Goal: Contribute content: Contribute content

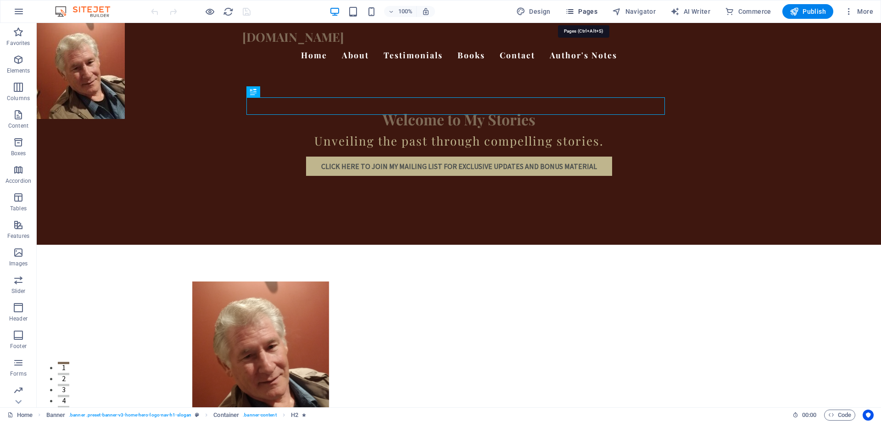
click at [588, 10] on span "Pages" at bounding box center [582, 11] width 32 height 9
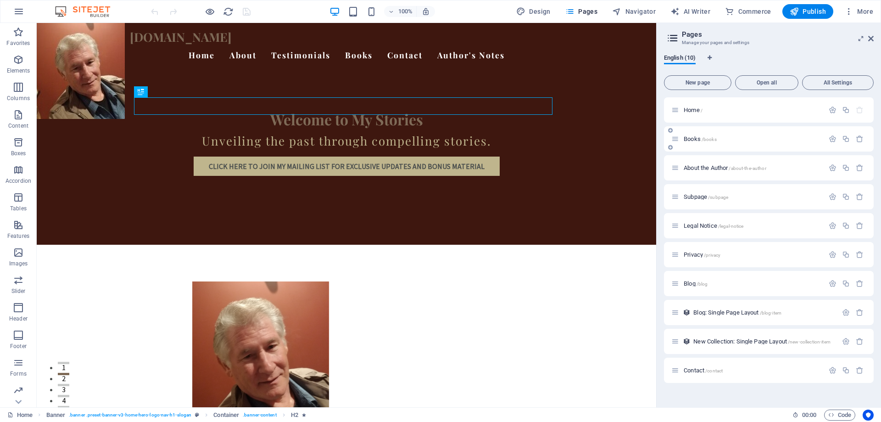
click at [712, 141] on span "/books" at bounding box center [709, 139] width 15 height 5
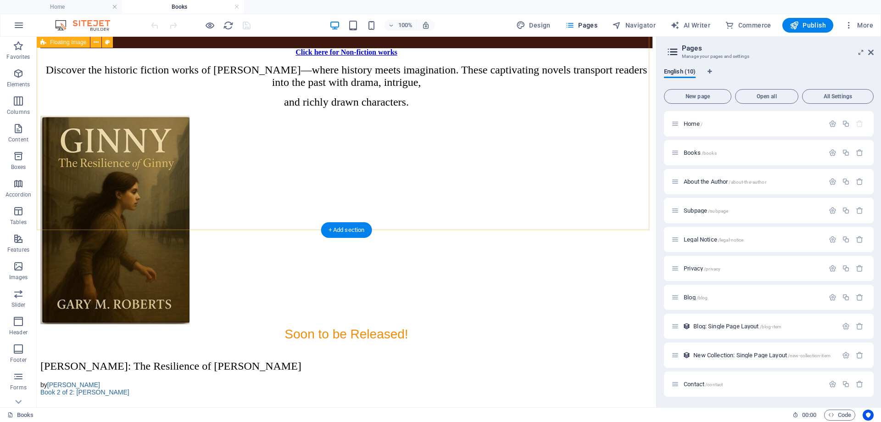
scroll to position [1010, 0]
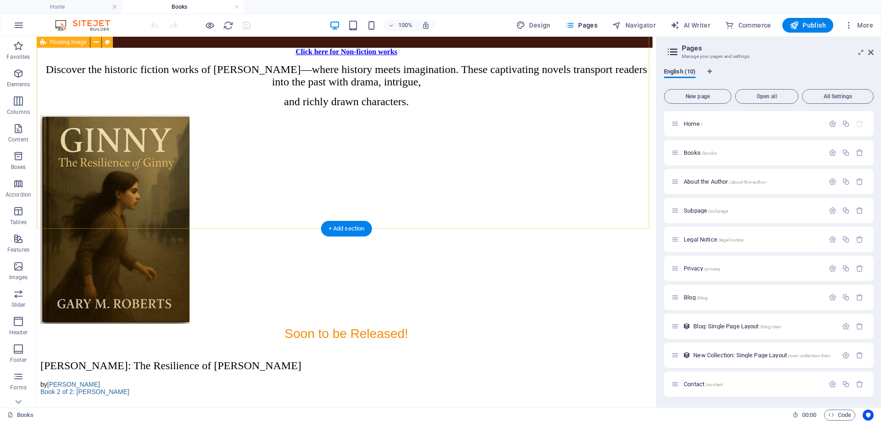
click at [19, 73] on icon "button" at bounding box center [18, 73] width 11 height 11
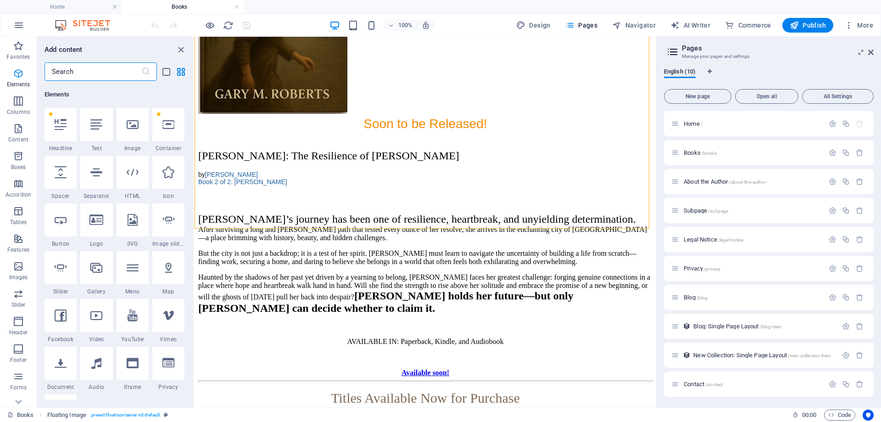
scroll to position [98, 0]
click at [103, 131] on div at bounding box center [96, 123] width 32 height 33
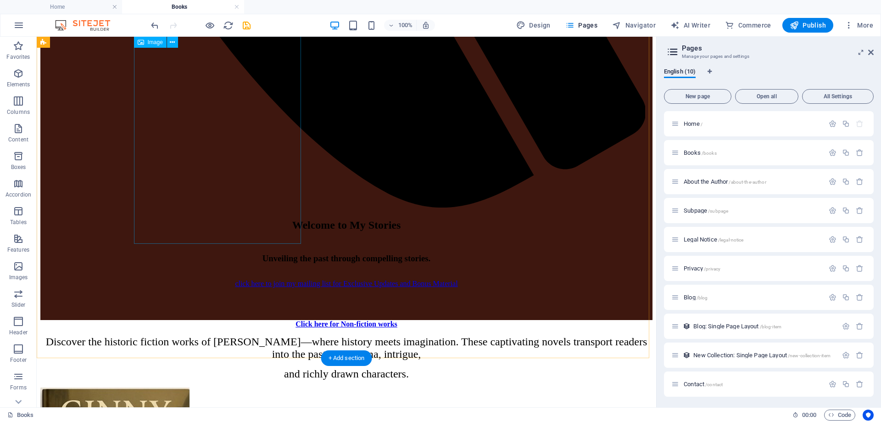
scroll to position [735, 0]
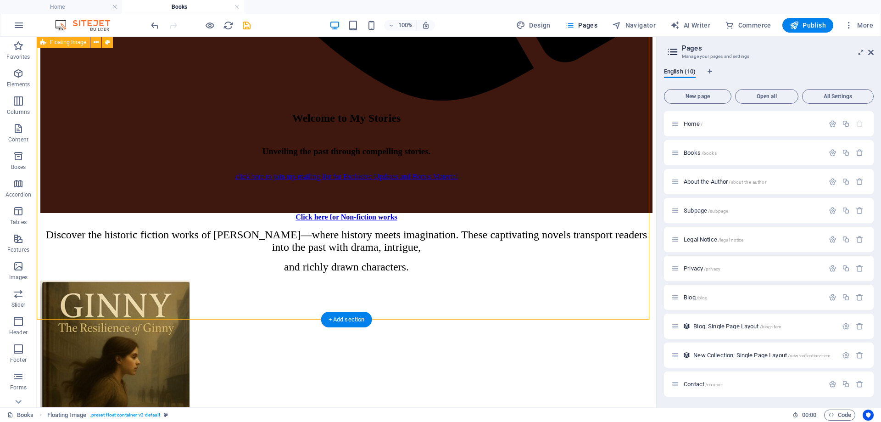
scroll to position [919, 0]
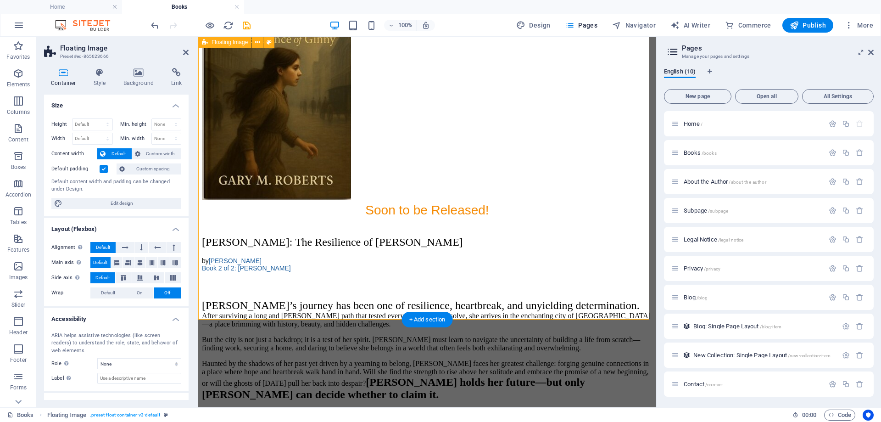
click at [186, 52] on icon at bounding box center [186, 52] width 6 height 7
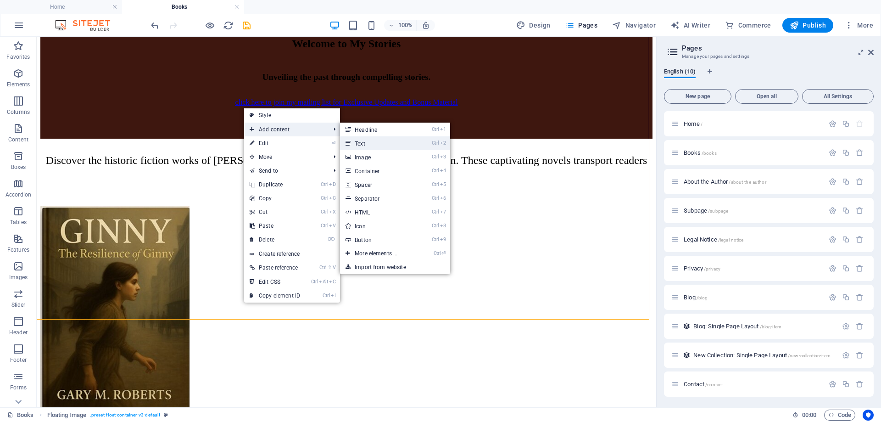
click at [361, 143] on link "Ctrl 2 Text" at bounding box center [378, 143] width 76 height 14
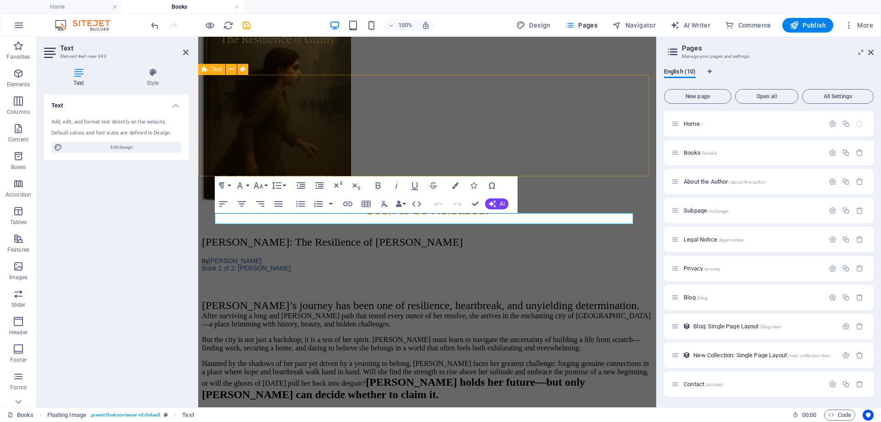
scroll to position [690, 0]
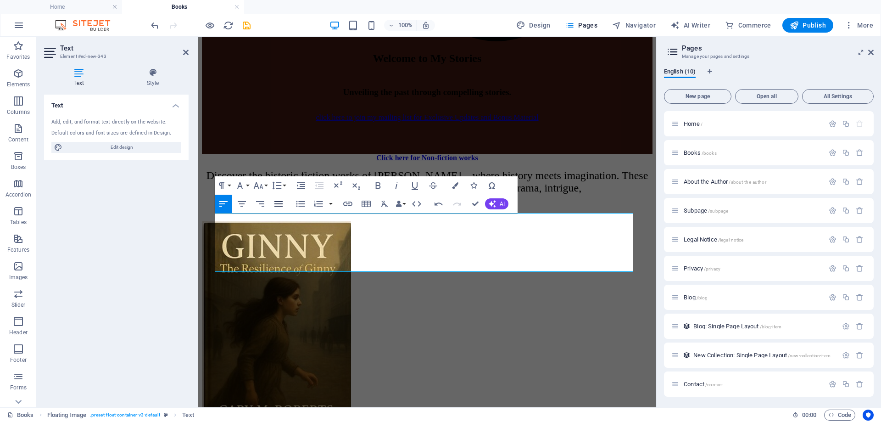
click at [279, 203] on icon "button" at bounding box center [278, 203] width 11 height 11
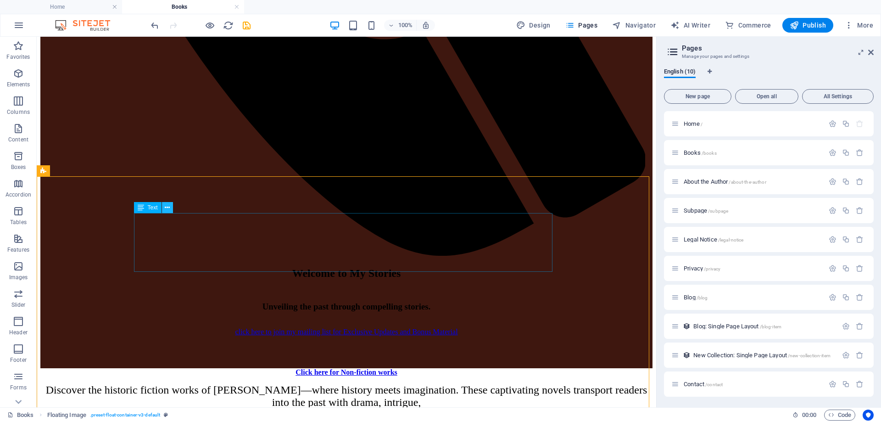
click at [168, 207] on icon at bounding box center [167, 208] width 5 height 10
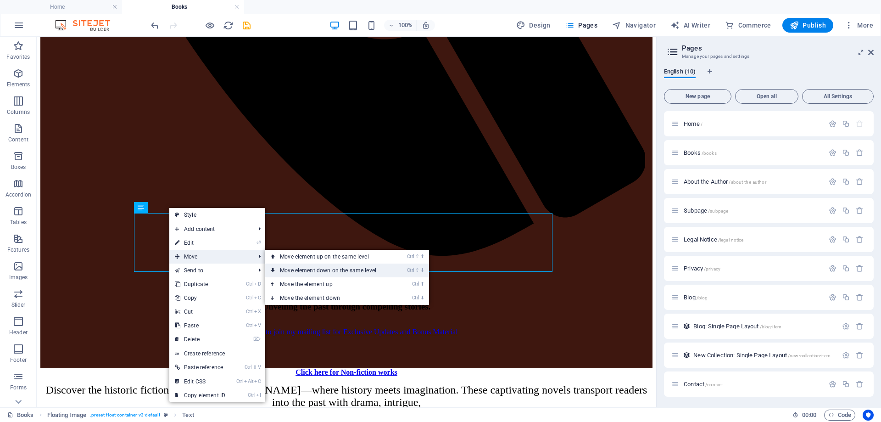
click at [336, 271] on link "Ctrl ⇧ ⬇ Move element down on the same level" at bounding box center [329, 271] width 129 height 14
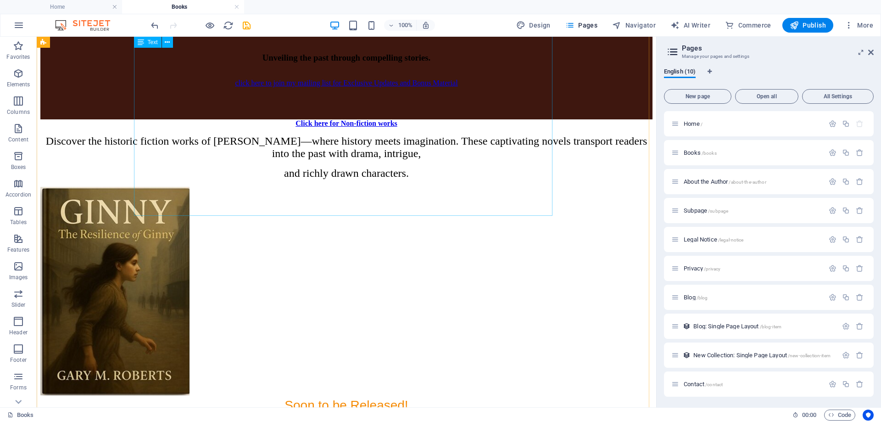
scroll to position [919, 0]
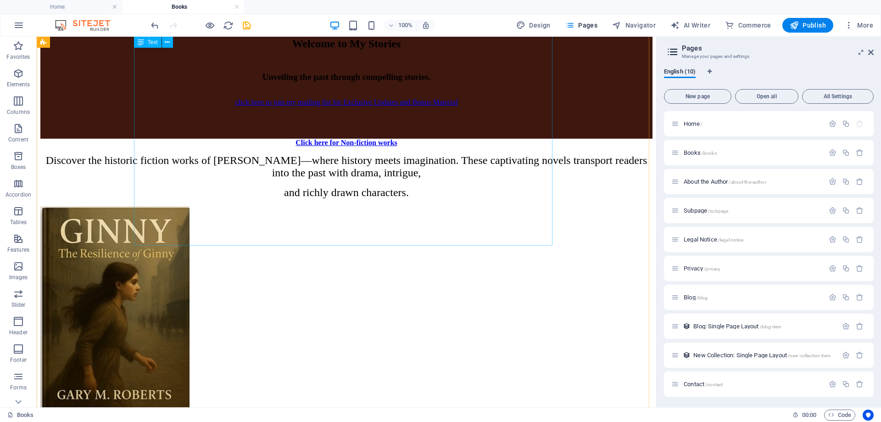
click at [155, 23] on icon "undo" at bounding box center [155, 25] width 11 height 11
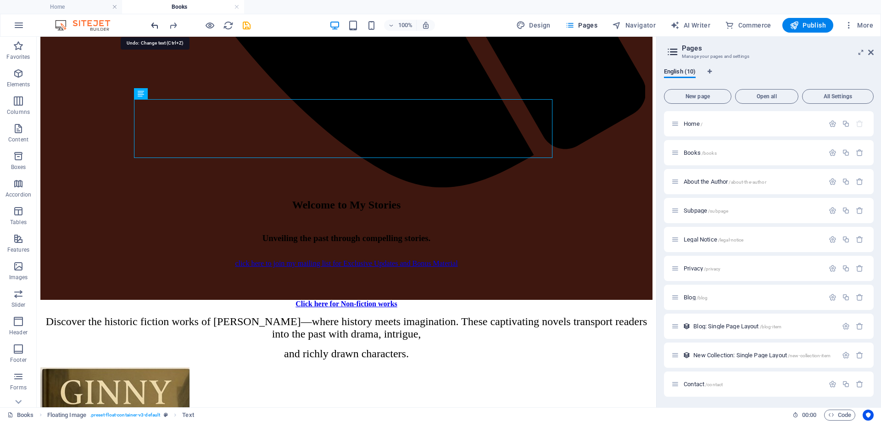
scroll to position [713, 0]
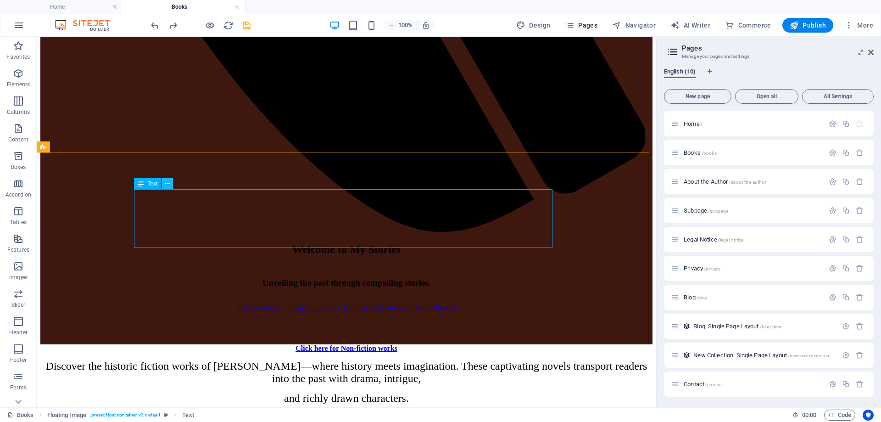
click at [169, 182] on icon at bounding box center [167, 184] width 5 height 10
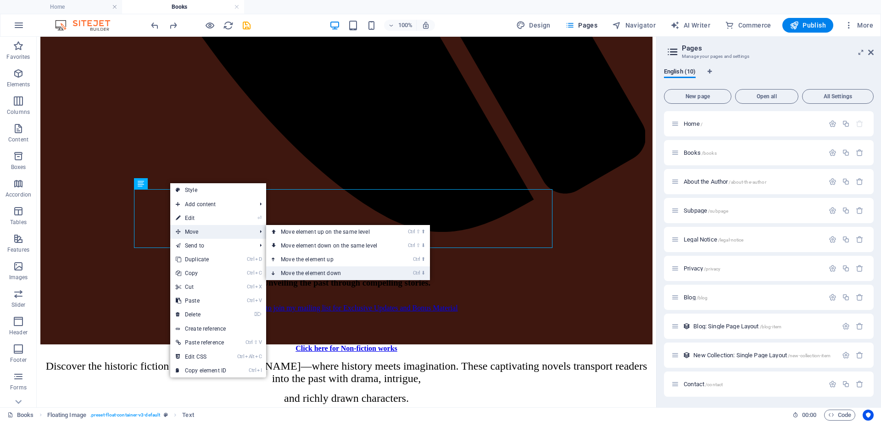
click at [303, 274] on link "Ctrl ⬇ Move the element down" at bounding box center [330, 273] width 129 height 14
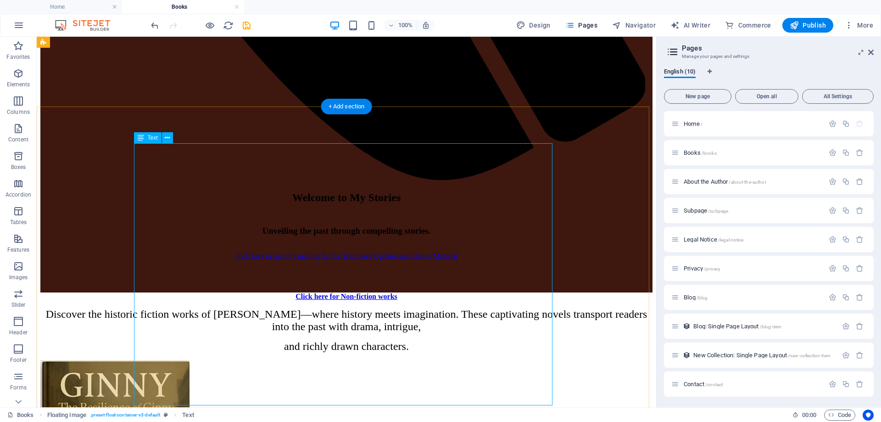
scroll to position [759, 0]
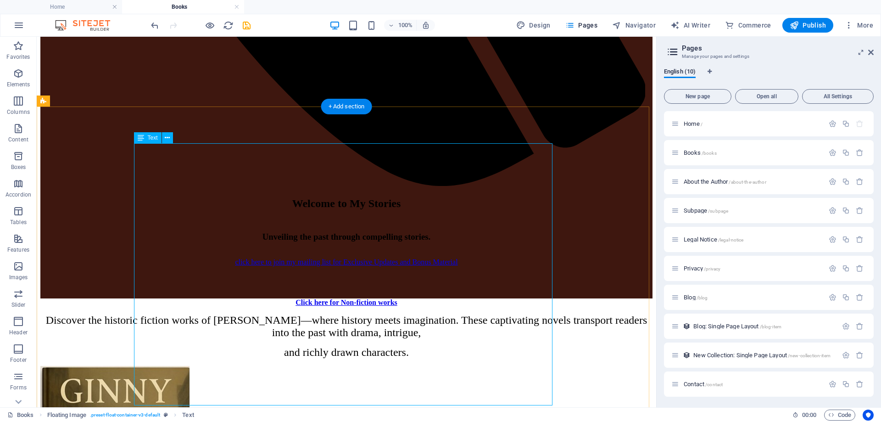
click at [155, 25] on icon "undo" at bounding box center [155, 25] width 11 height 11
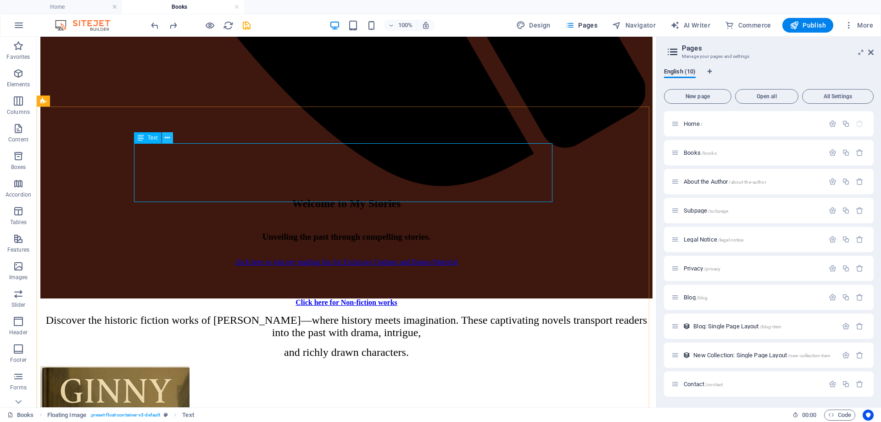
click at [168, 135] on icon at bounding box center [167, 138] width 5 height 10
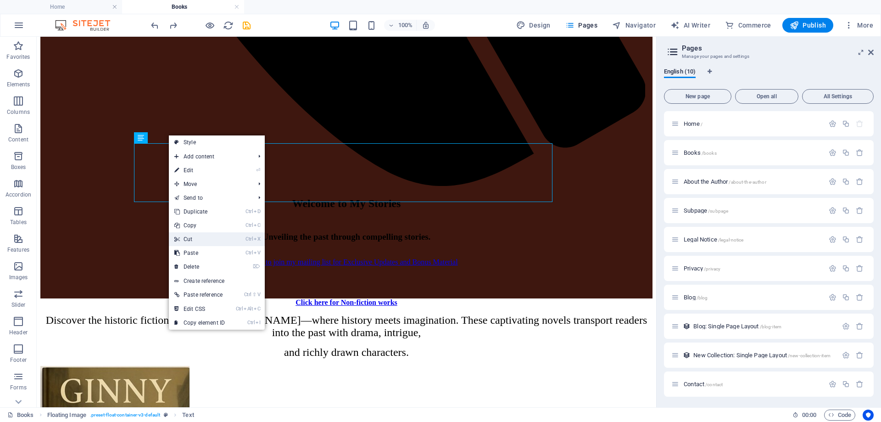
click at [192, 240] on link "Ctrl X Cut" at bounding box center [200, 239] width 62 height 14
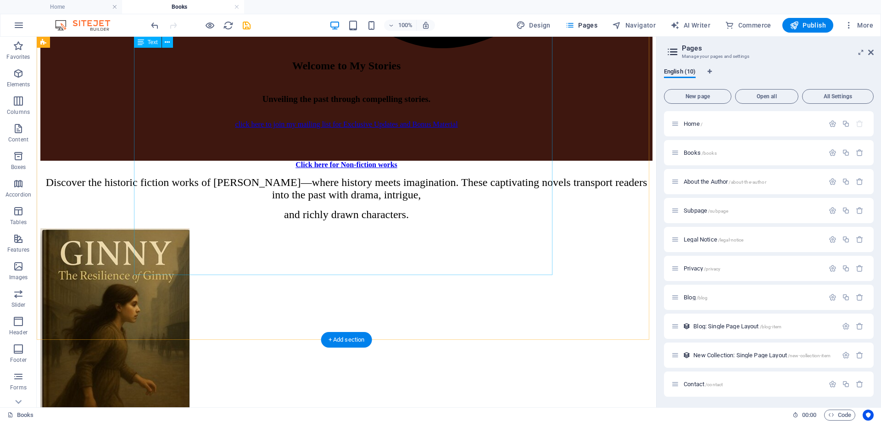
scroll to position [943, 0]
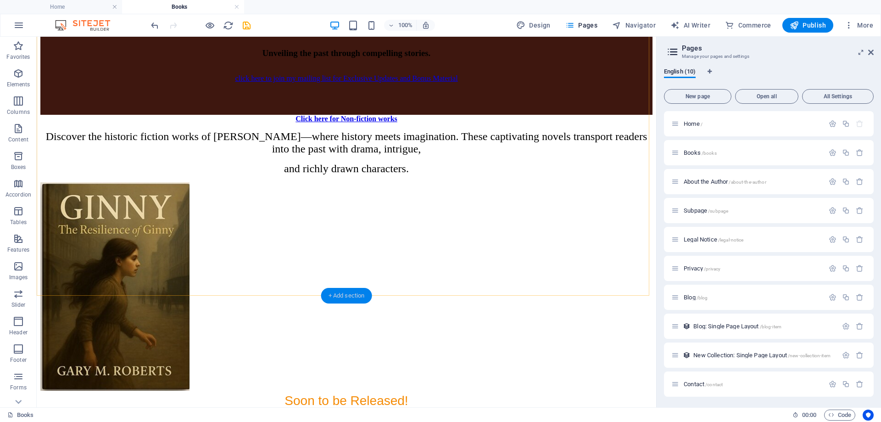
click at [345, 296] on div "+ Add section" at bounding box center [346, 296] width 51 height 16
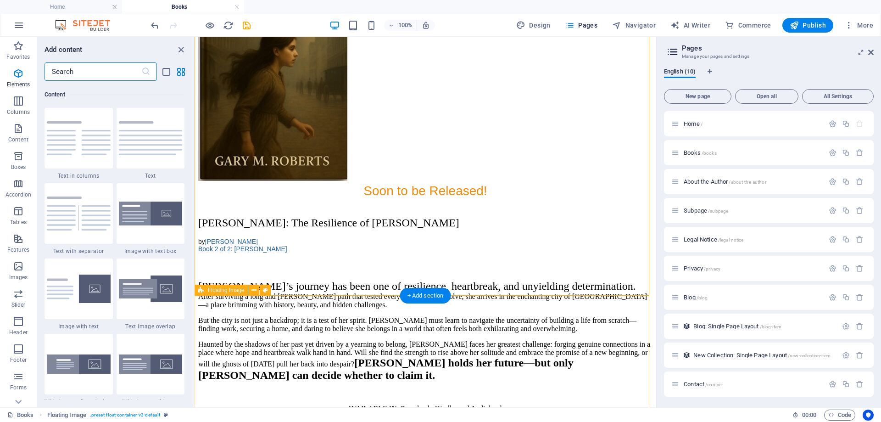
scroll to position [1606, 0]
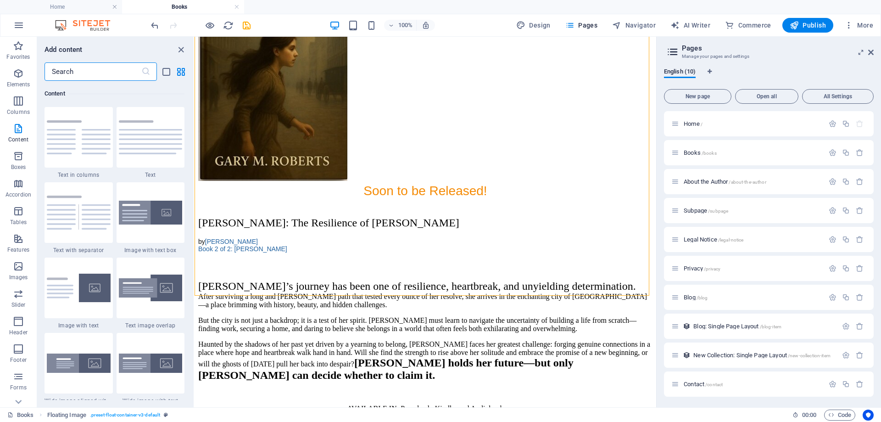
click at [111, 76] on input "text" at bounding box center [93, 71] width 97 height 18
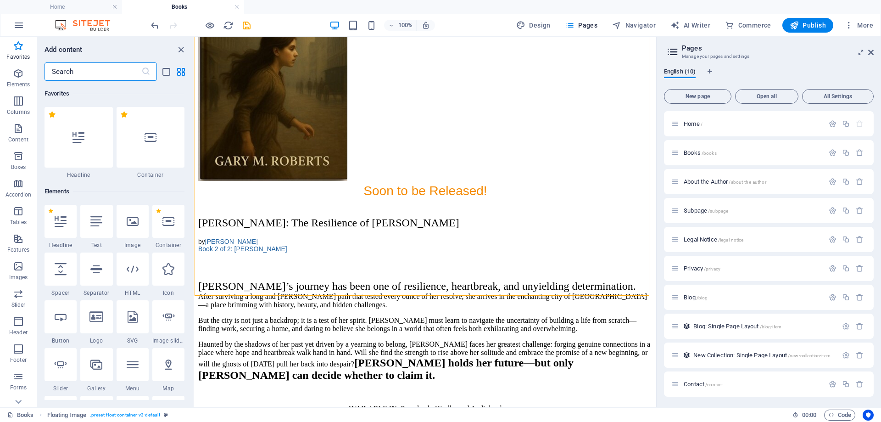
scroll to position [92, 0]
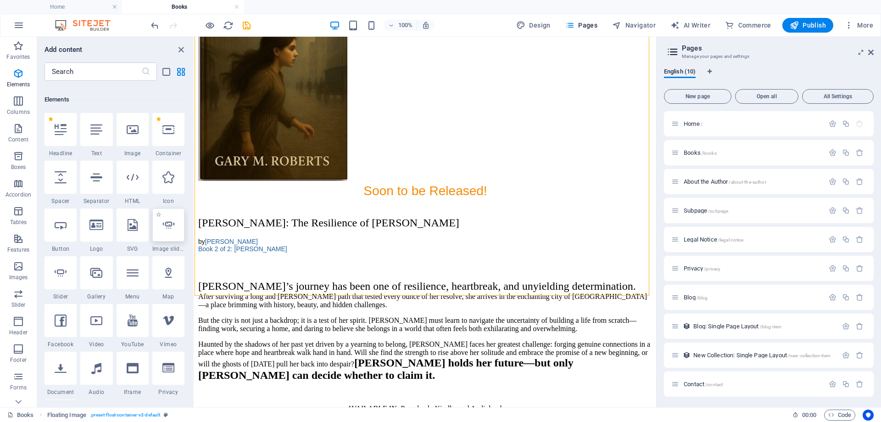
click at [174, 225] on icon at bounding box center [169, 225] width 12 height 12
select select "ms"
select select "s"
select select "progressive"
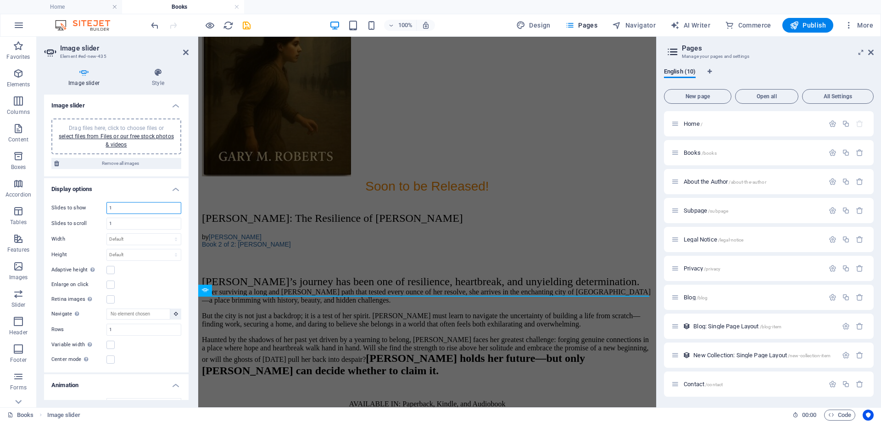
drag, startPoint x: 120, startPoint y: 209, endPoint x: 99, endPoint y: 205, distance: 21.5
click at [99, 205] on div "Slides to show 1" at bounding box center [116, 208] width 130 height 12
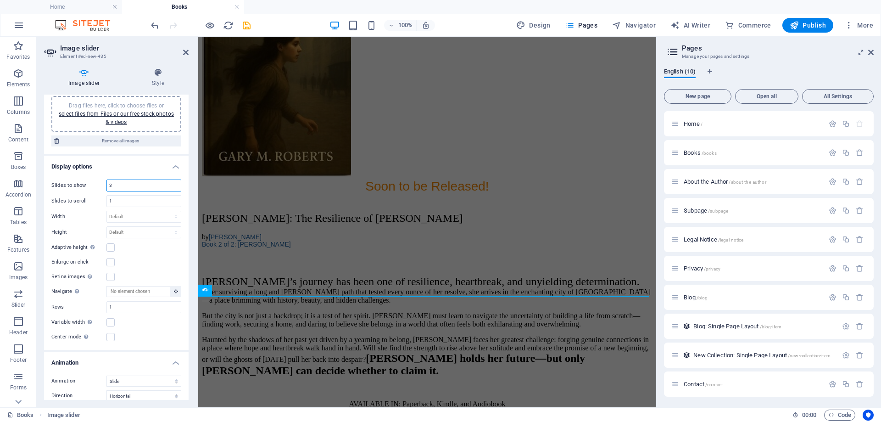
scroll to position [0, 0]
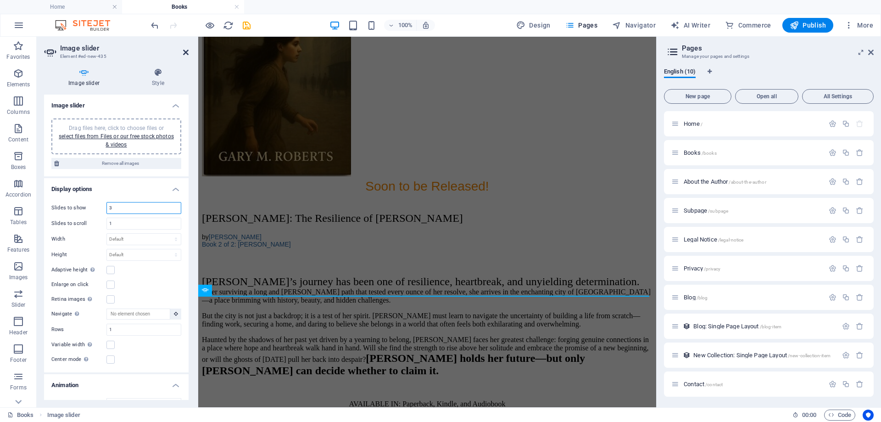
type input "3"
click at [185, 54] on icon at bounding box center [186, 52] width 6 height 7
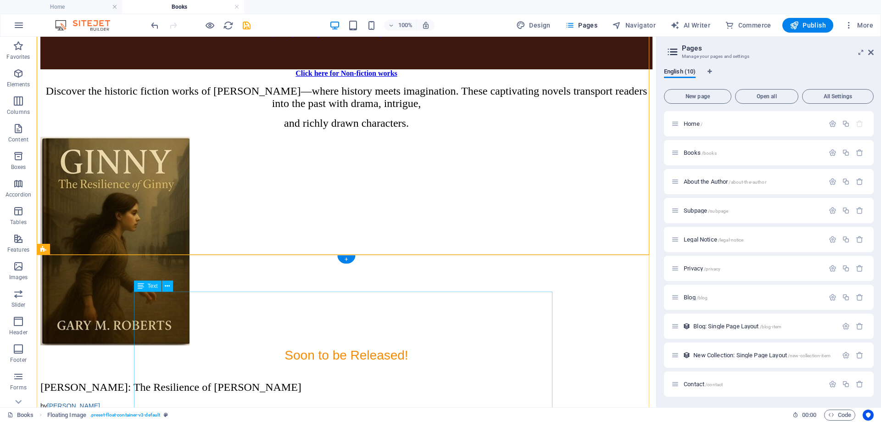
scroll to position [989, 0]
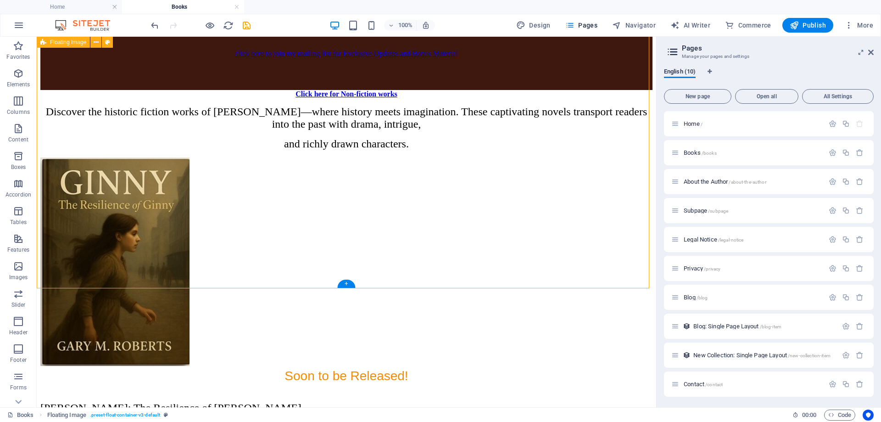
scroll to position [1081, 0]
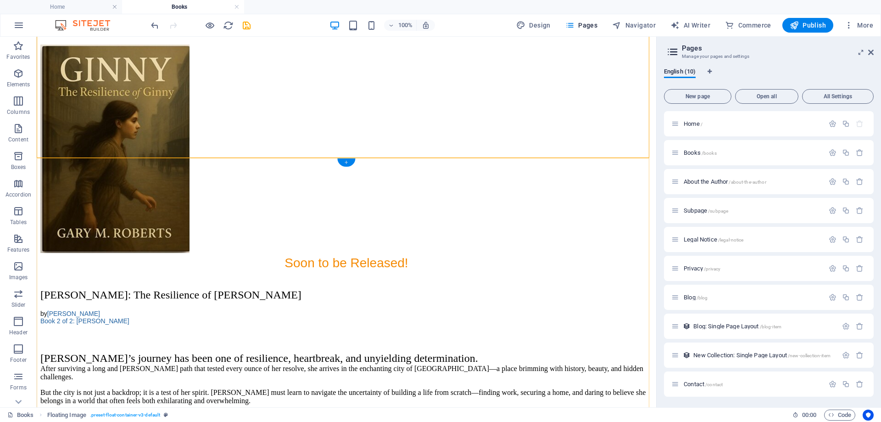
click at [347, 161] on div "+" at bounding box center [346, 162] width 18 height 8
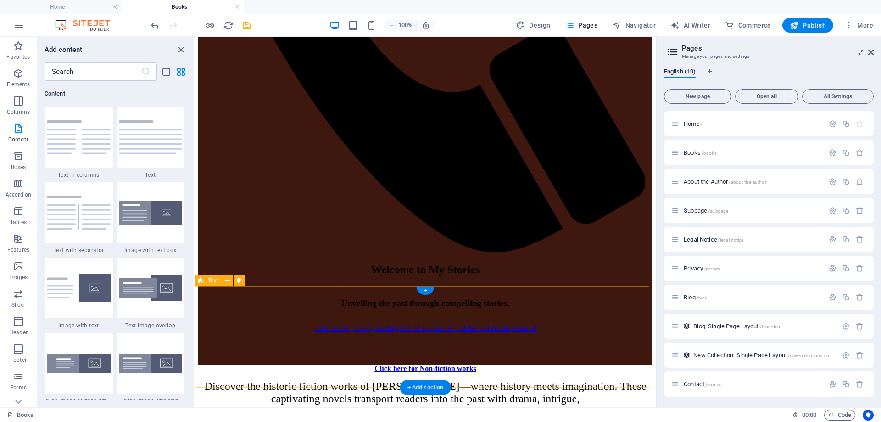
scroll to position [484, 0]
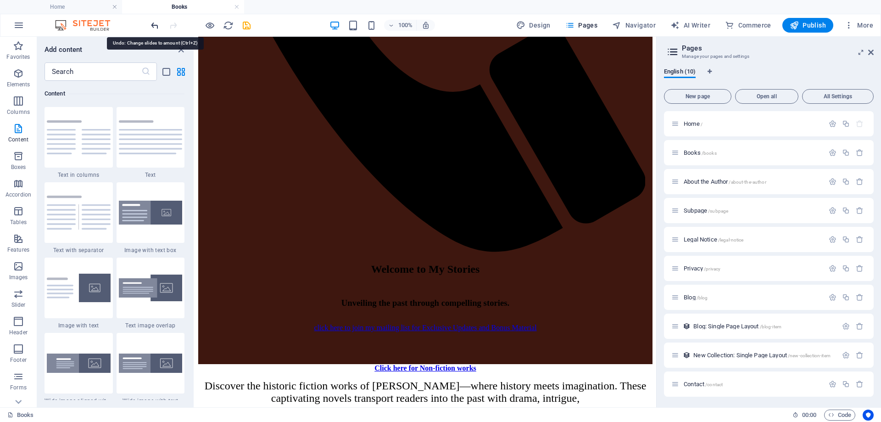
click at [158, 25] on icon "undo" at bounding box center [155, 25] width 11 height 11
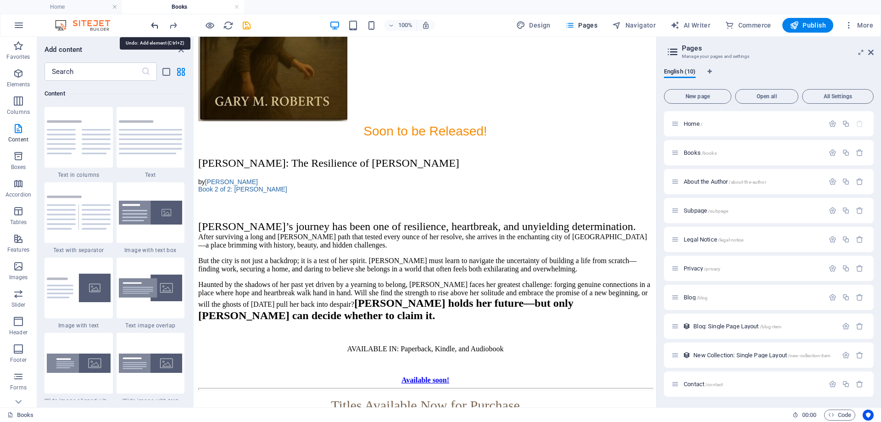
scroll to position [1020, 0]
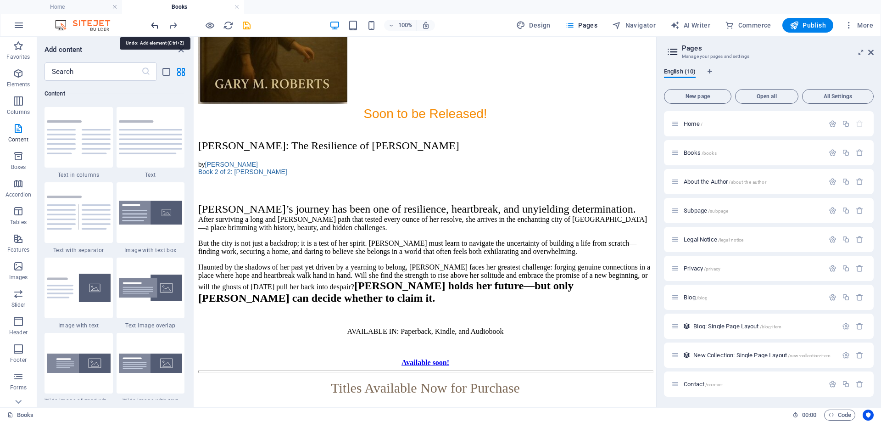
click at [158, 25] on icon "undo" at bounding box center [155, 25] width 11 height 11
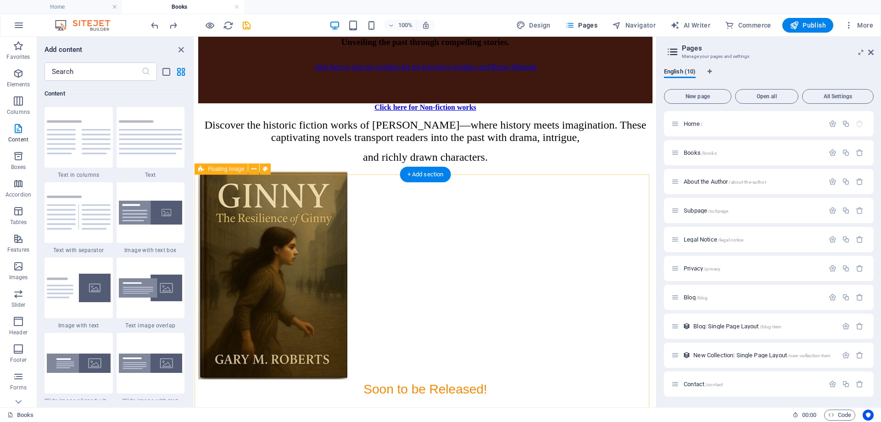
scroll to position [653, 0]
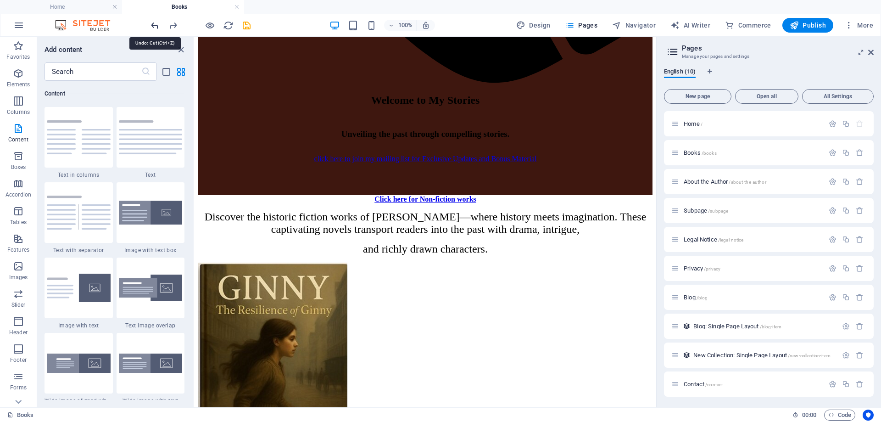
click at [156, 23] on icon "undo" at bounding box center [155, 25] width 11 height 11
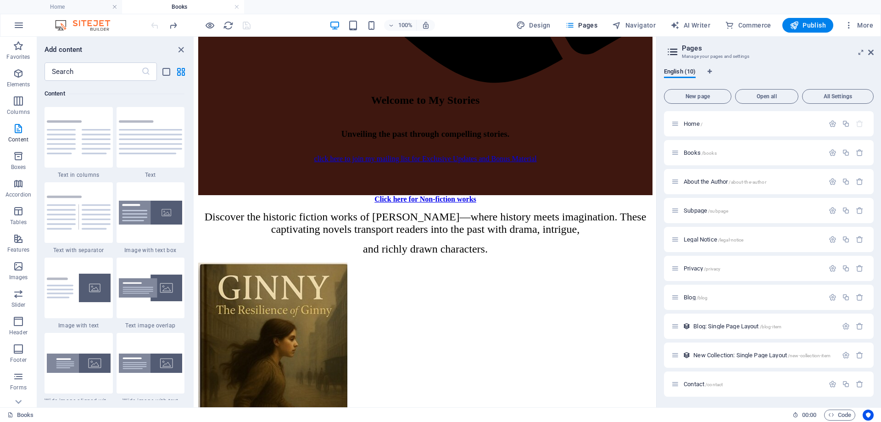
click at [156, 23] on div at bounding box center [200, 25] width 103 height 15
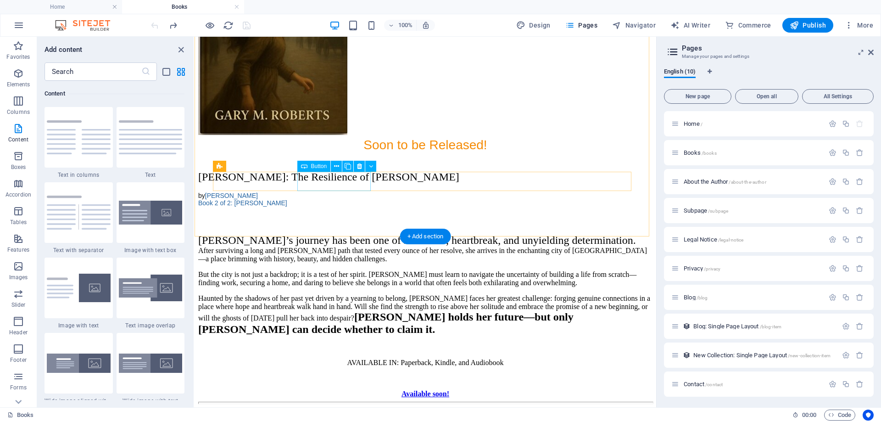
scroll to position [1020, 0]
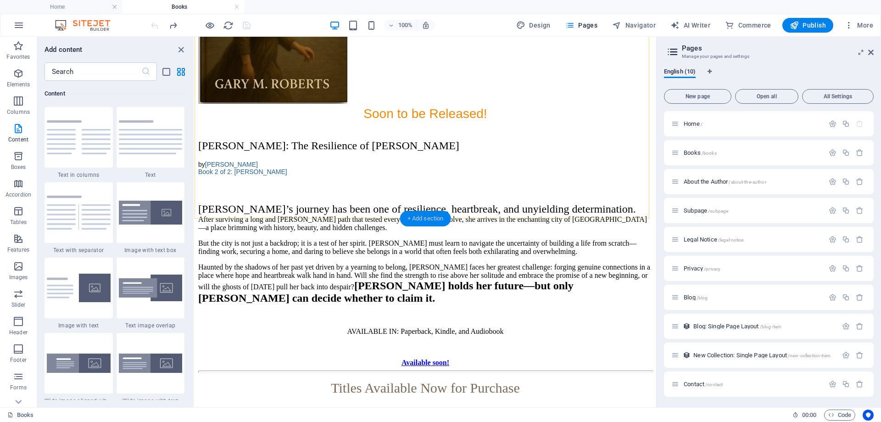
click at [432, 219] on div "+ Add section" at bounding box center [425, 219] width 51 height 16
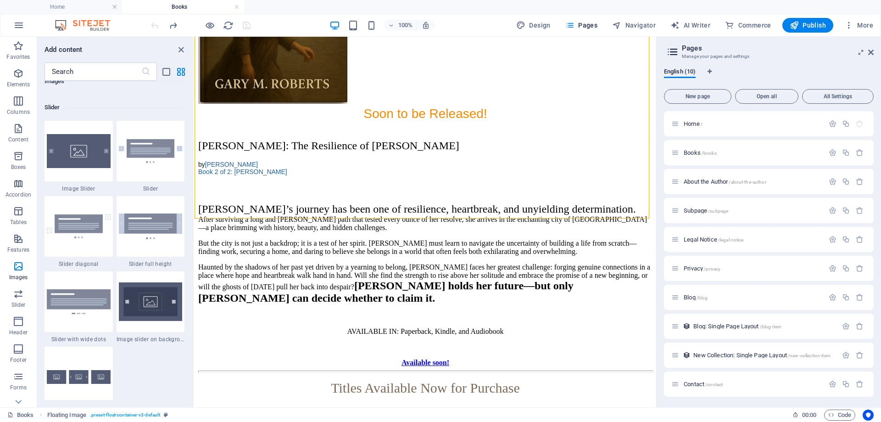
scroll to position [5233, 0]
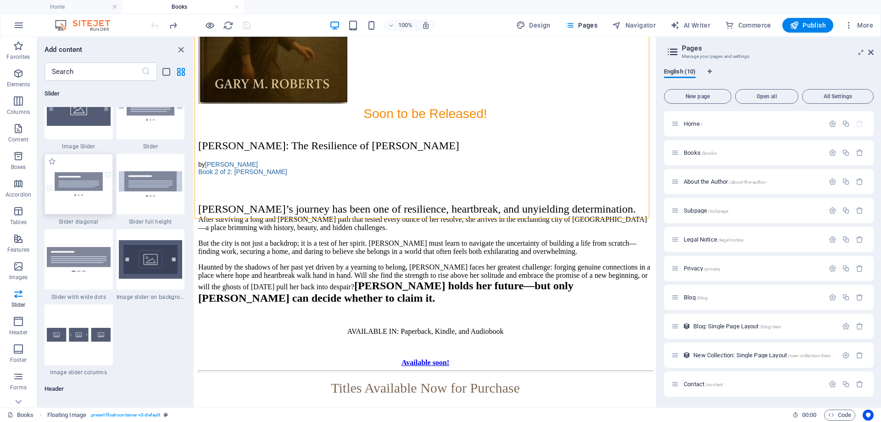
click at [81, 185] on img at bounding box center [79, 184] width 64 height 24
click at [195, 185] on div "H2 Banner Container Container Floating Image Text Floating Image Separator Text…" at bounding box center [426, 222] width 462 height 370
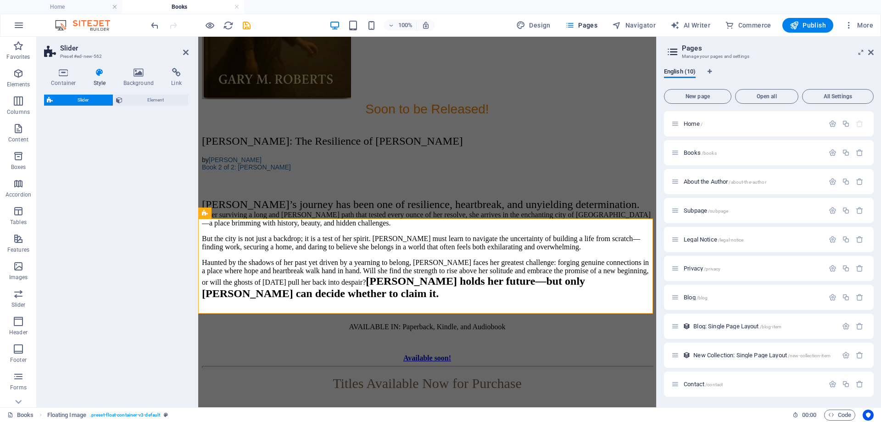
select select "rem"
select select "px"
select select "preset-slider-content-v3-diagonal"
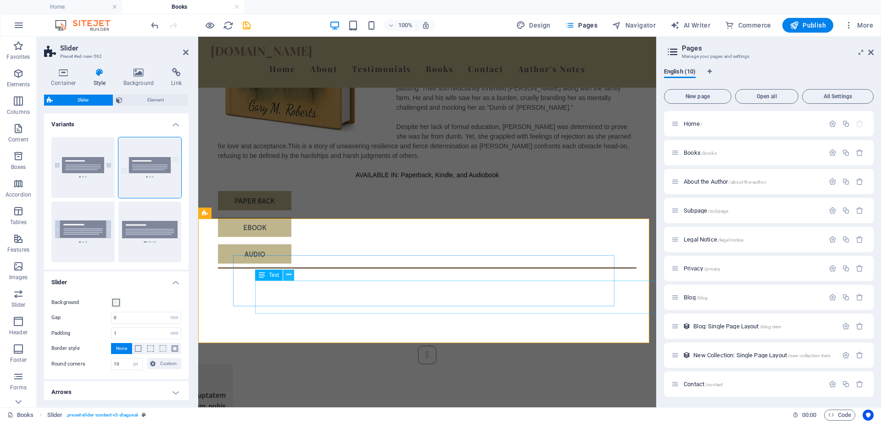
click at [292, 277] on button at bounding box center [288, 274] width 11 height 11
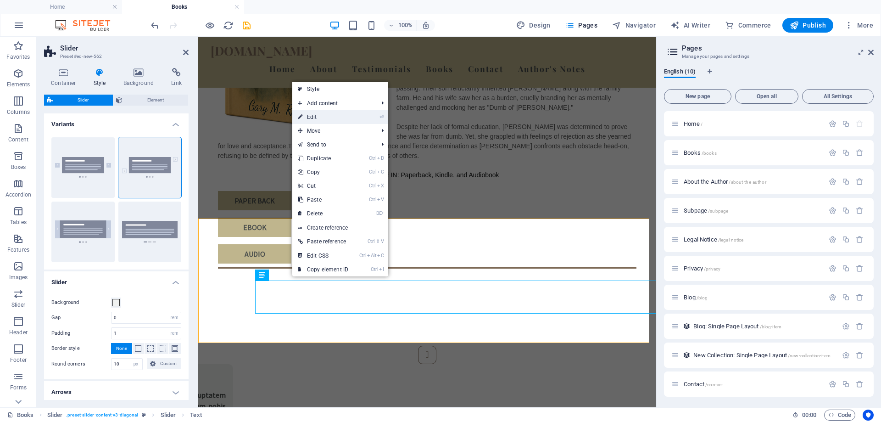
click at [318, 118] on link "⏎ Edit" at bounding box center [323, 117] width 62 height 14
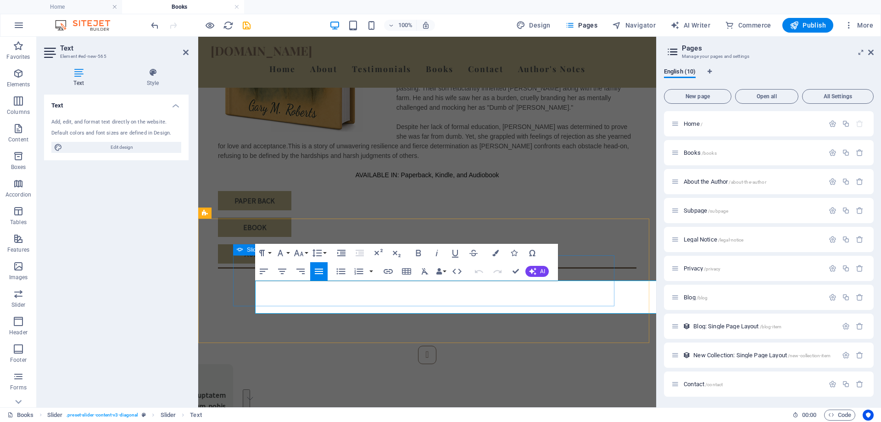
drag, startPoint x: 613, startPoint y: 298, endPoint x: 249, endPoint y: 284, distance: 363.9
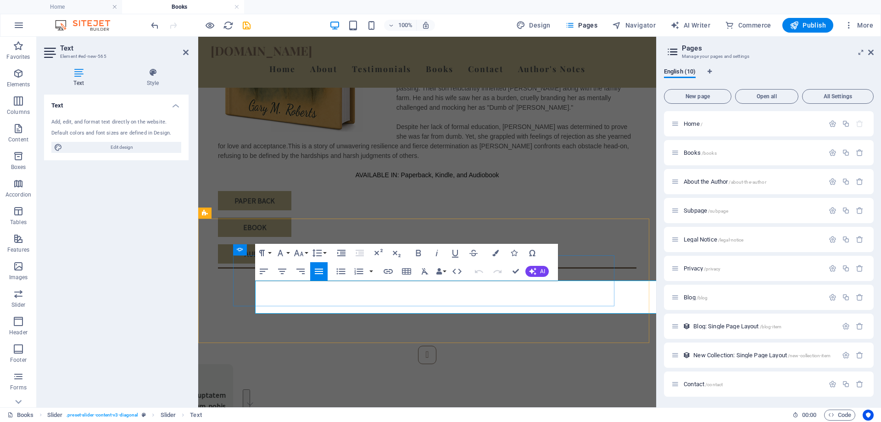
drag, startPoint x: 256, startPoint y: 286, endPoint x: 607, endPoint y: 303, distance: 351.2
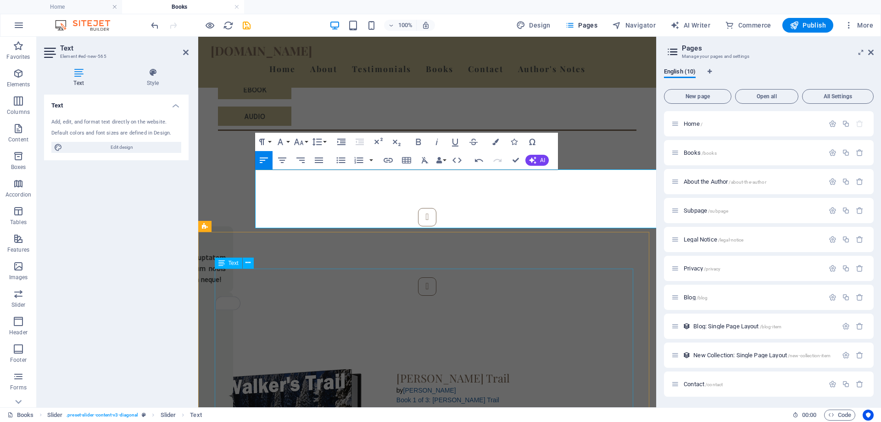
scroll to position [974, 0]
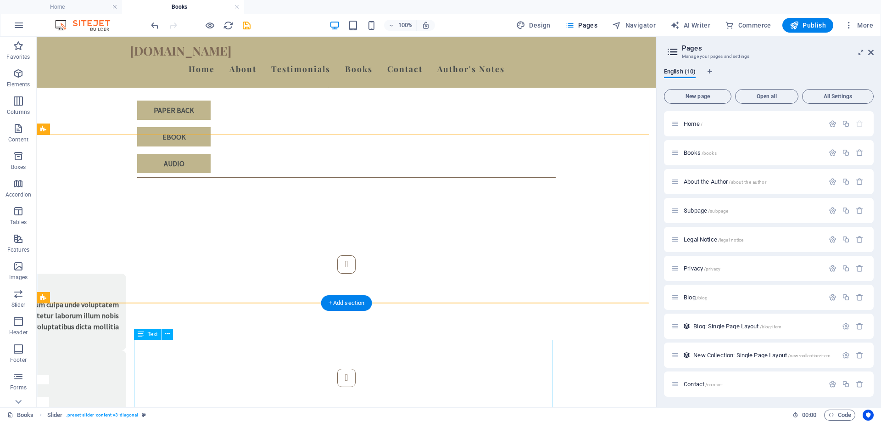
scroll to position [1112, 0]
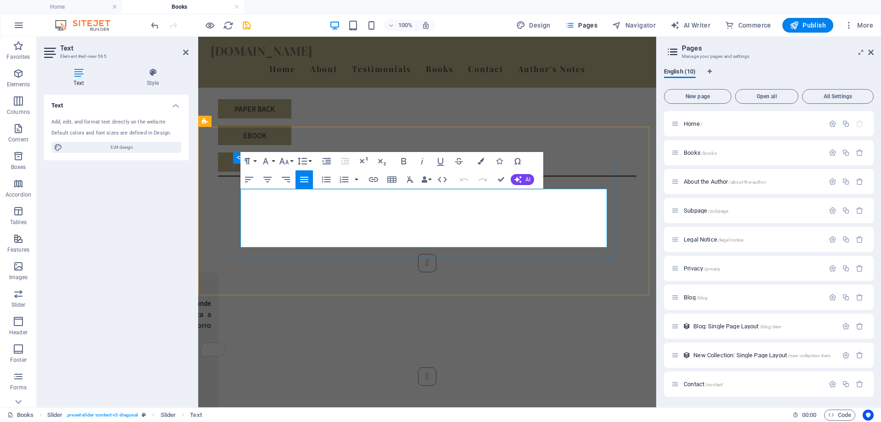
drag, startPoint x: 350, startPoint y: 194, endPoint x: 240, endPoint y: 192, distance: 110.2
click at [240, 254] on div "Slide 3 Lorem ipsum dolor sit amet, consectetur adipisicing elit. Id, ipsum, qu…" at bounding box center [427, 319] width 388 height 131
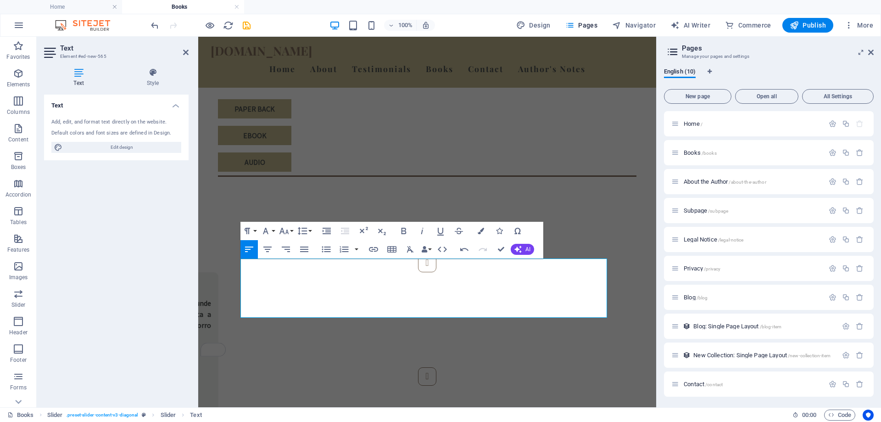
scroll to position [1020, 0]
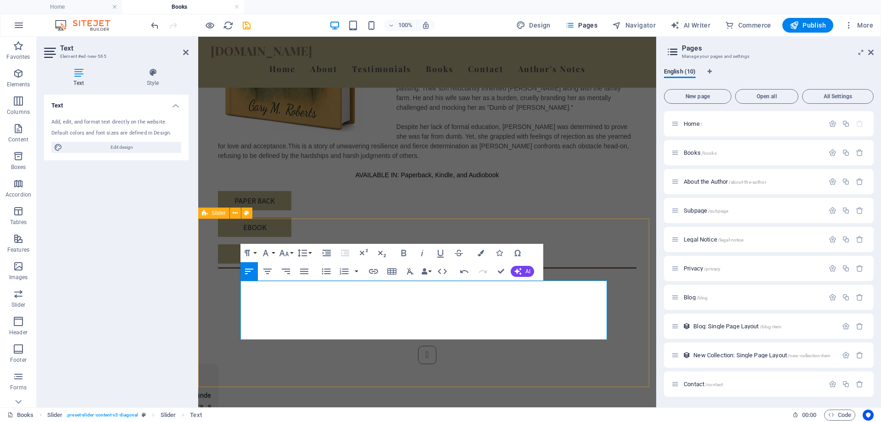
click at [368, 309] on div "Slide 3 Lorem ipsum dolor sit amet, consectetur adipisicing elit. Id, ipsum, qu…" at bounding box center [427, 411] width 458 height 205
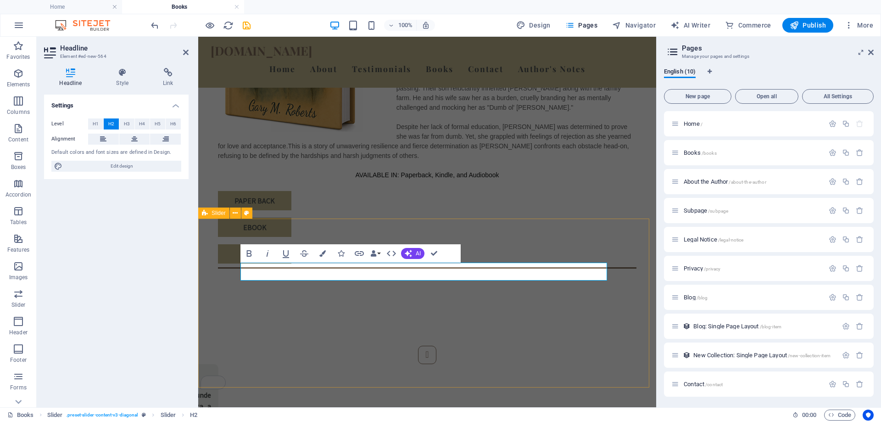
click at [489, 309] on div "Slide 3 Lorem ipsum dolor sit amet, consectetur adipisicing elit. Id, ipsum, qu…" at bounding box center [427, 411] width 458 height 205
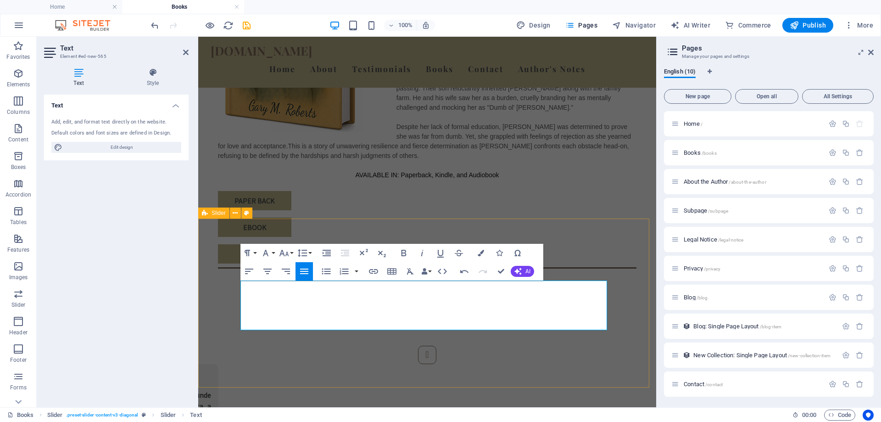
click at [577, 309] on div "Slide 3 Lorem ipsum dolor sit amet, consectetur adipisicing elit. Id, ipsum, qu…" at bounding box center [427, 411] width 458 height 205
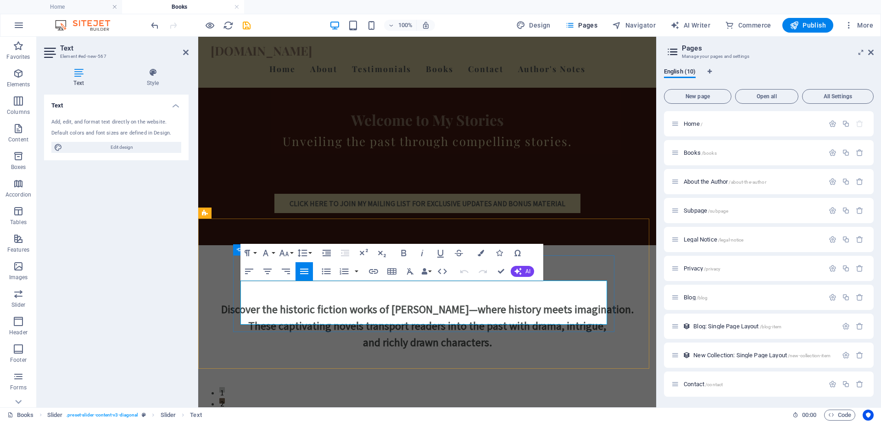
scroll to position [1020, 0]
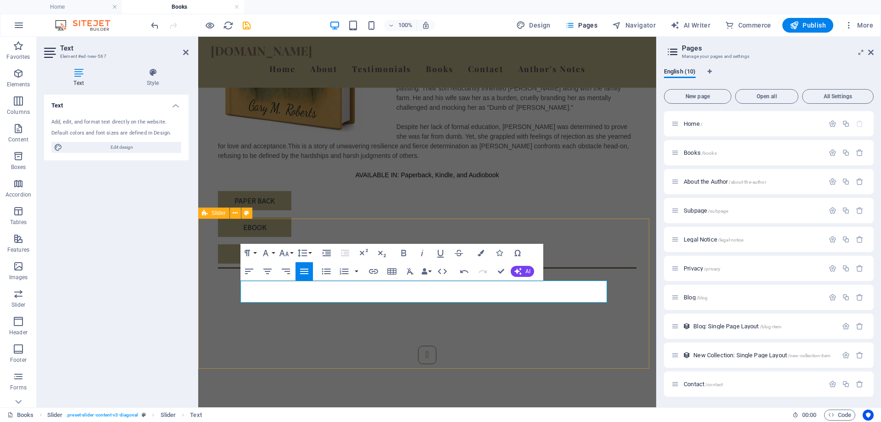
click at [617, 321] on div "Slide 3 Lorem ipsum dolor sit amet, consectetur adipisicing elit. Id, ipsum, qu…" at bounding box center [427, 402] width 458 height 186
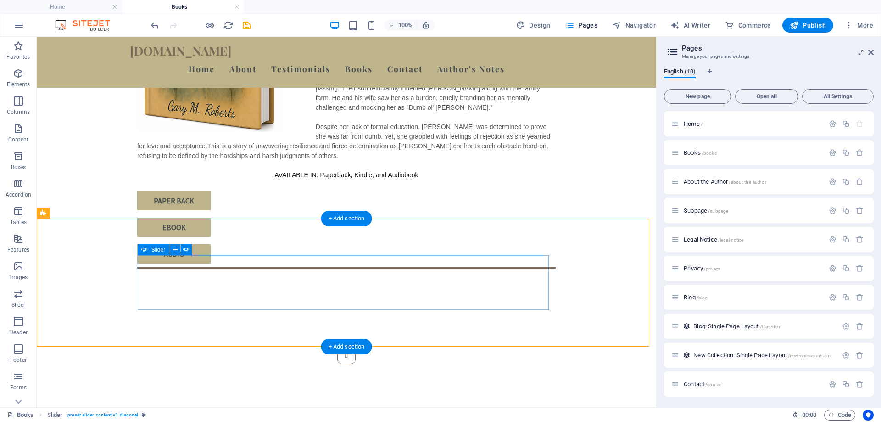
click at [356, 419] on button "Content Slider" at bounding box center [346, 428] width 18 height 18
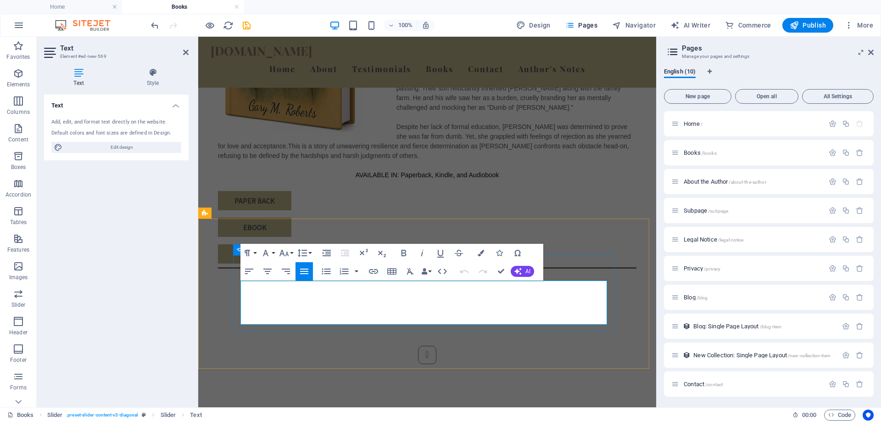
drag, startPoint x: 360, startPoint y: 319, endPoint x: 227, endPoint y: 276, distance: 140.2
click at [227, 309] on div "5.0 out of 5 stars Heartfelt Story of a Special Person Lorem ipsum dolor sit am…" at bounding box center [427, 402] width 458 height 186
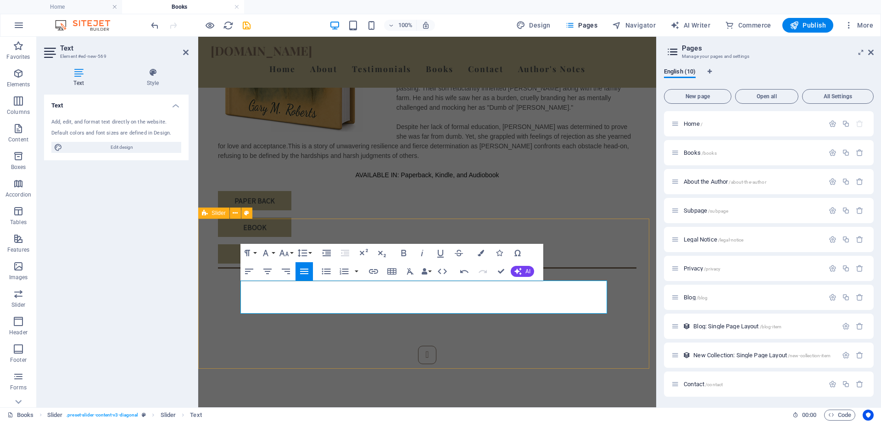
click at [601, 332] on div "5.0 out of 5 stars Heartfelt Story of a Special Person Lorem ipsum dolor sit am…" at bounding box center [427, 402] width 458 height 186
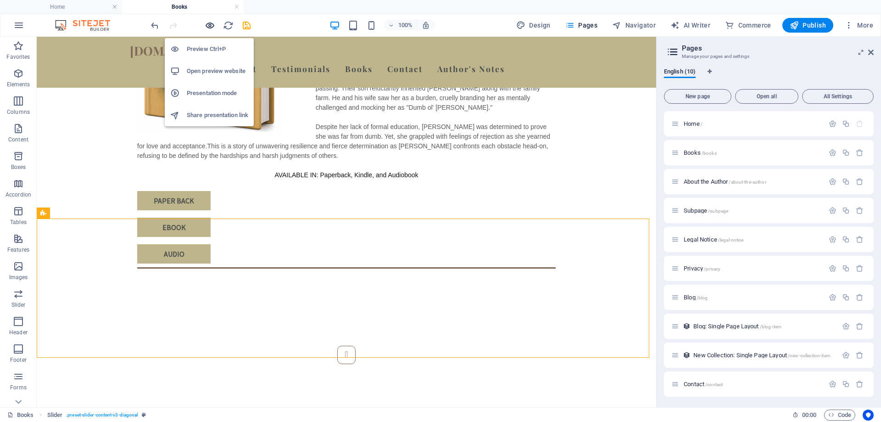
click at [213, 24] on icon "button" at bounding box center [210, 25] width 11 height 11
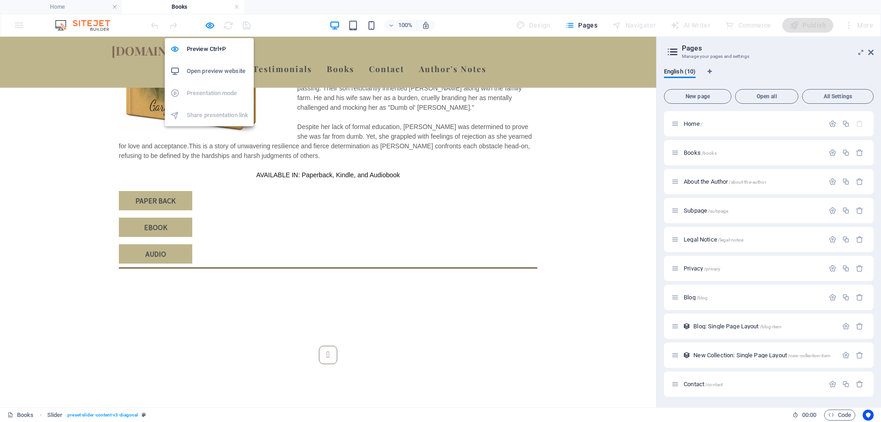
click at [212, 70] on h6 "Open preview website" at bounding box center [218, 71] width 62 height 11
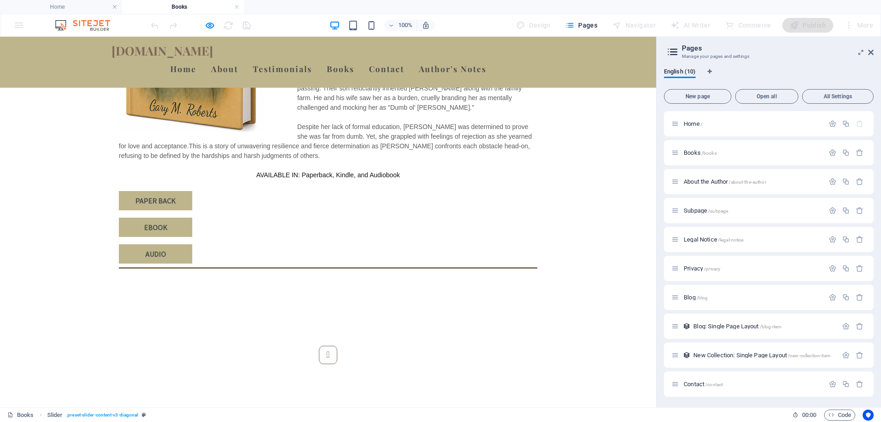
click at [392, 309] on div "5.0 out of 5 stars Heartfelt Story of a Special Person I found this book “Ginny…" at bounding box center [328, 396] width 656 height 175
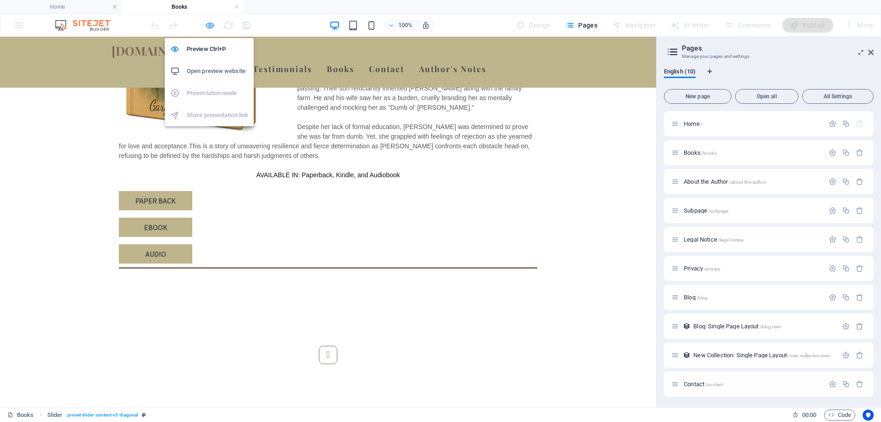
click at [211, 26] on icon "button" at bounding box center [210, 25] width 11 height 11
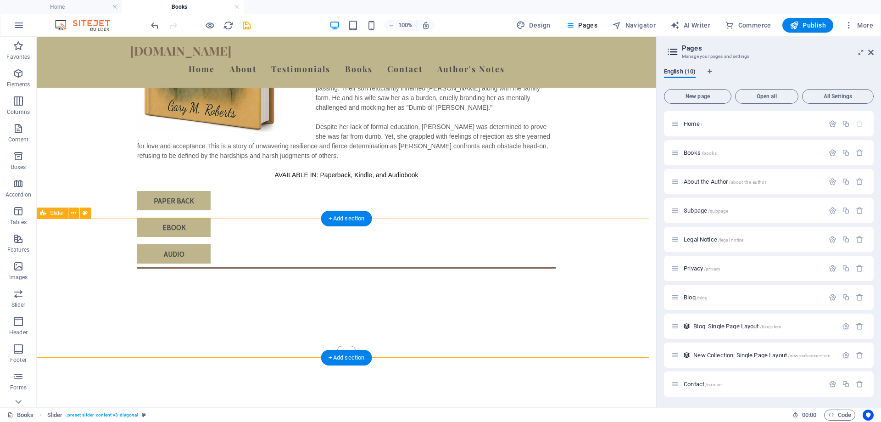
click at [398, 309] on div "5.0 out of 5 stars Heartfelt Story of a Special Person I found this book “Ginny…" at bounding box center [347, 396] width 620 height 175
click at [358, 187] on div "Ginny: A Yearning to Belong by Gary M Roberts Book 1 of 2: Ginny Ginny's early …" at bounding box center [347, 91] width 620 height 436
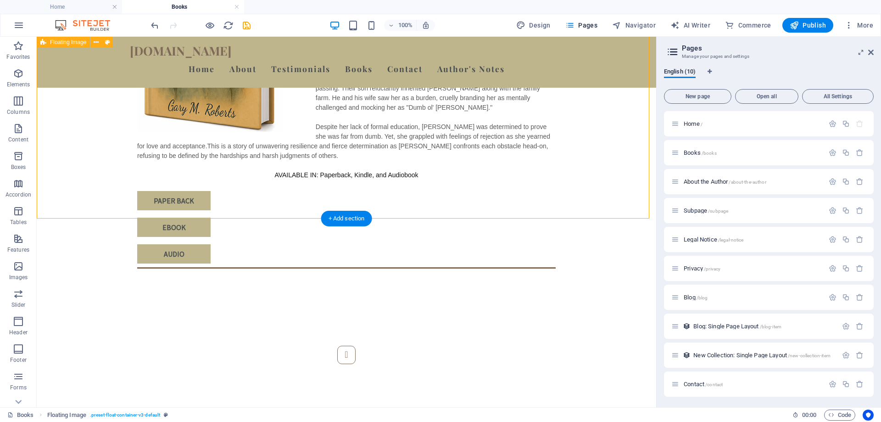
click at [339, 192] on div "Ginny: A Yearning to Belong by Gary M Roberts Book 1 of 2: Ginny Ginny's early …" at bounding box center [347, 91] width 620 height 436
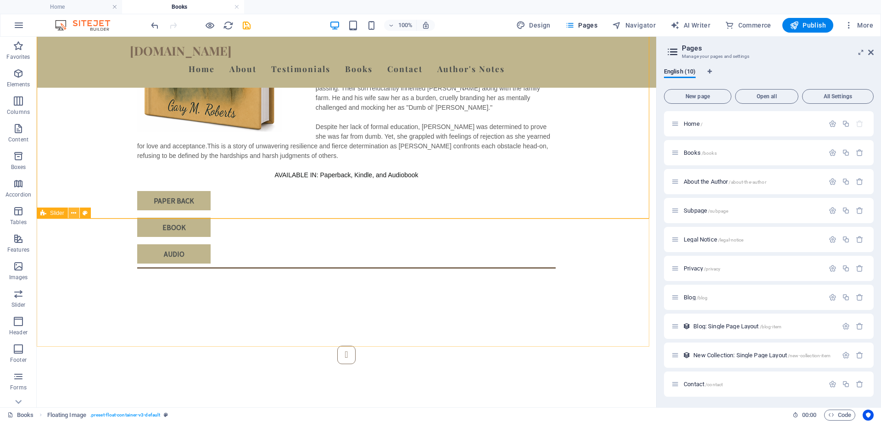
click at [73, 213] on icon at bounding box center [73, 213] width 5 height 10
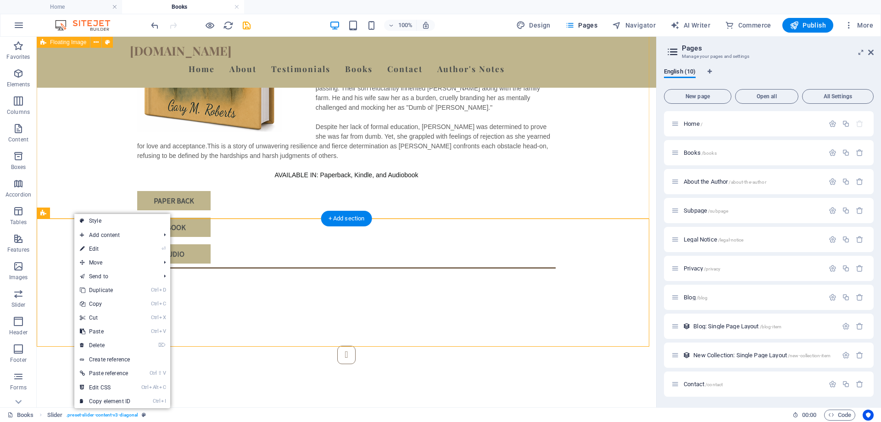
click at [250, 202] on div "Ginny: A Yearning to Belong by Gary M Roberts Book 1 of 2: Ginny Ginny's early …" at bounding box center [347, 91] width 620 height 436
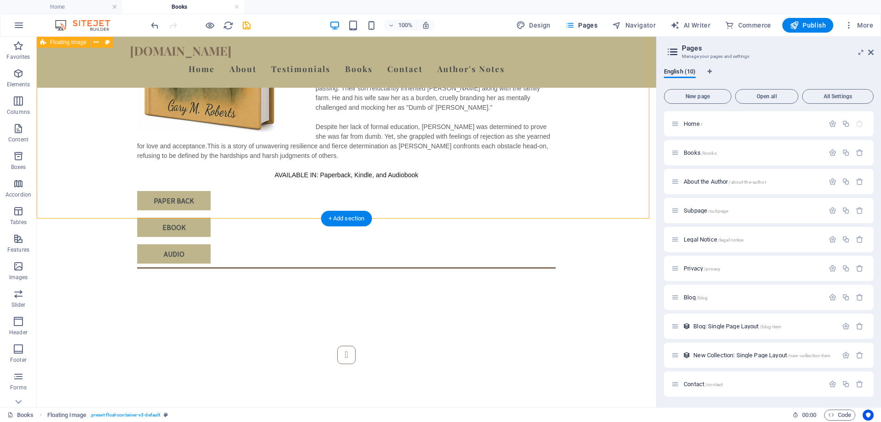
click at [250, 202] on div "Ginny: A Yearning to Belong by Gary M Roberts Book 1 of 2: Ginny Ginny's early …" at bounding box center [347, 91] width 620 height 436
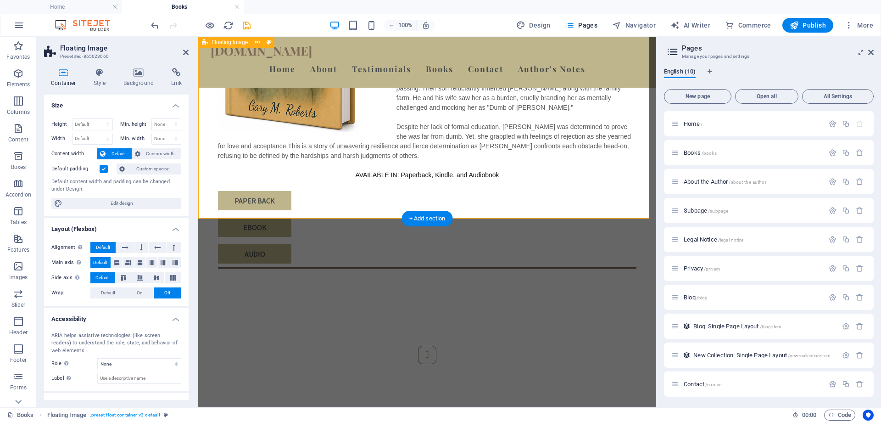
click at [250, 202] on div "Ginny: A Yearning to Belong by Gary M Roberts Book 1 of 2: Ginny Ginny's early …" at bounding box center [427, 91] width 458 height 436
click at [103, 169] on label at bounding box center [104, 169] width 8 height 8
click at [0, 0] on input "Default padding" at bounding box center [0, 0] width 0 height 0
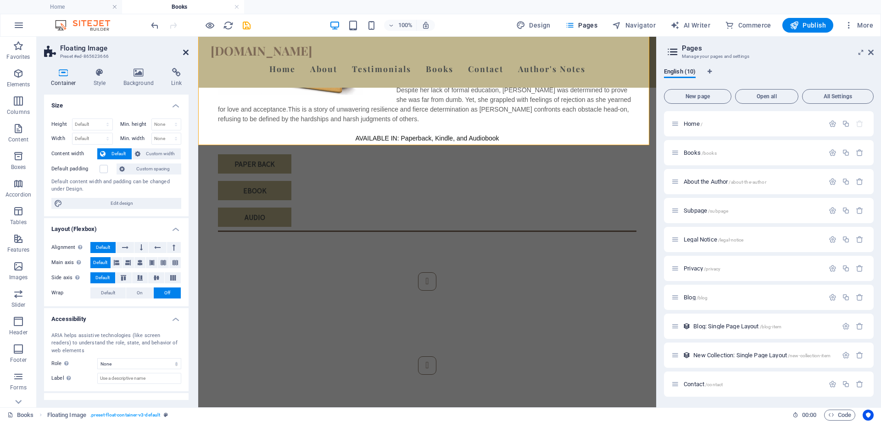
click at [185, 55] on icon at bounding box center [186, 52] width 6 height 7
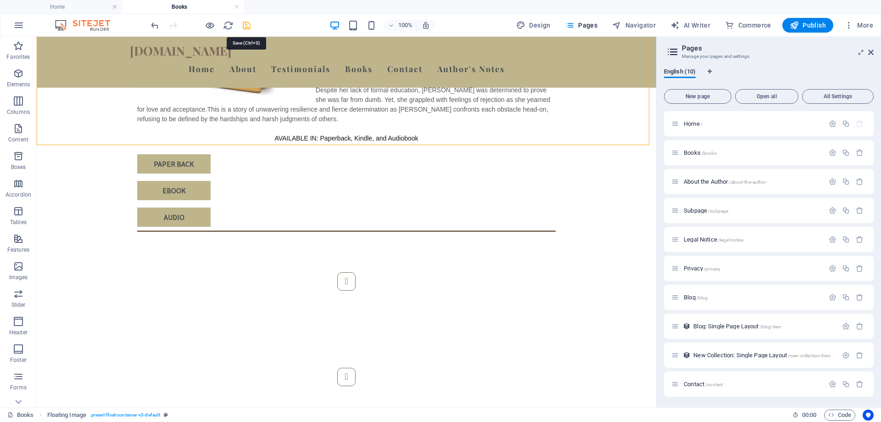
click at [248, 25] on icon "save" at bounding box center [246, 25] width 11 height 11
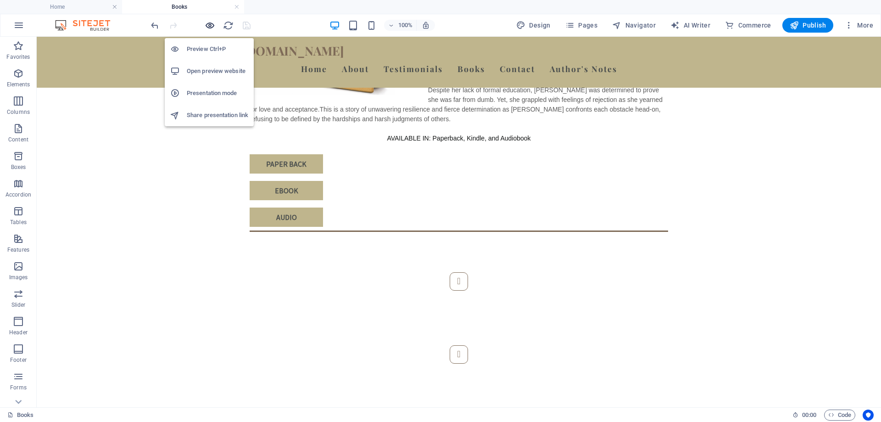
click at [208, 23] on icon "button" at bounding box center [210, 25] width 11 height 11
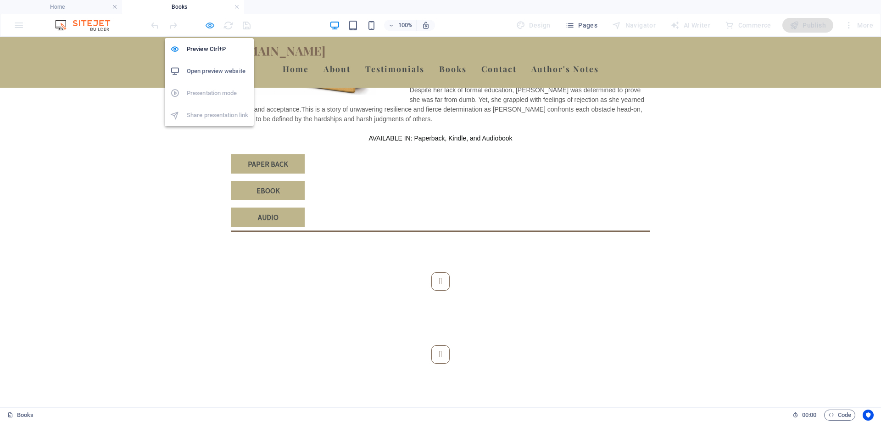
click at [208, 23] on icon "button" at bounding box center [210, 25] width 11 height 11
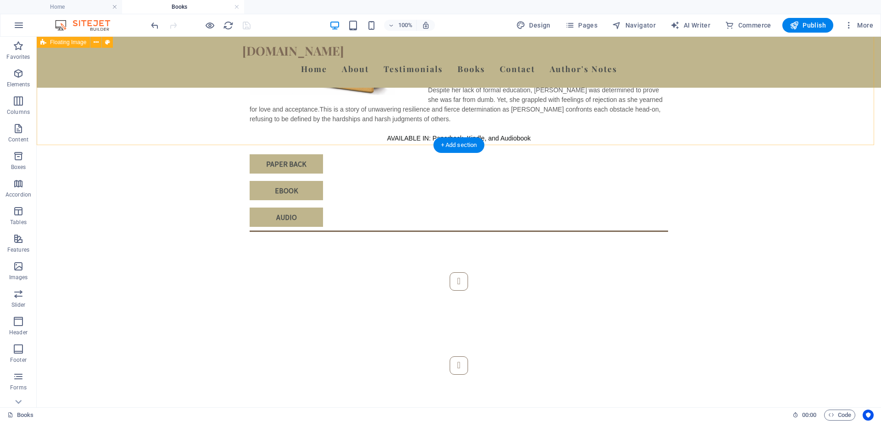
click at [295, 140] on div "Ginny: A Yearning to Belong by Gary M Roberts Book 1 of 2: Ginny Ginny's early …" at bounding box center [459, 52] width 845 height 359
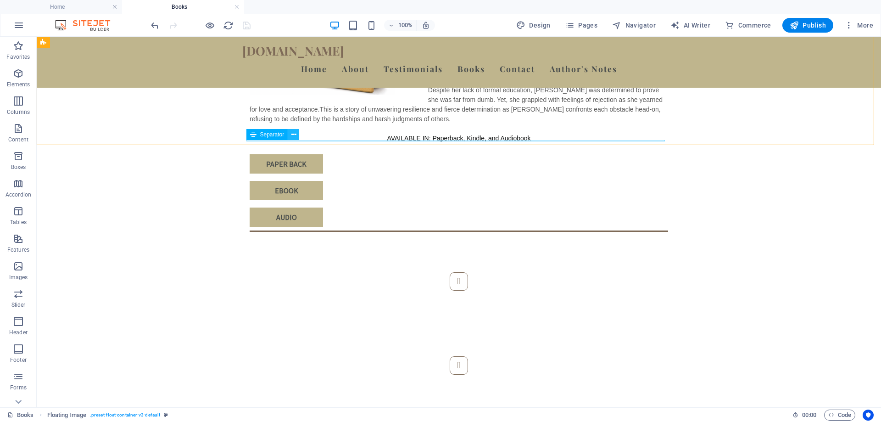
click at [292, 133] on icon at bounding box center [294, 135] width 5 height 10
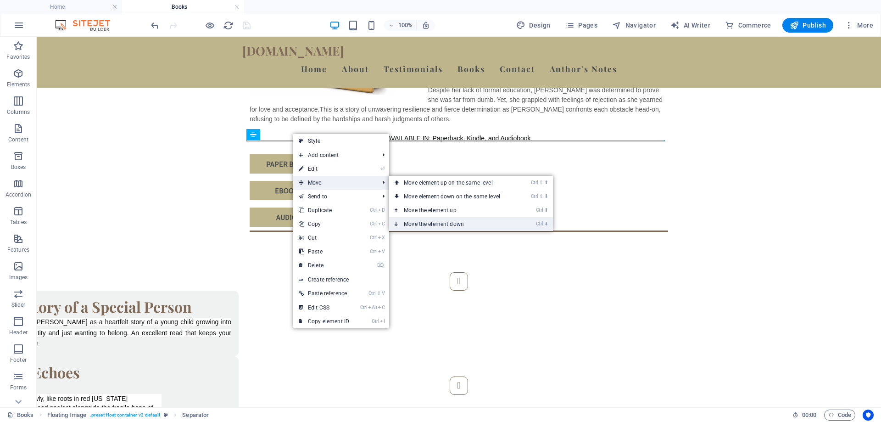
click at [433, 223] on link "Ctrl ⬇ Move the element down" at bounding box center [453, 224] width 129 height 14
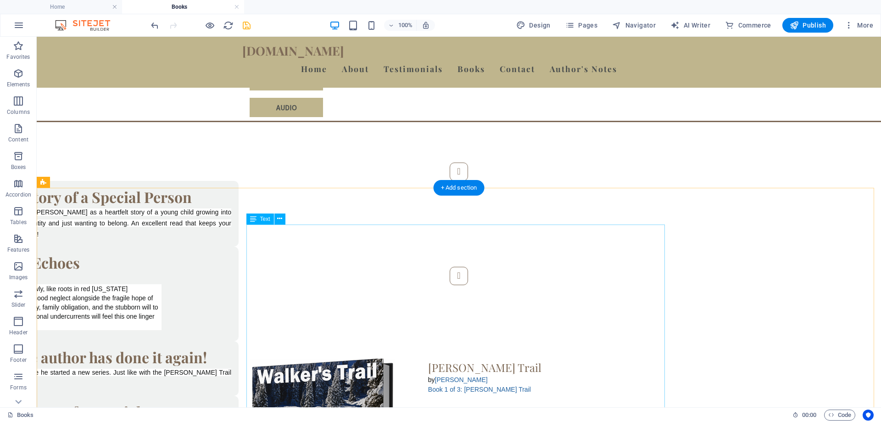
scroll to position [1112, 0]
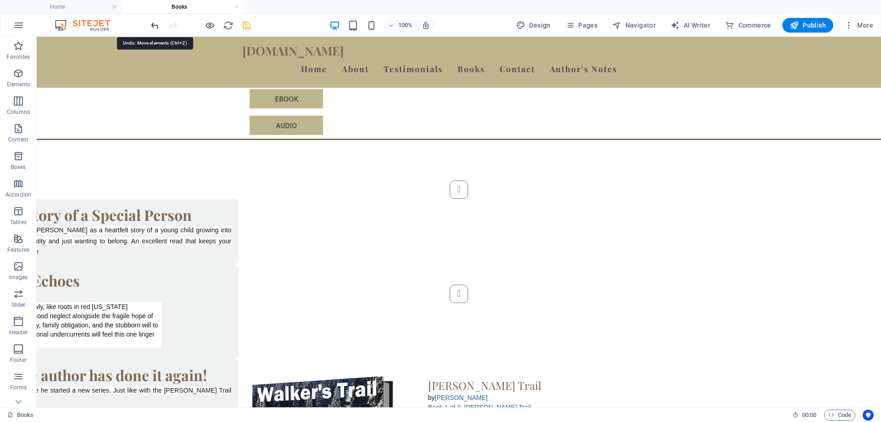
click at [154, 29] on icon "undo" at bounding box center [155, 25] width 11 height 11
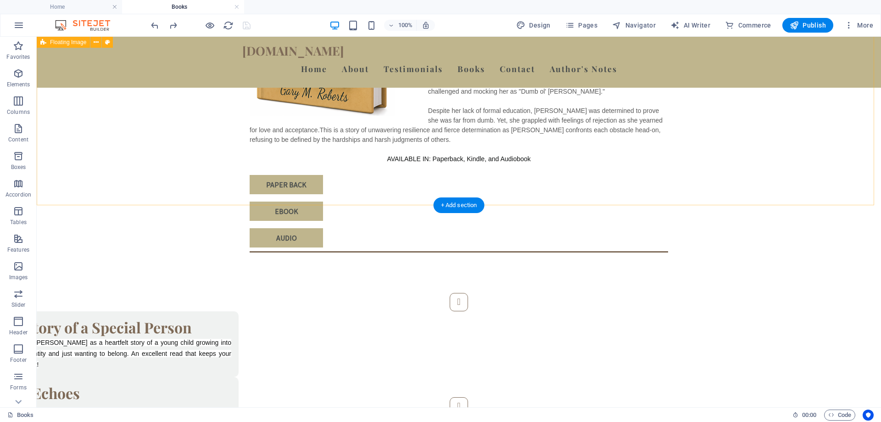
scroll to position [928, 0]
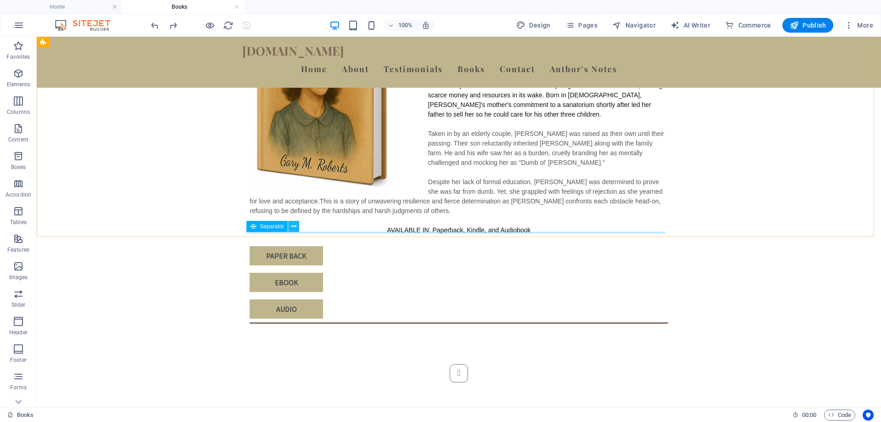
click at [292, 229] on icon at bounding box center [294, 227] width 5 height 10
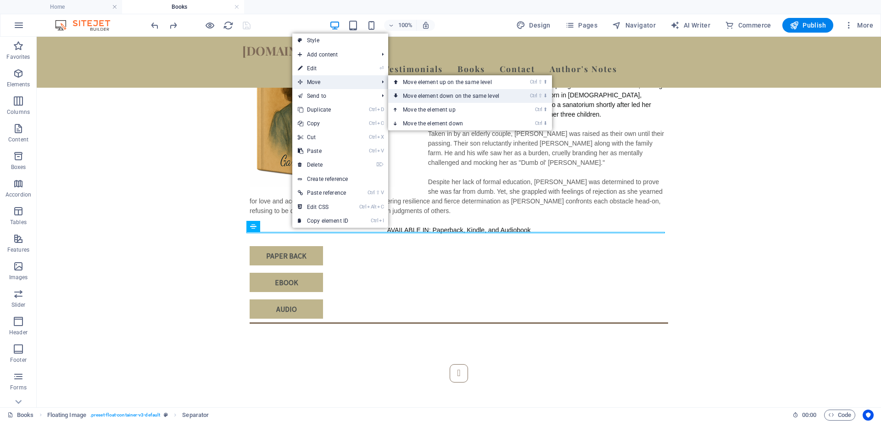
click at [437, 95] on link "Ctrl ⇧ ⬇ Move element down on the same level" at bounding box center [452, 96] width 129 height 14
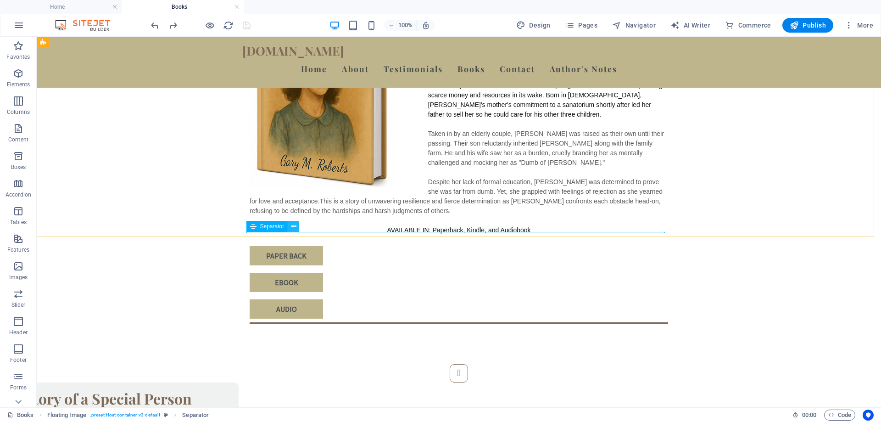
click at [292, 228] on icon at bounding box center [294, 227] width 5 height 10
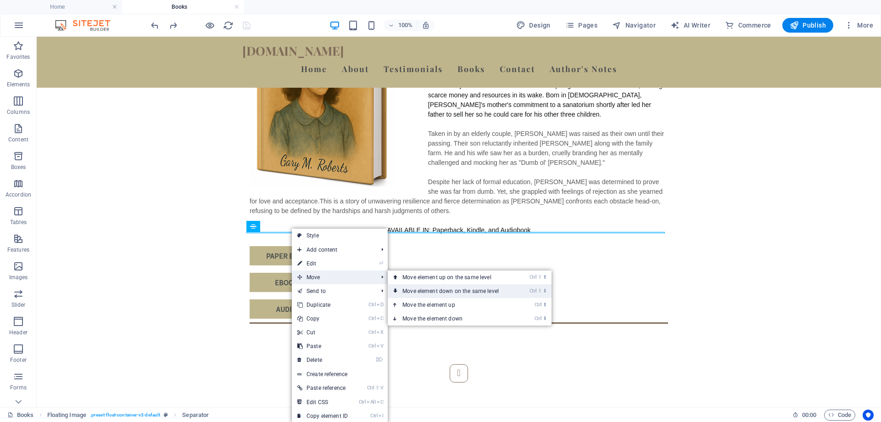
click at [415, 291] on link "Ctrl ⇧ ⬇ Move element down on the same level" at bounding box center [452, 291] width 129 height 14
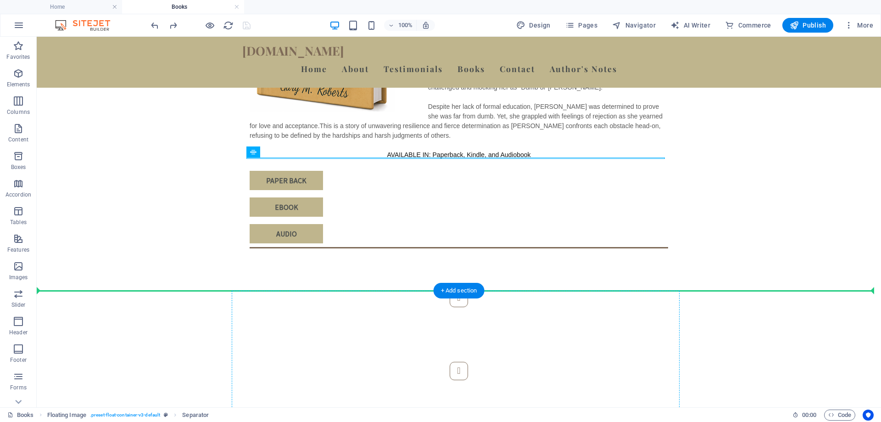
scroll to position [1006, 0]
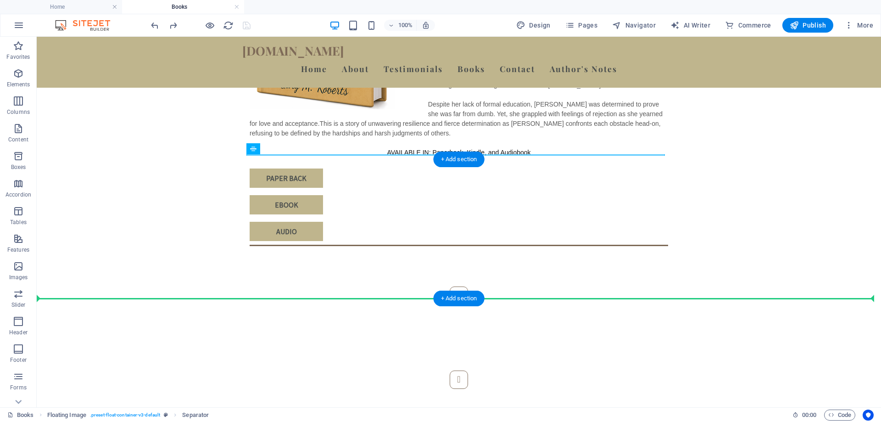
drag, startPoint x: 297, startPoint y: 266, endPoint x: 274, endPoint y: 283, distance: 28.2
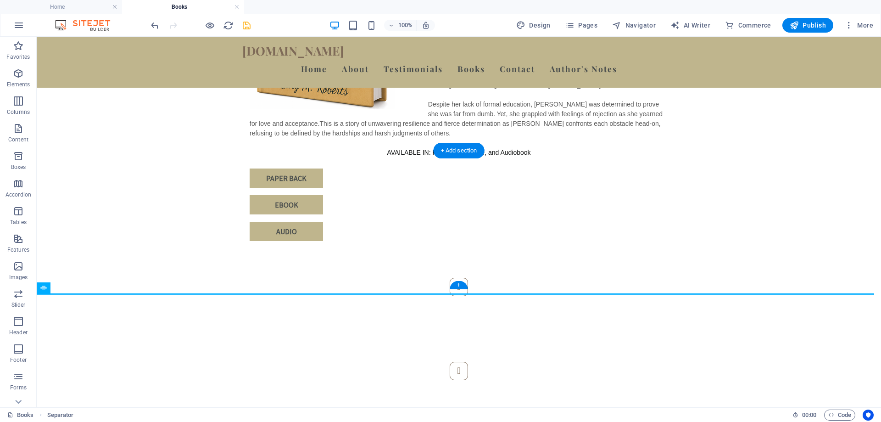
click at [174, 241] on div "5.0 out of 5 stars Heartfelt Story of a Special Person I found this book “Ginny…" at bounding box center [459, 328] width 845 height 175
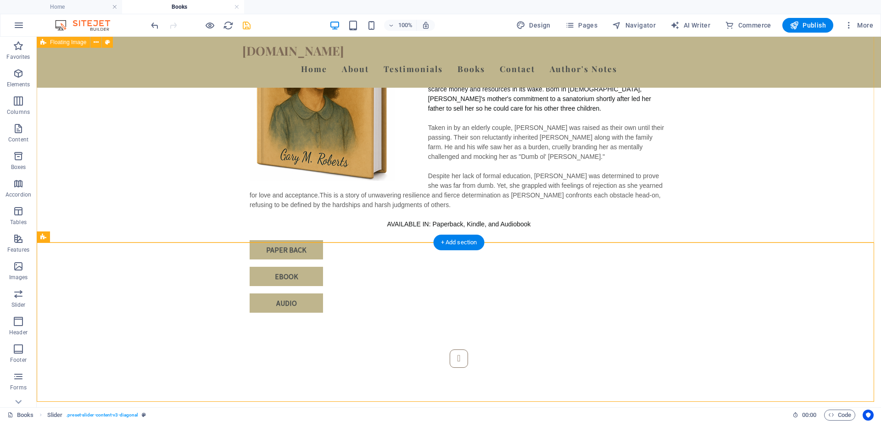
scroll to position [914, 0]
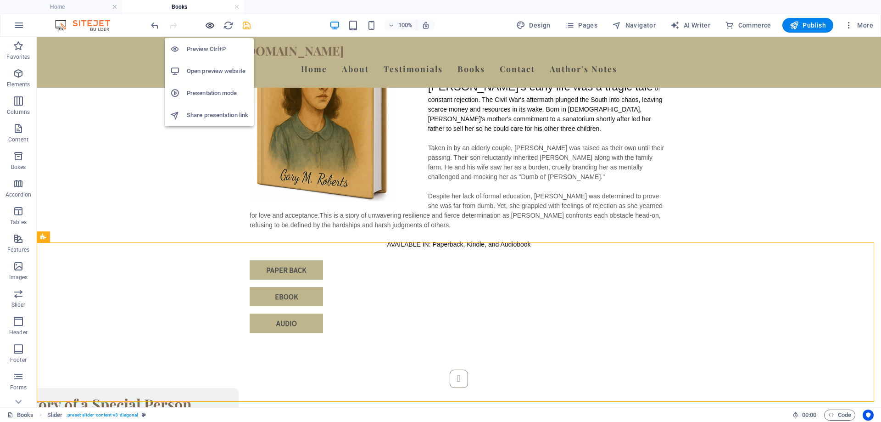
click at [209, 24] on icon "button" at bounding box center [210, 25] width 11 height 11
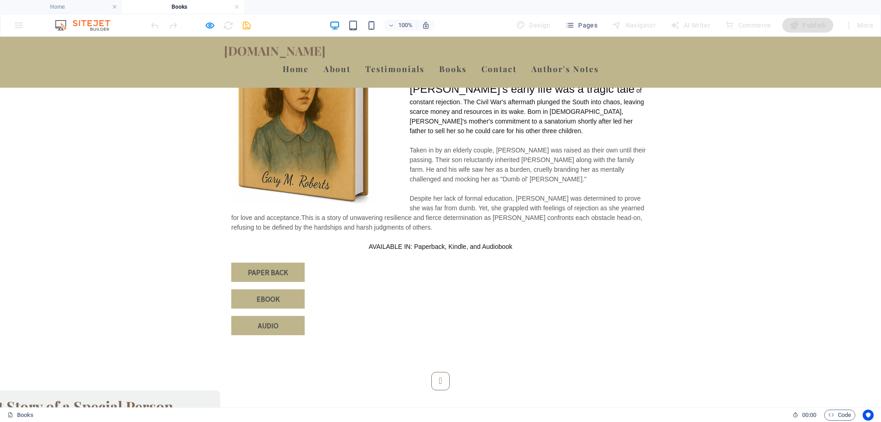
scroll to position [822, 0]
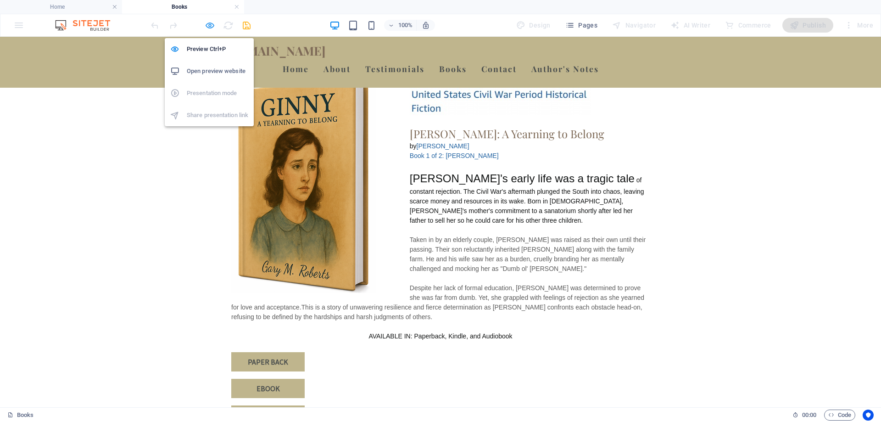
click at [210, 24] on icon "button" at bounding box center [210, 25] width 11 height 11
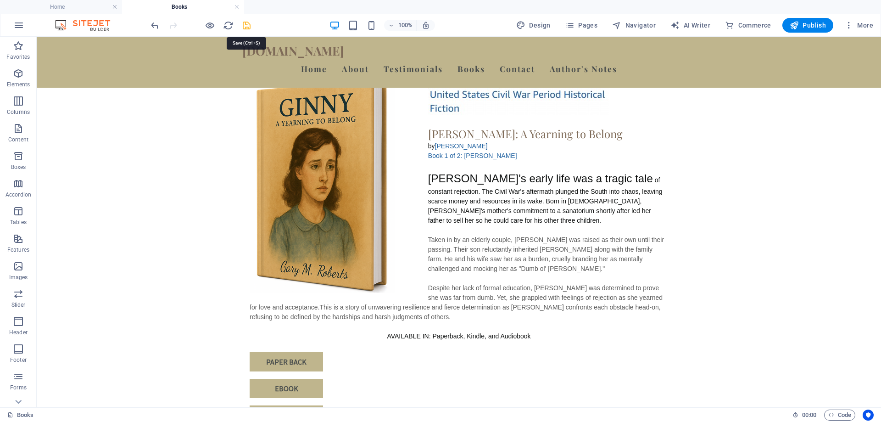
click at [249, 25] on icon "save" at bounding box center [246, 25] width 11 height 11
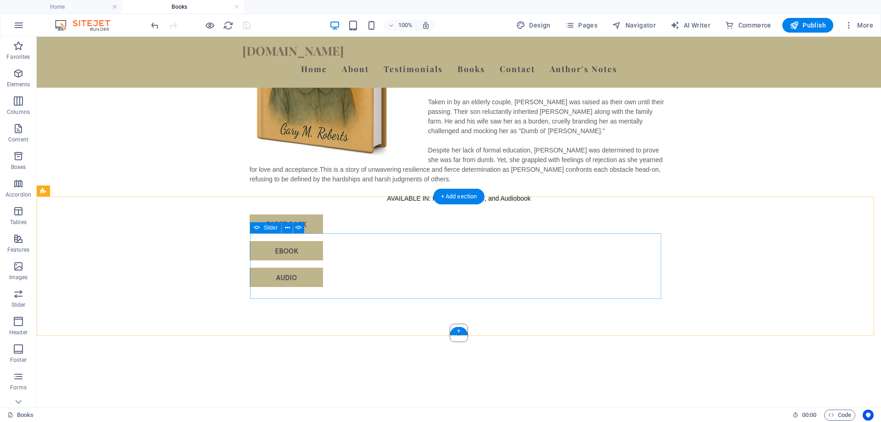
click at [468, 408] on button "Content Slider" at bounding box center [459, 417] width 18 height 18
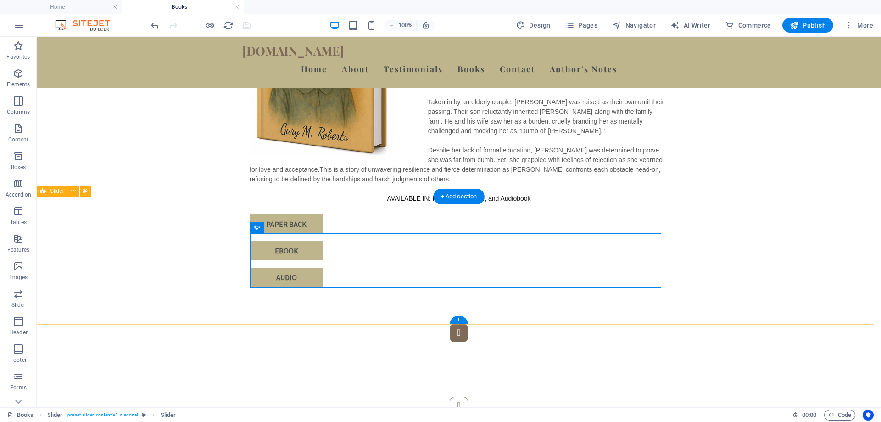
click at [450, 324] on button "Content Slider" at bounding box center [459, 333] width 18 height 18
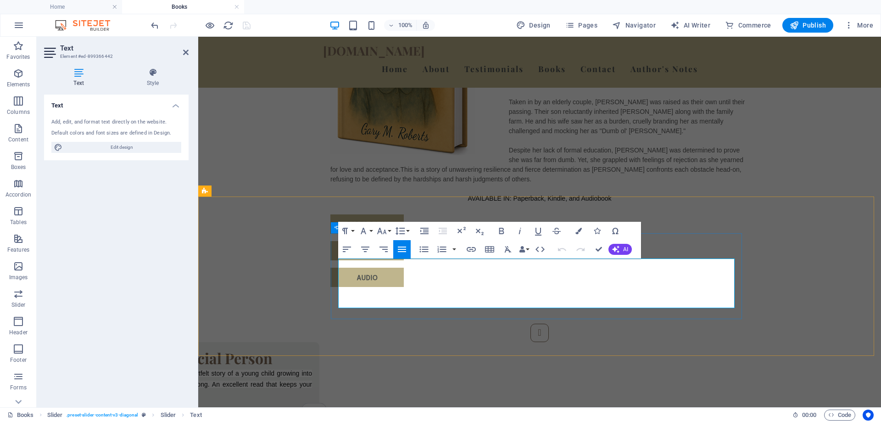
click at [368, 250] on icon "button" at bounding box center [365, 249] width 11 height 11
click at [785, 287] on div "5.0 out of 5 stars Heartfelt Story of a Special Person I found this book “Ginny…" at bounding box center [539, 385] width 683 height 196
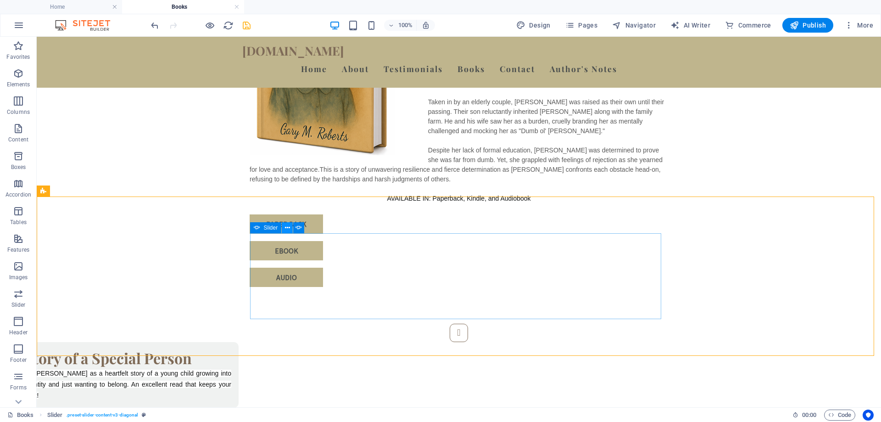
click at [288, 230] on icon at bounding box center [287, 228] width 5 height 10
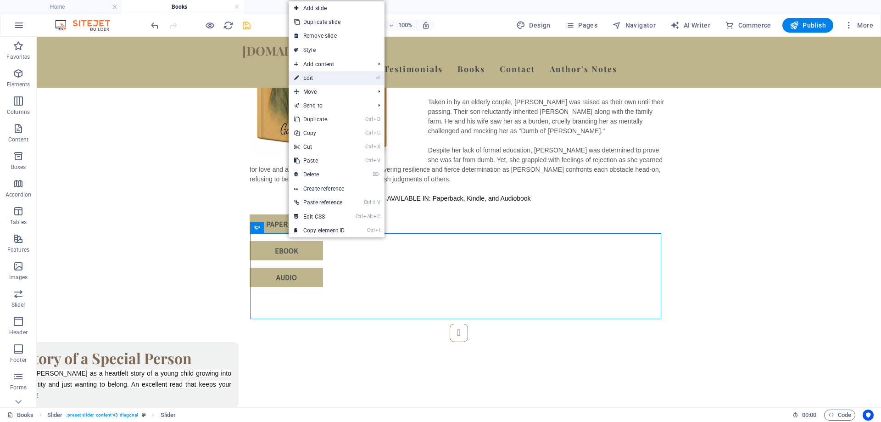
click at [296, 81] on icon at bounding box center [296, 78] width 5 height 14
select select "ms"
select select "s"
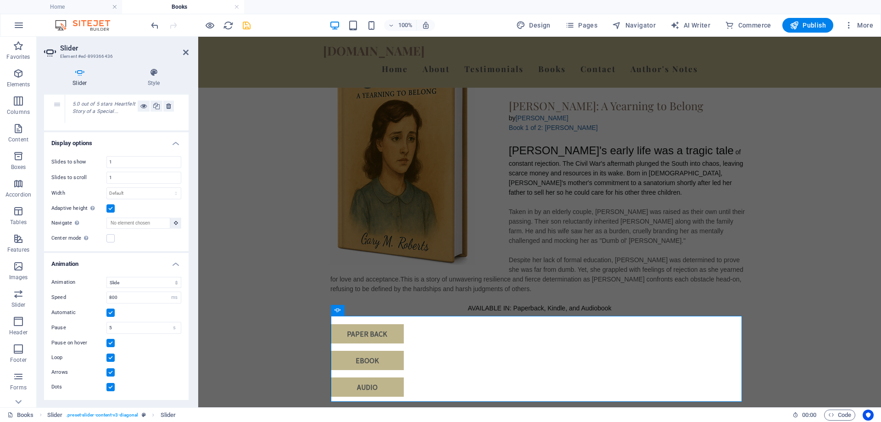
scroll to position [847, 0]
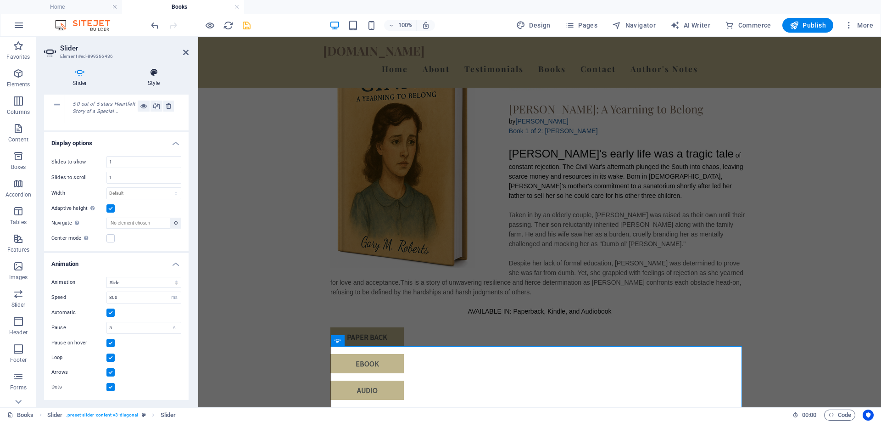
click at [151, 81] on h4 "Style" at bounding box center [153, 77] width 69 height 19
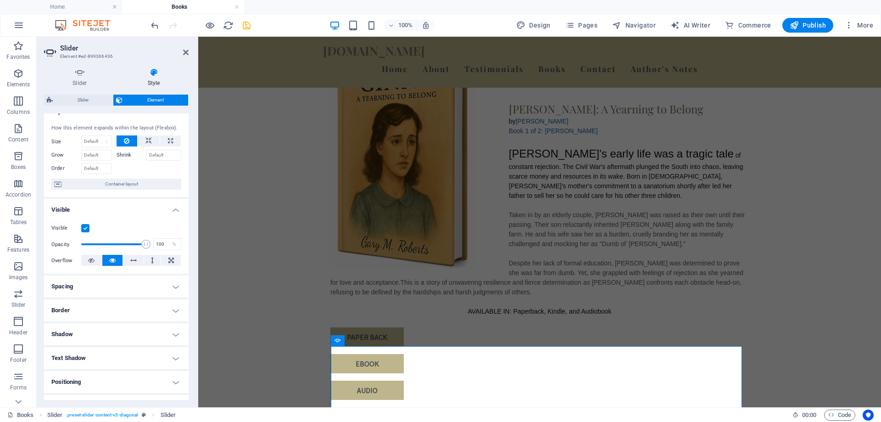
scroll to position [0, 0]
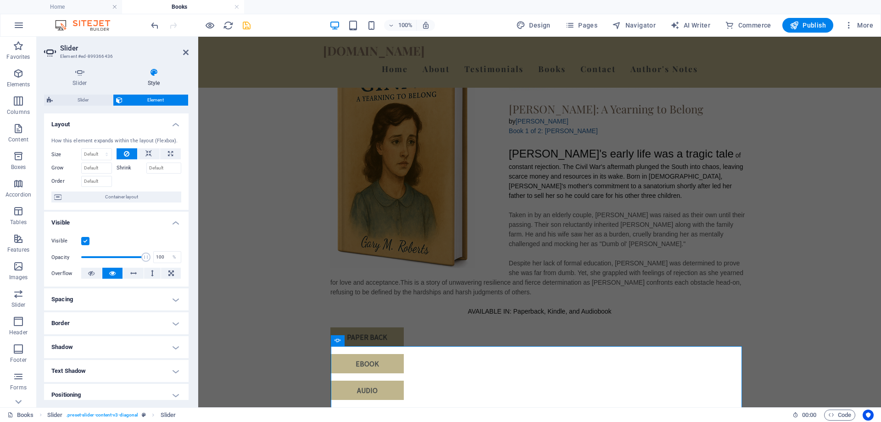
click at [151, 101] on span "Element" at bounding box center [155, 100] width 60 height 11
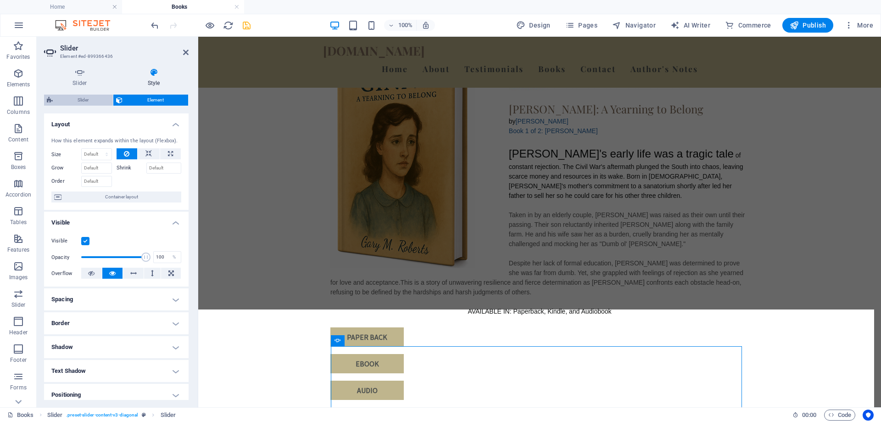
click at [74, 102] on span "Slider" at bounding box center [83, 100] width 55 height 11
select select "rem"
select select "px"
select select "preset-slider-content-v3-diagonal"
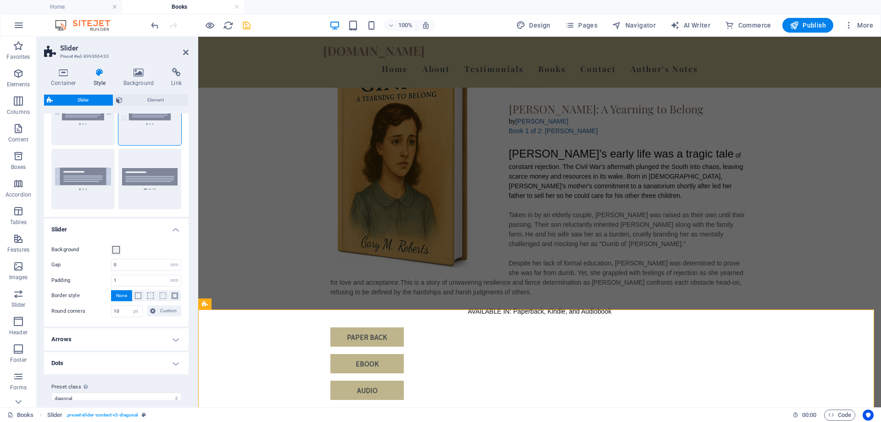
scroll to position [64, 0]
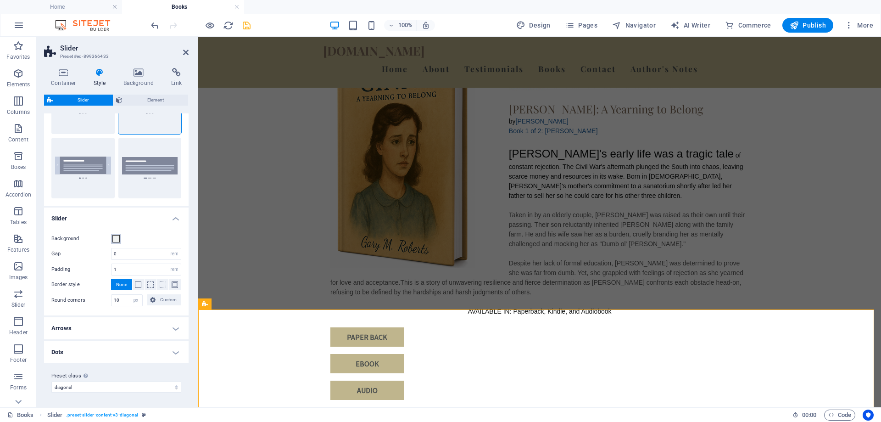
click at [116, 240] on span at bounding box center [115, 238] width 7 height 7
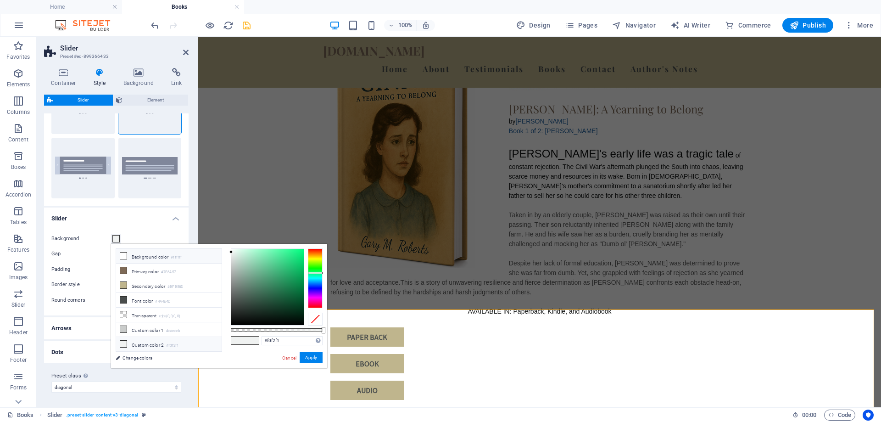
click at [126, 251] on li "Background color #ffffff" at bounding box center [169, 256] width 106 height 15
type input "#ffffff"
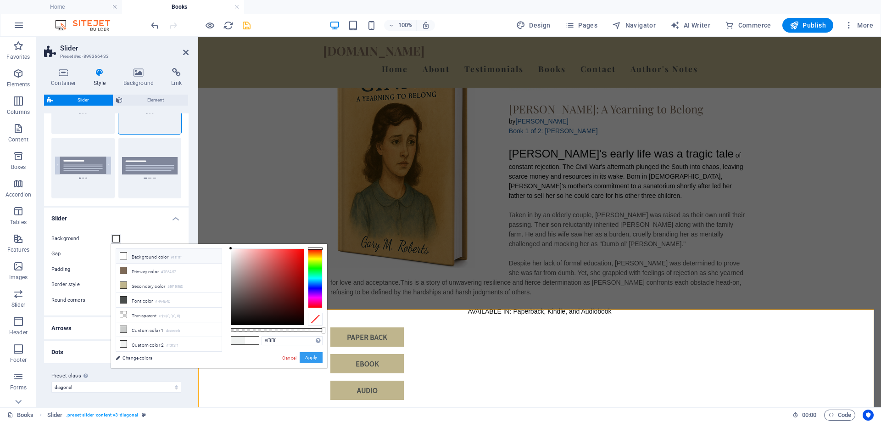
click at [314, 356] on button "Apply" at bounding box center [311, 357] width 23 height 11
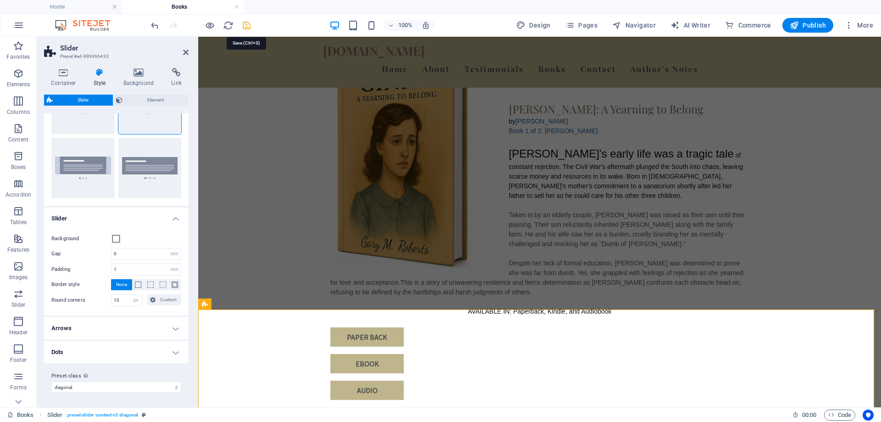
click at [251, 24] on icon "save" at bounding box center [246, 25] width 11 height 11
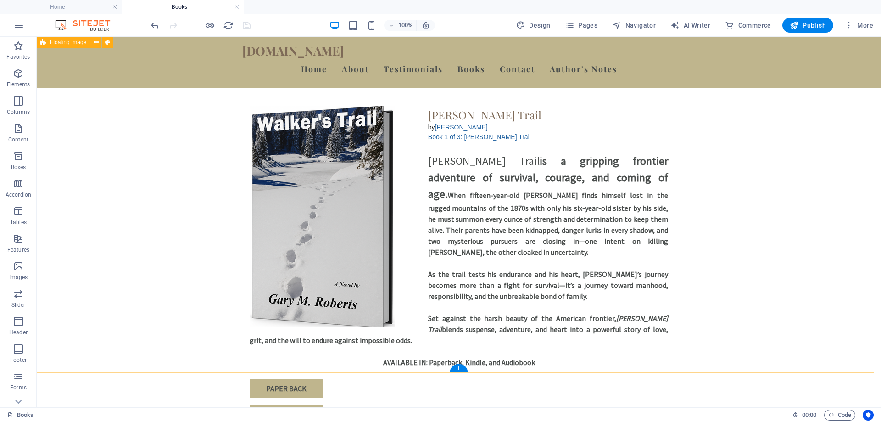
scroll to position [1352, 0]
click at [422, 270] on div "Walker's Trail by Gary M. Roberts Book 1 of 3: Walker's Trail Walker’s Trail is…" at bounding box center [459, 277] width 845 height 419
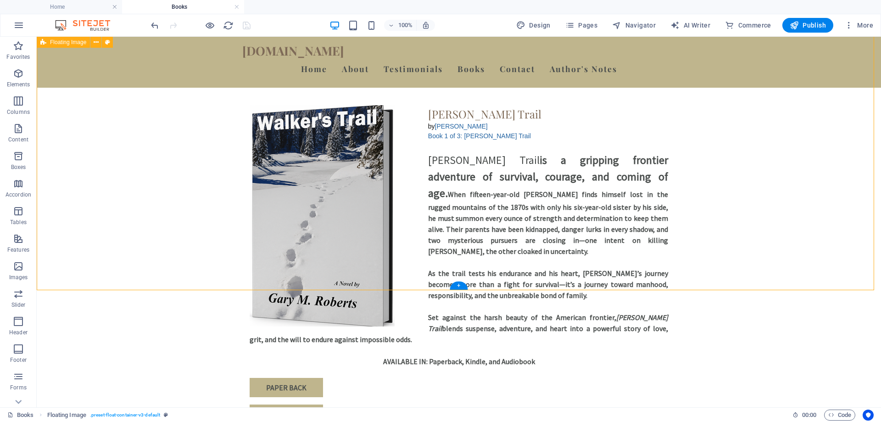
click at [422, 270] on div "Walker's Trail by Gary M. Roberts Book 1 of 3: Walker's Trail Walker’s Trail is…" at bounding box center [459, 277] width 845 height 419
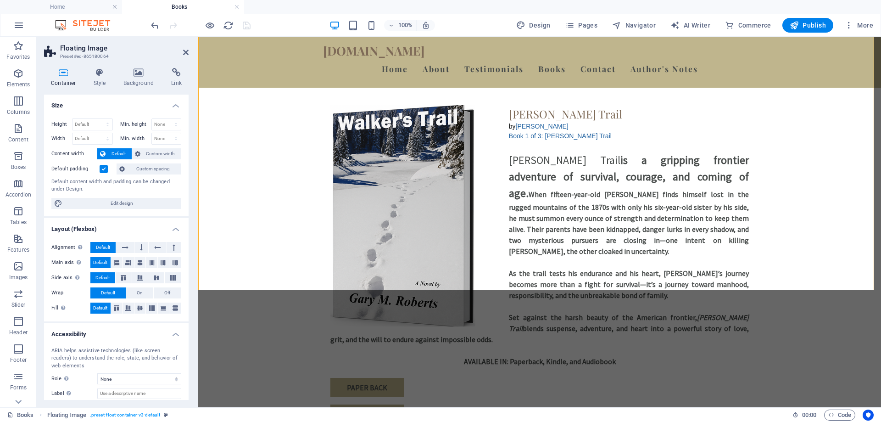
click at [103, 167] on label at bounding box center [104, 169] width 8 height 8
click at [0, 0] on input "Default padding" at bounding box center [0, 0] width 0 height 0
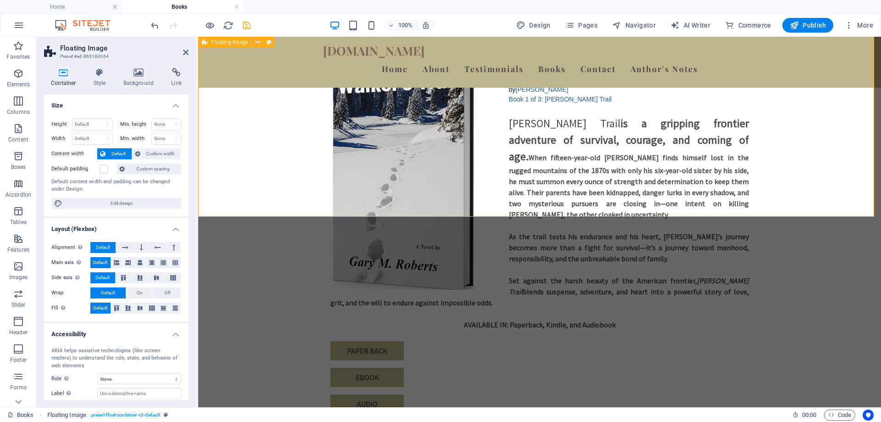
click at [807, 180] on div "Walker's Trail by Gary M. Roberts Book 1 of 3: Walker's Trail Walker’s Trail is…" at bounding box center [539, 240] width 683 height 345
click at [229, 77] on div "Walker's Trail by Gary M. Roberts Book 1 of 3: Walker's Trail Walker’s Trail is…" at bounding box center [539, 240] width 683 height 345
click at [248, 23] on icon "save" at bounding box center [246, 25] width 11 height 11
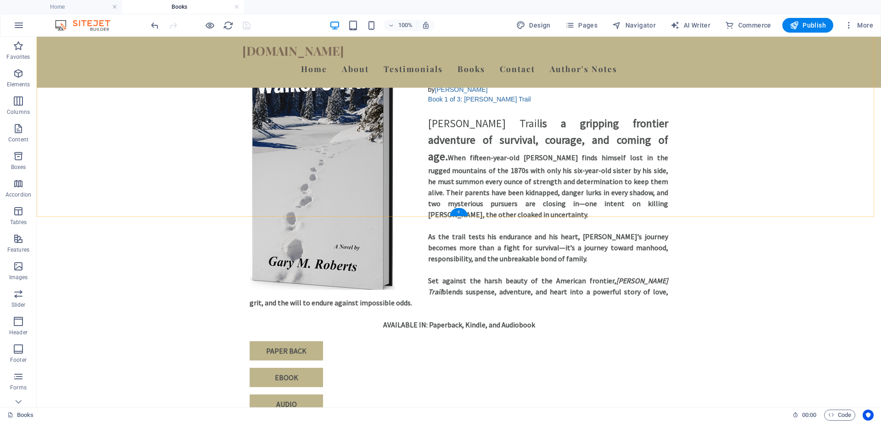
click at [460, 212] on div "+" at bounding box center [459, 212] width 18 height 8
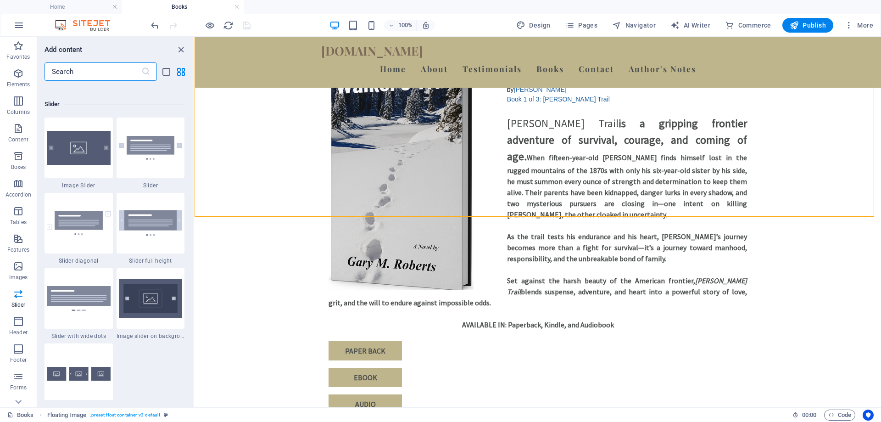
scroll to position [5187, 0]
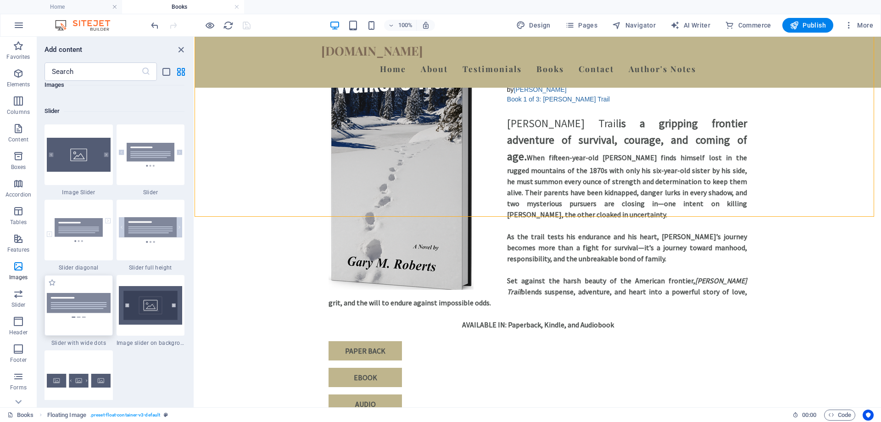
click at [92, 301] on img at bounding box center [79, 305] width 64 height 24
select select "rem"
select select "px"
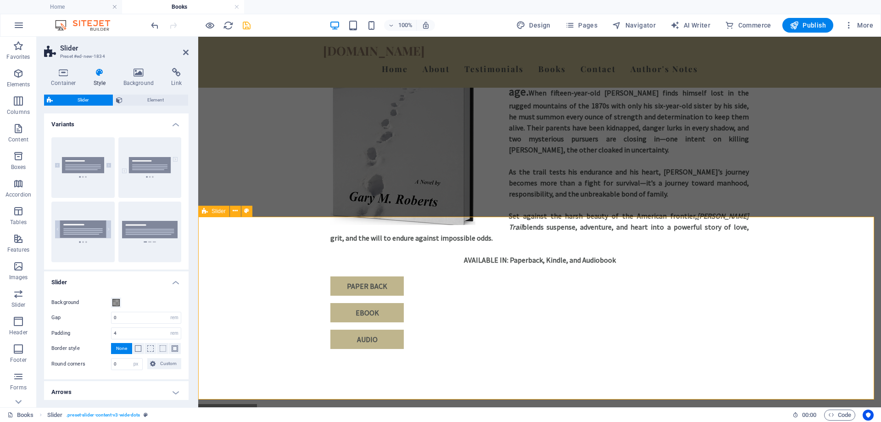
scroll to position [1352, 0]
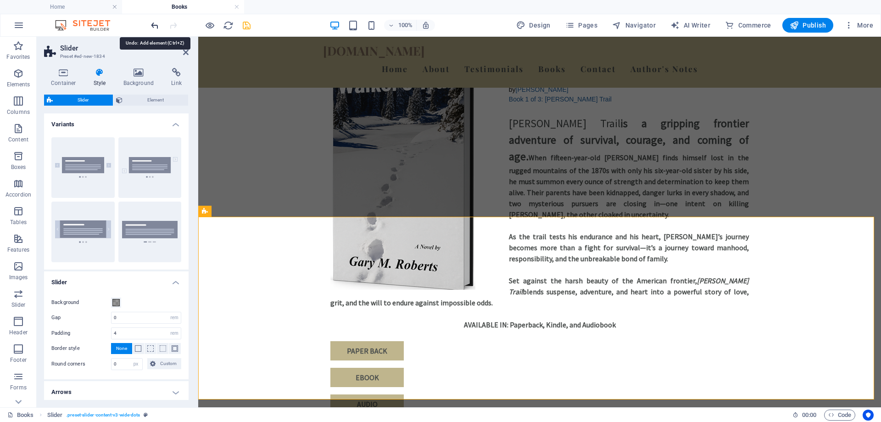
click at [153, 24] on icon "undo" at bounding box center [155, 25] width 11 height 11
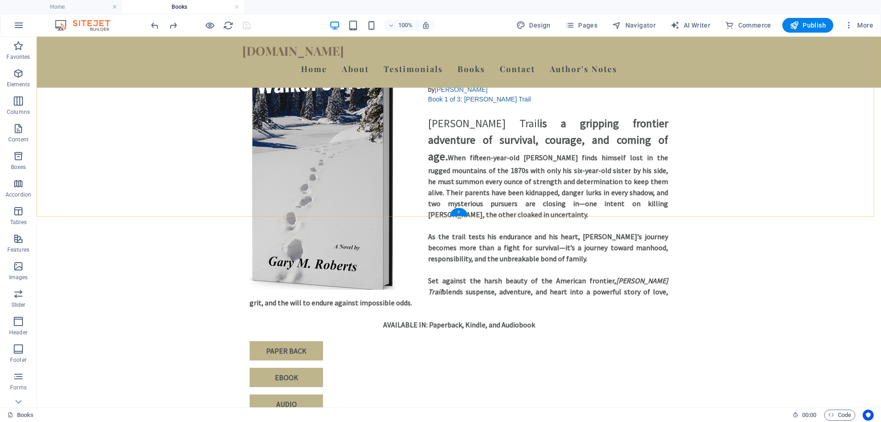
click at [456, 213] on div "+" at bounding box center [459, 212] width 18 height 8
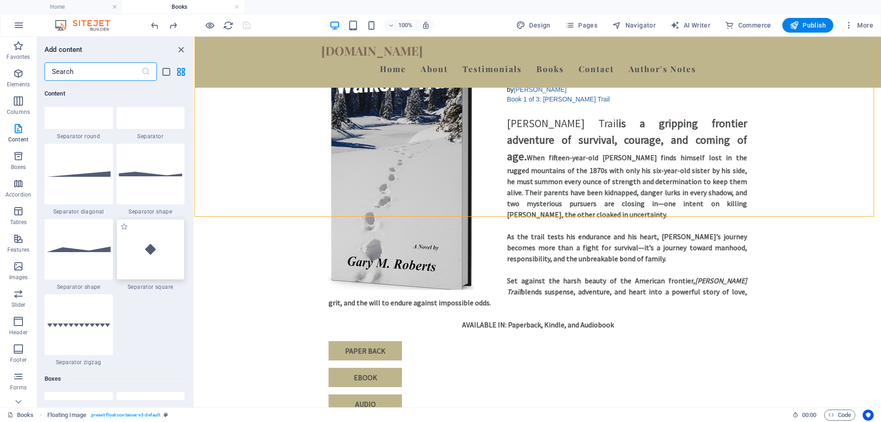
scroll to position [2249, 0]
click at [95, 67] on input "text" at bounding box center [93, 71] width 97 height 18
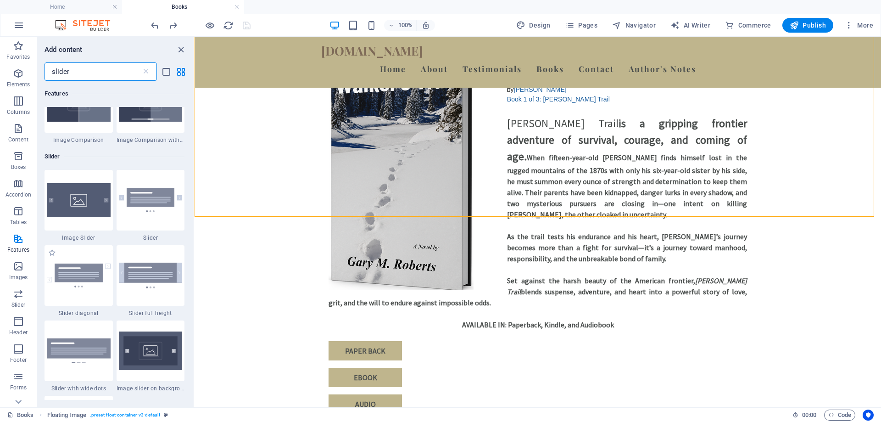
scroll to position [138, 0]
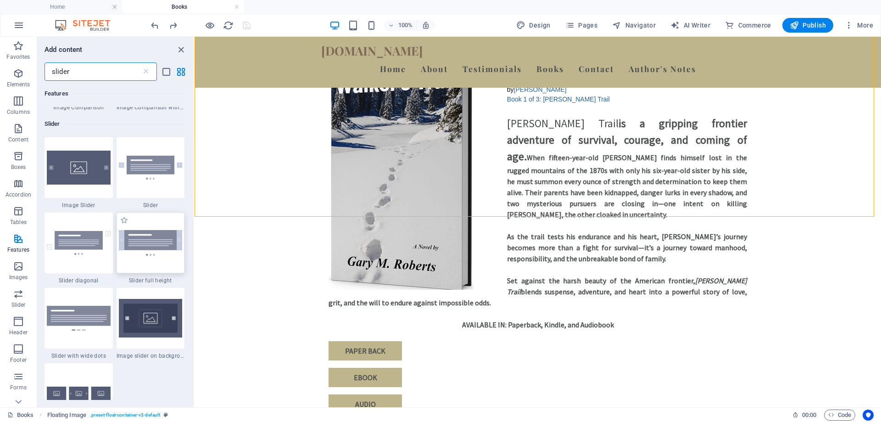
type input "slider"
click at [141, 240] on img at bounding box center [151, 242] width 64 height 25
select select "rem"
select select "px"
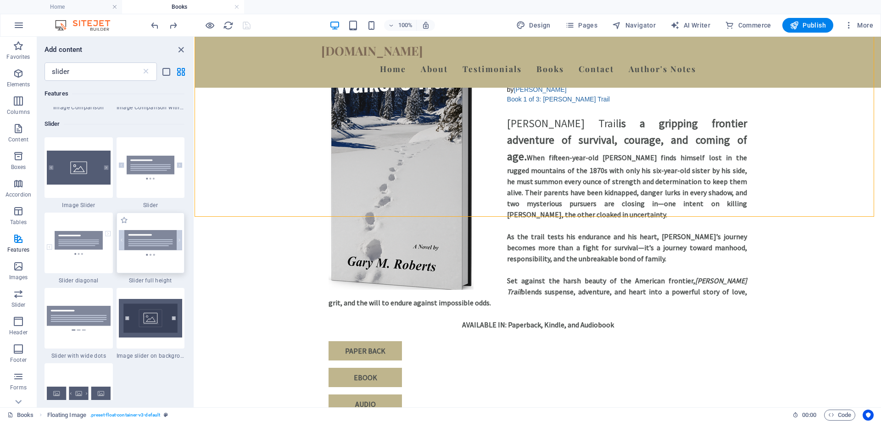
select select "preset-slider-content-v3-full-height"
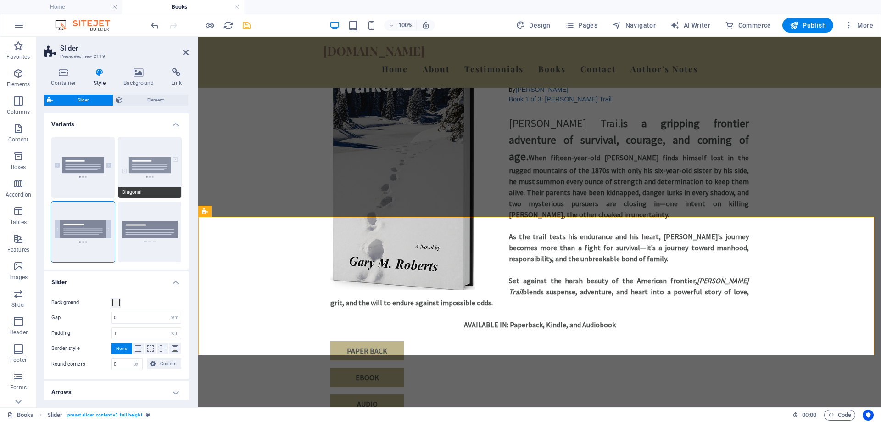
click at [157, 169] on button "Diagonal" at bounding box center [149, 167] width 63 height 61
type input "10"
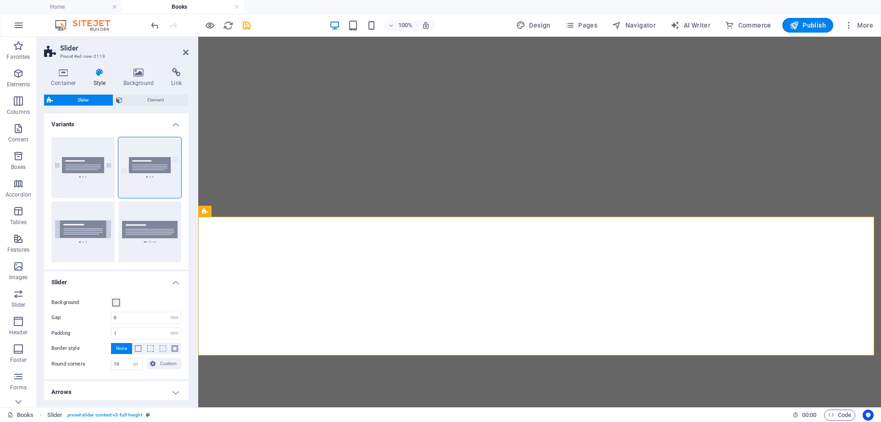
select select "rem"
select select "px"
select select "preset-slider-content-v3-full-height"
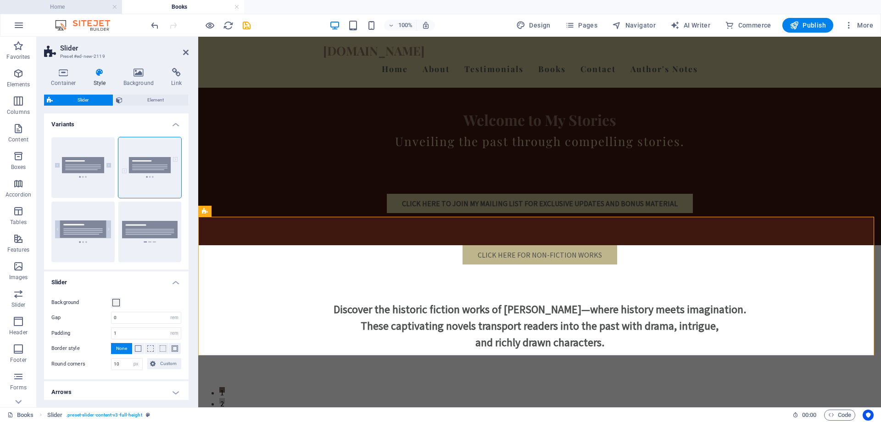
scroll to position [1352, 0]
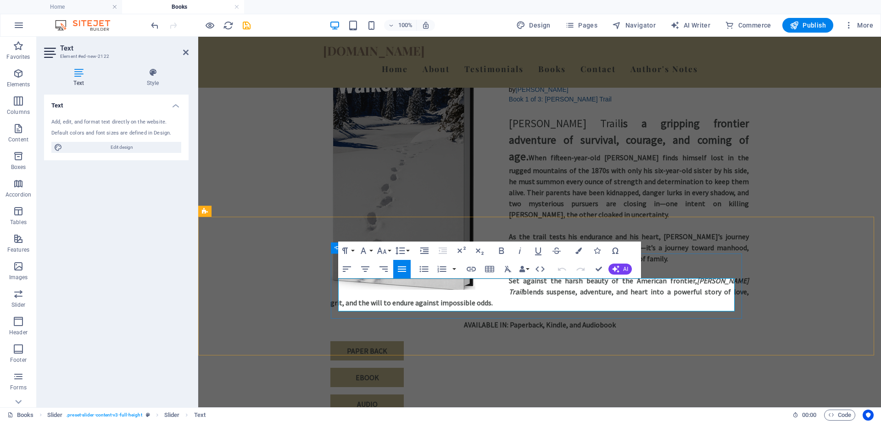
drag, startPoint x: 339, startPoint y: 286, endPoint x: 729, endPoint y: 307, distance: 390.7
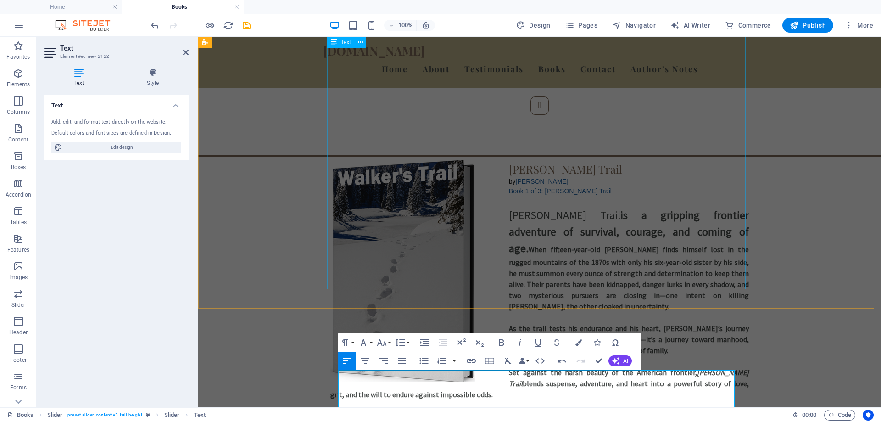
scroll to position [1306, 0]
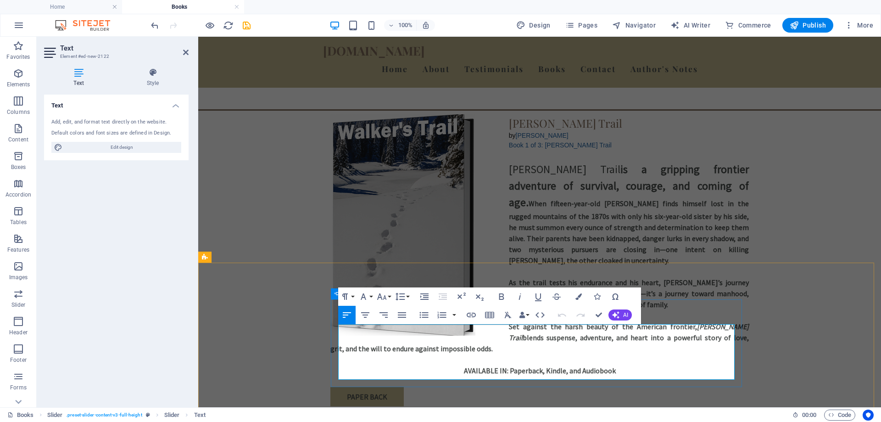
drag, startPoint x: 339, startPoint y: 370, endPoint x: 701, endPoint y: 376, distance: 361.8
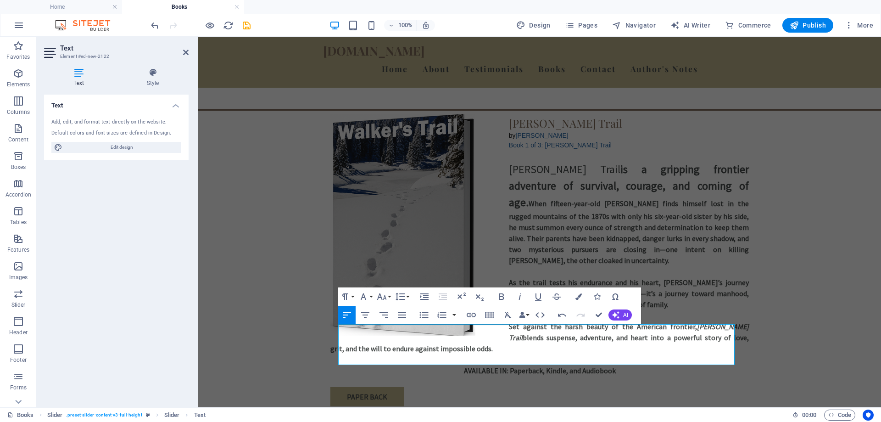
click at [198, 37] on icon "Quick settings" at bounding box center [198, 37] width 0 height 0
click at [198, 37] on div "Pause for this site" at bounding box center [198, 37] width 0 height 0
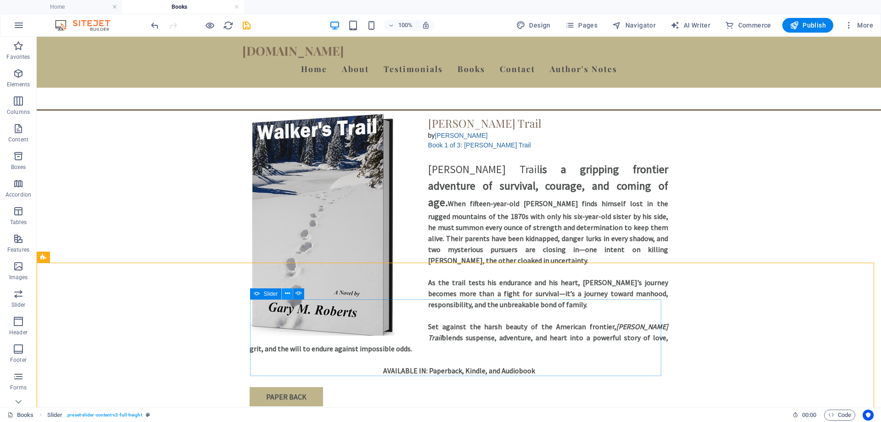
click at [285, 296] on icon at bounding box center [287, 294] width 5 height 10
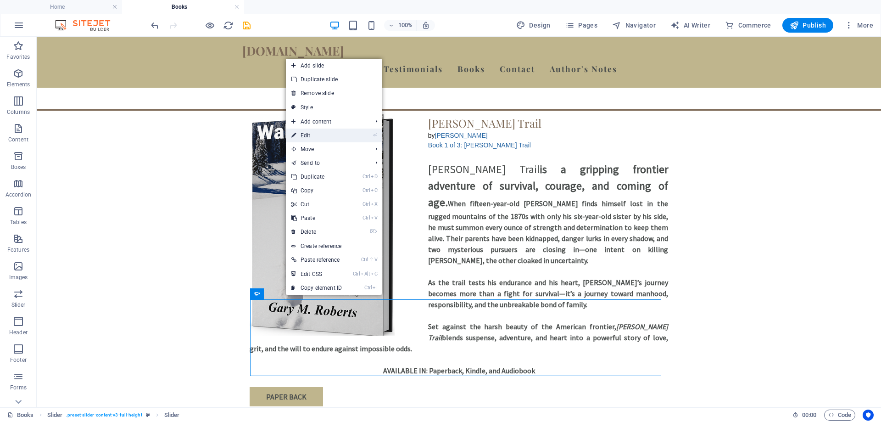
click at [319, 135] on link "⏎ Edit" at bounding box center [317, 136] width 62 height 14
select select "ms"
select select "s"
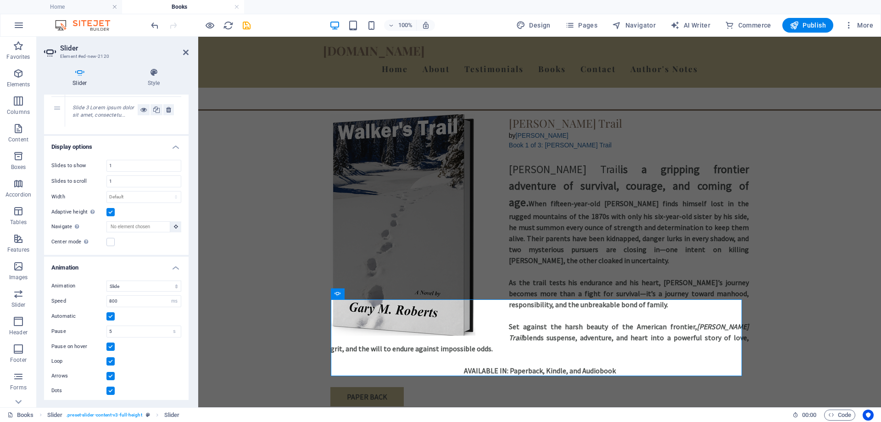
scroll to position [99, 0]
click at [151, 74] on icon at bounding box center [153, 72] width 69 height 9
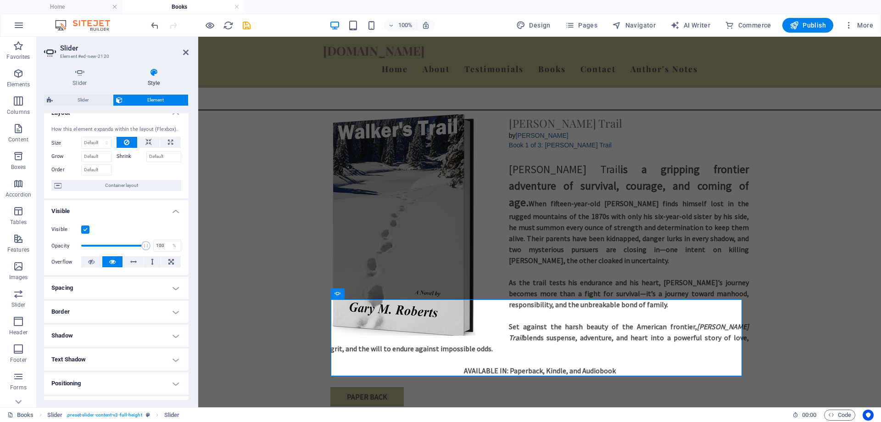
scroll to position [0, 0]
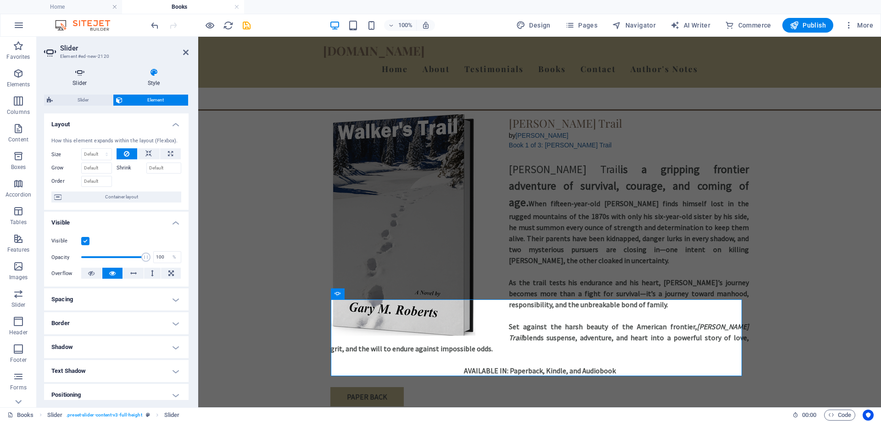
click at [77, 77] on h4 "Slider" at bounding box center [81, 77] width 75 height 19
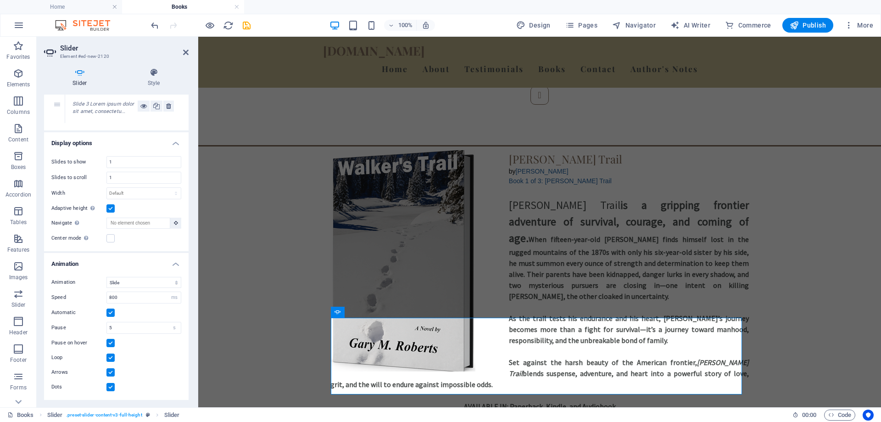
scroll to position [1268, 0]
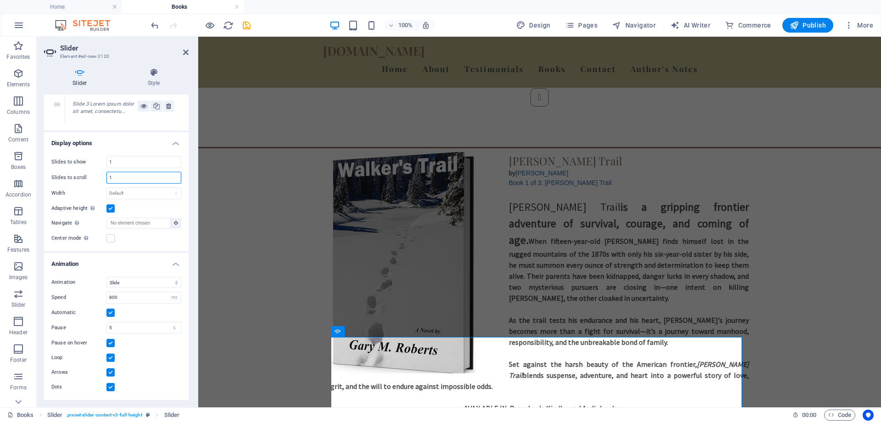
click at [117, 175] on input "1" at bounding box center [144, 177] width 74 height 11
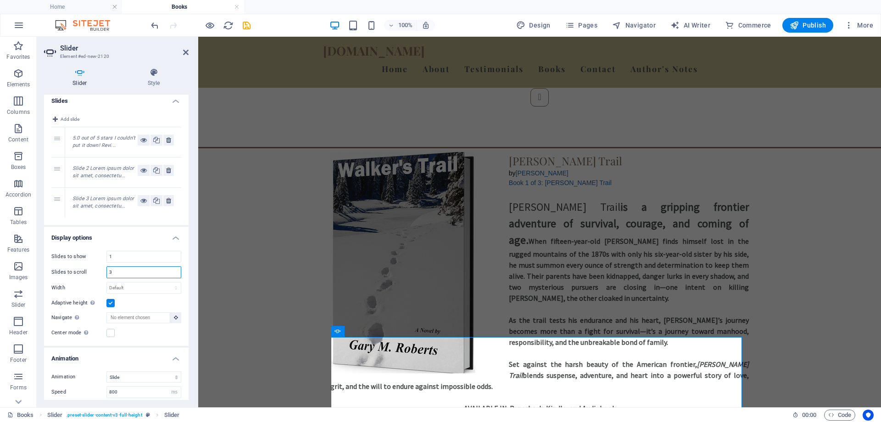
scroll to position [0, 0]
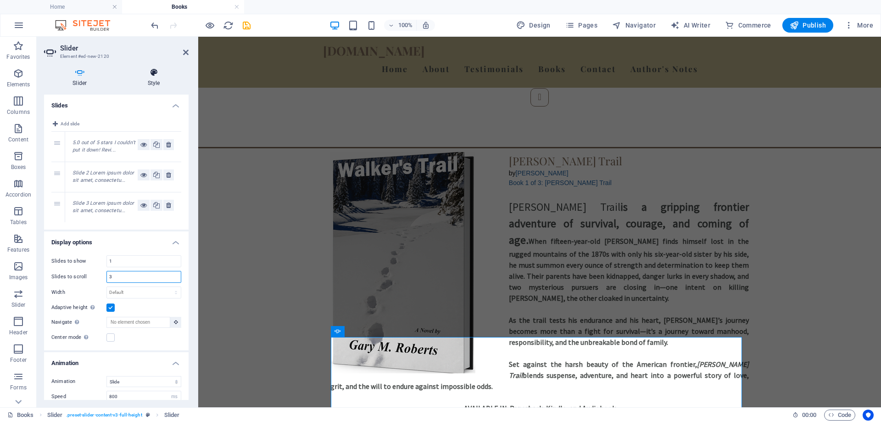
type input "3"
click at [156, 72] on icon at bounding box center [153, 72] width 69 height 9
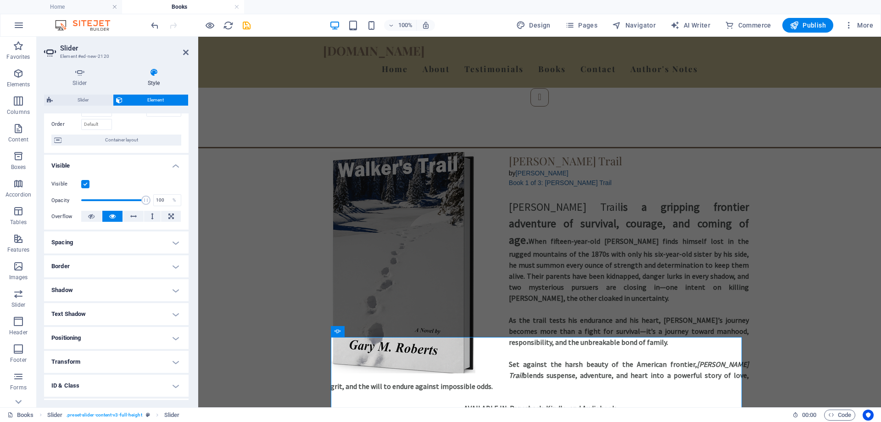
scroll to position [56, 0]
click at [70, 142] on span "Container layout" at bounding box center [121, 141] width 114 height 11
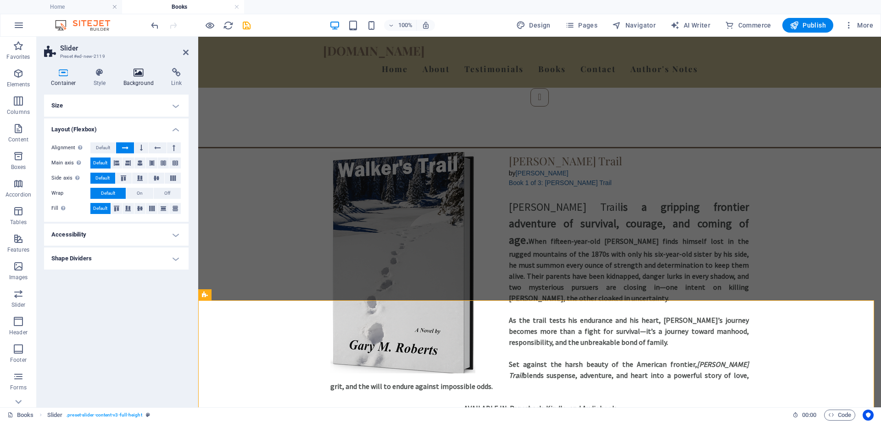
click at [135, 74] on icon at bounding box center [139, 72] width 45 height 9
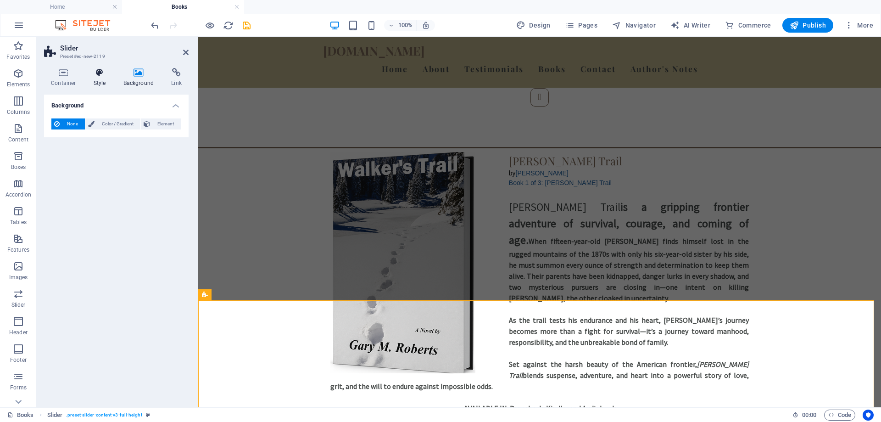
click at [100, 71] on icon at bounding box center [100, 72] width 26 height 9
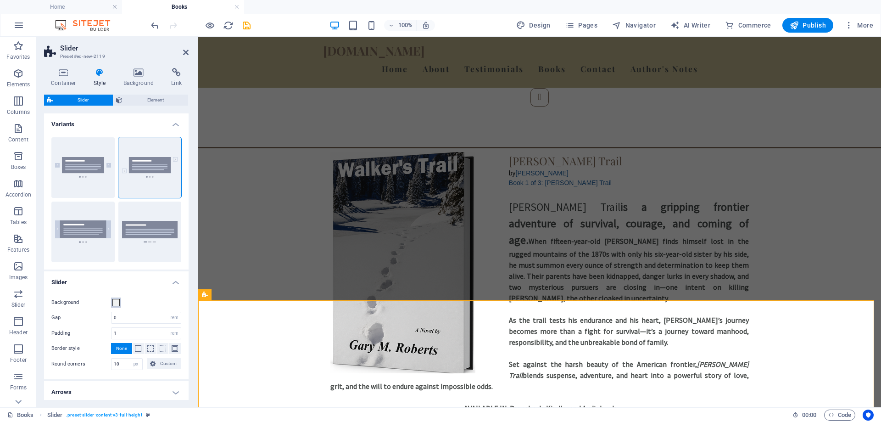
click at [116, 303] on span at bounding box center [115, 302] width 7 height 7
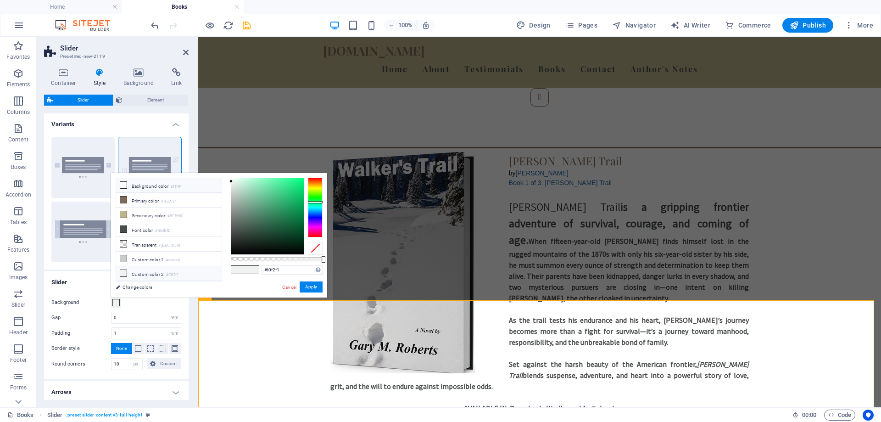
click at [140, 187] on li "Background color #ffffff" at bounding box center [169, 185] width 106 height 15
type input "#ffffff"
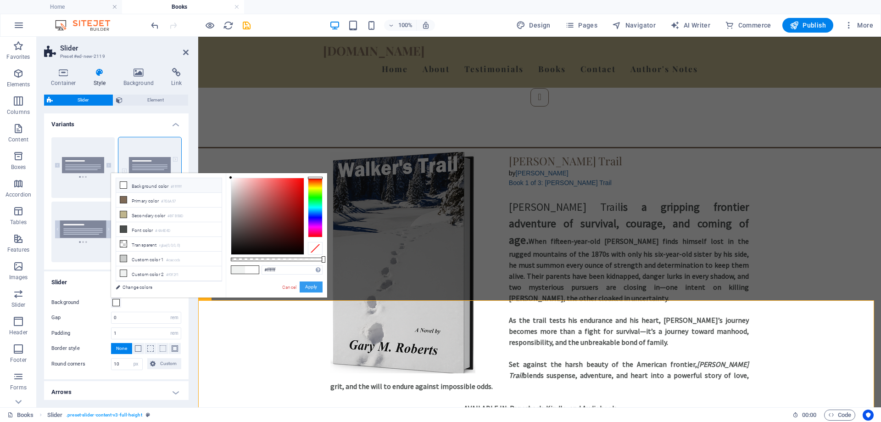
click at [319, 288] on button "Apply" at bounding box center [311, 286] width 23 height 11
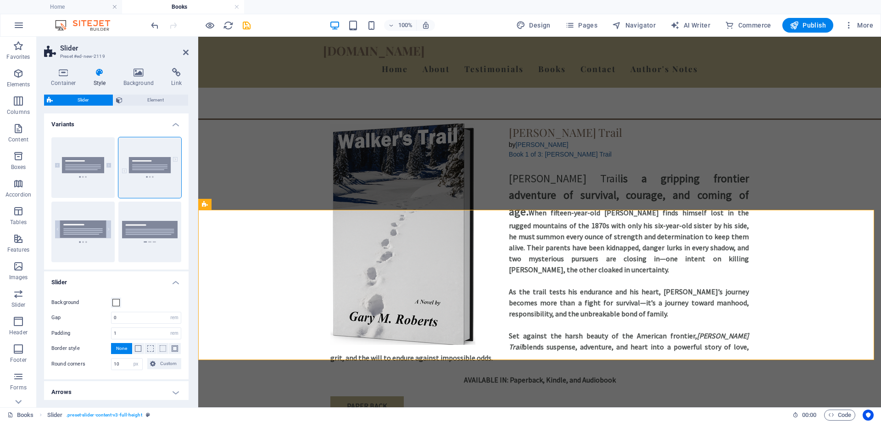
scroll to position [1360, 0]
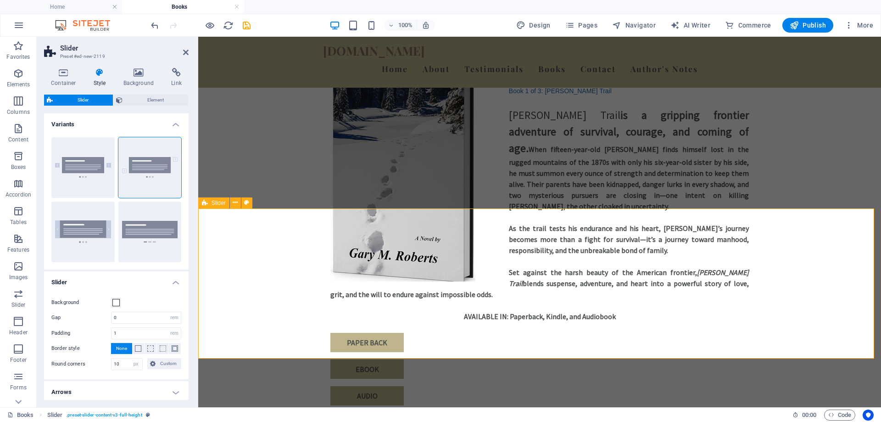
click at [185, 52] on icon at bounding box center [186, 52] width 6 height 7
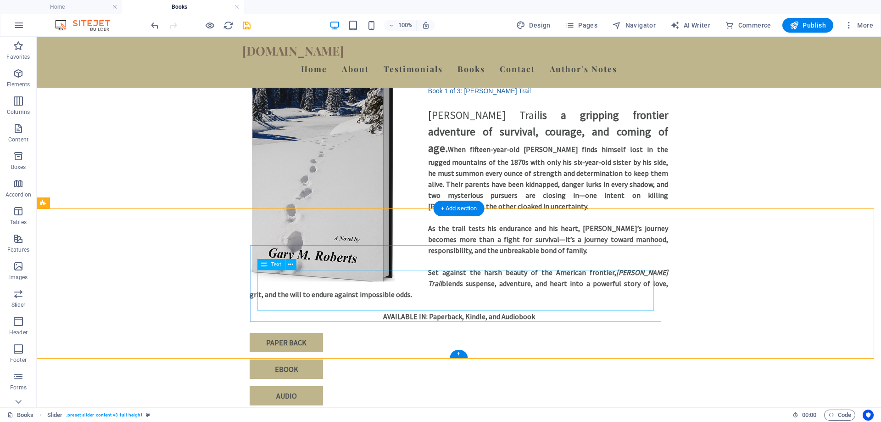
click at [289, 237] on icon at bounding box center [287, 240] width 5 height 10
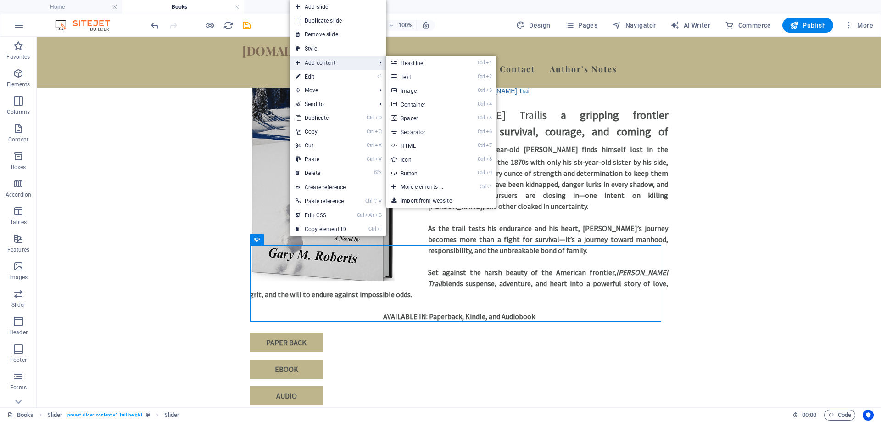
click at [323, 65] on span "Add content" at bounding box center [331, 63] width 82 height 14
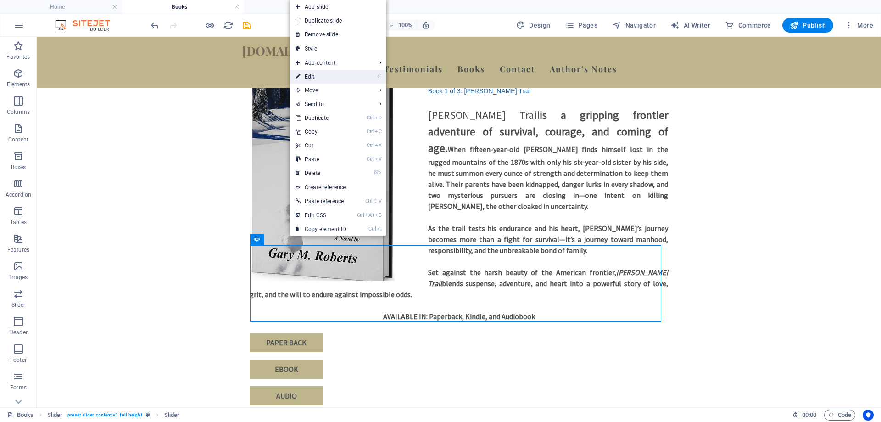
click at [306, 73] on link "⏎ Edit" at bounding box center [321, 77] width 62 height 14
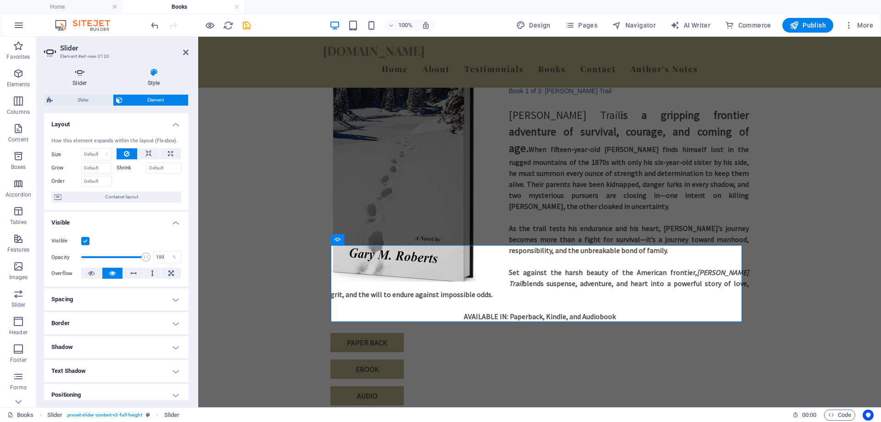
click at [91, 68] on icon at bounding box center [80, 72] width 72 height 9
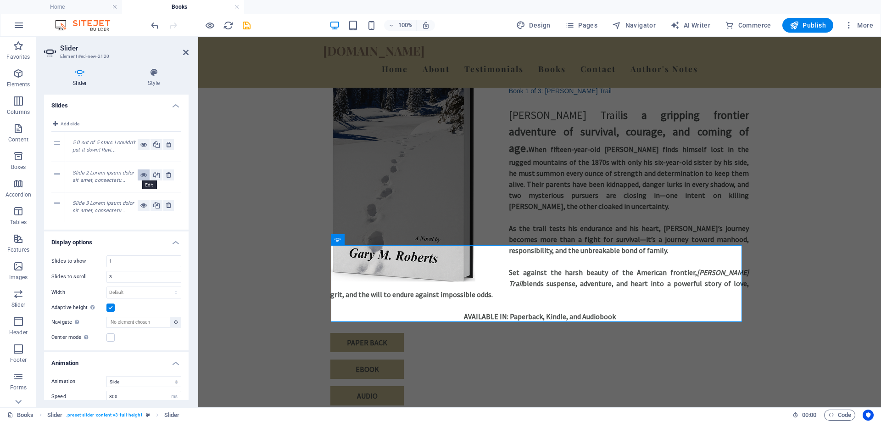
click at [141, 178] on icon at bounding box center [143, 174] width 6 height 11
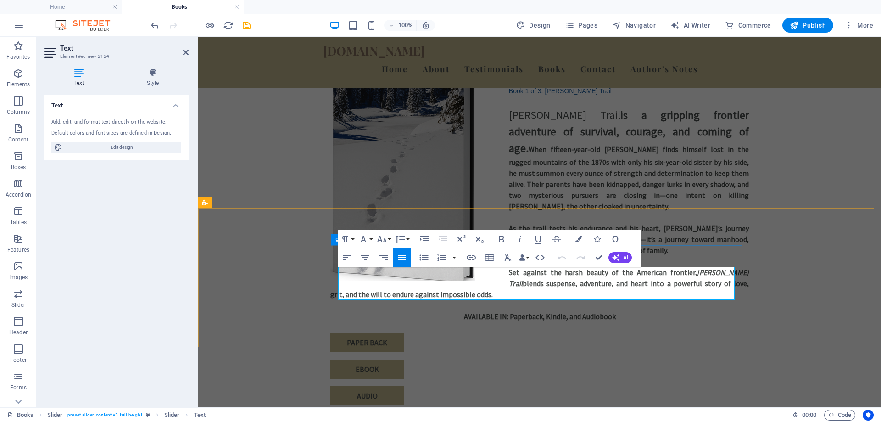
scroll to position [3, 0]
drag, startPoint x: 338, startPoint y: 273, endPoint x: 723, endPoint y: 292, distance: 385.2
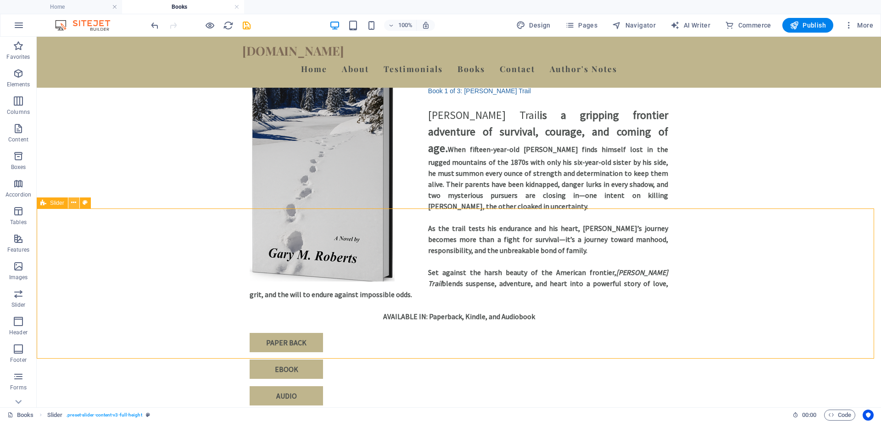
click at [73, 205] on icon at bounding box center [73, 203] width 5 height 10
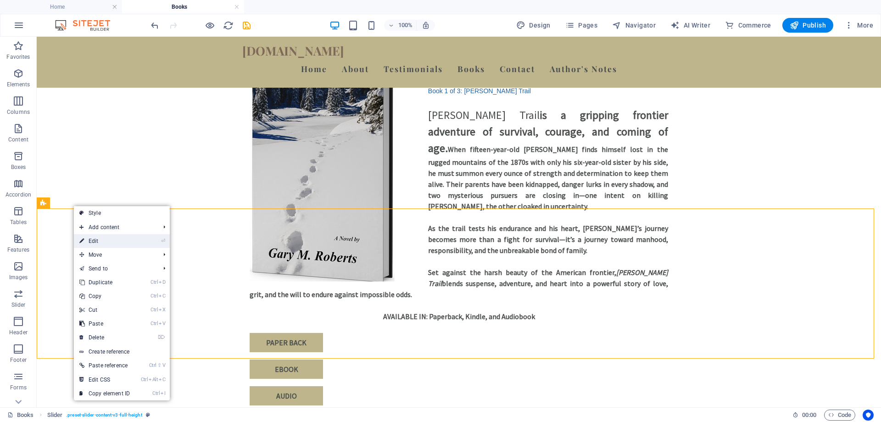
click at [105, 241] on link "⏎ Edit" at bounding box center [105, 241] width 62 height 14
select select "rem"
select select "px"
select select "preset-slider-content-v3-full-height"
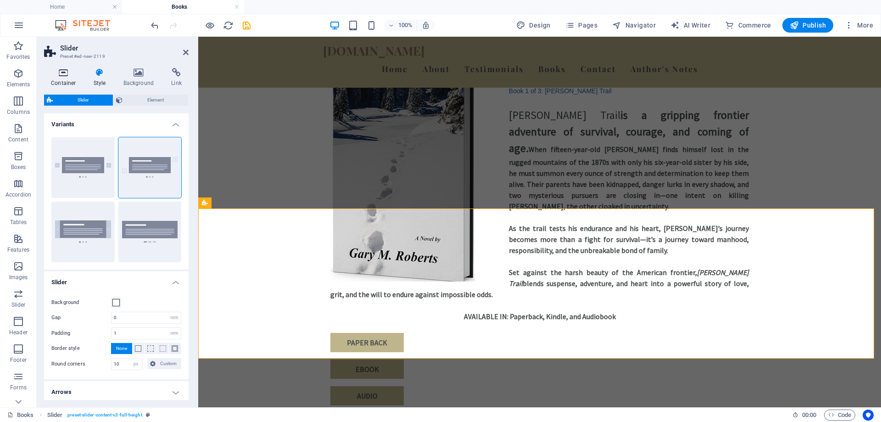
click at [63, 77] on icon at bounding box center [63, 72] width 39 height 9
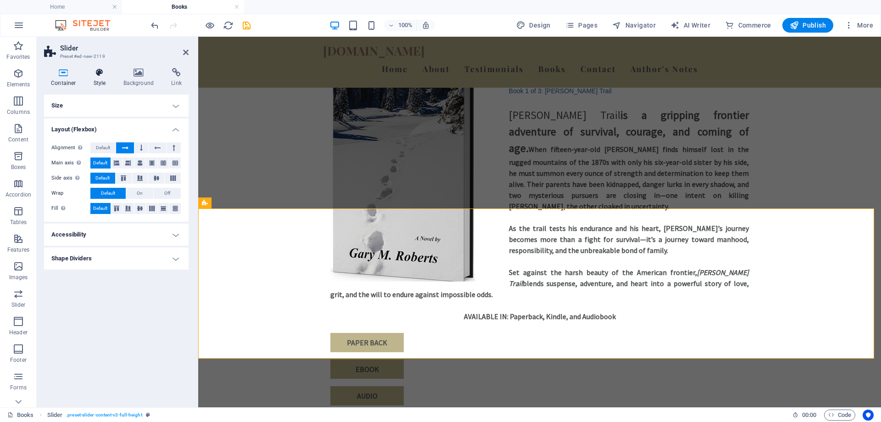
click at [97, 77] on icon at bounding box center [100, 72] width 26 height 9
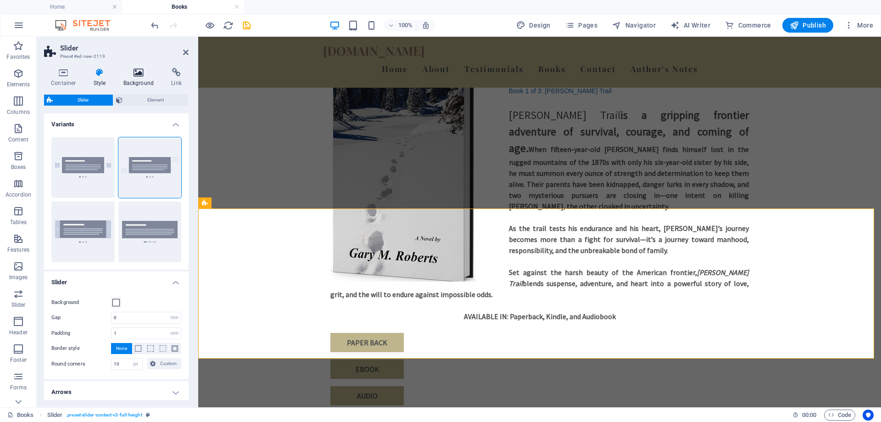
click at [142, 78] on h4 "Background" at bounding box center [141, 77] width 48 height 19
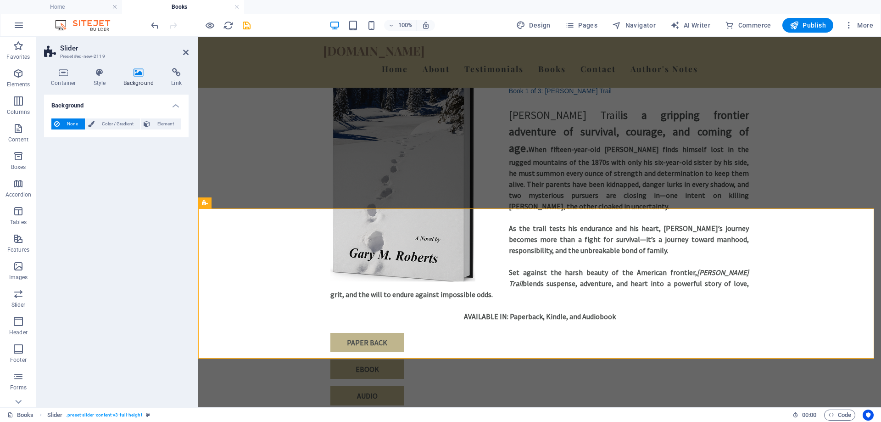
click at [141, 77] on icon at bounding box center [139, 72] width 45 height 9
click at [70, 73] on icon at bounding box center [63, 72] width 39 height 9
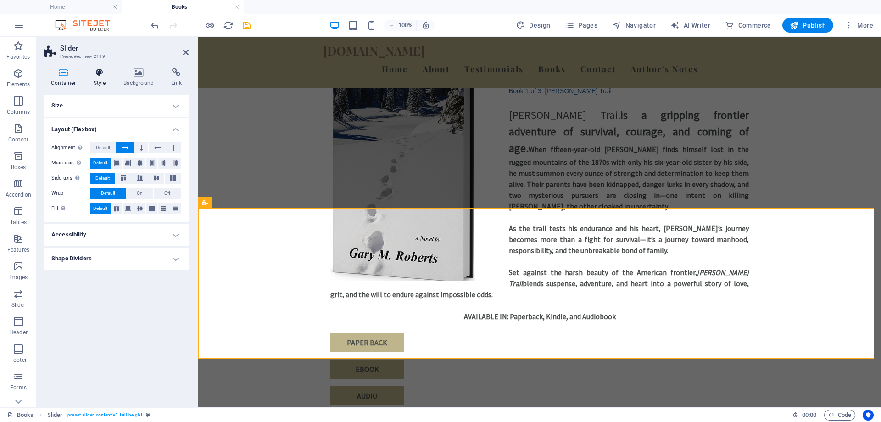
click at [104, 73] on icon at bounding box center [100, 72] width 26 height 9
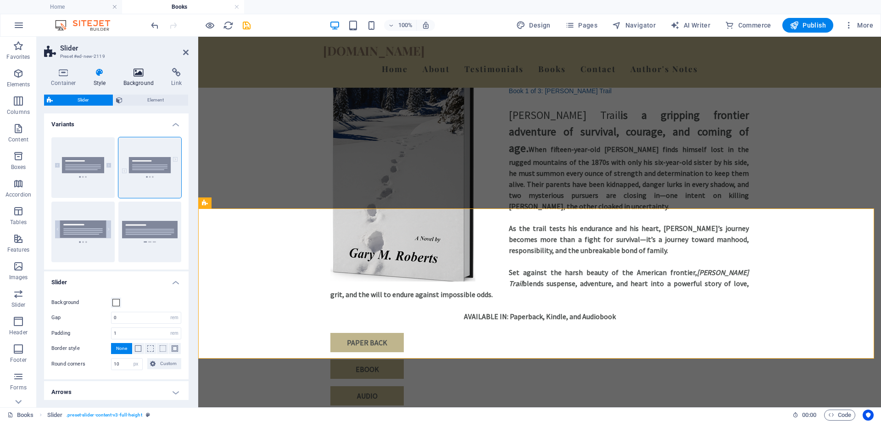
click at [141, 81] on h4 "Background" at bounding box center [141, 77] width 48 height 19
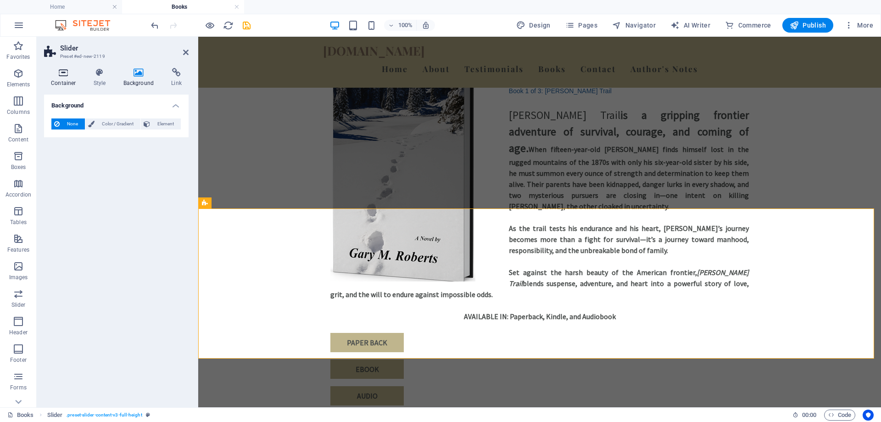
click at [62, 73] on icon at bounding box center [63, 72] width 39 height 9
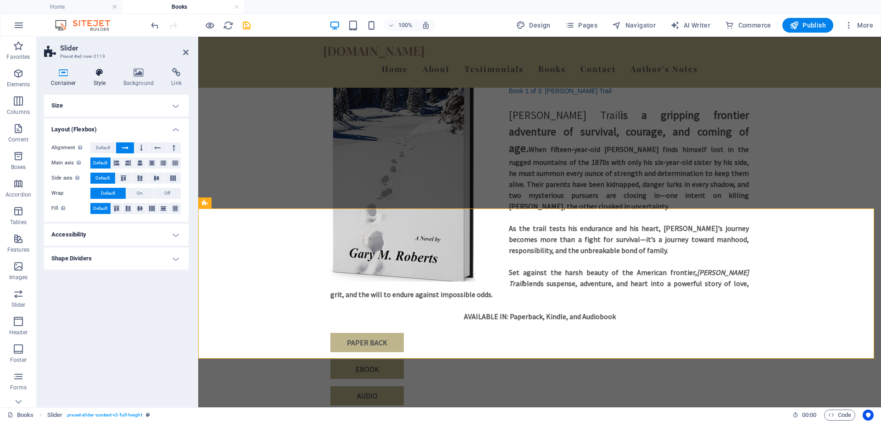
click at [102, 71] on icon at bounding box center [100, 72] width 26 height 9
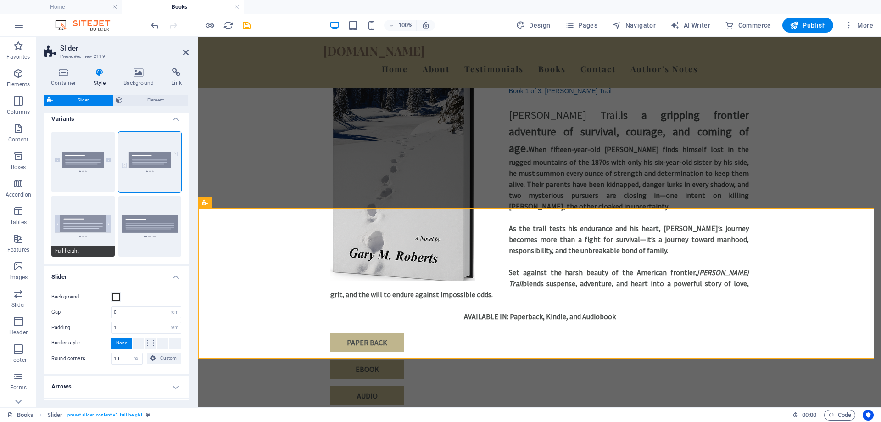
scroll to position [0, 0]
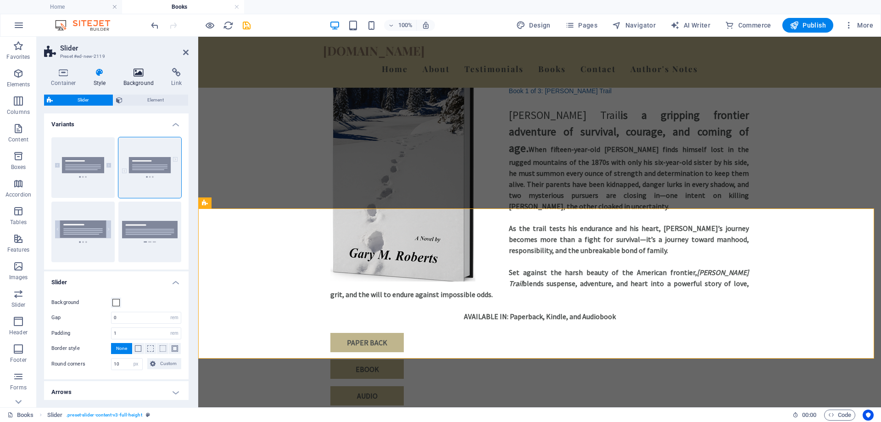
click at [136, 77] on icon at bounding box center [139, 72] width 45 height 9
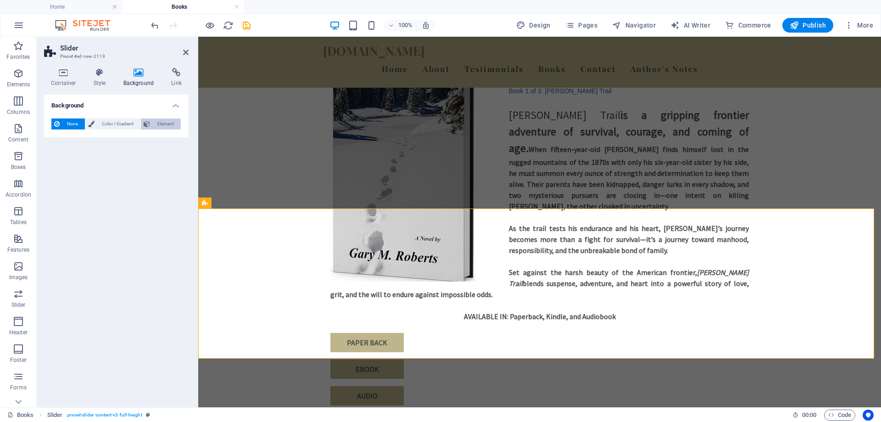
click at [146, 125] on icon at bounding box center [147, 123] width 6 height 11
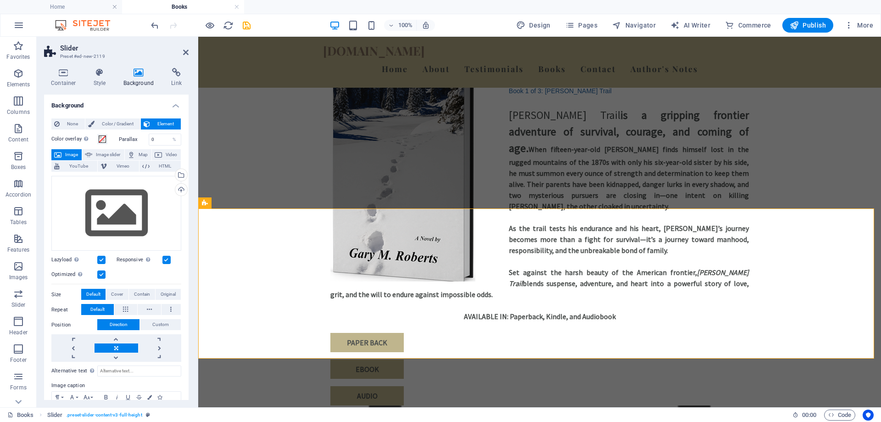
click at [146, 125] on icon at bounding box center [147, 123] width 6 height 11
click at [63, 75] on icon at bounding box center [63, 72] width 39 height 9
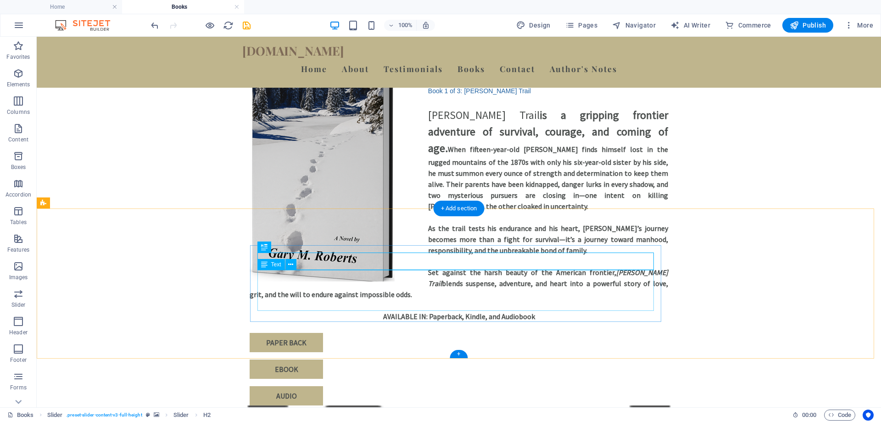
click at [288, 240] on icon at bounding box center [287, 240] width 5 height 10
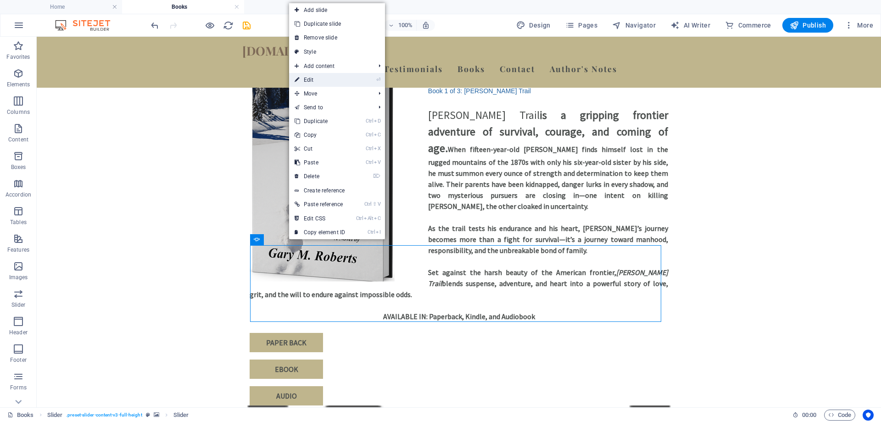
click at [315, 81] on link "⏎ Edit" at bounding box center [320, 80] width 62 height 14
select select "ms"
select select "s"
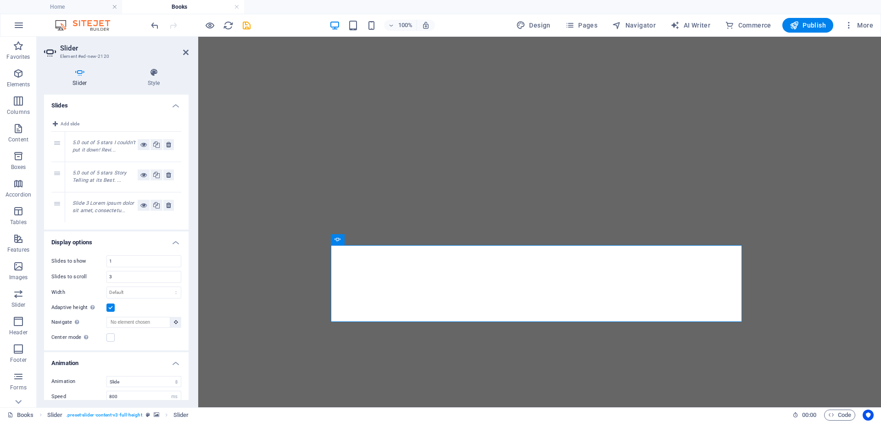
select select "ms"
select select "s"
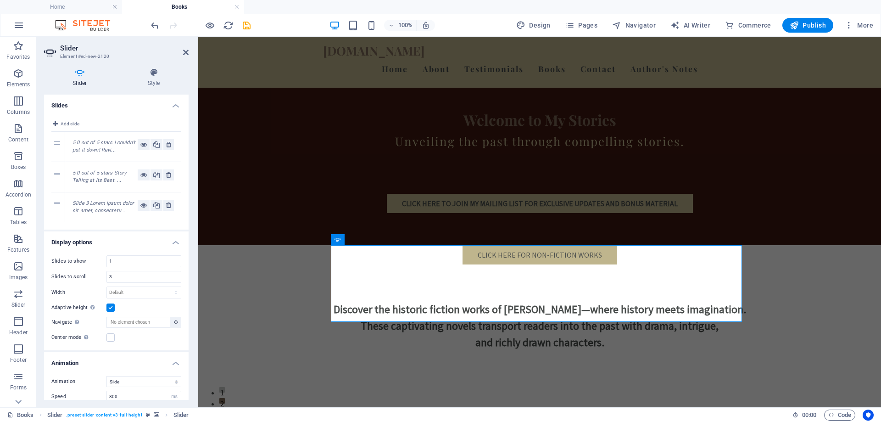
scroll to position [1360, 0]
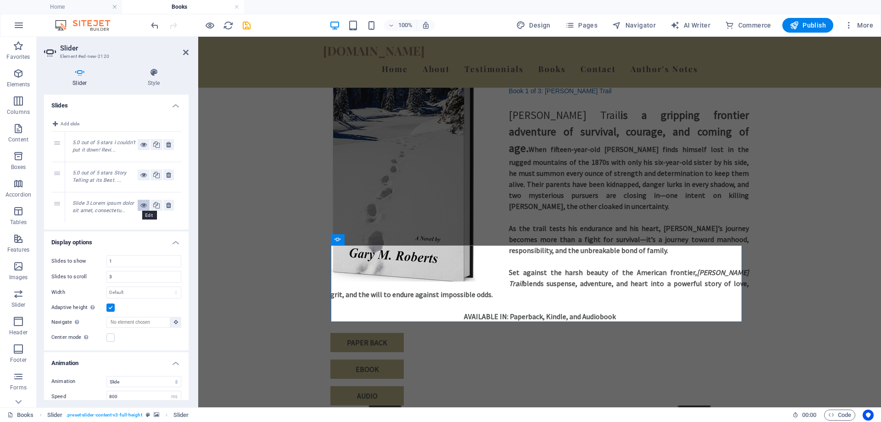
click at [143, 206] on icon at bounding box center [143, 205] width 6 height 11
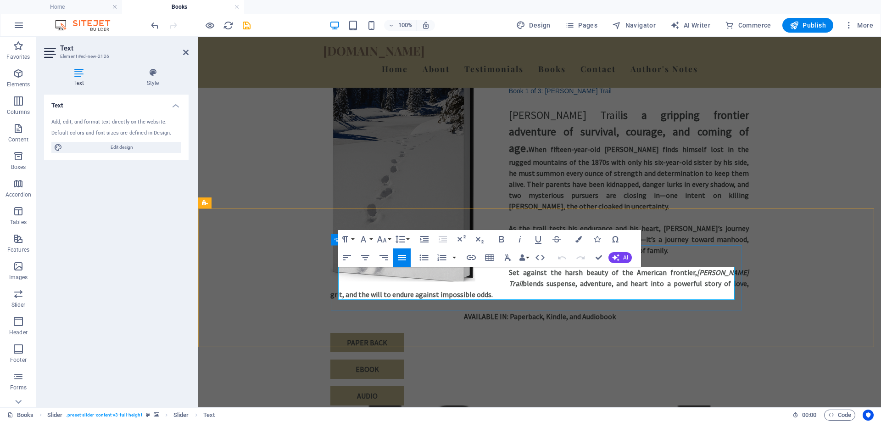
scroll to position [3, 0]
drag, startPoint x: 338, startPoint y: 275, endPoint x: 729, endPoint y: 297, distance: 391.3
click at [729, 297] on icon "Open Grammarly. 0 Suggestions." at bounding box center [728, 293] width 10 height 10
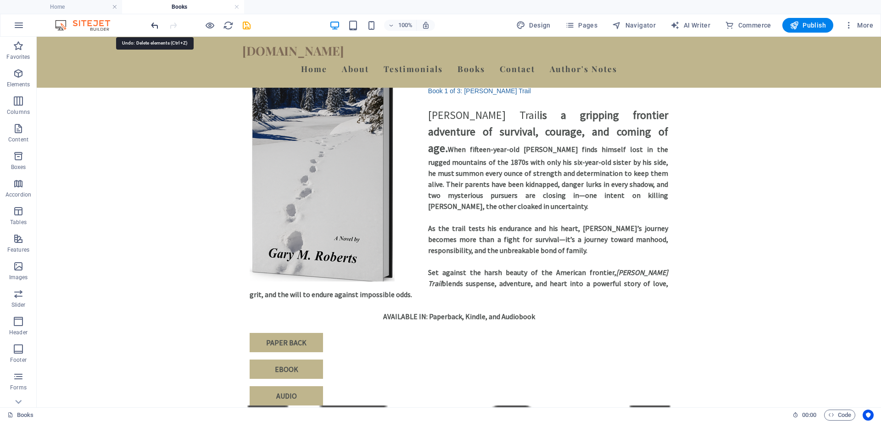
click at [151, 22] on icon "undo" at bounding box center [155, 25] width 11 height 11
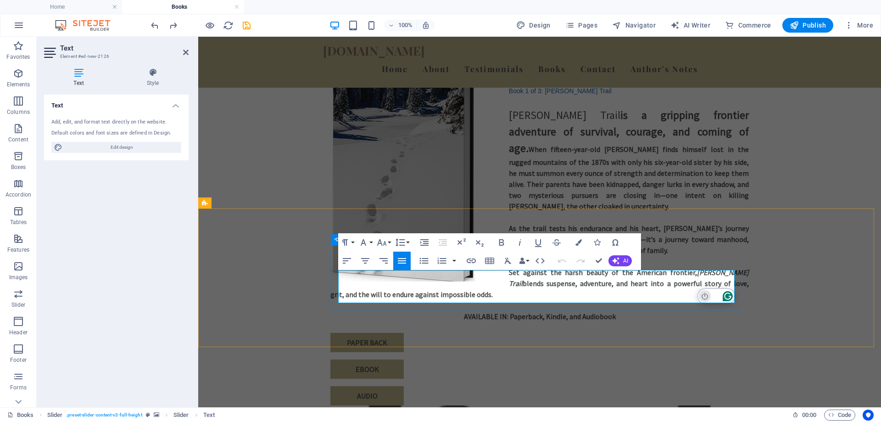
click at [706, 296] on icon "Turn off Grammarly on this website" at bounding box center [705, 296] width 6 height 7
drag, startPoint x: 339, startPoint y: 276, endPoint x: 727, endPoint y: 298, distance: 388.5
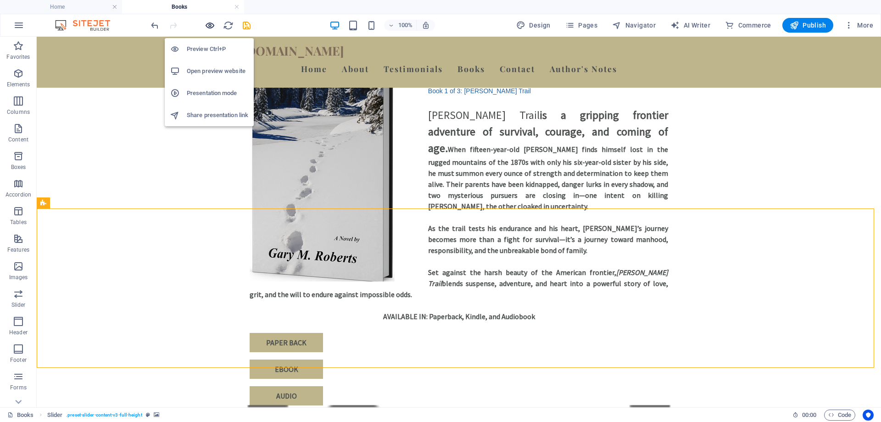
click at [205, 26] on icon "button" at bounding box center [210, 25] width 11 height 11
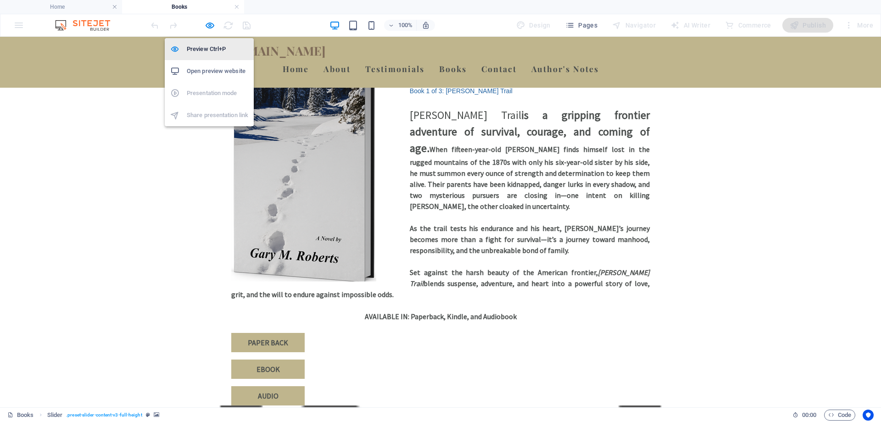
click at [209, 47] on h6 "Preview Ctrl+P" at bounding box center [218, 49] width 62 height 11
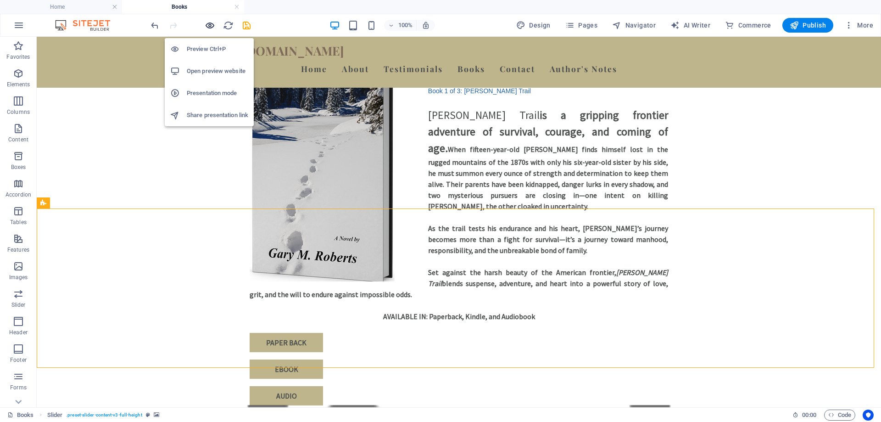
click at [214, 25] on icon "button" at bounding box center [210, 25] width 11 height 11
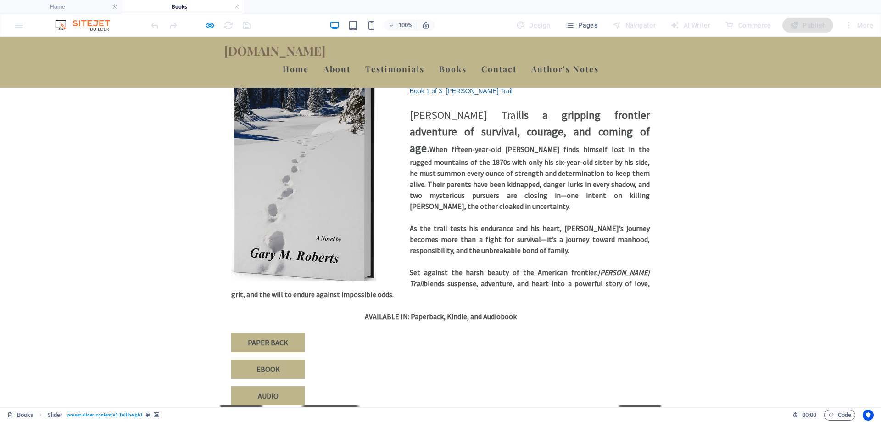
click at [203, 25] on div at bounding box center [200, 25] width 103 height 15
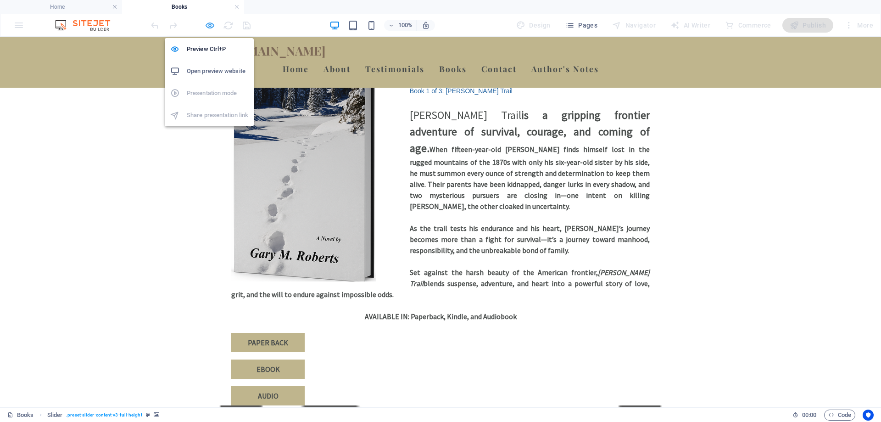
click at [210, 24] on icon "button" at bounding box center [210, 25] width 11 height 11
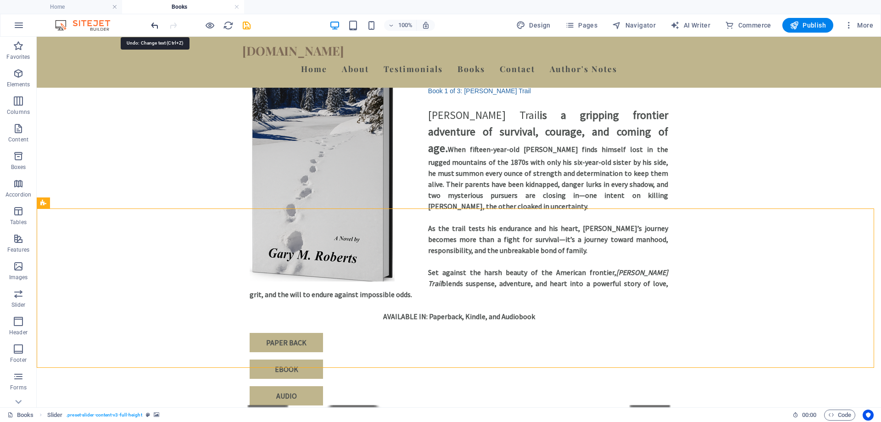
click at [151, 24] on icon "undo" at bounding box center [155, 25] width 11 height 11
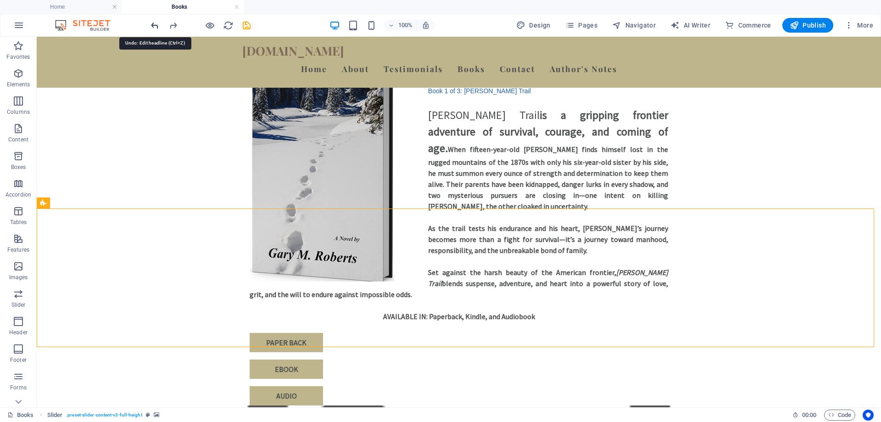
click at [152, 24] on icon "undo" at bounding box center [155, 25] width 11 height 11
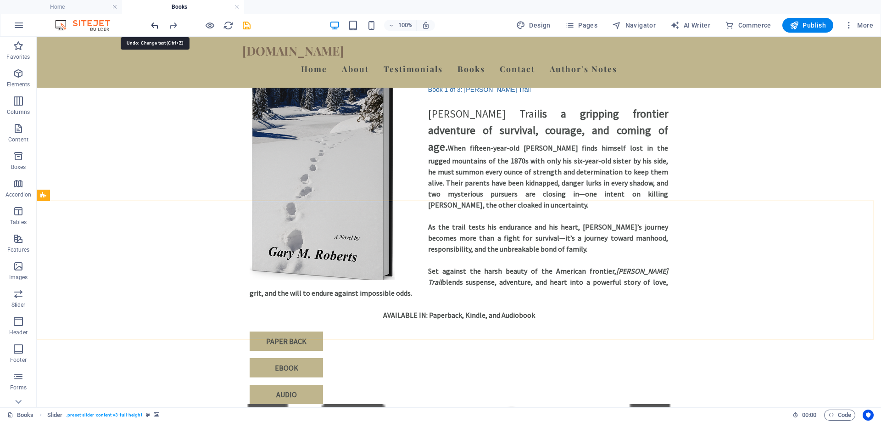
scroll to position [1371, 0]
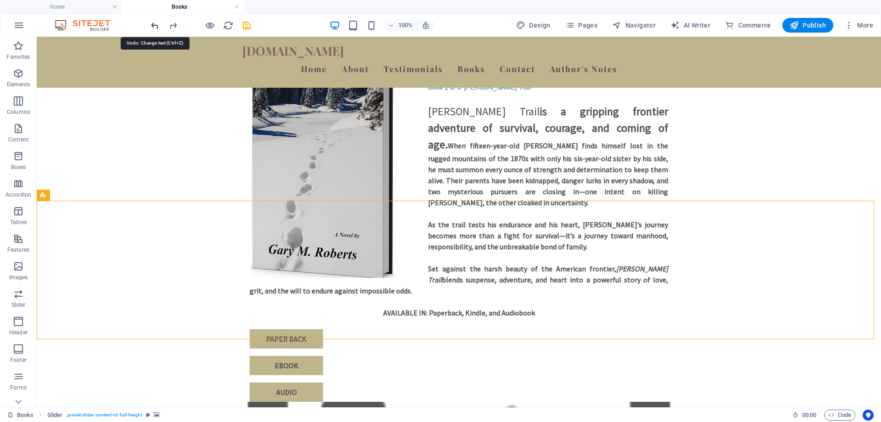
click at [152, 24] on icon "undo" at bounding box center [155, 25] width 11 height 11
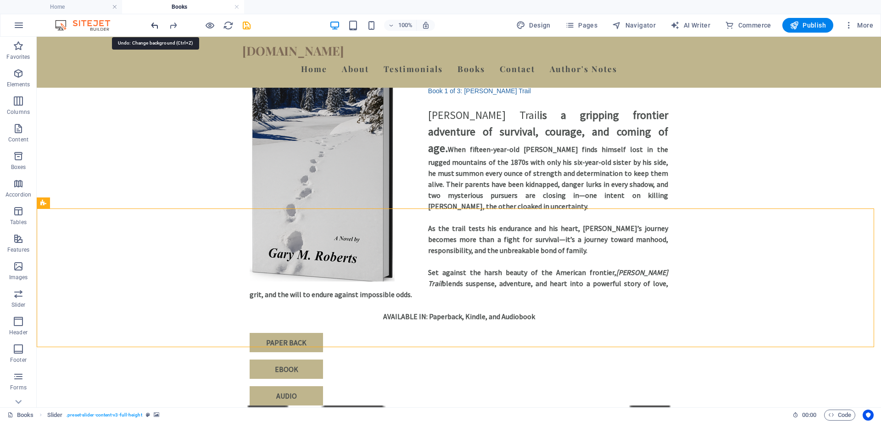
click at [152, 24] on icon "undo" at bounding box center [155, 25] width 11 height 11
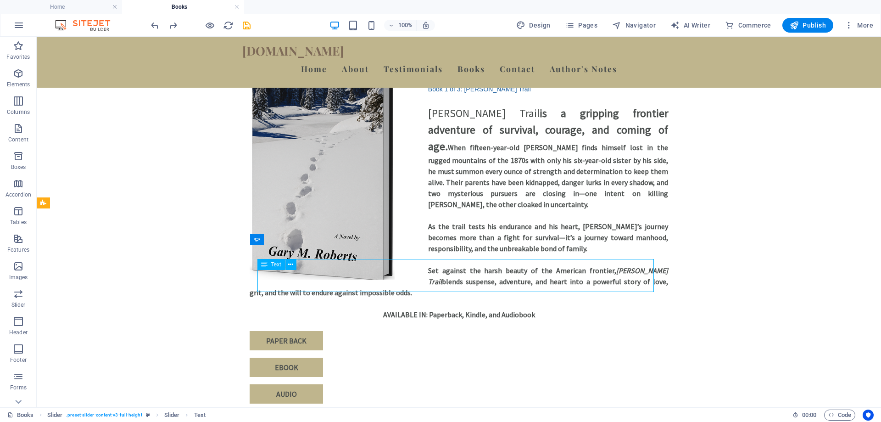
scroll to position [1391, 0]
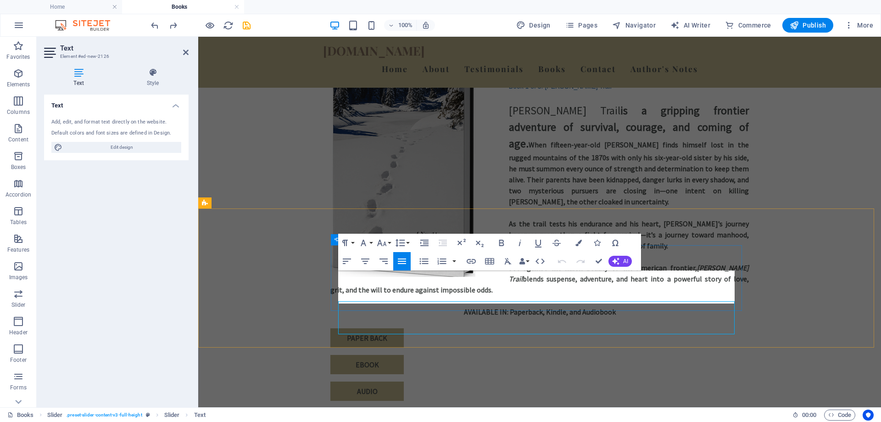
scroll to position [1360, 0]
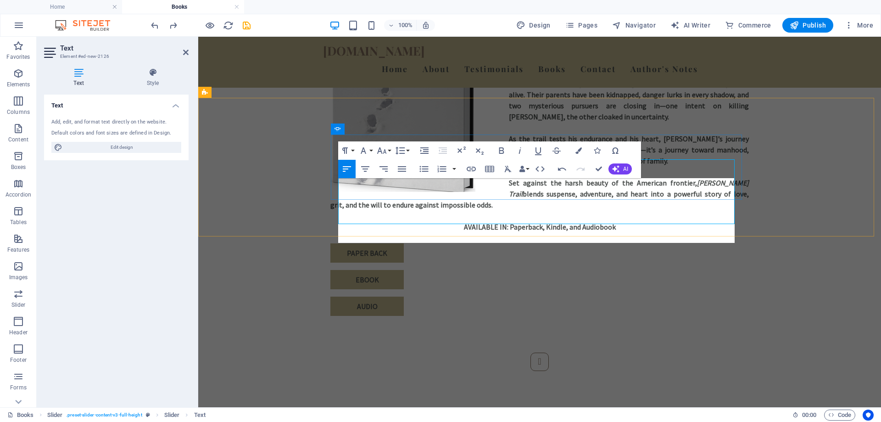
scroll to position [1483, 0]
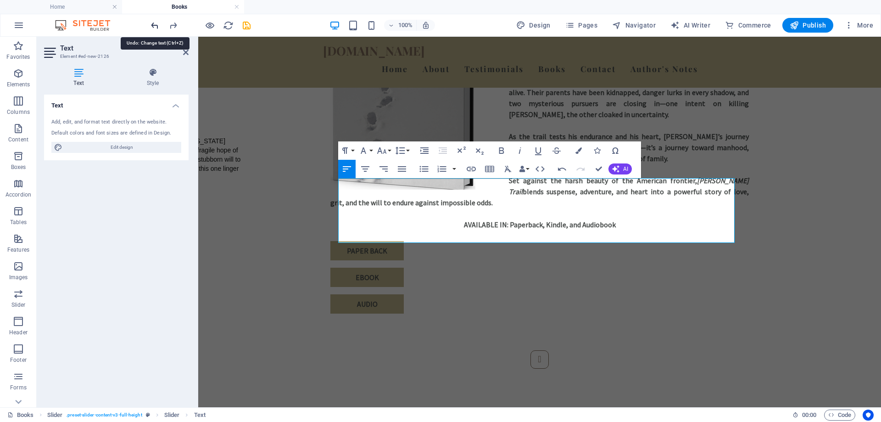
click at [151, 24] on icon "undo" at bounding box center [155, 25] width 11 height 11
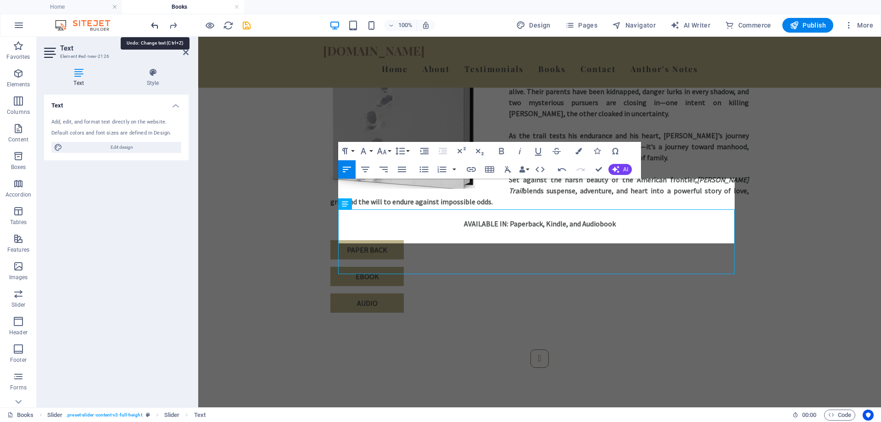
scroll to position [1452, 0]
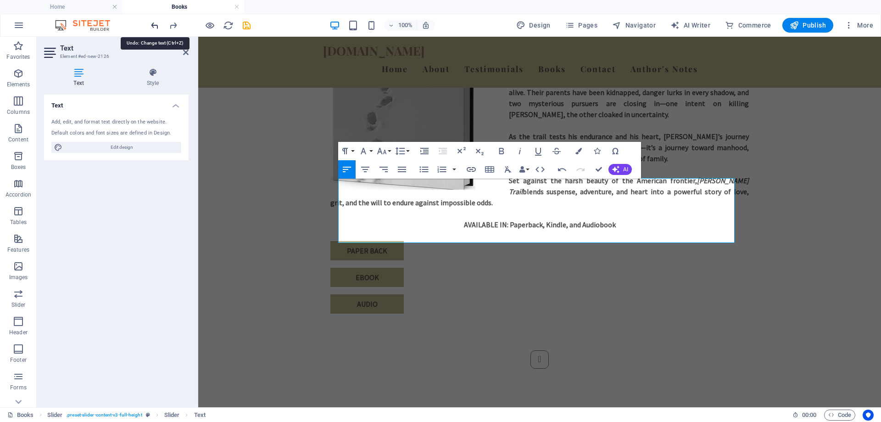
click at [153, 25] on icon "undo" at bounding box center [155, 25] width 11 height 11
click at [160, 25] on icon "undo" at bounding box center [155, 25] width 11 height 11
click at [805, 314] on div "Slide 3 Lorem ipsum dolor sit amet, consectetur adipisicing elit. Id, ipsum, qu…" at bounding box center [539, 401] width 683 height 175
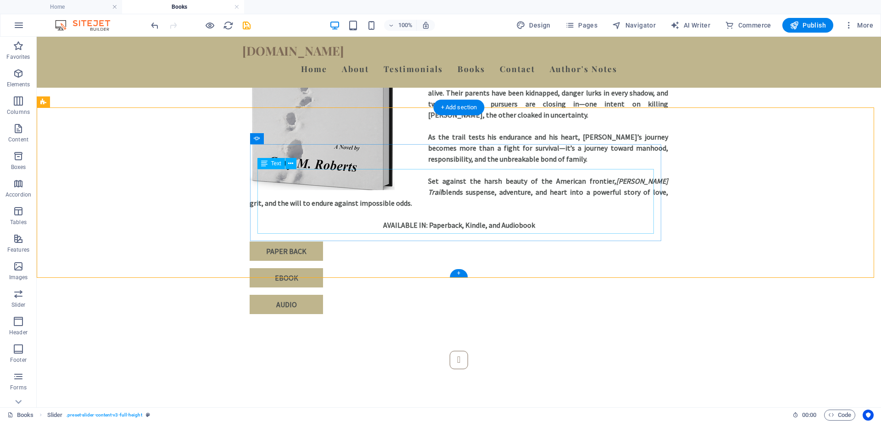
scroll to position [1463, 0]
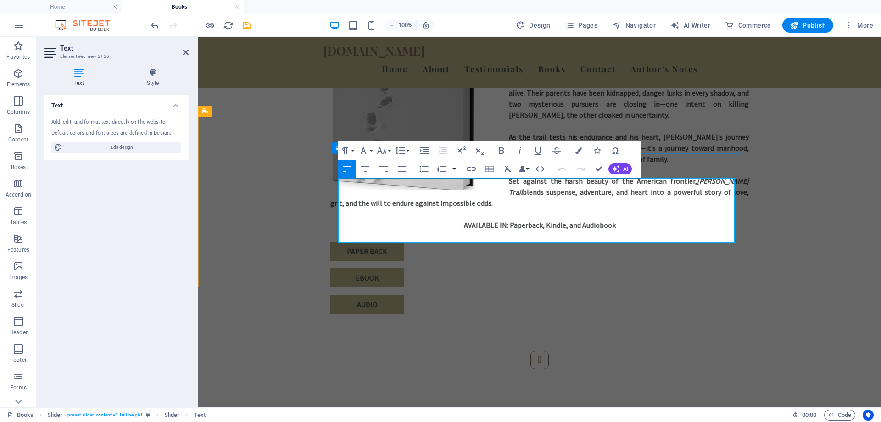
scroll to position [1483, 0]
drag, startPoint x: 338, startPoint y: 237, endPoint x: 731, endPoint y: 231, distance: 392.5
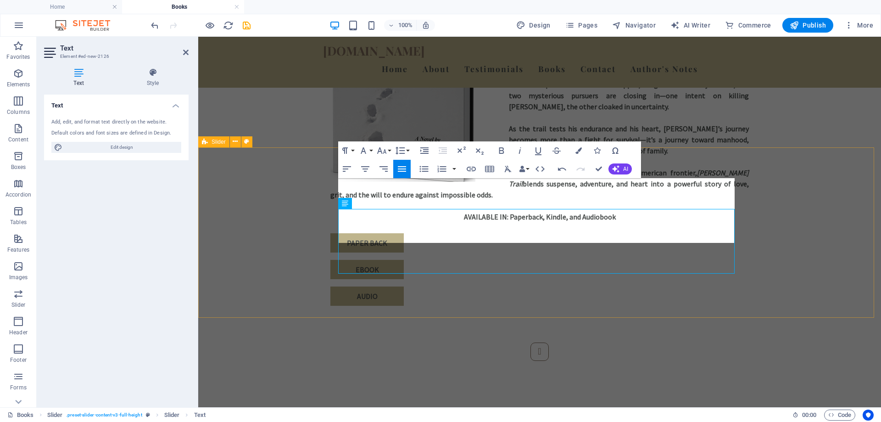
scroll to position [1452, 0]
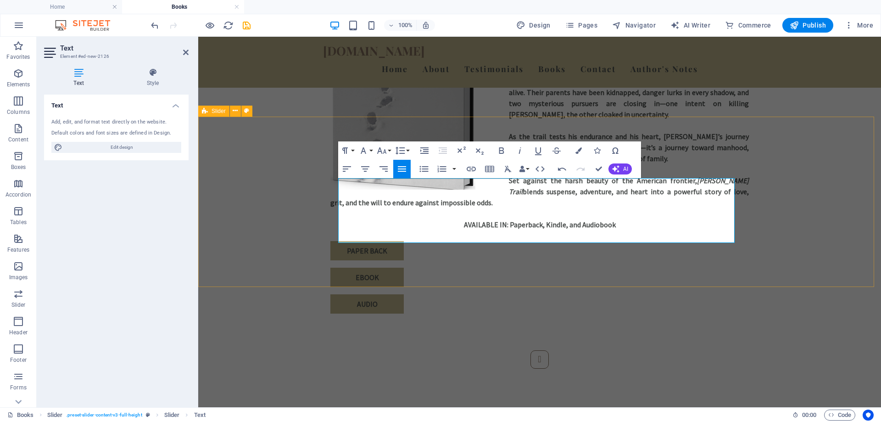
click at [832, 314] on div "Slide 3 Reviewed in the [GEOGRAPHIC_DATA] on [DATE] Verified Purchase Fifteen y…" at bounding box center [539, 417] width 683 height 207
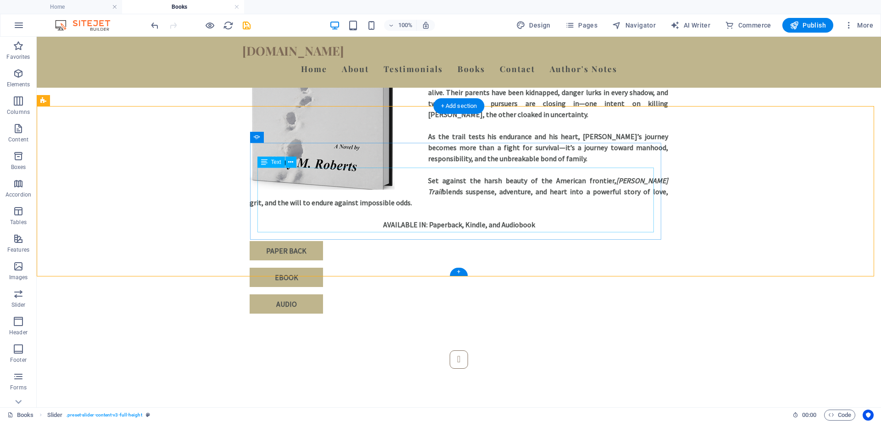
scroll to position [1463, 0]
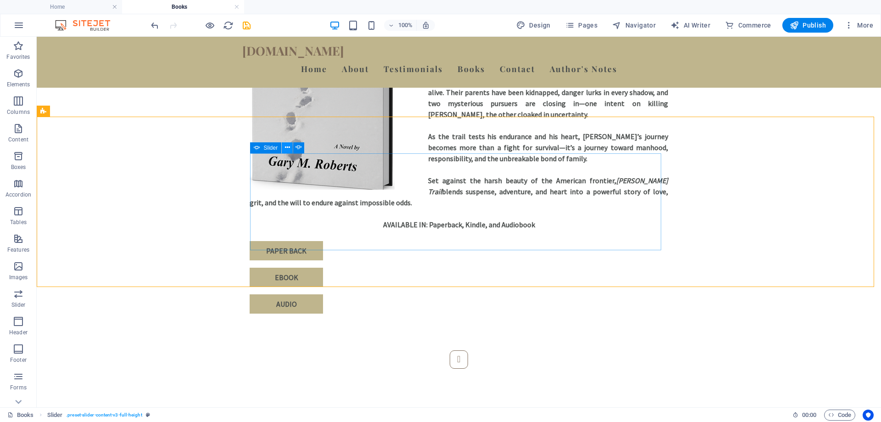
click at [287, 148] on icon at bounding box center [287, 148] width 5 height 10
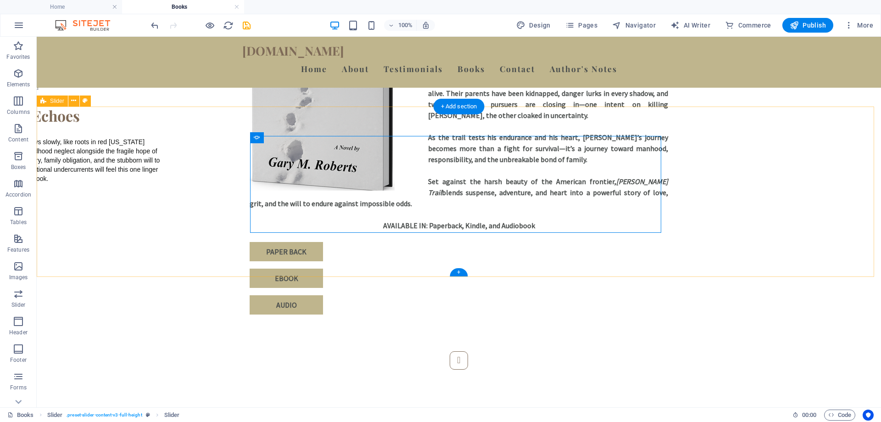
scroll to position [1483, 0]
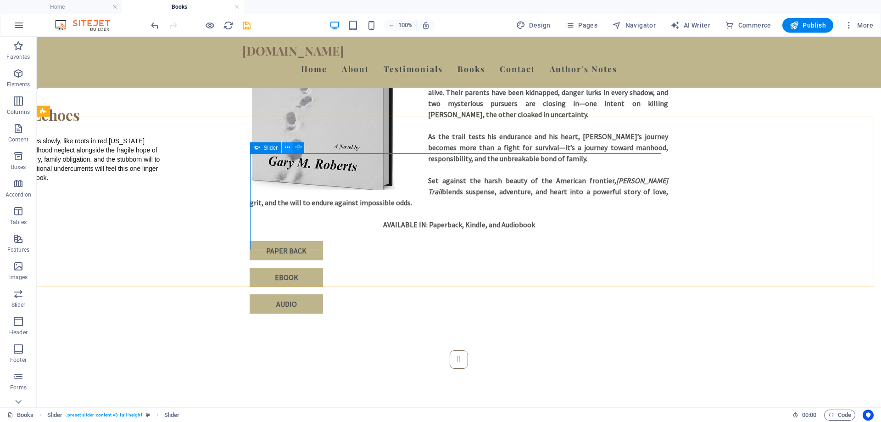
click at [285, 145] on icon at bounding box center [287, 148] width 5 height 10
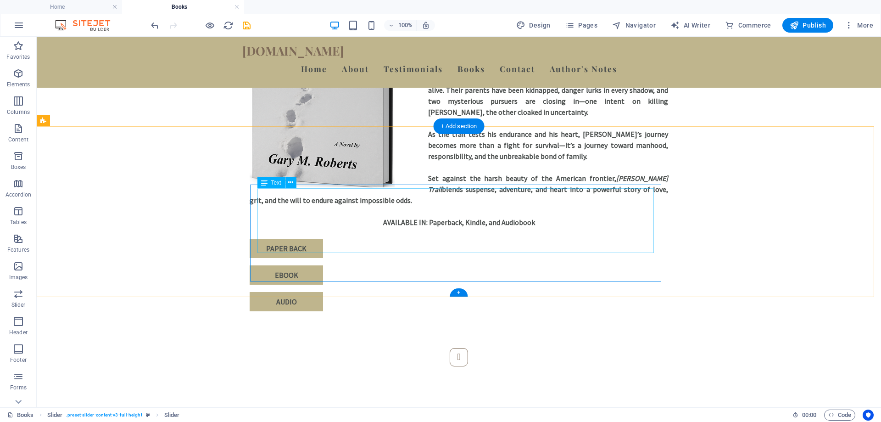
scroll to position [1452, 0]
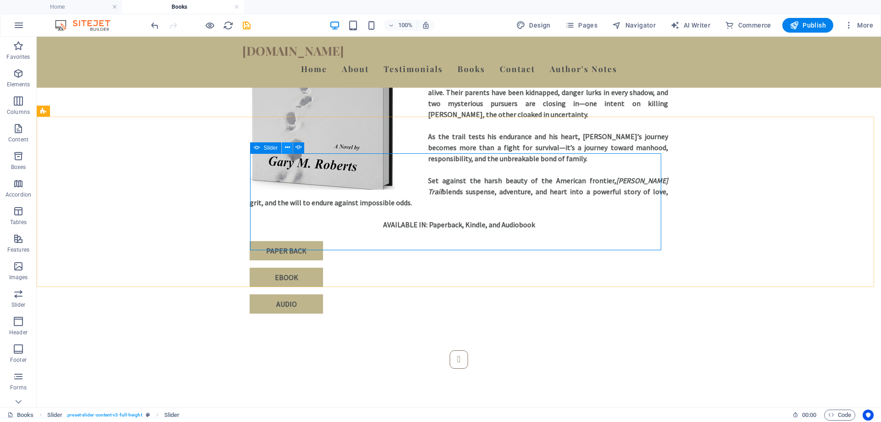
click at [287, 149] on icon at bounding box center [287, 148] width 5 height 10
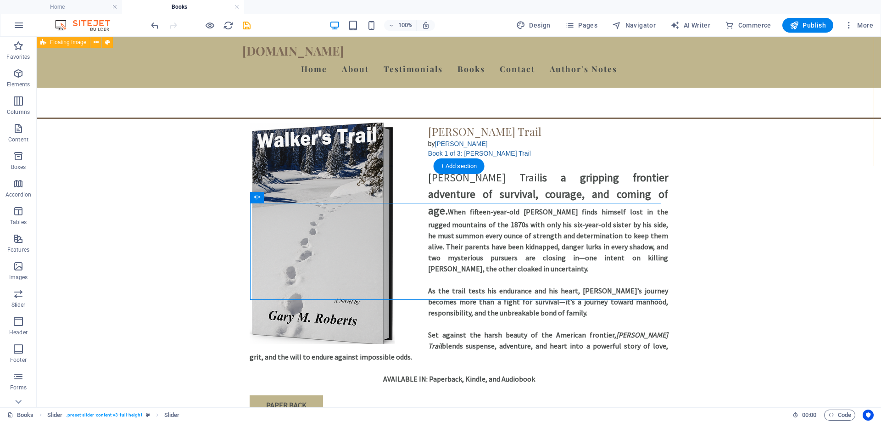
scroll to position [1279, 0]
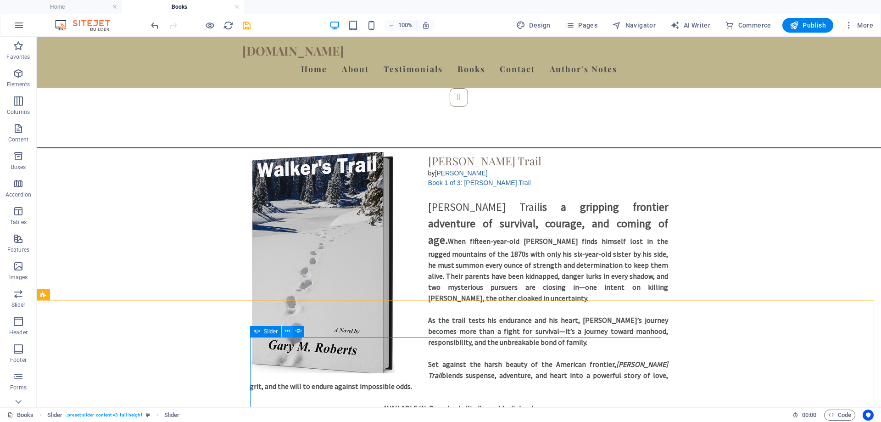
click at [288, 331] on icon at bounding box center [287, 331] width 5 height 10
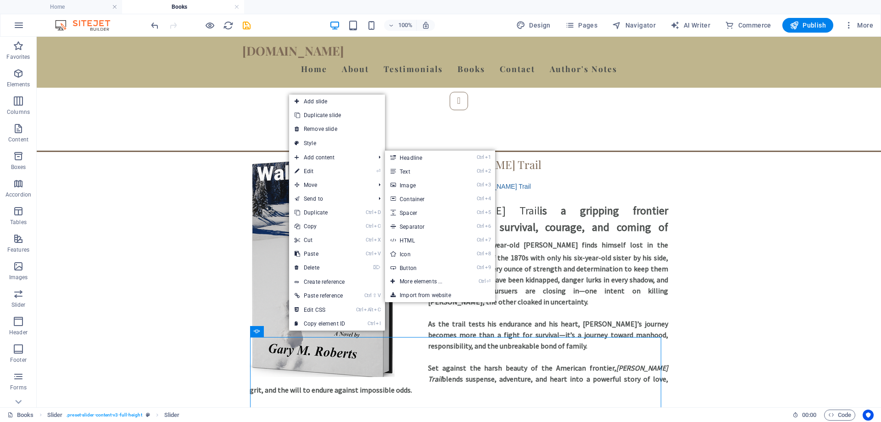
drag, startPoint x: 359, startPoint y: 208, endPoint x: 323, endPoint y: 172, distance: 51.9
click at [323, 172] on figure at bounding box center [334, 266] width 168 height 221
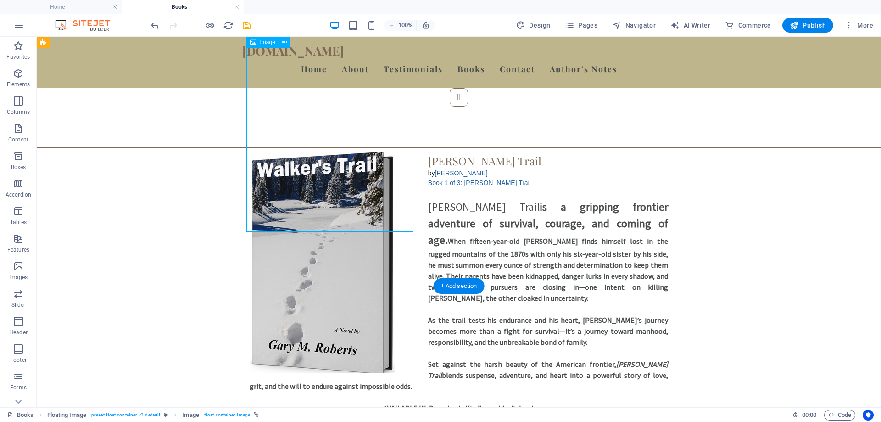
scroll to position [1300, 0]
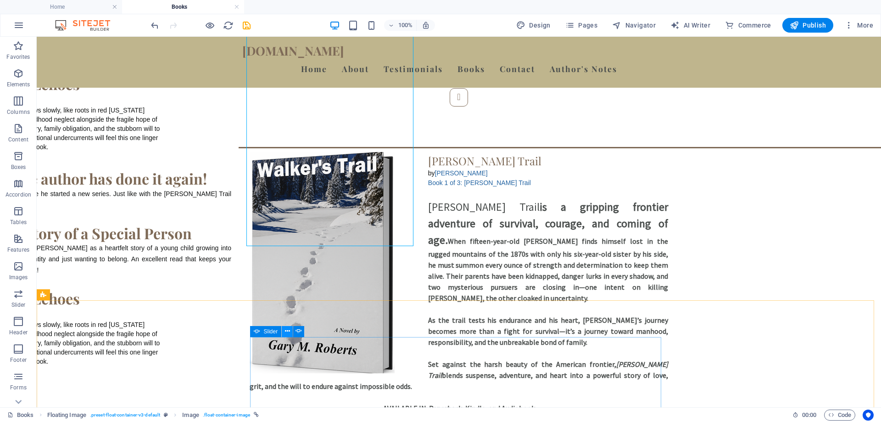
click at [289, 331] on icon at bounding box center [287, 331] width 5 height 10
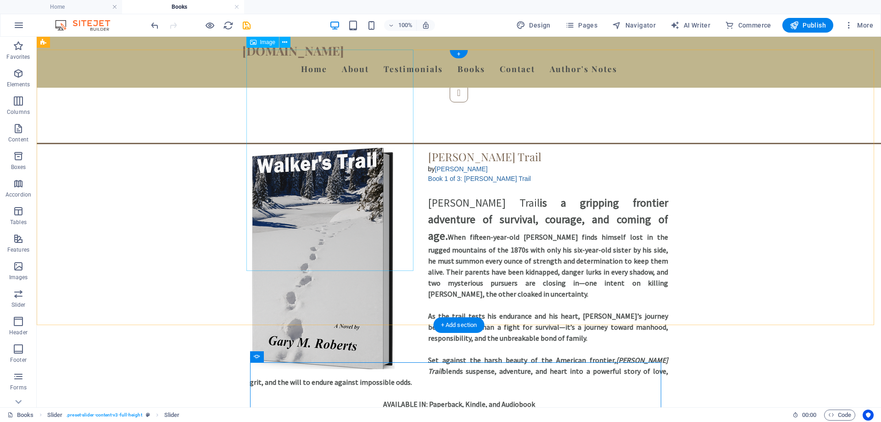
scroll to position [1268, 0]
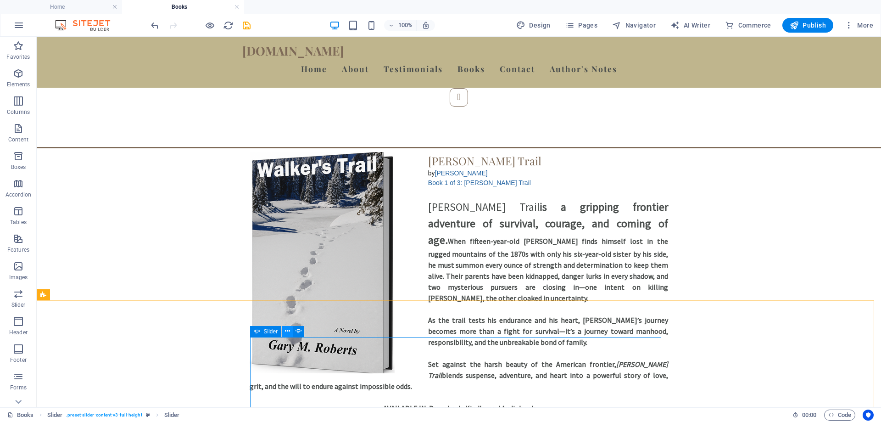
click at [286, 330] on icon at bounding box center [287, 331] width 5 height 10
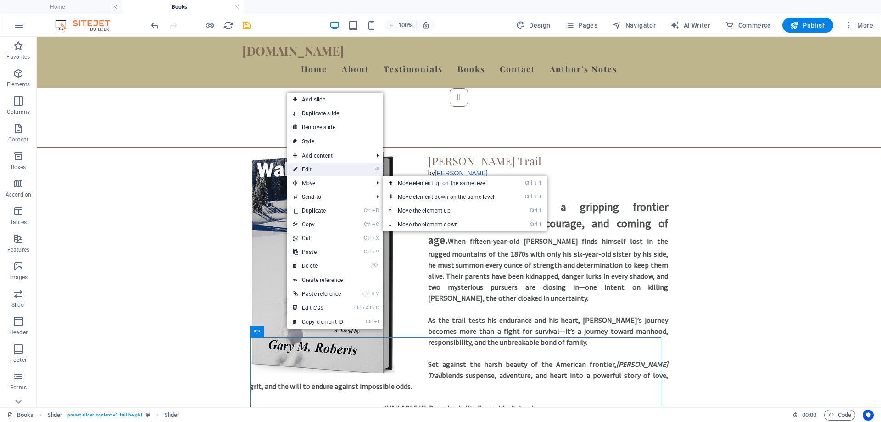
click at [321, 167] on link "⏎ Edit" at bounding box center [318, 170] width 62 height 14
select select "ms"
select select "s"
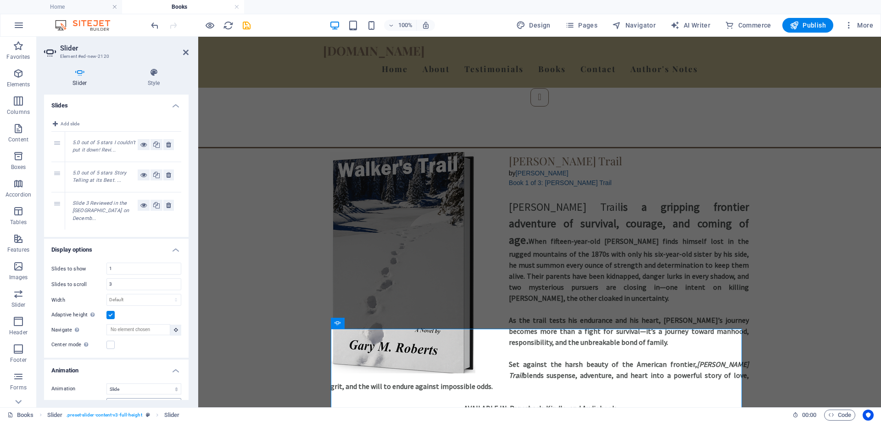
scroll to position [1279, 0]
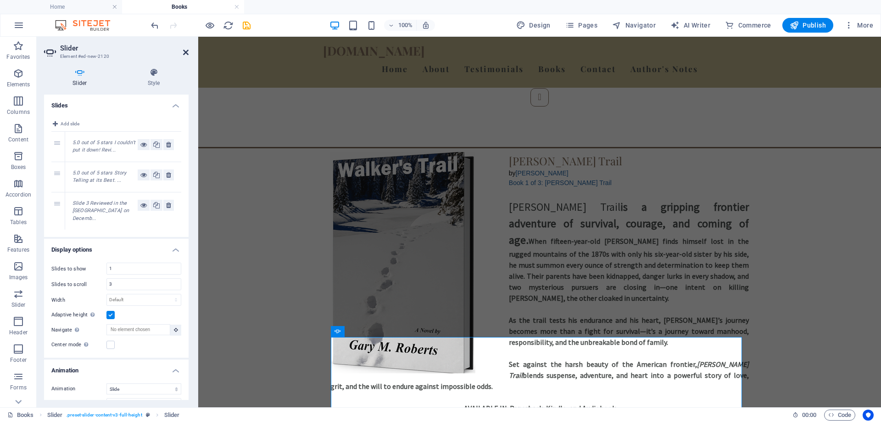
click at [183, 50] on icon at bounding box center [186, 52] width 6 height 7
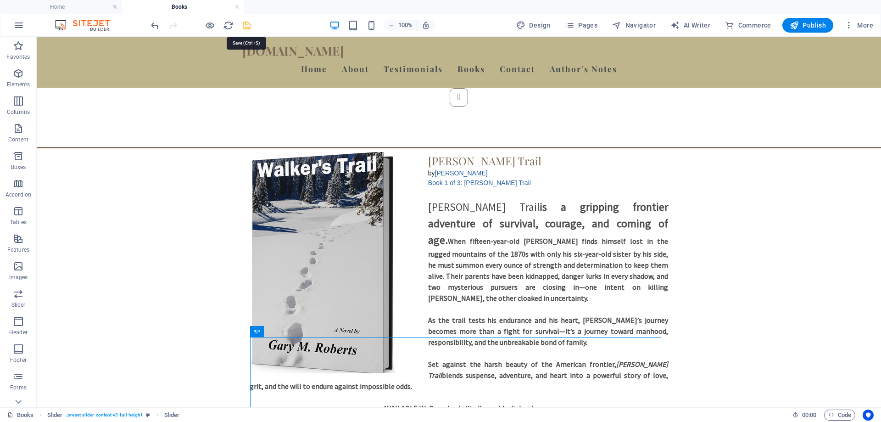
click at [249, 22] on icon "save" at bounding box center [246, 25] width 11 height 11
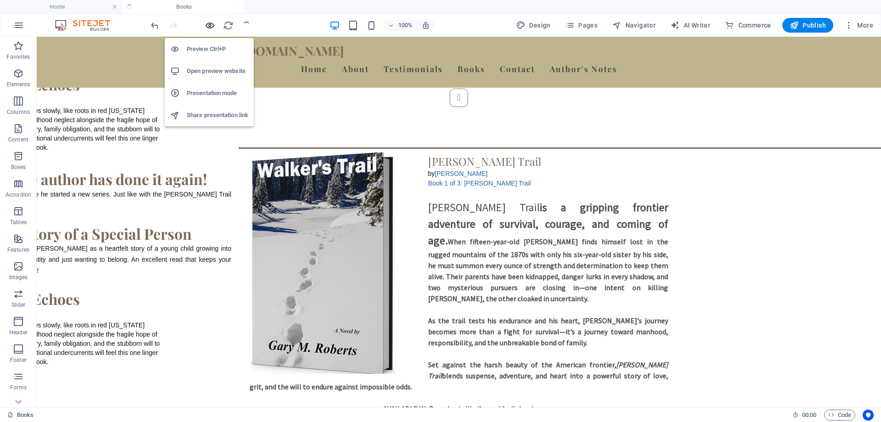
scroll to position [1300, 0]
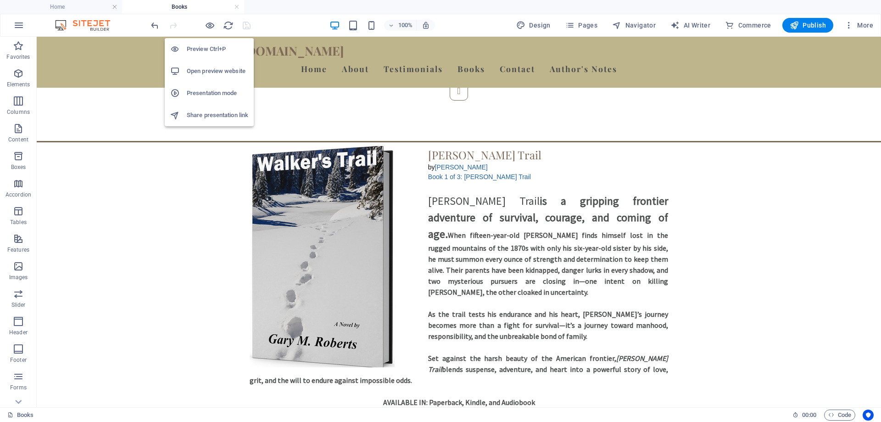
scroll to position [1268, 0]
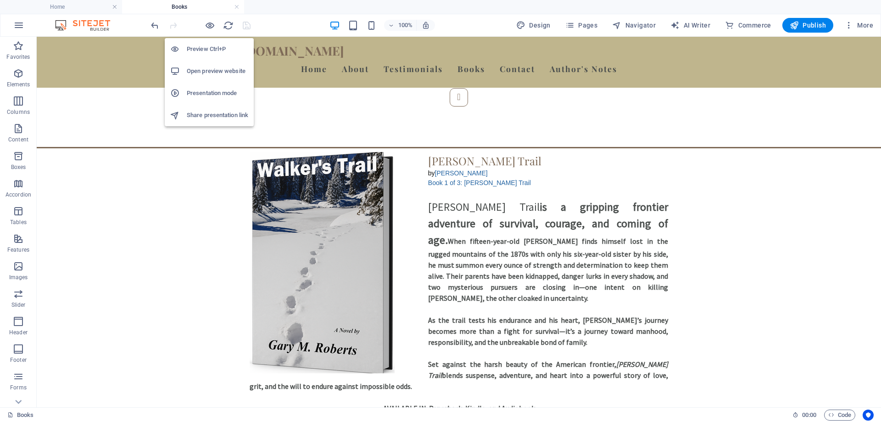
click at [211, 26] on icon "button" at bounding box center [210, 25] width 11 height 11
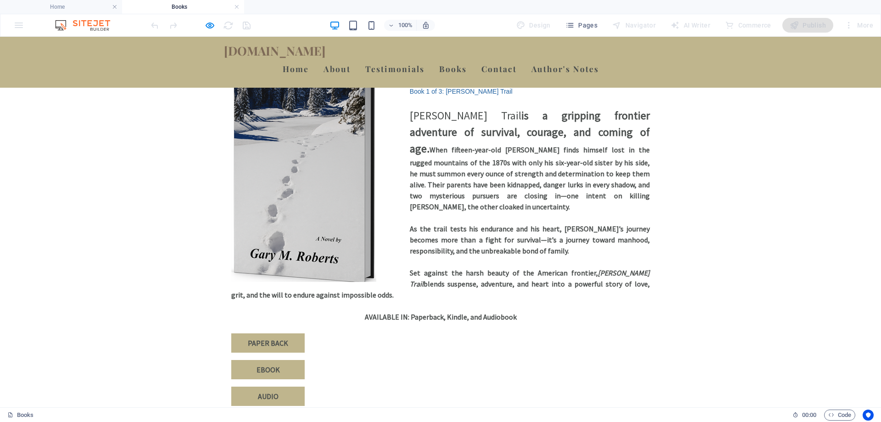
scroll to position [1371, 0]
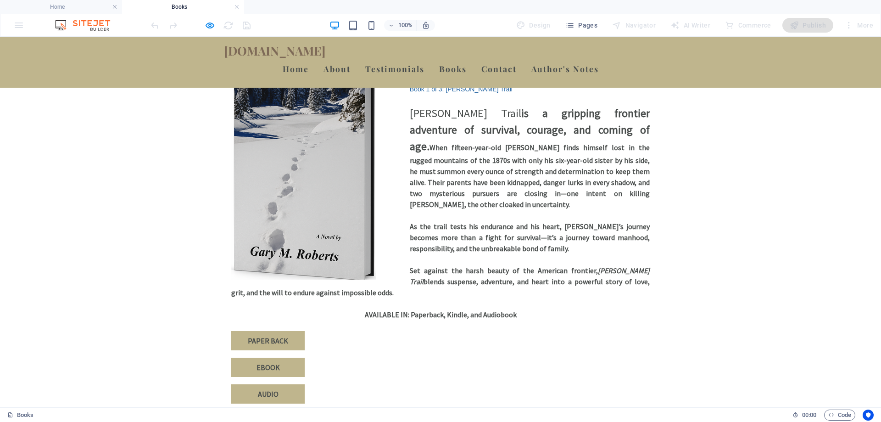
scroll to position [1360, 0]
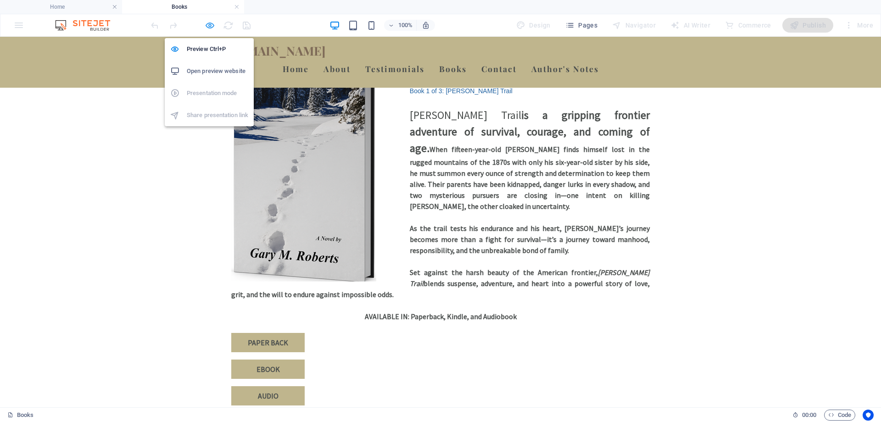
click at [207, 27] on icon "button" at bounding box center [210, 25] width 11 height 11
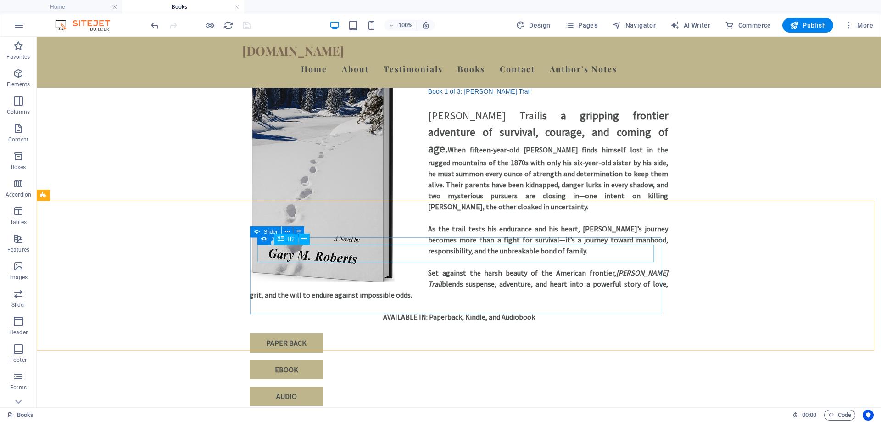
scroll to position [1371, 0]
click at [287, 238] on icon at bounding box center [287, 240] width 5 height 10
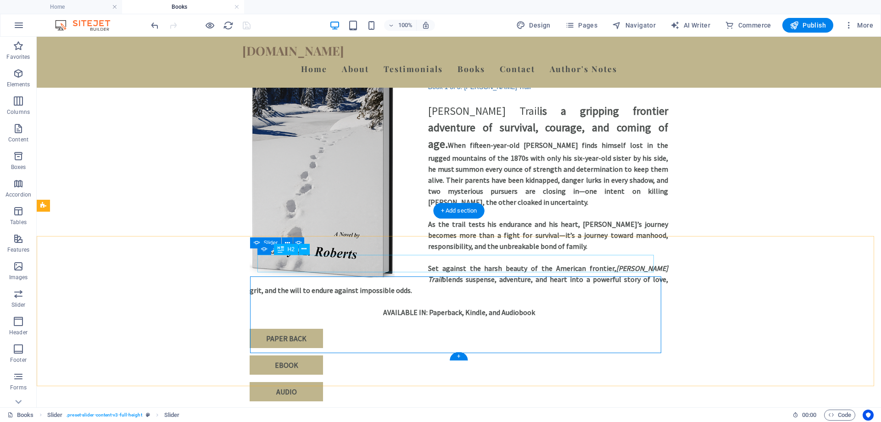
scroll to position [1360, 0]
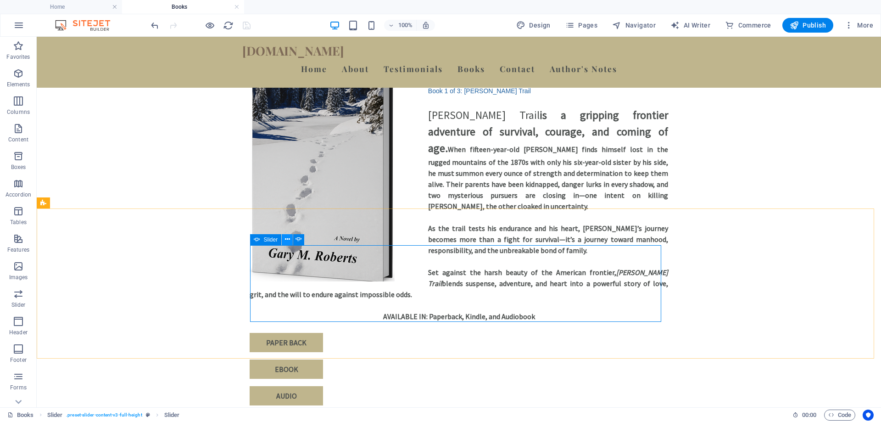
click at [289, 240] on icon at bounding box center [287, 240] width 5 height 10
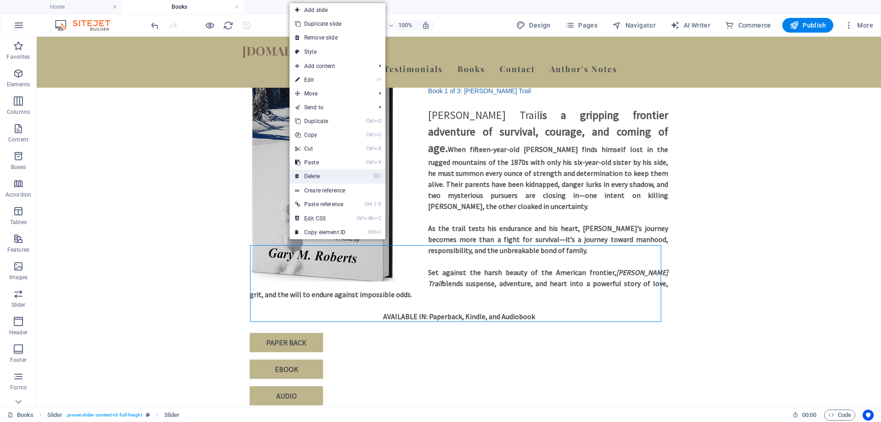
click at [313, 177] on link "⌦ Delete" at bounding box center [321, 176] width 62 height 14
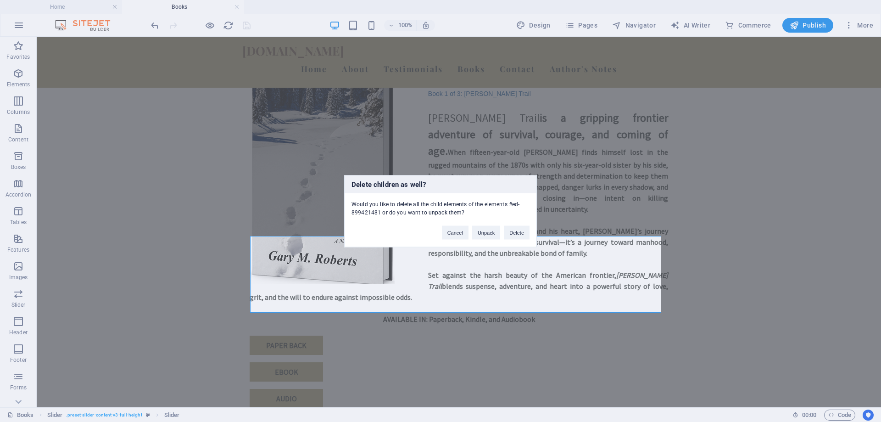
scroll to position [1371, 0]
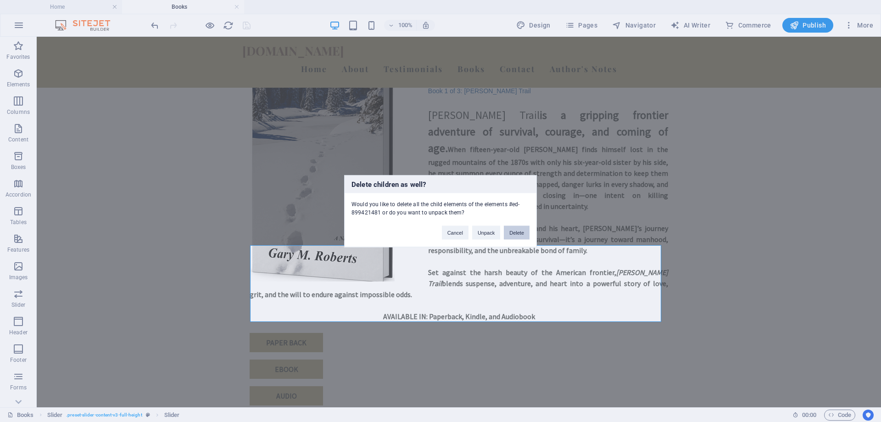
click at [525, 231] on button "Delete" at bounding box center [517, 232] width 26 height 14
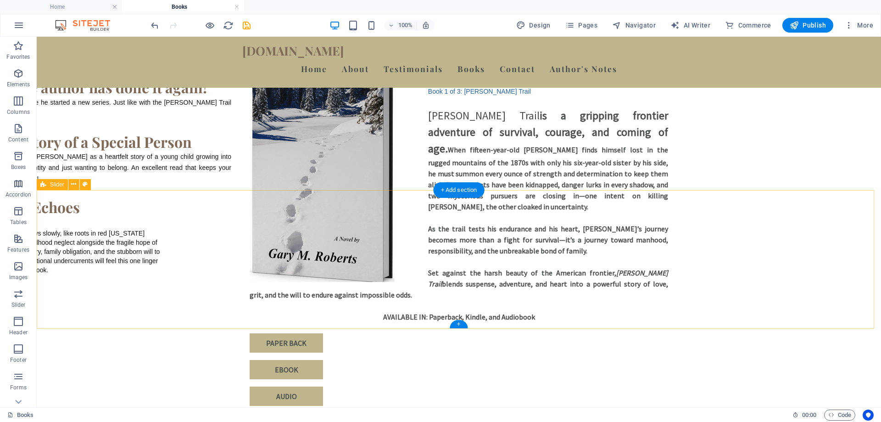
scroll to position [1391, 0]
click at [76, 205] on icon at bounding box center [73, 203] width 5 height 10
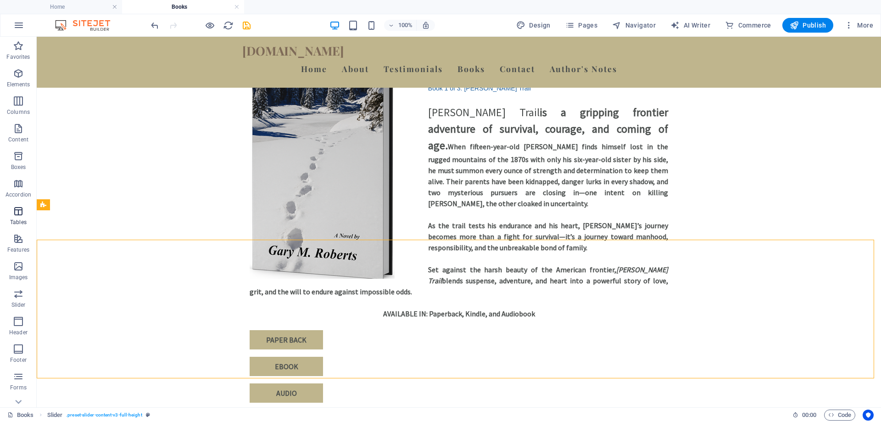
scroll to position [1360, 0]
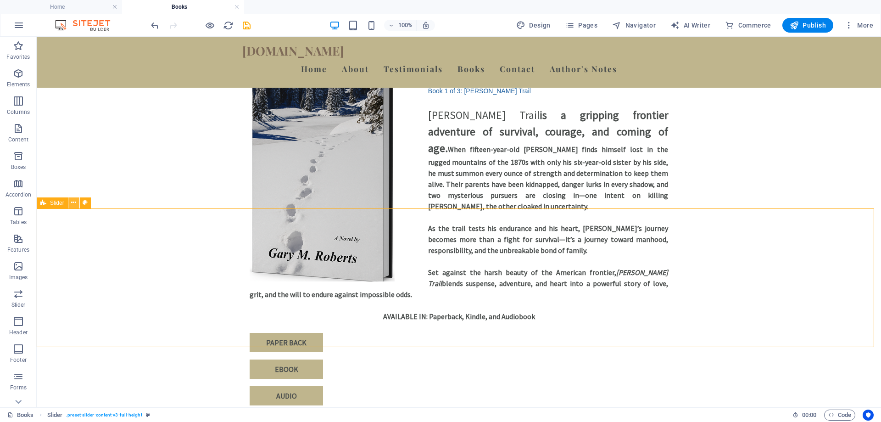
click at [73, 202] on icon at bounding box center [73, 203] width 5 height 10
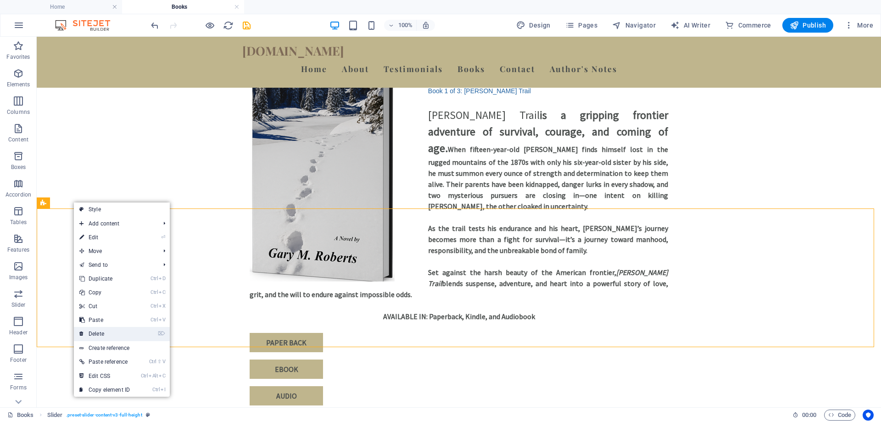
click at [107, 331] on link "⌦ Delete" at bounding box center [105, 334] width 62 height 14
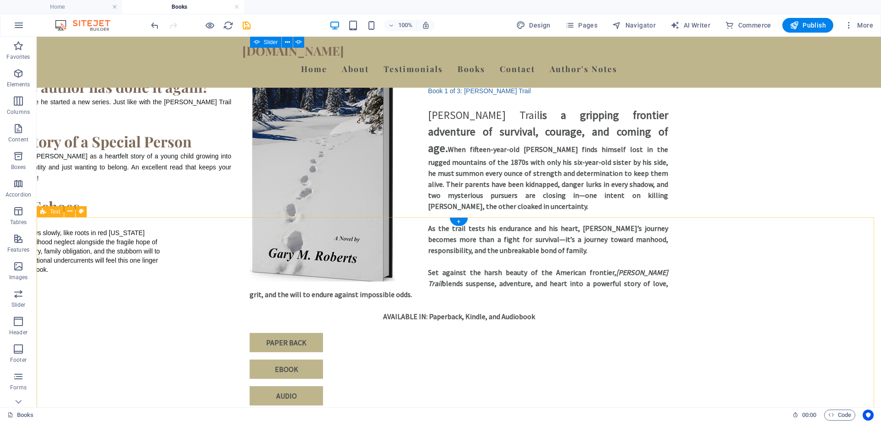
scroll to position [1437, 0]
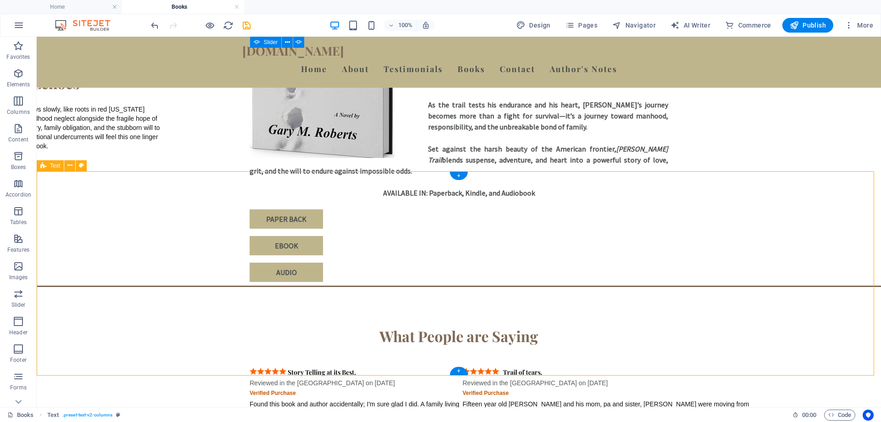
scroll to position [1529, 0]
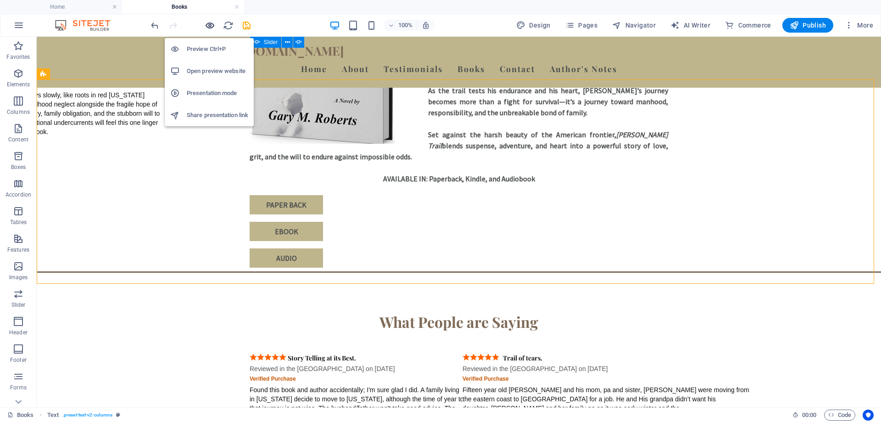
click at [207, 24] on icon "button" at bounding box center [210, 25] width 11 height 11
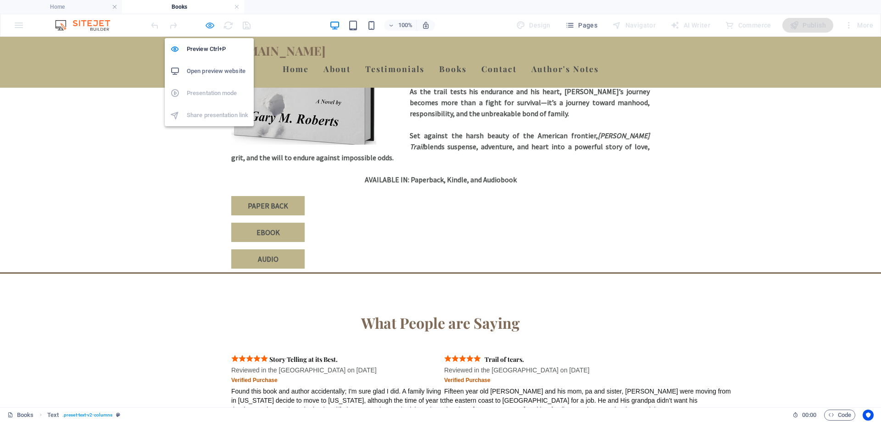
scroll to position [1498, 0]
click at [210, 22] on icon "button" at bounding box center [210, 25] width 11 height 11
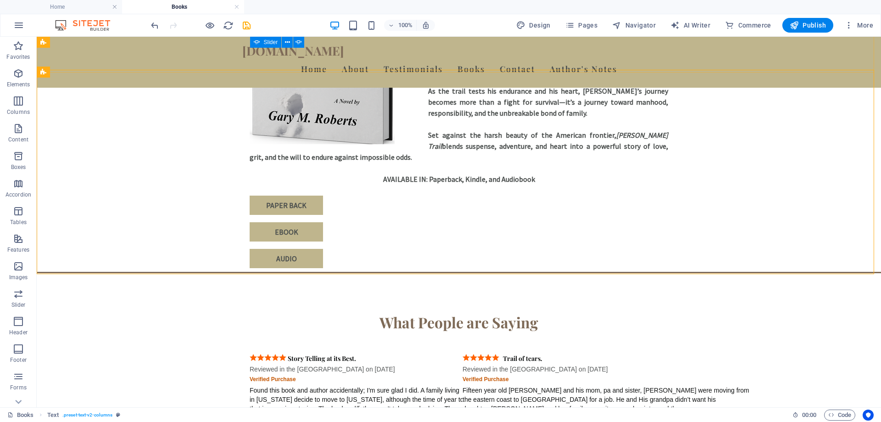
scroll to position [1509, 0]
click at [72, 74] on icon at bounding box center [69, 74] width 5 height 10
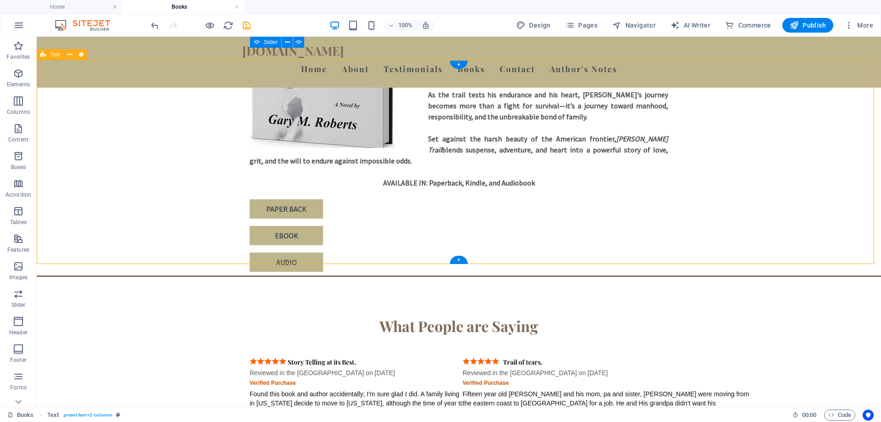
scroll to position [1529, 0]
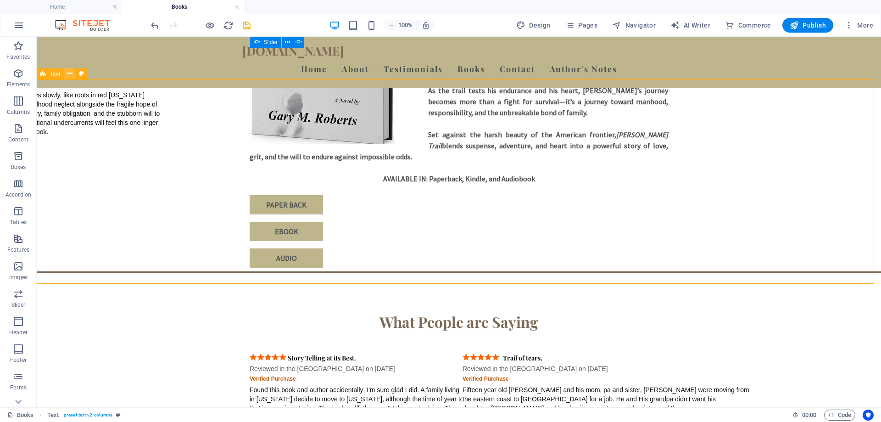
click at [68, 73] on icon at bounding box center [69, 74] width 5 height 10
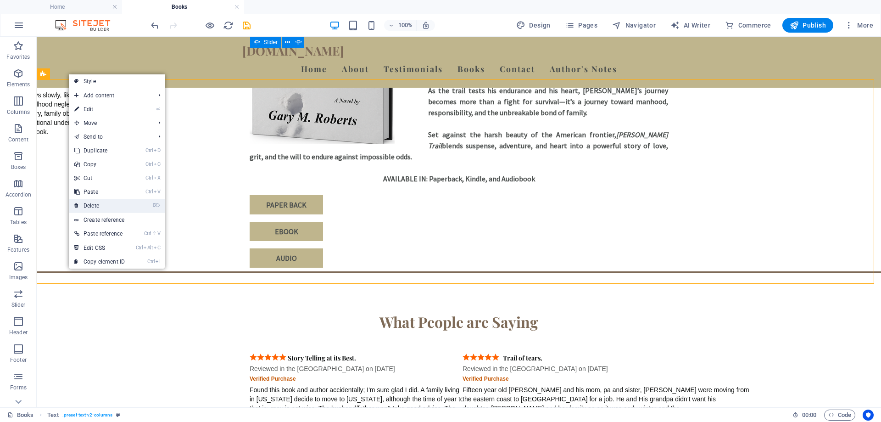
click at [90, 205] on link "⌦ Delete" at bounding box center [100, 206] width 62 height 14
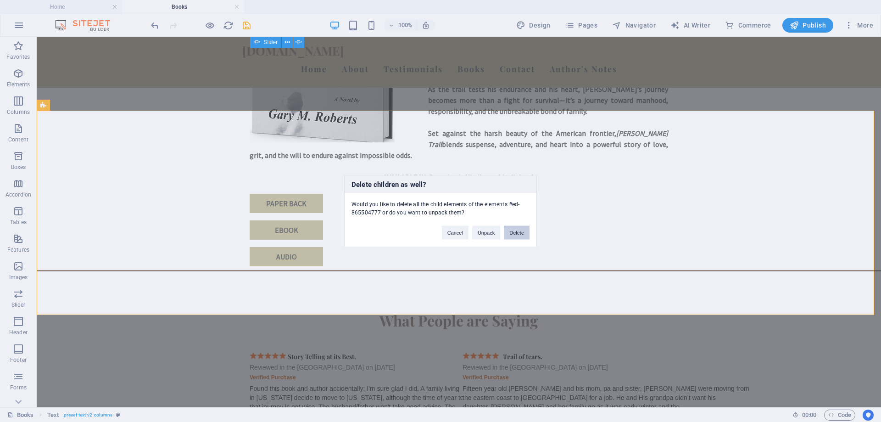
scroll to position [1498, 0]
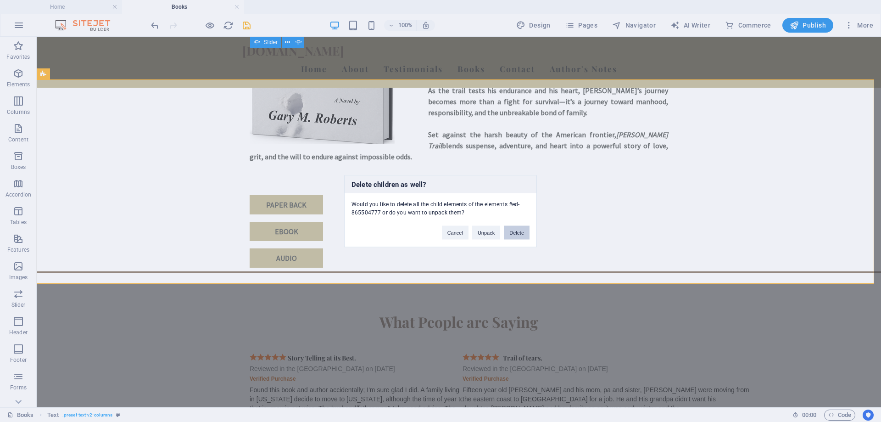
click at [516, 232] on button "Delete" at bounding box center [517, 232] width 26 height 14
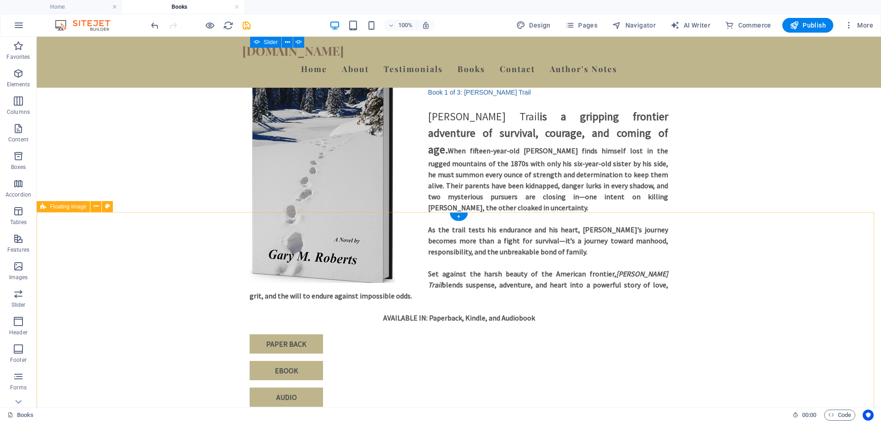
scroll to position [1371, 0]
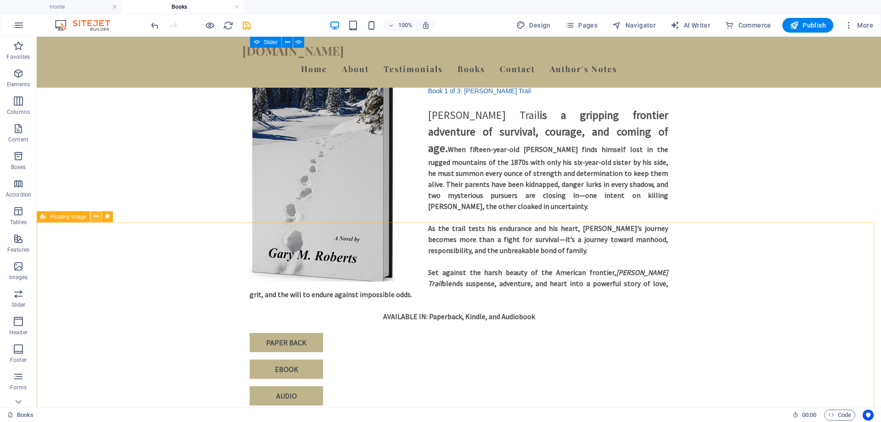
click at [97, 218] on icon at bounding box center [96, 217] width 5 height 10
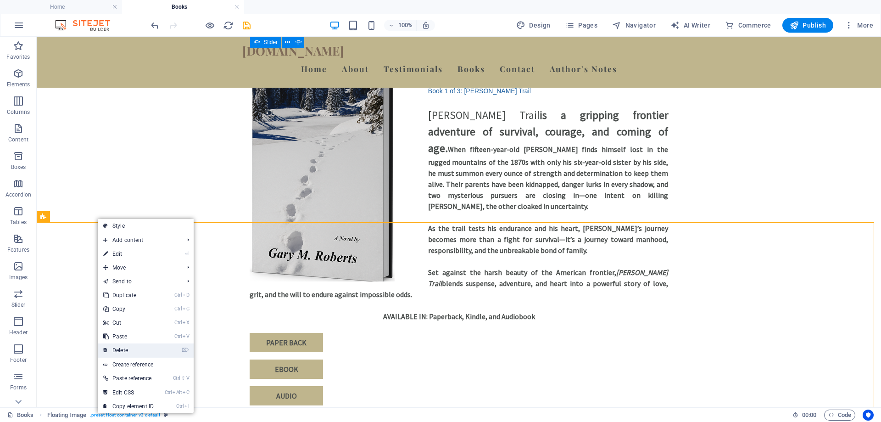
click at [127, 350] on link "⌦ Delete" at bounding box center [129, 350] width 62 height 14
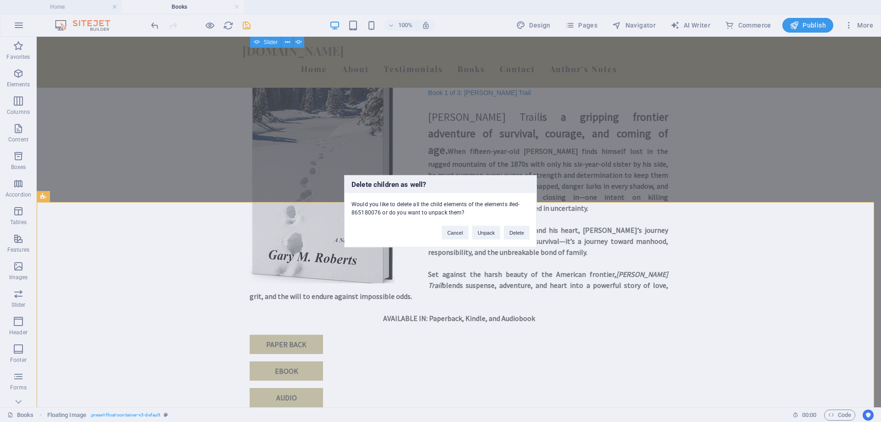
scroll to position [1391, 0]
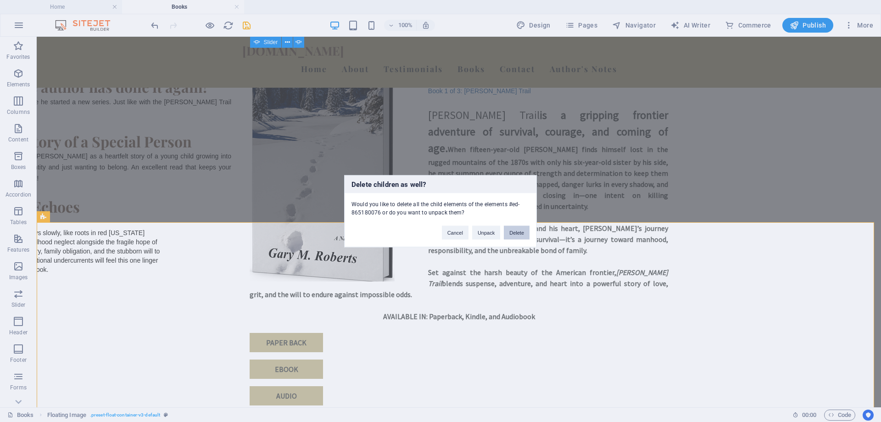
click at [518, 232] on button "Delete" at bounding box center [517, 232] width 26 height 14
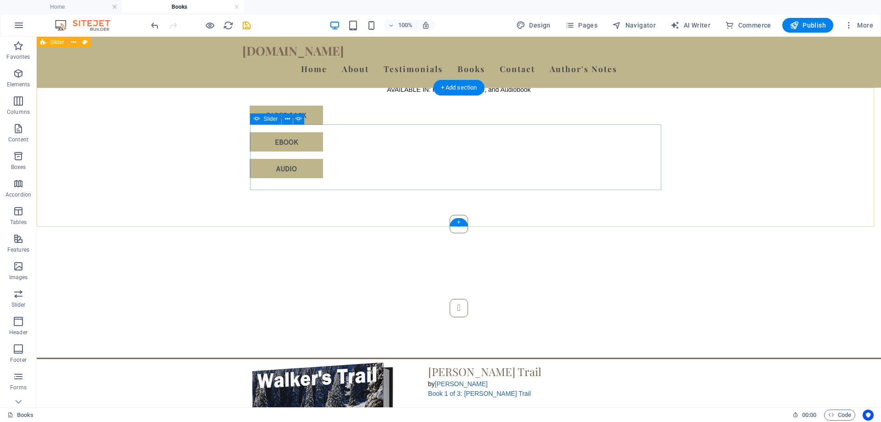
scroll to position [959, 0]
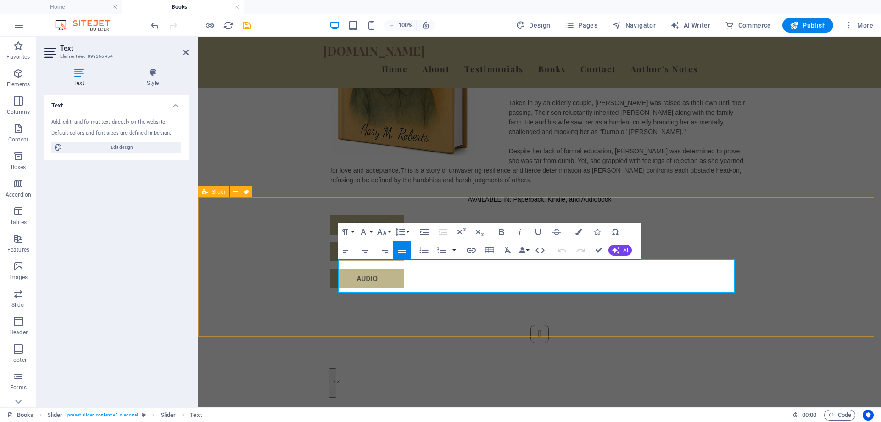
drag, startPoint x: 478, startPoint y: 286, endPoint x: 326, endPoint y: 264, distance: 153.7
click at [326, 288] on div "5.0 out of 5 stars Heartfelt Story of a Special Person I found this book “Ginny…" at bounding box center [539, 375] width 683 height 175
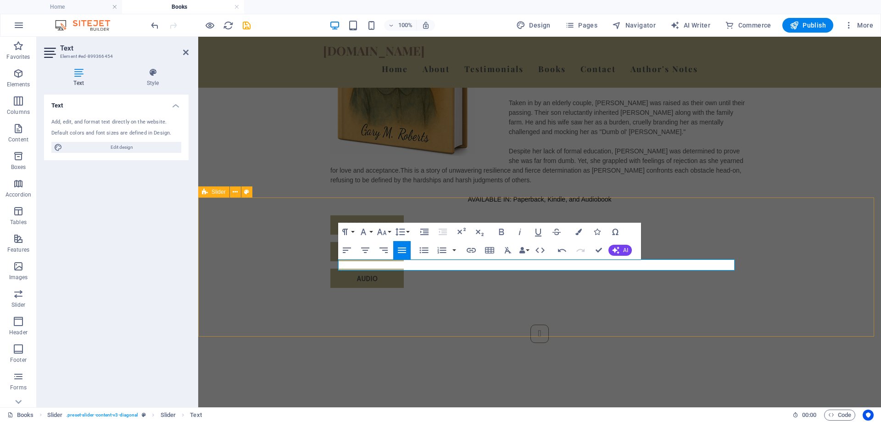
click at [304, 288] on div "5.0 out of 5 stars Heartfelt Story of a Special Person I found this book “Ginny…" at bounding box center [539, 375] width 683 height 175
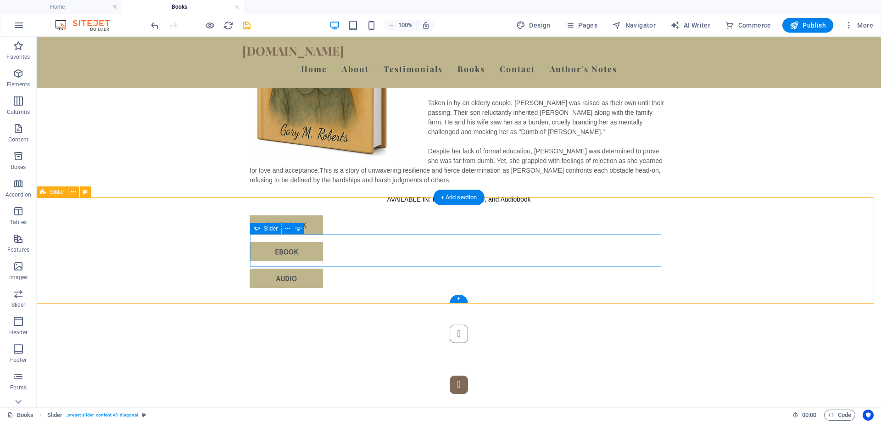
click at [468, 376] on button "Content Slider" at bounding box center [459, 385] width 18 height 18
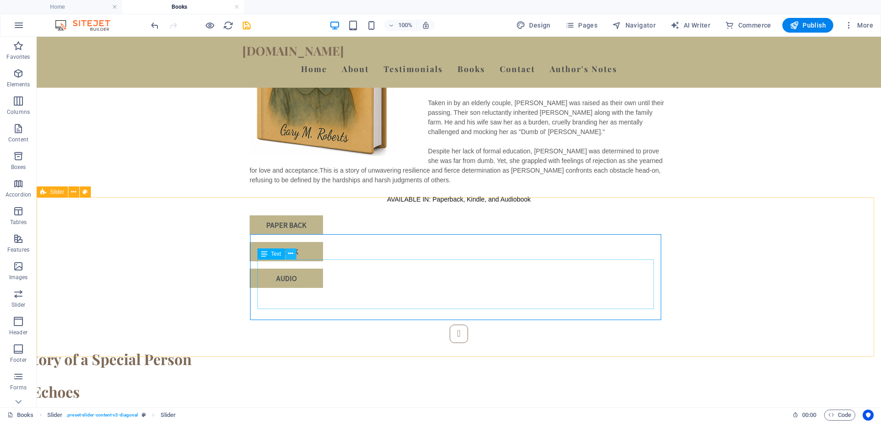
click at [289, 254] on icon at bounding box center [290, 254] width 5 height 10
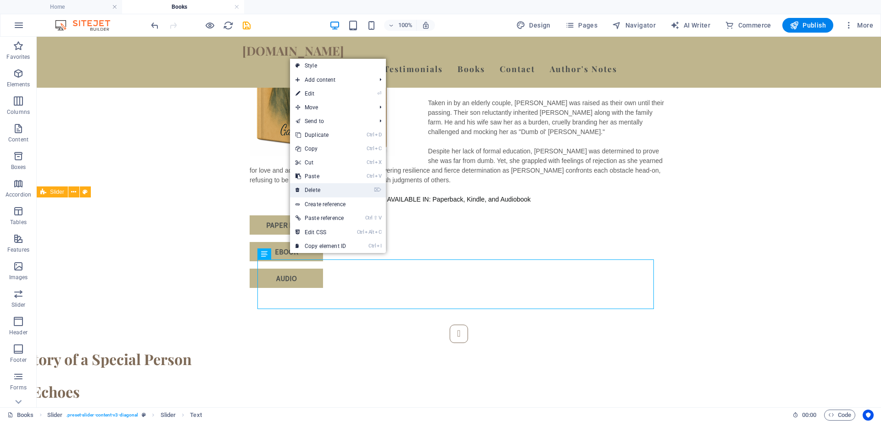
click at [311, 190] on link "⌦ Delete" at bounding box center [321, 190] width 62 height 14
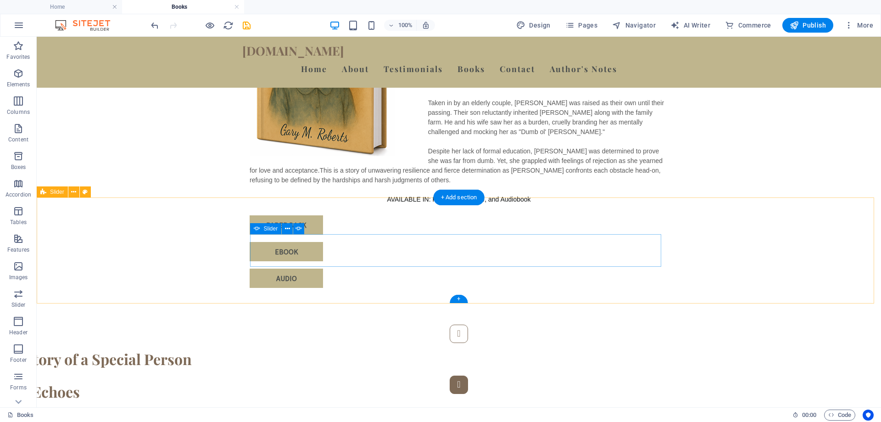
click at [468, 376] on button "Content Slider" at bounding box center [459, 385] width 18 height 18
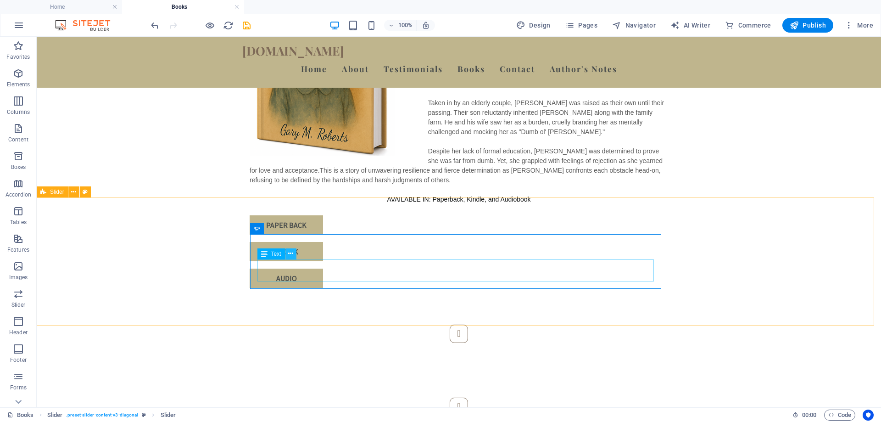
click at [292, 252] on icon at bounding box center [290, 254] width 5 height 10
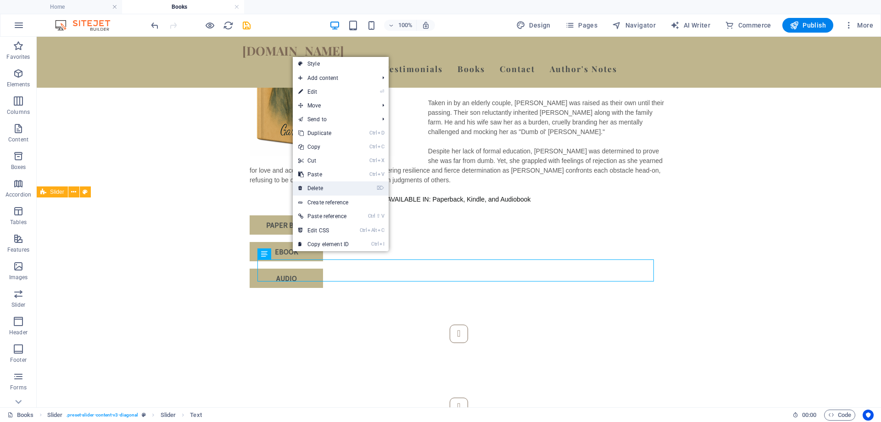
click at [317, 186] on link "⌦ Delete" at bounding box center [324, 188] width 62 height 14
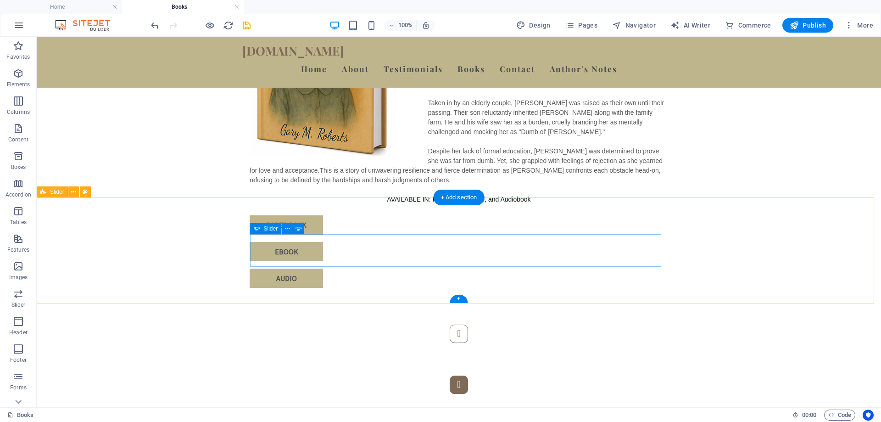
click at [468, 376] on button "Content Slider" at bounding box center [459, 385] width 18 height 18
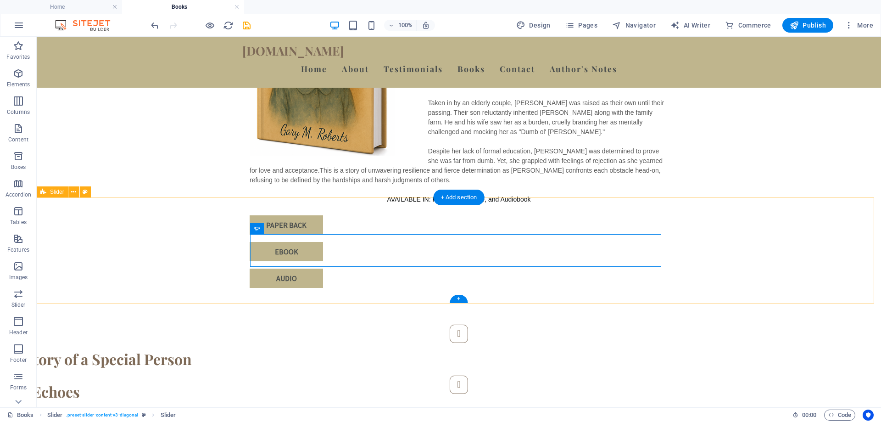
click at [782, 288] on div "5.0 out of 5 stars Heartfelt Story of a Special Person 5.0 out of 5 stars Roots…" at bounding box center [459, 359] width 845 height 142
click at [231, 383] on div "5.0 out of 5 stars Roots and Echoes" at bounding box center [40, 391] width 382 height 17
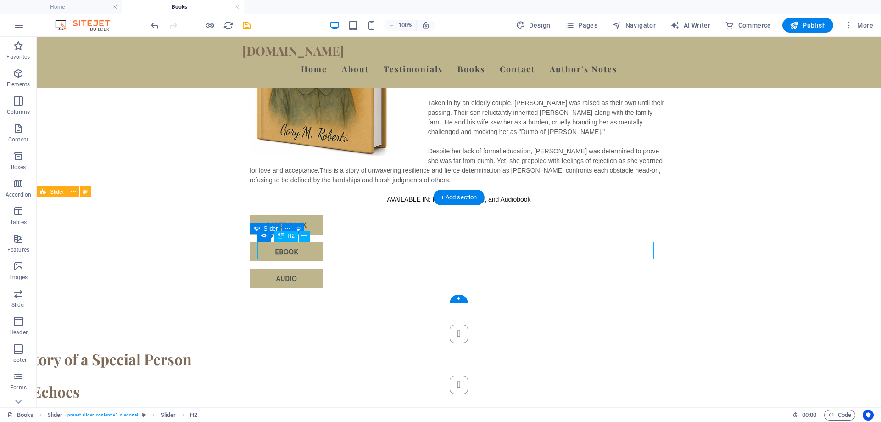
click at [231, 383] on div "5.0 out of 5 stars Roots and Echoes" at bounding box center [40, 391] width 382 height 17
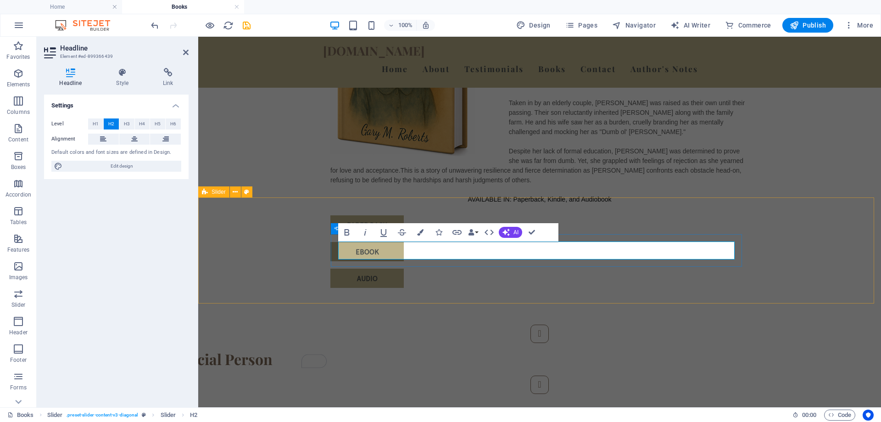
click at [312, 383] on h2 "5.0 out of 5 stars Roots and Echoes" at bounding box center [121, 391] width 382 height 17
click at [790, 288] on div "5.0 out of 5 stars Heartfelt Story of a Special Person 5.0 out of 5 stars - Roo…" at bounding box center [539, 359] width 683 height 142
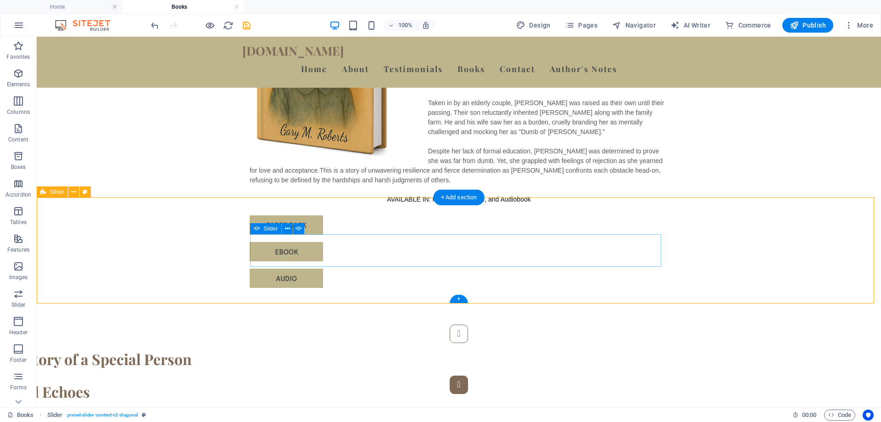
click at [468, 376] on button "Content Slider" at bounding box center [459, 385] width 18 height 18
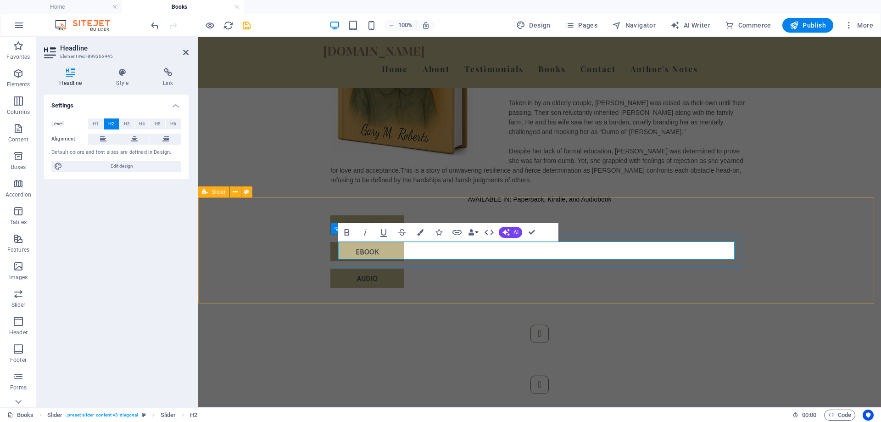
click at [772, 288] on div "5.0 out of 5 stars Heartfelt Story of a Special Person 5.0 out of 5 stars - Roo…" at bounding box center [539, 359] width 683 height 142
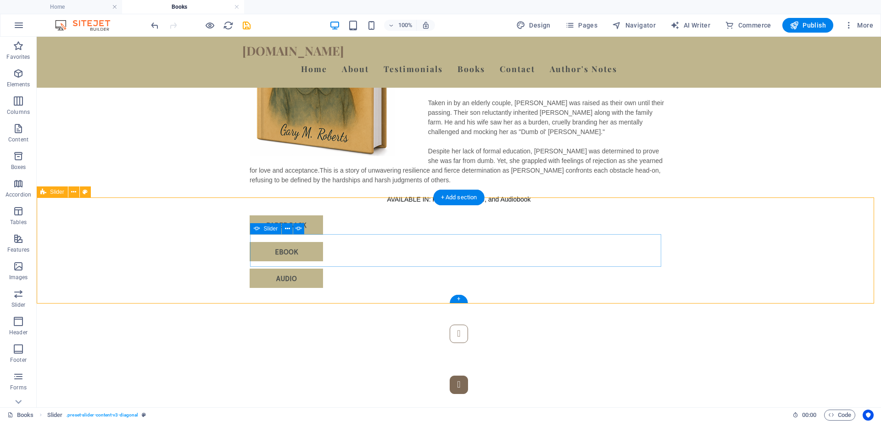
click at [468, 376] on button "Content Slider" at bounding box center [459, 385] width 18 height 18
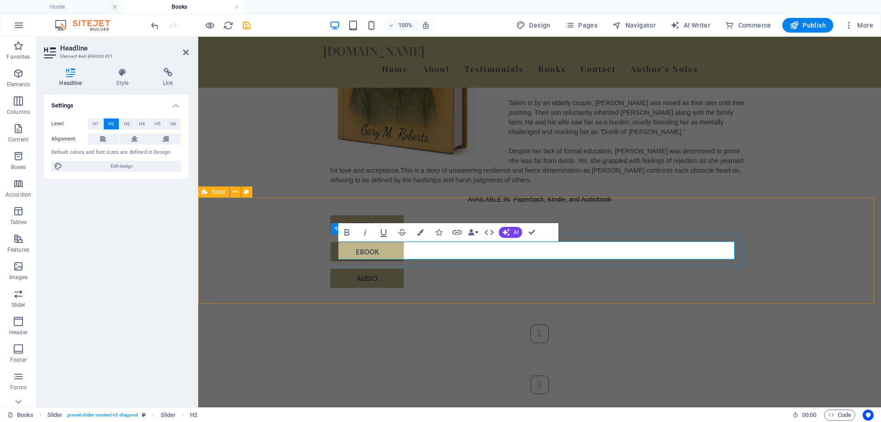
click at [789, 288] on div "5.0 out of 5 stars Heartfelt Story of a Special Person 5.0 out of 5 stars - Roo…" at bounding box center [539, 359] width 683 height 142
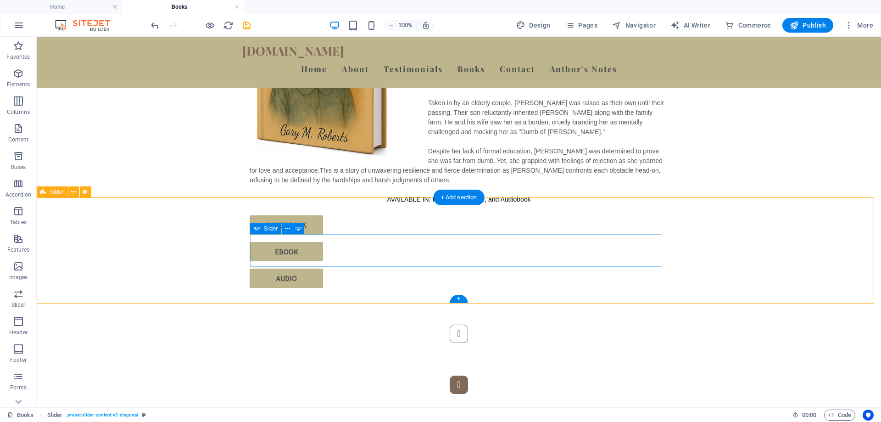
click at [468, 376] on button "Content Slider" at bounding box center [459, 385] width 18 height 18
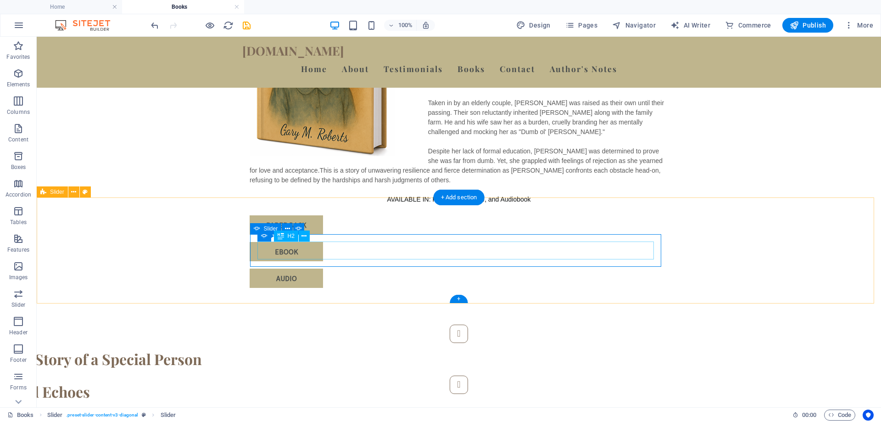
click at [231, 383] on div "5.0 out of 5 stars - Roots and Echoes" at bounding box center [40, 391] width 382 height 17
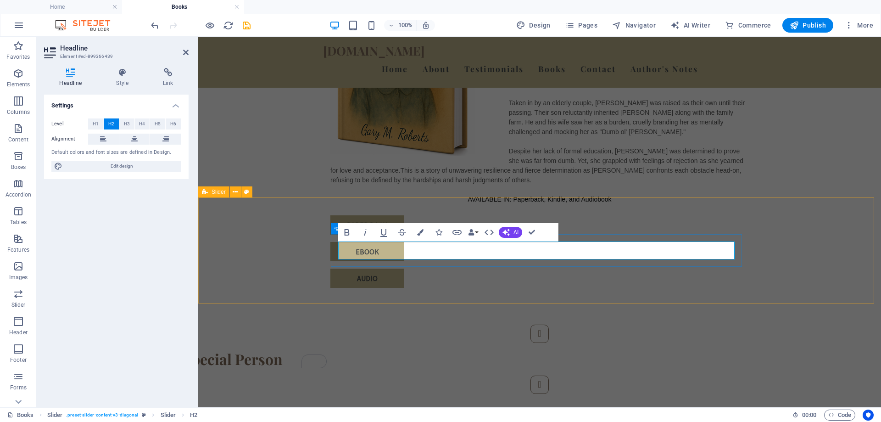
click at [312, 383] on h2 "5.0 out of 5 stars I couldn’t put it down!" at bounding box center [121, 391] width 382 height 17
click at [784, 288] on div "5.0 out of 5 stars - Heartfelt Story of a Special Person 5.0 out of 5 stars - I…" at bounding box center [539, 359] width 683 height 142
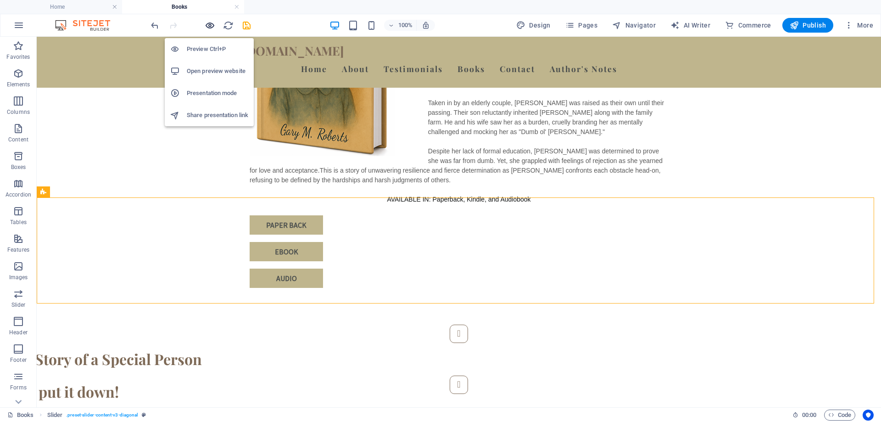
click at [207, 25] on icon "button" at bounding box center [210, 25] width 11 height 11
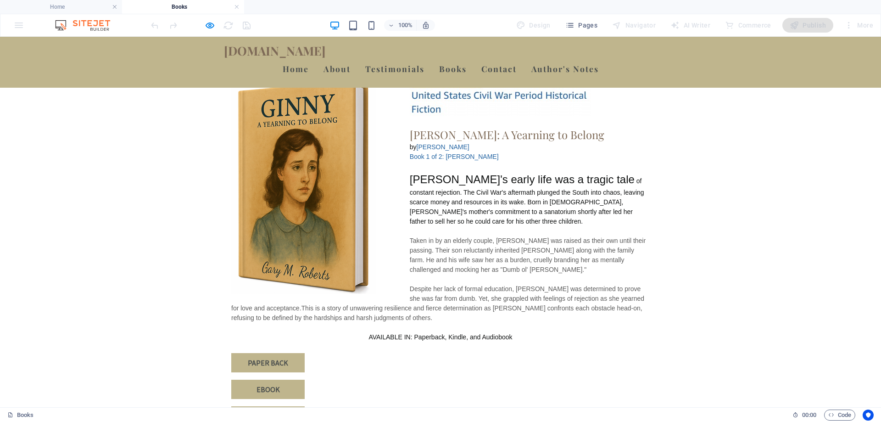
scroll to position [775, 0]
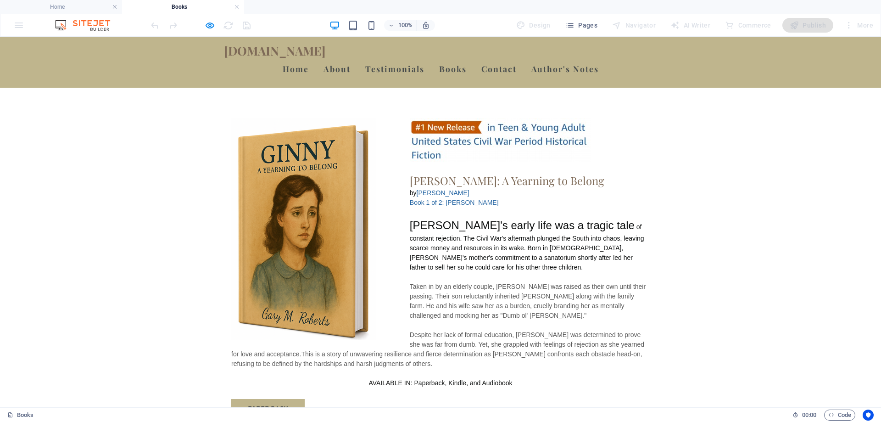
click at [440, 123] on img at bounding box center [500, 140] width 181 height 44
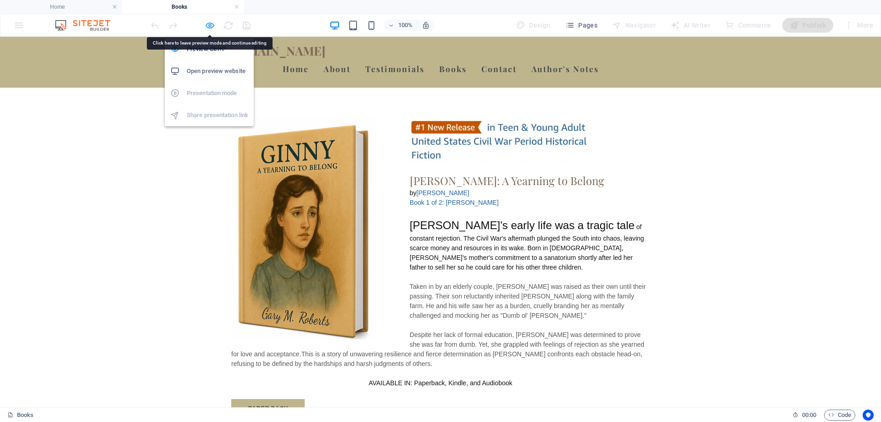
click at [208, 23] on icon "button" at bounding box center [210, 25] width 11 height 11
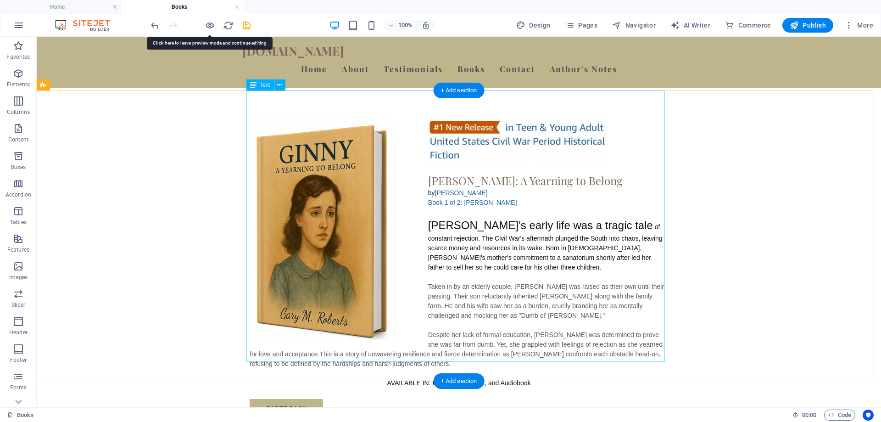
click at [470, 129] on div "Ginny: A Yearning to Belong by Gary M Roberts Book 1 of 2: Ginny Ginny's early …" at bounding box center [459, 258] width 419 height 281
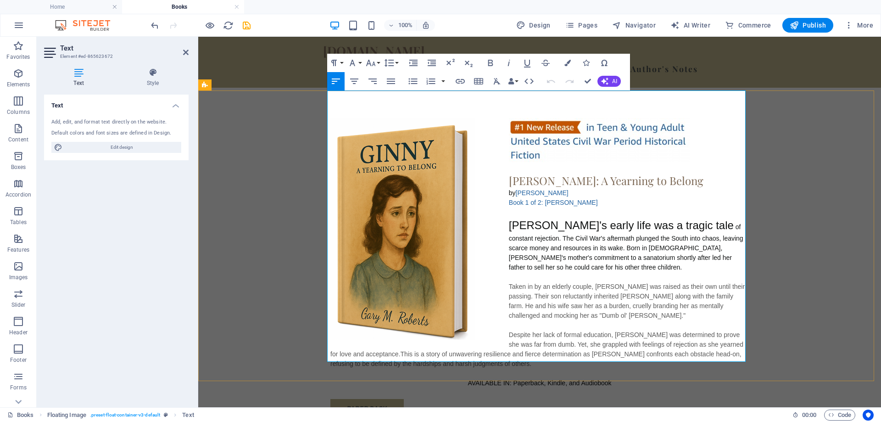
click at [555, 162] on p "To enrich screen reader interactions, please activate Accessibility in Grammarl…" at bounding box center [540, 167] width 419 height 10
drag, startPoint x: 521, startPoint y: 137, endPoint x: 509, endPoint y: 136, distance: 12.9
click at [509, 162] on p "To enrich screen reader interactions, please activate Accessibility in Grammarl…" at bounding box center [540, 167] width 419 height 10
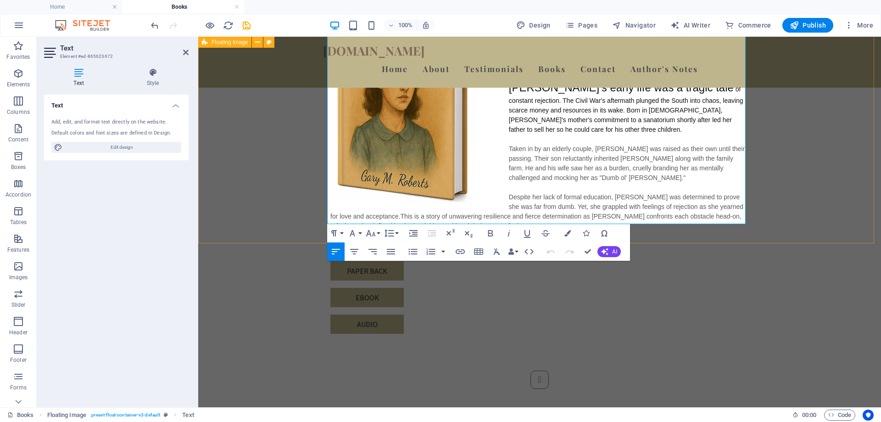
click at [796, 183] on div "Ginny: A Yearning to Belong by Gary M Roberts Book 1 of 2: Ginny Ginny's early …" at bounding box center [539, 156] width 683 height 353
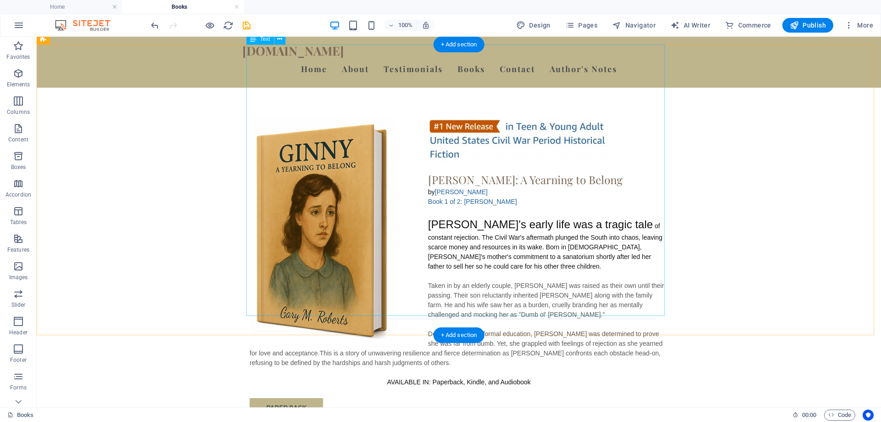
scroll to position [729, 0]
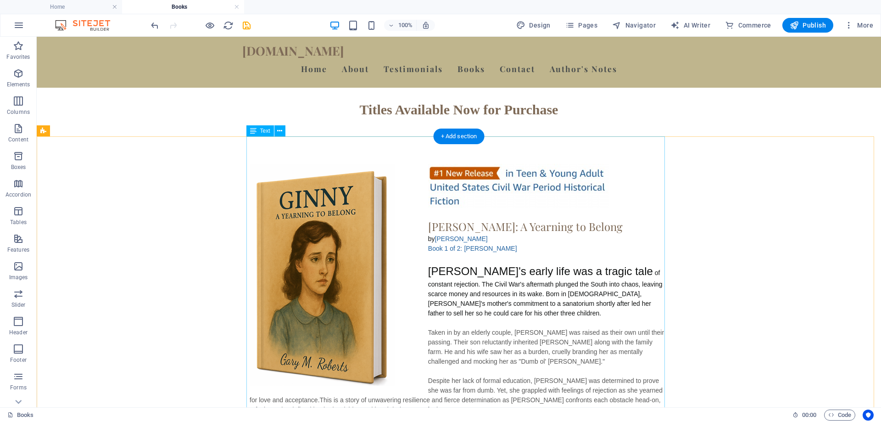
click at [450, 190] on div "Ginny: A Yearning to Belong by Gary M Roberts Book 1 of 2: Ginny Ginny's early …" at bounding box center [459, 304] width 419 height 281
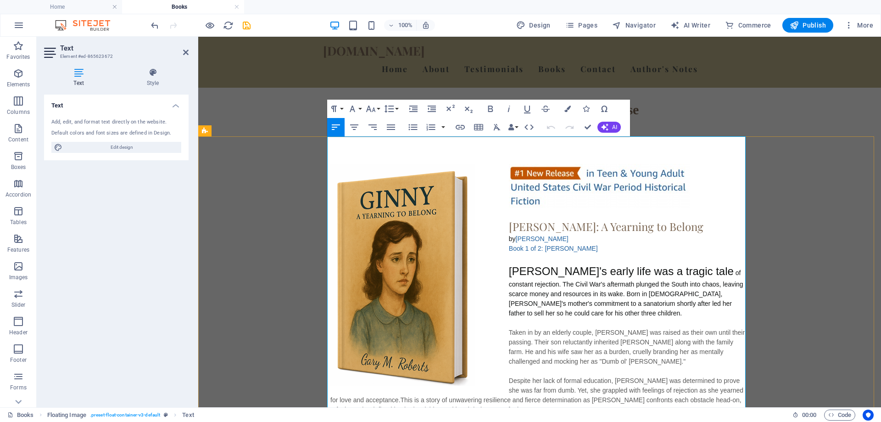
click at [551, 208] on p "To enrich screen reader interactions, please activate Accessibility in Grammarl…" at bounding box center [540, 213] width 419 height 10
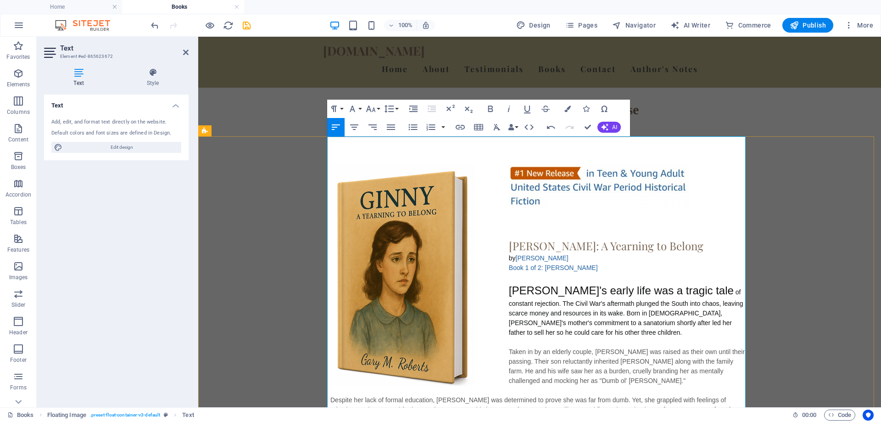
click at [519, 218] on p "To enrich screen reader interactions, please activate Accessibility in Grammarl…" at bounding box center [540, 223] width 419 height 10
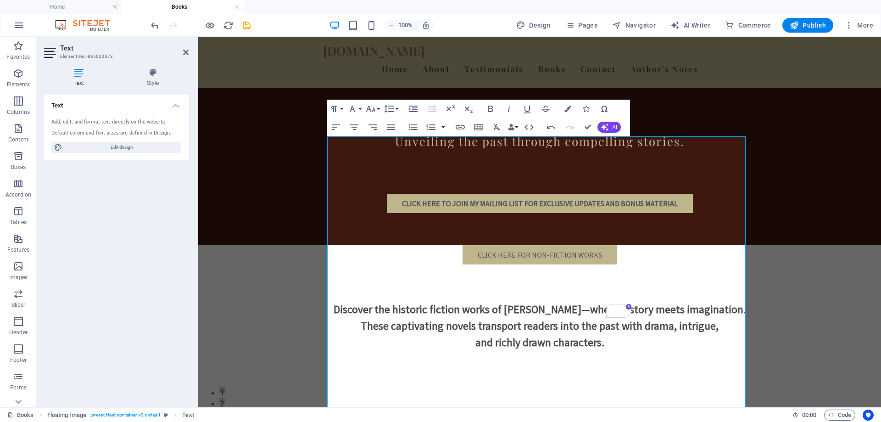
scroll to position [729, 0]
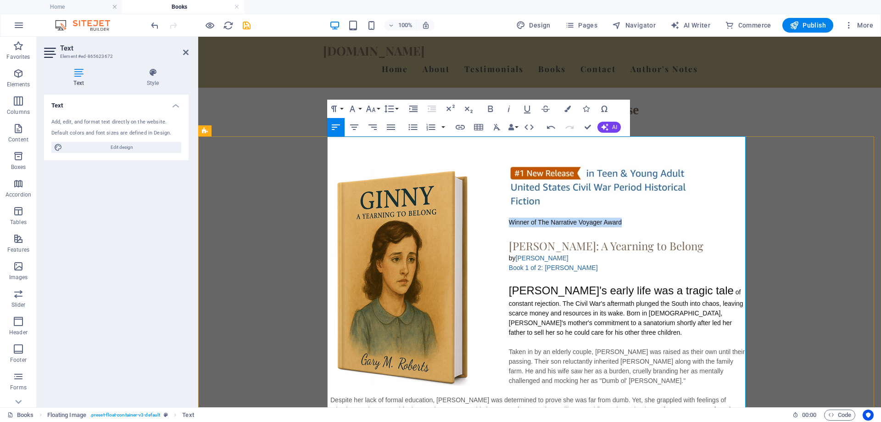
drag, startPoint x: 619, startPoint y: 192, endPoint x: 506, endPoint y: 194, distance: 112.9
click at [506, 218] on p "​Winner of The Narrative Voyager Award" at bounding box center [540, 223] width 419 height 10
click at [377, 110] on button "Font Size" at bounding box center [372, 109] width 17 height 18
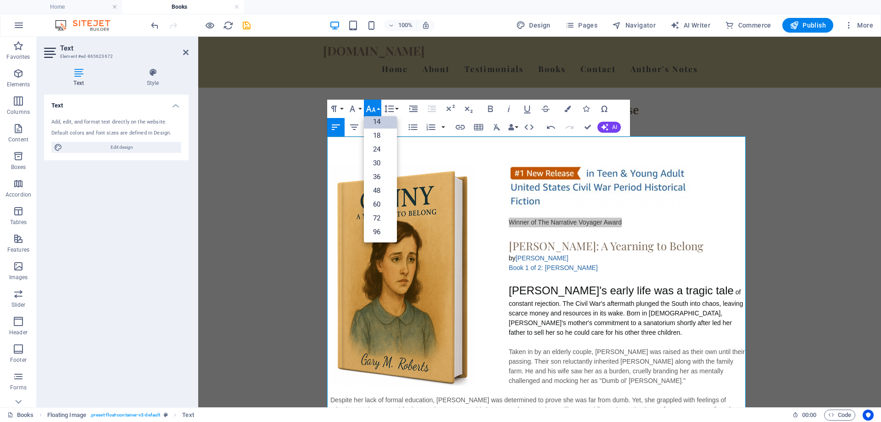
scroll to position [74, 0]
click at [376, 147] on link "24" at bounding box center [380, 149] width 33 height 14
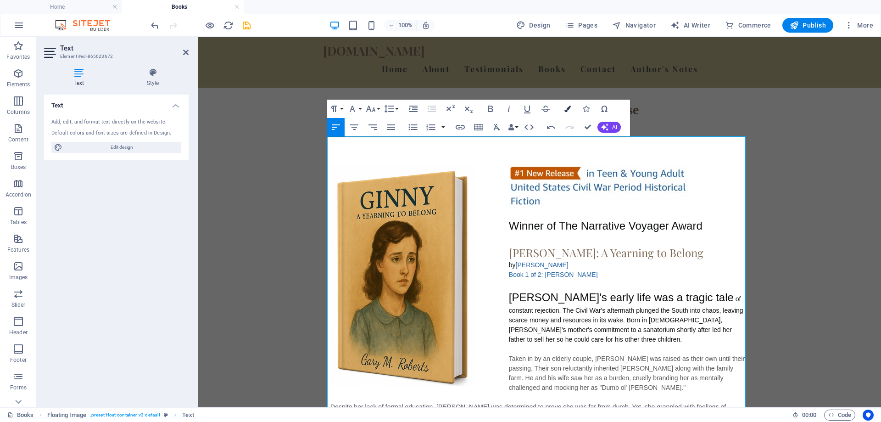
click at [567, 111] on icon "button" at bounding box center [568, 109] width 6 height 6
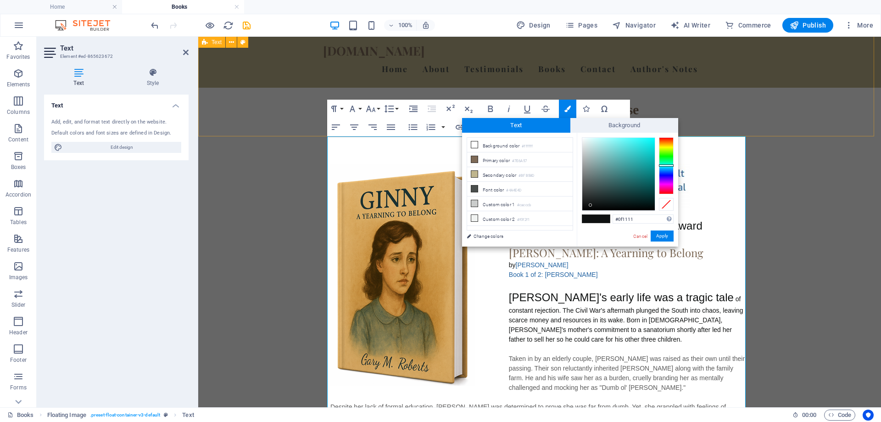
click at [782, 120] on div "Titles Available Now for Purchase" at bounding box center [539, 112] width 683 height 101
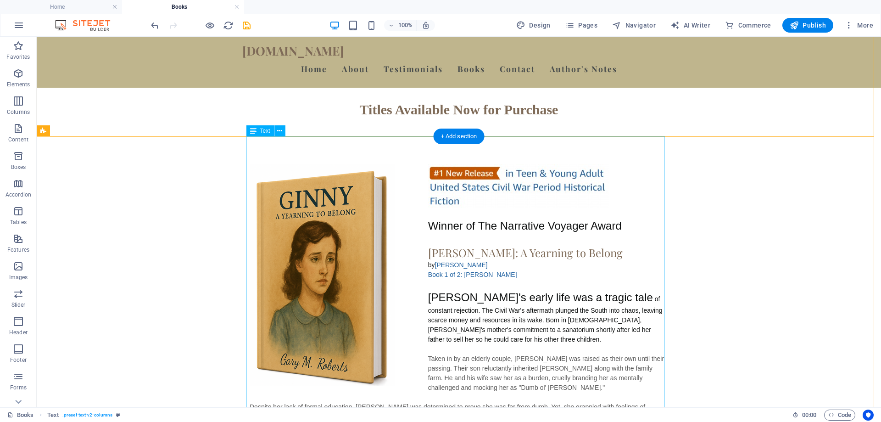
click at [566, 164] on div "Winner of The Narrative Voyager Award [PERSON_NAME]: A Yearning to Belong by [P…" at bounding box center [459, 312] width 419 height 297
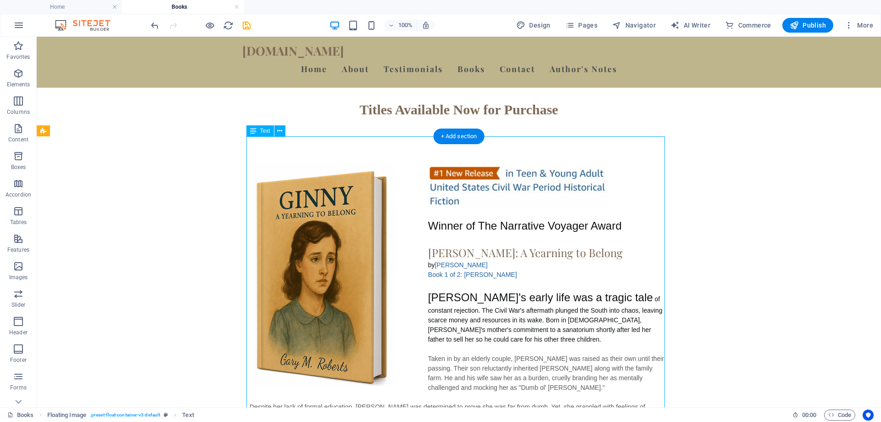
click at [565, 164] on div "Winner of The Narrative Voyager Award [PERSON_NAME]: A Yearning to Belong by [P…" at bounding box center [459, 312] width 419 height 297
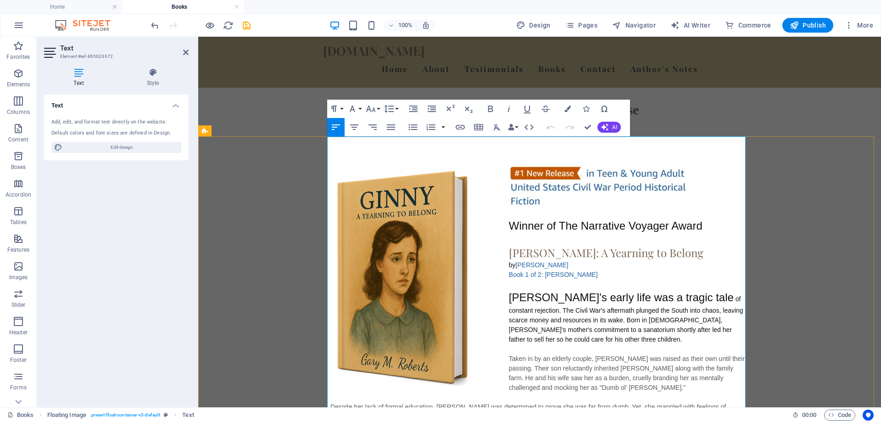
click at [565, 164] on img "To enrich screen reader interactions, please activate Accessibility in Grammarl…" at bounding box center [599, 186] width 181 height 44
click at [600, 164] on img "To enrich screen reader interactions, please activate Accessibility in Grammarl…" at bounding box center [599, 186] width 181 height 44
click at [569, 109] on icon "button" at bounding box center [568, 109] width 6 height 6
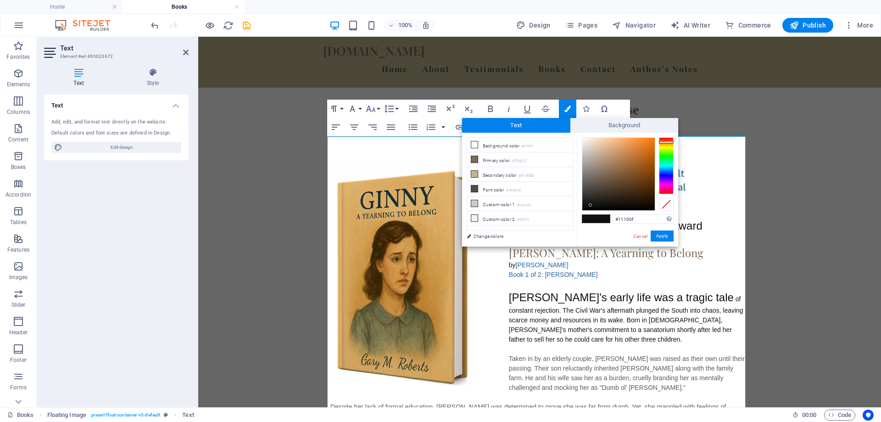
click at [670, 142] on div at bounding box center [666, 165] width 15 height 57
click at [665, 236] on button "Apply" at bounding box center [662, 235] width 23 height 11
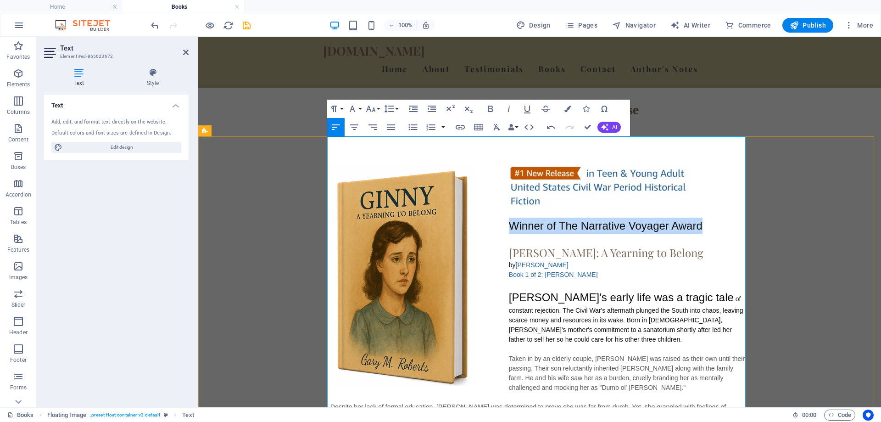
drag, startPoint x: 702, startPoint y: 196, endPoint x: 504, endPoint y: 197, distance: 198.3
click at [504, 218] on p "Winner of The Narrative Voyager Award" at bounding box center [540, 226] width 419 height 17
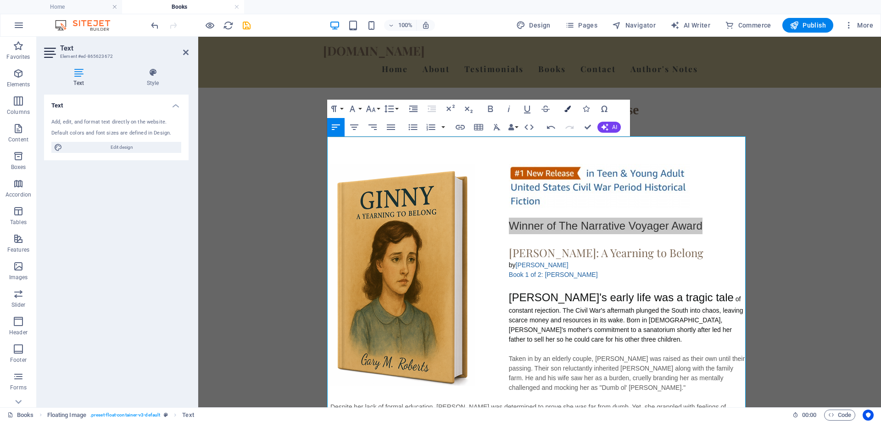
click at [570, 109] on icon "button" at bounding box center [568, 109] width 6 height 6
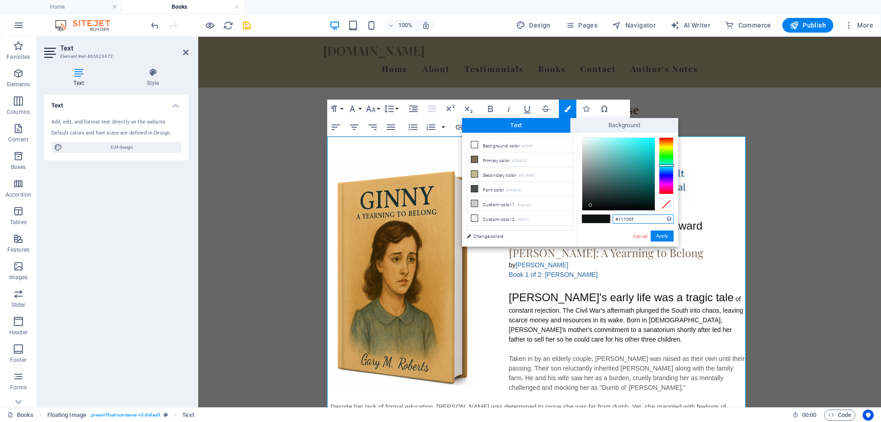
click at [669, 143] on div at bounding box center [666, 165] width 15 height 57
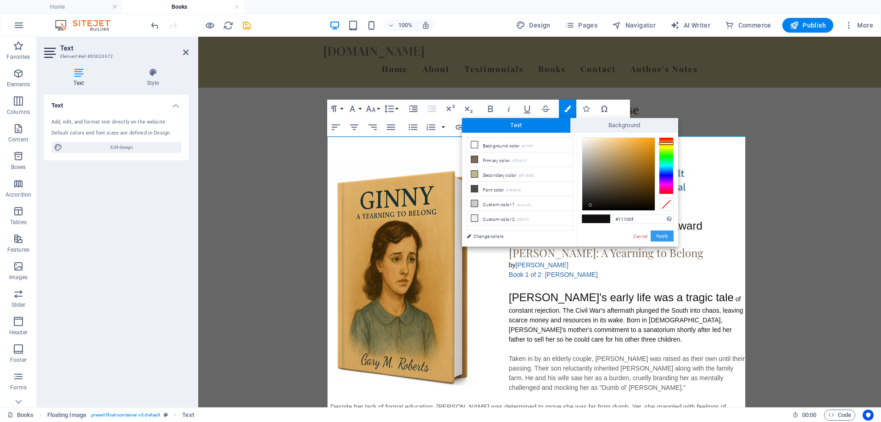
click at [661, 236] on button "Apply" at bounding box center [662, 235] width 23 height 11
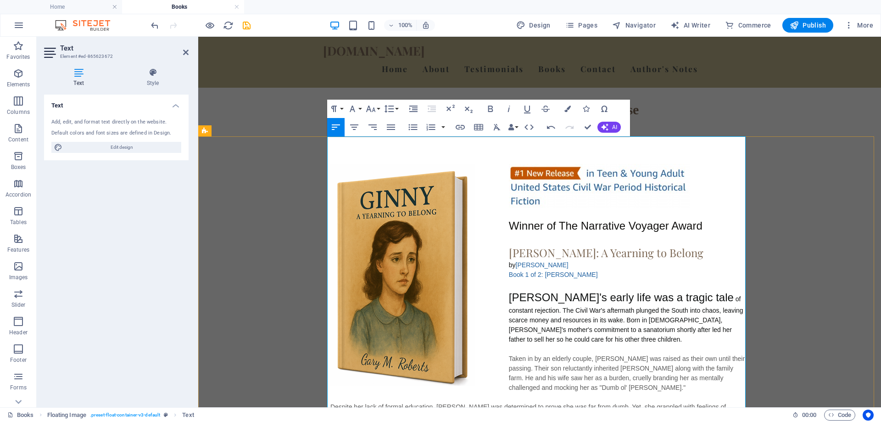
click at [681, 244] on h1 "[PERSON_NAME]: A Yearning to Belong" at bounding box center [540, 252] width 419 height 17
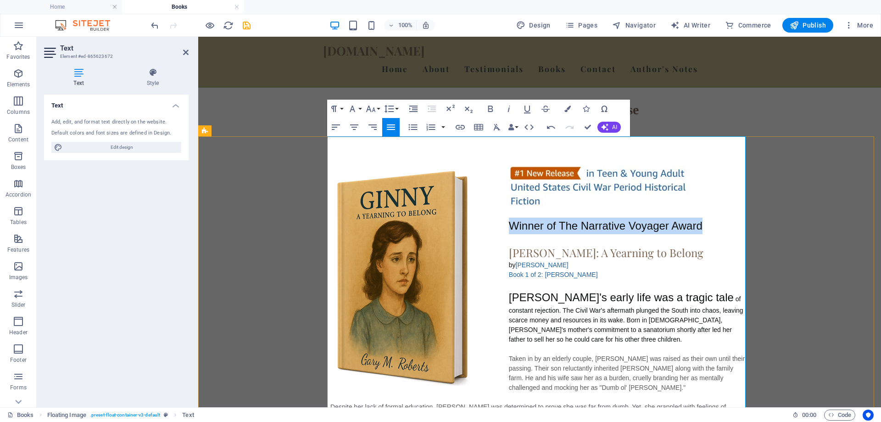
drag, startPoint x: 703, startPoint y: 197, endPoint x: 508, endPoint y: 195, distance: 195.1
click at [508, 218] on p "Winner of The Narrative Voyager Award" at bounding box center [540, 226] width 419 height 17
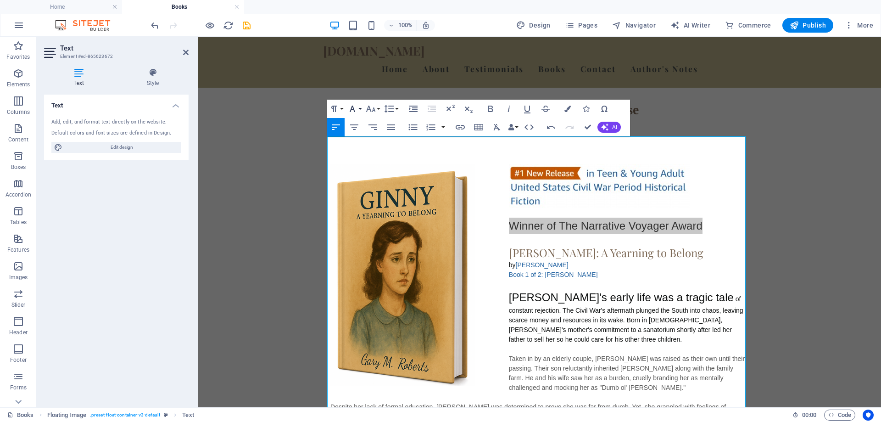
click at [359, 110] on button "Font Family" at bounding box center [354, 109] width 17 height 18
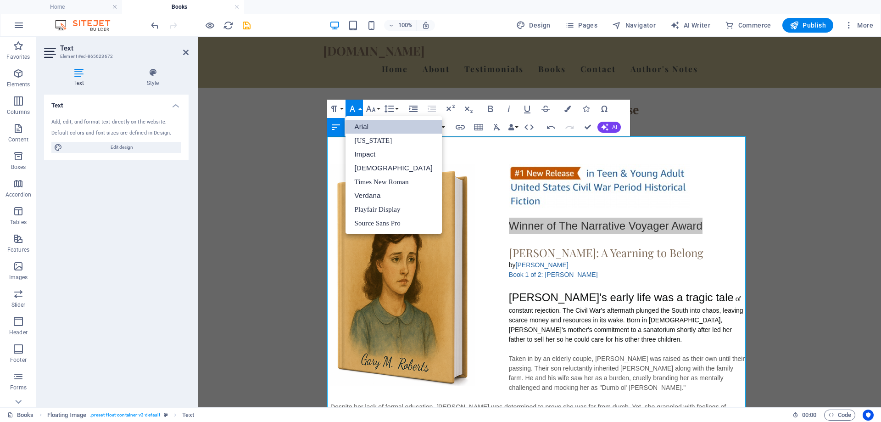
scroll to position [0, 0]
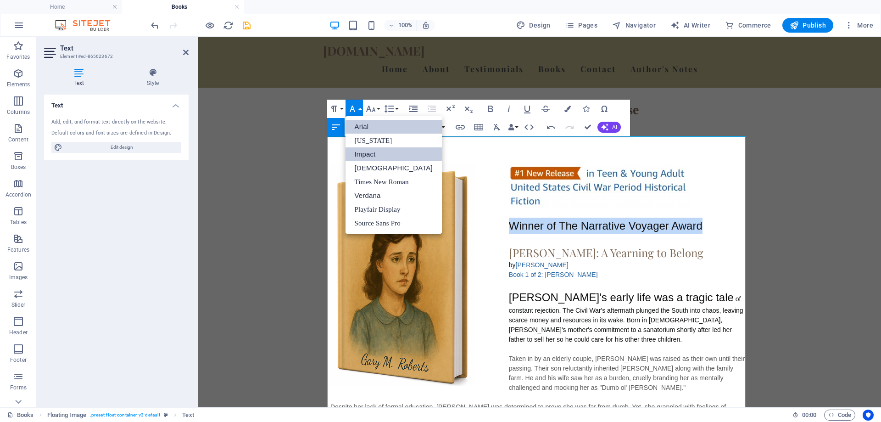
click at [364, 152] on link "Impact" at bounding box center [394, 154] width 96 height 14
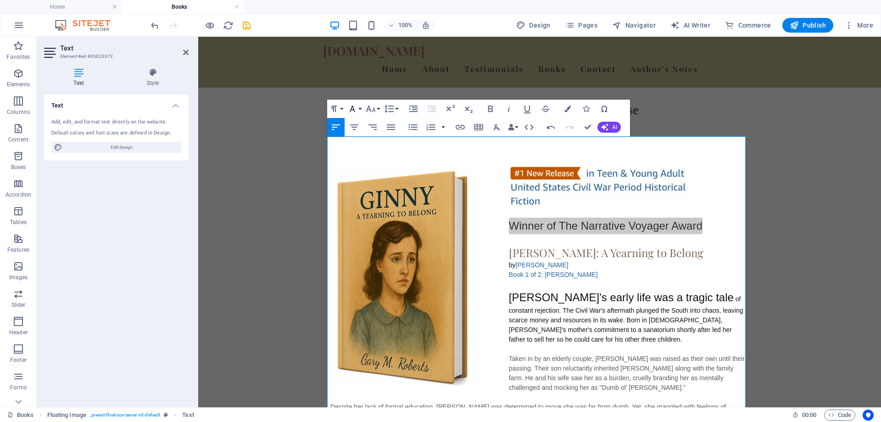
click at [362, 109] on button "Font Family" at bounding box center [354, 109] width 17 height 18
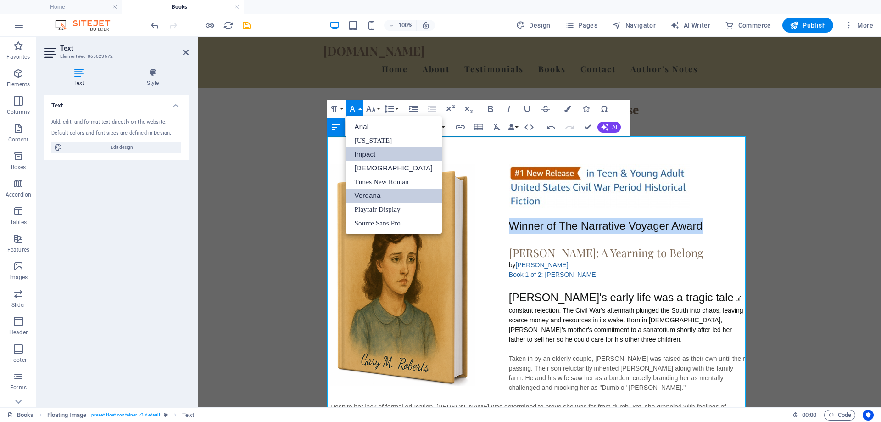
click at [371, 196] on link "Verdana" at bounding box center [394, 196] width 96 height 14
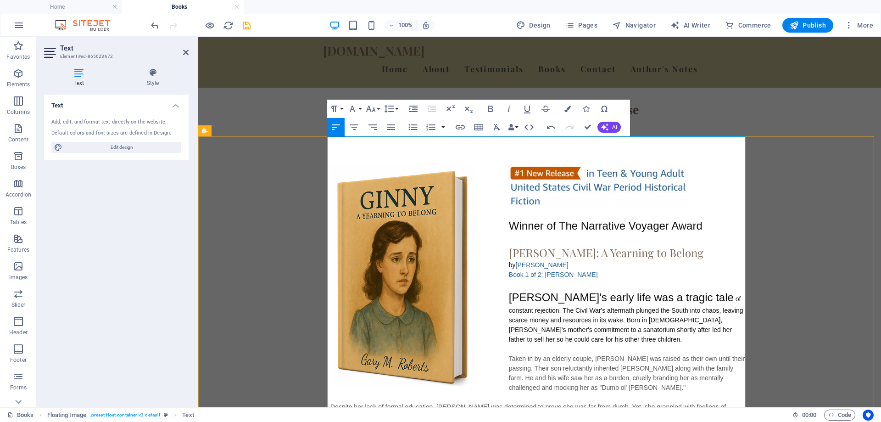
click at [700, 270] on div "Book 1 of 2: [PERSON_NAME]" at bounding box center [629, 275] width 240 height 10
click at [644, 219] on span "Winner of The Narrative Voyager Award" at bounding box center [606, 225] width 194 height 12
drag, startPoint x: 724, startPoint y: 195, endPoint x: 505, endPoint y: 194, distance: 218.5
click at [509, 219] on span "Winner of The Narrative Voyager Award" at bounding box center [606, 225] width 194 height 12
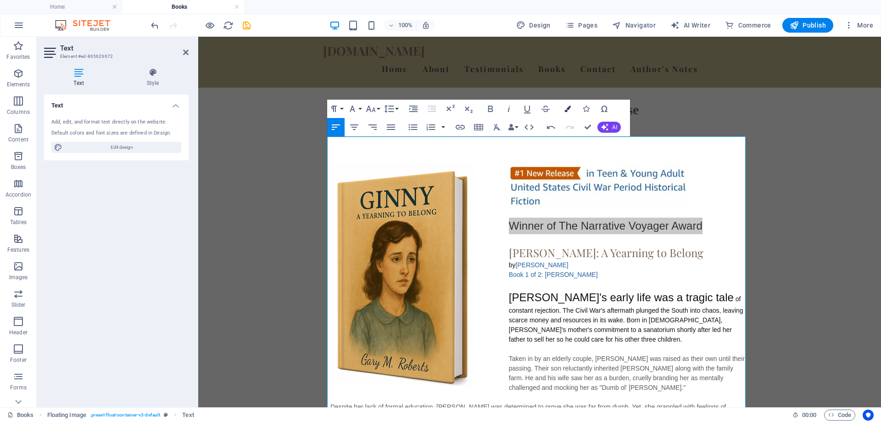
click at [568, 107] on icon "button" at bounding box center [568, 109] width 6 height 6
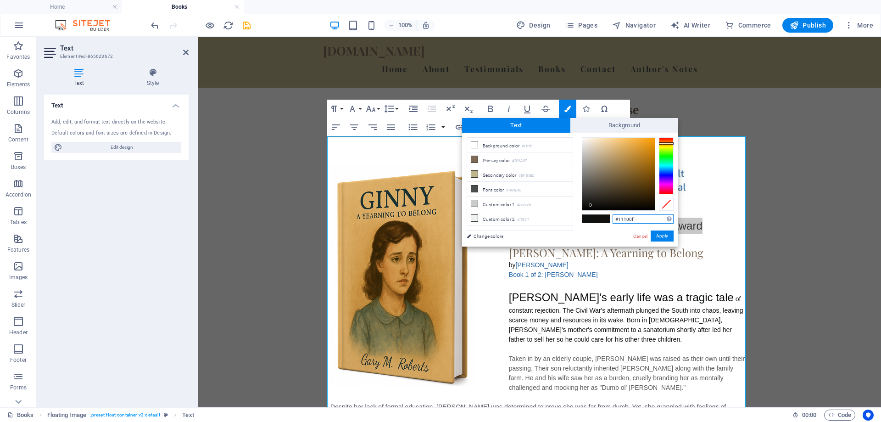
click at [667, 143] on div at bounding box center [666, 143] width 15 height 2
click at [668, 139] on div at bounding box center [666, 165] width 15 height 57
click at [666, 142] on div at bounding box center [666, 165] width 15 height 57
type input "#dc781f"
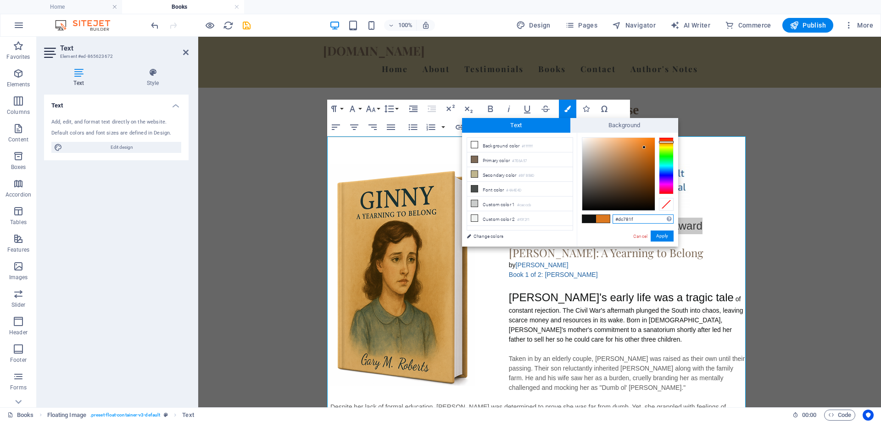
click at [645, 147] on div at bounding box center [619, 174] width 73 height 73
click at [664, 236] on button "Apply" at bounding box center [662, 235] width 23 height 11
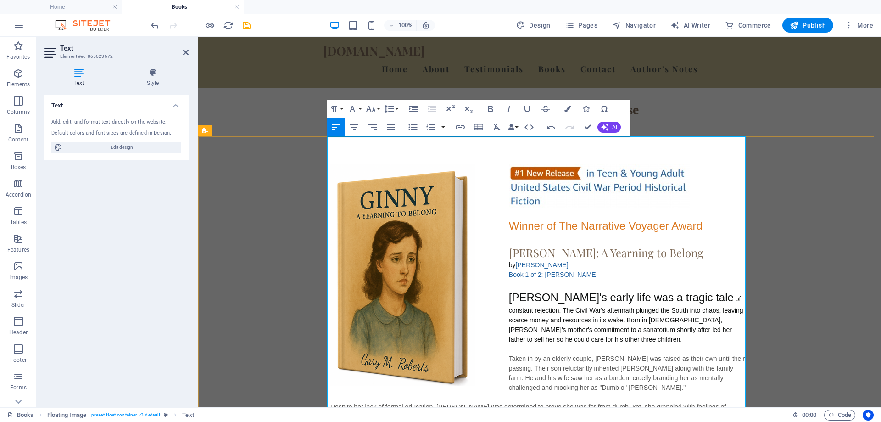
click at [664, 260] on div "by Gary M Roberts" at bounding box center [540, 265] width 419 height 10
click at [649, 219] on span "Winner of The Narrative Voyager Award" at bounding box center [606, 225] width 194 height 12
drag, startPoint x: 725, startPoint y: 198, endPoint x: 506, endPoint y: 194, distance: 218.6
click at [509, 219] on span "Winner of The Narrative Voyager Award" at bounding box center [606, 225] width 194 height 12
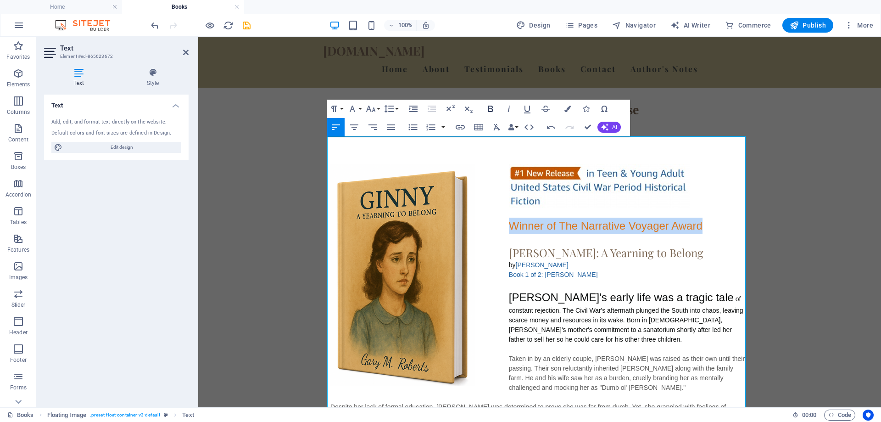
click at [491, 109] on icon "button" at bounding box center [490, 109] width 5 height 6
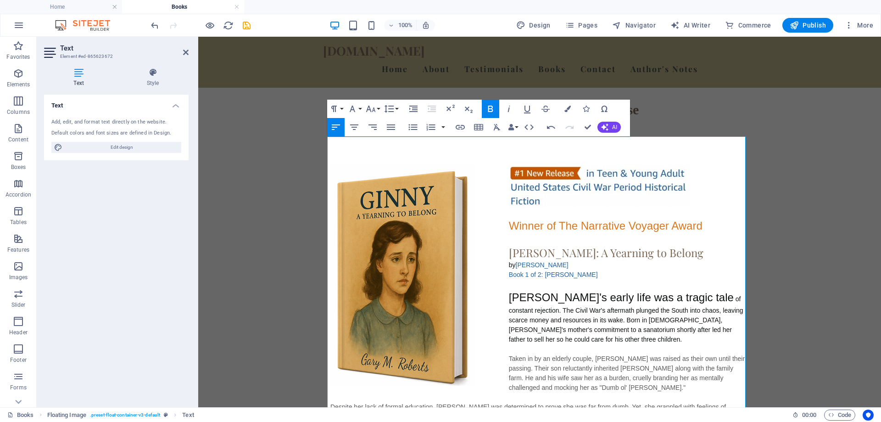
click at [491, 109] on icon "button" at bounding box center [490, 109] width 5 height 6
click at [576, 245] on span "[PERSON_NAME]: A Yearning to Belong" at bounding box center [606, 252] width 195 height 15
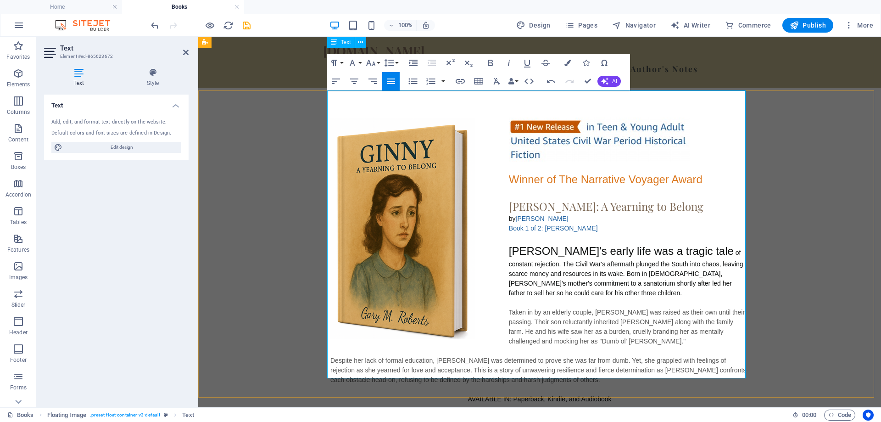
scroll to position [775, 0]
click at [650, 188] on p "To enrich screen reader interactions, please activate Accessibility in Grammarl…" at bounding box center [540, 193] width 419 height 10
click at [663, 198] on h1 "[PERSON_NAME]: A Yearning to Belong" at bounding box center [540, 206] width 419 height 17
drag, startPoint x: 663, startPoint y: 181, endPoint x: 629, endPoint y: 163, distance: 38.4
click at [629, 188] on p "To enrich screen reader interactions, please activate Accessibility in Grammarl…" at bounding box center [540, 193] width 419 height 10
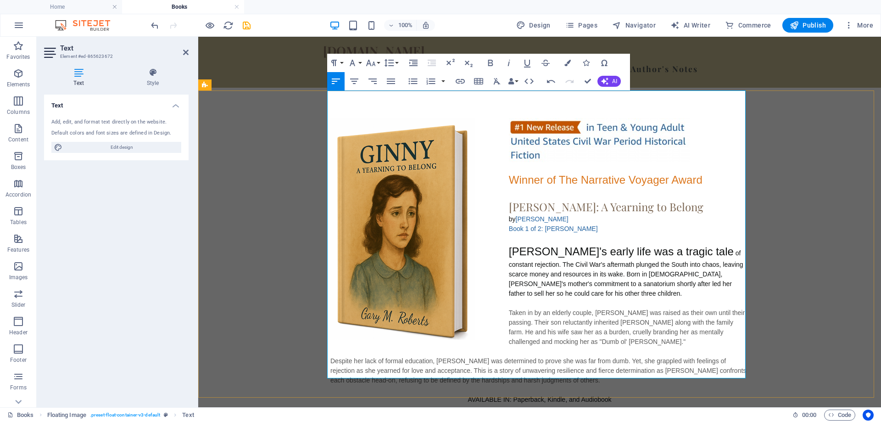
click at [671, 198] on h1 "[PERSON_NAME]: A Yearning to Belong" at bounding box center [540, 206] width 419 height 17
click at [667, 214] on div "by Gary M Roberts" at bounding box center [540, 219] width 419 height 10
click at [629, 188] on p "To enrich screen reader interactions, please activate Accessibility in Grammarl…" at bounding box center [540, 193] width 419 height 10
click at [581, 188] on p "To enrich screen reader interactions, please activate Accessibility in Grammarl…" at bounding box center [540, 193] width 419 height 10
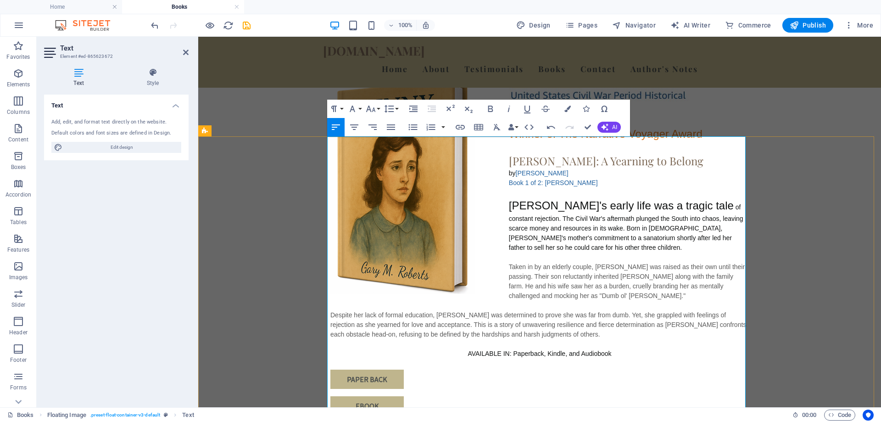
scroll to position [729, 0]
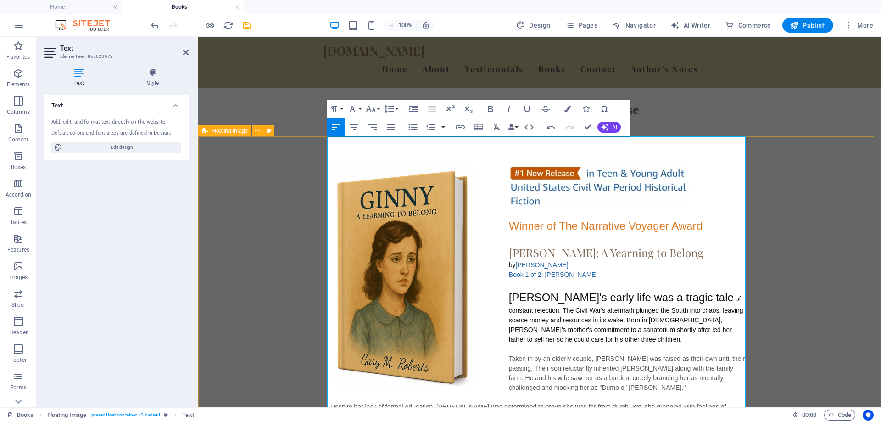
click at [809, 216] on div "​ ​ Winner of The Narrative Voyager Award Ginny: A Yearning to Belong by Gary M…" at bounding box center [539, 349] width 683 height 370
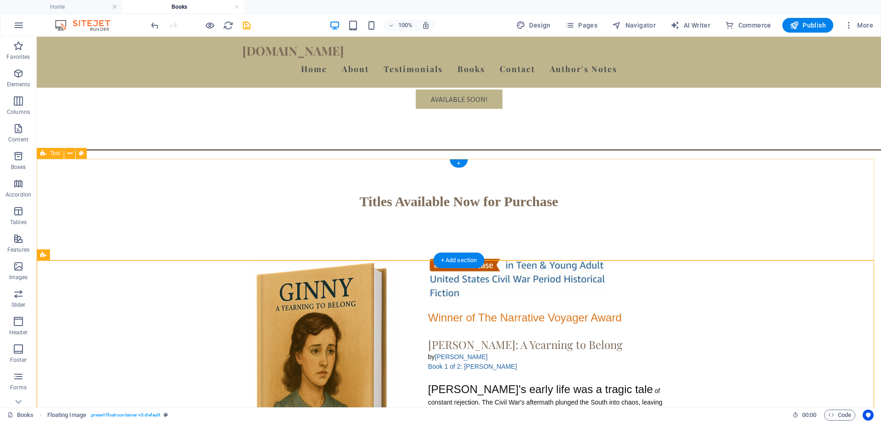
scroll to position [546, 0]
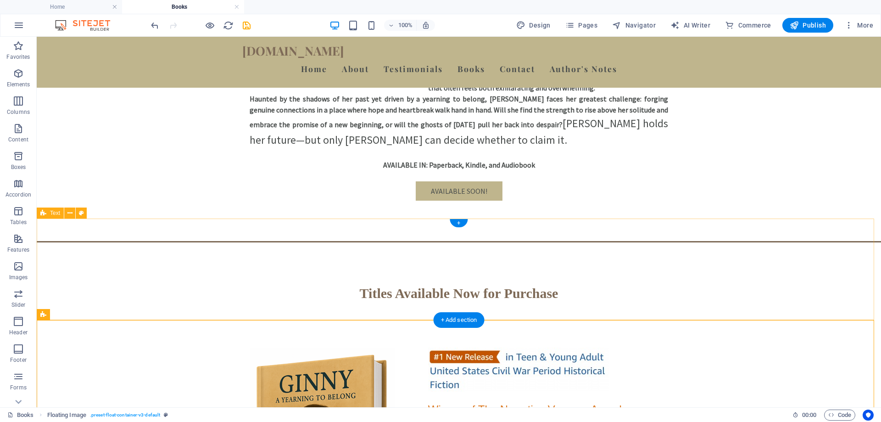
click at [283, 251] on div "Titles Available Now for Purchase" at bounding box center [459, 296] width 845 height 101
click at [69, 212] on icon at bounding box center [69, 213] width 5 height 10
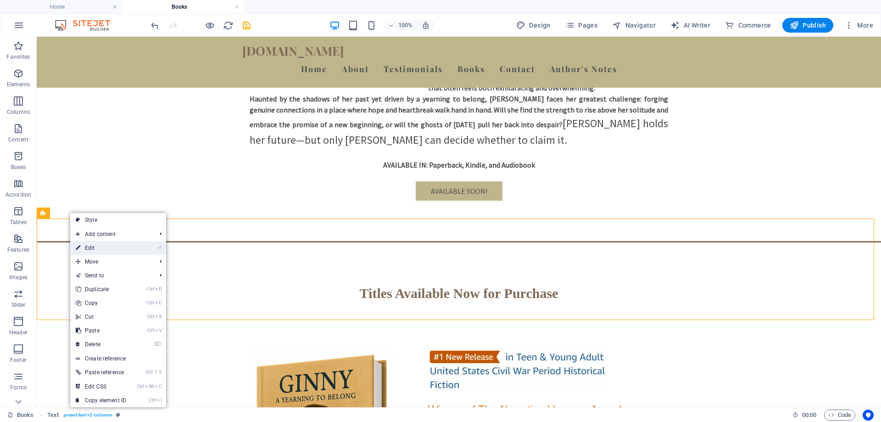
click at [90, 250] on link "⏎ Edit" at bounding box center [101, 248] width 62 height 14
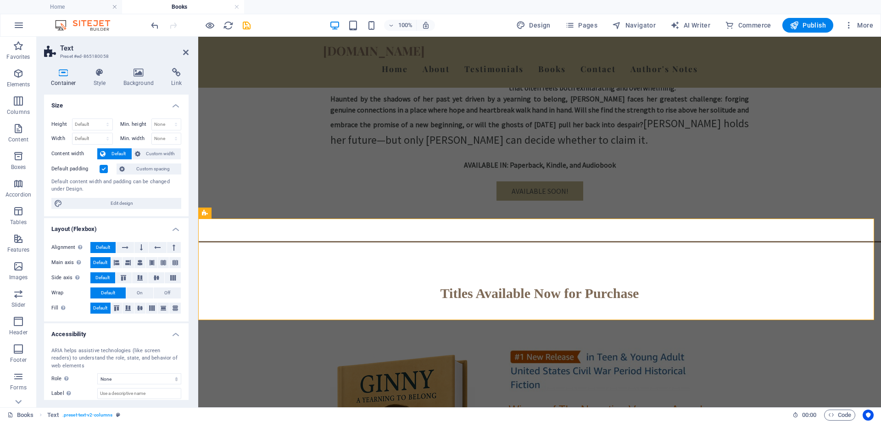
click at [104, 168] on label at bounding box center [104, 169] width 8 height 8
click at [0, 0] on input "Default padding" at bounding box center [0, 0] width 0 height 0
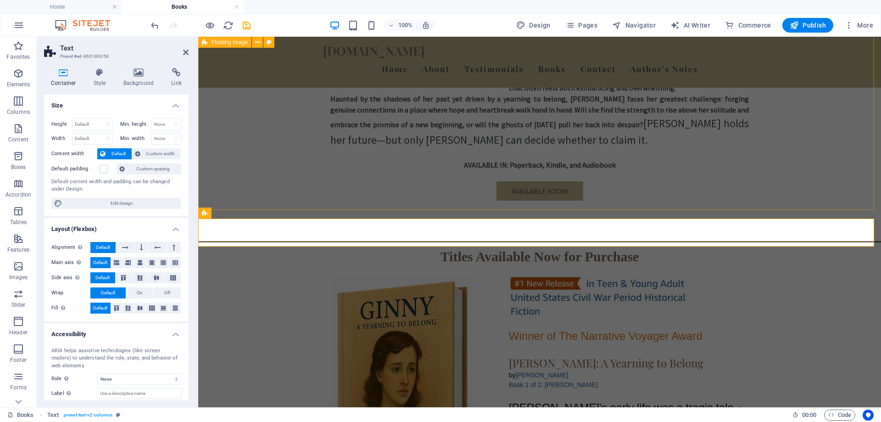
click at [727, 195] on div "Soon to be Released! Ginny: The Resilience of Ginny by Gary M Roberts Book 2 of…" at bounding box center [539, 40] width 683 height 396
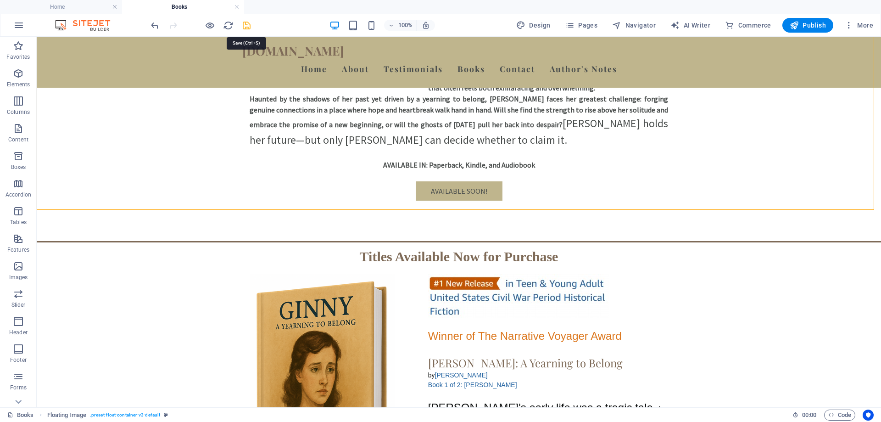
click at [242, 23] on icon "save" at bounding box center [246, 25] width 11 height 11
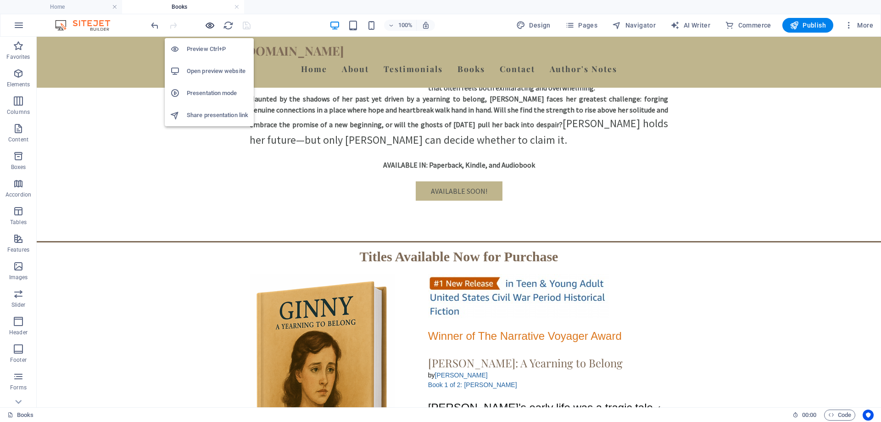
click at [212, 24] on icon "button" at bounding box center [210, 25] width 11 height 11
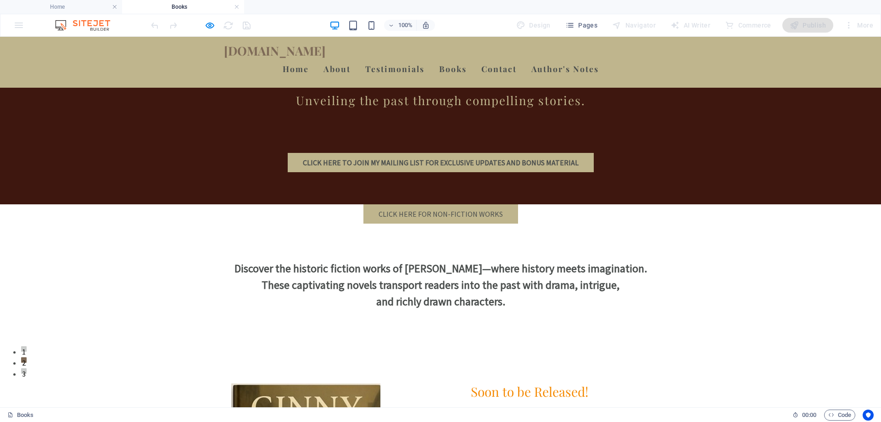
scroll to position [138, 0]
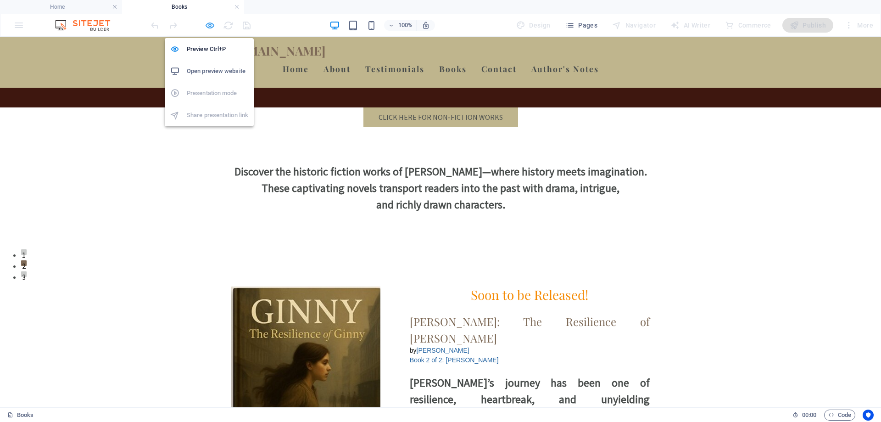
click at [212, 27] on icon "button" at bounding box center [210, 25] width 11 height 11
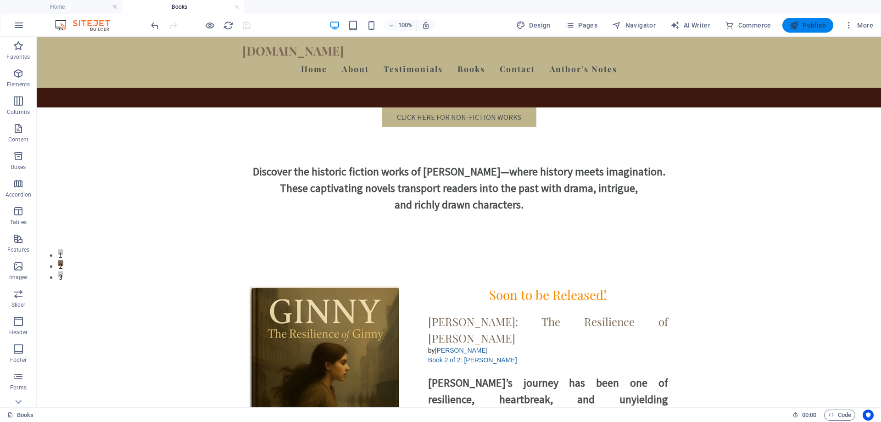
click at [803, 23] on span "Publish" at bounding box center [808, 25] width 36 height 9
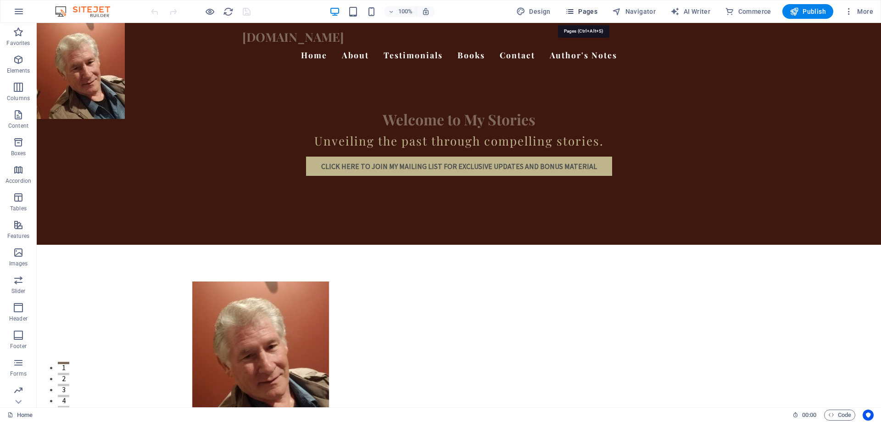
click at [592, 15] on span "Pages" at bounding box center [582, 11] width 32 height 9
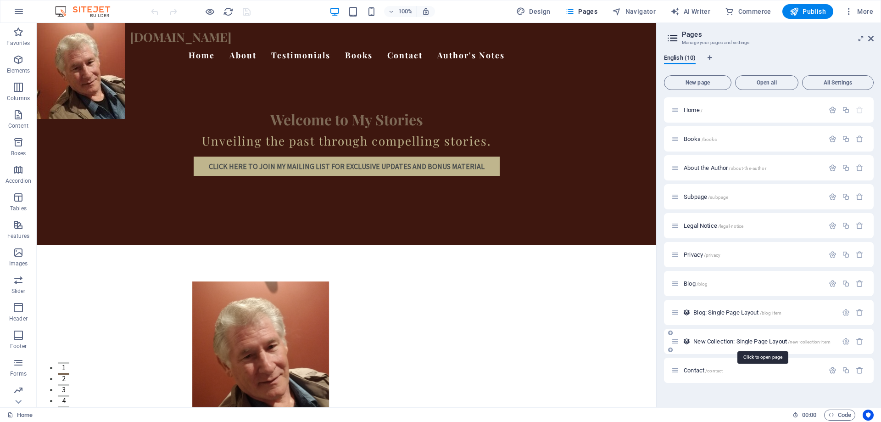
click at [817, 340] on span "/new-collection-item" at bounding box center [809, 341] width 43 height 5
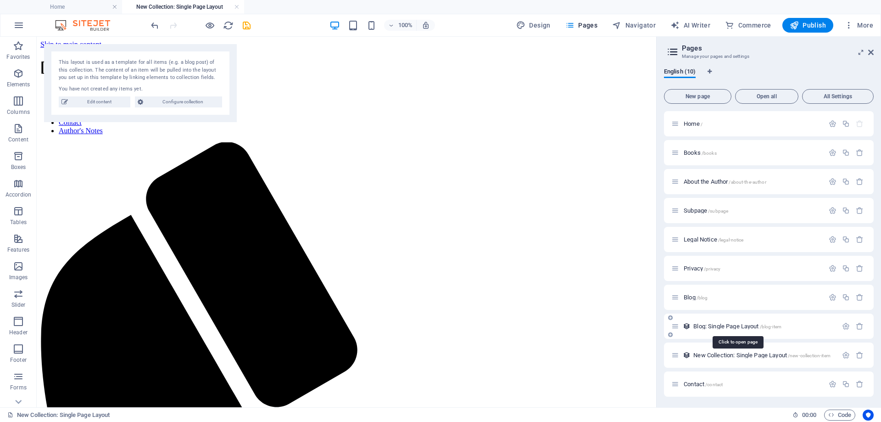
click at [772, 327] on span "/blog-item" at bounding box center [771, 326] width 22 height 5
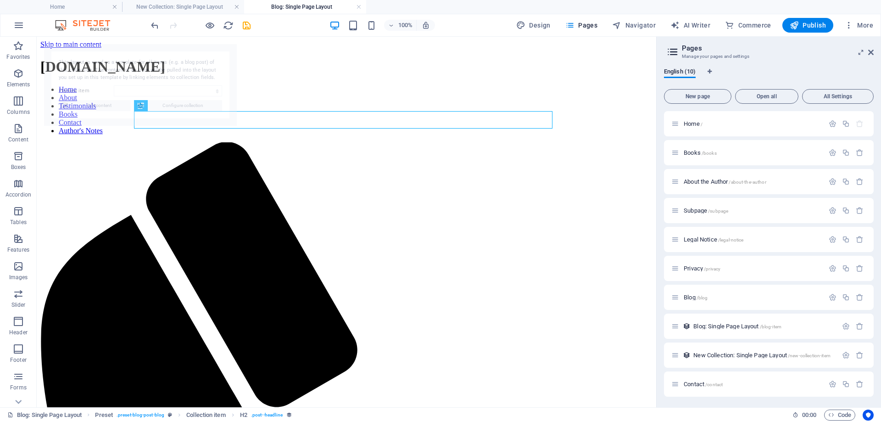
select select "68b60df2b42db4831504836e"
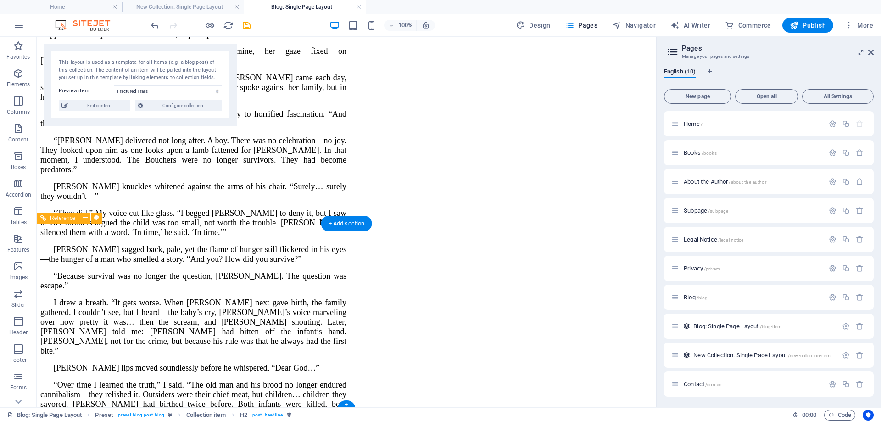
scroll to position [2260, 0]
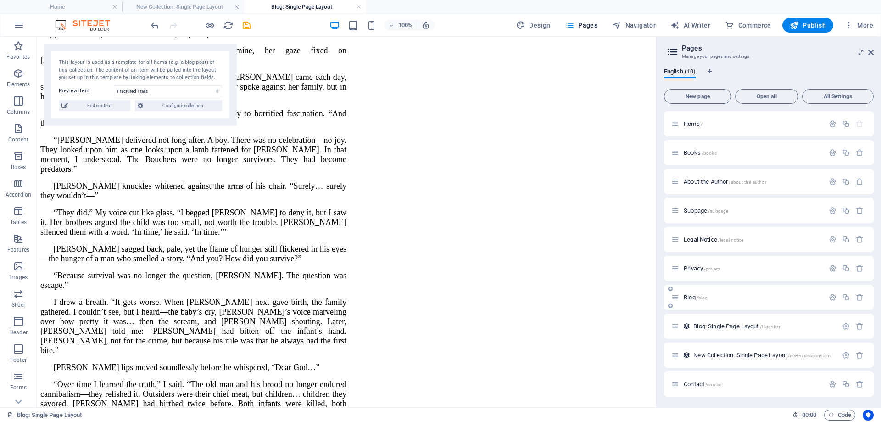
click at [703, 296] on span "/blog" at bounding box center [702, 297] width 11 height 5
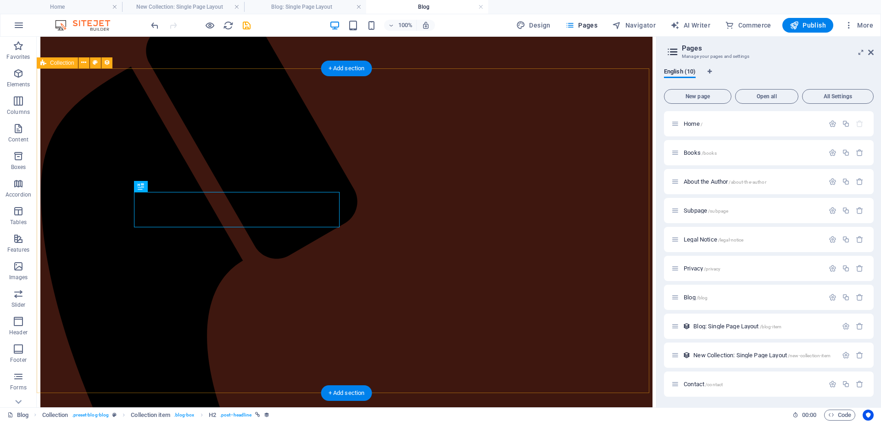
scroll to position [138, 0]
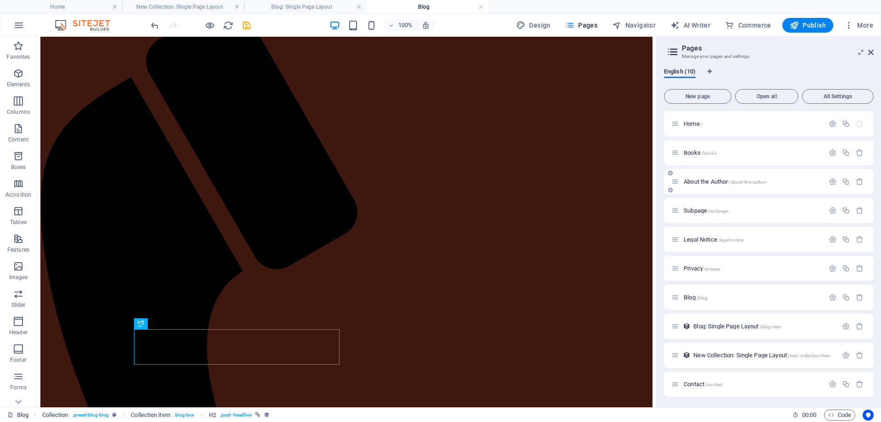
click at [713, 154] on span "/books" at bounding box center [709, 153] width 15 height 5
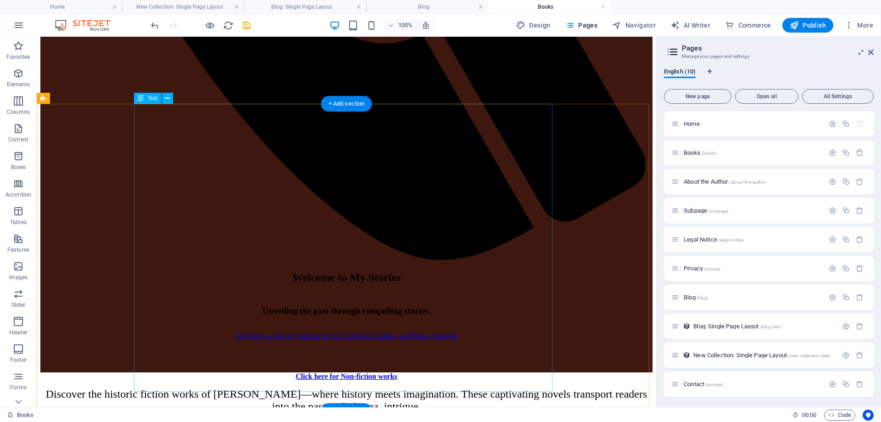
scroll to position [689, 0]
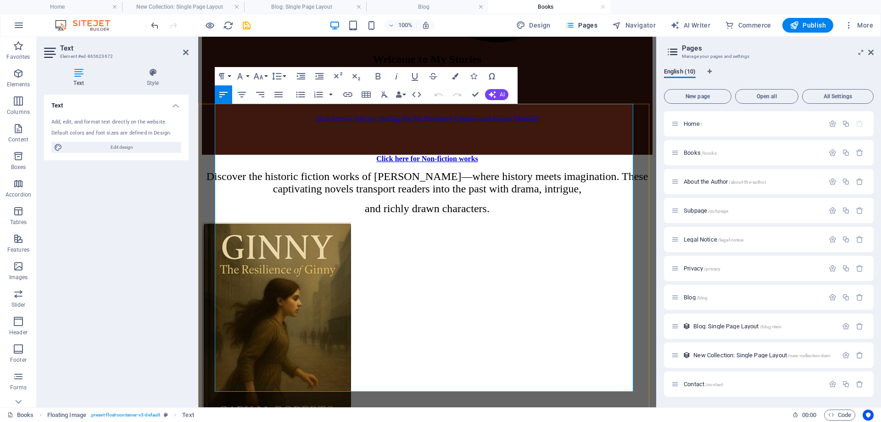
drag, startPoint x: 396, startPoint y: 167, endPoint x: 587, endPoint y: 176, distance: 191.2
click at [345, 95] on icon "button" at bounding box center [347, 94] width 11 height 11
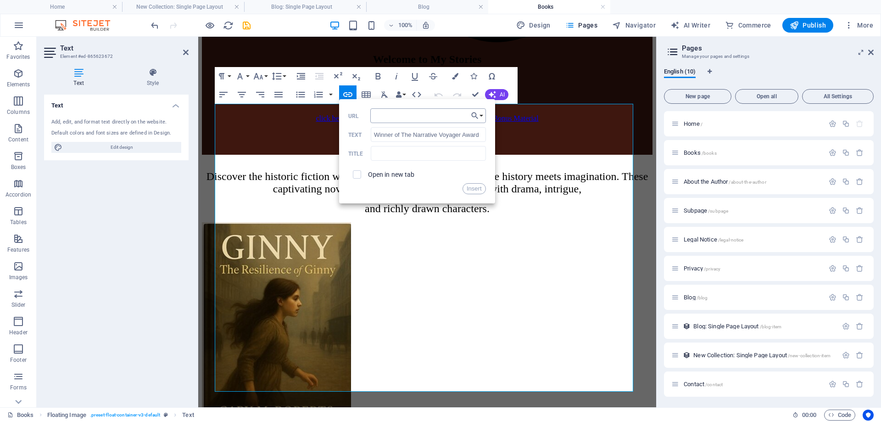
click at [403, 115] on input "URL" at bounding box center [428, 115] width 116 height 15
type input "[URL][DOMAIN_NAME][PERSON_NAME]"
click at [359, 176] on input "checkbox" at bounding box center [356, 173] width 8 height 8
checkbox input "true"
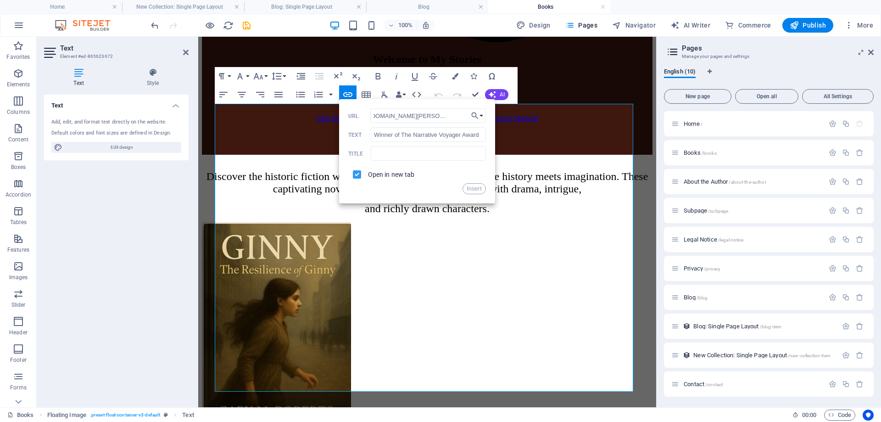
scroll to position [0, 0]
click at [478, 189] on button "Insert" at bounding box center [474, 188] width 23 height 11
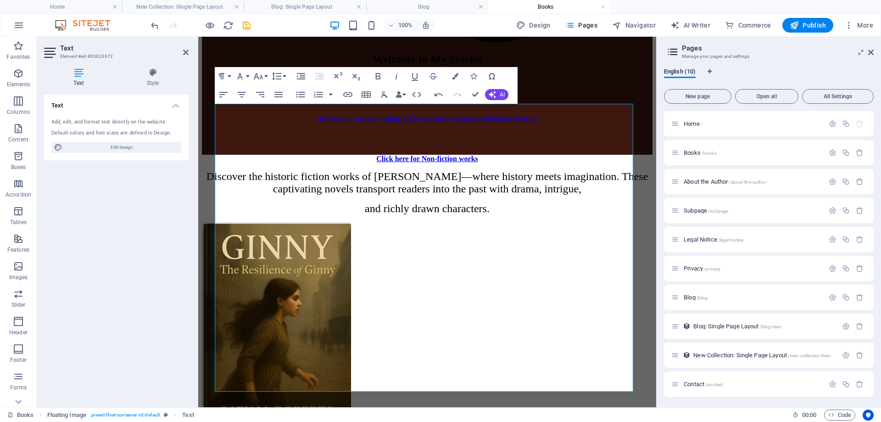
click at [478, 23] on div "100% Design Pages Navigator AI Writer Commerce Publish More" at bounding box center [513, 25] width 728 height 15
click at [121, 228] on div "Text Add, edit, and format text directly on the website. Default colors and fon…" at bounding box center [116, 247] width 145 height 305
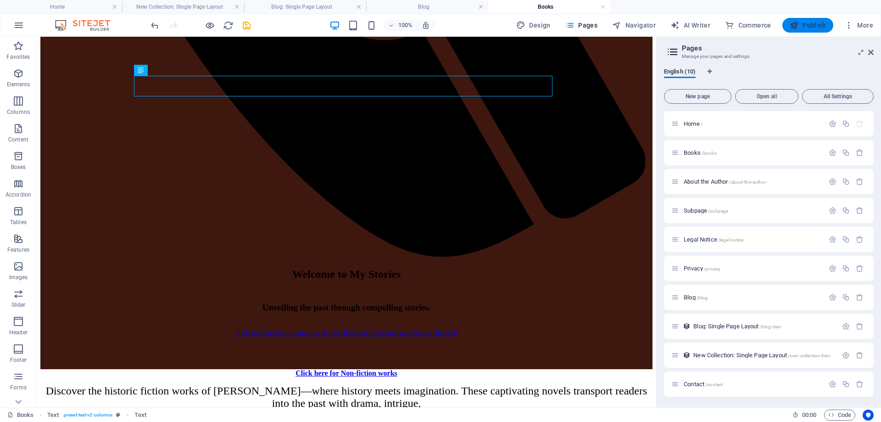
click at [813, 27] on span "Publish" at bounding box center [808, 25] width 36 height 9
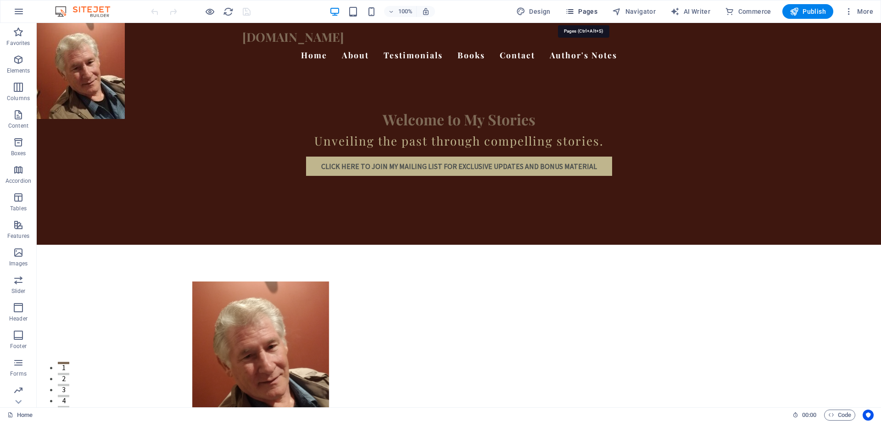
click at [583, 10] on span "Pages" at bounding box center [582, 11] width 32 height 9
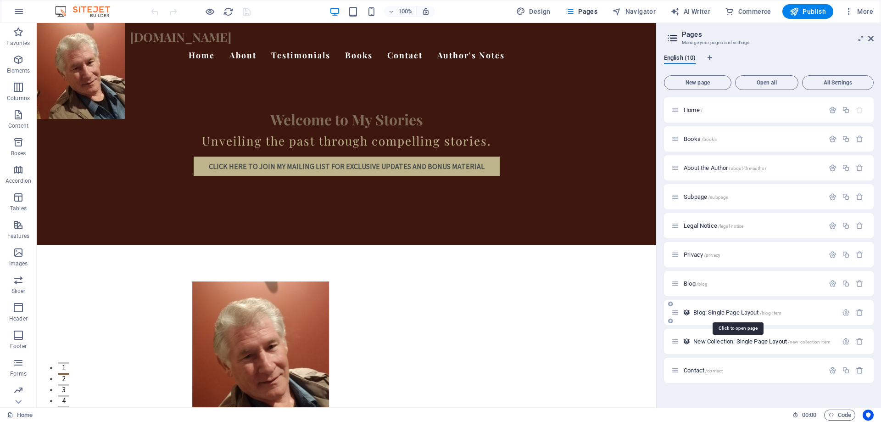
click at [769, 311] on span "/blog-item" at bounding box center [771, 312] width 22 height 5
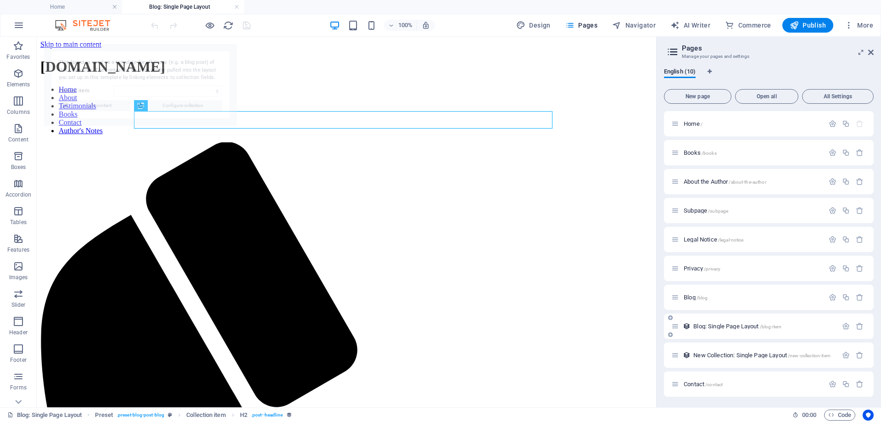
select select "68b60df2b42db4831504836e"
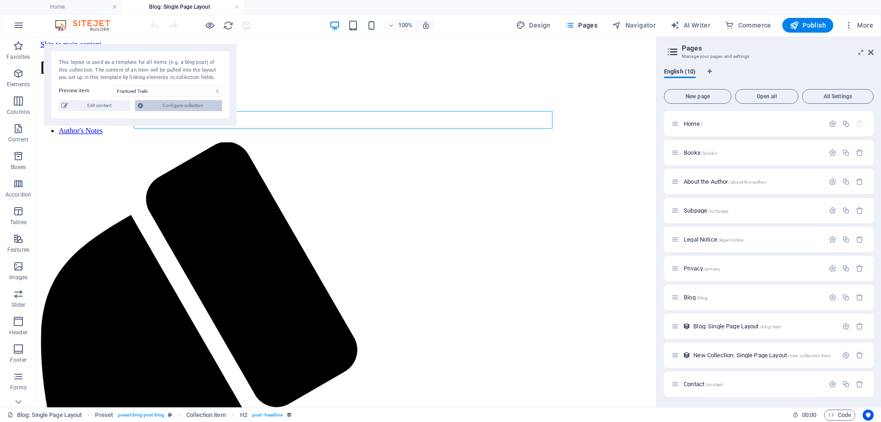
click at [169, 109] on span "Configure collection" at bounding box center [182, 105] width 73 height 11
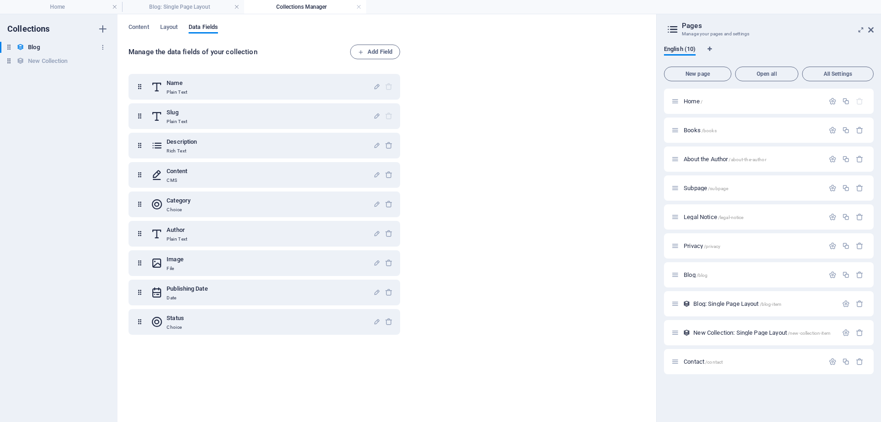
click at [37, 48] on h6 "Blog" at bounding box center [33, 47] width 11 height 11
click at [196, 8] on h4 "Blog: Single Page Layout" at bounding box center [183, 7] width 122 height 10
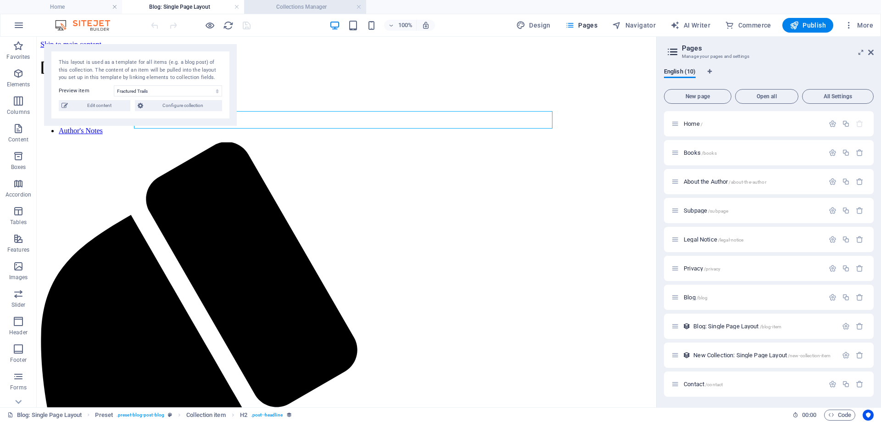
click at [300, 6] on h4 "Collections Manager" at bounding box center [305, 7] width 122 height 10
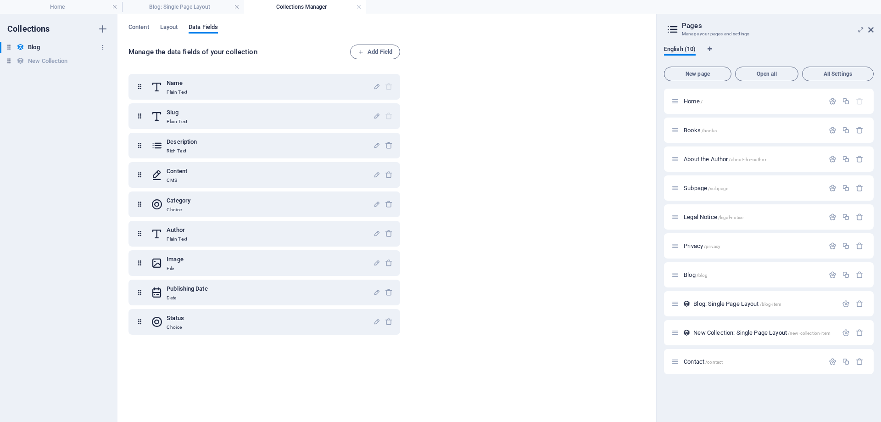
click at [36, 46] on h6 "Blog" at bounding box center [33, 47] width 11 height 11
click at [141, 23] on span "Content" at bounding box center [139, 28] width 21 height 13
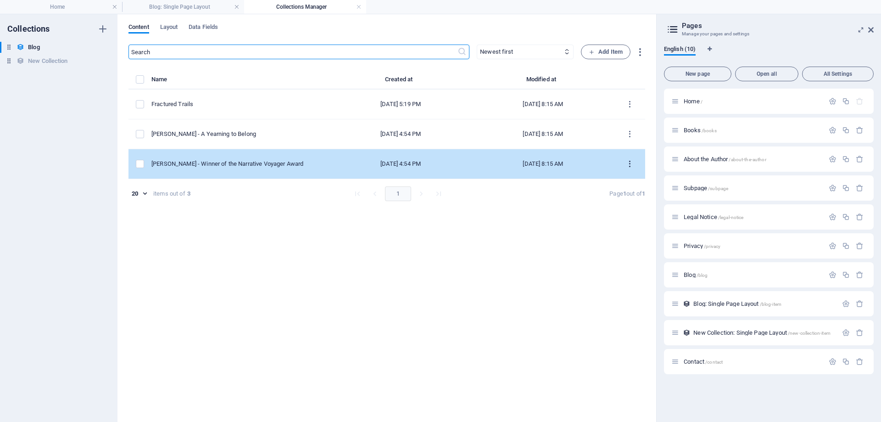
click at [630, 164] on icon "items list" at bounding box center [630, 164] width 9 height 9
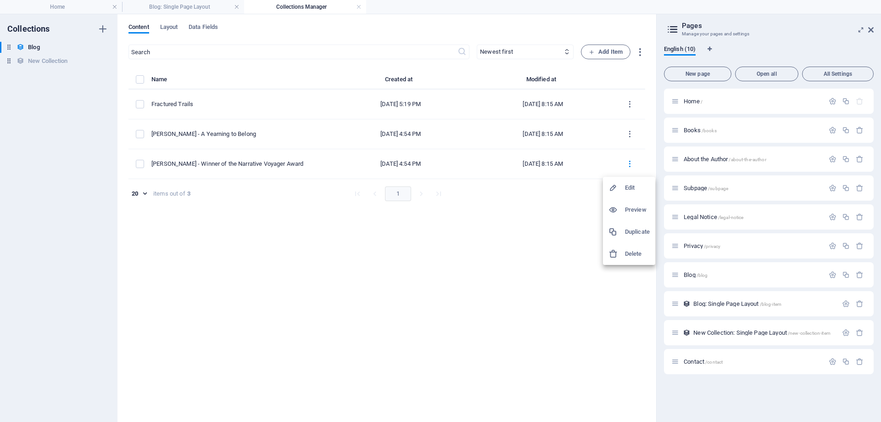
click at [630, 186] on h6 "Edit" at bounding box center [637, 187] width 25 height 11
select select "Category 2"
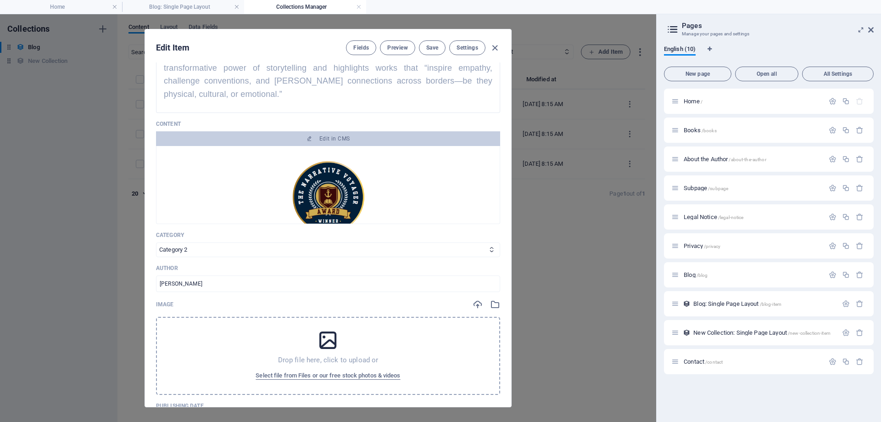
scroll to position [320, 0]
click at [331, 172] on img at bounding box center [328, 196] width 82 height 82
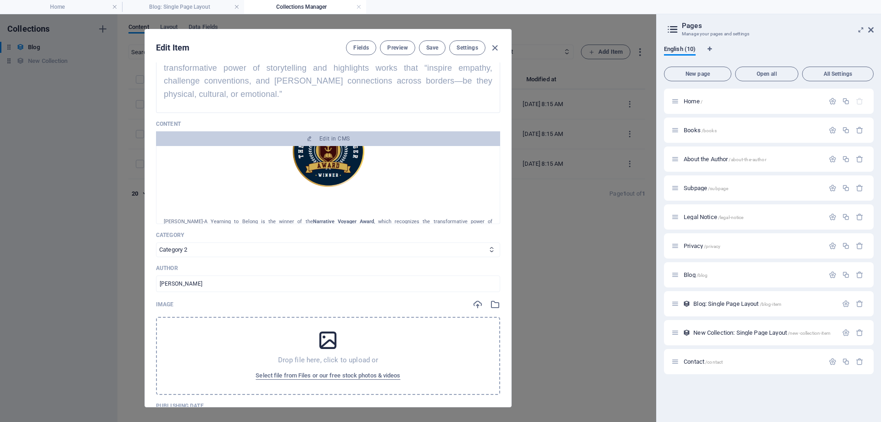
scroll to position [366, 0]
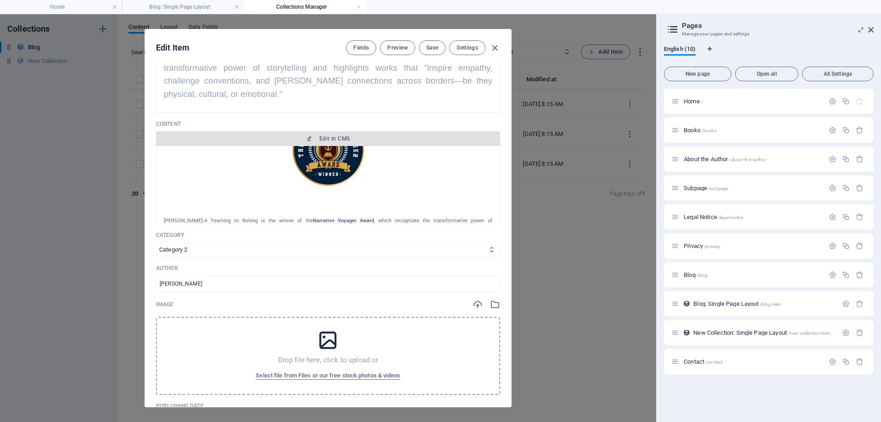
click at [311, 139] on icon "button" at bounding box center [310, 139] width 6 height 6
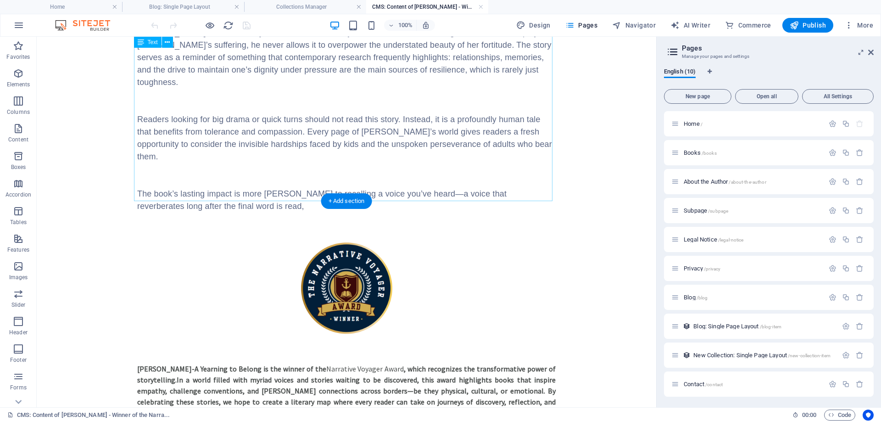
scroll to position [230, 0]
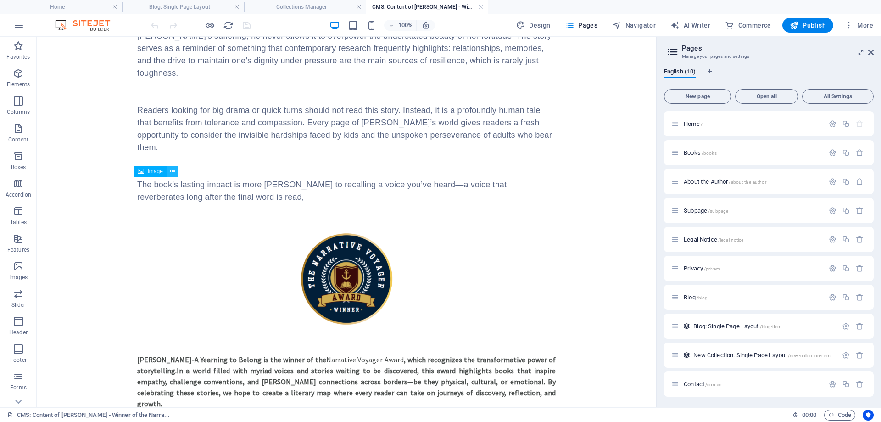
click at [173, 171] on icon at bounding box center [172, 172] width 5 height 10
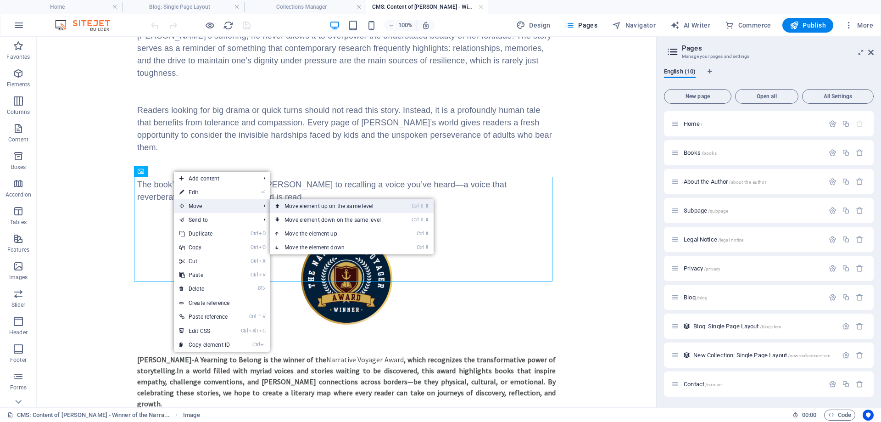
click at [301, 207] on link "Ctrl ⇧ ⬆ Move element up on the same level" at bounding box center [334, 206] width 129 height 14
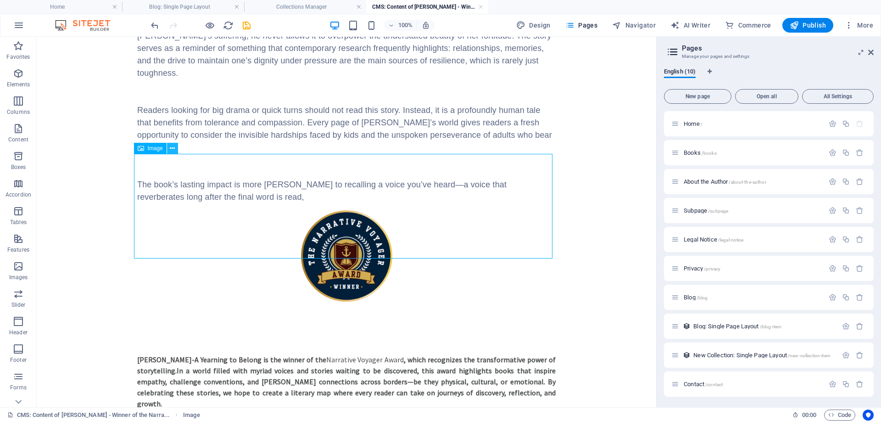
click at [174, 149] on icon at bounding box center [172, 149] width 5 height 10
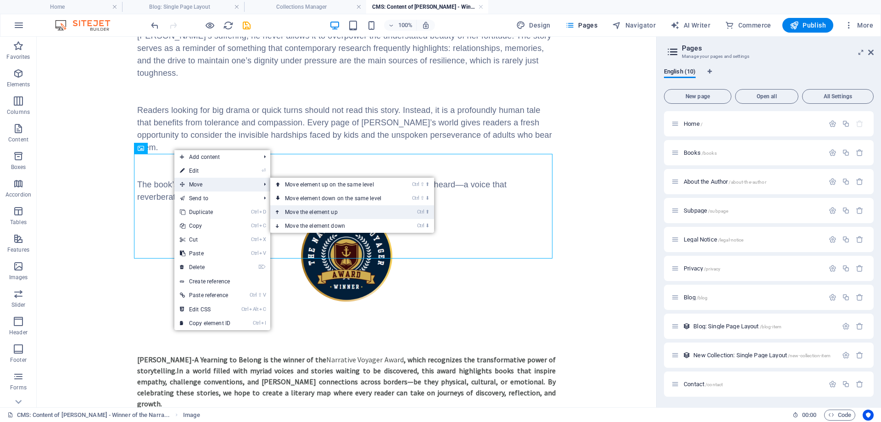
click at [297, 210] on link "Ctrl ⬆ Move the element up" at bounding box center [334, 212] width 129 height 14
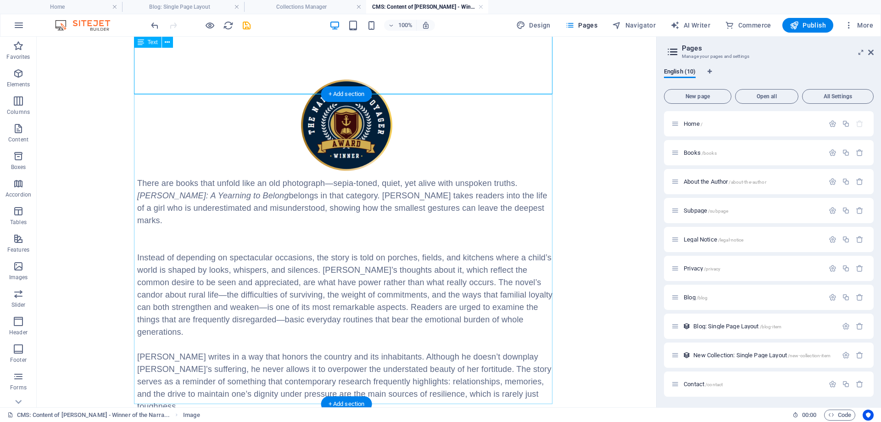
scroll to position [0, 0]
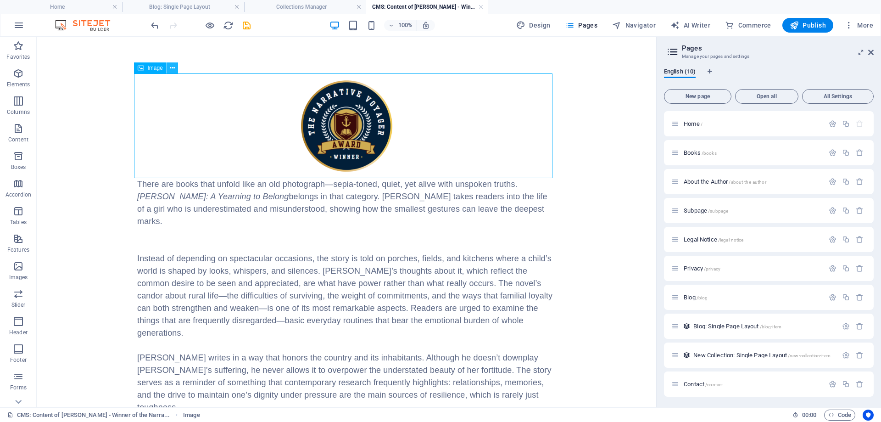
click at [171, 69] on icon at bounding box center [172, 68] width 5 height 10
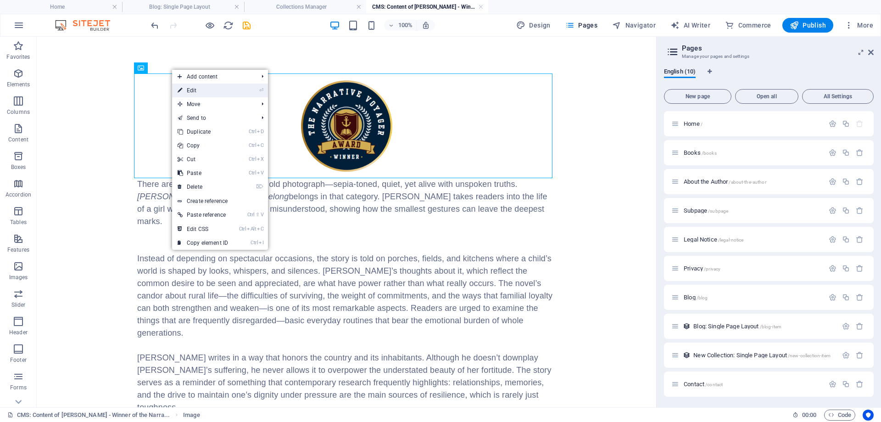
click at [178, 90] on icon at bounding box center [180, 91] width 5 height 14
select select "%"
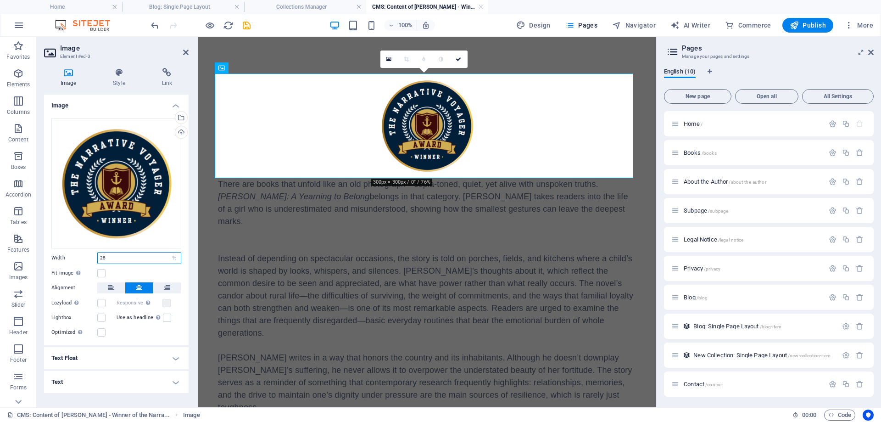
drag, startPoint x: 118, startPoint y: 256, endPoint x: 97, endPoint y: 256, distance: 21.6
click at [97, 256] on div "Width 25 Default auto px rem % em vh vw" at bounding box center [116, 258] width 130 height 12
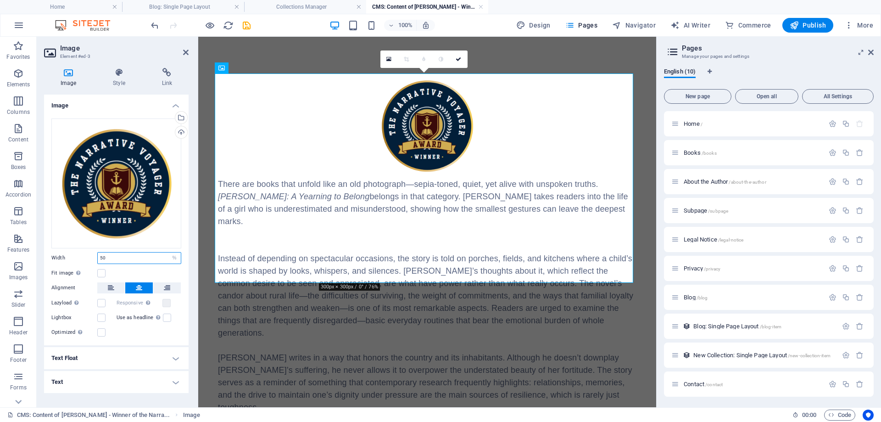
type input "50"
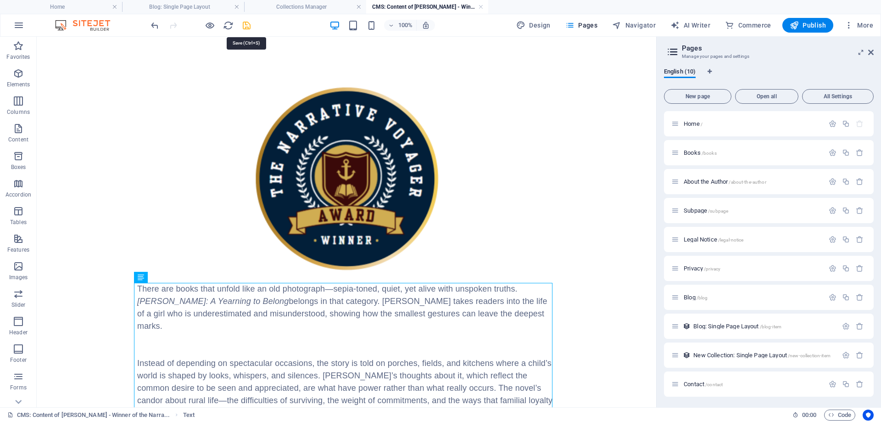
click at [244, 24] on icon "save" at bounding box center [246, 25] width 11 height 11
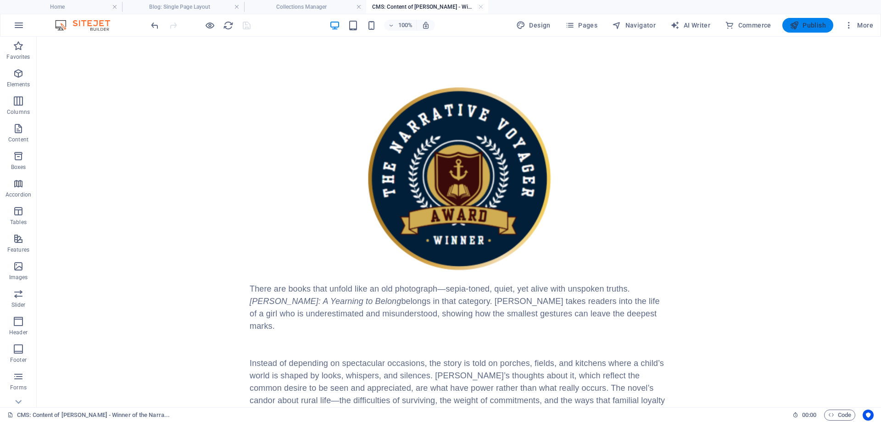
click at [814, 24] on span "Publish" at bounding box center [808, 25] width 36 height 9
click at [270, 5] on h4 "Collections Manager" at bounding box center [305, 7] width 122 height 10
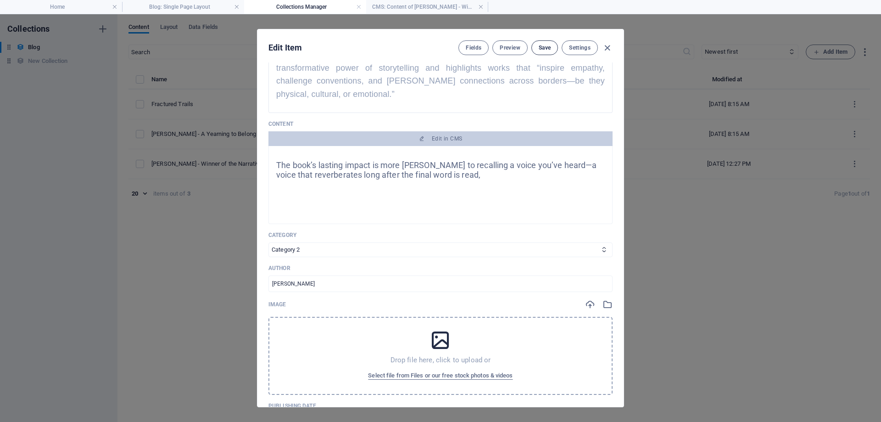
click at [542, 45] on span "Save" at bounding box center [545, 47] width 12 height 7
click at [195, 6] on h4 "Blog: Single Page Layout" at bounding box center [183, 7] width 122 height 10
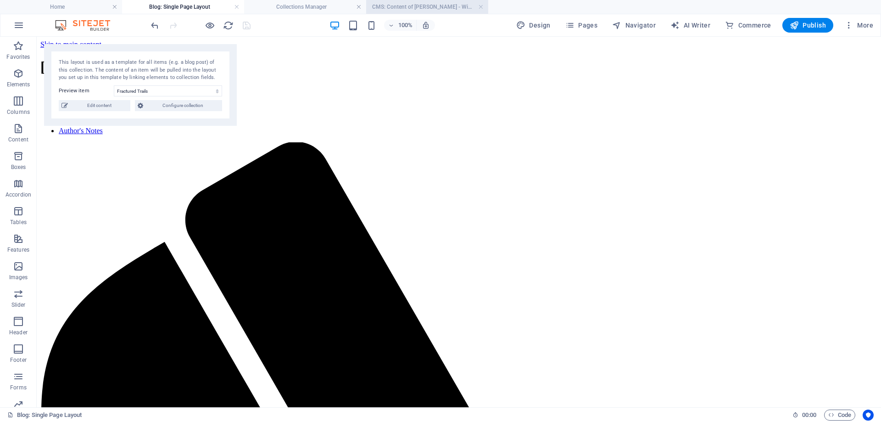
click at [427, 5] on h4 "CMS: Content of Ginny - Winner of the Narra..." at bounding box center [427, 7] width 122 height 10
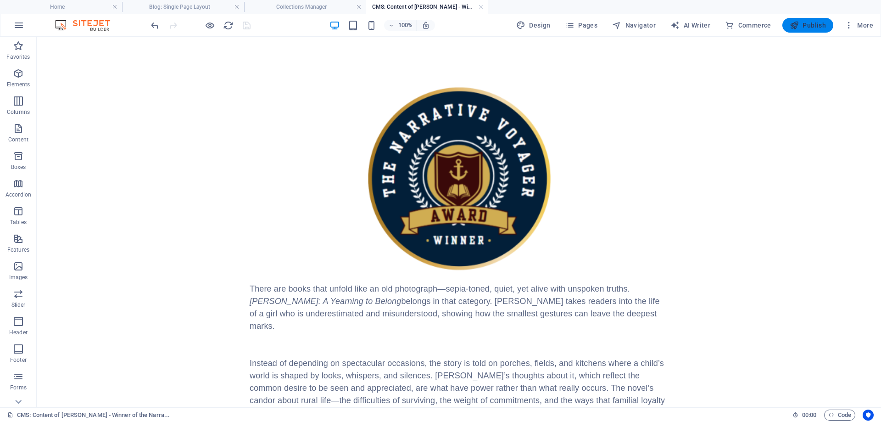
click at [815, 23] on span "Publish" at bounding box center [808, 25] width 36 height 9
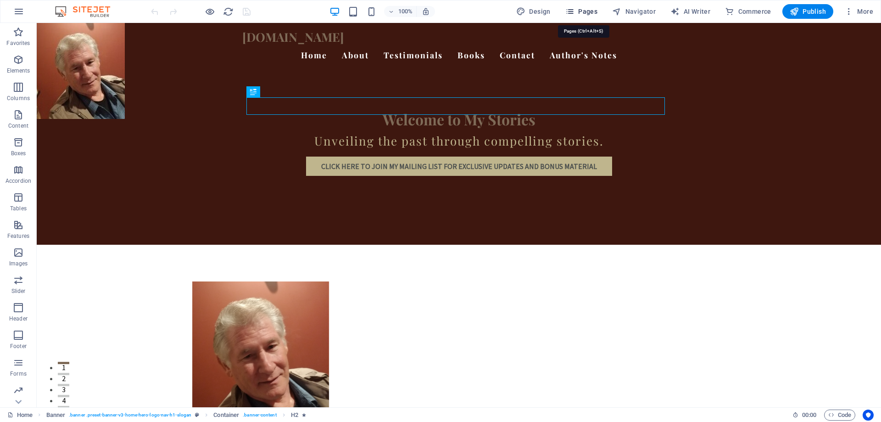
click at [575, 8] on icon "button" at bounding box center [570, 11] width 9 height 9
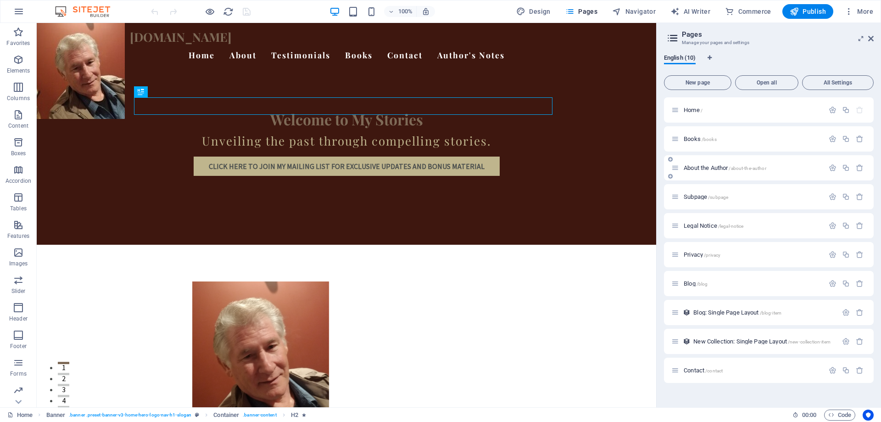
click at [748, 168] on span "/about-the-author" at bounding box center [747, 168] width 37 height 5
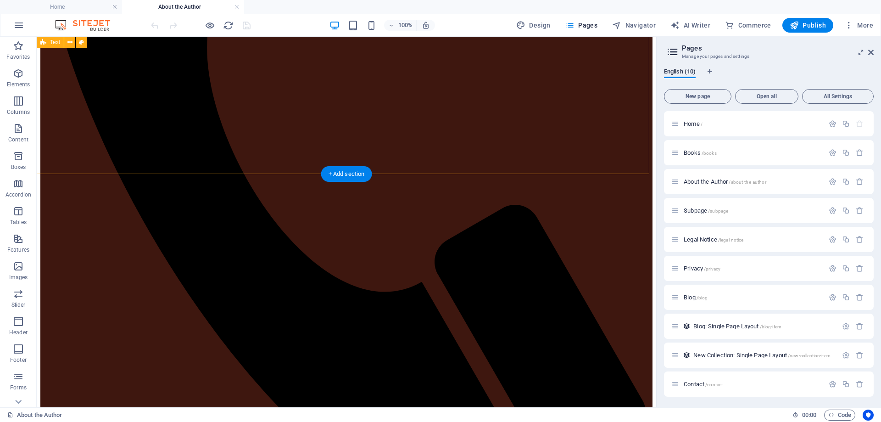
scroll to position [413, 0]
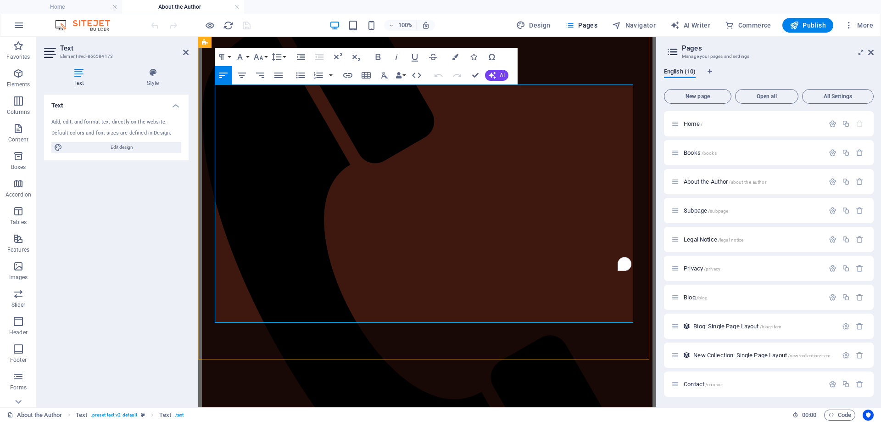
scroll to position [311, 0]
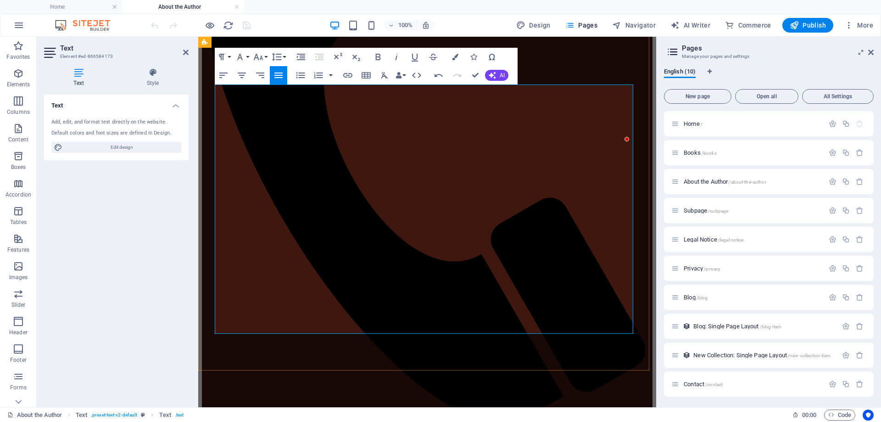
scroll to position [219, 0]
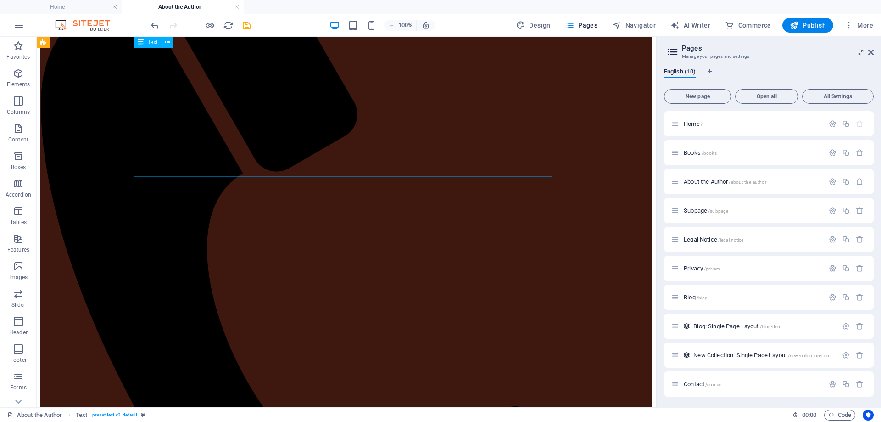
scroll to position [219, 0]
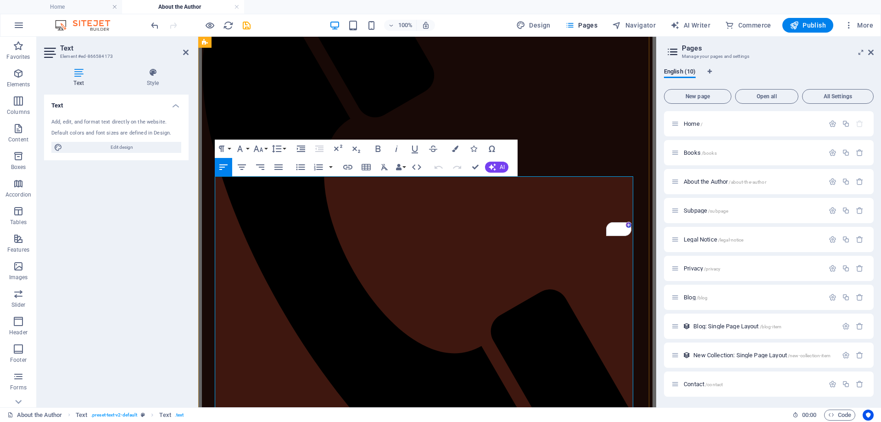
drag, startPoint x: 358, startPoint y: 181, endPoint x: 217, endPoint y: 177, distance: 141.0
click at [376, 148] on icon "button" at bounding box center [378, 149] width 5 height 6
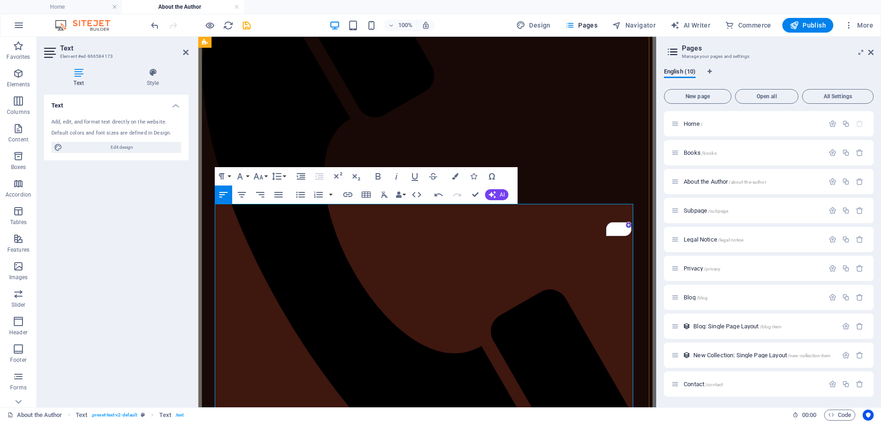
scroll to position [127, 0]
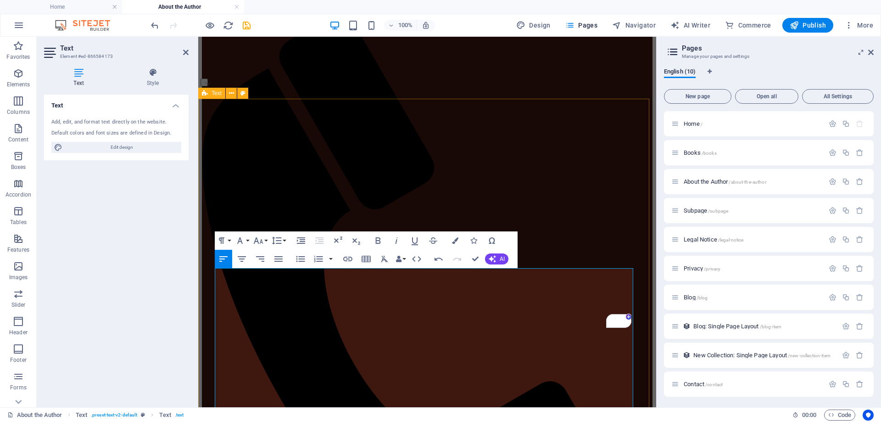
drag, startPoint x: 358, startPoint y: 273, endPoint x: 202, endPoint y: 267, distance: 156.2
drag, startPoint x: 359, startPoint y: 274, endPoint x: 213, endPoint y: 271, distance: 145.5
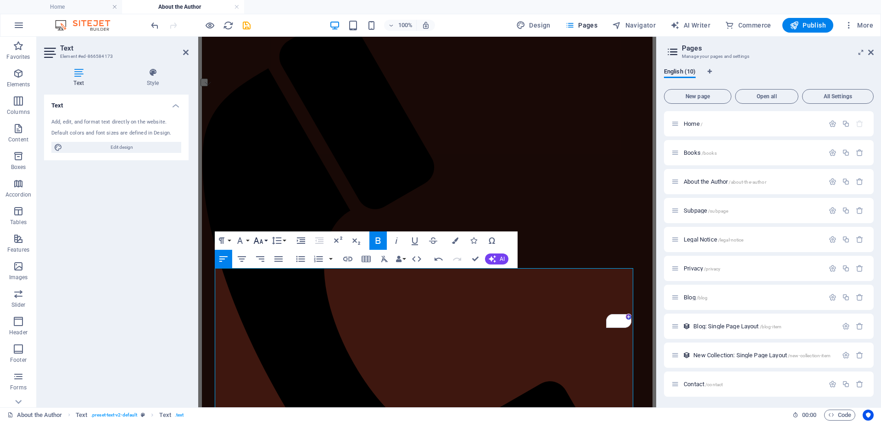
click at [262, 239] on icon "button" at bounding box center [258, 240] width 11 height 11
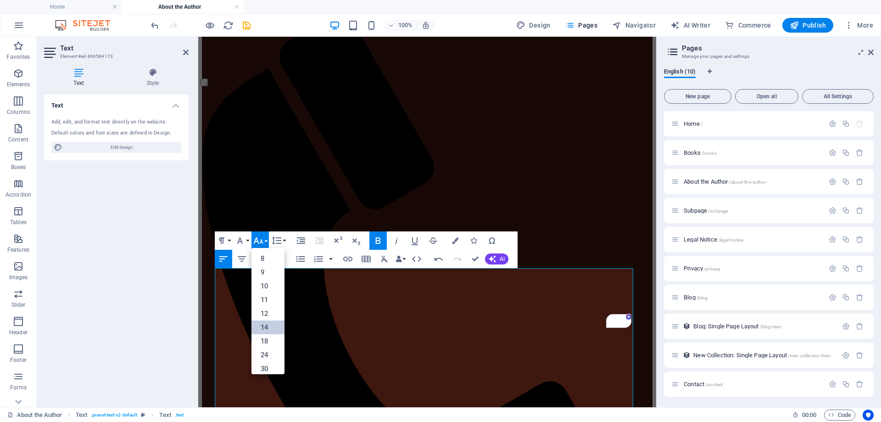
click at [266, 325] on link "14" at bounding box center [268, 327] width 33 height 14
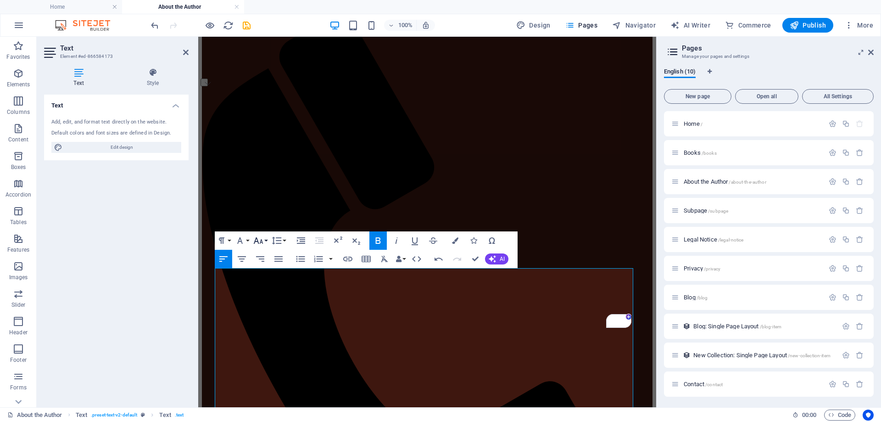
click at [264, 239] on icon "button" at bounding box center [258, 240] width 11 height 11
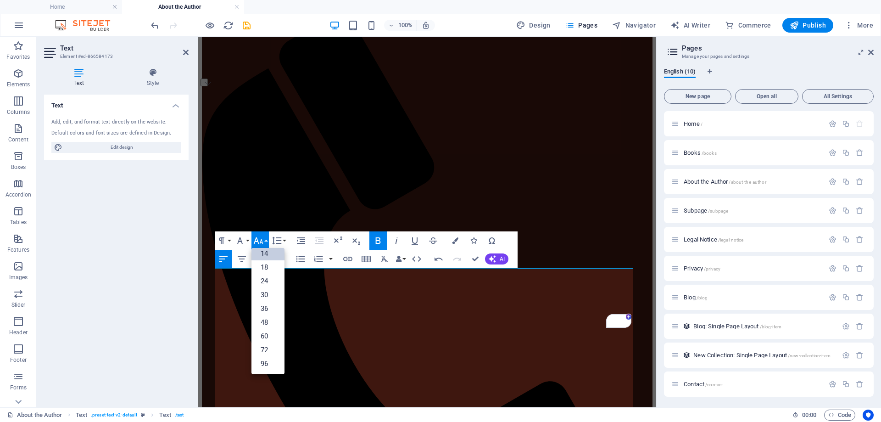
scroll to position [74, 0]
click at [269, 265] on link "18" at bounding box center [268, 267] width 33 height 14
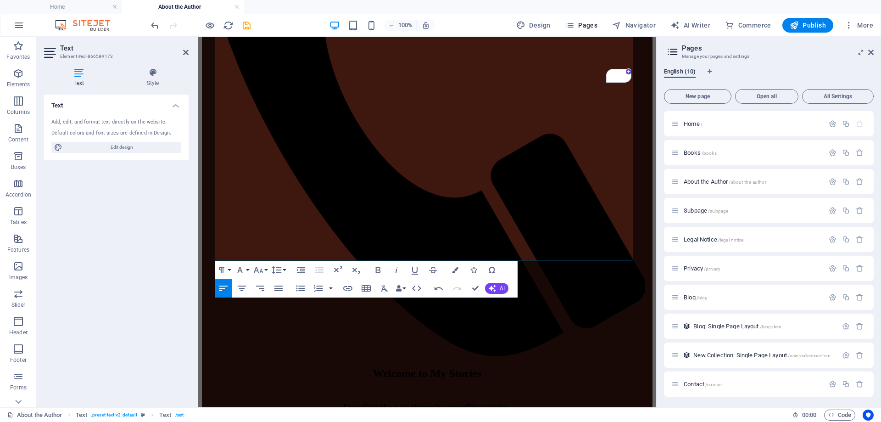
scroll to position [403, 0]
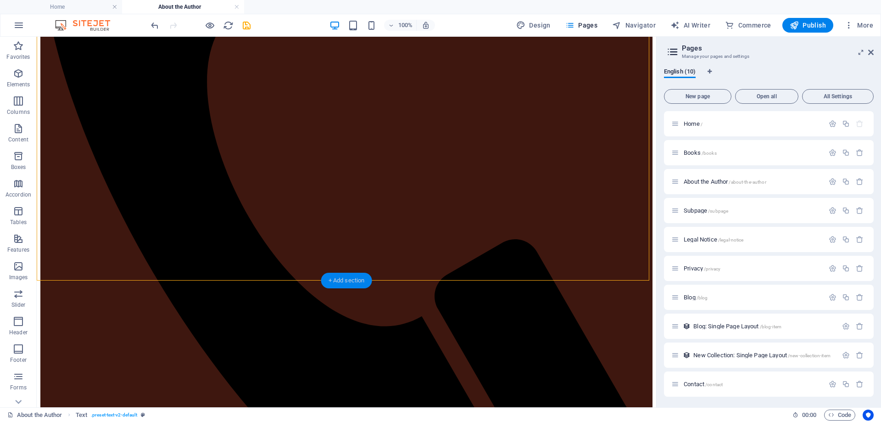
click at [339, 284] on div "+ Add section" at bounding box center [346, 281] width 51 height 16
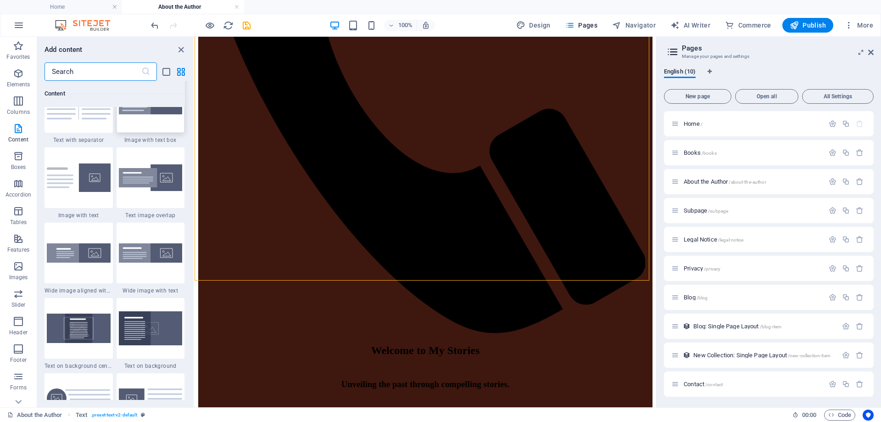
scroll to position [1744, 0]
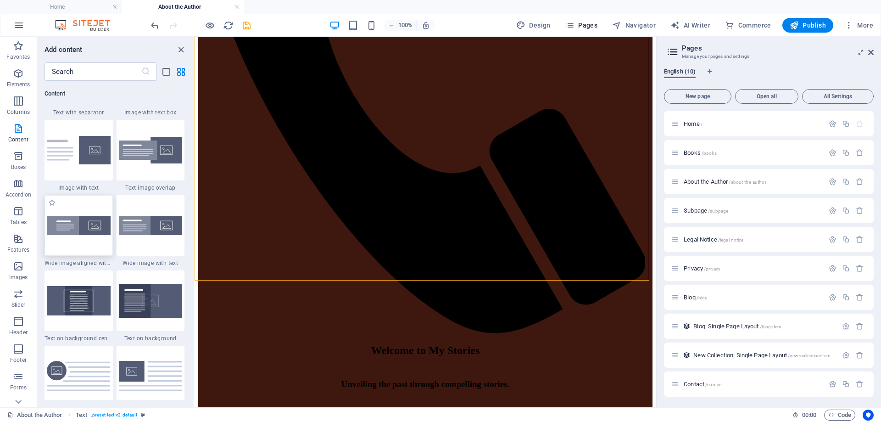
click at [76, 230] on img at bounding box center [79, 225] width 64 height 19
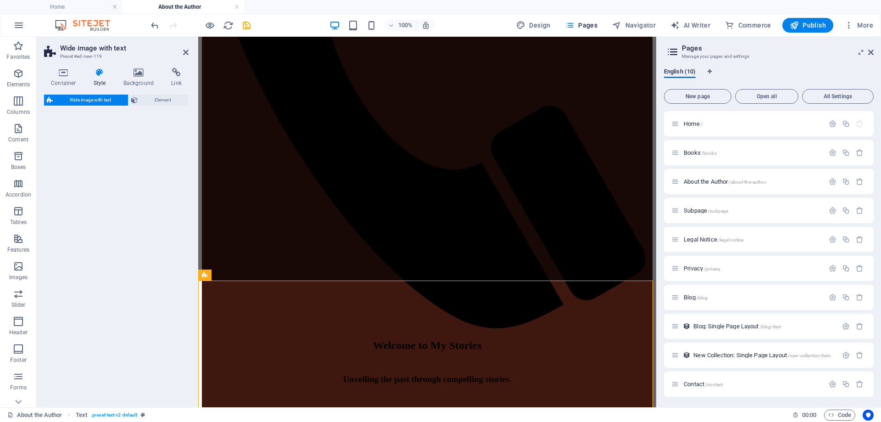
select select "%"
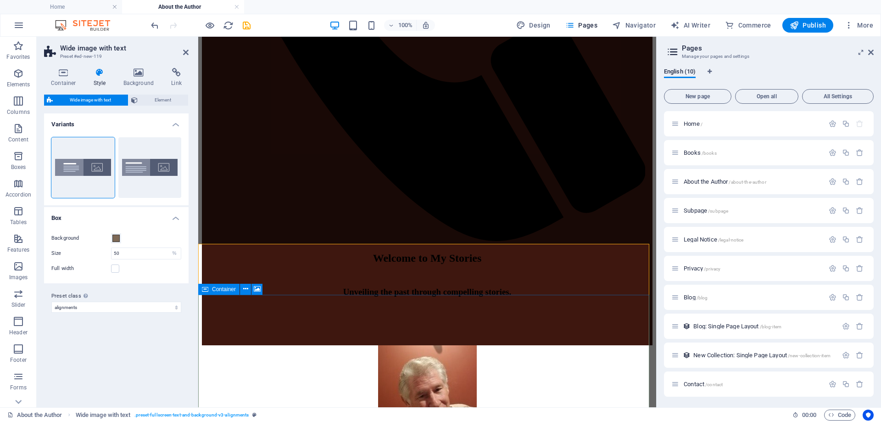
scroll to position [494, 0]
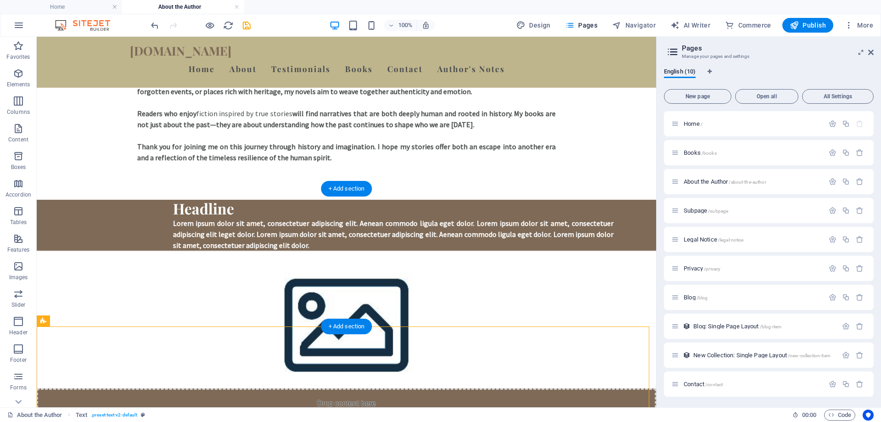
click at [488, 266] on figure at bounding box center [347, 320] width 620 height 138
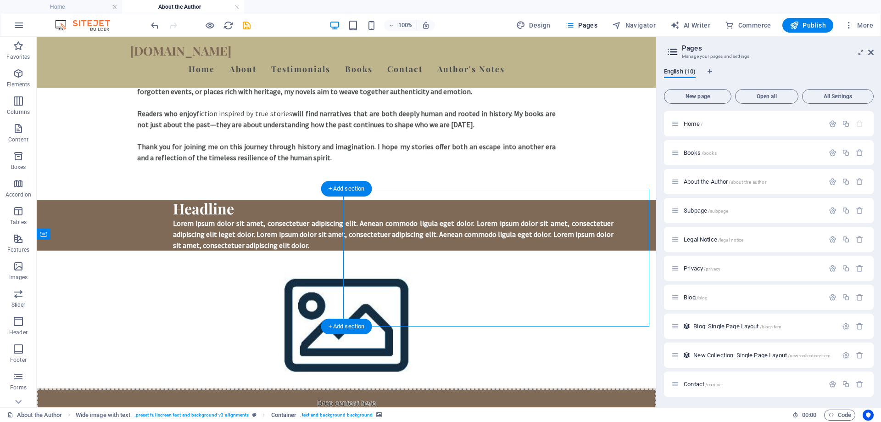
click at [488, 266] on figure at bounding box center [347, 320] width 620 height 138
select select "px"
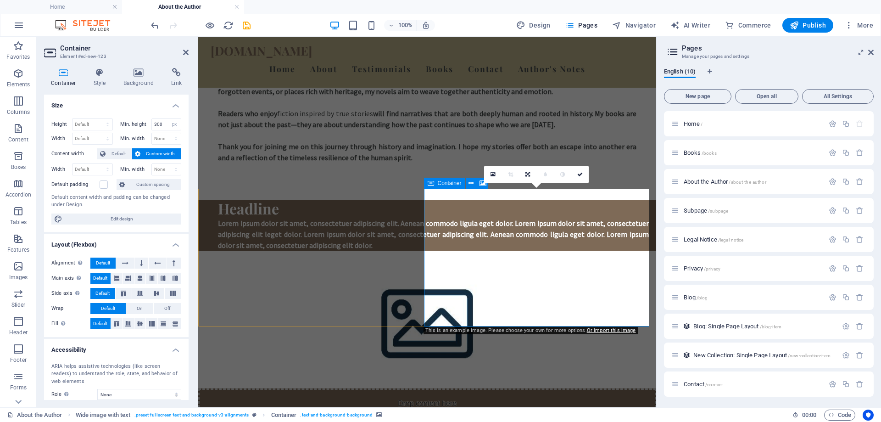
click at [538, 388] on div "Drop content here or Add elements Paste clipboard" at bounding box center [427, 420] width 458 height 65
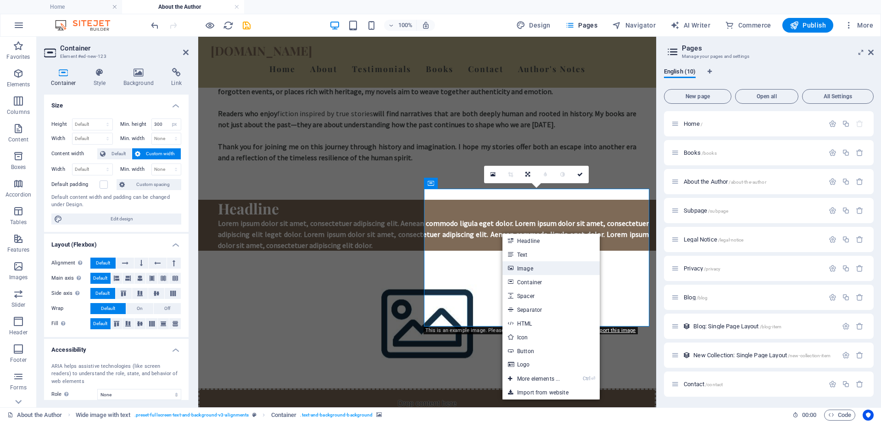
click at [517, 270] on link "Image" at bounding box center [551, 268] width 97 height 14
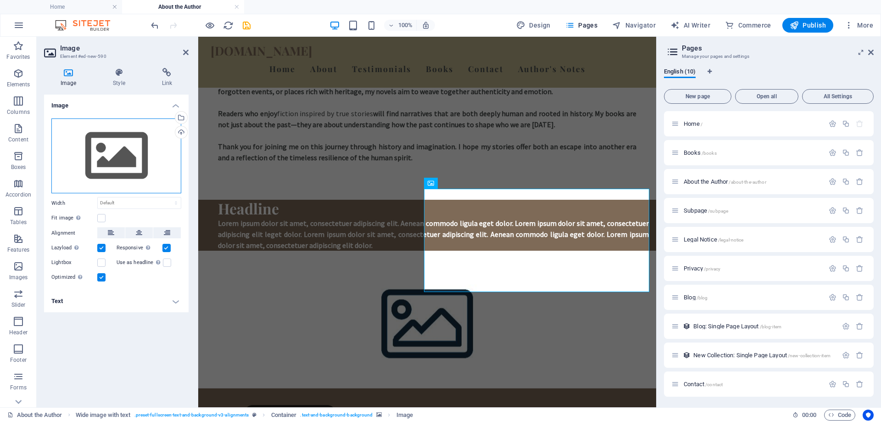
click at [136, 159] on div "Drag files here, click to choose files or select files from Files or our free s…" at bounding box center [116, 155] width 130 height 75
click at [136, 159] on body "garymroberts.com Home About the Author Favorites Elements Columns Content Boxes…" at bounding box center [440, 211] width 881 height 422
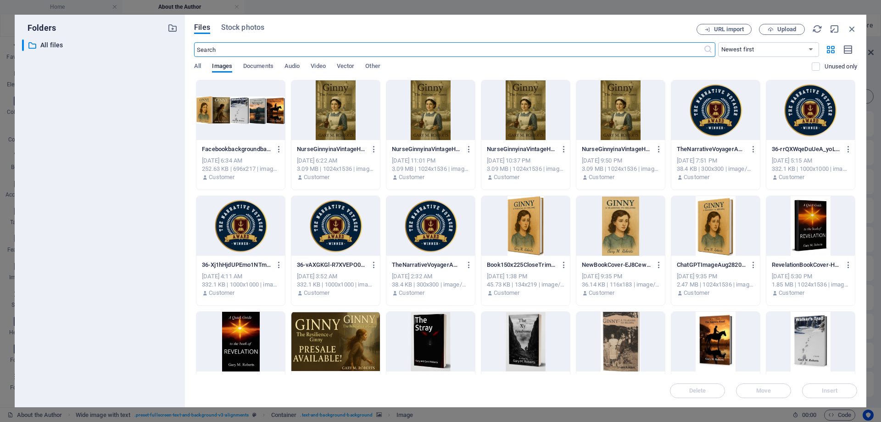
scroll to position [676, 0]
click at [226, 205] on div at bounding box center [240, 226] width 89 height 60
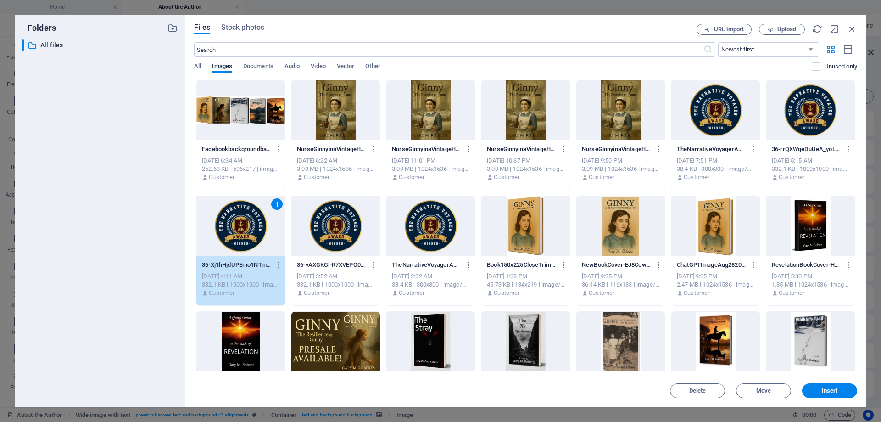
click at [226, 205] on div "1" at bounding box center [240, 226] width 89 height 60
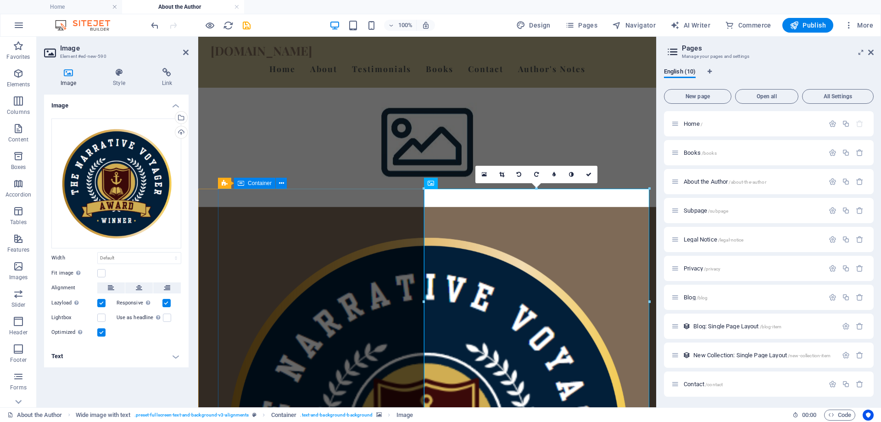
scroll to position [494, 0]
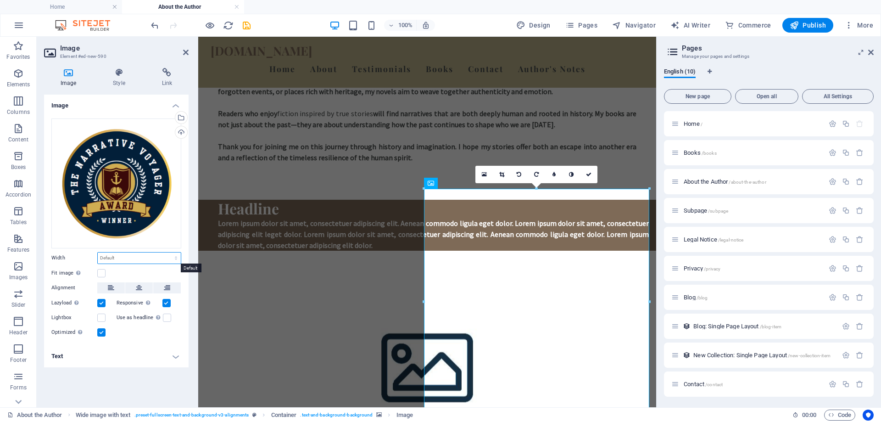
click at [179, 257] on select "Default auto px rem % em vh vw" at bounding box center [139, 257] width 83 height 11
select select "%"
click at [168, 252] on select "Default auto px rem % em vh vw" at bounding box center [139, 257] width 83 height 11
type input "50"
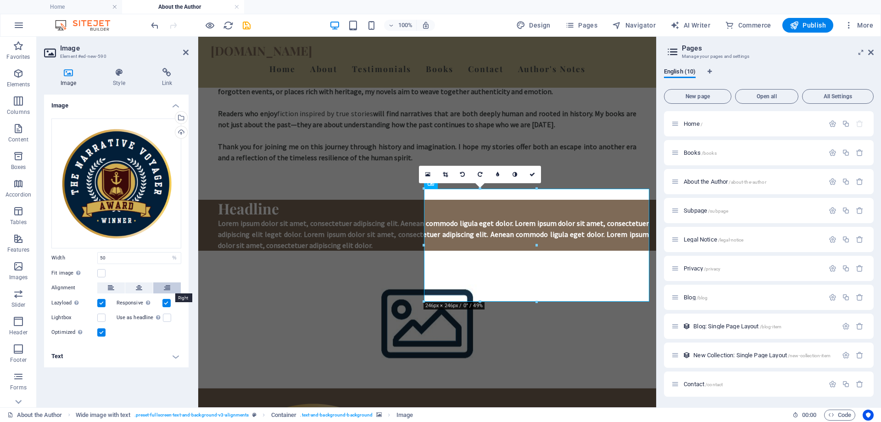
click at [161, 287] on button at bounding box center [167, 287] width 28 height 11
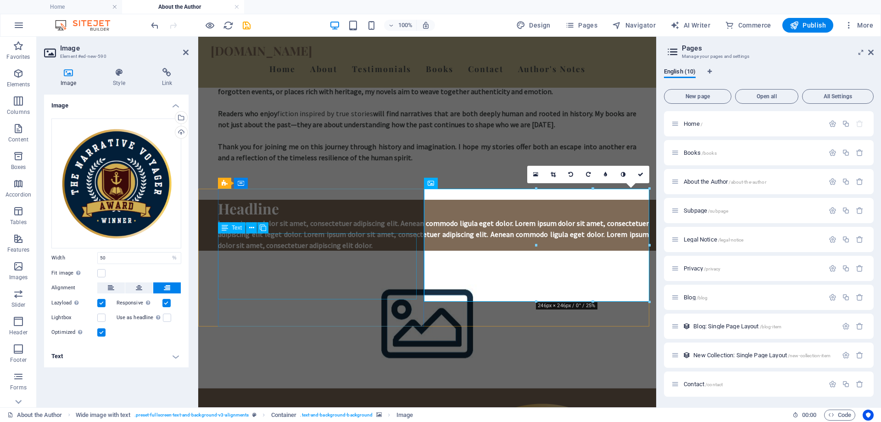
click at [325, 251] on div "Lorem ipsum dolor sit amet, consectetuer adipiscing elit. Aenean commodo ligula…" at bounding box center [433, 234] width 431 height 33
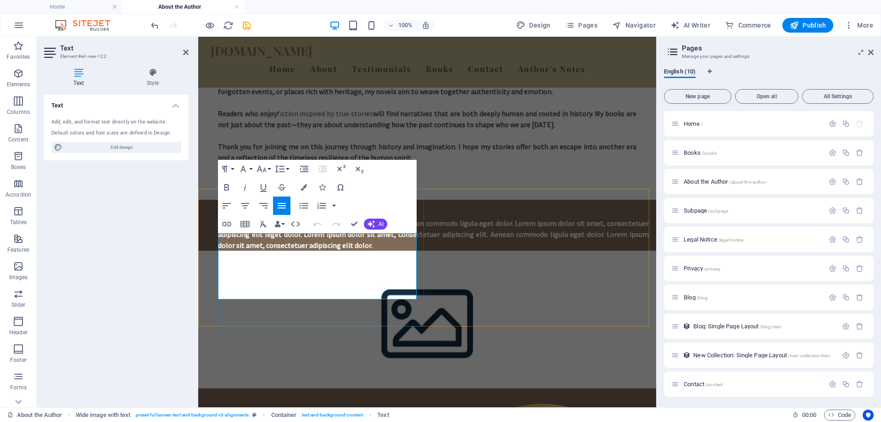
click at [325, 251] on p "Lorem ipsum dolor sit amet, consectetuer adipiscing elit. Aenean commodo ligula…" at bounding box center [433, 234] width 431 height 33
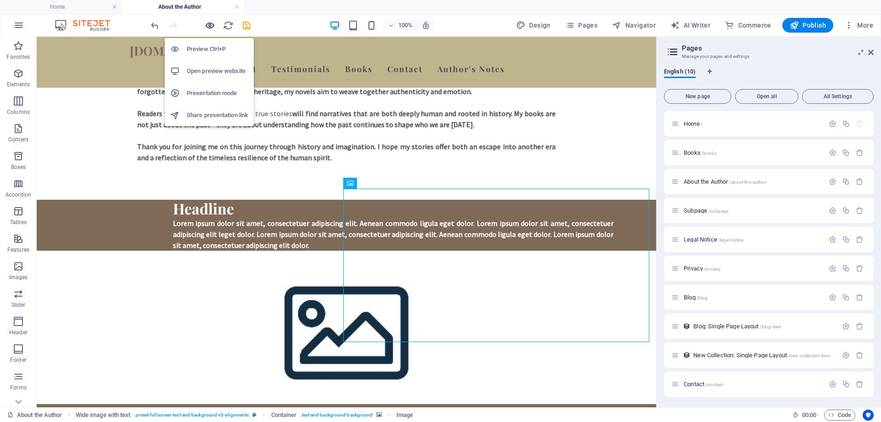
click at [210, 27] on icon "button" at bounding box center [210, 25] width 11 height 11
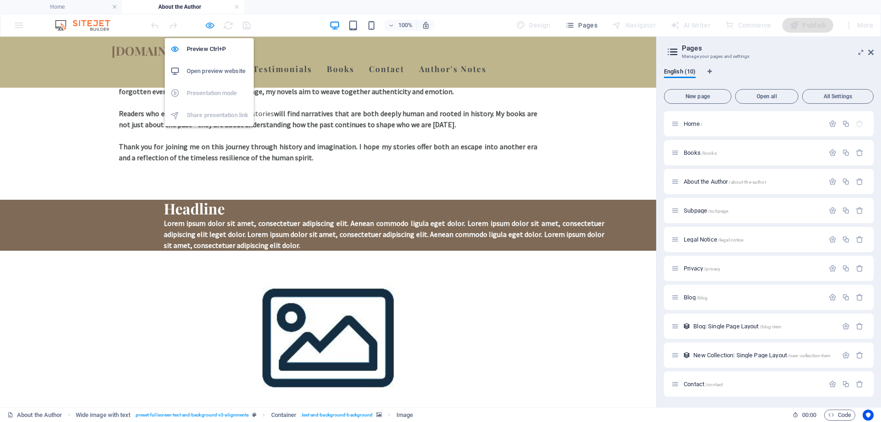
click at [210, 27] on icon "button" at bounding box center [210, 25] width 11 height 11
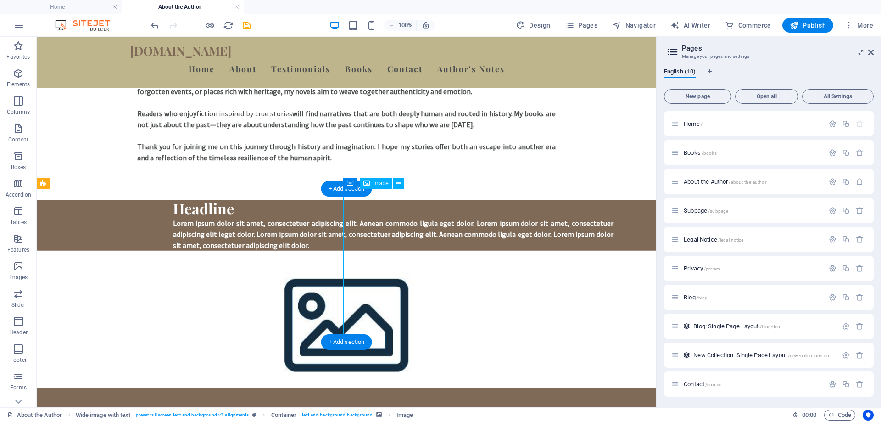
select select "%"
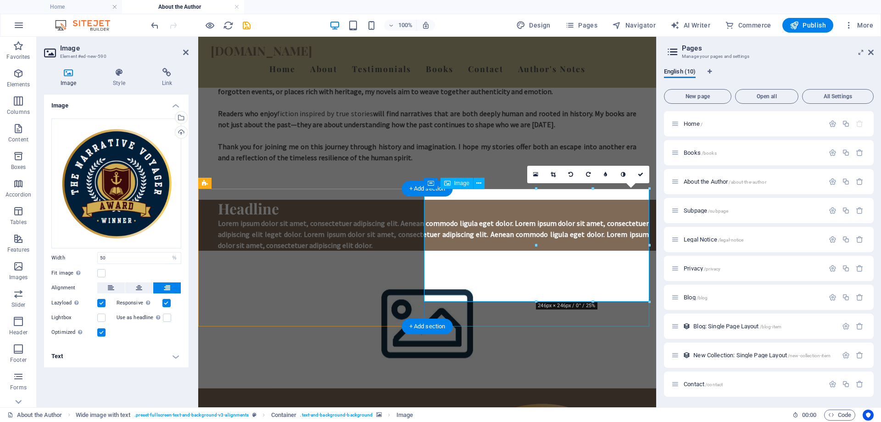
click at [482, 183] on icon at bounding box center [479, 184] width 5 height 10
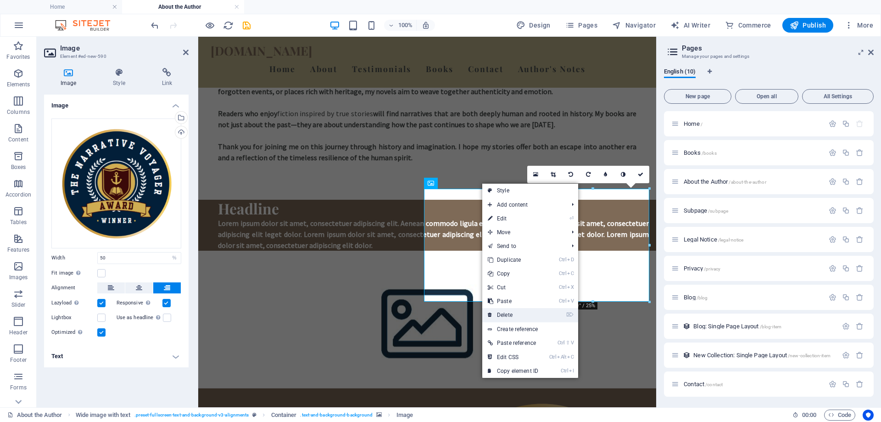
click at [503, 316] on link "⌦ Delete" at bounding box center [513, 315] width 62 height 14
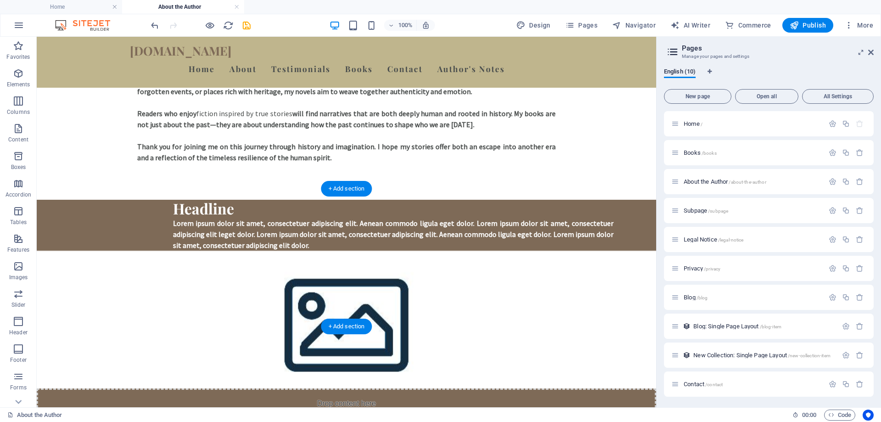
click at [507, 263] on figure at bounding box center [347, 320] width 620 height 138
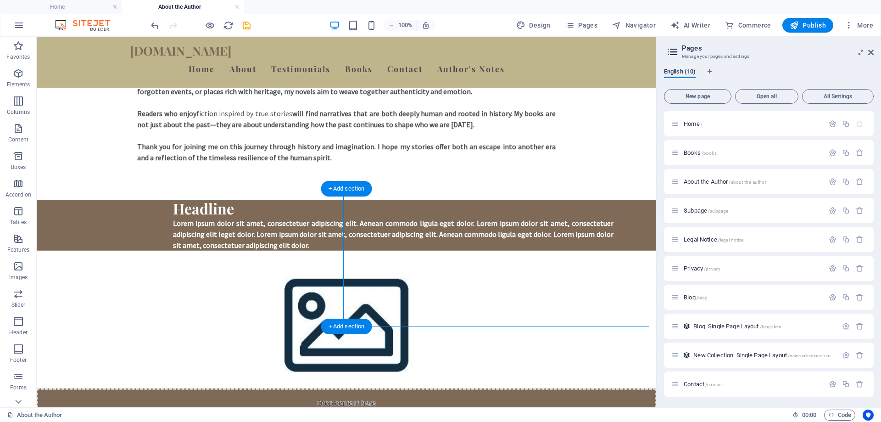
click at [507, 263] on figure at bounding box center [347, 320] width 620 height 138
select select "px"
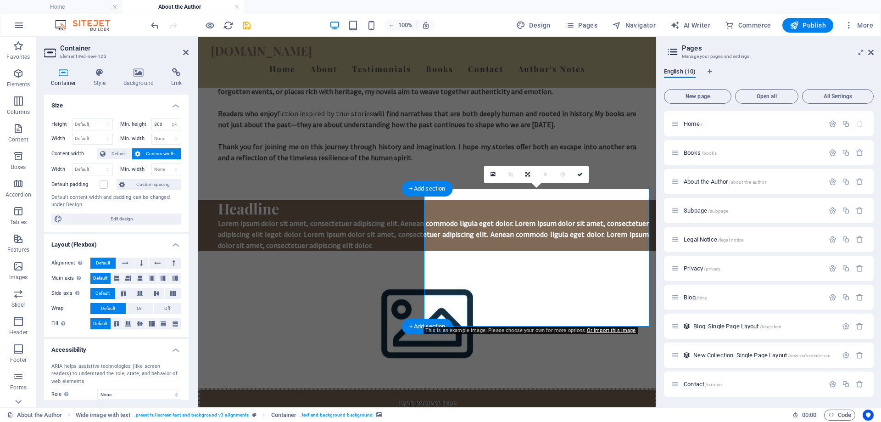
click at [522, 262] on figure at bounding box center [427, 320] width 458 height 138
click at [538, 259] on figure at bounding box center [427, 320] width 458 height 138
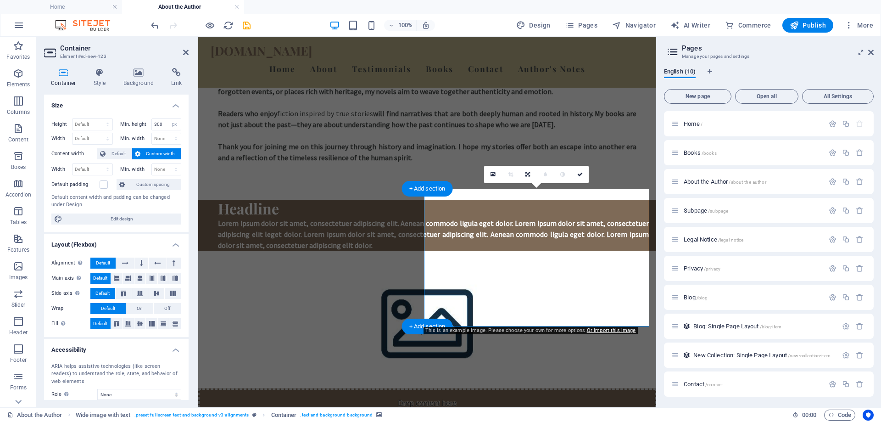
click at [538, 259] on figure at bounding box center [427, 320] width 458 height 138
click at [544, 271] on figure at bounding box center [427, 320] width 458 height 138
click at [134, 77] on icon at bounding box center [139, 72] width 45 height 9
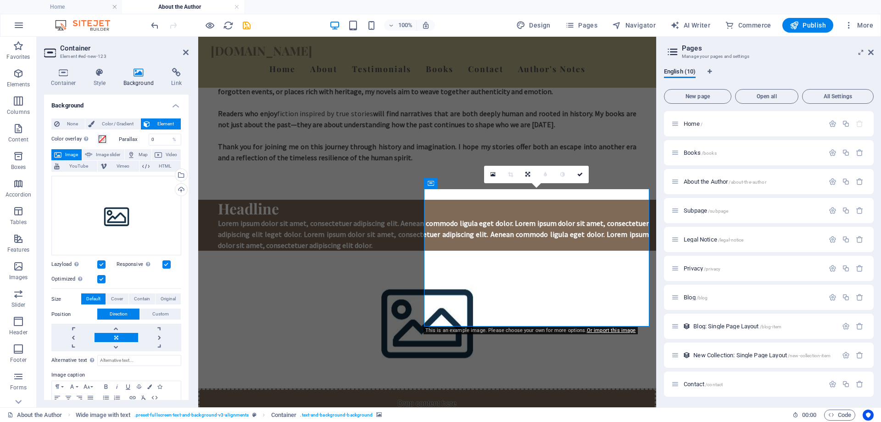
click at [539, 262] on figure at bounding box center [427, 320] width 458 height 138
click at [117, 219] on div "Drag files here, click to choose files or select files from Files or our free s…" at bounding box center [116, 216] width 130 height 80
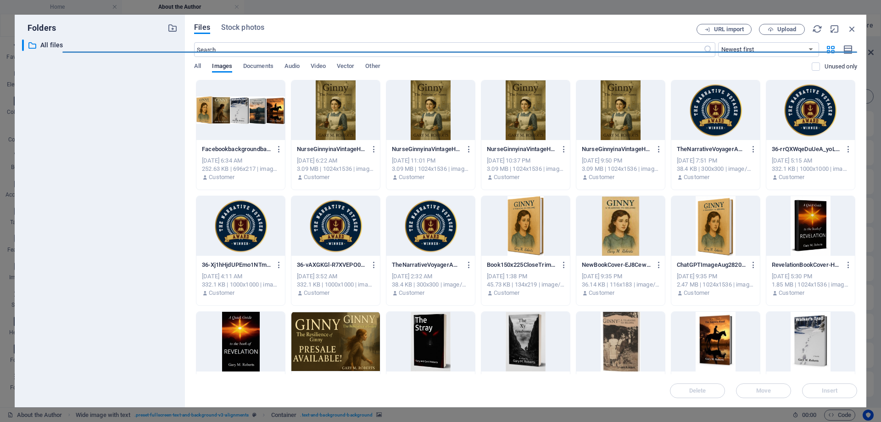
scroll to position [676, 0]
click at [234, 213] on div at bounding box center [240, 226] width 89 height 60
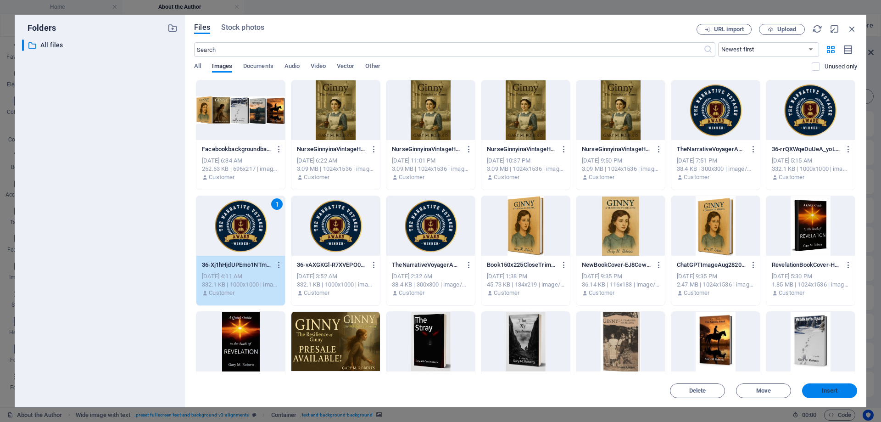
click at [825, 391] on span "Insert" at bounding box center [830, 391] width 16 height 6
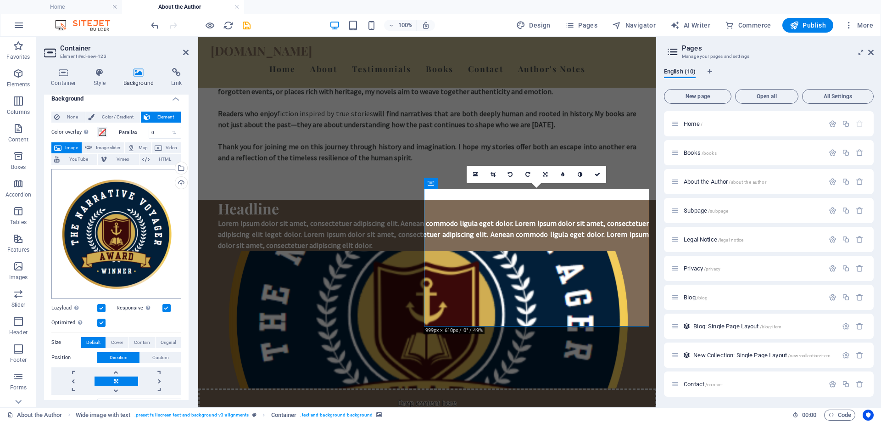
scroll to position [0, 0]
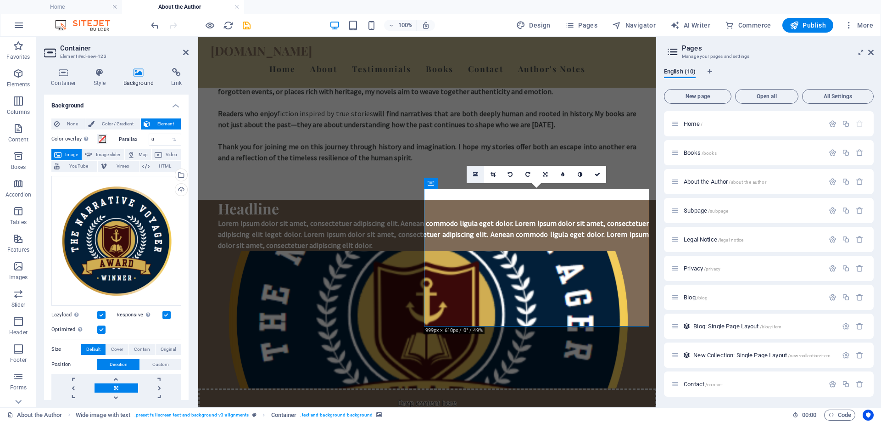
click at [477, 176] on icon at bounding box center [475, 174] width 5 height 6
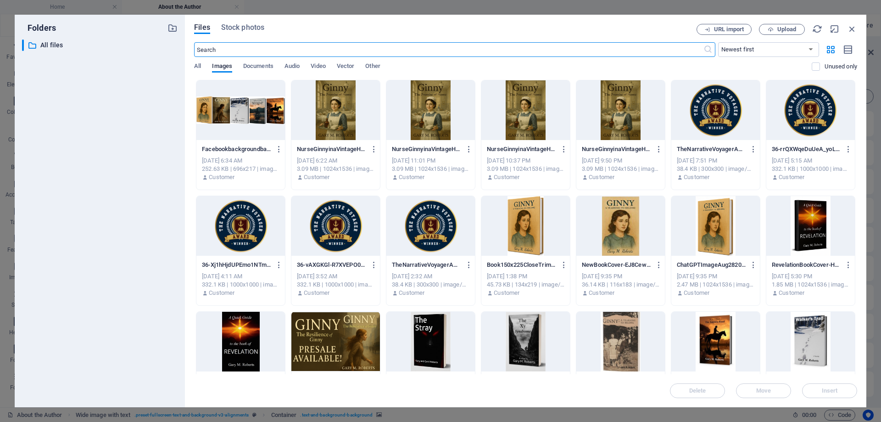
scroll to position [676, 0]
click at [442, 232] on div at bounding box center [431, 226] width 89 height 60
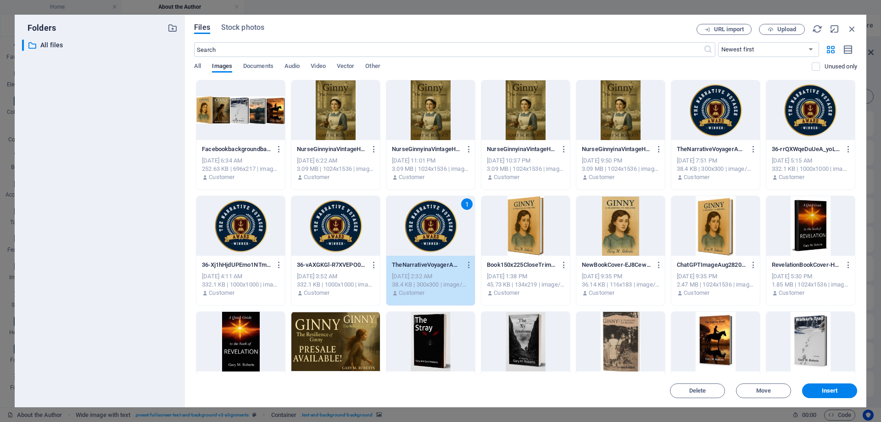
click at [442, 232] on div "1" at bounding box center [431, 226] width 89 height 60
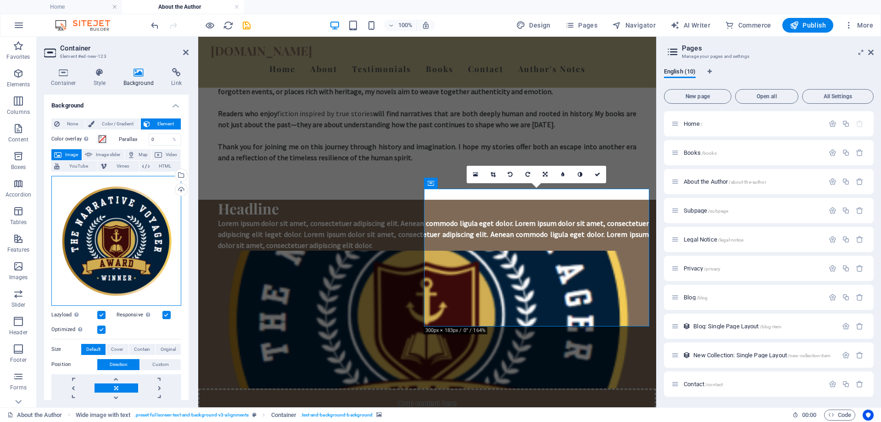
click at [133, 270] on div "Drag files here, click to choose files or select files from Files or our free s…" at bounding box center [116, 241] width 130 height 130
click at [133, 270] on body "[DOMAIN_NAME] Home About the Author Favorites Elements Columns Content Boxes Ac…" at bounding box center [440, 211] width 881 height 422
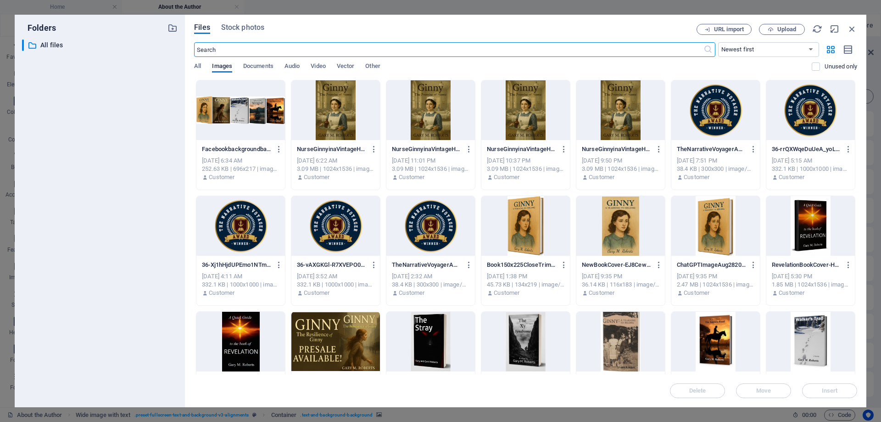
scroll to position [676, 0]
click at [420, 235] on div at bounding box center [431, 226] width 89 height 60
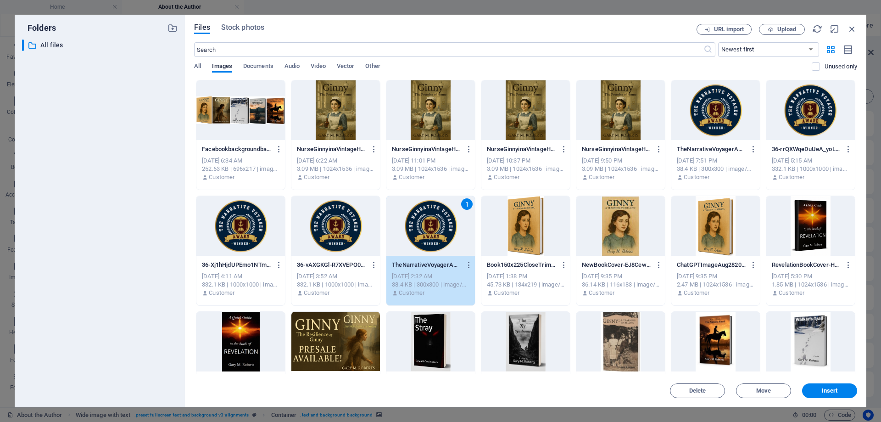
click at [420, 235] on div "1" at bounding box center [431, 226] width 89 height 60
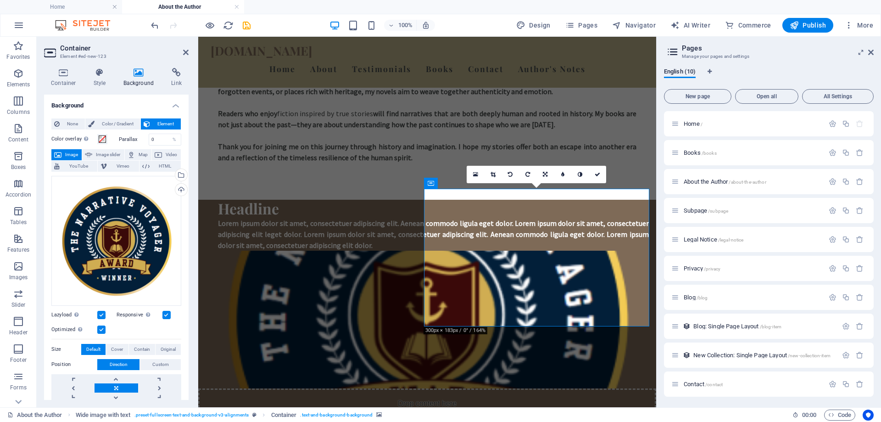
click at [453, 270] on figure at bounding box center [427, 320] width 458 height 138
click at [473, 174] on icon at bounding box center [475, 174] width 5 height 6
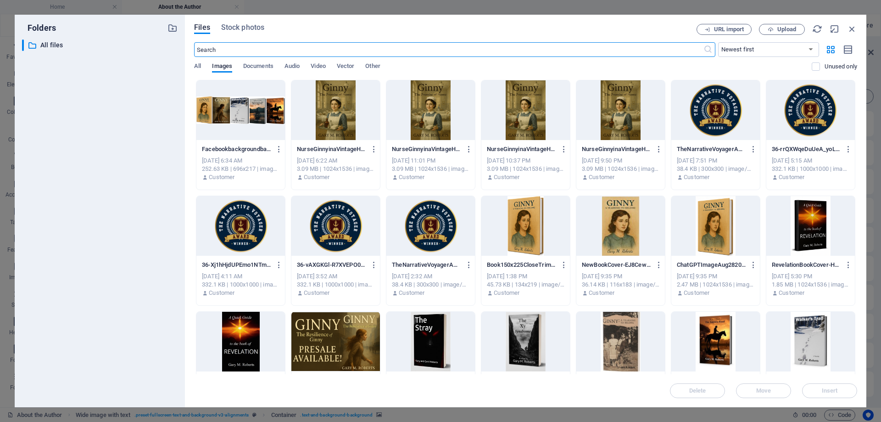
scroll to position [676, 0]
click at [854, 26] on icon "button" at bounding box center [852, 29] width 10 height 10
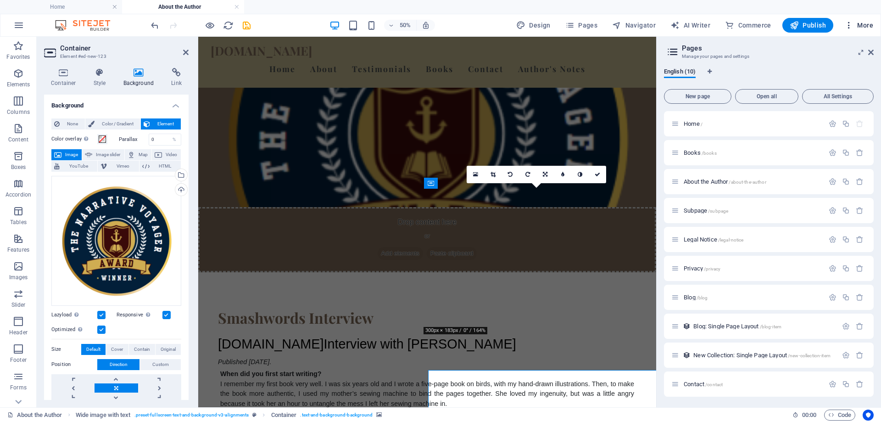
scroll to position [494, 0]
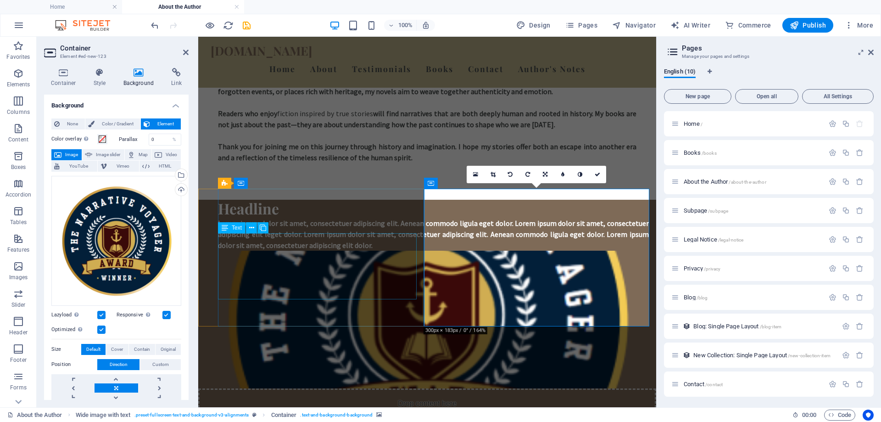
click at [382, 243] on div "Lorem ipsum dolor sit amet, consectetuer adipiscing elit. Aenean commodo ligula…" at bounding box center [433, 234] width 431 height 33
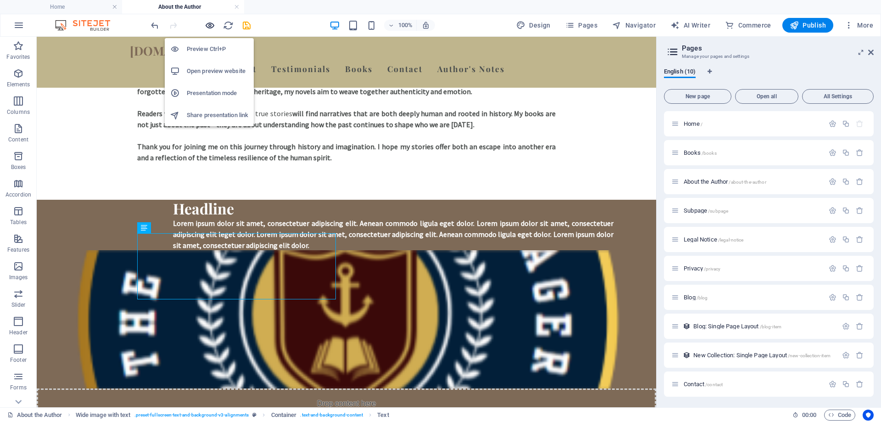
click at [209, 25] on icon "button" at bounding box center [210, 25] width 11 height 11
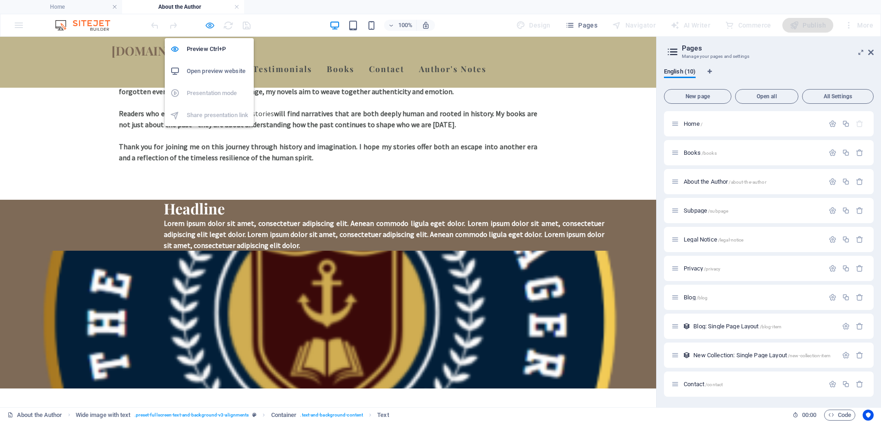
click at [212, 23] on icon "button" at bounding box center [210, 25] width 11 height 11
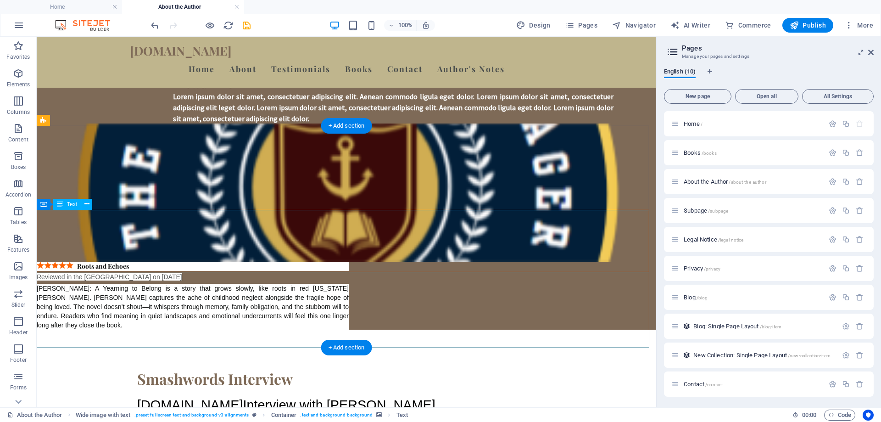
scroll to position [632, 0]
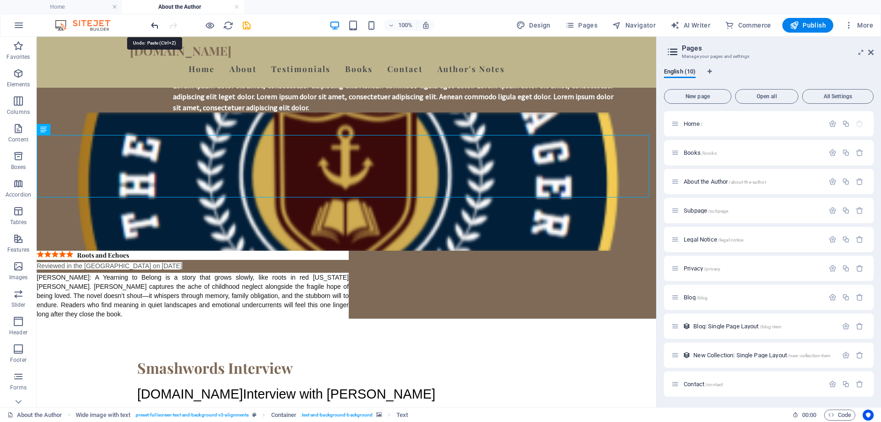
click at [157, 28] on icon "undo" at bounding box center [155, 25] width 11 height 11
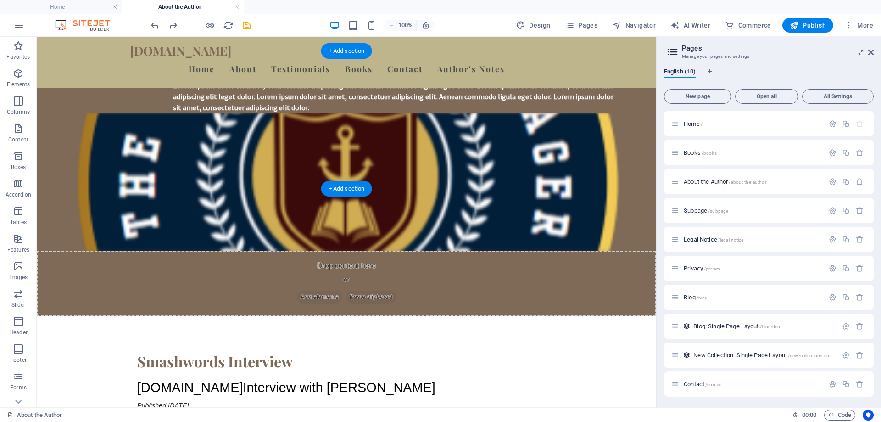
click at [494, 138] on figure at bounding box center [347, 182] width 620 height 138
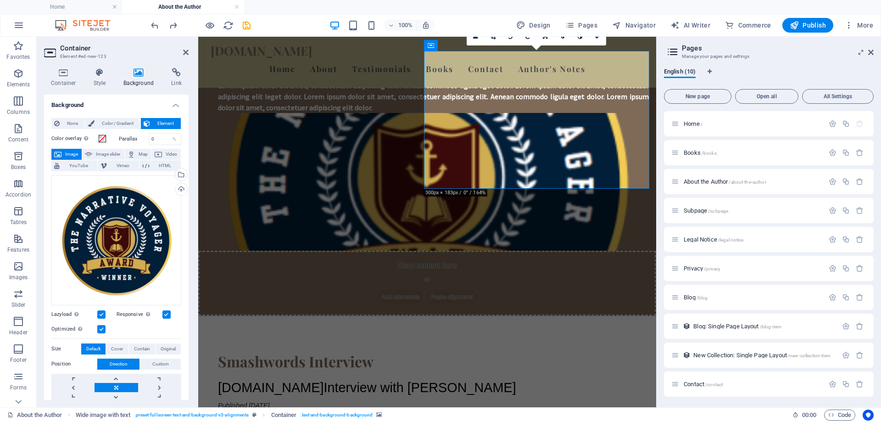
scroll to position [0, 0]
click at [150, 23] on icon "undo" at bounding box center [155, 25] width 11 height 11
click at [155, 23] on icon "undo" at bounding box center [155, 25] width 11 height 11
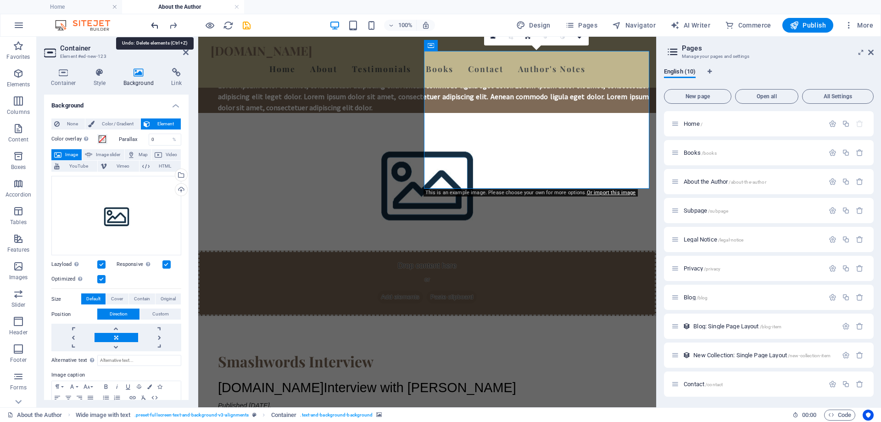
click at [155, 23] on icon "undo" at bounding box center [155, 25] width 11 height 11
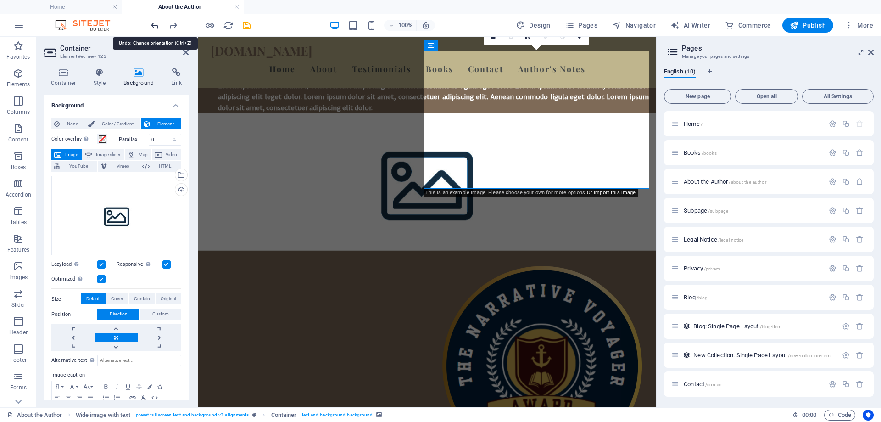
click at [155, 23] on icon "undo" at bounding box center [155, 25] width 11 height 11
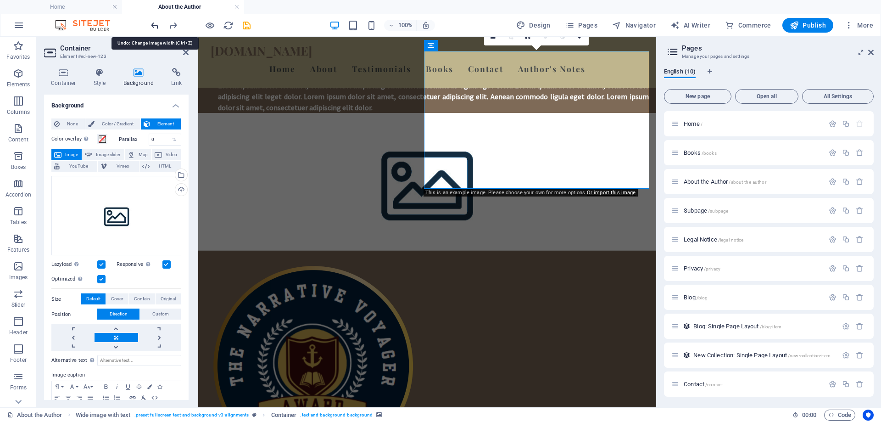
click at [155, 23] on icon "undo" at bounding box center [155, 25] width 11 height 11
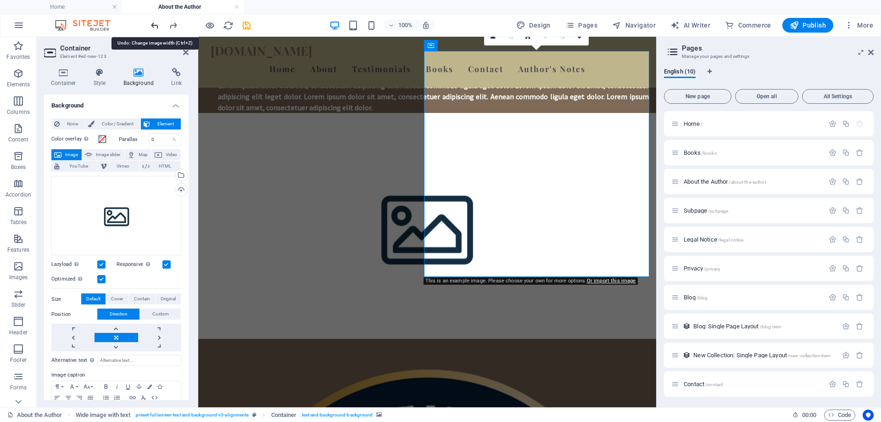
click at [155, 23] on icon "undo" at bounding box center [155, 25] width 11 height 11
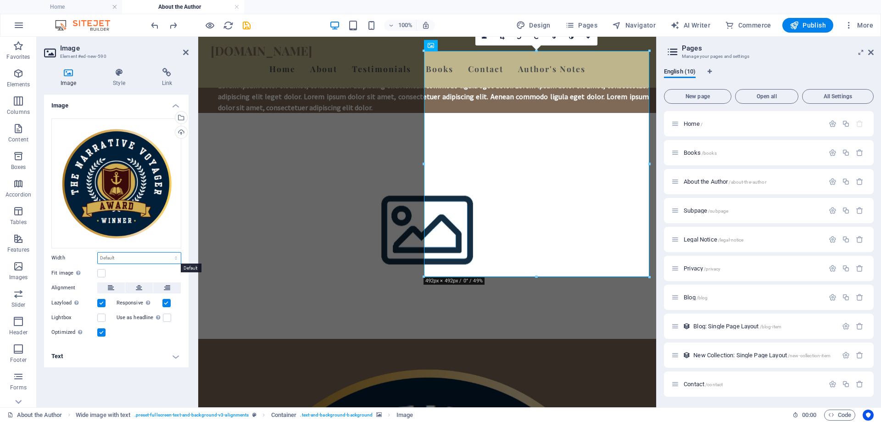
click at [171, 256] on select "Default auto px rem % em vh vw" at bounding box center [139, 257] width 83 height 11
select select "%"
click at [168, 252] on select "Default auto px rem % em vh vw" at bounding box center [139, 257] width 83 height 11
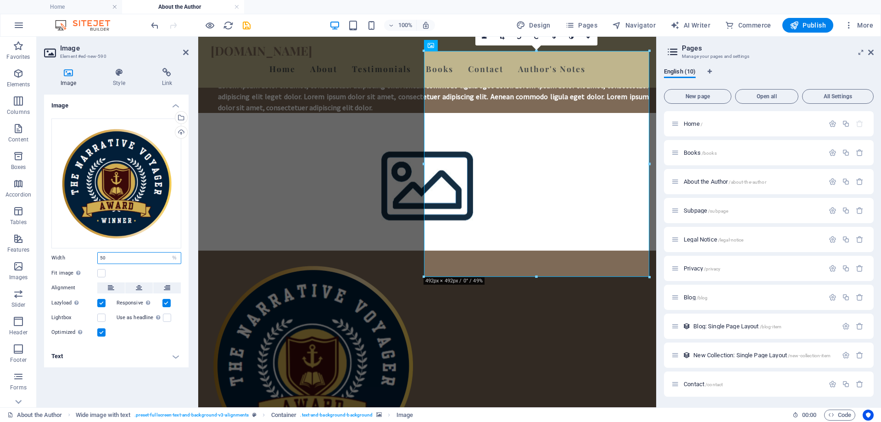
type input "50"
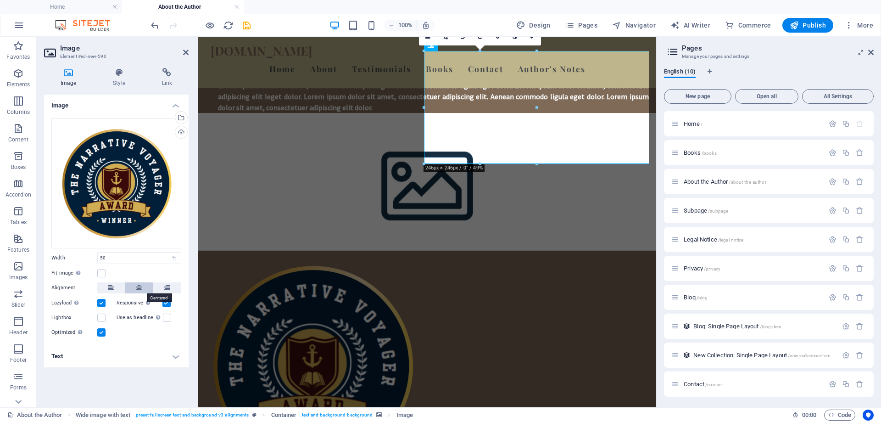
click at [137, 287] on icon at bounding box center [139, 287] width 6 height 11
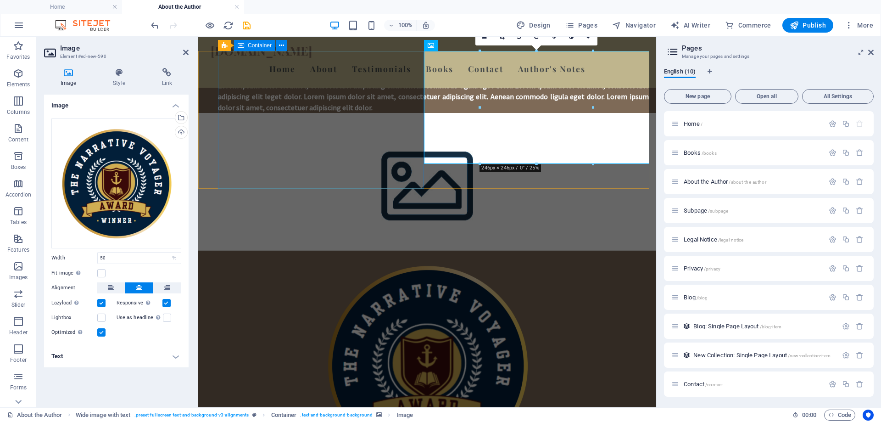
click at [279, 112] on div "Headline Lorem ipsum dolor sit amet, consectetuer adipiscing elit. Aenean commo…" at bounding box center [437, 87] width 438 height 50
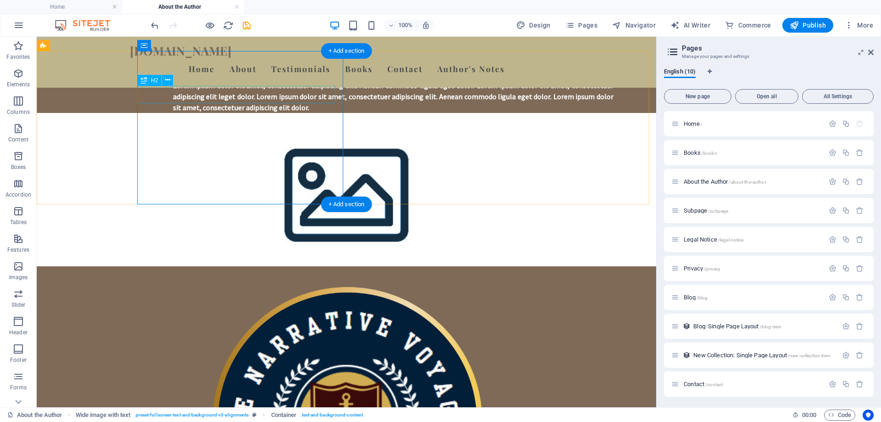
click at [208, 79] on div "Headline" at bounding box center [393, 70] width 441 height 17
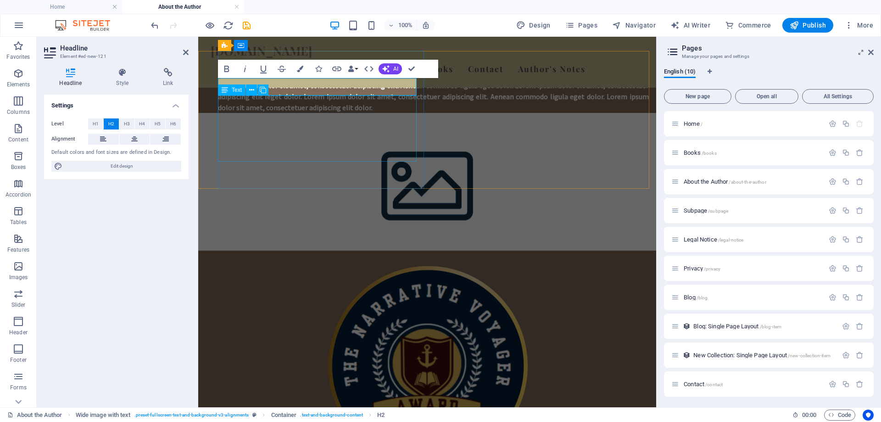
click at [289, 113] on div "Lorem ipsum dolor sit amet, consectetuer adipiscing elit. Aenean commodo ligula…" at bounding box center [433, 96] width 431 height 33
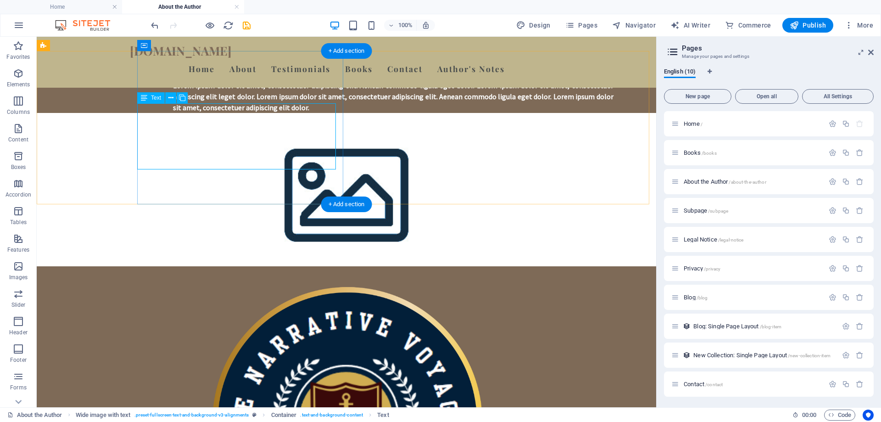
click at [182, 113] on div "Lorem ipsum dolor sit amet, consectetuer adipiscing elit. Aenean commodo ligula…" at bounding box center [393, 96] width 441 height 33
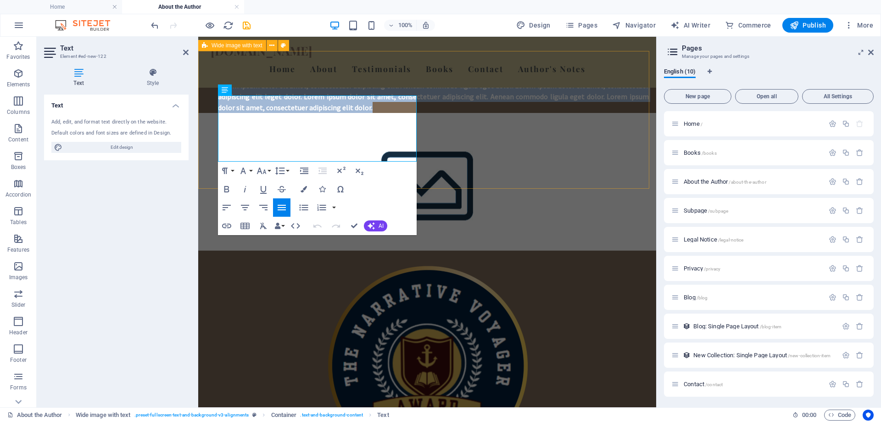
drag, startPoint x: 259, startPoint y: 153, endPoint x: 208, endPoint y: 86, distance: 84.8
click at [208, 86] on div "The Narrative Voyager Award Lorem ipsum dolor sit amet, consectetuer adipiscing…" at bounding box center [427, 270] width 458 height 417
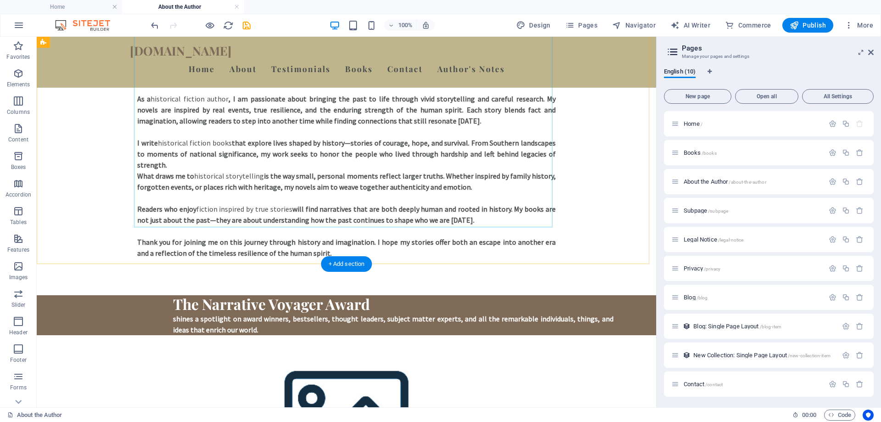
scroll to position [494, 0]
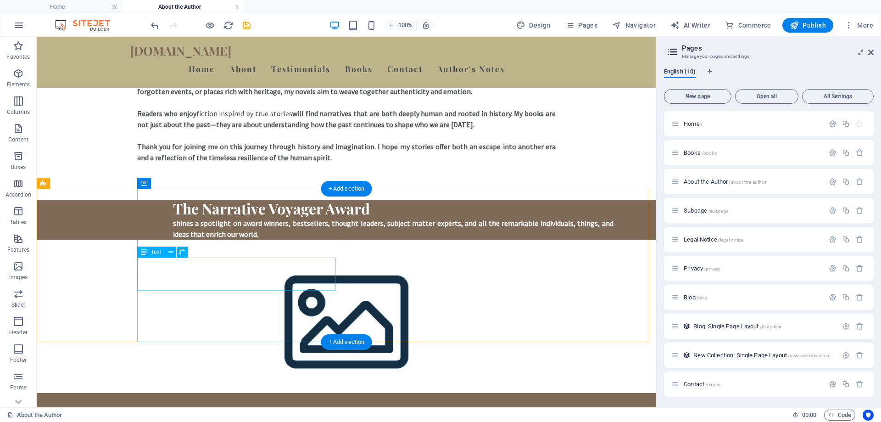
click at [304, 240] on div "shines a spotlight on award winners, bestsellers, thought leaders, subject matt…" at bounding box center [393, 229] width 441 height 22
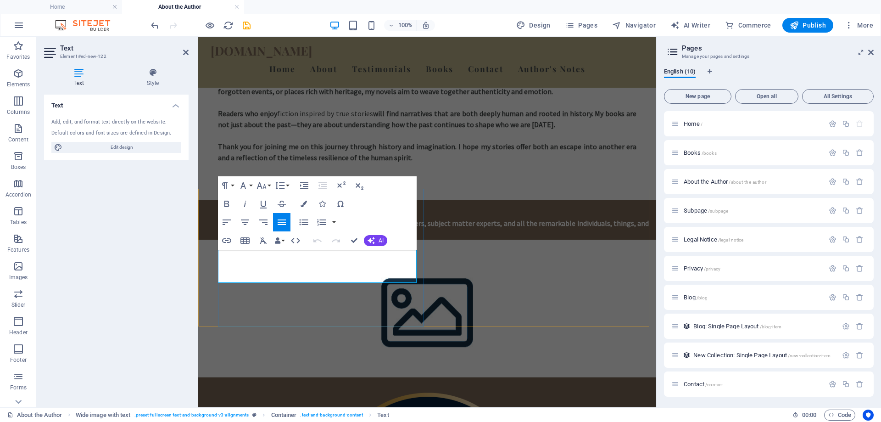
click at [391, 240] on p "shines a spotlight on award winners, bestsellers, thought leaders, subject matt…" at bounding box center [433, 229] width 431 height 22
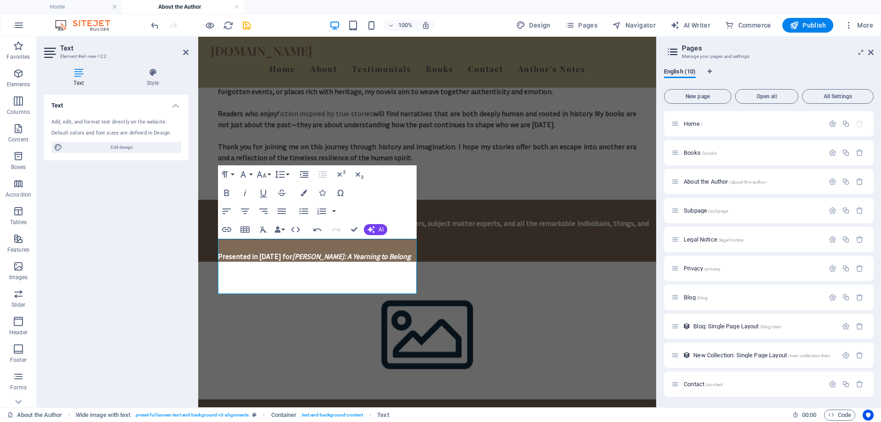
click at [465, 310] on figure at bounding box center [427, 331] width 458 height 138
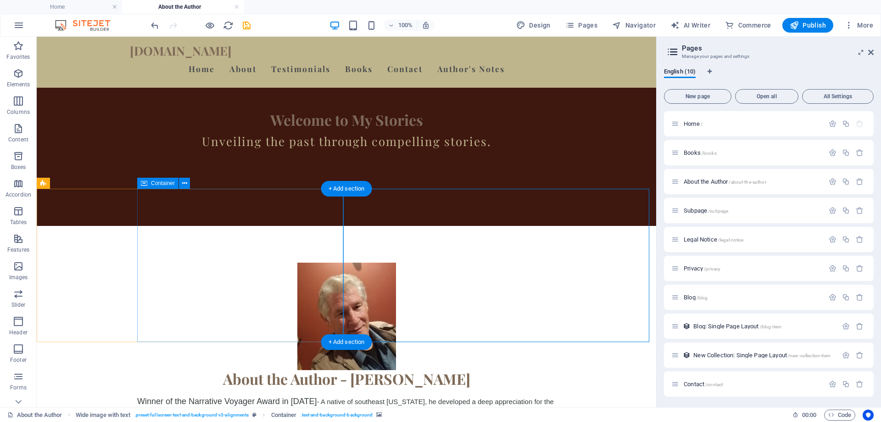
scroll to position [494, 0]
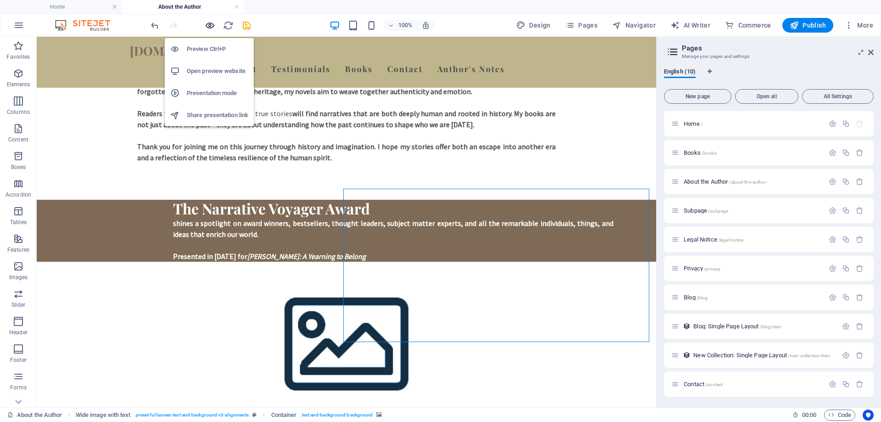
click at [210, 23] on icon "button" at bounding box center [210, 25] width 11 height 11
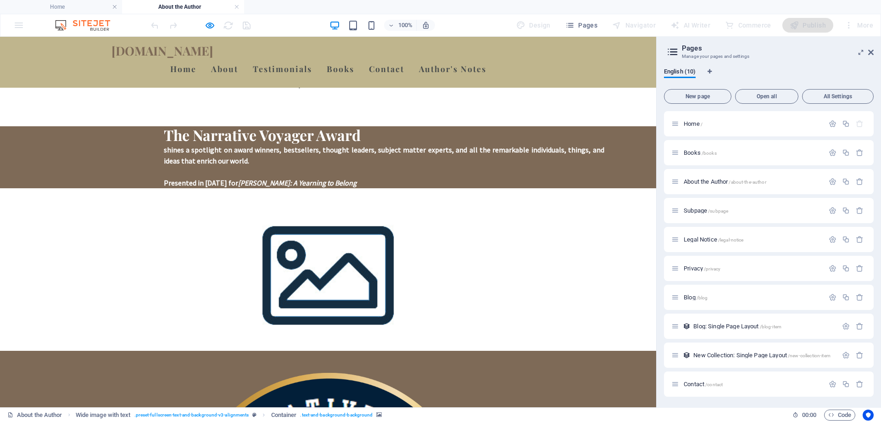
scroll to position [540, 0]
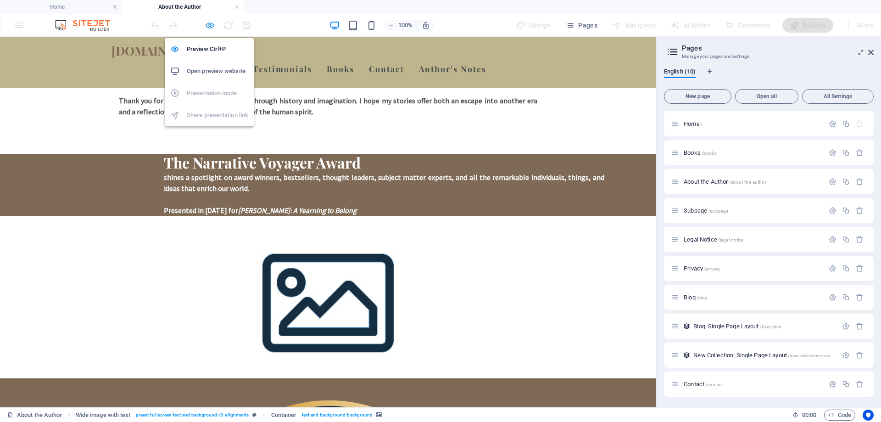
click at [213, 26] on icon "button" at bounding box center [210, 25] width 11 height 11
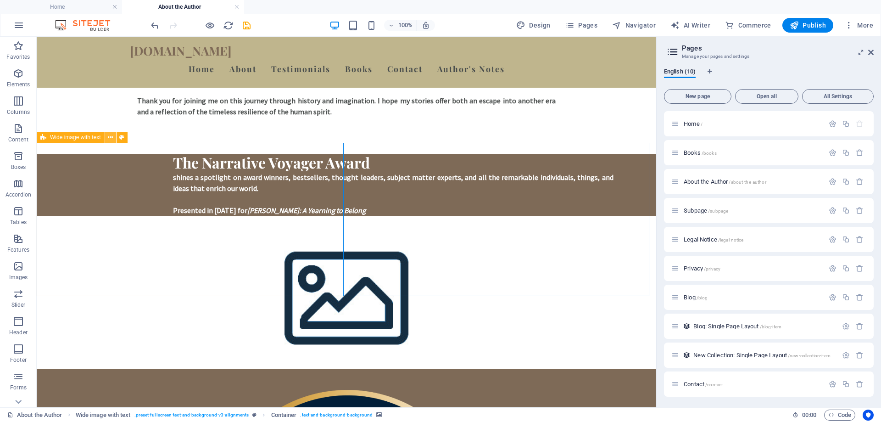
click at [110, 135] on icon at bounding box center [110, 138] width 5 height 10
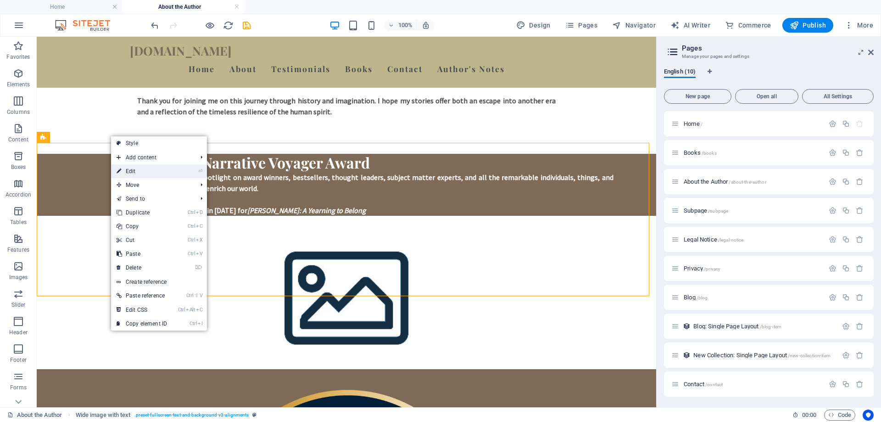
click at [129, 174] on link "⏎ Edit" at bounding box center [142, 171] width 62 height 14
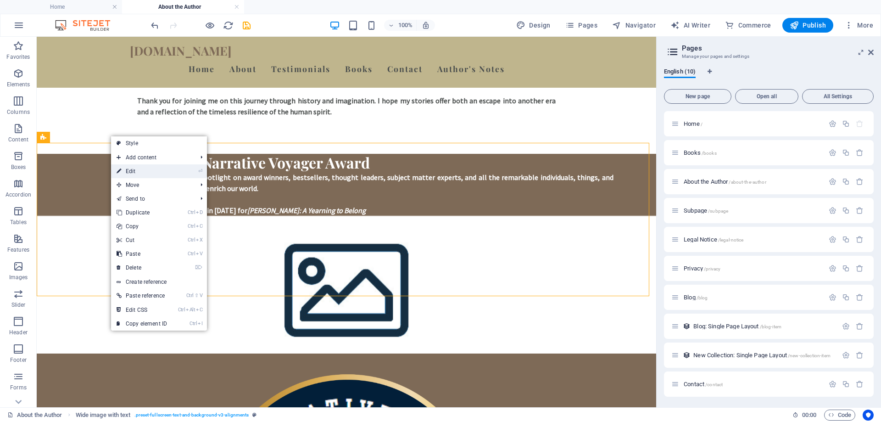
select select "%"
select select "rem"
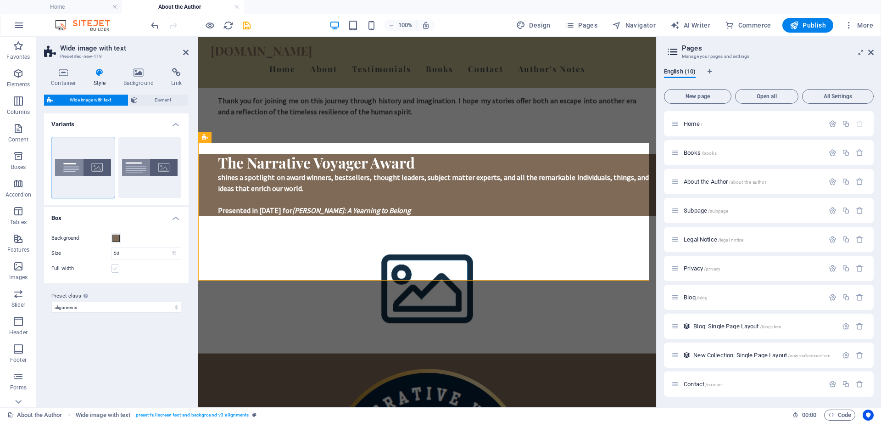
click at [117, 270] on label at bounding box center [115, 268] width 8 height 8
click at [0, 0] on input "Full width" at bounding box center [0, 0] width 0 height 0
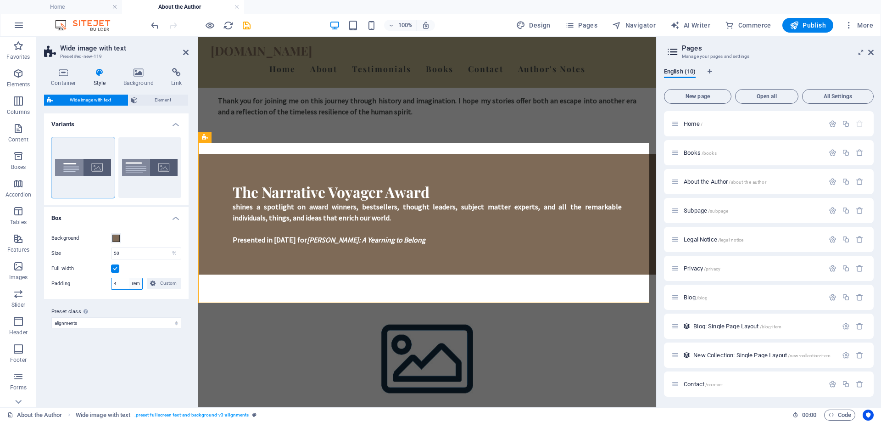
click at [136, 283] on select "px rem % vh vw Custom" at bounding box center [135, 283] width 13 height 11
drag, startPoint x: 119, startPoint y: 284, endPoint x: 113, endPoint y: 285, distance: 6.5
click at [113, 285] on input "4" at bounding box center [127, 283] width 31 height 11
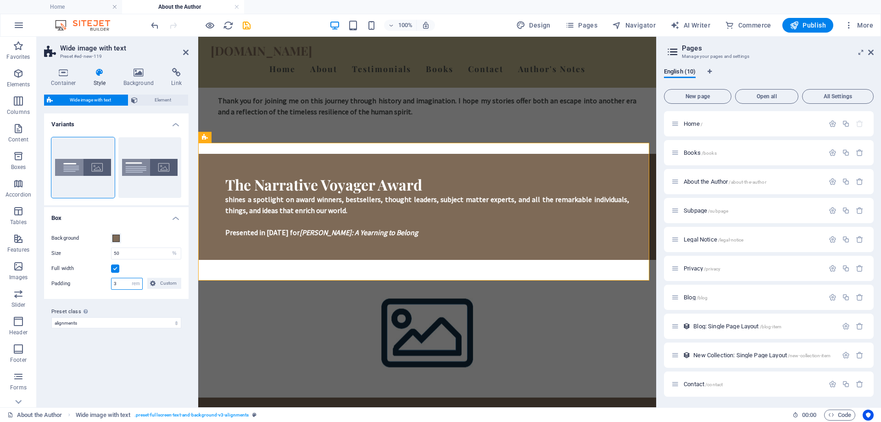
drag, startPoint x: 123, startPoint y: 286, endPoint x: 102, endPoint y: 284, distance: 20.3
click at [102, 284] on div "Padding 3 px rem % vh vw Custom Custom" at bounding box center [116, 284] width 130 height 12
type input "2"
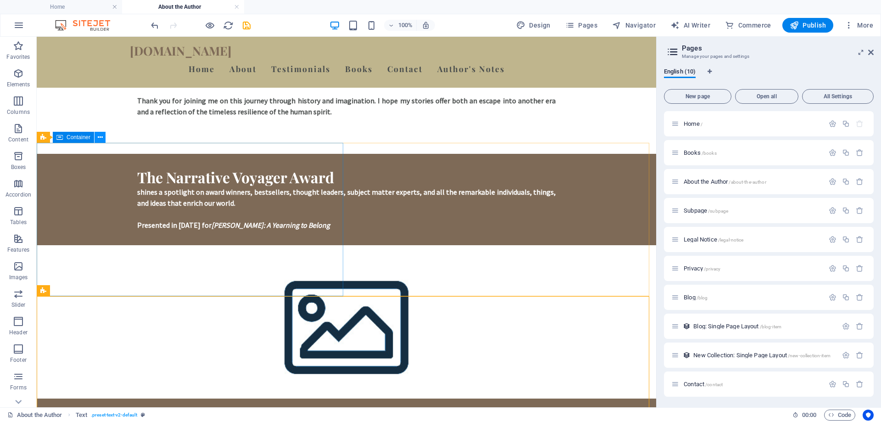
click at [100, 137] on icon at bounding box center [100, 138] width 5 height 10
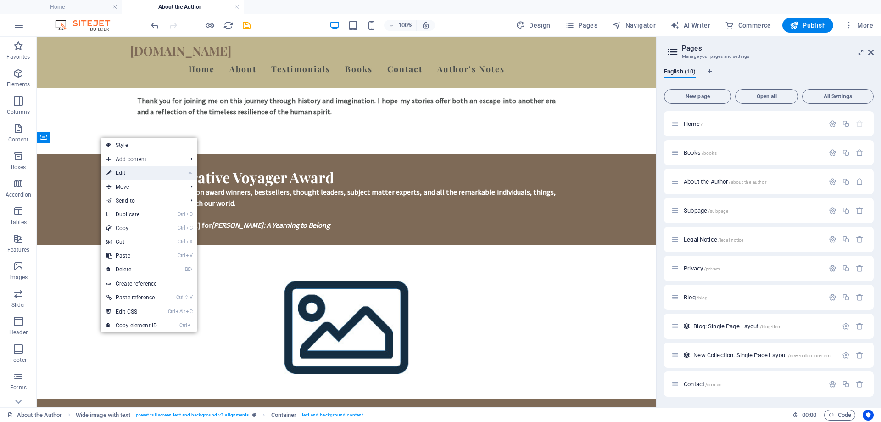
click at [121, 172] on link "⏎ Edit" at bounding box center [132, 173] width 62 height 14
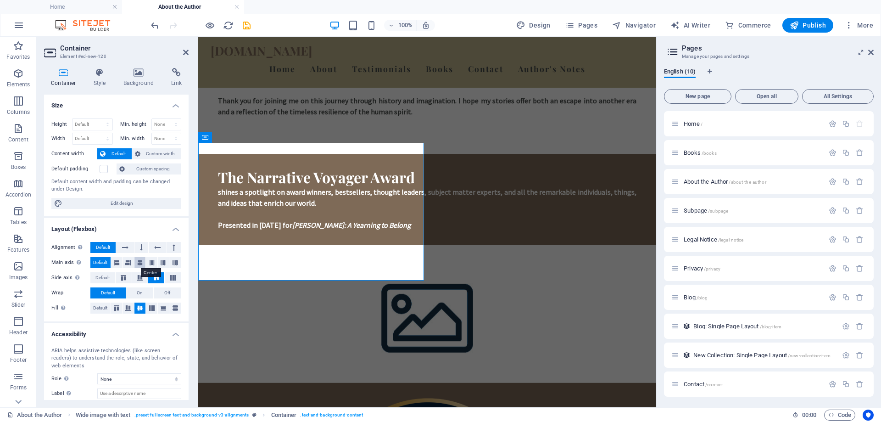
click at [138, 265] on icon at bounding box center [140, 262] width 6 height 11
click at [139, 308] on icon at bounding box center [140, 308] width 11 height 6
click at [151, 306] on icon at bounding box center [151, 308] width 11 height 6
click at [114, 308] on icon at bounding box center [116, 308] width 11 height 6
click at [142, 309] on icon at bounding box center [140, 308] width 11 height 6
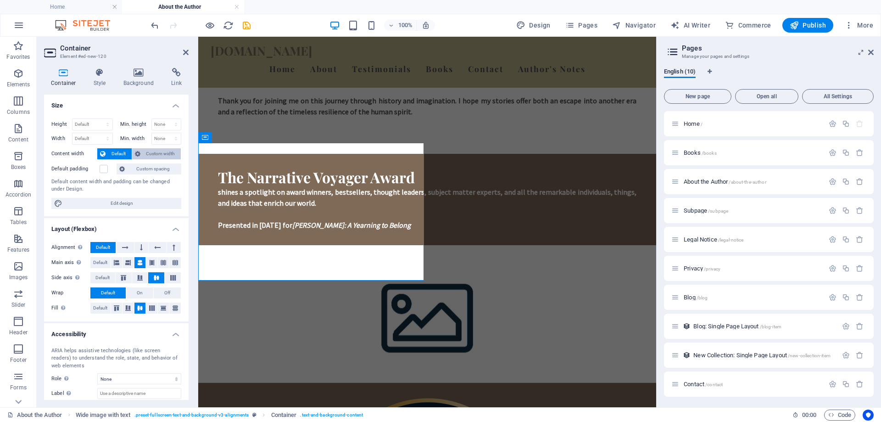
click at [152, 152] on span "Custom width" at bounding box center [160, 153] width 35 height 11
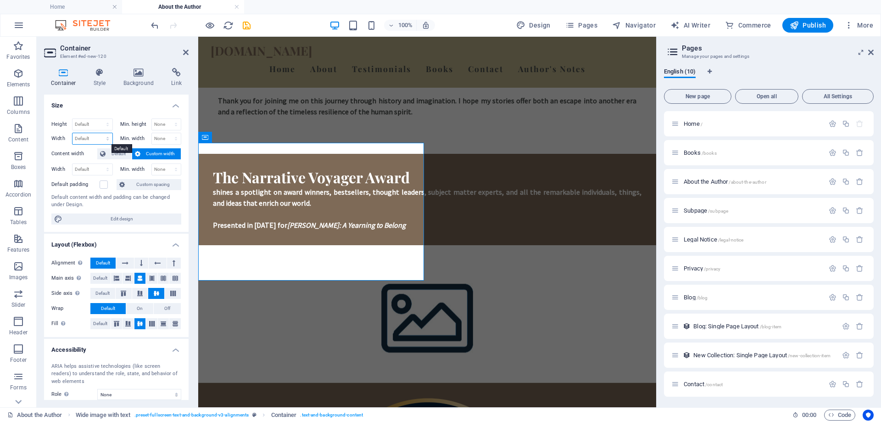
click at [95, 138] on select "Default px rem % em vh vw" at bounding box center [93, 138] width 40 height 11
select select "%"
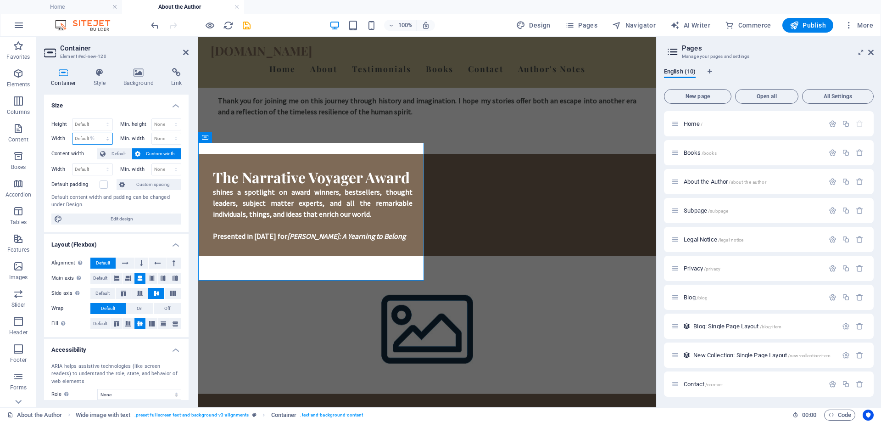
click at [98, 133] on select "Default px rem % em vh vw" at bounding box center [93, 138] width 40 height 11
type input "50"
click at [177, 139] on select "None px rem % vh vw" at bounding box center [166, 138] width 29 height 11
select select "%"
click at [166, 133] on select "None px rem % vh vw" at bounding box center [166, 138] width 29 height 11
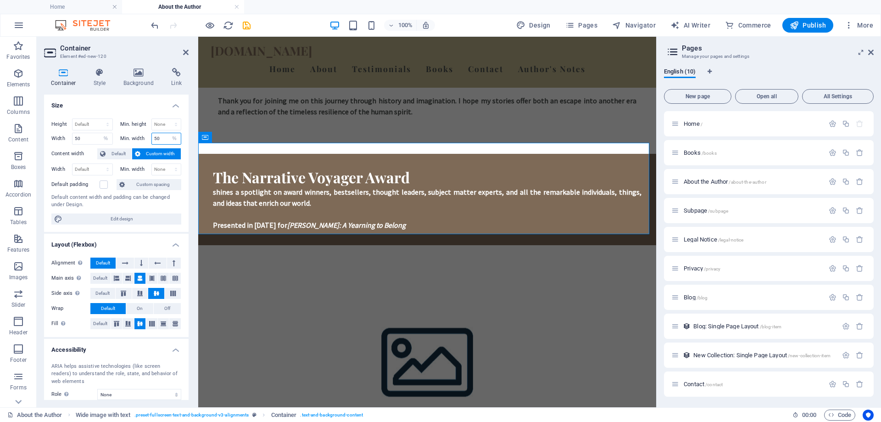
type input "50"
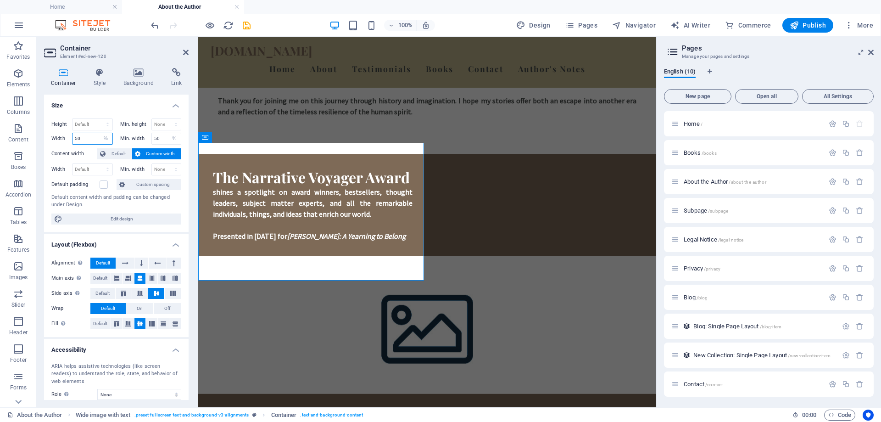
click at [88, 140] on input "50" at bounding box center [93, 138] width 40 height 11
type input "5"
type input "75"
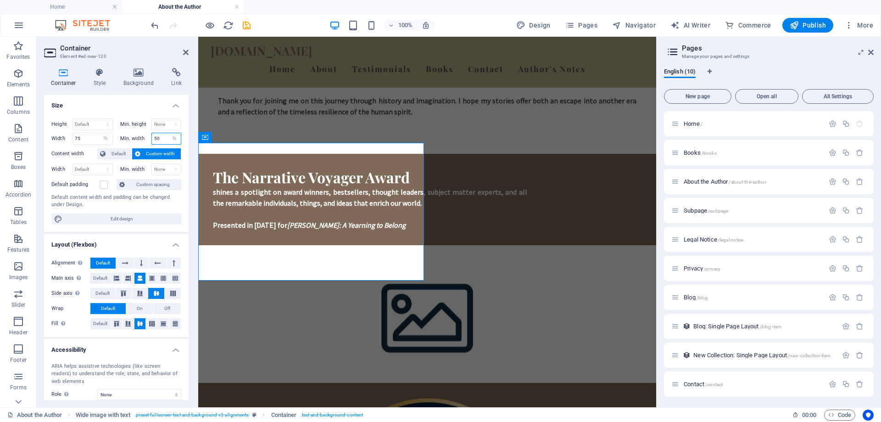
drag, startPoint x: 166, startPoint y: 139, endPoint x: 152, endPoint y: 136, distance: 14.1
click at [152, 136] on input "50" at bounding box center [166, 138] width 29 height 11
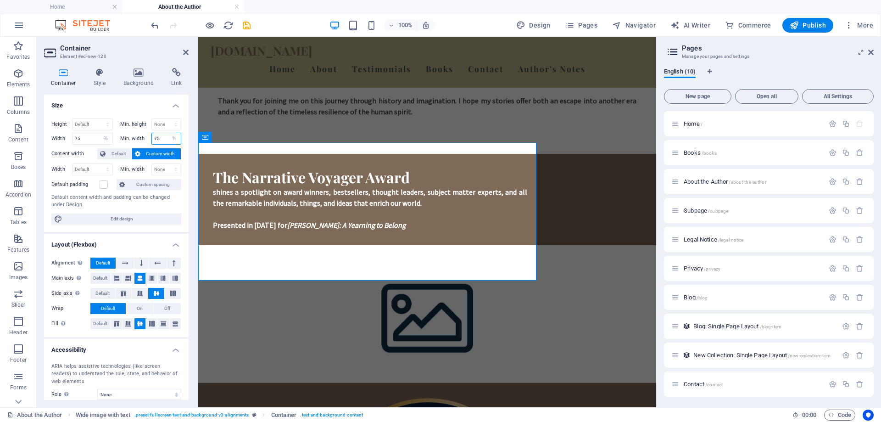
drag, startPoint x: 161, startPoint y: 135, endPoint x: 139, endPoint y: 137, distance: 21.7
click at [139, 137] on div "Min. width 75 None px rem % vh vw" at bounding box center [151, 139] width 62 height 12
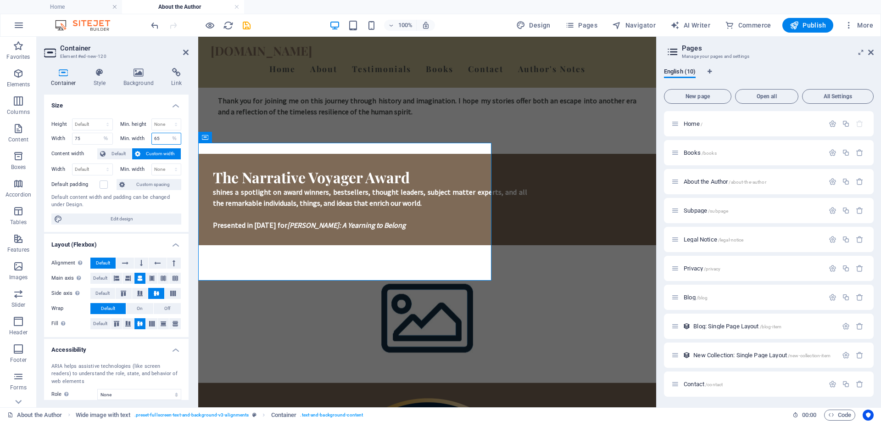
drag, startPoint x: 161, startPoint y: 137, endPoint x: 150, endPoint y: 137, distance: 10.6
click at [151, 137] on div "65 None px rem % vh vw" at bounding box center [166, 139] width 30 height 12
type input "60"
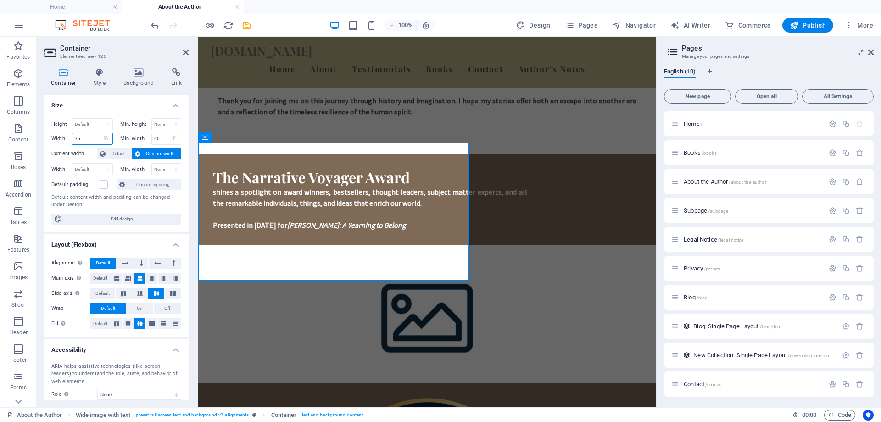
drag, startPoint x: 84, startPoint y: 139, endPoint x: 47, endPoint y: 137, distance: 36.8
click at [47, 137] on div "Height Default px rem % vh vw Min. height None px rem % vh vw Width 75 Default …" at bounding box center [116, 171] width 145 height 121
type input "60"
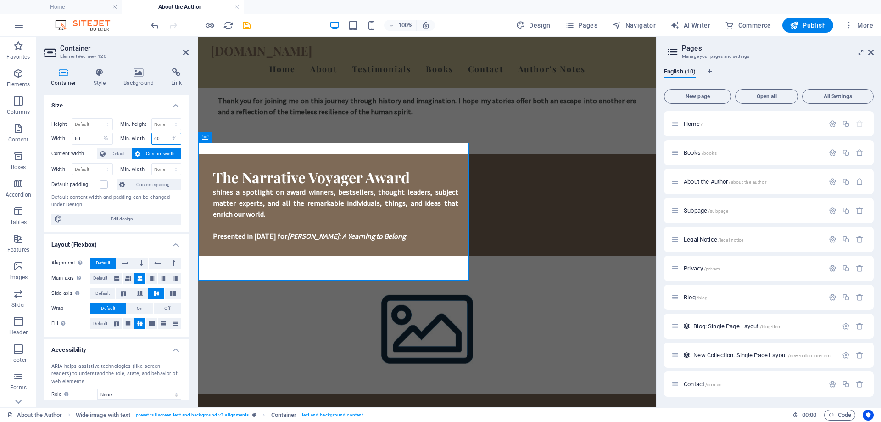
drag, startPoint x: 161, startPoint y: 138, endPoint x: 152, endPoint y: 138, distance: 9.2
click at [152, 138] on input "60" at bounding box center [166, 138] width 29 height 11
type input "55"
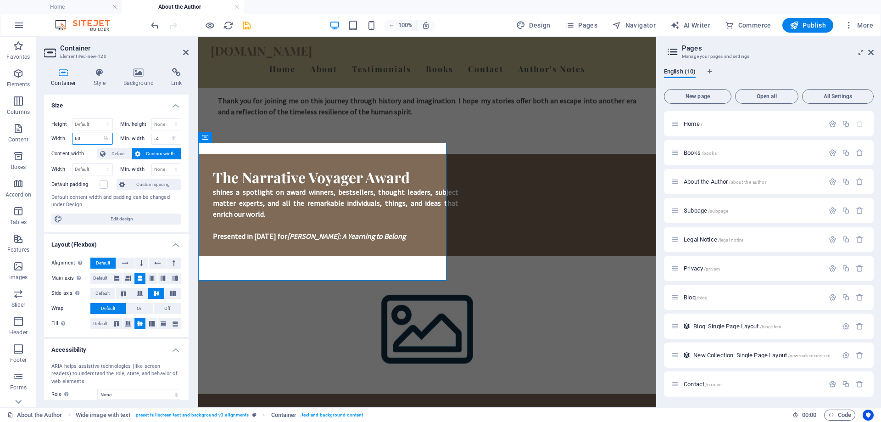
drag, startPoint x: 93, startPoint y: 136, endPoint x: 61, endPoint y: 137, distance: 32.2
click at [61, 137] on div "Width 60 Default px rem % em vh vw" at bounding box center [82, 139] width 62 height 12
type input "55"
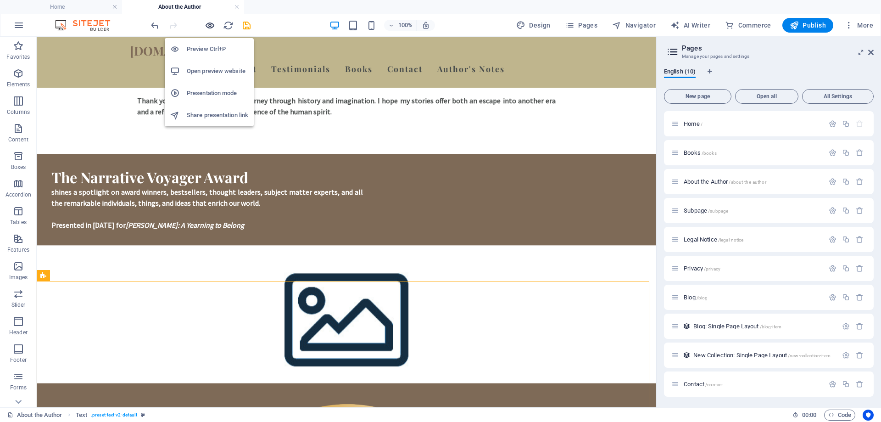
click at [210, 22] on icon "button" at bounding box center [210, 25] width 11 height 11
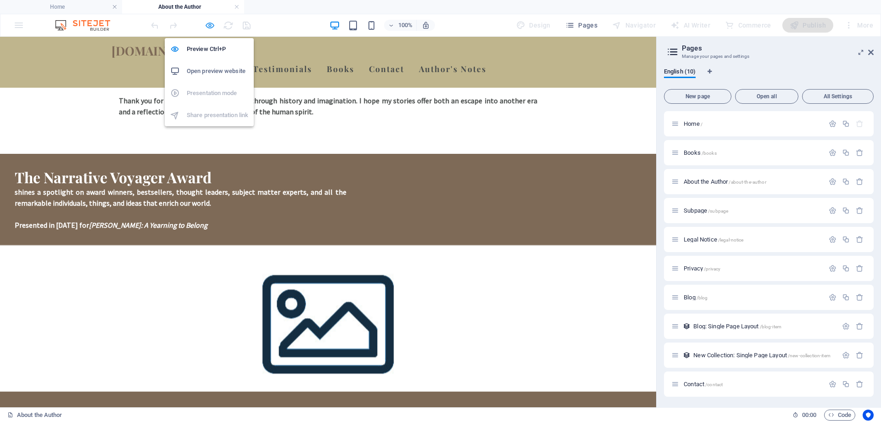
click at [207, 23] on icon "button" at bounding box center [210, 25] width 11 height 11
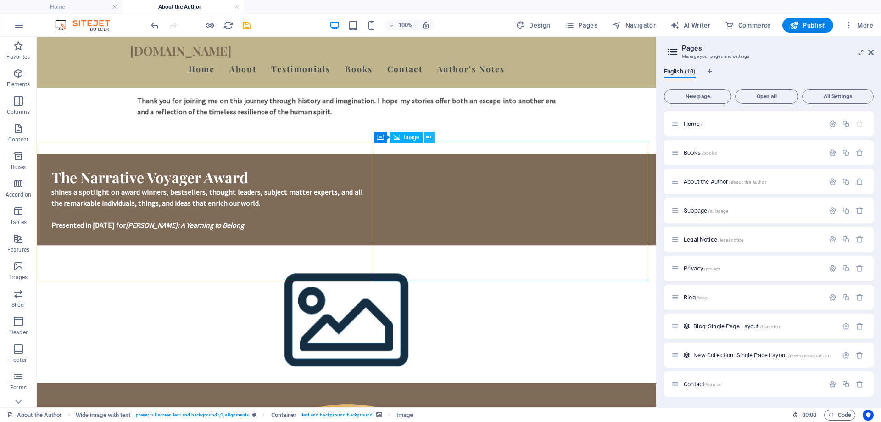
click at [428, 135] on icon at bounding box center [428, 138] width 5 height 10
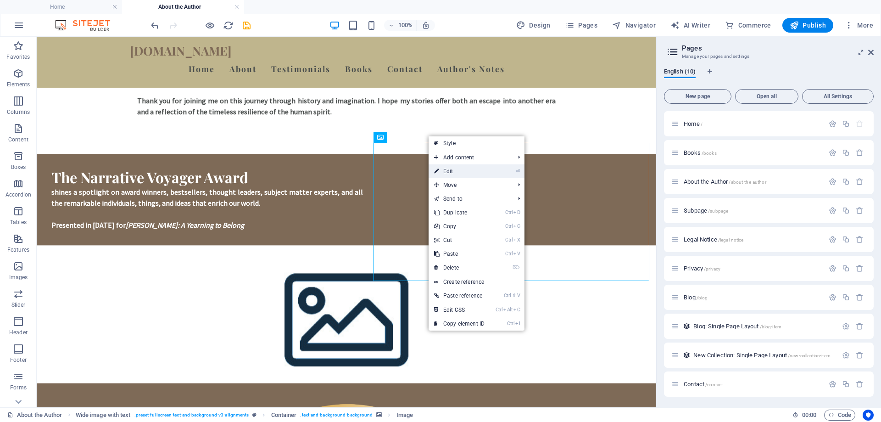
click at [446, 170] on link "⏎ Edit" at bounding box center [460, 171] width 62 height 14
select select "%"
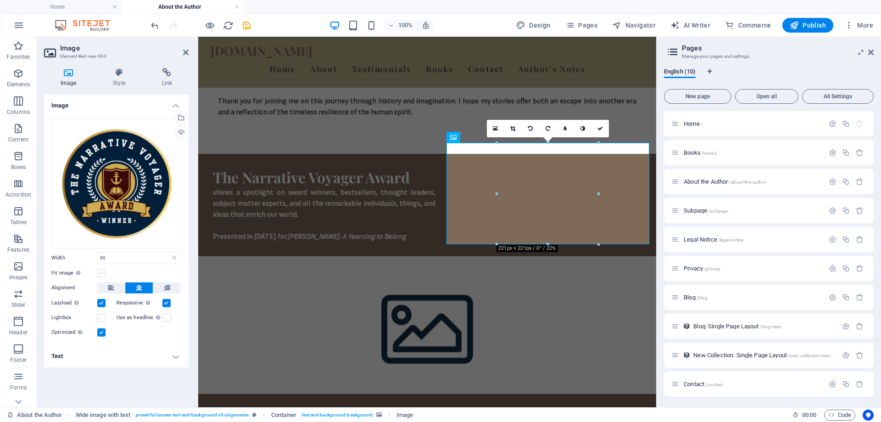
click at [102, 276] on label at bounding box center [101, 273] width 8 height 8
click at [0, 0] on input "Fit image Automatically fit image to a fixed width and height" at bounding box center [0, 0] width 0 height 0
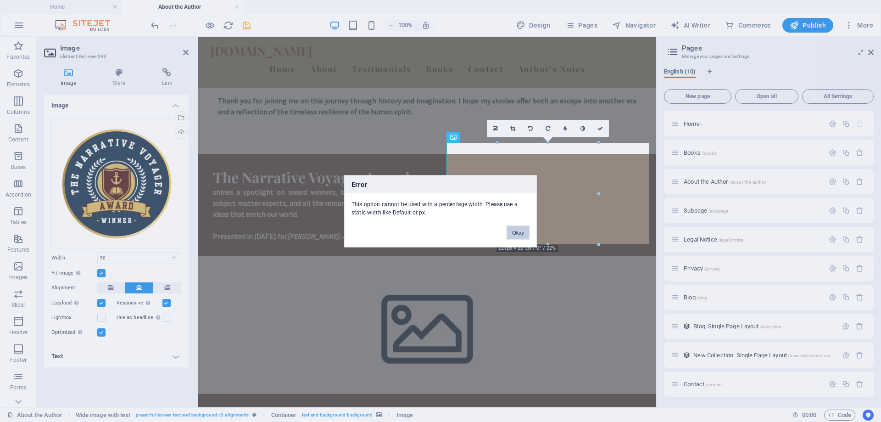
click at [528, 234] on button "Okay" at bounding box center [518, 232] width 23 height 14
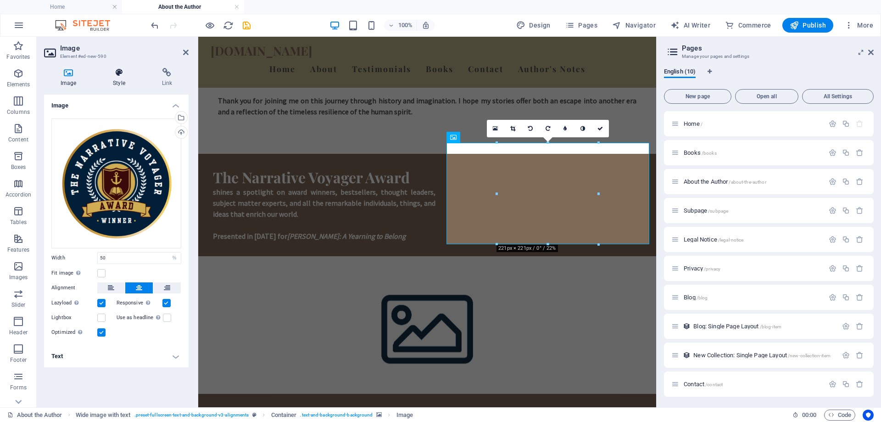
click at [122, 76] on icon at bounding box center [118, 72] width 45 height 9
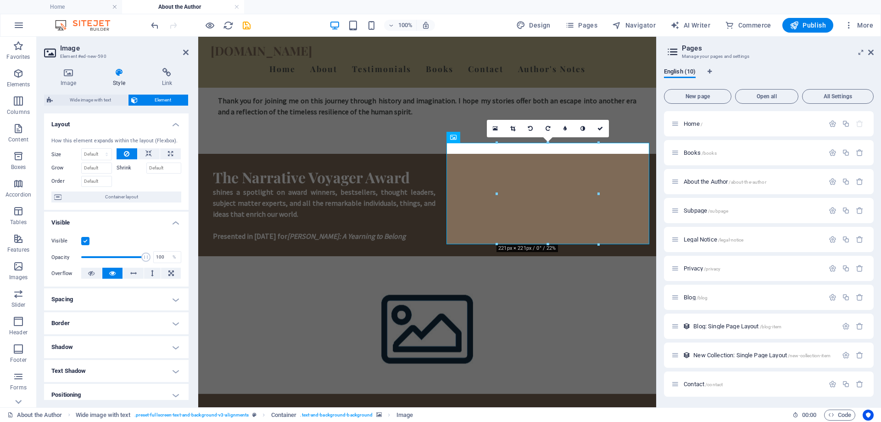
click at [172, 303] on h4 "Spacing" at bounding box center [116, 299] width 145 height 22
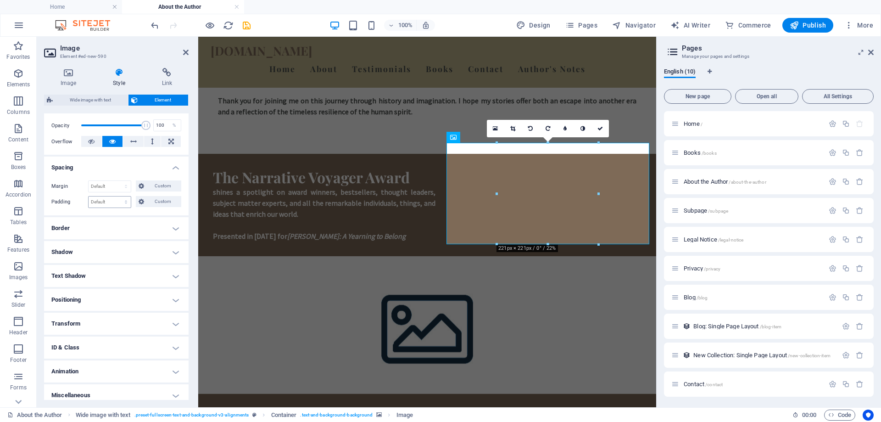
scroll to position [138, 0]
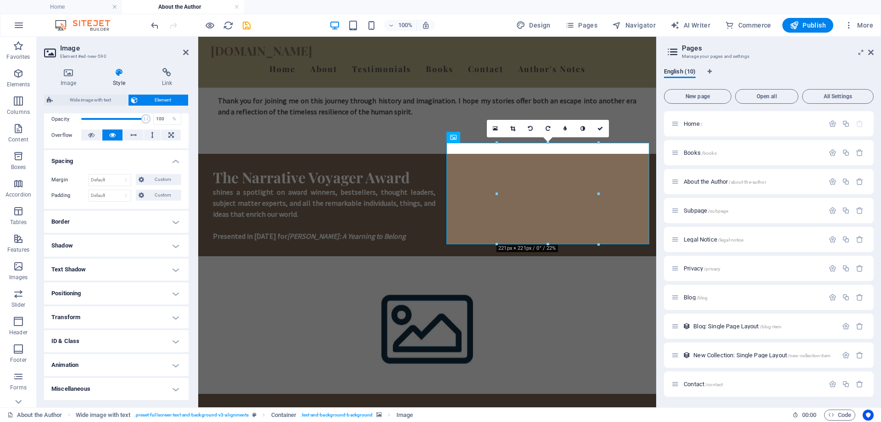
click at [178, 293] on h4 "Positioning" at bounding box center [116, 293] width 145 height 22
click at [178, 293] on h4 "Positioning" at bounding box center [116, 290] width 145 height 17
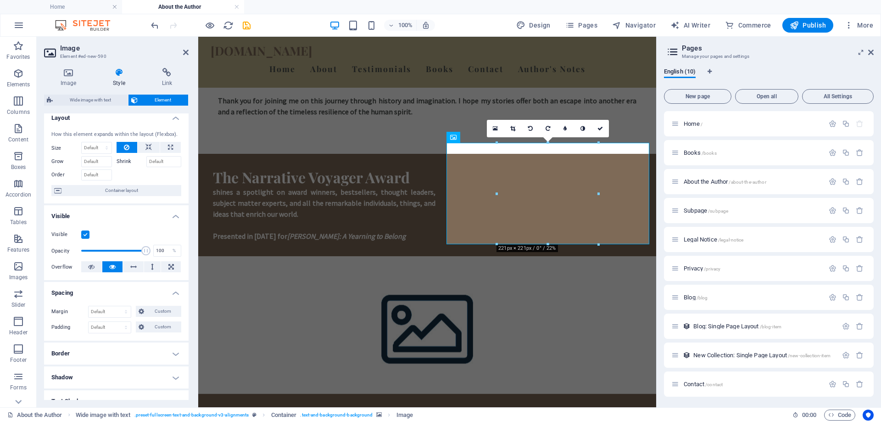
scroll to position [0, 0]
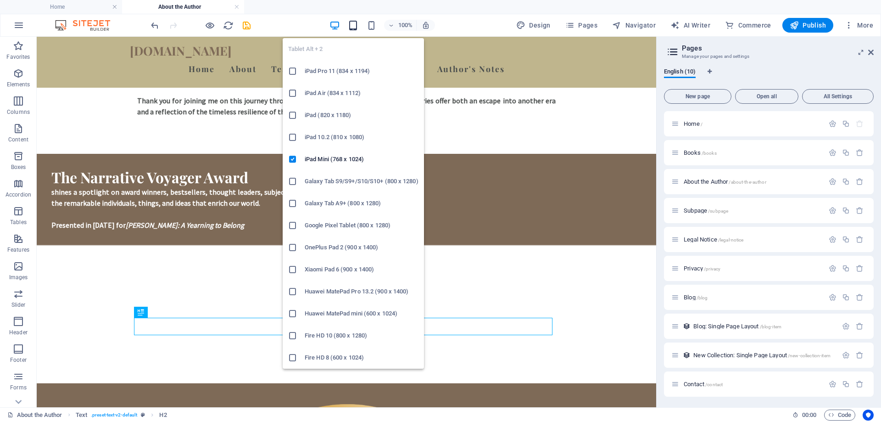
click at [358, 26] on icon "button" at bounding box center [353, 25] width 11 height 11
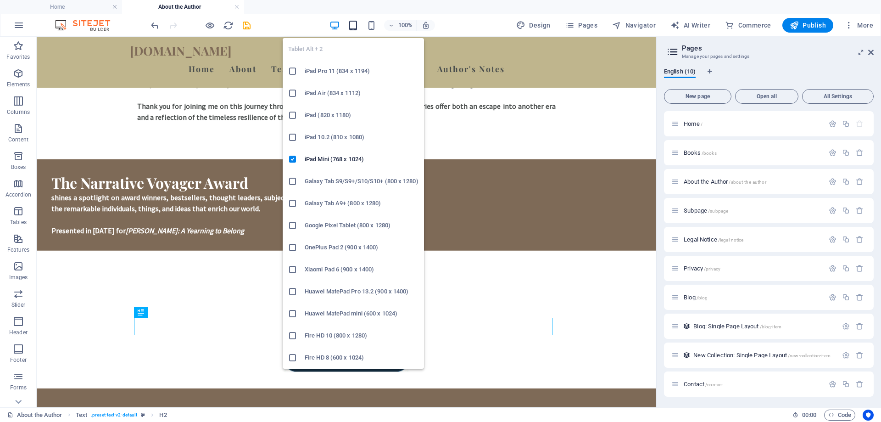
scroll to position [581, 0]
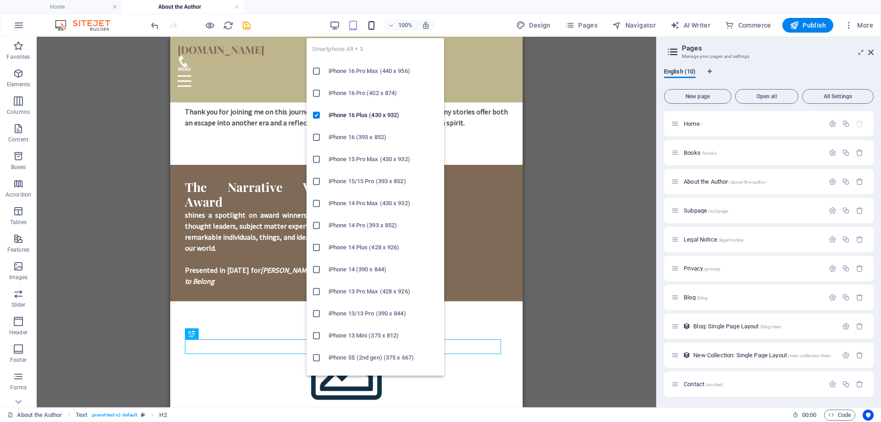
click at [375, 26] on icon "button" at bounding box center [371, 25] width 11 height 11
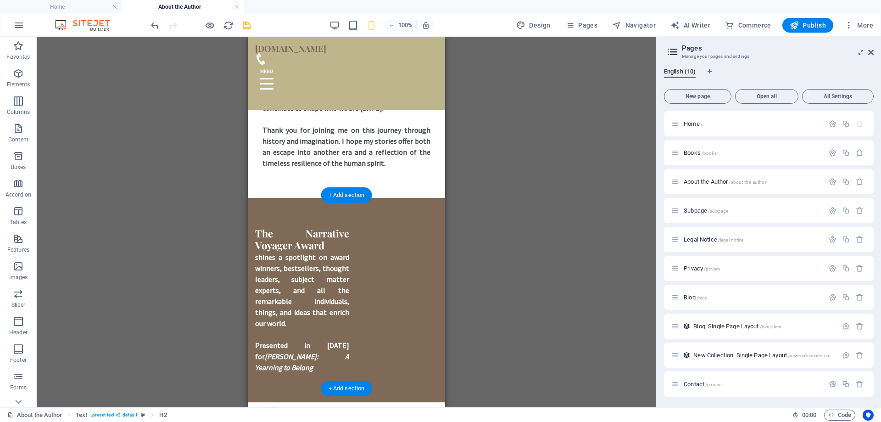
scroll to position [730, 0]
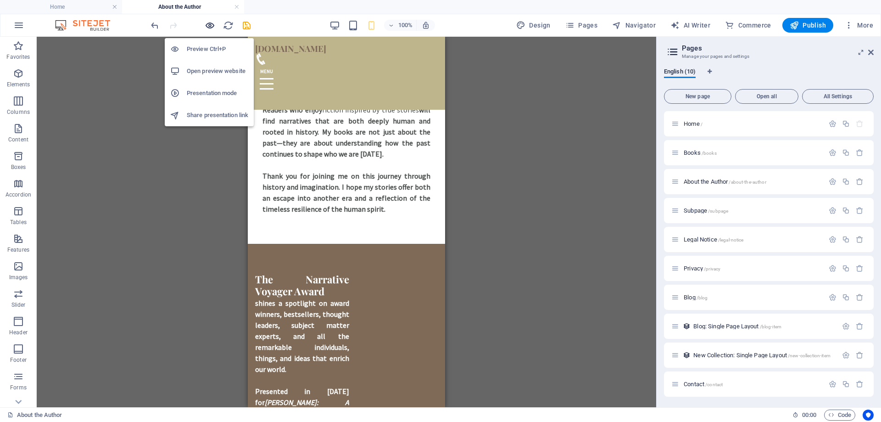
click at [211, 25] on icon "button" at bounding box center [210, 25] width 11 height 11
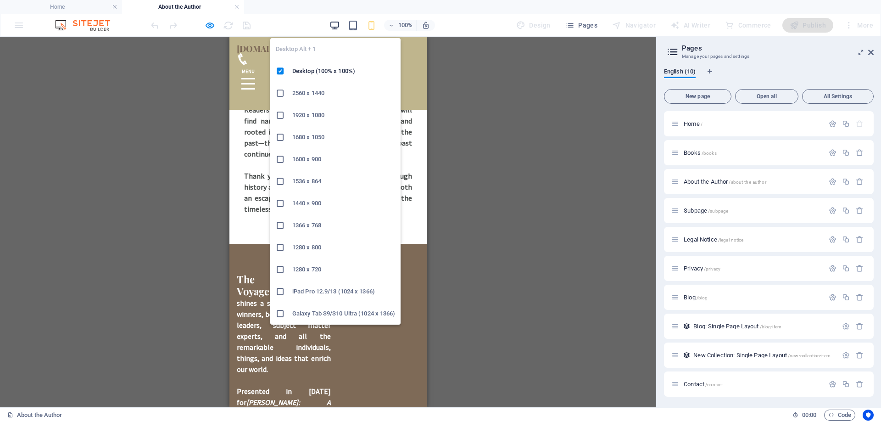
click at [336, 23] on icon "button" at bounding box center [335, 25] width 11 height 11
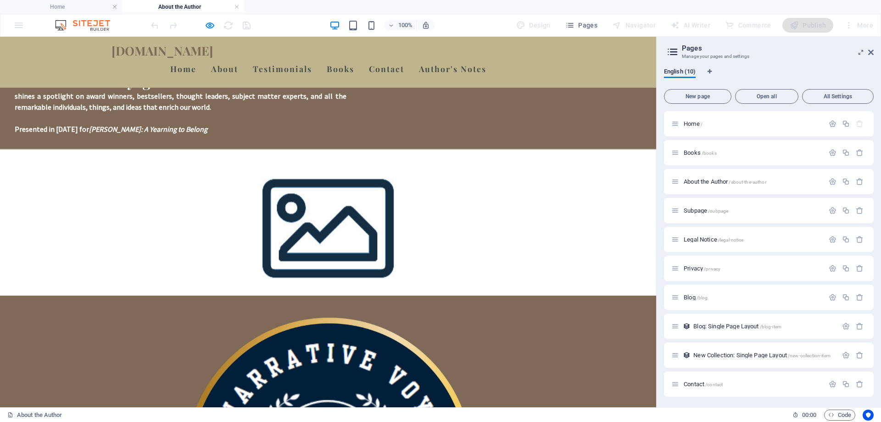
scroll to position [624, 0]
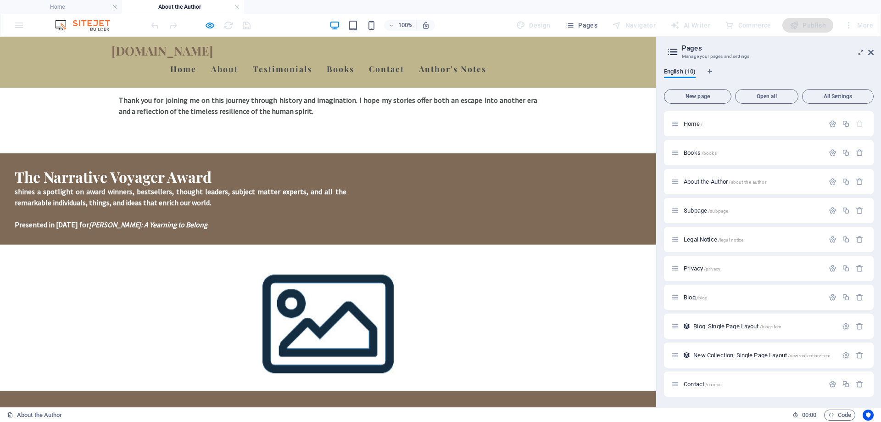
scroll to position [532, 0]
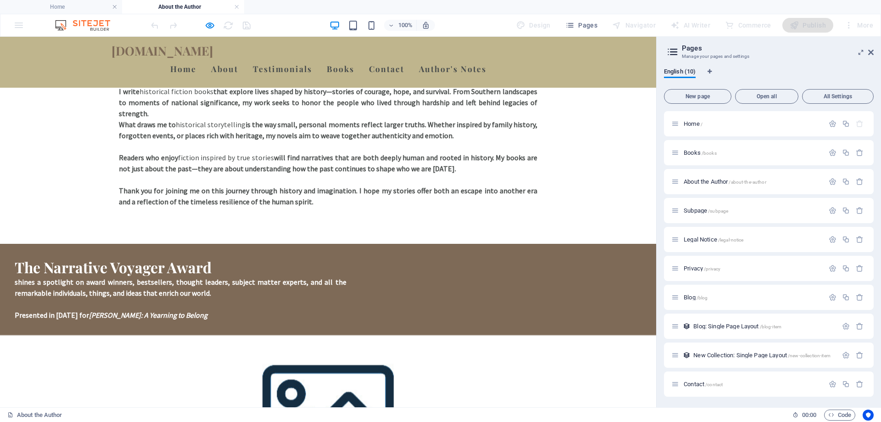
scroll to position [440, 0]
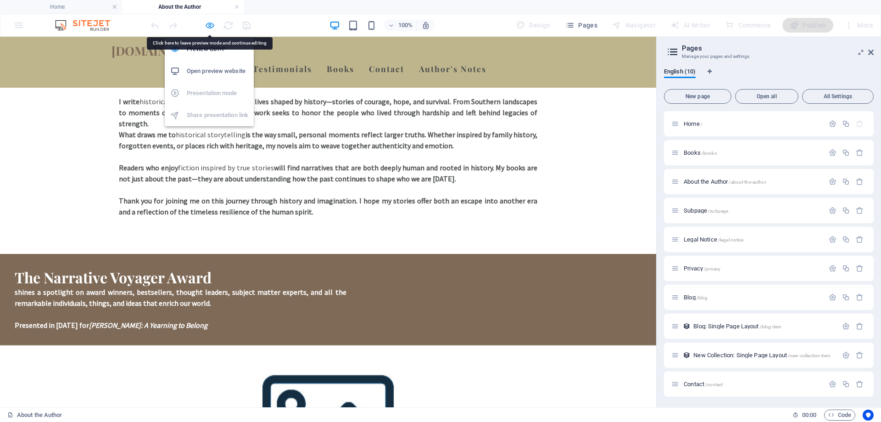
click at [210, 24] on icon "button" at bounding box center [210, 25] width 11 height 11
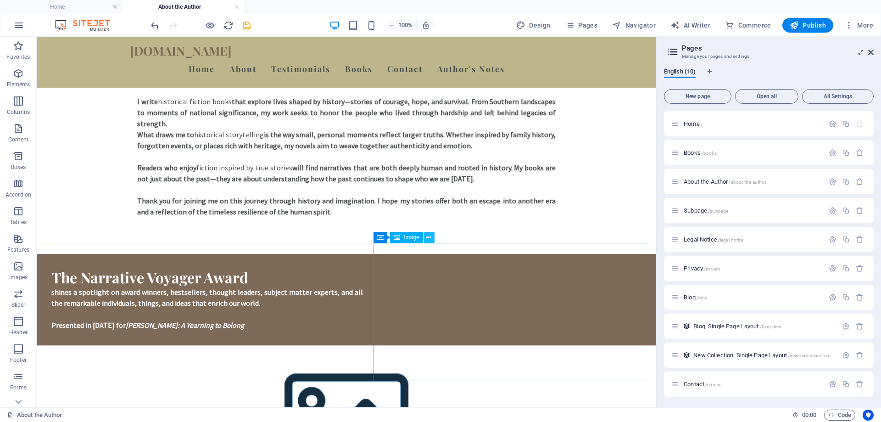
click at [428, 237] on icon at bounding box center [428, 238] width 5 height 10
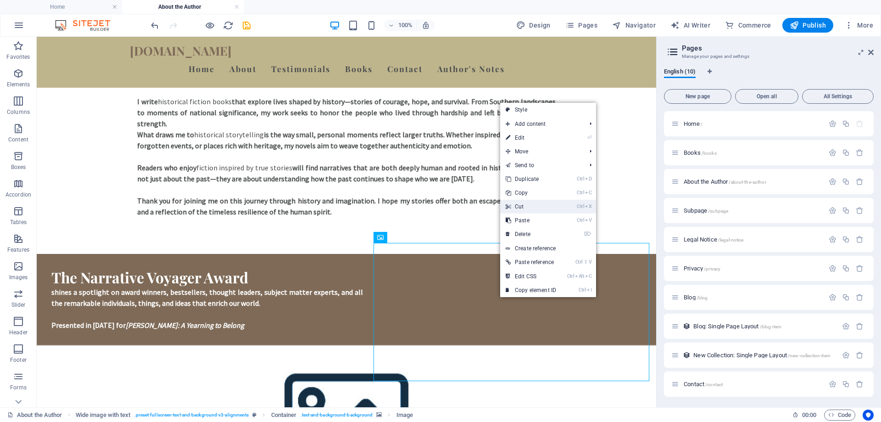
click at [519, 205] on link "Ctrl X Cut" at bounding box center [531, 207] width 62 height 14
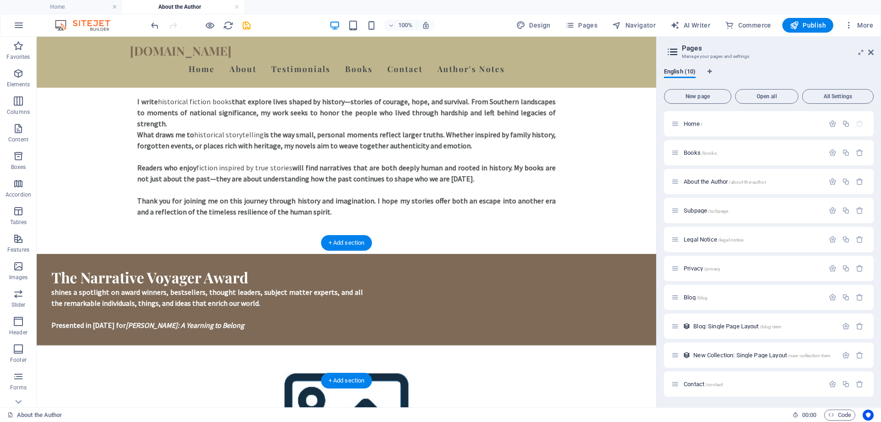
click at [525, 345] on figure at bounding box center [347, 414] width 620 height 138
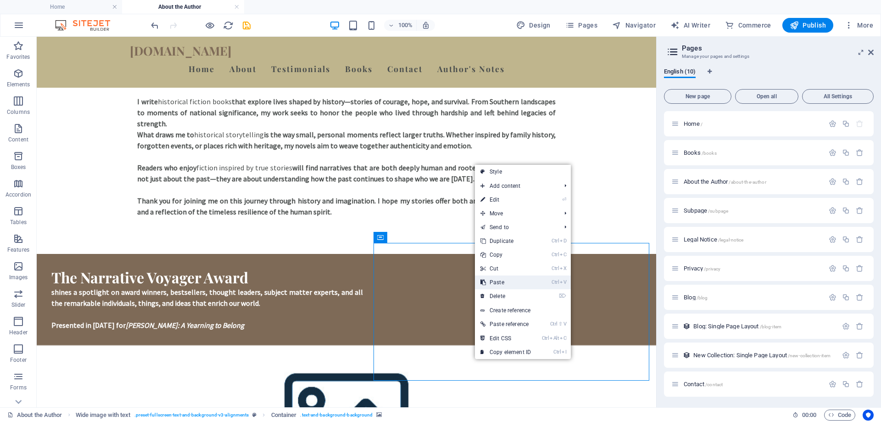
click at [507, 281] on link "Ctrl V Paste" at bounding box center [506, 282] width 62 height 14
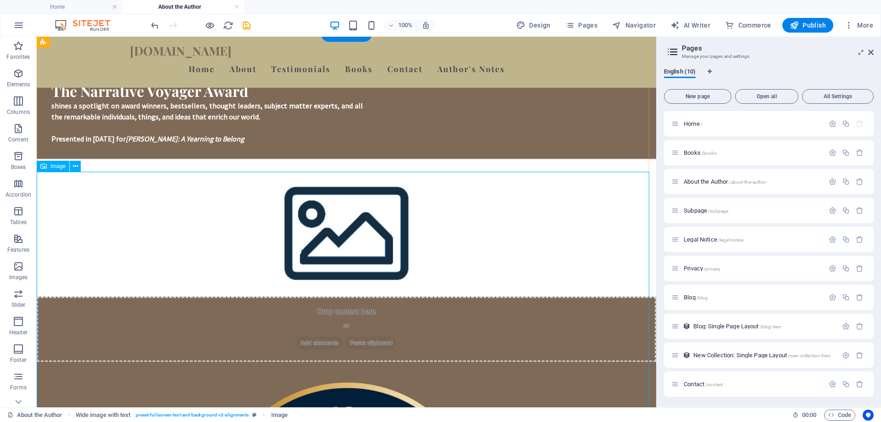
scroll to position [578, 0]
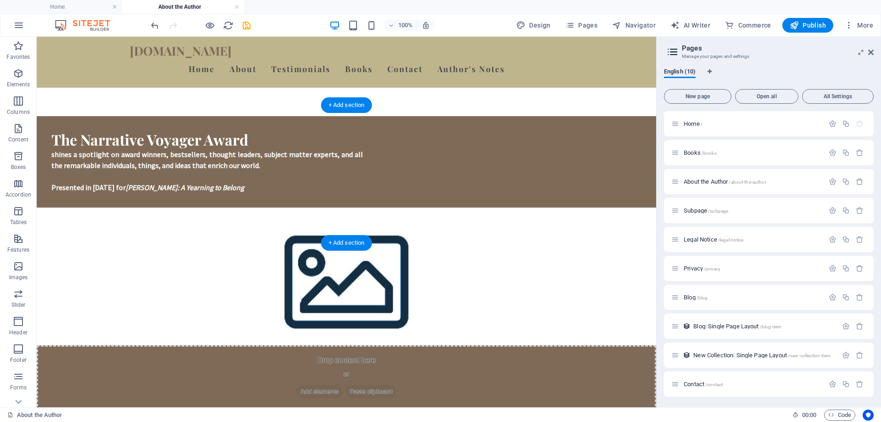
click at [512, 207] on figure at bounding box center [347, 276] width 620 height 138
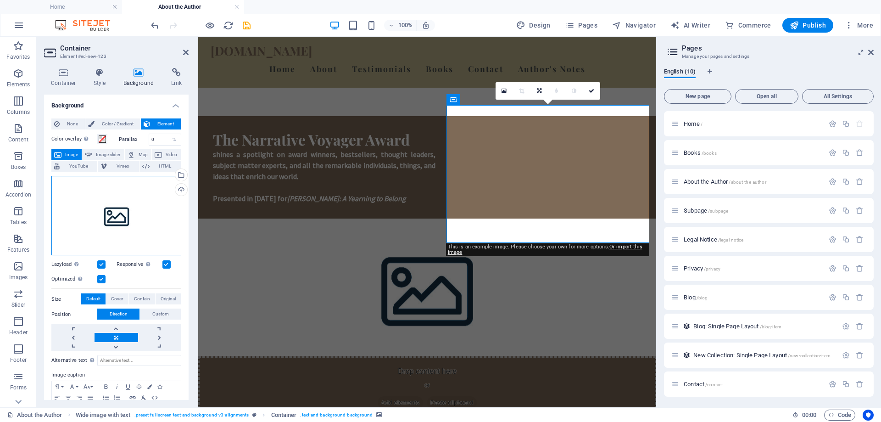
click at [137, 216] on div "Drag files here, click to choose files or select files from Files or our free s…" at bounding box center [116, 216] width 130 height 80
click at [137, 216] on body "garymroberts.com Home About the Author Favorites Elements Columns Content Boxes…" at bounding box center [440, 211] width 881 height 422
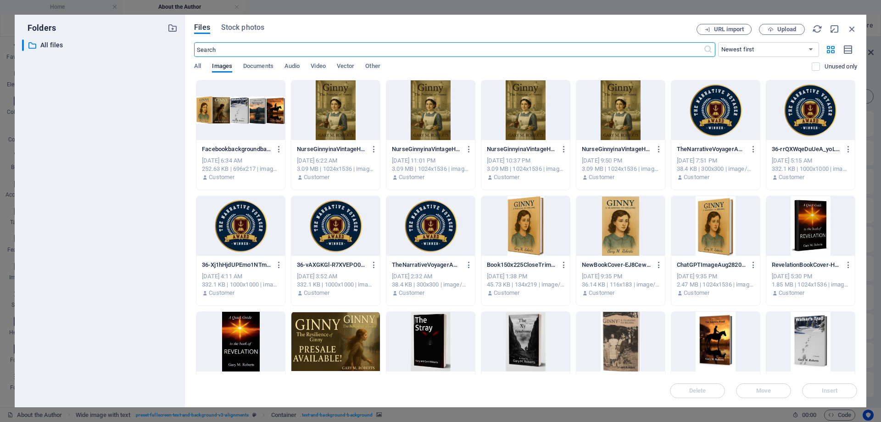
scroll to position [759, 0]
click at [448, 242] on div at bounding box center [431, 226] width 89 height 60
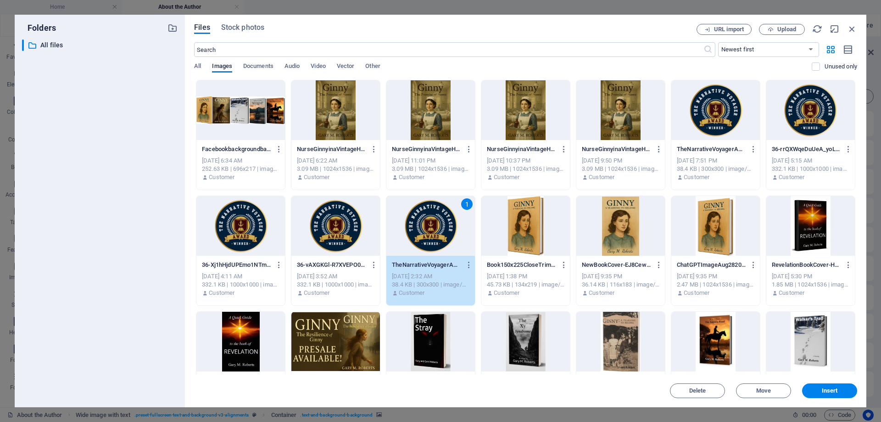
click at [448, 242] on div "1" at bounding box center [431, 226] width 89 height 60
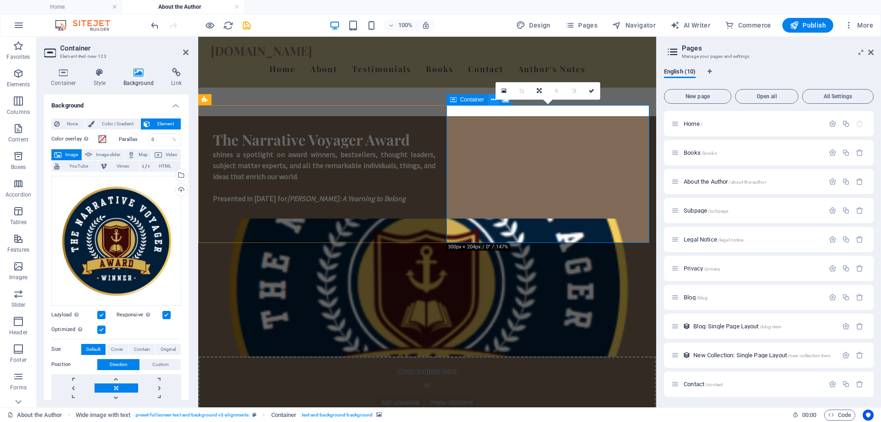
click at [493, 100] on icon at bounding box center [493, 100] width 5 height 10
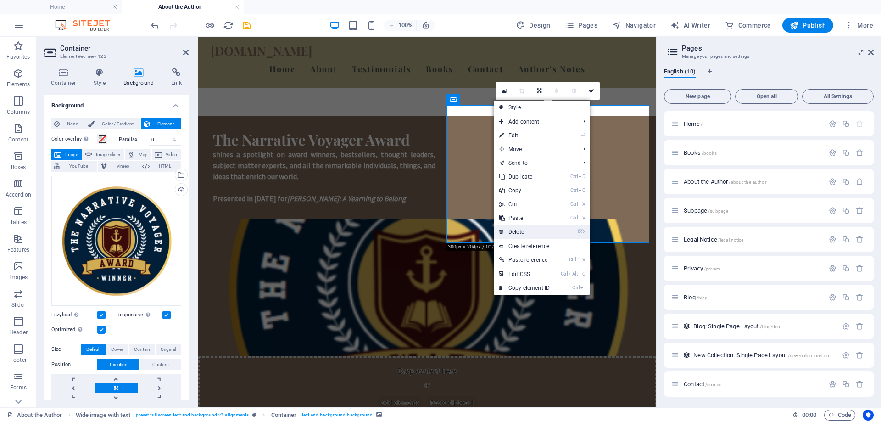
click at [523, 231] on link "⌦ Delete" at bounding box center [525, 232] width 62 height 14
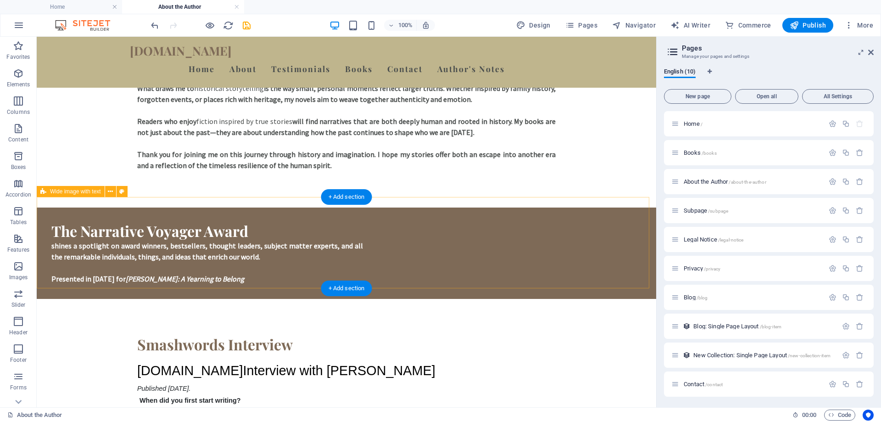
scroll to position [486, 0]
click at [489, 234] on div "The Narrative Voyager Award shines a spotlight on award winners, bestsellers, t…" at bounding box center [347, 253] width 620 height 91
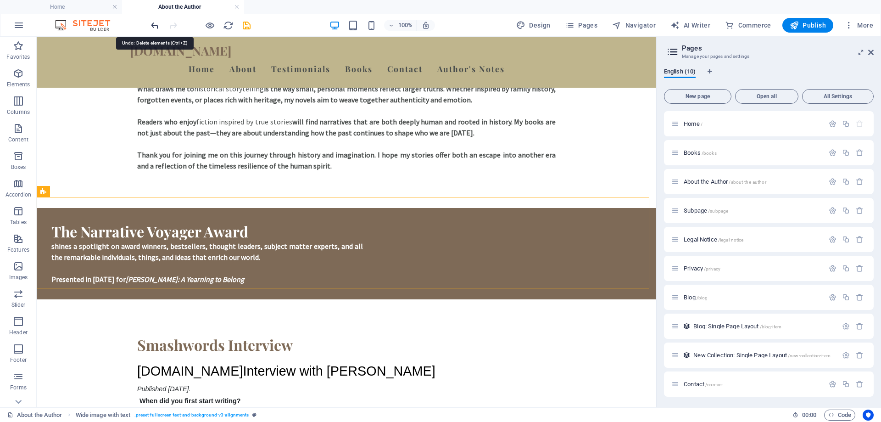
click at [154, 25] on icon "undo" at bounding box center [155, 25] width 11 height 11
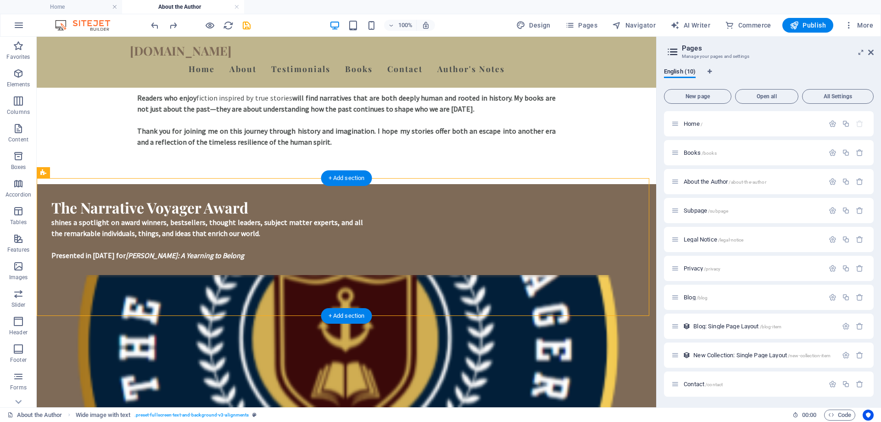
scroll to position [532, 0]
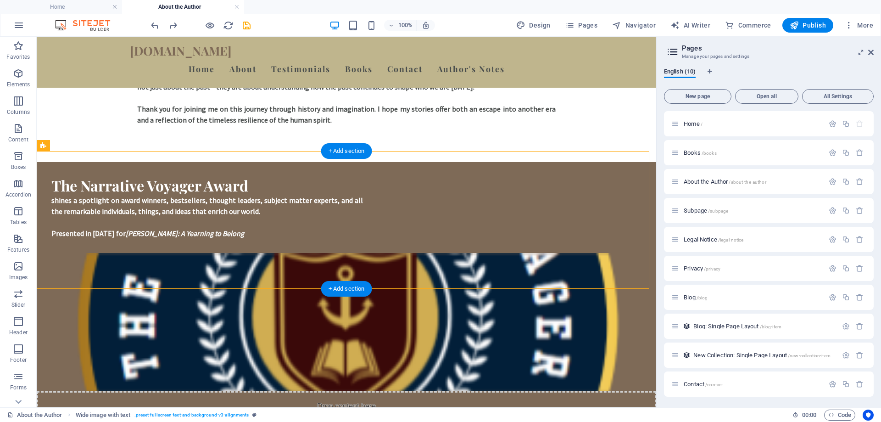
click at [514, 258] on figure at bounding box center [347, 322] width 620 height 138
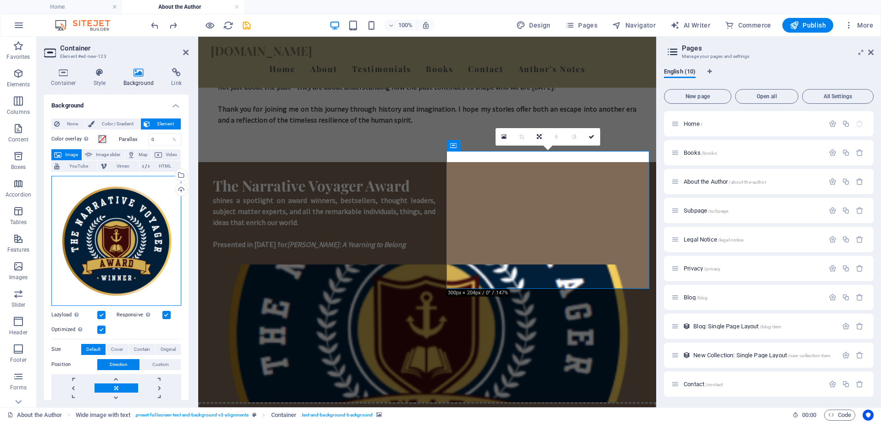
click at [160, 268] on div "Drag files here, click to choose files or select files from Files or our free s…" at bounding box center [116, 241] width 130 height 130
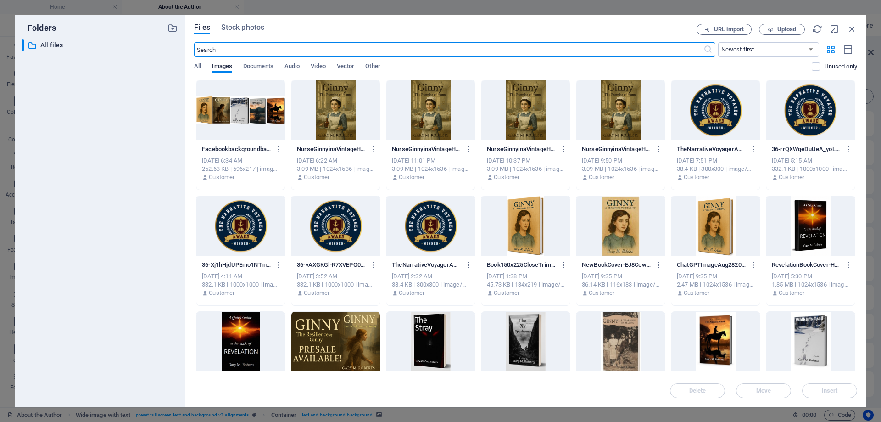
scroll to position [713, 0]
click at [848, 26] on icon "button" at bounding box center [852, 29] width 10 height 10
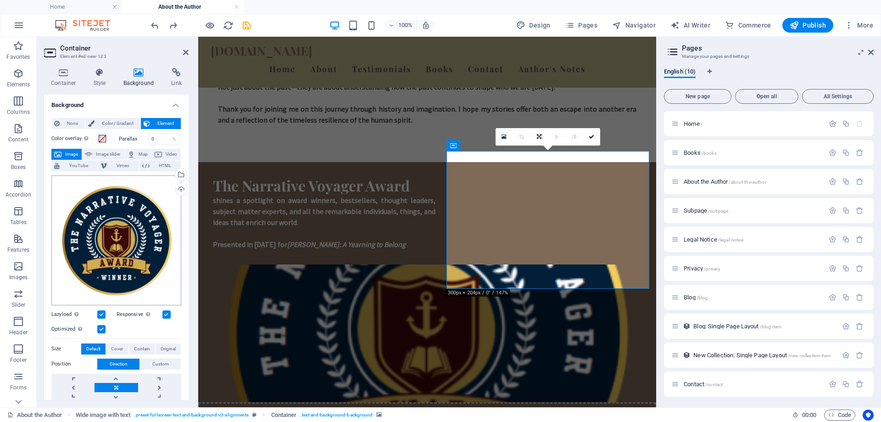
scroll to position [0, 0]
click at [138, 237] on div "Drag files here, click to choose files or select files from Files or our free s…" at bounding box center [116, 241] width 130 height 130
click at [138, 237] on body "garymroberts.com Home About the Author Favorites Elements Columns Content Boxes…" at bounding box center [440, 211] width 881 height 422
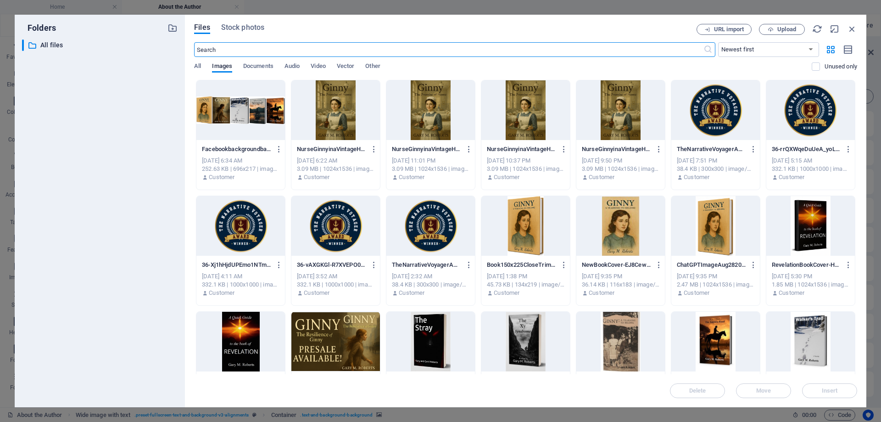
scroll to position [713, 0]
click at [784, 30] on span "Upload" at bounding box center [787, 30] width 19 height 6
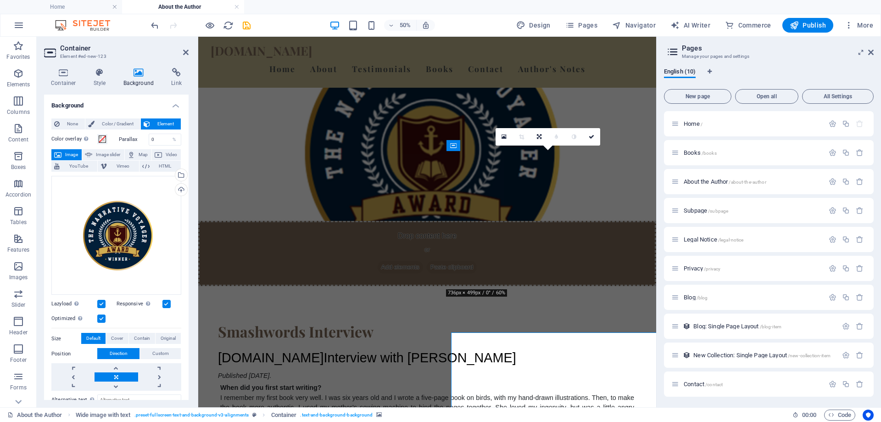
scroll to position [532, 0]
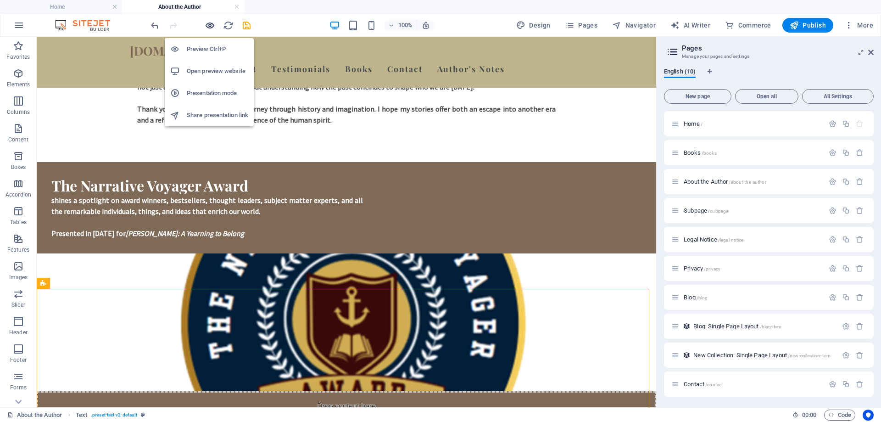
click at [209, 24] on icon "button" at bounding box center [210, 25] width 11 height 11
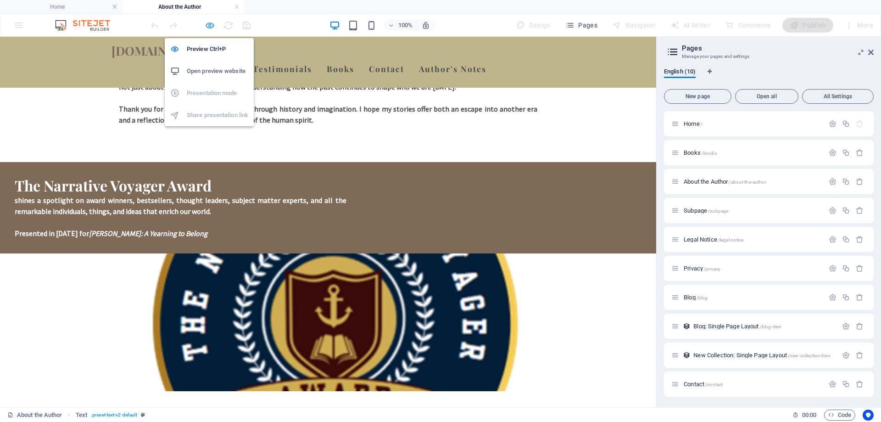
click at [211, 22] on icon "button" at bounding box center [210, 25] width 11 height 11
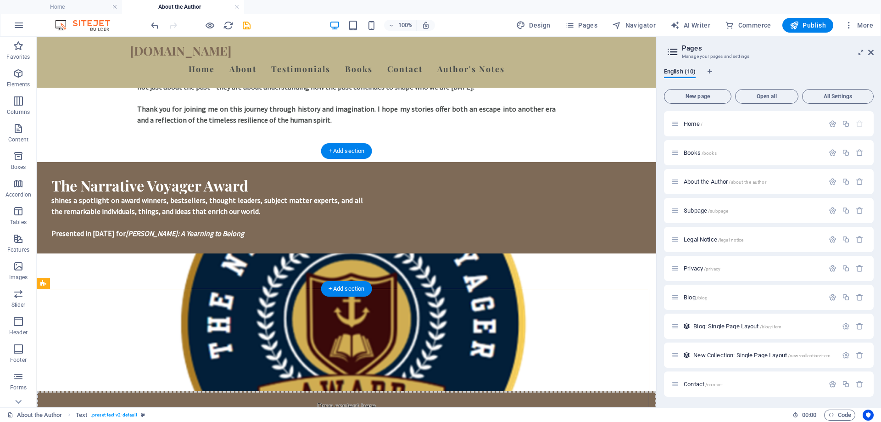
click at [473, 253] on figure at bounding box center [347, 322] width 620 height 138
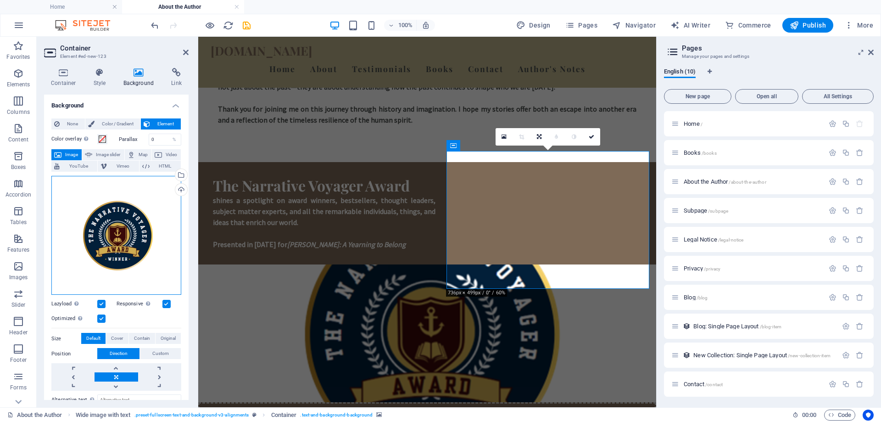
click at [118, 221] on div "Drag files here, click to choose files or select files from Files or our free s…" at bounding box center [116, 235] width 130 height 119
click at [118, 221] on body "garymroberts.com Home About the Author Favorites Elements Columns Content Boxes…" at bounding box center [440, 211] width 881 height 422
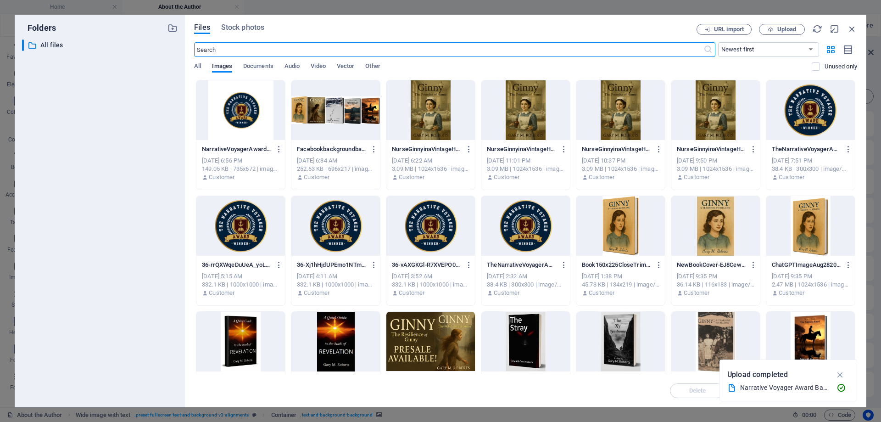
scroll to position [713, 0]
click at [247, 117] on div at bounding box center [240, 110] width 89 height 60
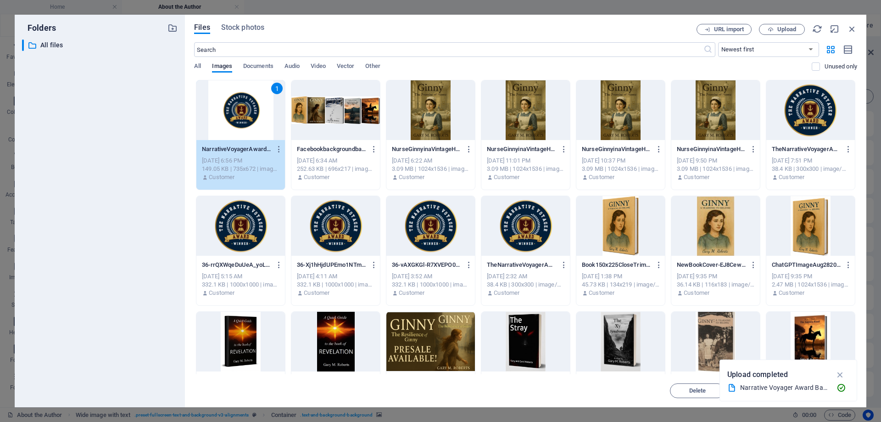
click at [247, 117] on div "1" at bounding box center [240, 110] width 89 height 60
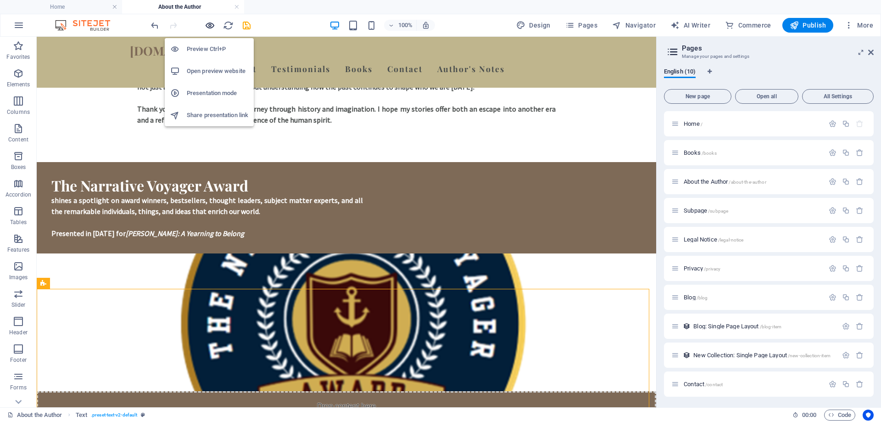
click at [208, 25] on icon "button" at bounding box center [210, 25] width 11 height 11
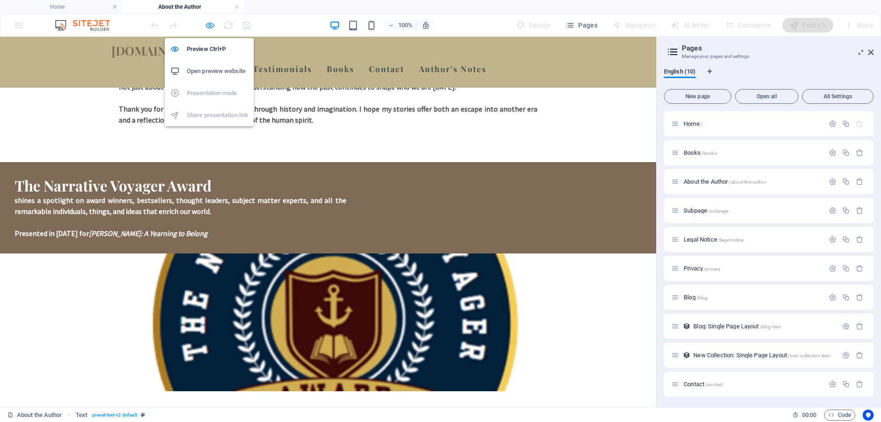
click at [208, 25] on icon "button" at bounding box center [210, 25] width 11 height 11
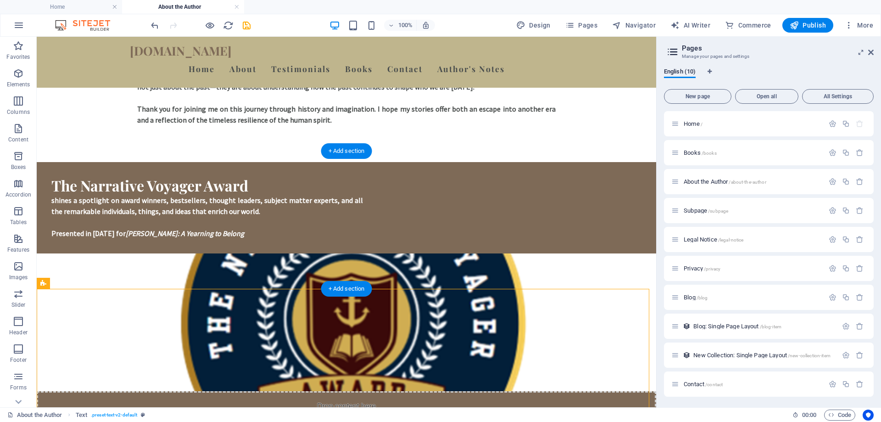
click at [533, 253] on figure at bounding box center [347, 322] width 620 height 138
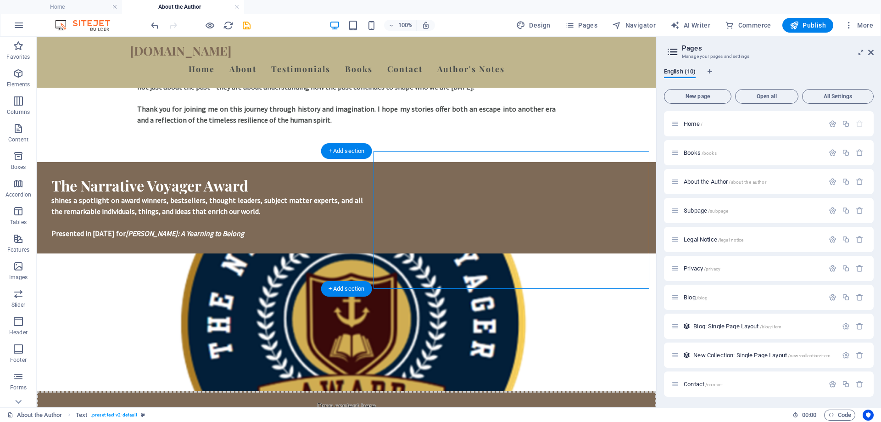
click at [533, 253] on figure at bounding box center [347, 322] width 620 height 138
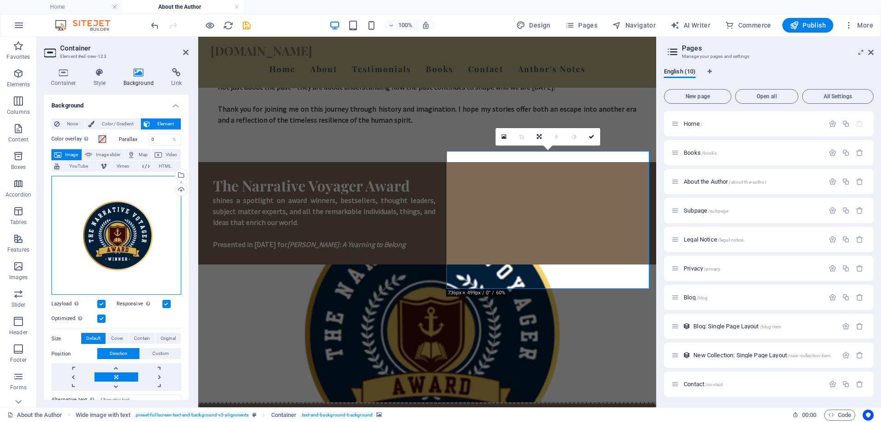
click at [129, 224] on div "Drag files here, click to choose files or select files from Files or our free s…" at bounding box center [116, 235] width 130 height 119
click at [129, 224] on body "garymroberts.com Home About the Author Favorites Elements Columns Content Boxes…" at bounding box center [440, 211] width 881 height 422
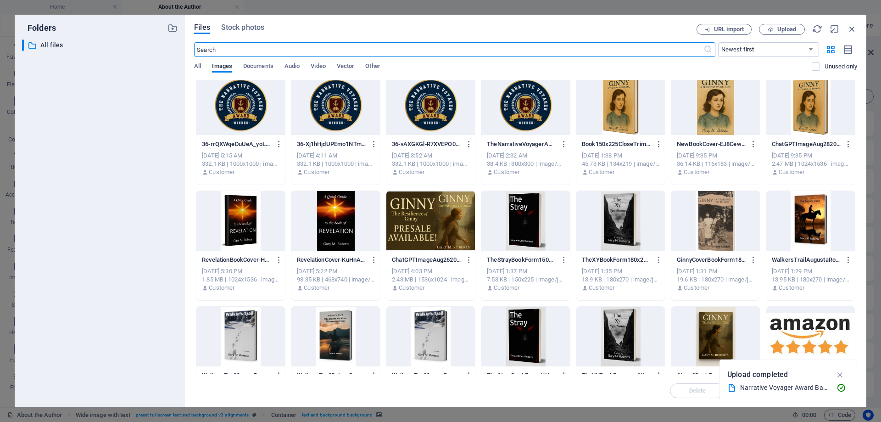
scroll to position [0, 0]
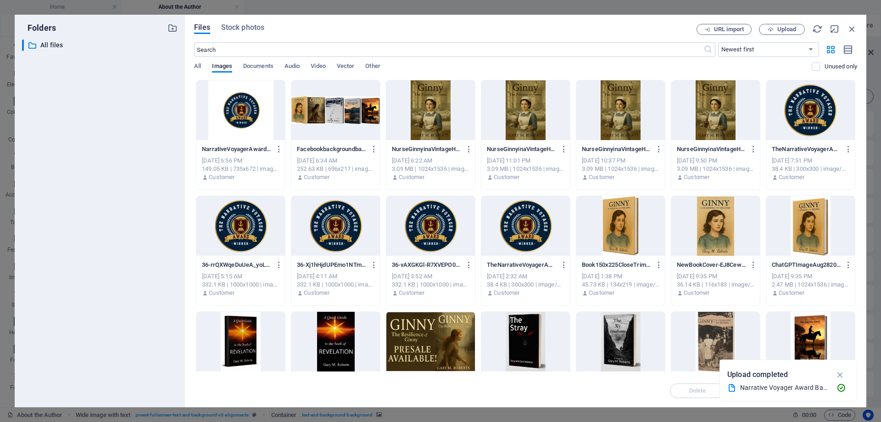
click at [240, 105] on div at bounding box center [240, 110] width 89 height 60
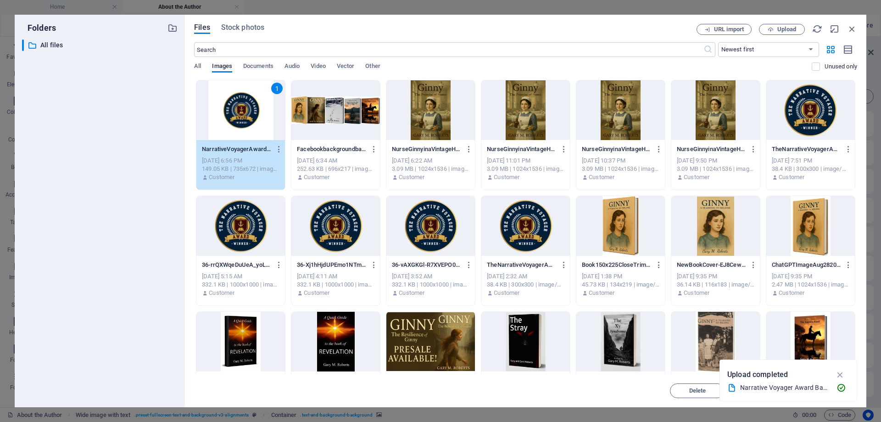
click at [240, 105] on div "1" at bounding box center [240, 110] width 89 height 60
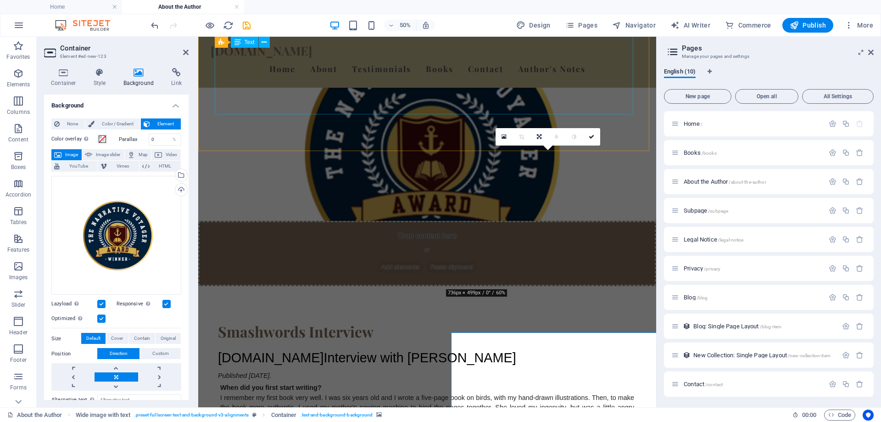
scroll to position [532, 0]
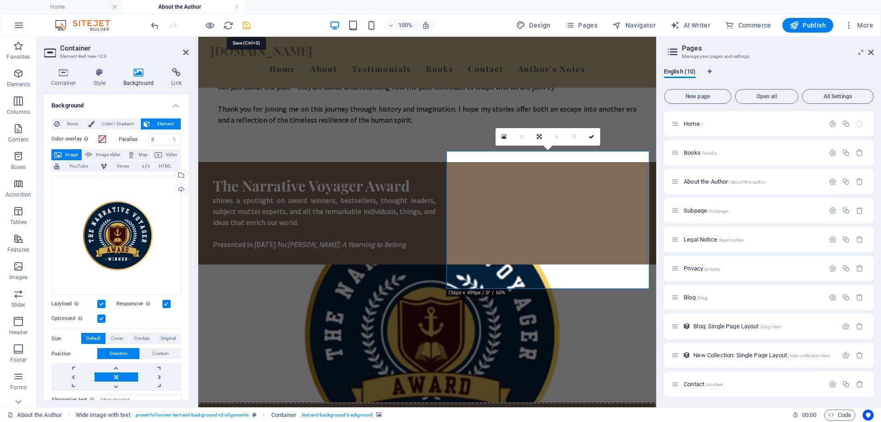
click at [246, 27] on icon "save" at bounding box center [246, 25] width 11 height 11
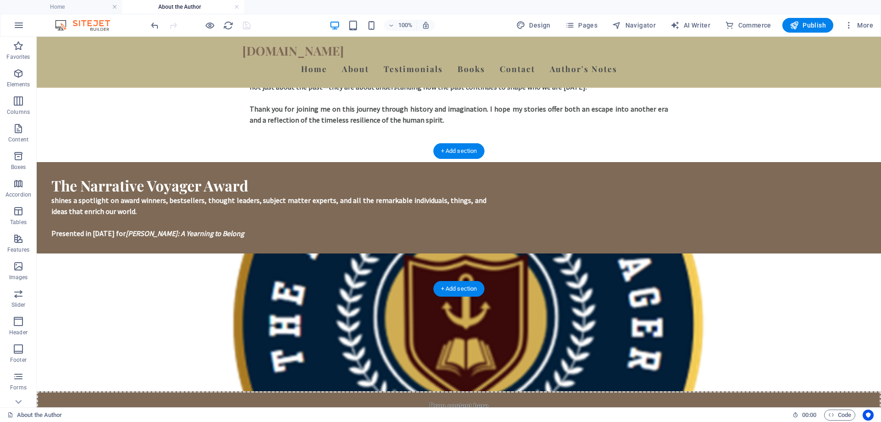
click at [690, 253] on figure at bounding box center [459, 322] width 845 height 138
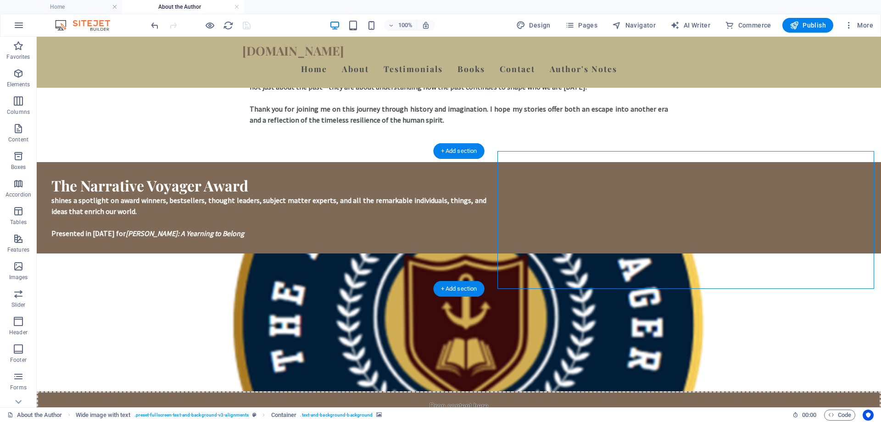
click at [690, 253] on figure at bounding box center [459, 322] width 845 height 138
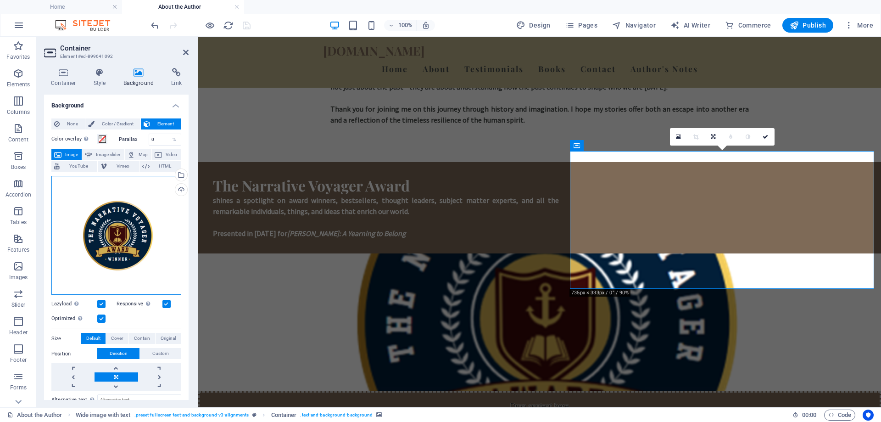
click at [113, 228] on div "Drag files here, click to choose files or select files from Files or our free s…" at bounding box center [116, 235] width 130 height 119
click at [113, 228] on body "garymroberts.com Home About the Author Favorites Elements Columns Content Boxes…" at bounding box center [440, 211] width 881 height 422
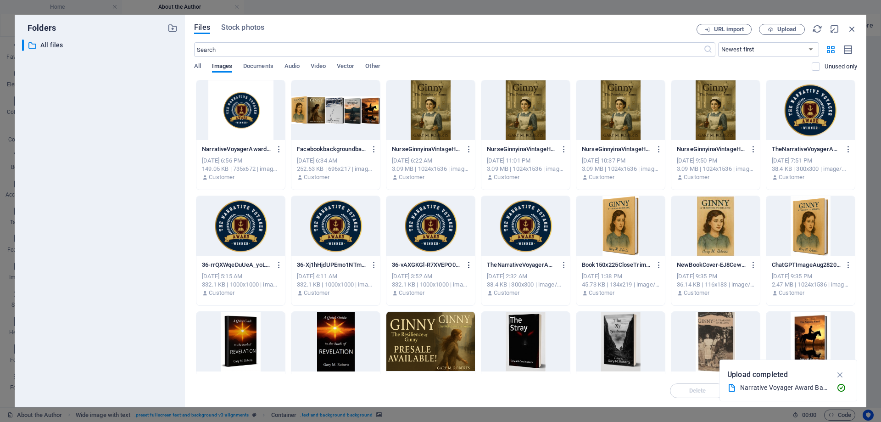
click at [470, 264] on icon "button" at bounding box center [469, 265] width 9 height 8
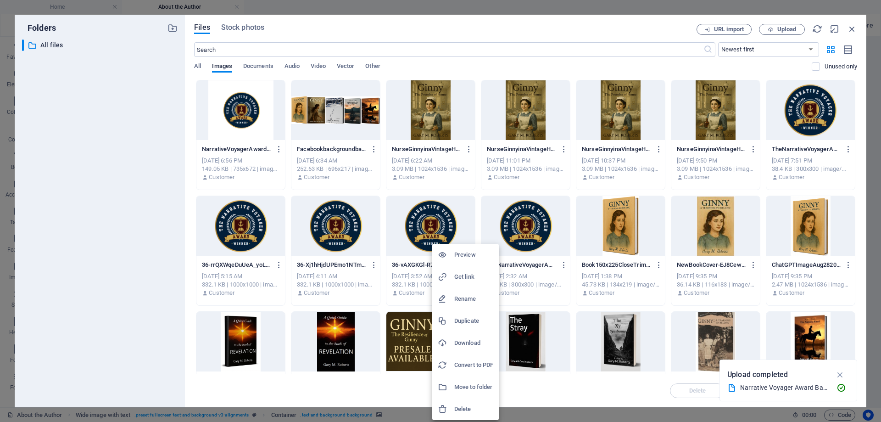
click at [458, 409] on h6 "Delete" at bounding box center [473, 409] width 39 height 11
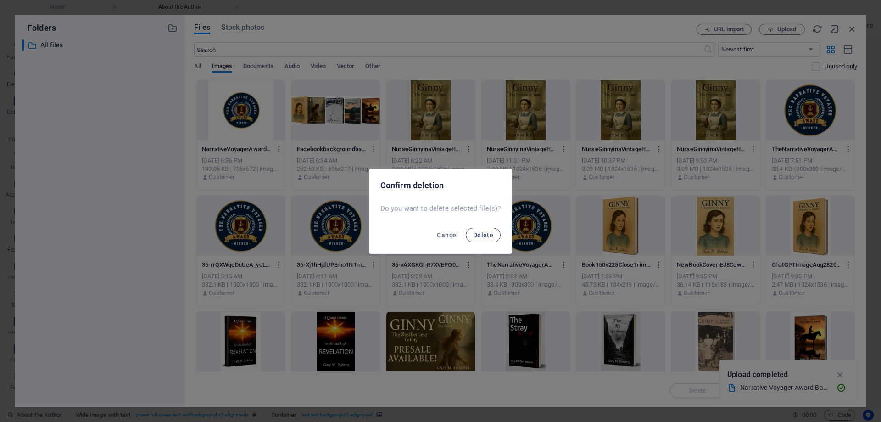
click at [476, 231] on span "Delete" at bounding box center [483, 234] width 20 height 7
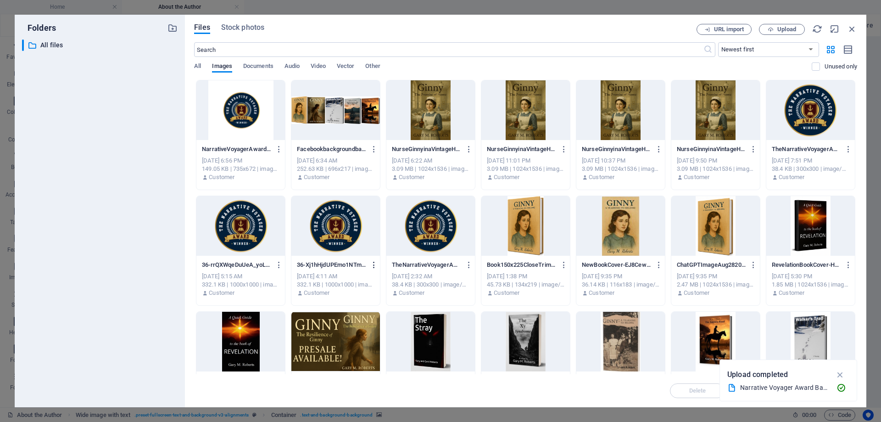
click at [375, 264] on icon "button" at bounding box center [374, 265] width 9 height 8
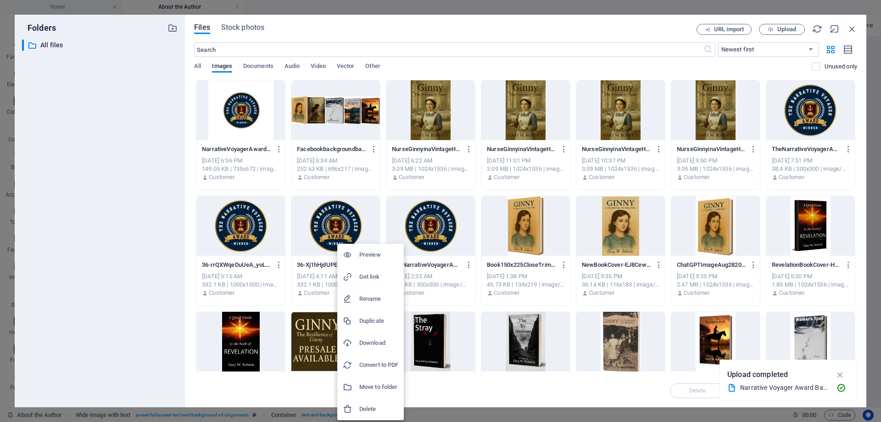
click at [362, 413] on h6 "Delete" at bounding box center [378, 409] width 39 height 11
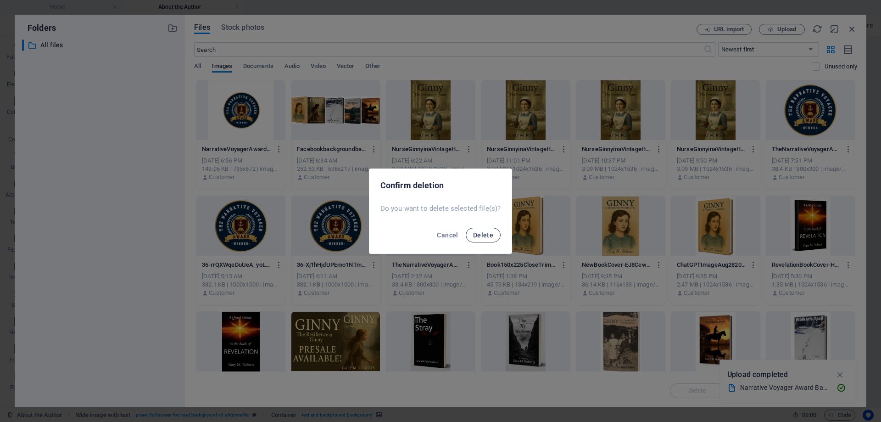
click at [480, 236] on span "Delete" at bounding box center [483, 234] width 20 height 7
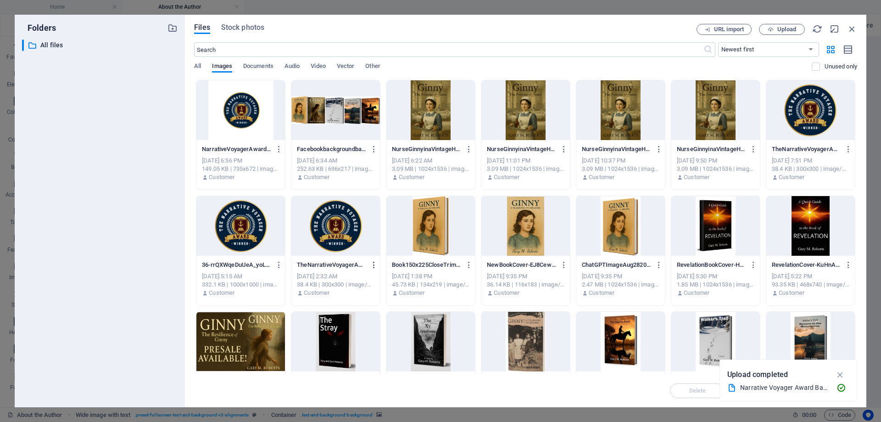
click at [373, 263] on icon "button" at bounding box center [374, 265] width 9 height 8
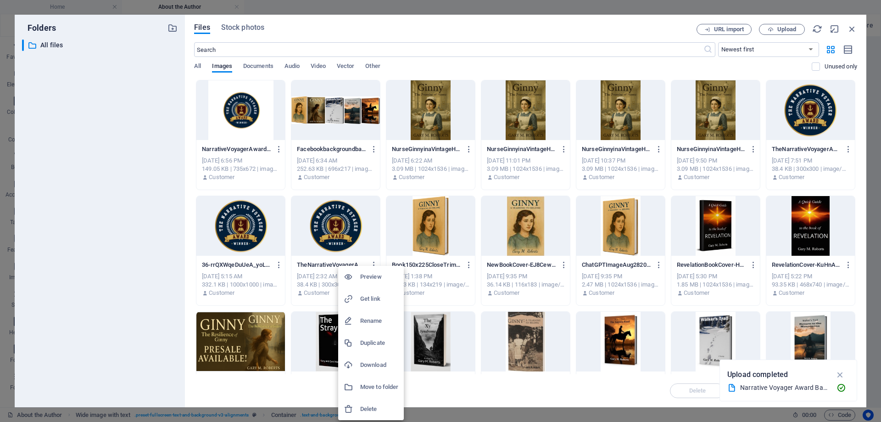
click at [370, 408] on h6 "Delete" at bounding box center [379, 409] width 38 height 11
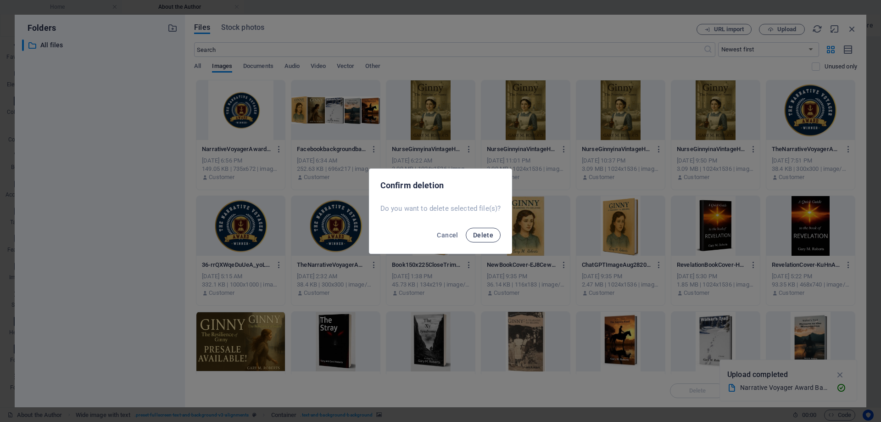
click at [485, 236] on span "Delete" at bounding box center [483, 234] width 20 height 7
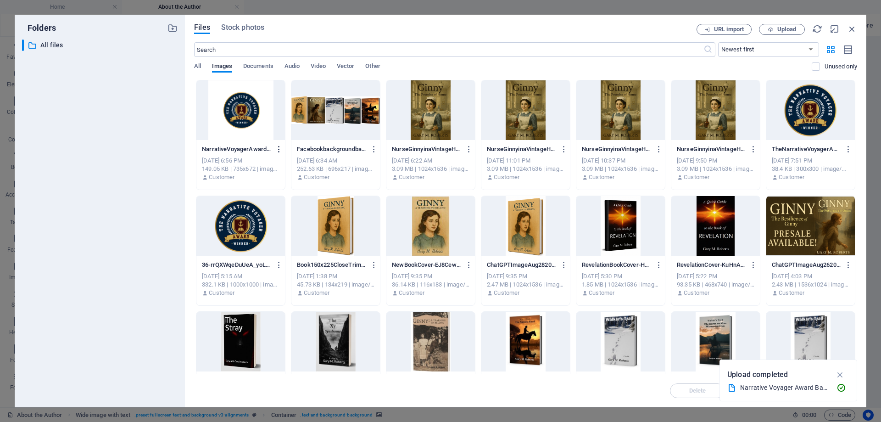
click at [277, 145] on icon "button" at bounding box center [279, 149] width 9 height 8
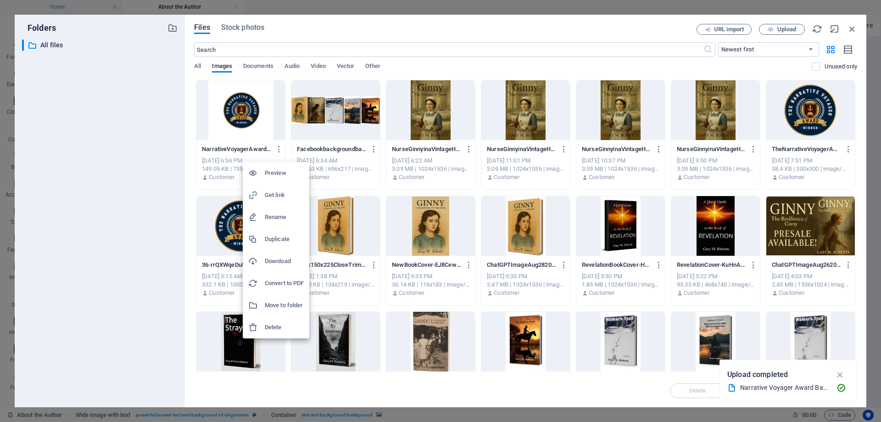
click at [275, 328] on h6 "Delete" at bounding box center [284, 327] width 39 height 11
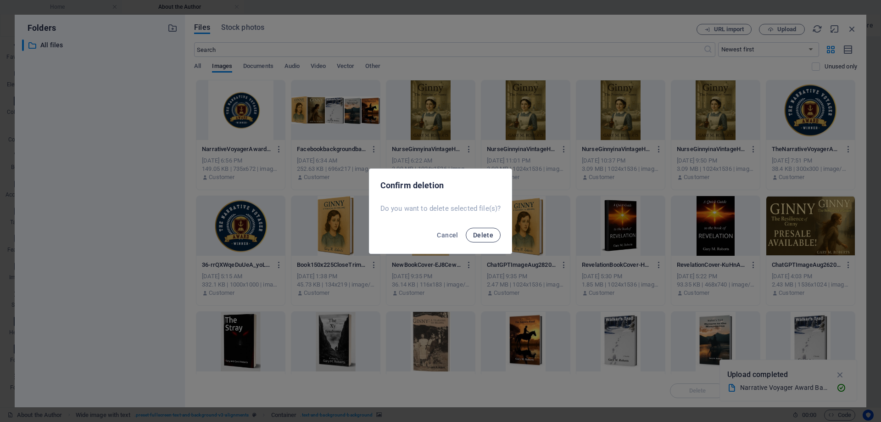
click at [494, 236] on button "Delete" at bounding box center [483, 235] width 35 height 15
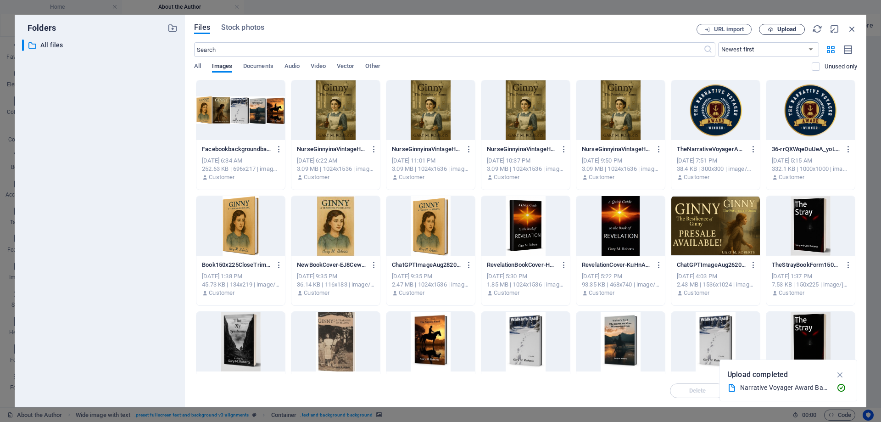
click at [788, 28] on span "Upload" at bounding box center [787, 30] width 19 height 6
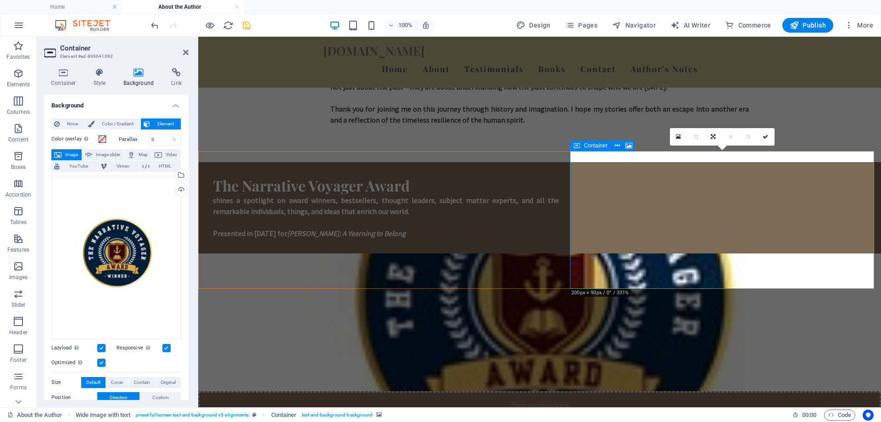
scroll to position [486, 0]
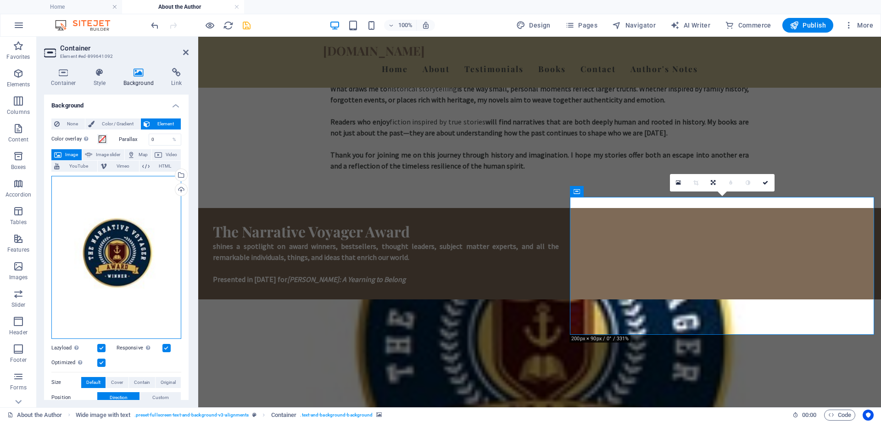
click at [135, 250] on div "Drag files here, click to choose files or select files from Files or our free s…" at bounding box center [116, 257] width 130 height 163
click at [135, 250] on body "garymroberts.com Home About the Author Favorites Elements Columns Content Boxes…" at bounding box center [440, 211] width 881 height 422
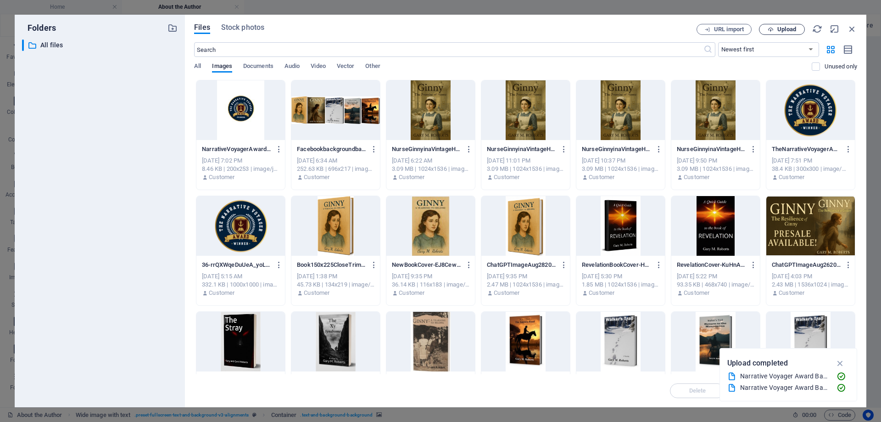
click at [788, 30] on span "Upload" at bounding box center [787, 30] width 19 height 6
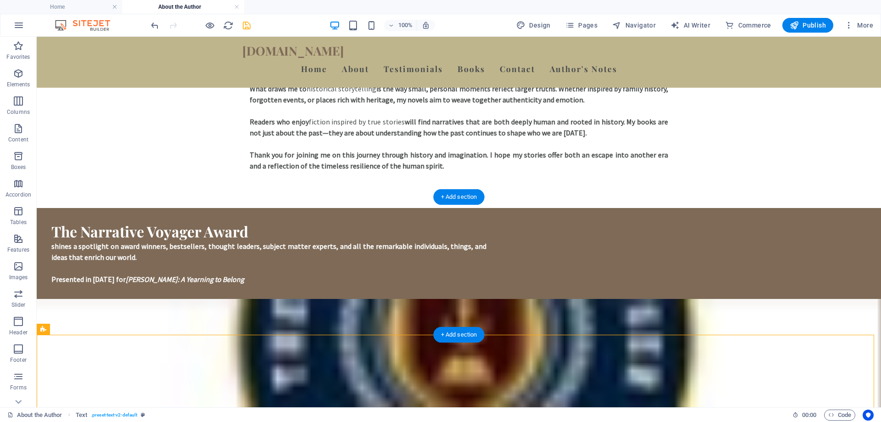
click at [641, 299] on figure at bounding box center [459, 368] width 845 height 138
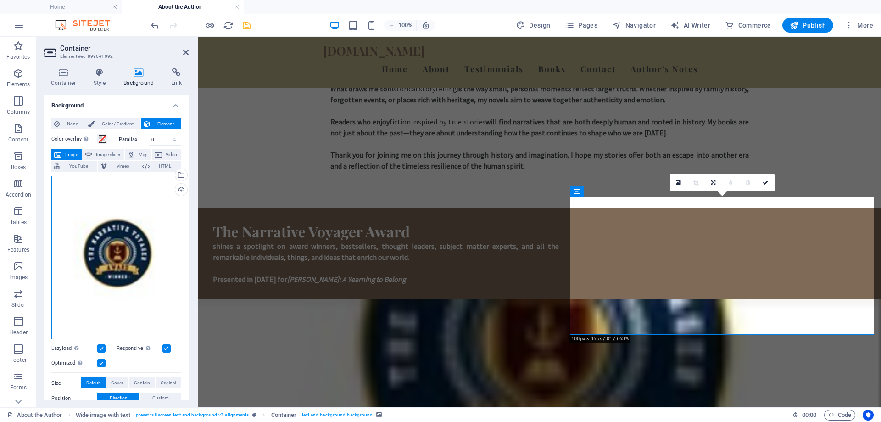
click at [117, 235] on div "Drag files here, click to choose files or select files from Files or our free s…" at bounding box center [116, 258] width 130 height 164
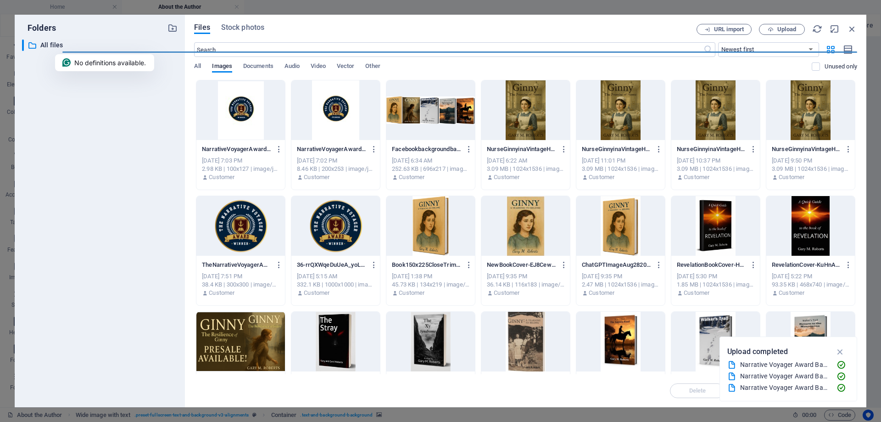
click at [352, 229] on div at bounding box center [336, 226] width 89 height 60
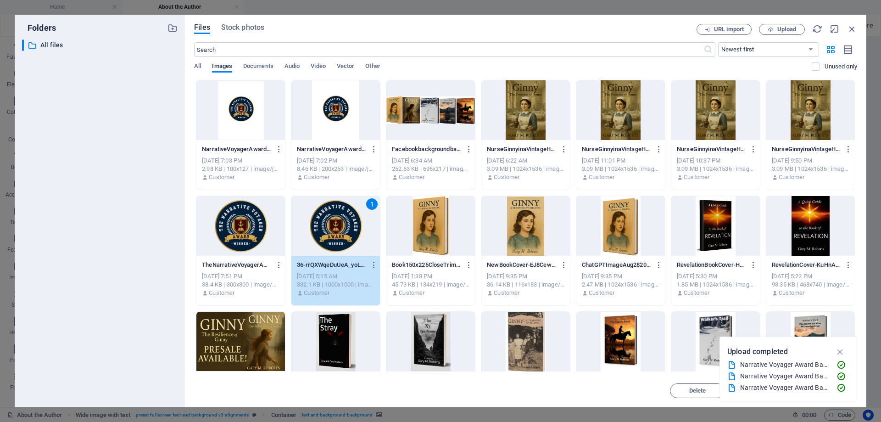
click at [352, 229] on div "1" at bounding box center [336, 226] width 89 height 60
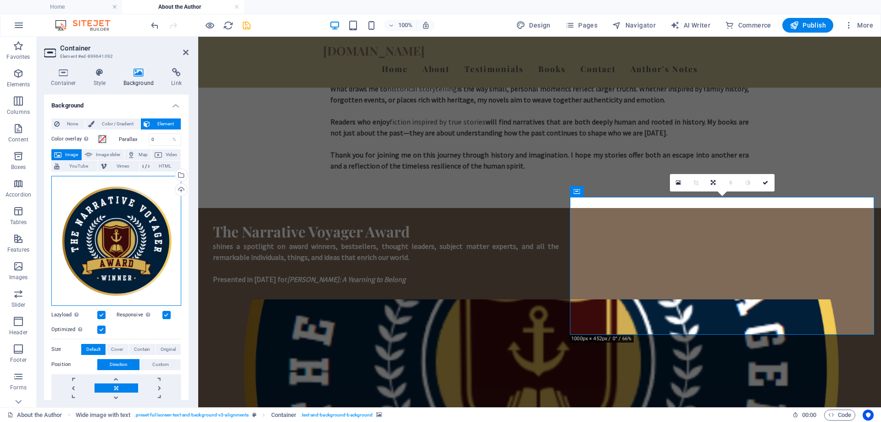
click at [130, 278] on div "Drag files here, click to choose files or select files from Files or our free s…" at bounding box center [116, 241] width 130 height 130
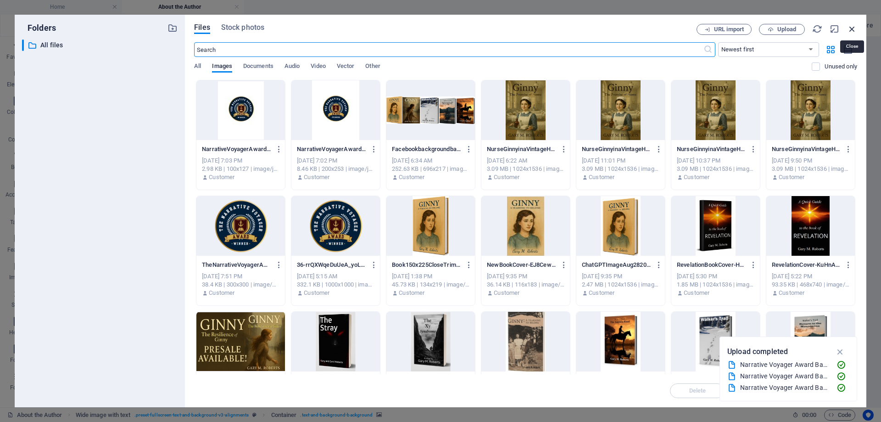
click at [857, 28] on icon "button" at bounding box center [852, 29] width 10 height 10
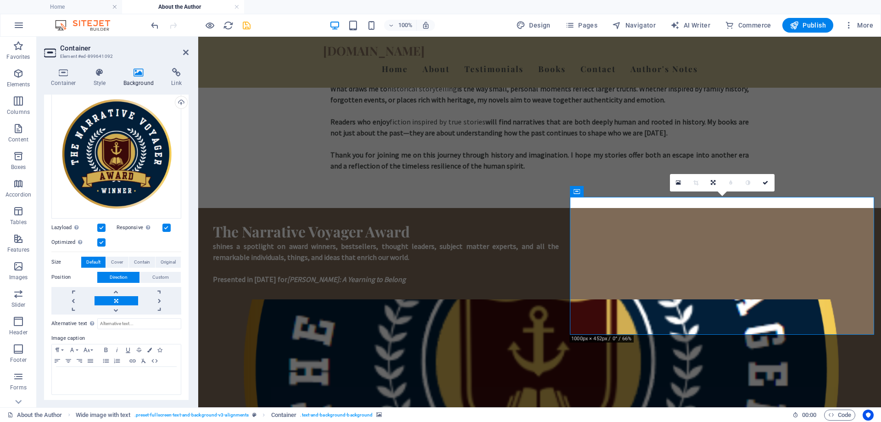
scroll to position [88, 0]
click at [160, 274] on span "Custom" at bounding box center [160, 276] width 17 height 11
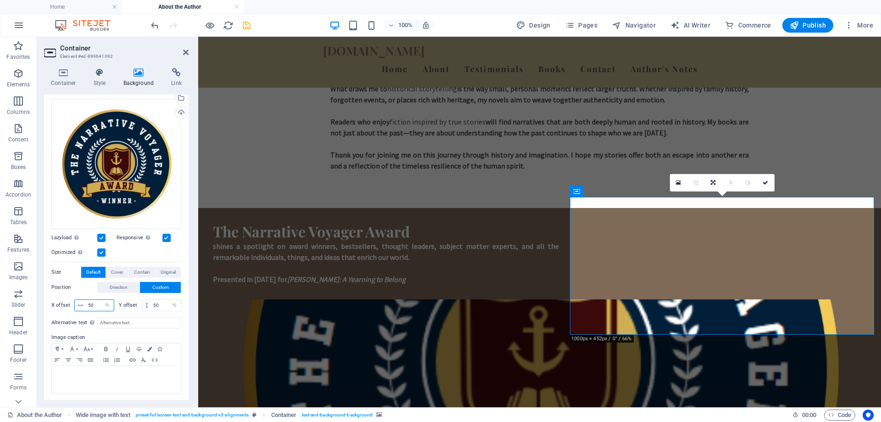
drag, startPoint x: 93, startPoint y: 303, endPoint x: 87, endPoint y: 303, distance: 5.5
click at [87, 303] on input "50" at bounding box center [100, 305] width 28 height 11
type input "20"
click at [160, 306] on input "50" at bounding box center [166, 305] width 30 height 11
type input "5"
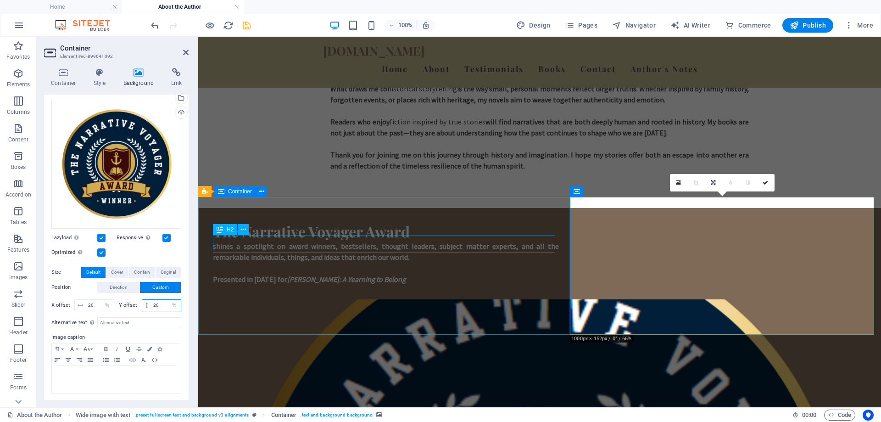
type input "2"
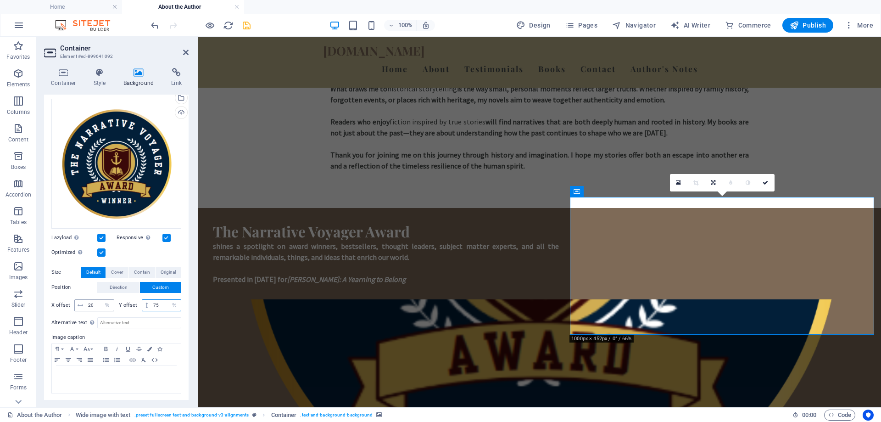
type input "75"
click at [95, 307] on input "20" at bounding box center [100, 305] width 28 height 11
type input "2"
type input "75"
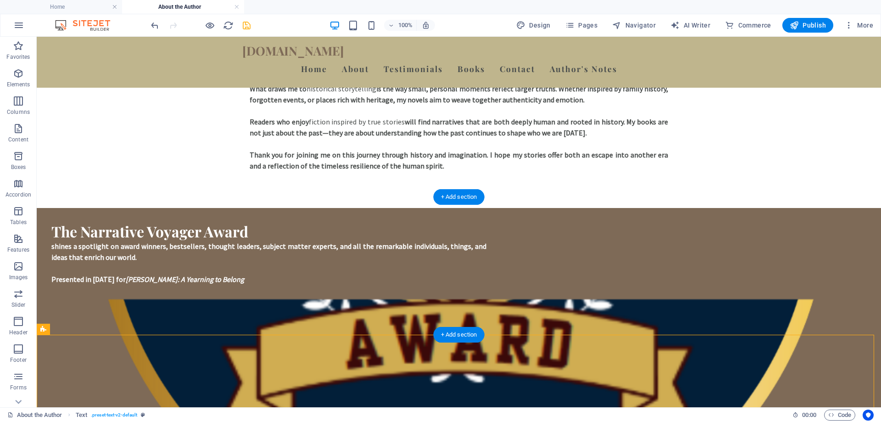
click at [583, 299] on figure at bounding box center [459, 368] width 845 height 138
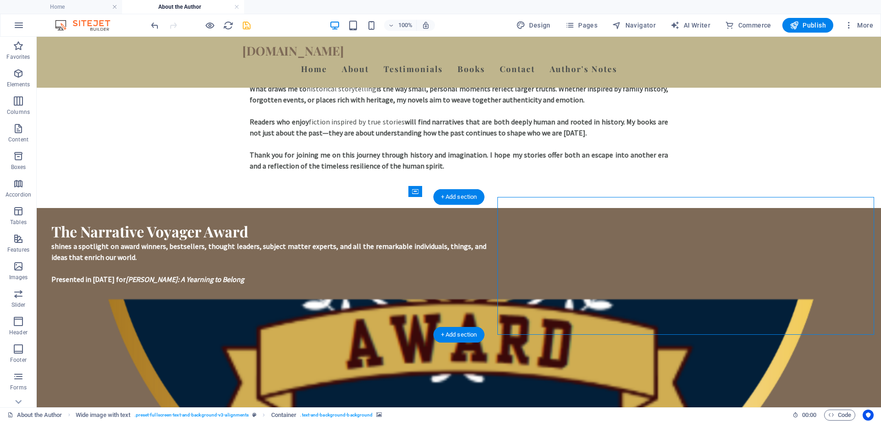
click at [620, 299] on figure at bounding box center [459, 368] width 845 height 138
select select "%"
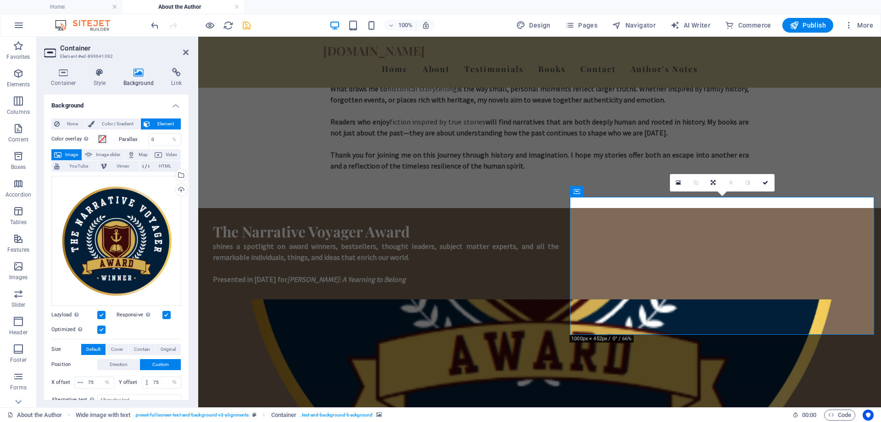
click at [139, 74] on icon at bounding box center [139, 72] width 45 height 9
click at [79, 125] on span "None" at bounding box center [72, 123] width 20 height 11
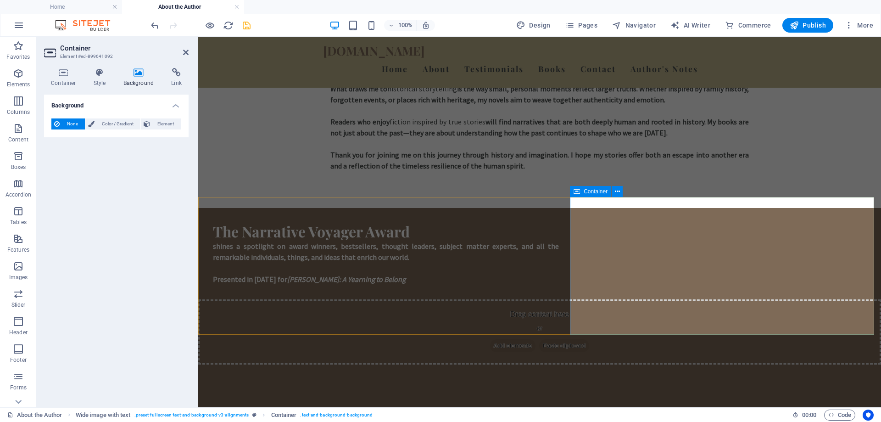
click at [536, 339] on span "Add elements" at bounding box center [512, 345] width 45 height 13
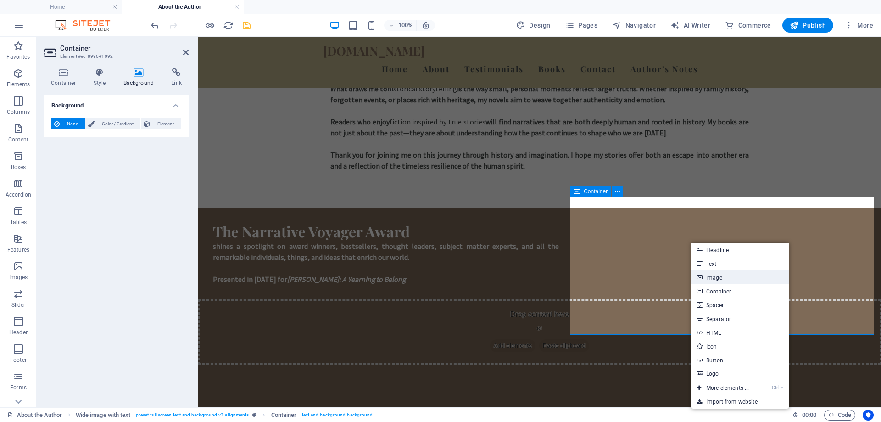
click at [714, 279] on link "Image" at bounding box center [740, 277] width 97 height 14
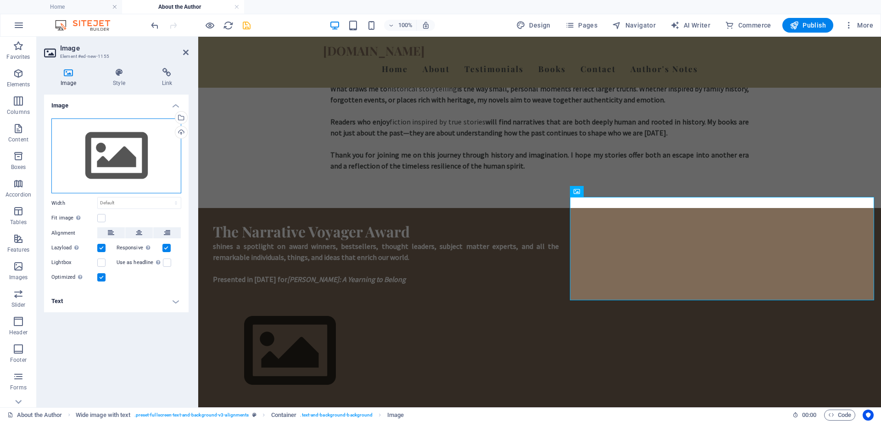
click at [140, 168] on div "Drag files here, click to choose files or select files from Files or our free s…" at bounding box center [116, 155] width 130 height 75
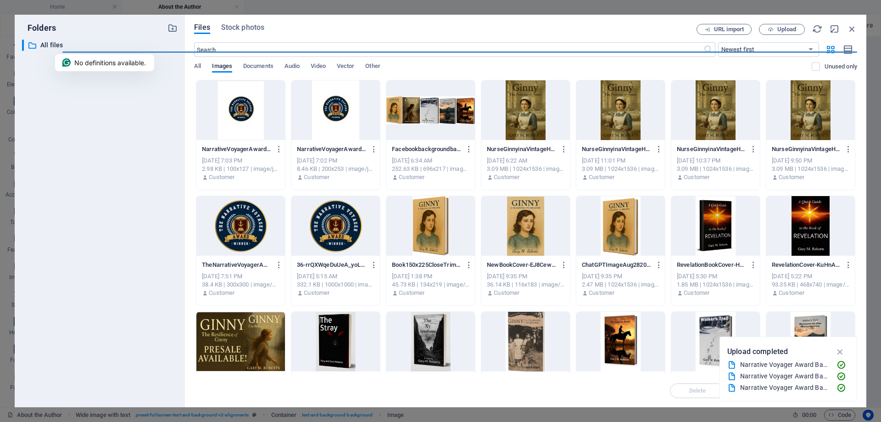
click at [323, 218] on div at bounding box center [336, 226] width 89 height 60
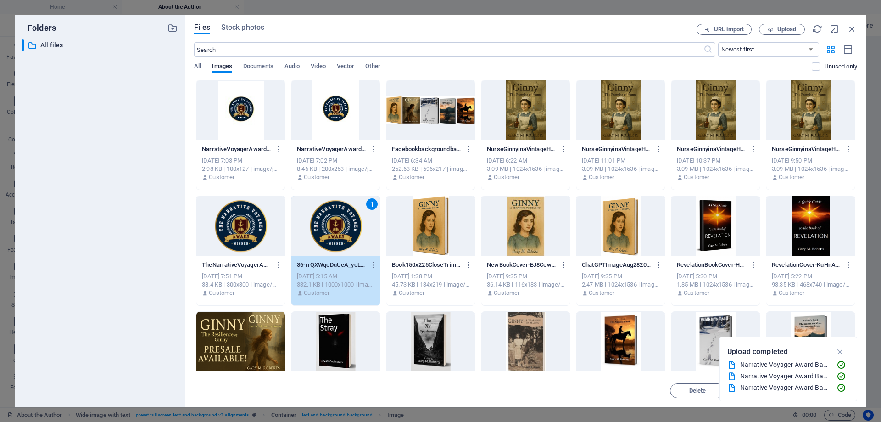
click at [323, 218] on div "1" at bounding box center [336, 226] width 89 height 60
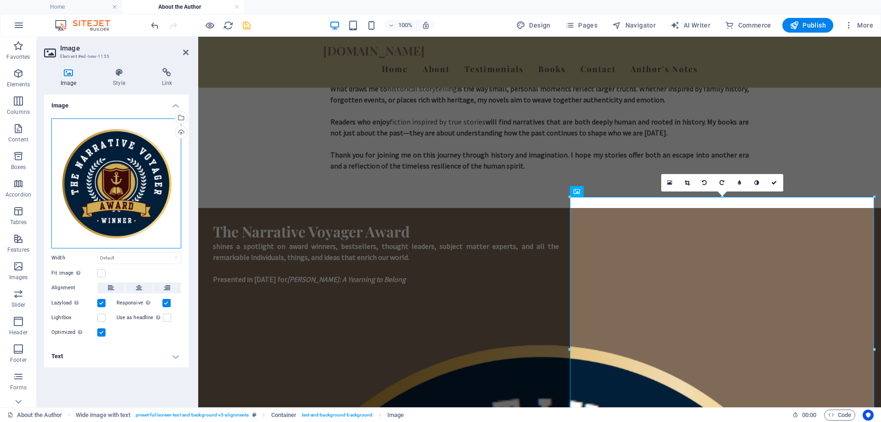
click at [130, 183] on div "Drag files here, click to choose files or select files from Files or our free s…" at bounding box center [116, 183] width 130 height 130
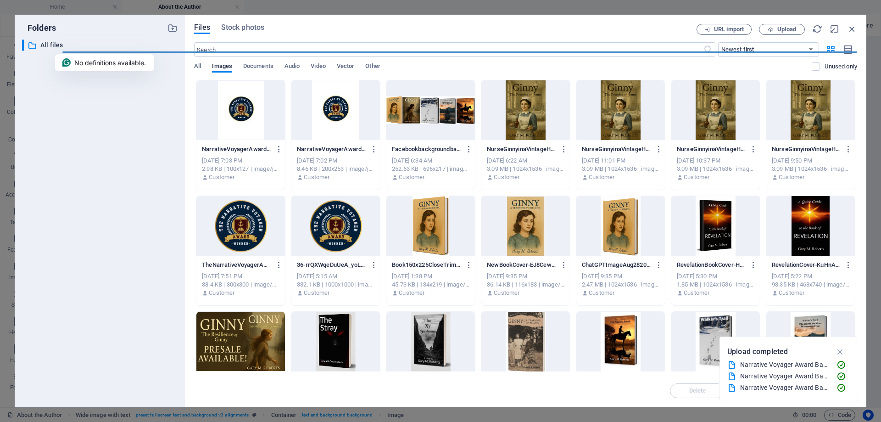
click at [341, 113] on div at bounding box center [336, 110] width 89 height 60
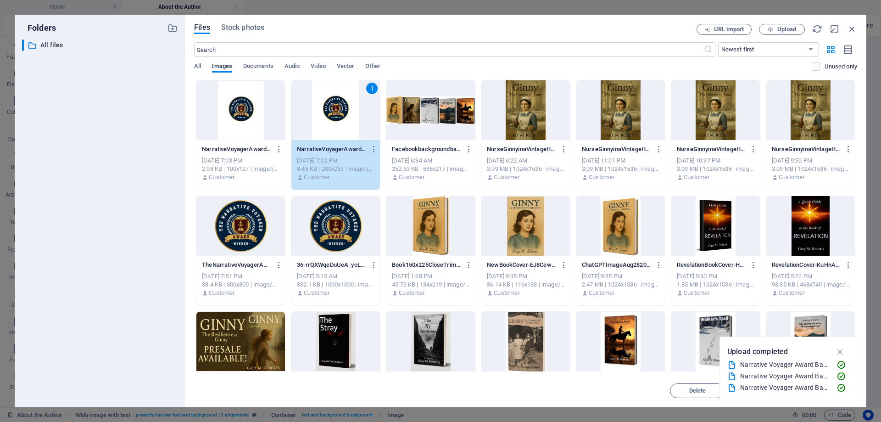
click at [341, 113] on div "1" at bounding box center [336, 110] width 89 height 60
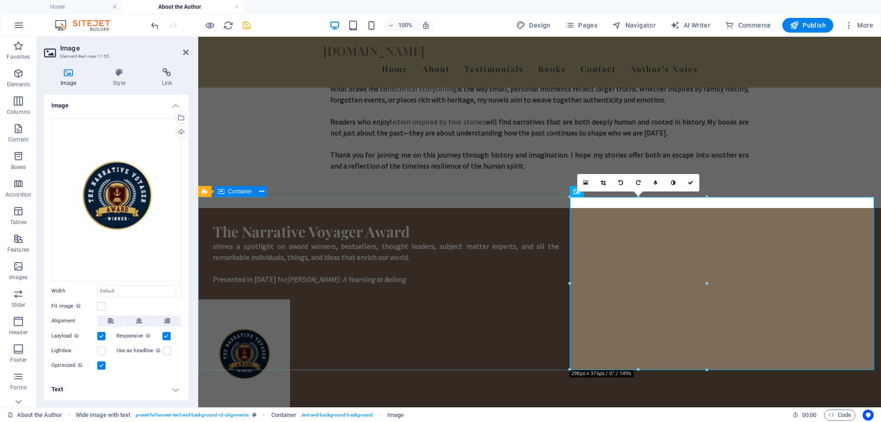
click at [506, 299] on div "The Narrative Voyager Award shines a spotlight on award winners, bestsellers, t…" at bounding box center [386, 253] width 376 height 91
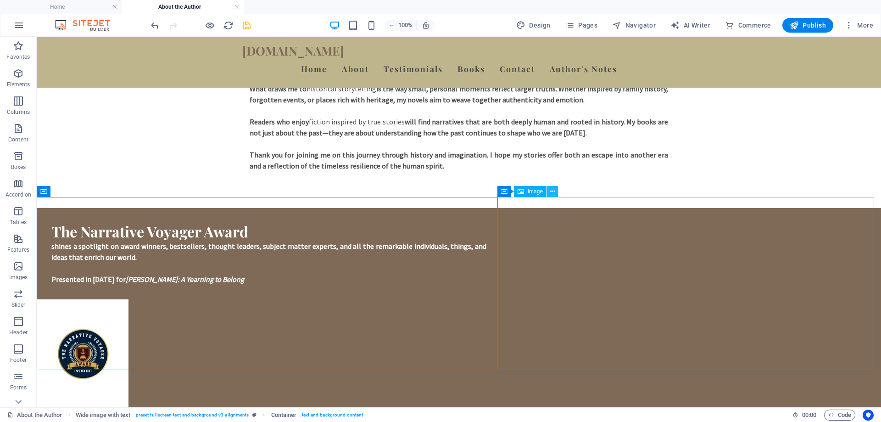
click at [553, 192] on icon at bounding box center [552, 192] width 5 height 10
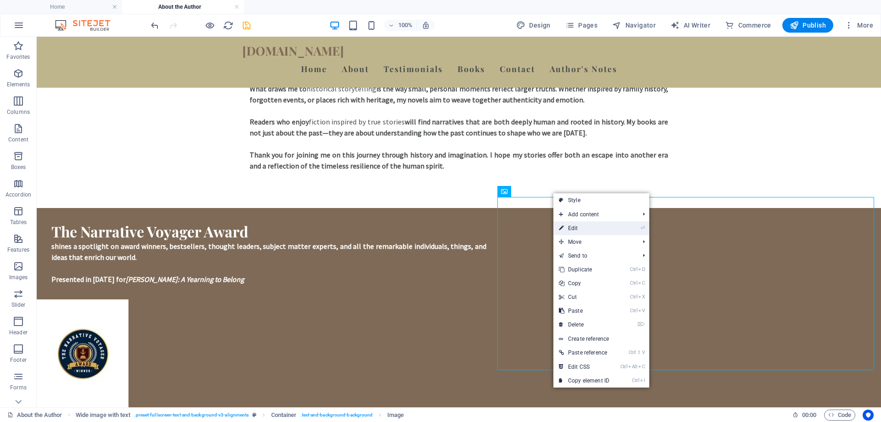
click at [570, 231] on link "⏎ Edit" at bounding box center [585, 228] width 62 height 14
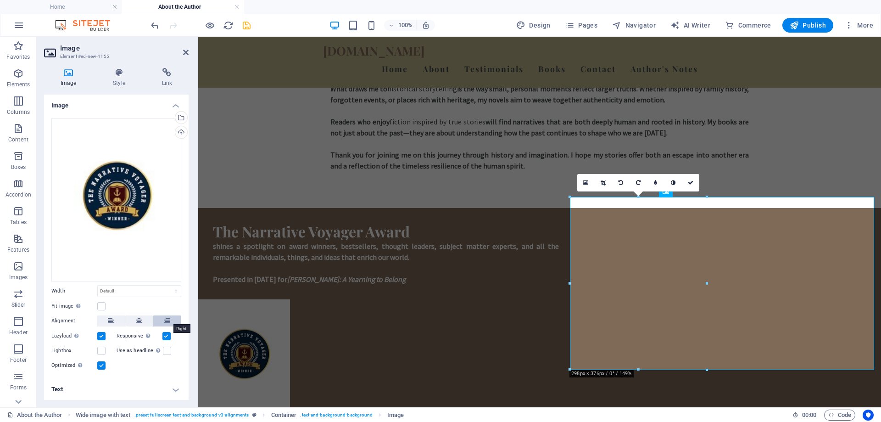
click at [167, 320] on icon at bounding box center [167, 320] width 6 height 11
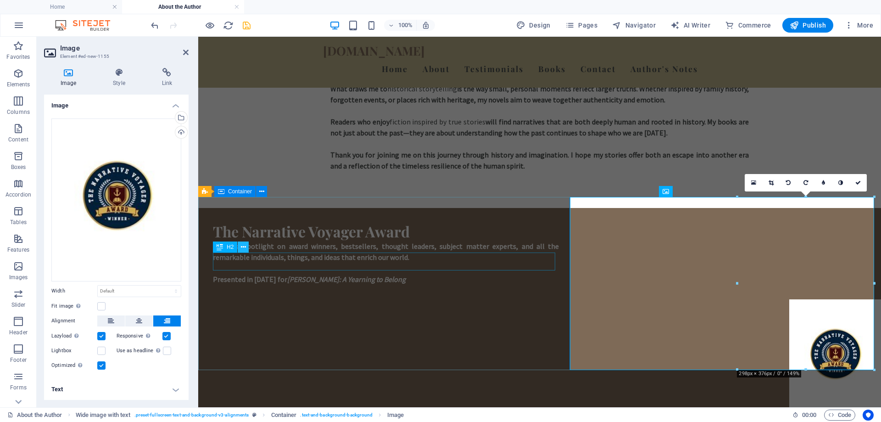
click at [245, 249] on icon at bounding box center [243, 247] width 5 height 10
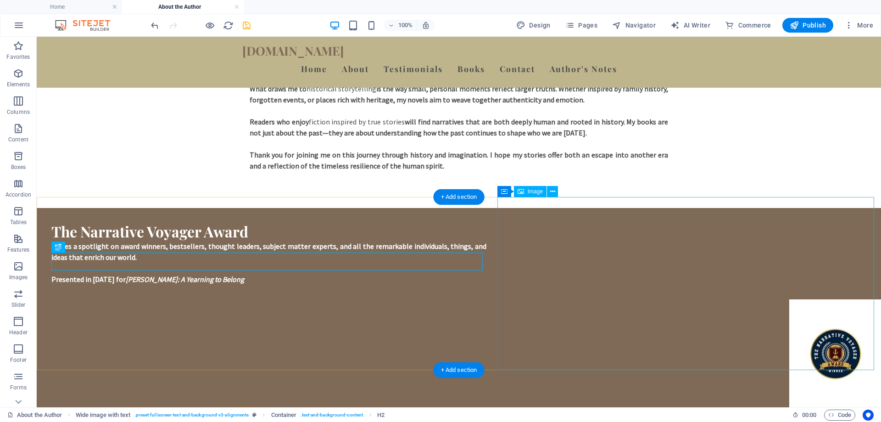
click at [745, 299] on figure at bounding box center [459, 357] width 845 height 116
click at [753, 299] on figure at bounding box center [459, 357] width 845 height 116
click at [553, 191] on icon at bounding box center [552, 192] width 5 height 10
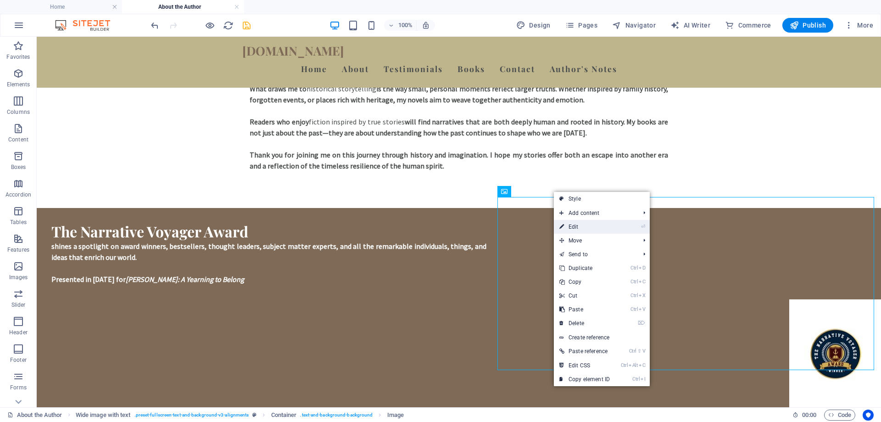
click at [572, 229] on link "⏎ Edit" at bounding box center [585, 227] width 62 height 14
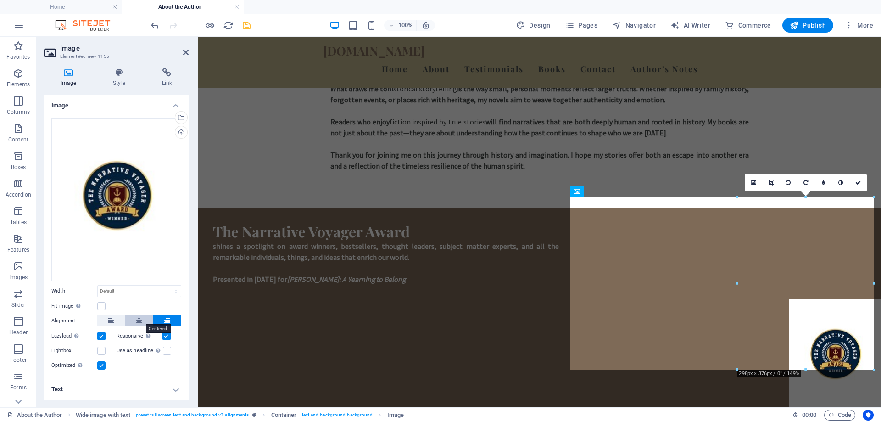
click at [134, 317] on button at bounding box center [139, 320] width 28 height 11
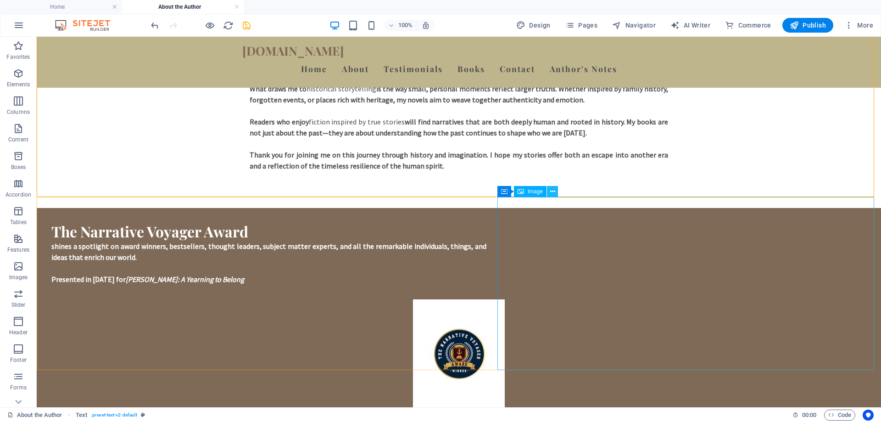
click at [552, 194] on icon at bounding box center [552, 192] width 5 height 10
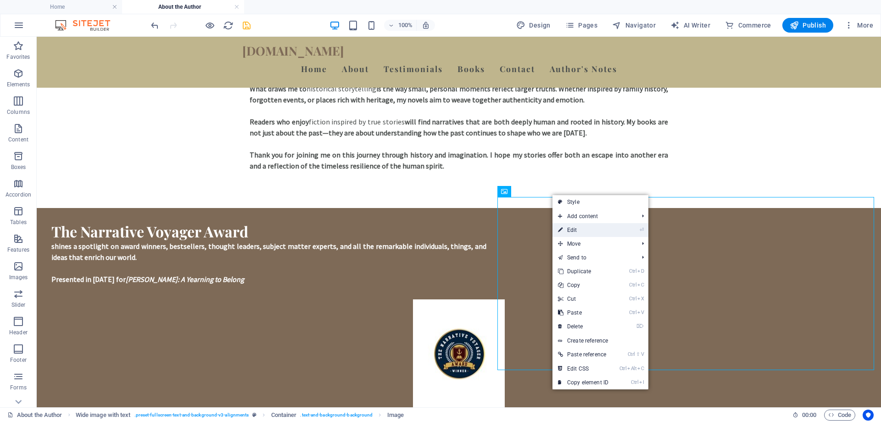
click at [569, 228] on link "⏎ Edit" at bounding box center [584, 230] width 62 height 14
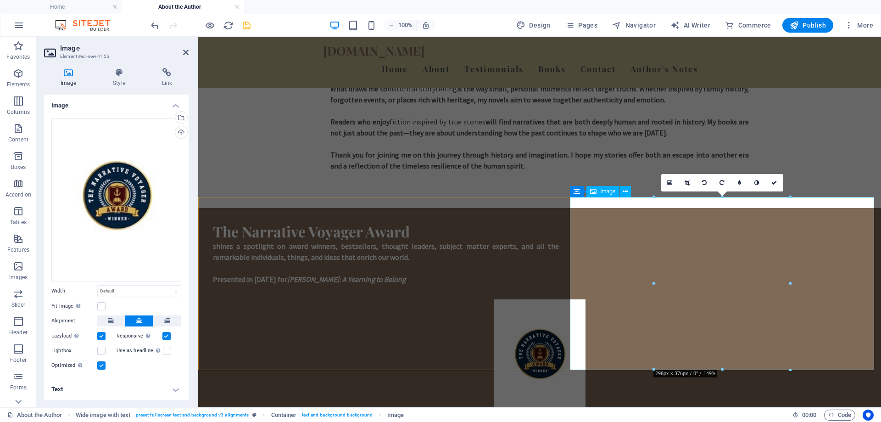
click at [619, 299] on figure at bounding box center [539, 357] width 683 height 116
click at [587, 299] on figure at bounding box center [539, 357] width 683 height 116
click at [119, 69] on icon at bounding box center [118, 72] width 45 height 9
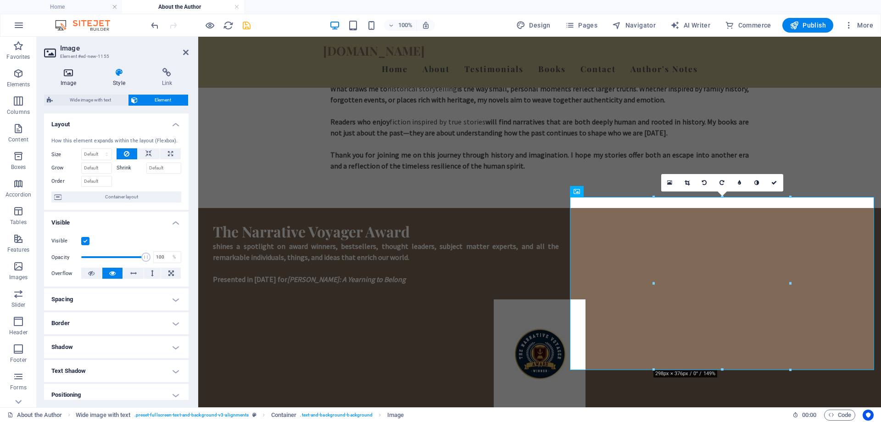
click at [73, 71] on icon at bounding box center [68, 72] width 49 height 9
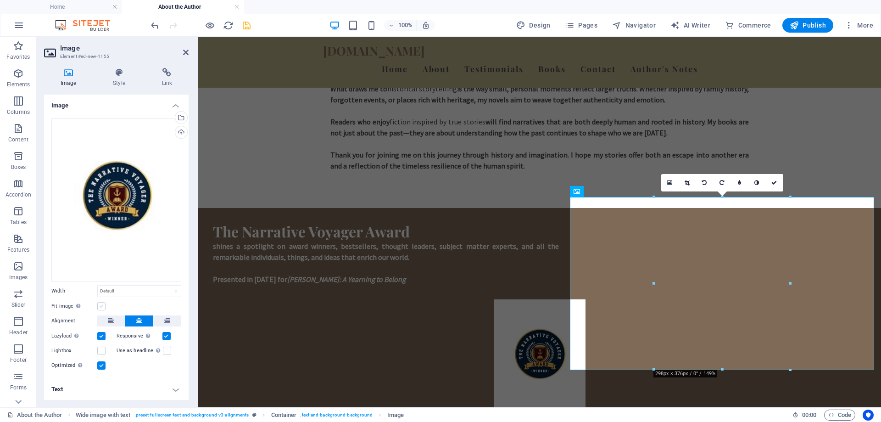
click at [102, 306] on label at bounding box center [101, 306] width 8 height 8
click at [0, 0] on input "Fit image Automatically fit image to a fixed width and height" at bounding box center [0, 0] width 0 height 0
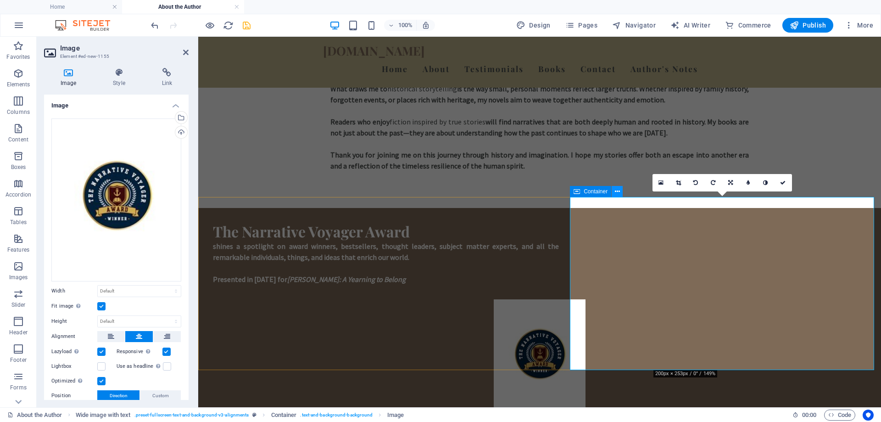
click at [616, 191] on icon at bounding box center [617, 192] width 5 height 10
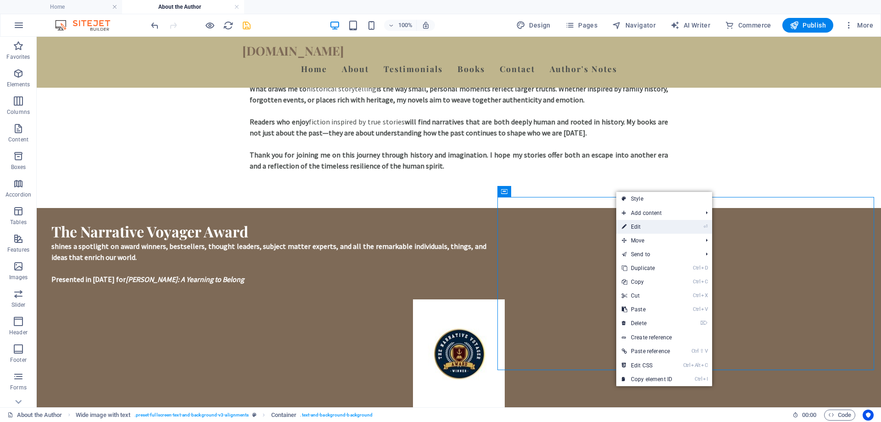
click at [635, 225] on link "⏎ Edit" at bounding box center [648, 227] width 62 height 14
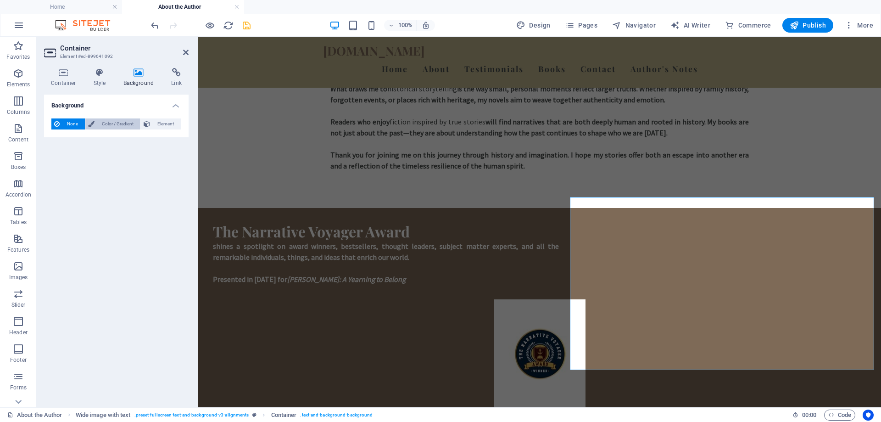
click at [116, 120] on span "Color / Gradient" at bounding box center [117, 123] width 40 height 11
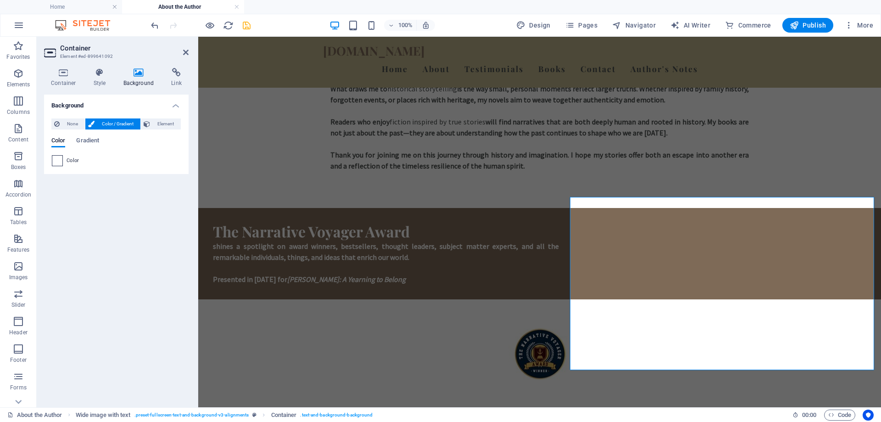
click at [56, 161] on span at bounding box center [57, 161] width 10 height 10
type input "#ffffff"
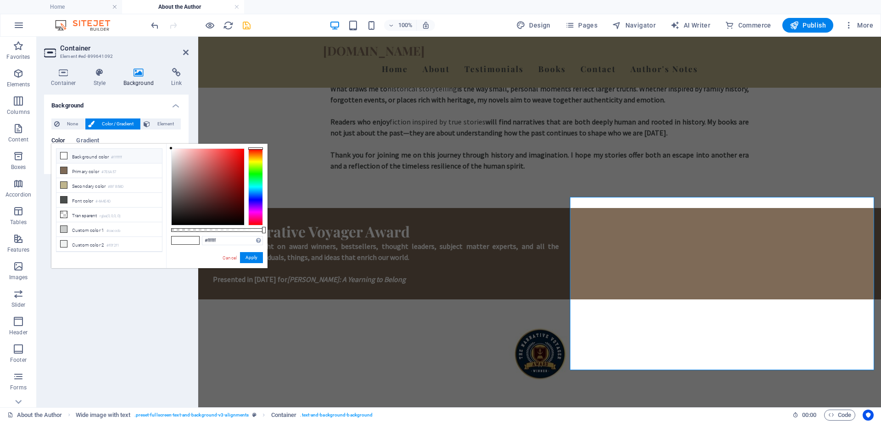
click at [62, 155] on icon at bounding box center [64, 155] width 6 height 6
click at [253, 256] on button "Apply" at bounding box center [251, 257] width 23 height 11
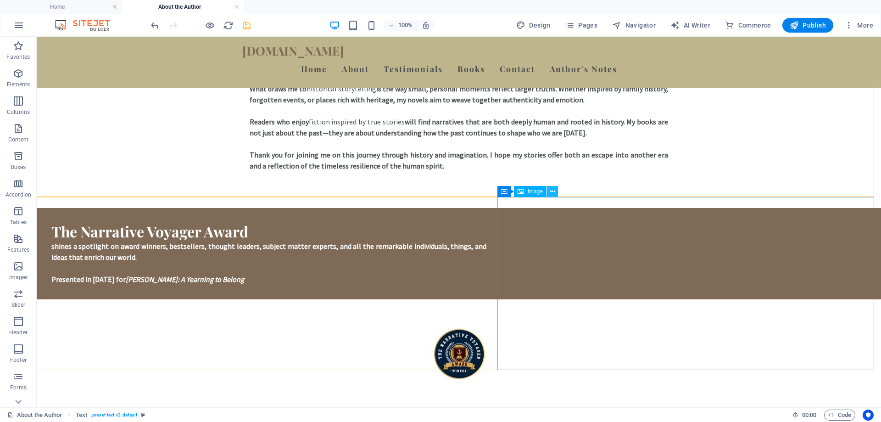
click at [553, 191] on icon at bounding box center [552, 192] width 5 height 10
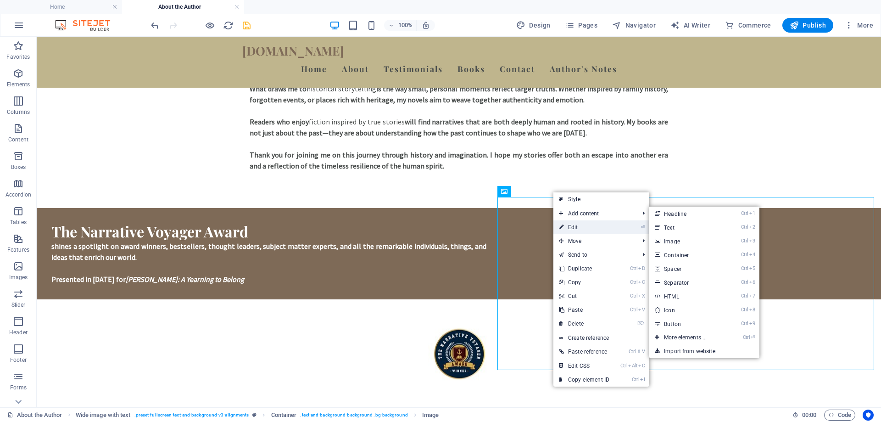
click at [570, 224] on link "⏎ Edit" at bounding box center [585, 227] width 62 height 14
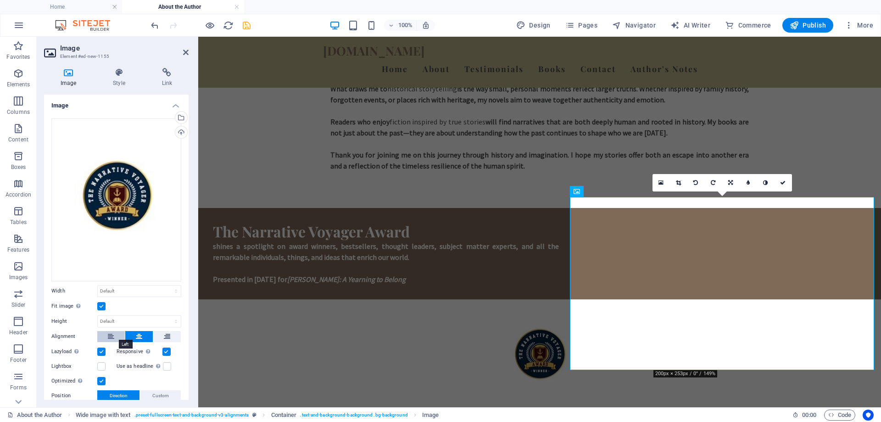
click at [107, 335] on button at bounding box center [111, 336] width 28 height 11
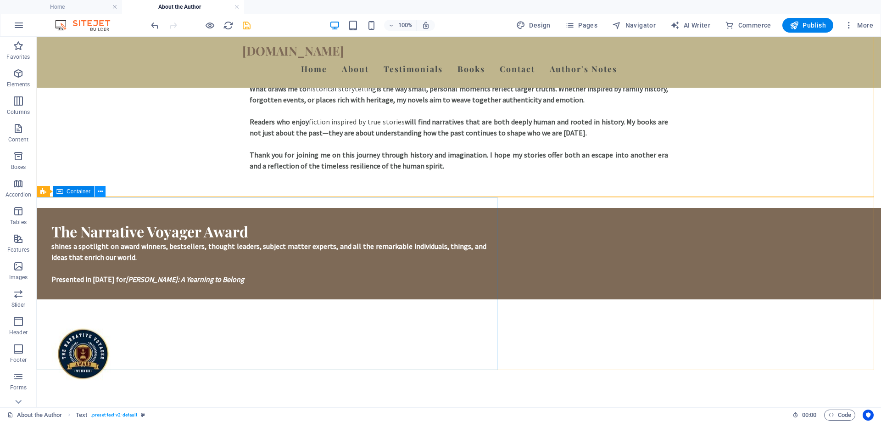
click at [102, 190] on icon at bounding box center [100, 192] width 5 height 10
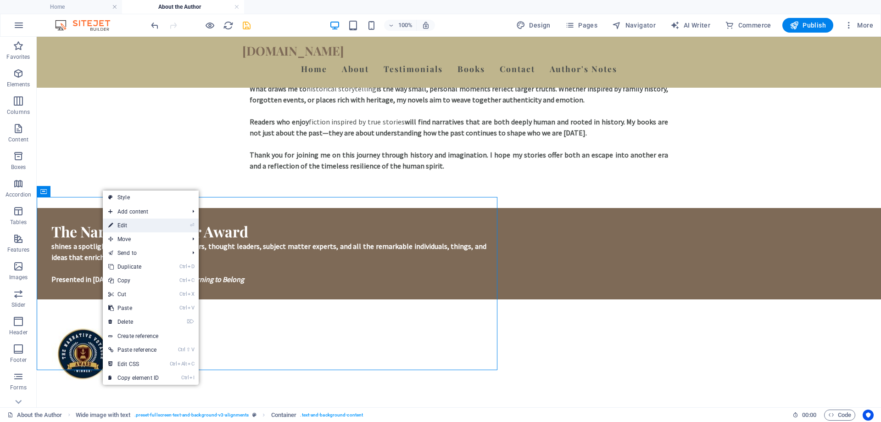
click at [132, 224] on link "⏎ Edit" at bounding box center [134, 226] width 62 height 14
select select "%"
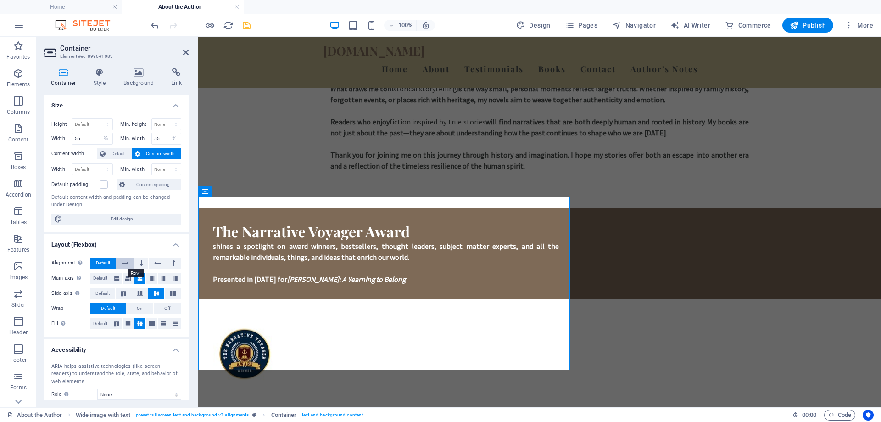
click at [125, 264] on icon at bounding box center [125, 263] width 6 height 11
click at [140, 264] on icon at bounding box center [141, 263] width 3 height 11
click at [127, 264] on icon at bounding box center [125, 263] width 6 height 11
click at [174, 264] on button at bounding box center [174, 263] width 14 height 11
click at [122, 259] on icon at bounding box center [125, 263] width 6 height 11
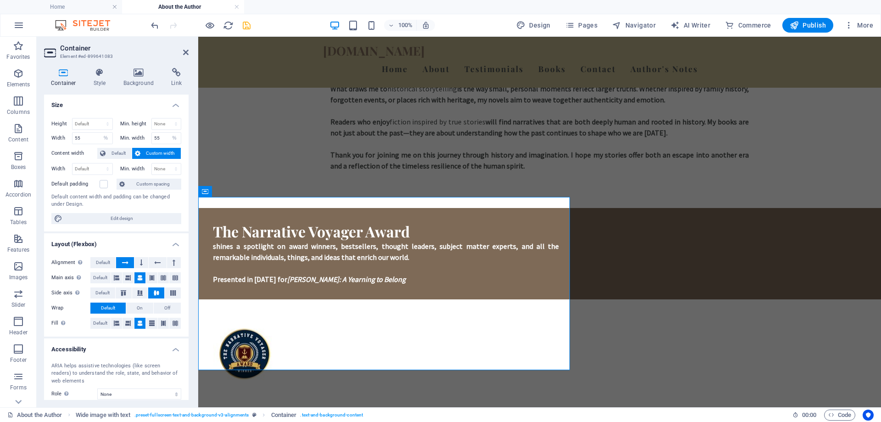
scroll to position [0, 0]
click at [106, 184] on label at bounding box center [104, 184] width 8 height 8
click at [0, 0] on input "Default padding" at bounding box center [0, 0] width 0 height 0
click at [106, 184] on label at bounding box center [104, 184] width 8 height 8
click at [0, 0] on input "Default padding" at bounding box center [0, 0] width 0 height 0
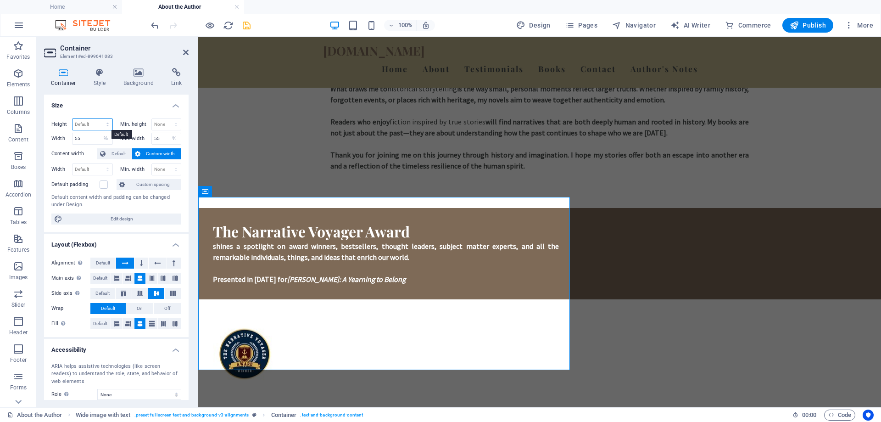
click at [100, 124] on select "Default px rem % vh vw" at bounding box center [93, 124] width 40 height 11
select select "%"
click at [98, 119] on select "Default px rem % vh vw" at bounding box center [93, 124] width 40 height 11
type input "100"
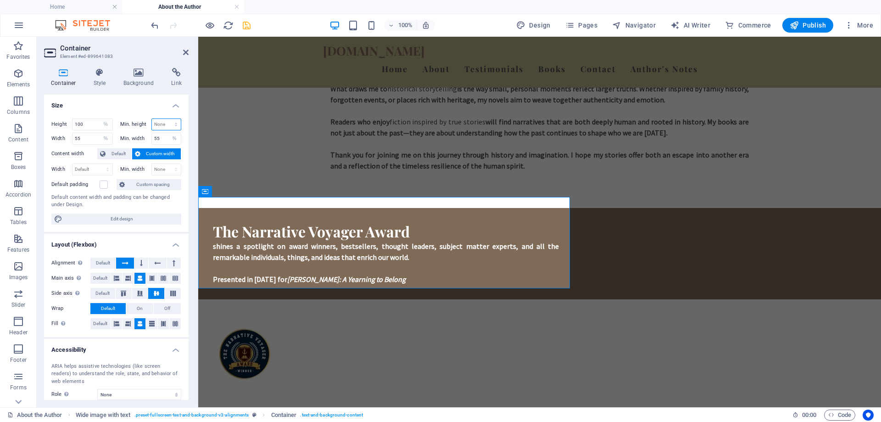
click at [172, 122] on select "None px rem % vh vw" at bounding box center [166, 124] width 29 height 11
select select "%"
click at [166, 119] on select "None px rem % vh vw" at bounding box center [166, 124] width 29 height 11
type input "100"
click at [135, 69] on icon at bounding box center [139, 72] width 45 height 9
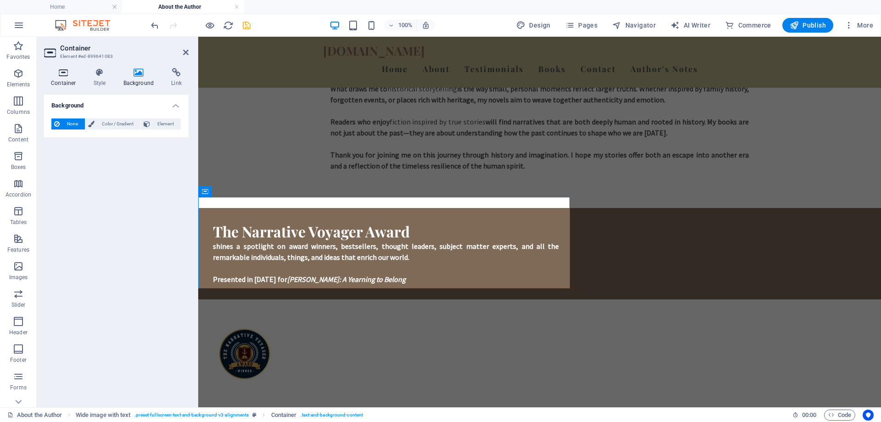
click at [67, 83] on h4 "Container" at bounding box center [65, 77] width 43 height 19
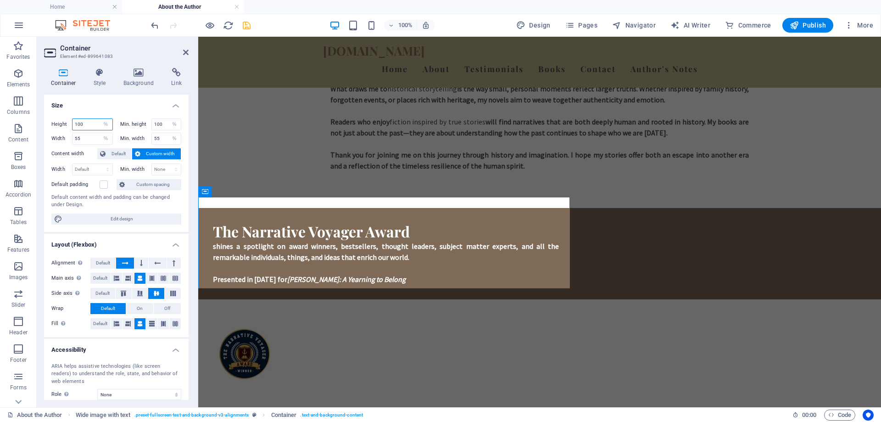
drag, startPoint x: 84, startPoint y: 123, endPoint x: 70, endPoint y: 123, distance: 14.2
click at [70, 123] on div "Height 100 Default px rem % vh vw" at bounding box center [82, 124] width 62 height 12
type input "55"
click at [161, 125] on input "100" at bounding box center [166, 124] width 29 height 11
type input "1"
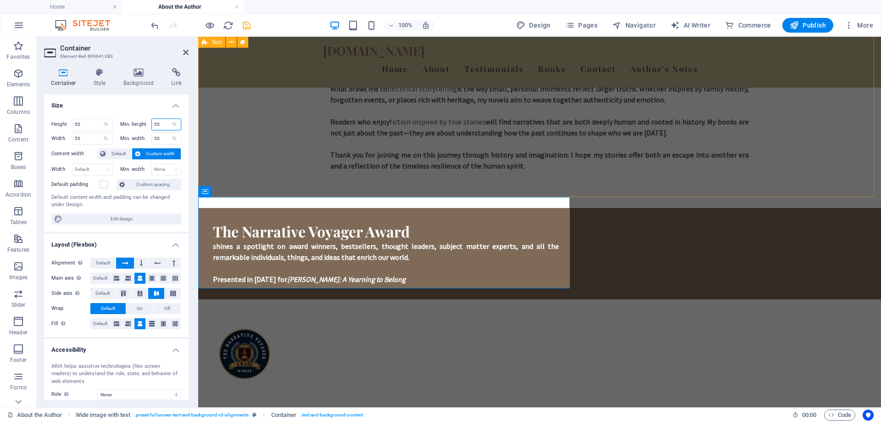
type input "55"
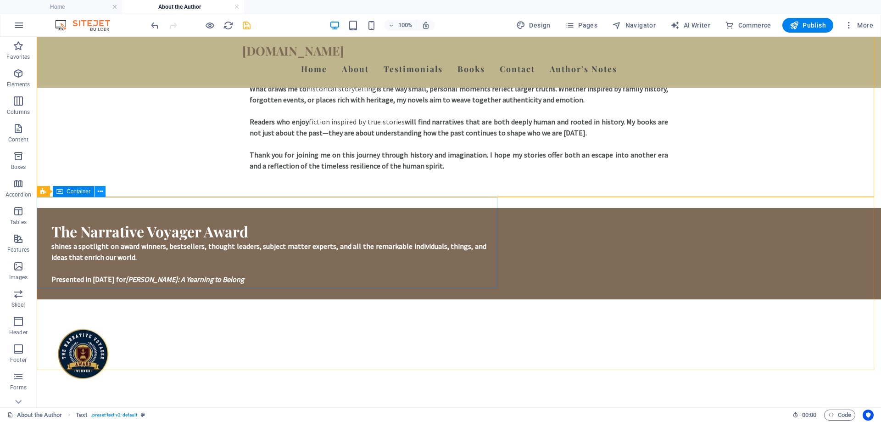
click at [97, 190] on button at bounding box center [100, 191] width 11 height 11
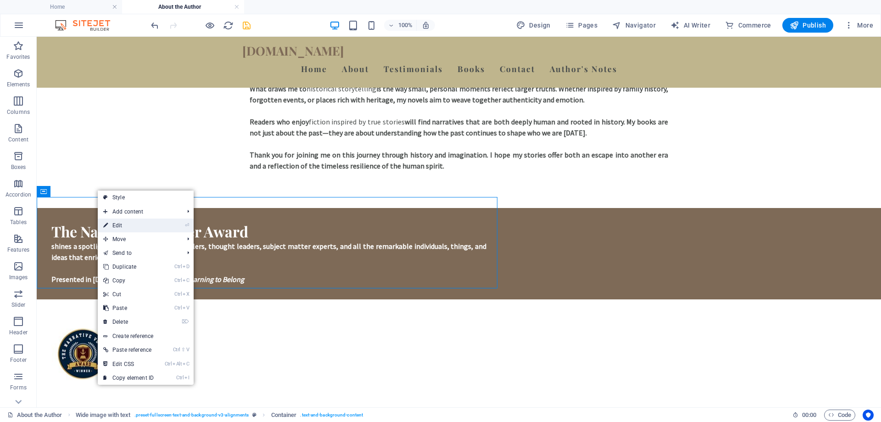
click at [129, 228] on link "⏎ Edit" at bounding box center [129, 226] width 62 height 14
select select "%"
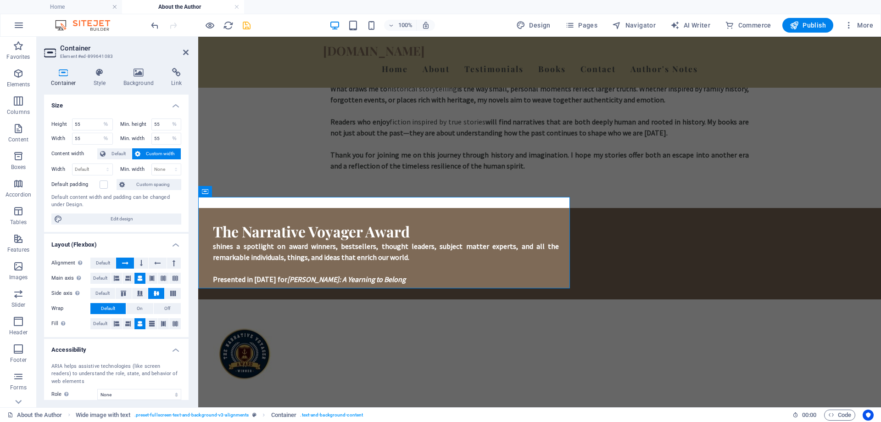
click at [166, 152] on span "Custom width" at bounding box center [160, 153] width 35 height 11
click at [105, 169] on select "Default px rem % em vh vw" at bounding box center [93, 169] width 40 height 11
select select "%"
click at [98, 164] on select "Default px rem % em vh vw" at bounding box center [93, 169] width 40 height 11
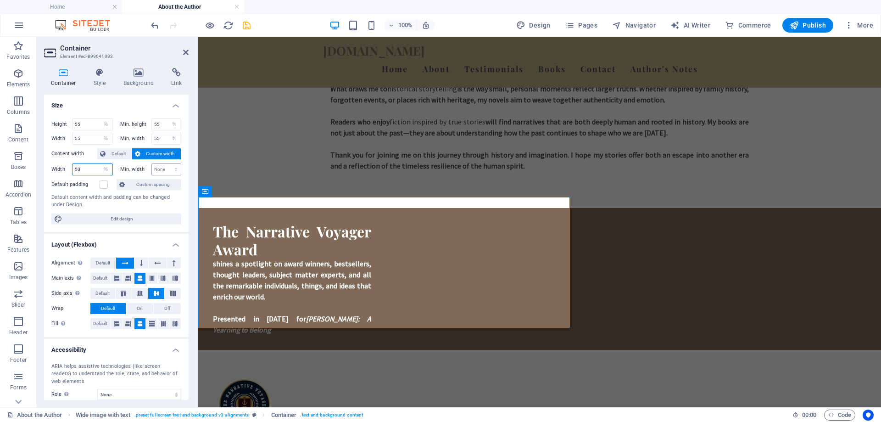
type input "50"
click at [175, 170] on select "None px rem % vh vw" at bounding box center [166, 169] width 29 height 11
select select "%"
click at [166, 164] on select "None px rem % vh vw" at bounding box center [166, 169] width 29 height 11
type input "50"
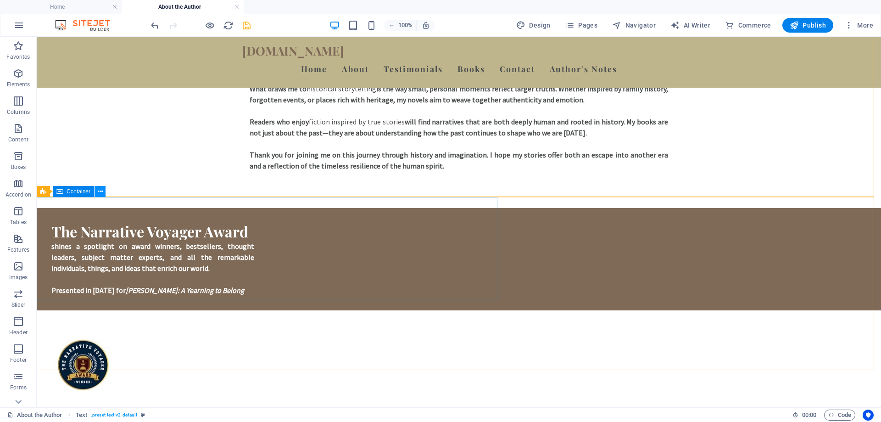
click at [99, 191] on icon at bounding box center [100, 192] width 5 height 10
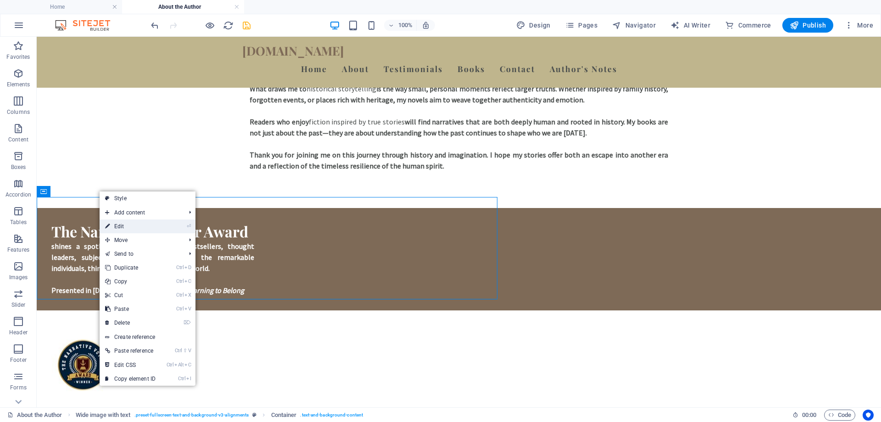
click at [130, 226] on link "⏎ Edit" at bounding box center [131, 226] width 62 height 14
select select "%"
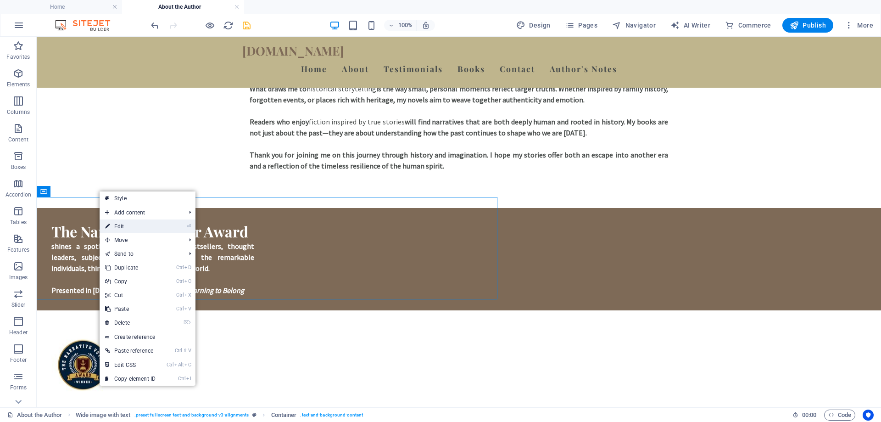
select select "%"
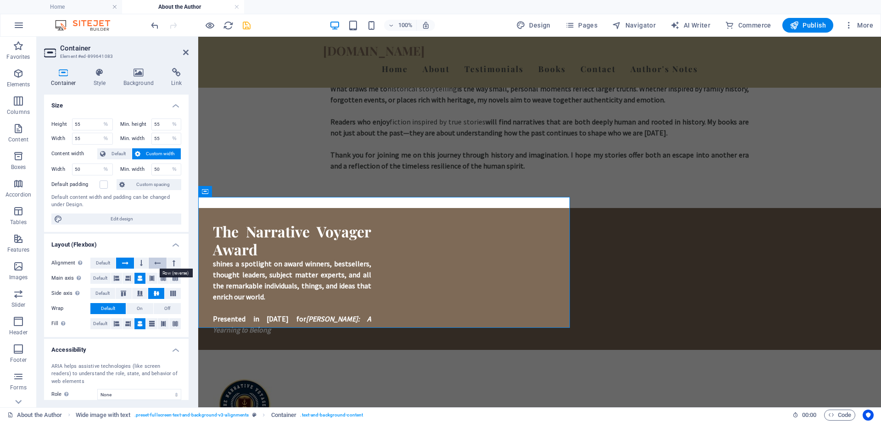
click at [157, 263] on icon at bounding box center [157, 263] width 6 height 11
click at [173, 263] on icon at bounding box center [174, 263] width 3 height 11
click at [135, 265] on button at bounding box center [142, 263] width 14 height 11
click at [150, 277] on icon at bounding box center [151, 278] width 11 height 6
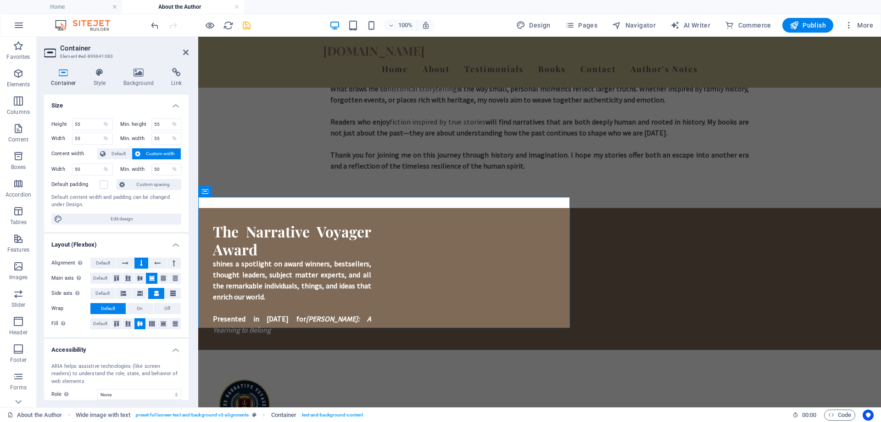
click at [150, 277] on icon at bounding box center [151, 278] width 11 height 6
click at [142, 281] on button at bounding box center [140, 278] width 11 height 11
click at [159, 278] on icon at bounding box center [163, 278] width 11 height 6
click at [174, 279] on icon at bounding box center [175, 278] width 11 height 6
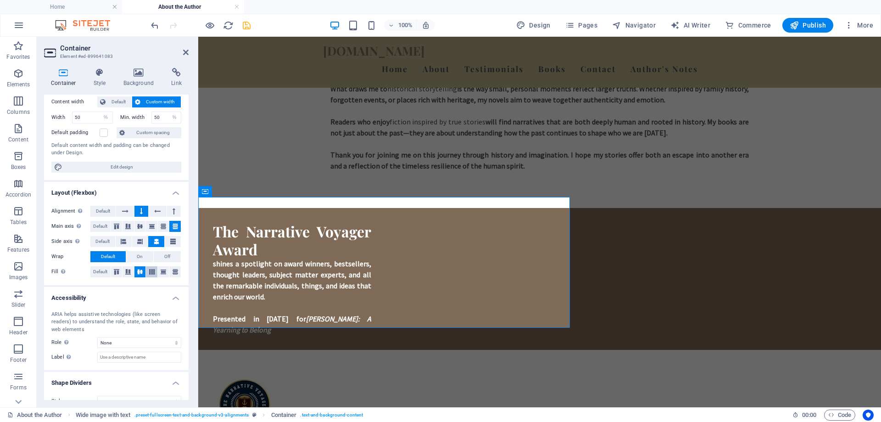
scroll to position [66, 0]
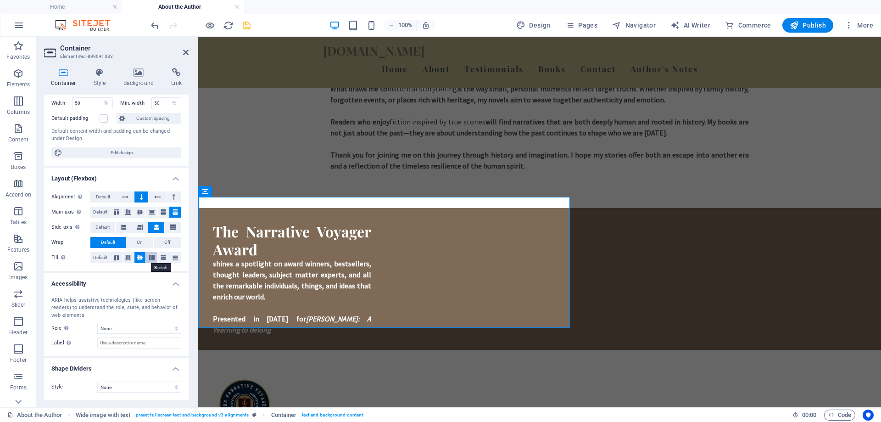
click at [149, 257] on icon at bounding box center [151, 258] width 11 height 6
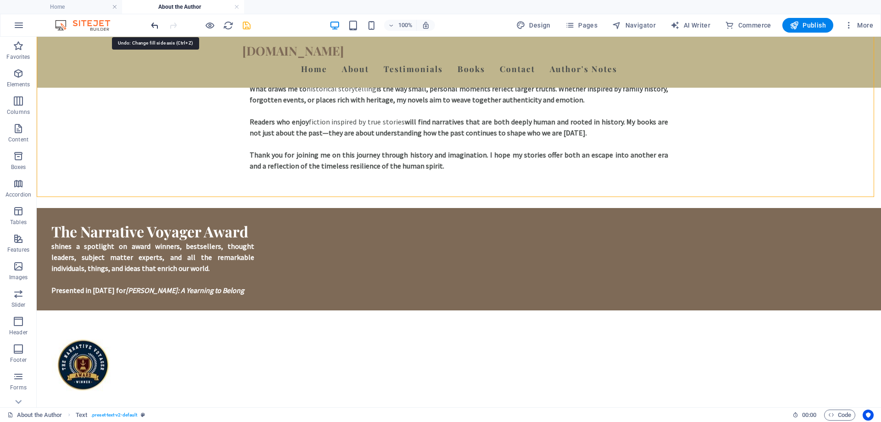
click at [155, 27] on icon "undo" at bounding box center [155, 25] width 11 height 11
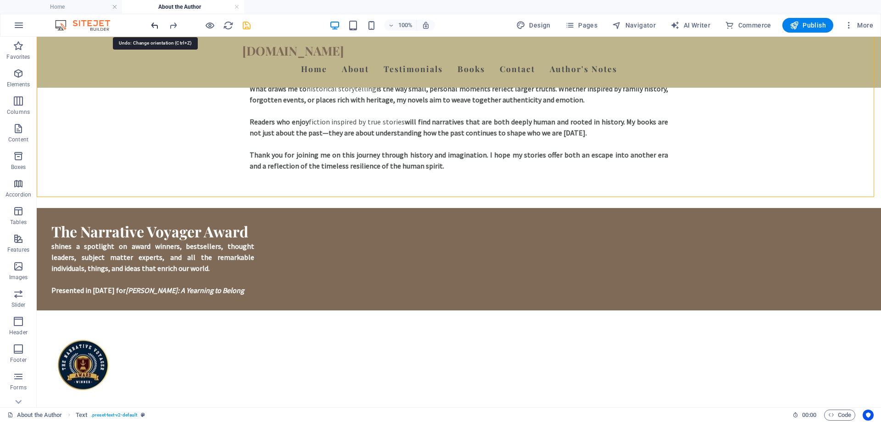
click at [157, 20] on icon "undo" at bounding box center [155, 25] width 11 height 11
click at [156, 24] on icon "undo" at bounding box center [155, 25] width 11 height 11
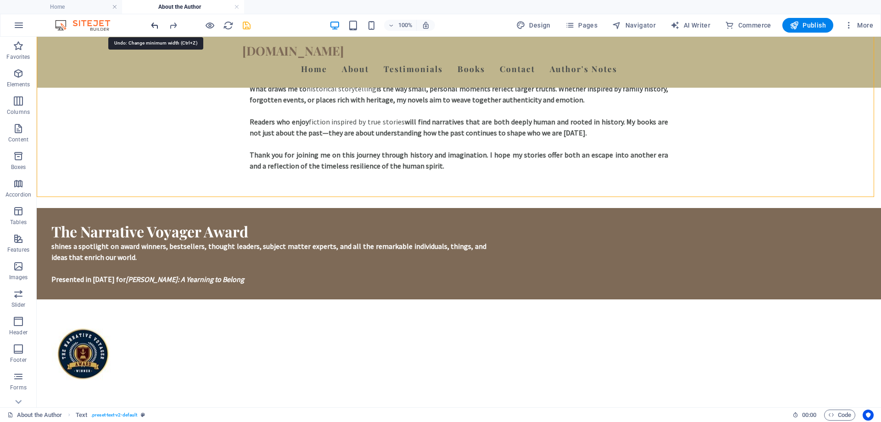
click at [156, 24] on icon "undo" at bounding box center [155, 25] width 11 height 11
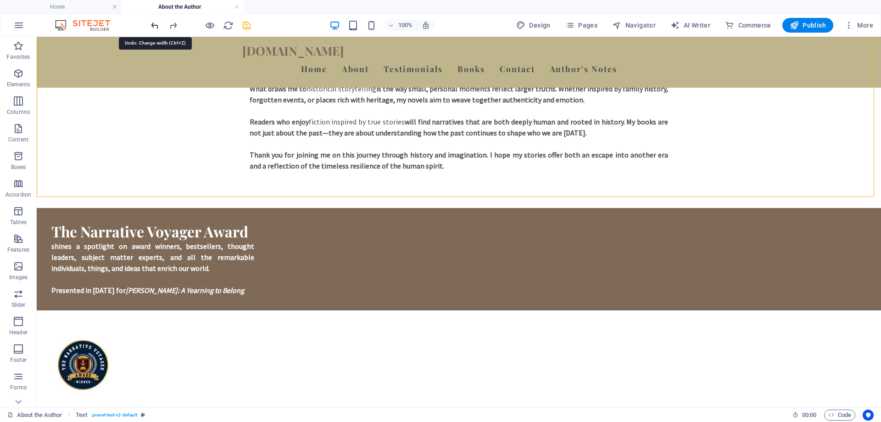
click at [156, 24] on icon "undo" at bounding box center [155, 25] width 11 height 11
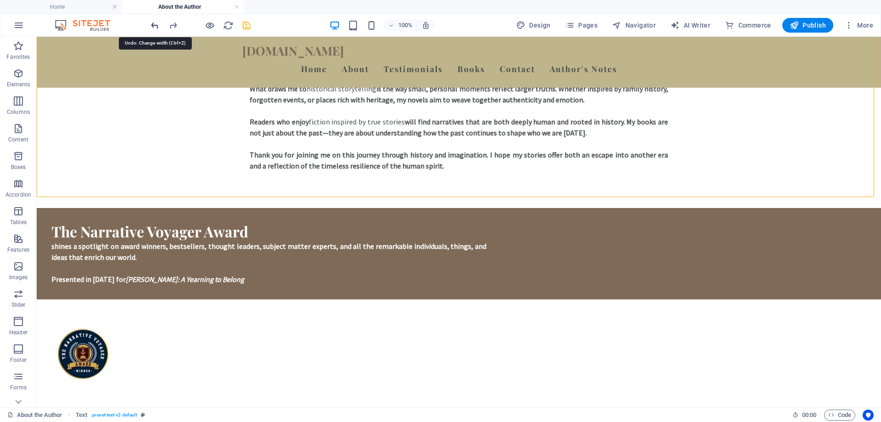
click at [156, 24] on icon "undo" at bounding box center [155, 25] width 11 height 11
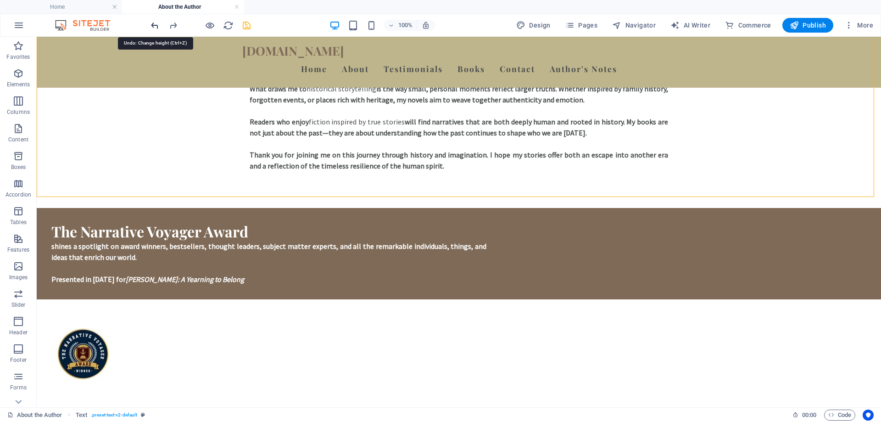
click at [156, 24] on icon "undo" at bounding box center [155, 25] width 11 height 11
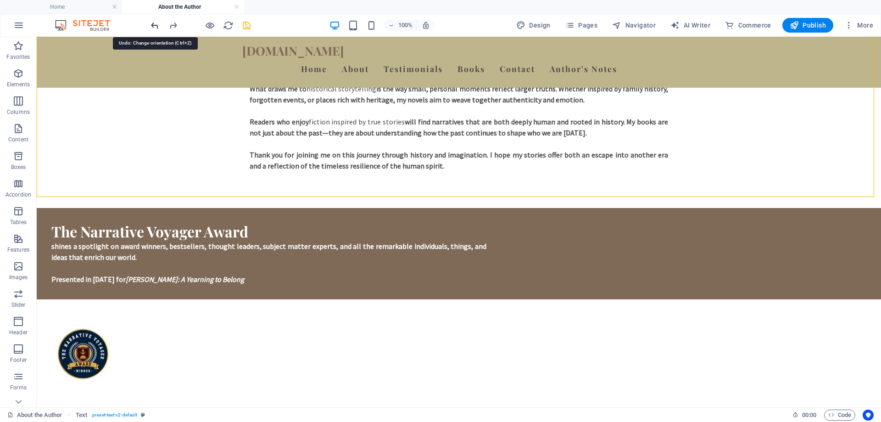
click at [156, 24] on icon "undo" at bounding box center [155, 25] width 11 height 11
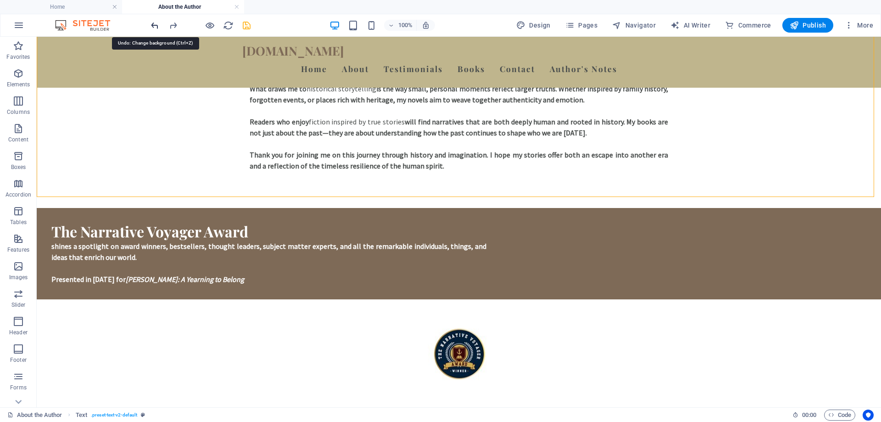
click at [156, 24] on icon "undo" at bounding box center [155, 25] width 11 height 11
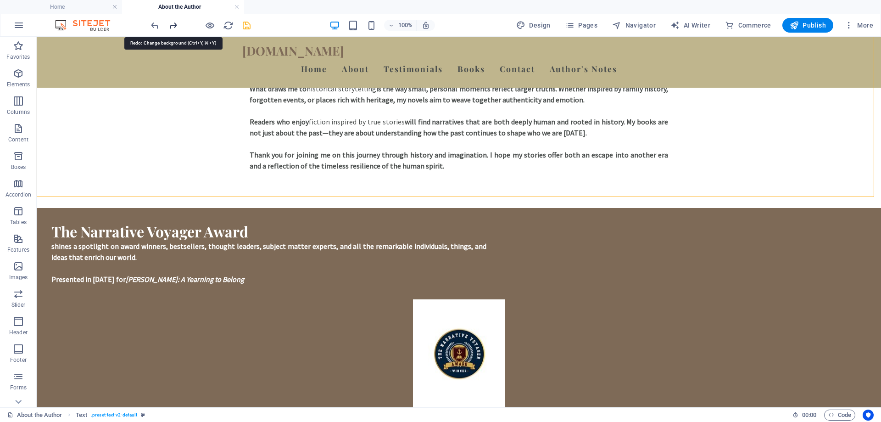
click at [175, 24] on icon "redo" at bounding box center [173, 25] width 11 height 11
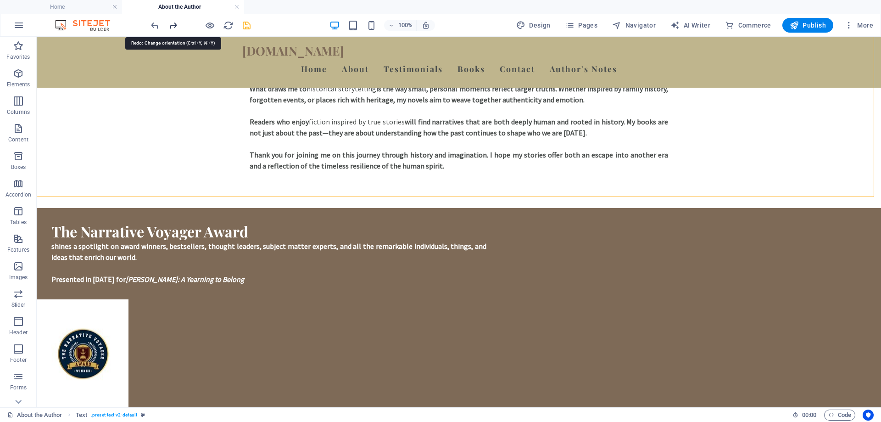
click at [175, 24] on icon "redo" at bounding box center [173, 25] width 11 height 11
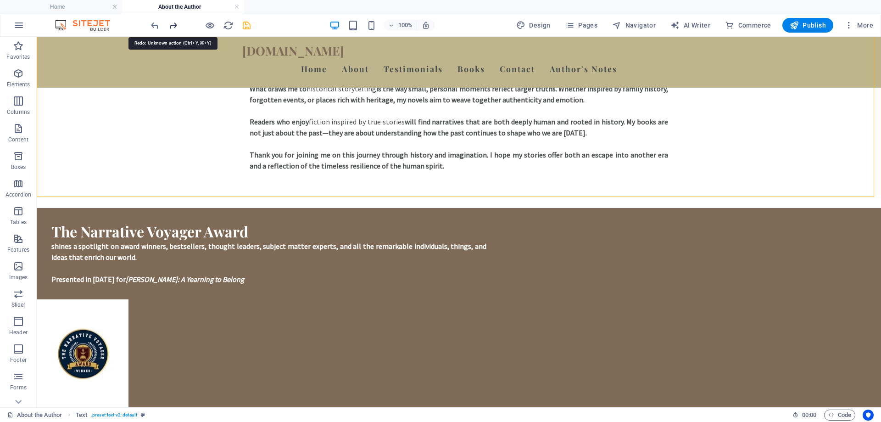
click at [175, 24] on icon "redo" at bounding box center [173, 25] width 11 height 11
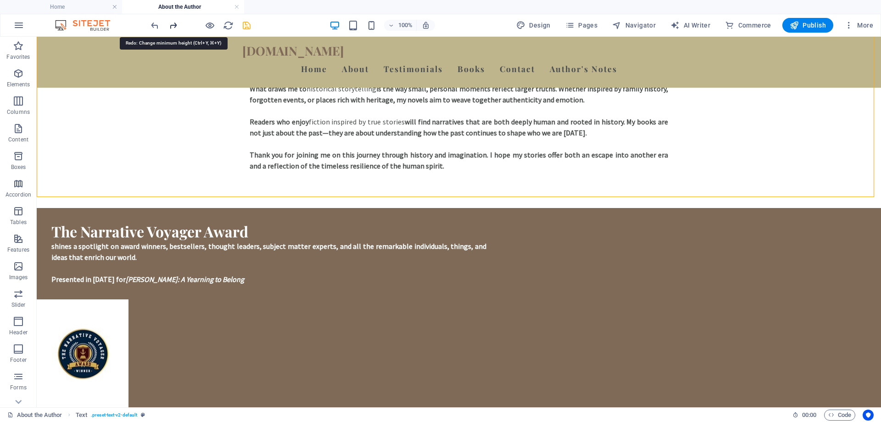
click at [175, 24] on icon "redo" at bounding box center [173, 25] width 11 height 11
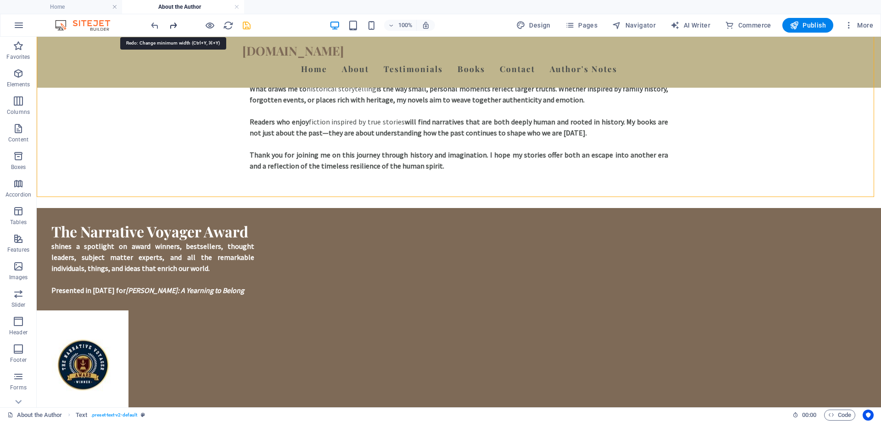
click at [175, 24] on icon "redo" at bounding box center [173, 25] width 11 height 11
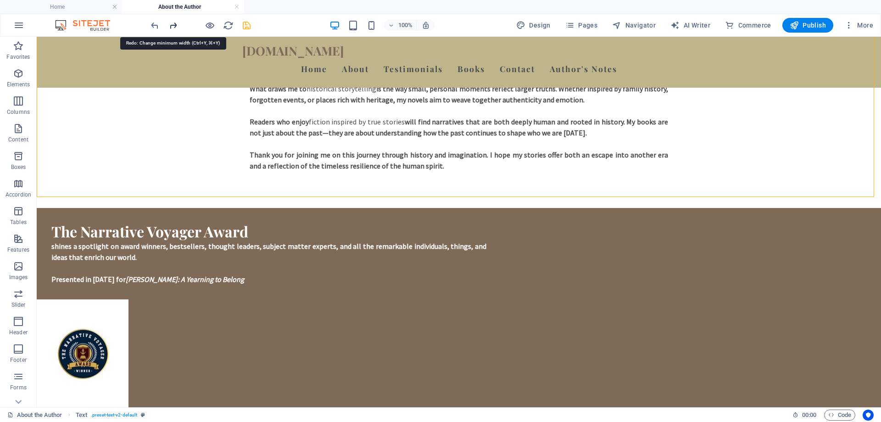
click at [175, 24] on icon "redo" at bounding box center [173, 25] width 11 height 11
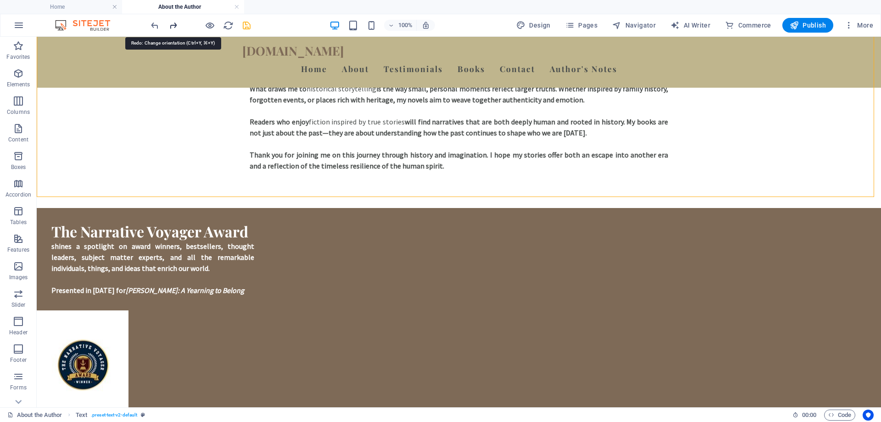
click at [175, 24] on icon "redo" at bounding box center [173, 25] width 11 height 11
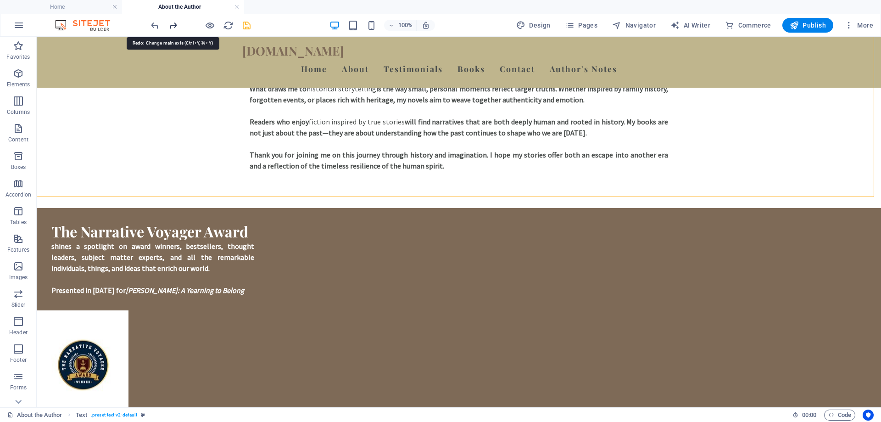
click at [175, 24] on icon "redo" at bounding box center [173, 25] width 11 height 11
click at [158, 24] on icon "undo" at bounding box center [155, 25] width 11 height 11
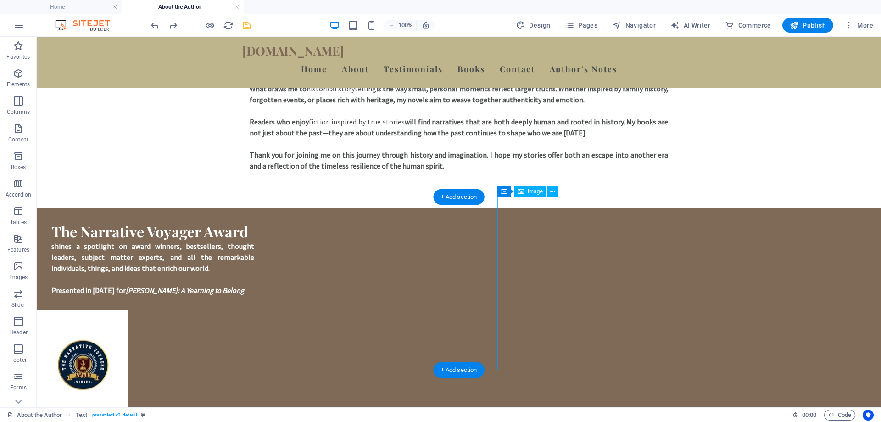
click at [712, 310] on figure at bounding box center [459, 368] width 845 height 116
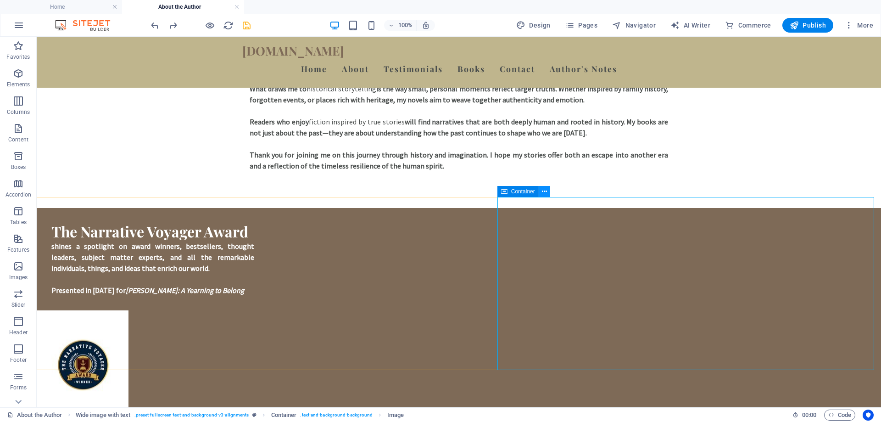
click at [545, 192] on icon at bounding box center [544, 192] width 5 height 10
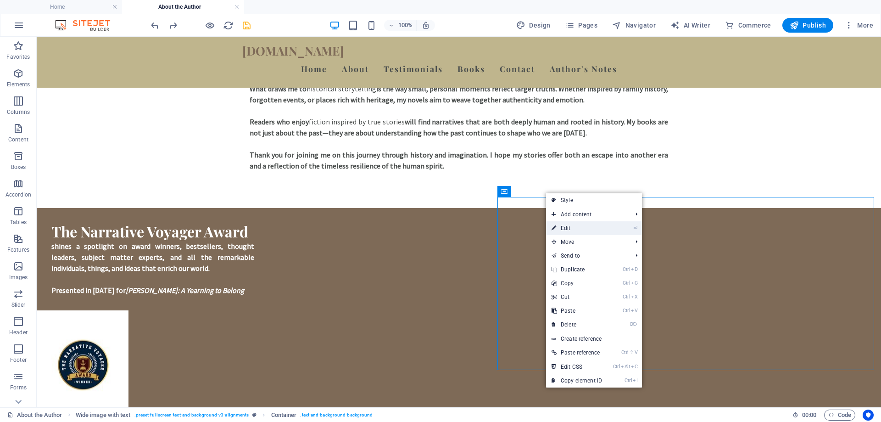
click at [570, 226] on link "⏎ Edit" at bounding box center [577, 228] width 62 height 14
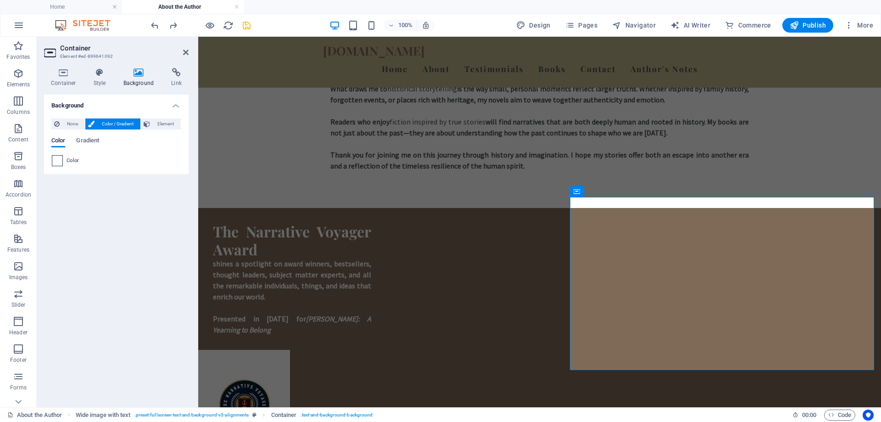
click at [58, 157] on span at bounding box center [57, 161] width 10 height 10
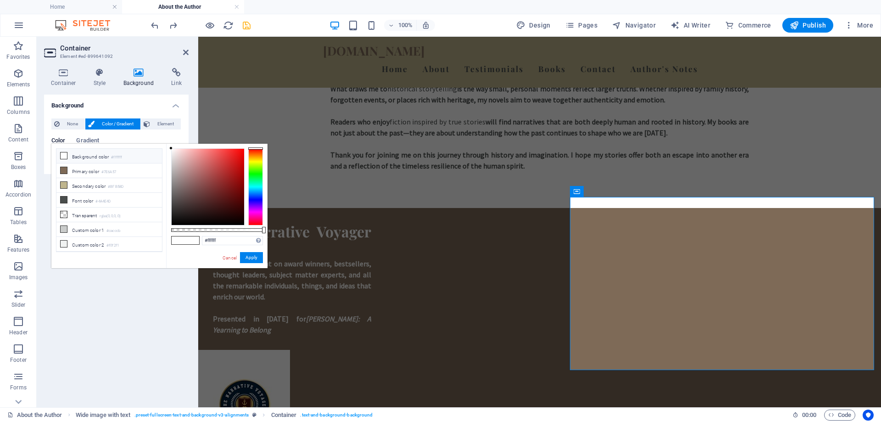
click at [65, 157] on icon at bounding box center [64, 155] width 6 height 6
click at [250, 259] on button "Apply" at bounding box center [251, 257] width 23 height 11
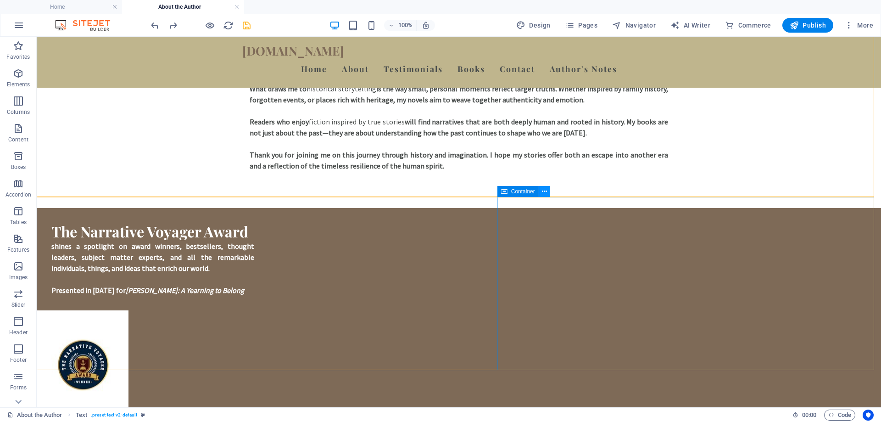
click at [543, 190] on icon at bounding box center [544, 192] width 5 height 10
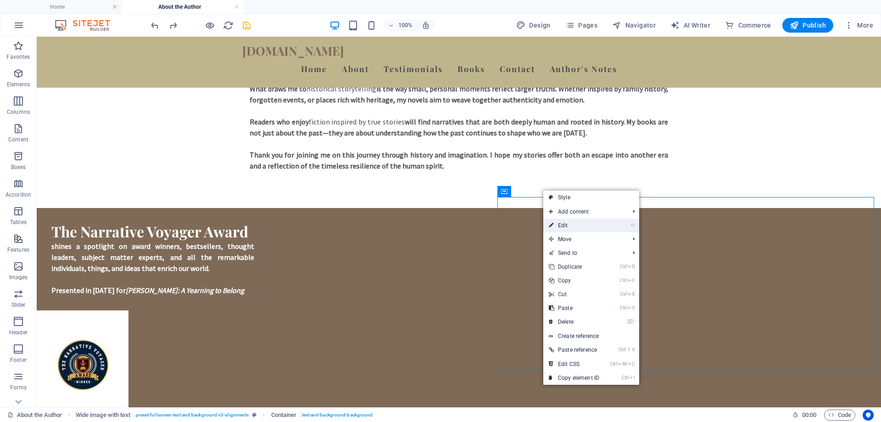
click at [562, 225] on link "⏎ Edit" at bounding box center [575, 226] width 62 height 14
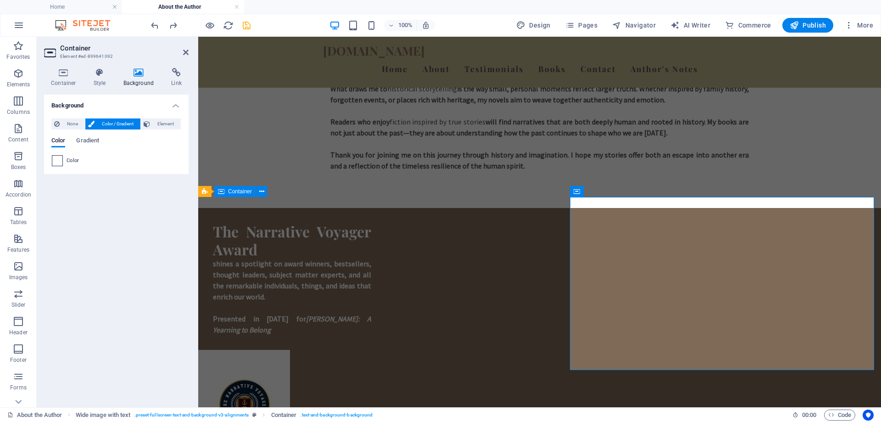
click at [59, 161] on span at bounding box center [57, 161] width 10 height 10
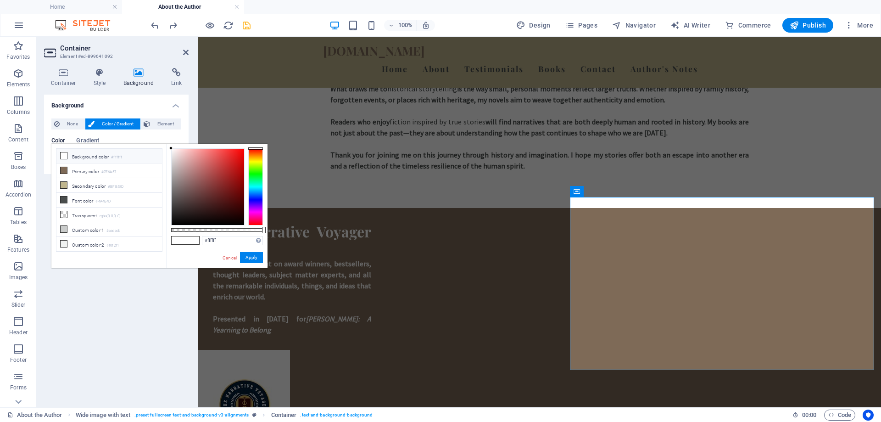
click at [66, 154] on icon at bounding box center [64, 155] width 6 height 6
click at [75, 124] on span "None" at bounding box center [72, 123] width 20 height 11
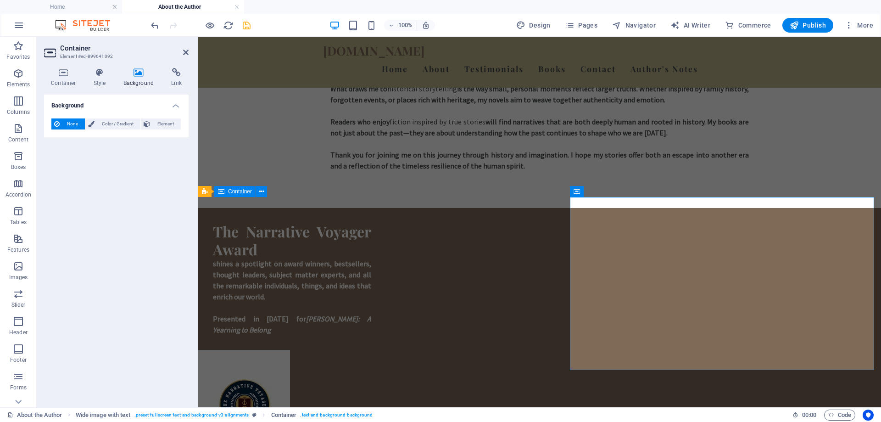
click at [75, 124] on span "None" at bounding box center [72, 123] width 20 height 11
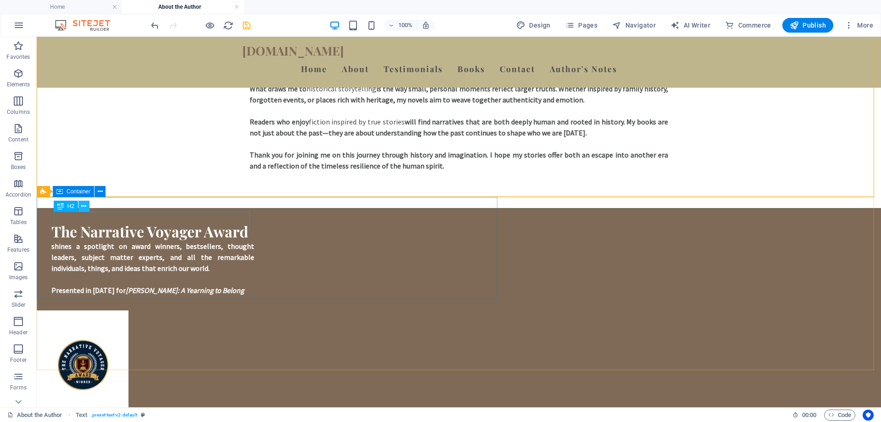
click at [87, 209] on button at bounding box center [84, 206] width 11 height 11
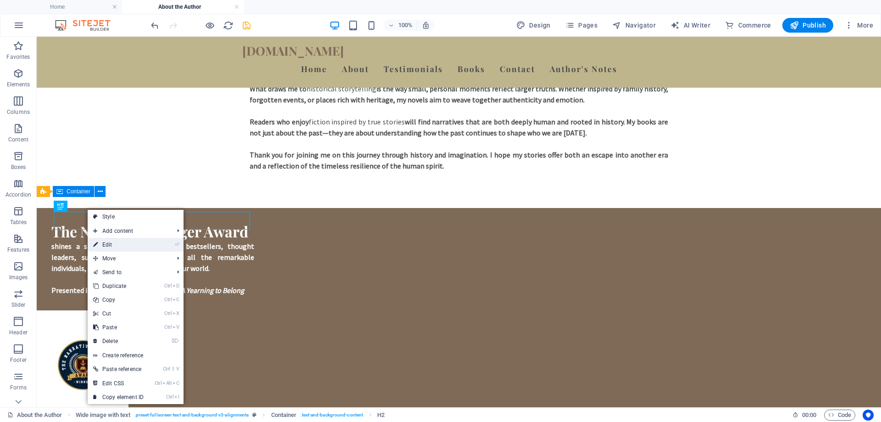
click at [108, 242] on link "⏎ Edit" at bounding box center [119, 245] width 62 height 14
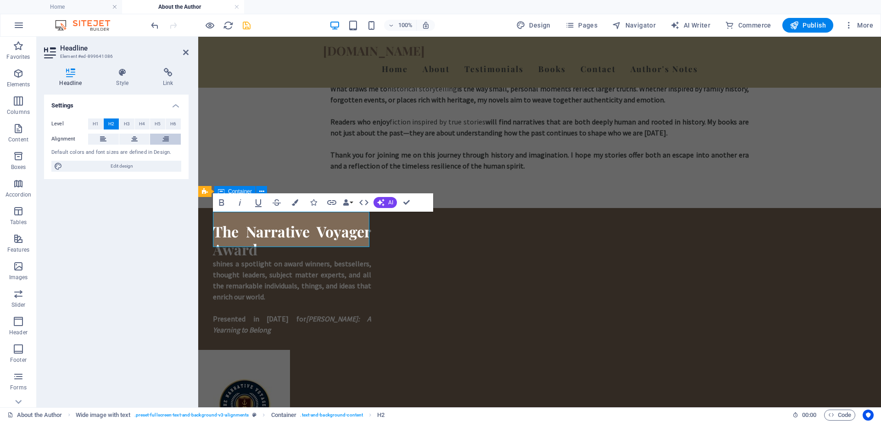
click at [170, 140] on button at bounding box center [165, 139] width 31 height 11
click at [112, 143] on button at bounding box center [103, 139] width 31 height 11
click at [122, 166] on span "Edit design" at bounding box center [121, 166] width 113 height 11
select select "px"
select select "700"
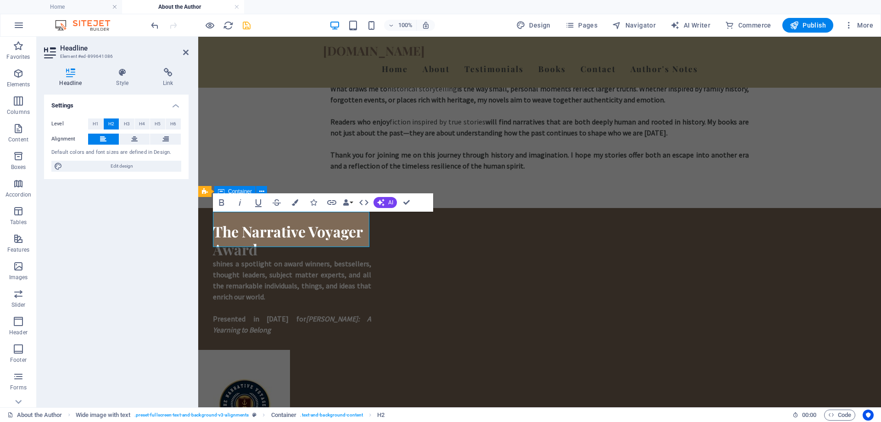
select select "px"
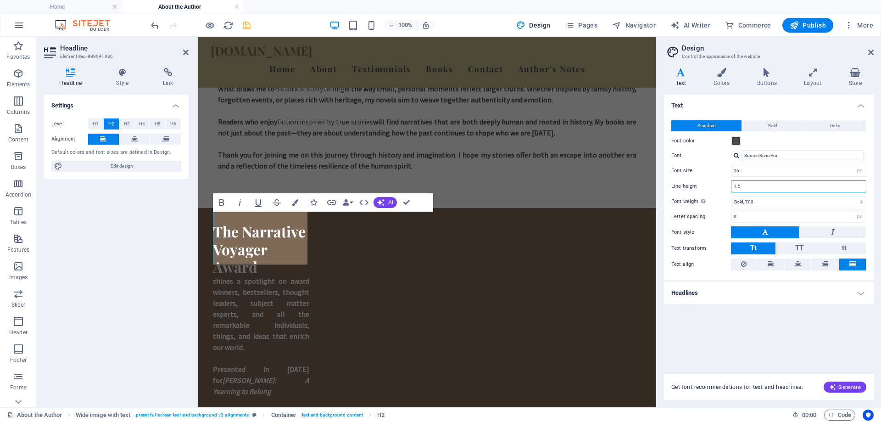
drag, startPoint x: 752, startPoint y: 187, endPoint x: 725, endPoint y: 185, distance: 27.2
click at [725, 185] on div "Line height 1.5" at bounding box center [769, 186] width 195 height 12
type input "2.0"
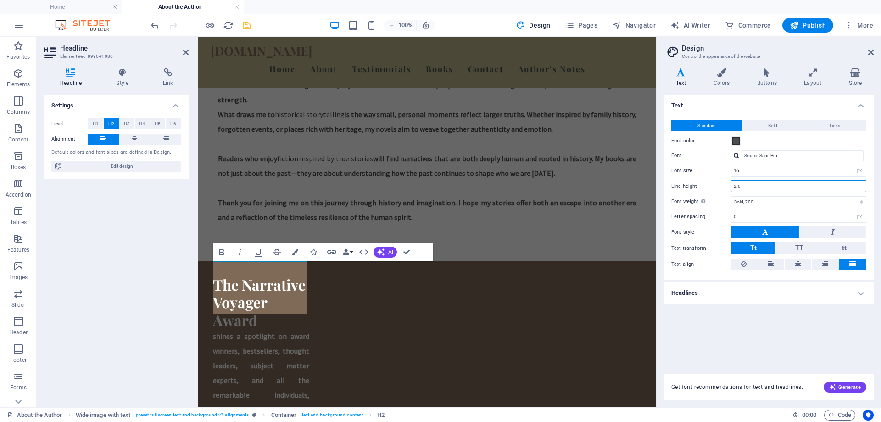
drag, startPoint x: 762, startPoint y: 187, endPoint x: 703, endPoint y: 188, distance: 58.8
click at [703, 188] on div "Line height 2.0" at bounding box center [769, 186] width 195 height 12
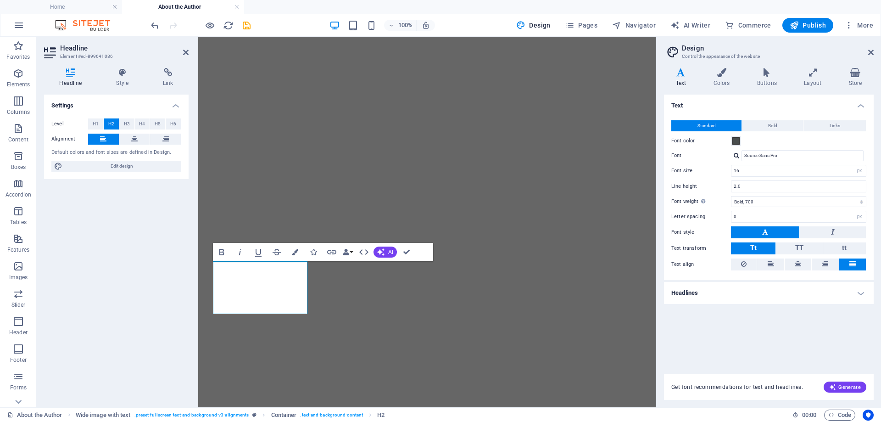
select select "px"
select select "700"
select select "px"
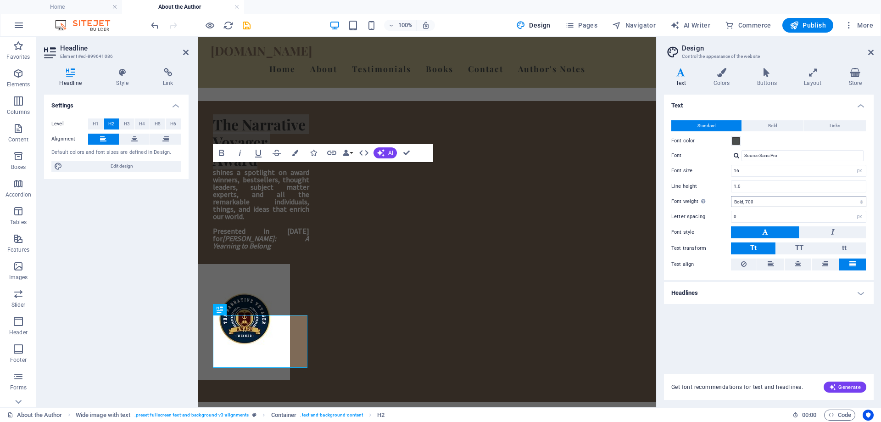
scroll to position [460, 0]
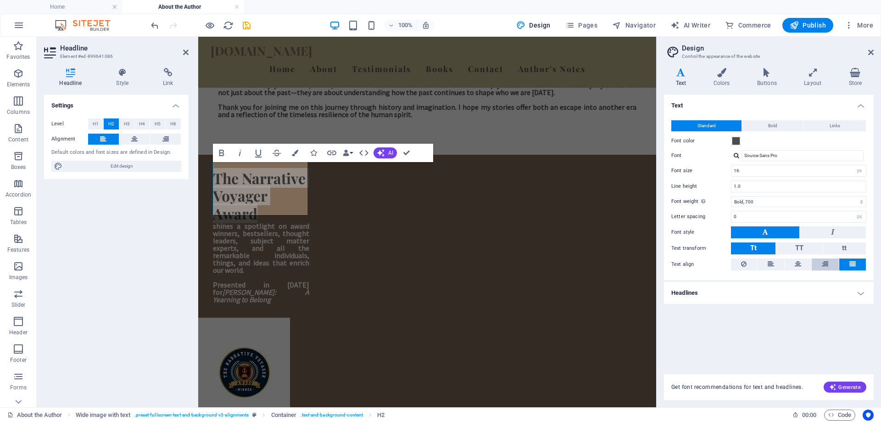
click at [833, 266] on button at bounding box center [825, 264] width 27 height 12
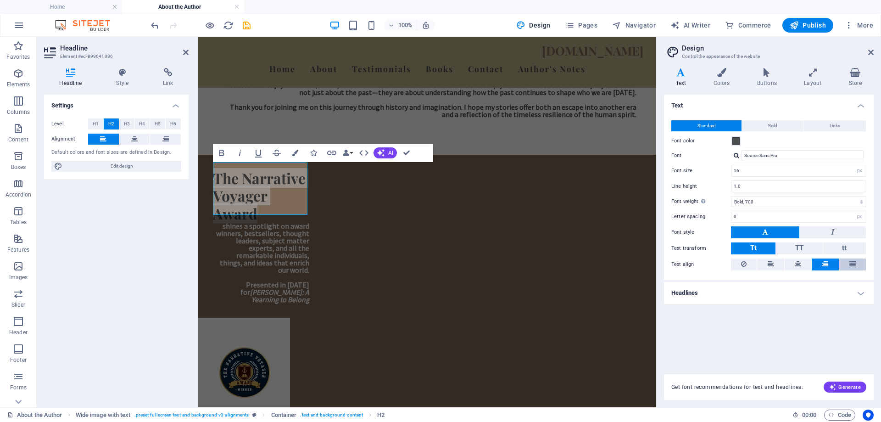
click at [852, 264] on icon at bounding box center [853, 263] width 6 height 11
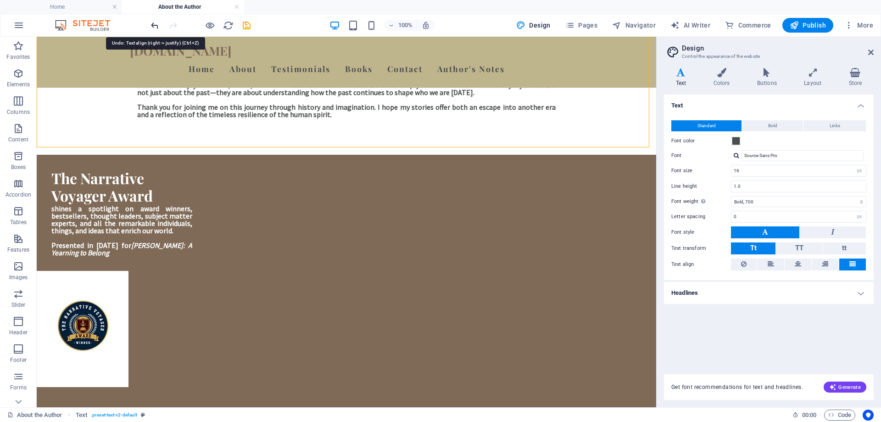
click at [157, 28] on icon "undo" at bounding box center [155, 25] width 11 height 11
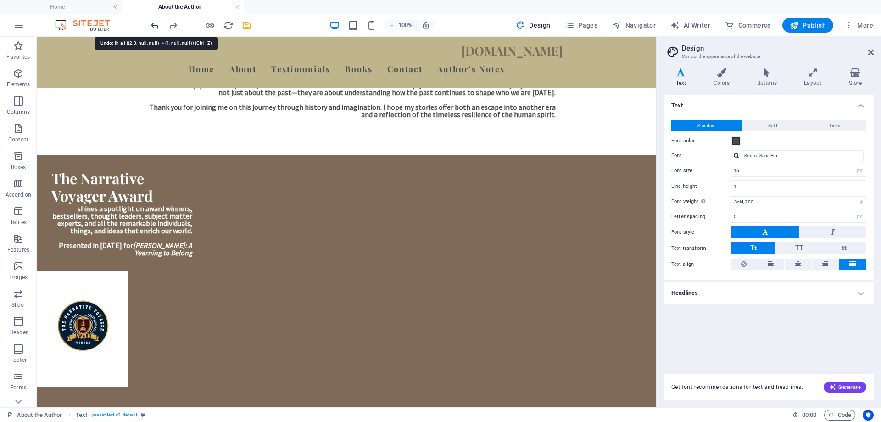
click at [157, 28] on icon "undo" at bounding box center [155, 25] width 11 height 11
type input "1.5"
click at [157, 28] on icon "undo" at bounding box center [155, 25] width 11 height 11
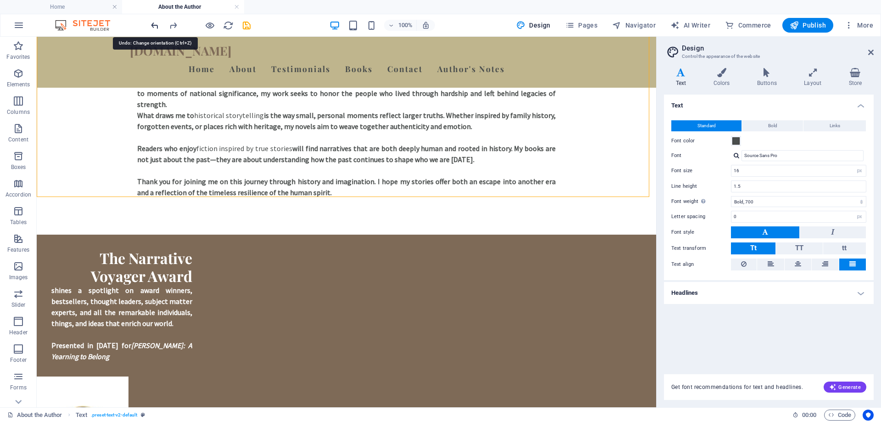
scroll to position [486, 0]
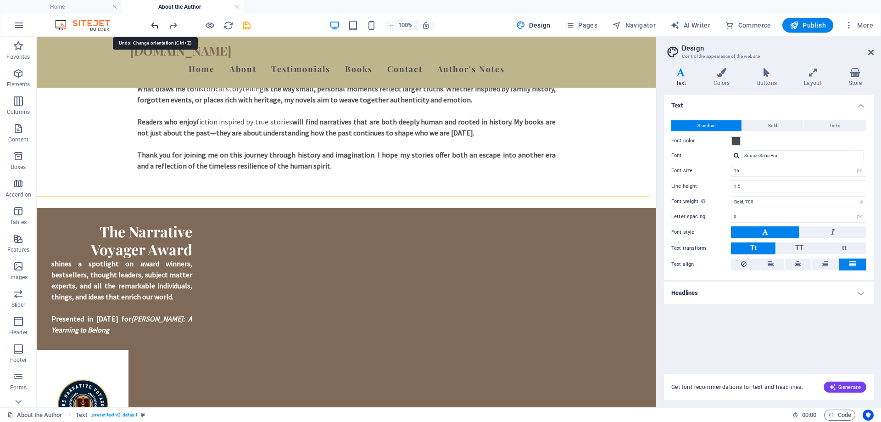
click at [157, 28] on icon "undo" at bounding box center [155, 25] width 11 height 11
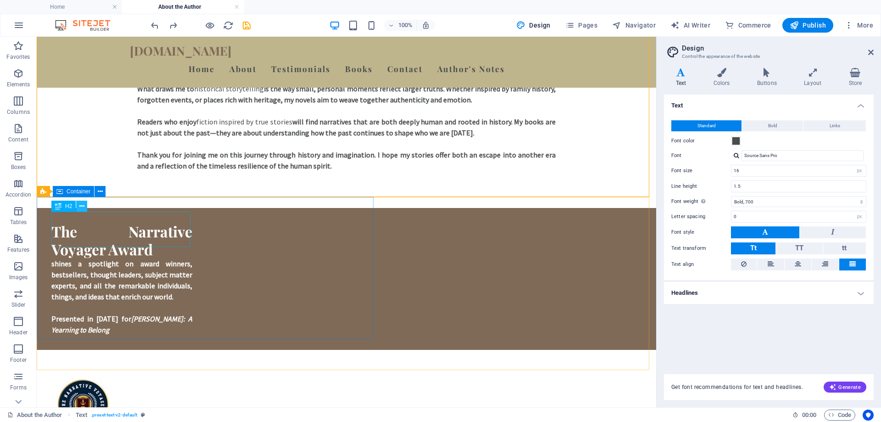
click at [82, 208] on icon at bounding box center [81, 207] width 5 height 10
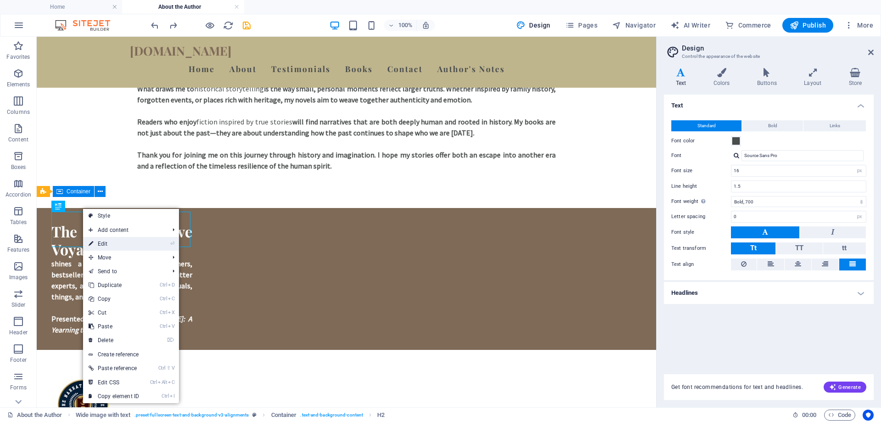
click at [116, 246] on link "⏎ Edit" at bounding box center [114, 244] width 62 height 14
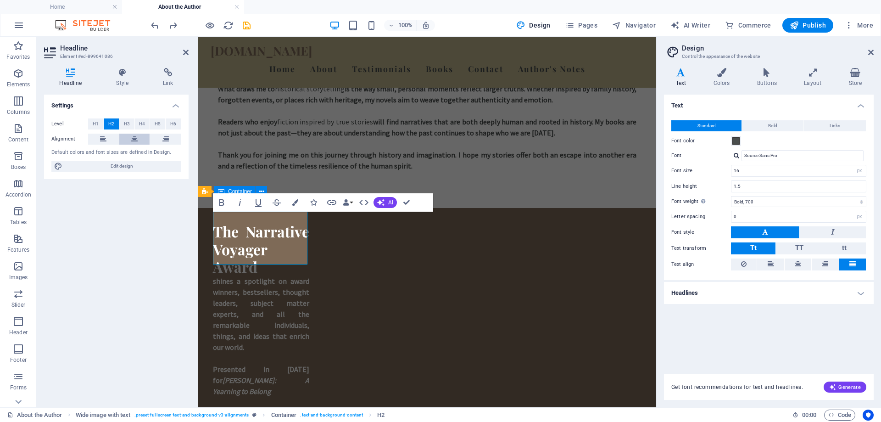
click at [135, 142] on icon at bounding box center [134, 139] width 6 height 11
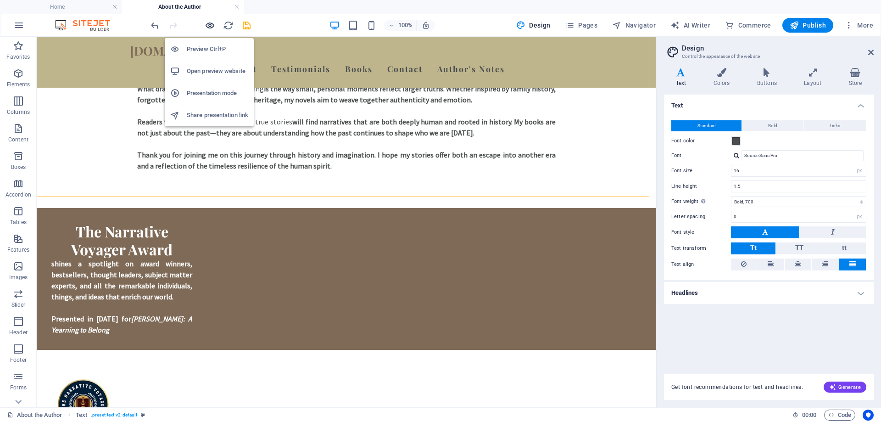
click at [209, 25] on icon "button" at bounding box center [210, 25] width 11 height 11
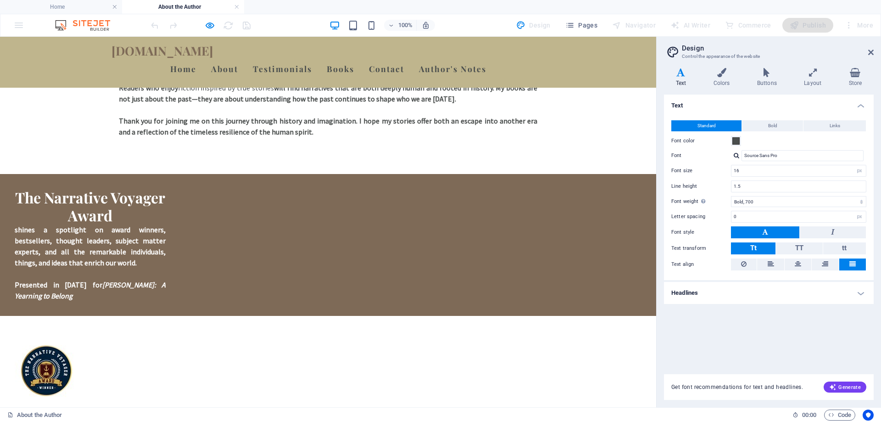
scroll to position [532, 0]
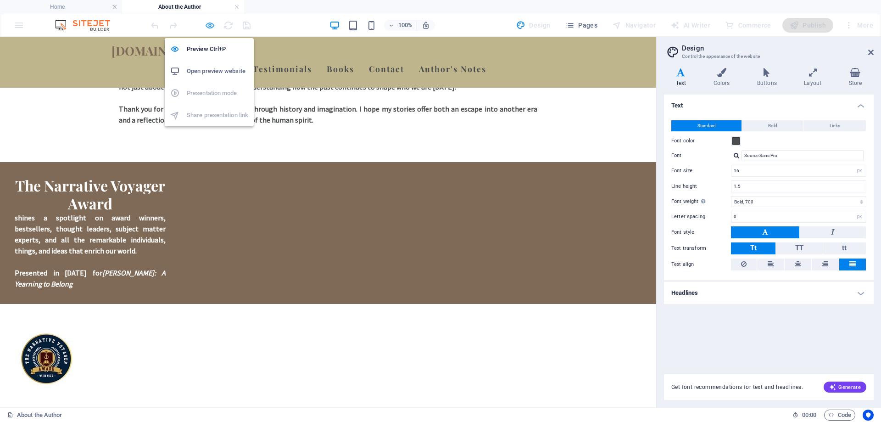
click at [211, 28] on icon "button" at bounding box center [210, 25] width 11 height 11
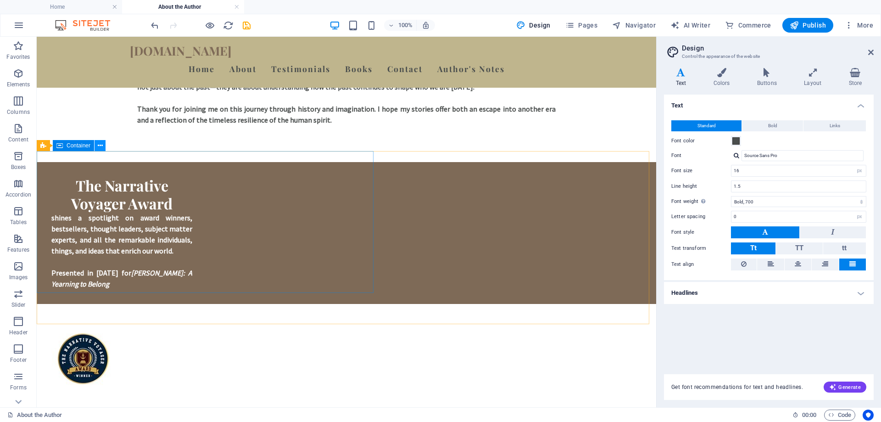
click at [98, 144] on icon at bounding box center [100, 146] width 5 height 10
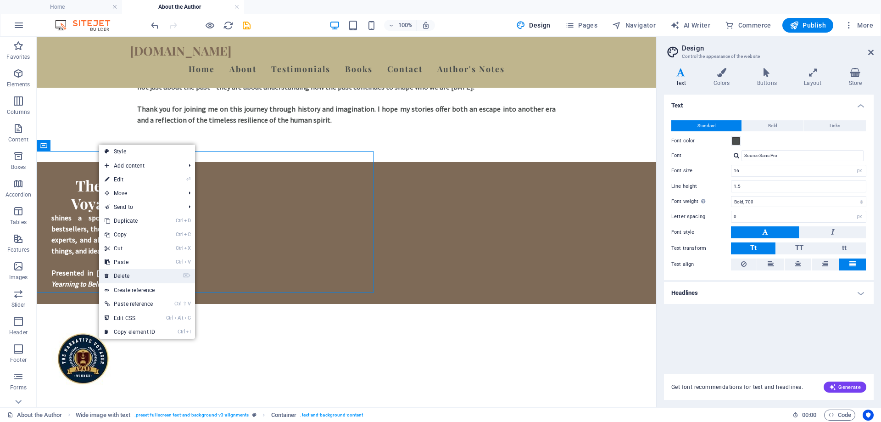
click at [125, 275] on link "⌦ Delete" at bounding box center [130, 276] width 62 height 14
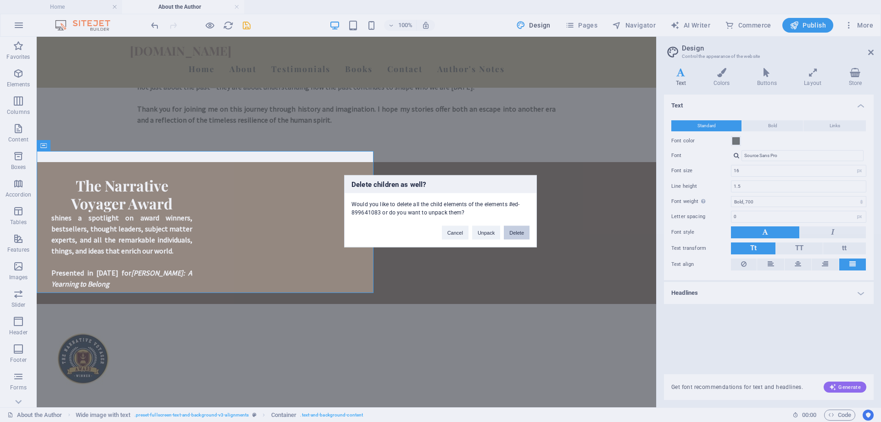
click at [518, 234] on button "Delete" at bounding box center [517, 232] width 26 height 14
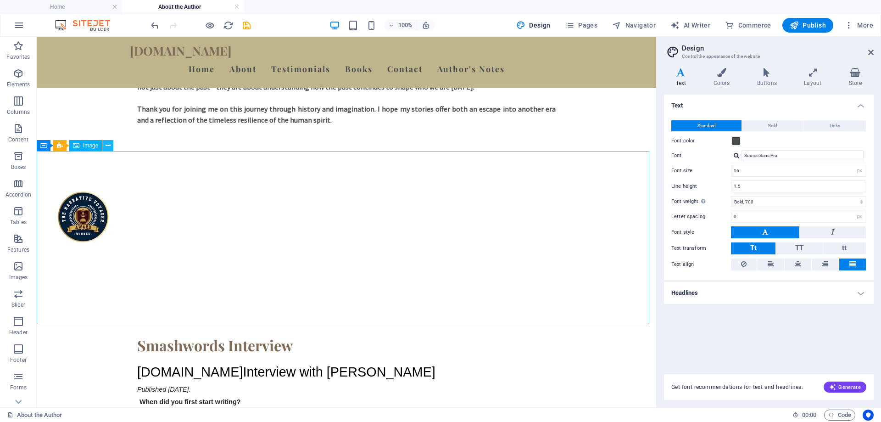
click at [108, 141] on icon at bounding box center [108, 146] width 5 height 10
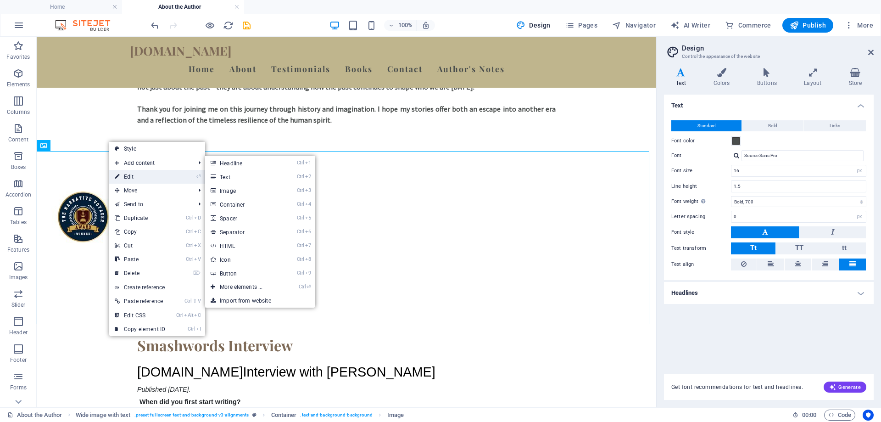
click at [124, 179] on link "⏎ Edit" at bounding box center [140, 177] width 62 height 14
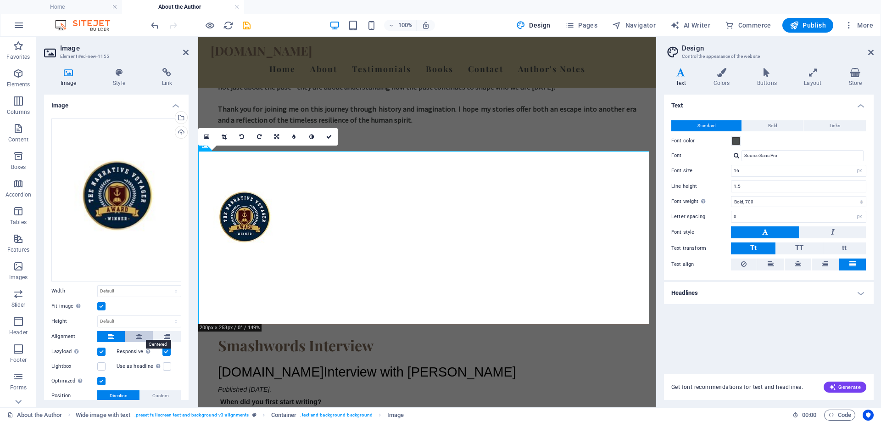
click at [137, 334] on icon at bounding box center [139, 336] width 6 height 11
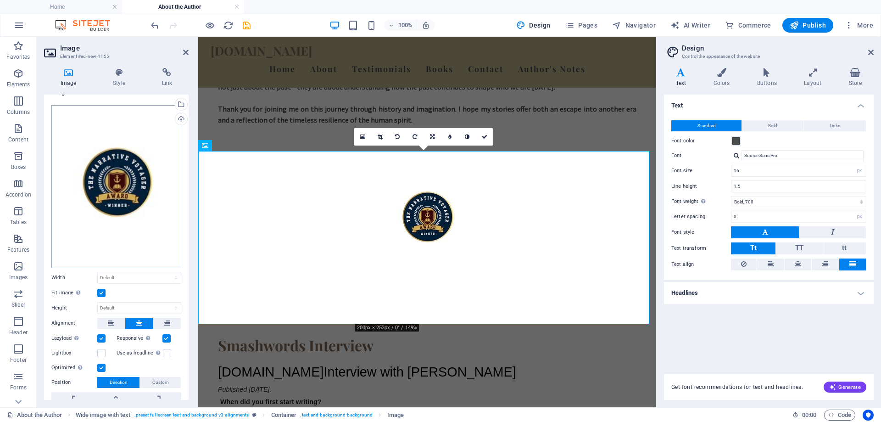
scroll to position [0, 0]
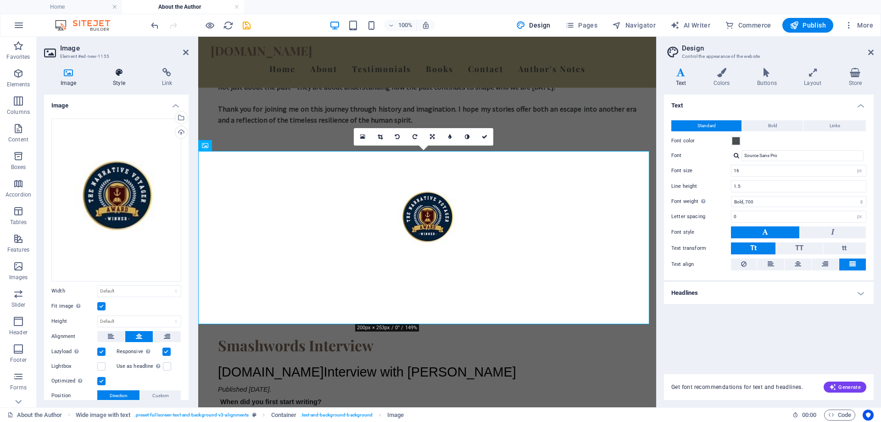
click at [119, 82] on h4 "Style" at bounding box center [120, 77] width 49 height 19
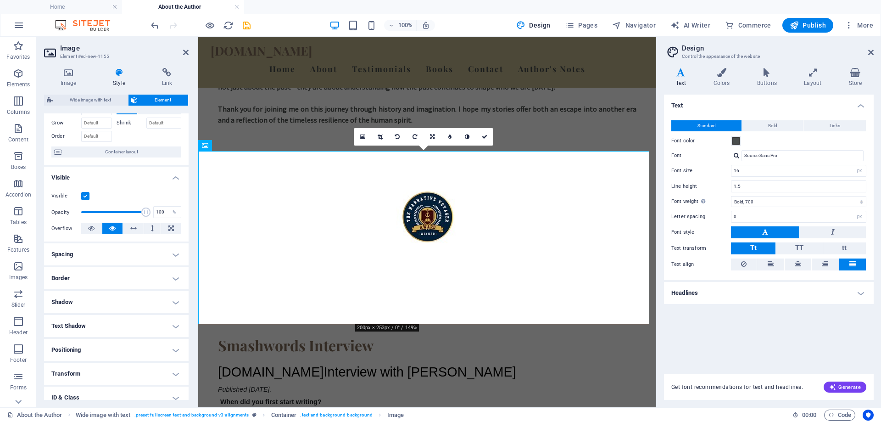
scroll to position [46, 0]
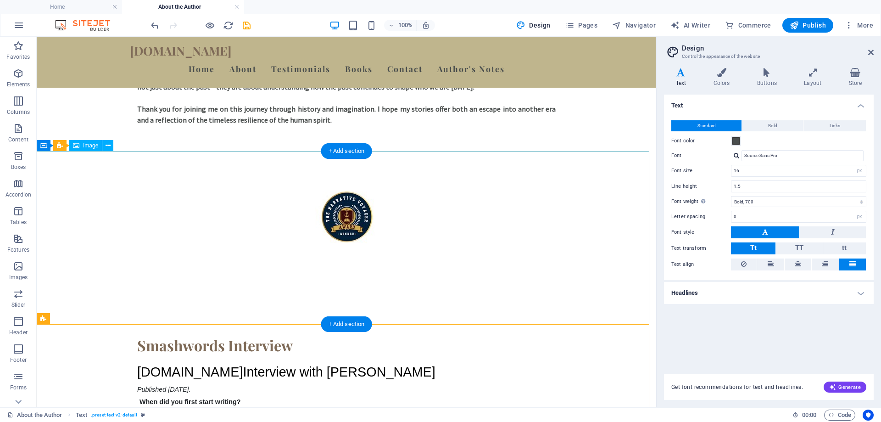
click at [334, 240] on figure at bounding box center [347, 220] width 620 height 116
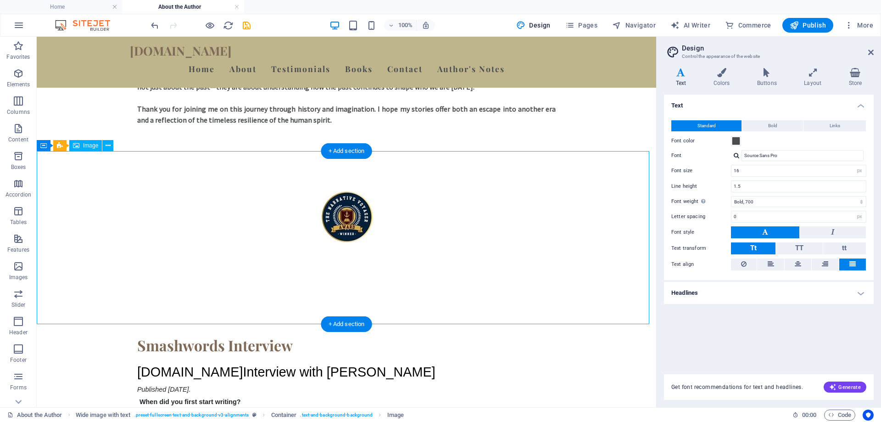
click at [334, 240] on figure at bounding box center [347, 220] width 620 height 116
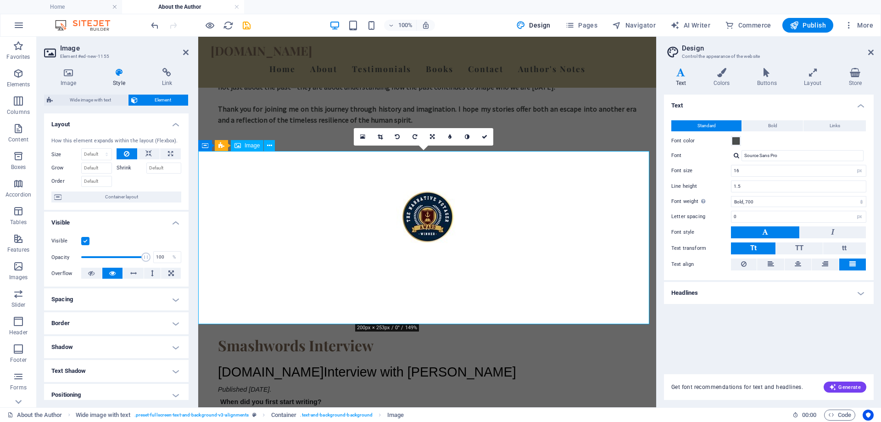
click at [402, 232] on figure at bounding box center [427, 220] width 458 height 116
click at [74, 73] on icon at bounding box center [68, 72] width 49 height 9
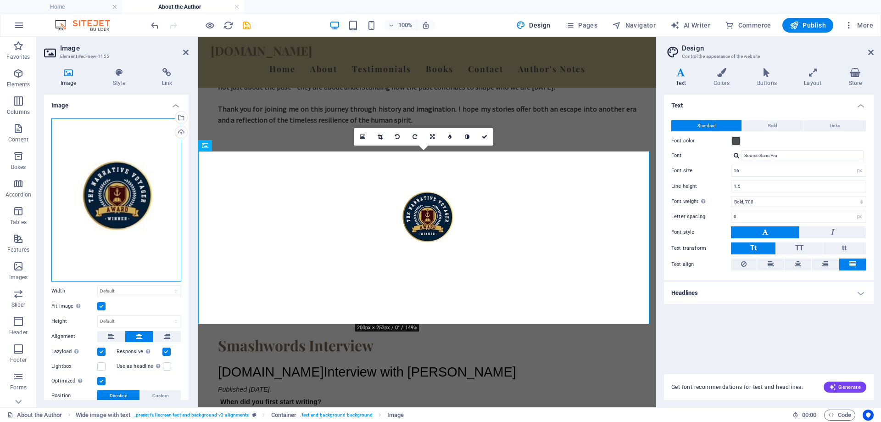
click at [113, 183] on div "Drag files here, click to choose files or select files from Files or our free s…" at bounding box center [116, 199] width 130 height 163
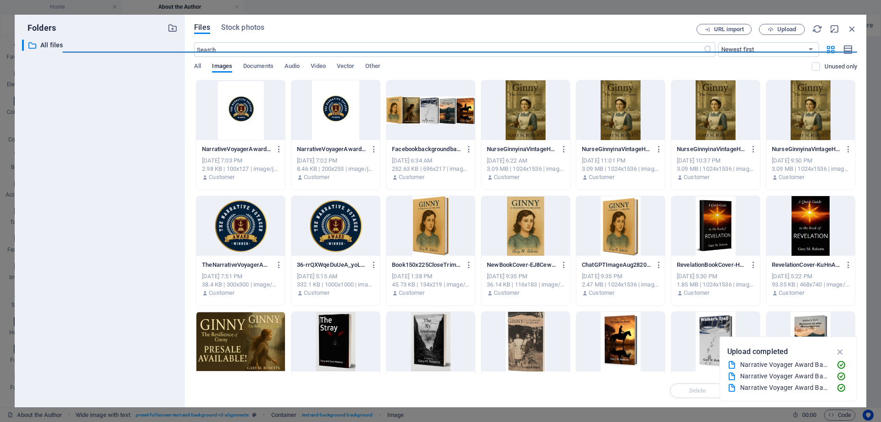
scroll to position [713, 0]
click at [228, 226] on div at bounding box center [240, 226] width 89 height 60
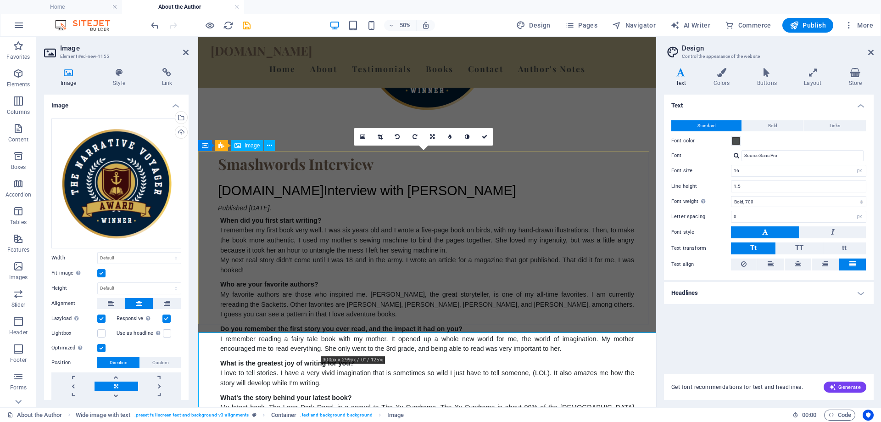
scroll to position [532, 0]
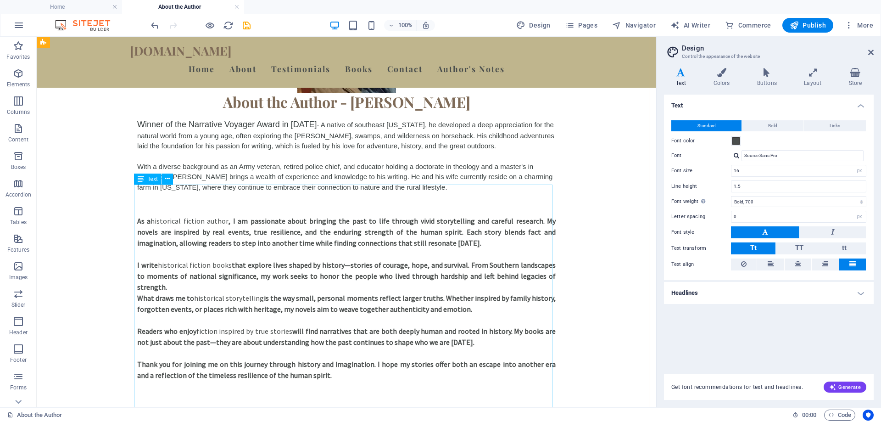
scroll to position [211, 0]
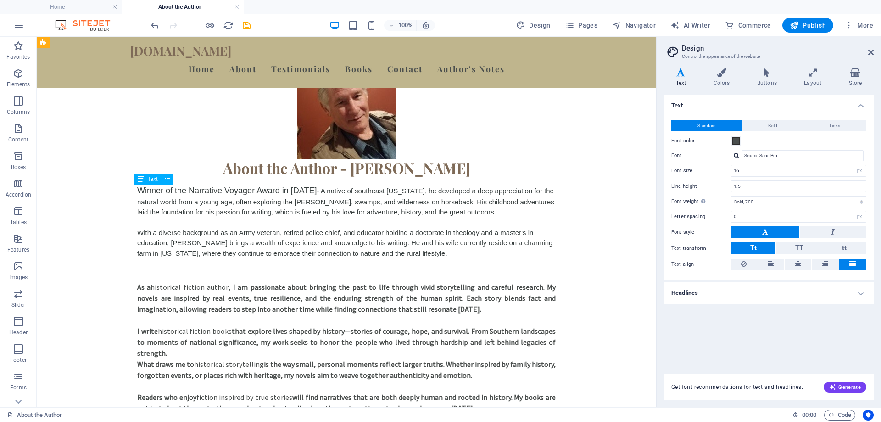
click at [304, 192] on div "Winner of the Narrative Voyager Award in [DATE] - A native of [GEOGRAPHIC_DATA]…" at bounding box center [346, 316] width 419 height 263
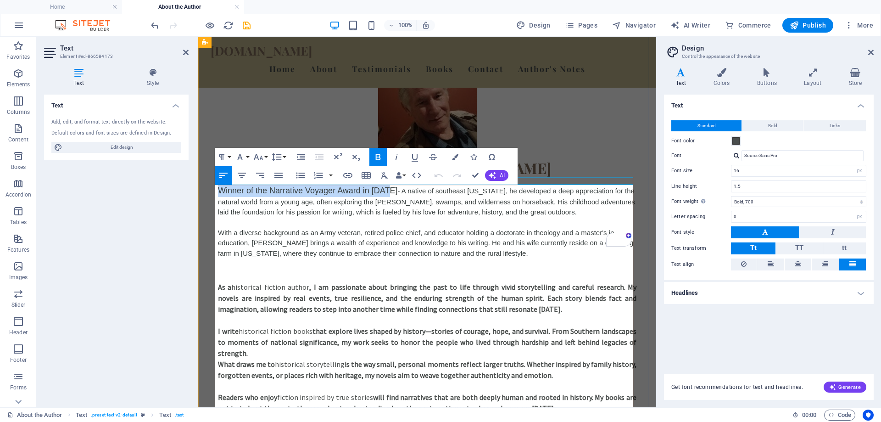
drag, startPoint x: 385, startPoint y: 190, endPoint x: 218, endPoint y: 183, distance: 166.8
click at [218, 183] on div "About the Author - [PERSON_NAME] Winner of the Narrative Voyager Award in [DATE…" at bounding box center [427, 249] width 448 height 468
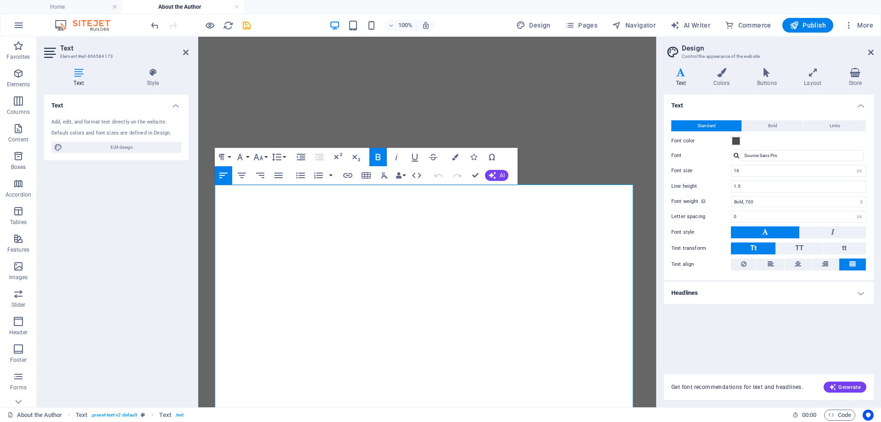
select select "px"
select select "700"
select select "px"
select select "ease-in-out"
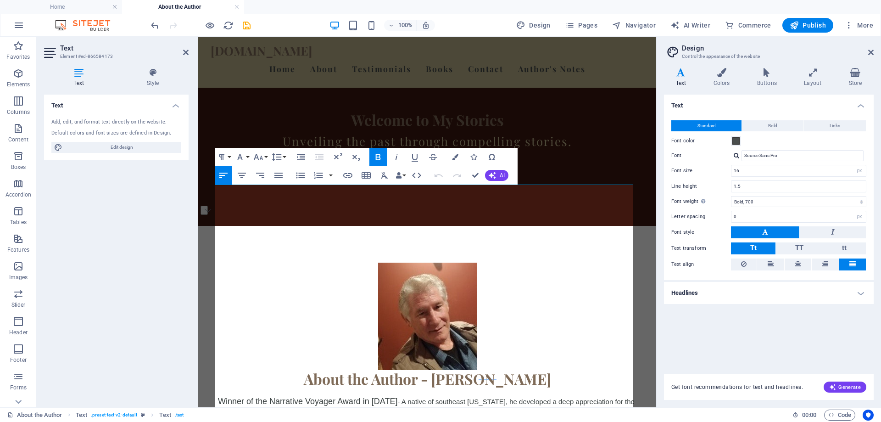
scroll to position [211, 0]
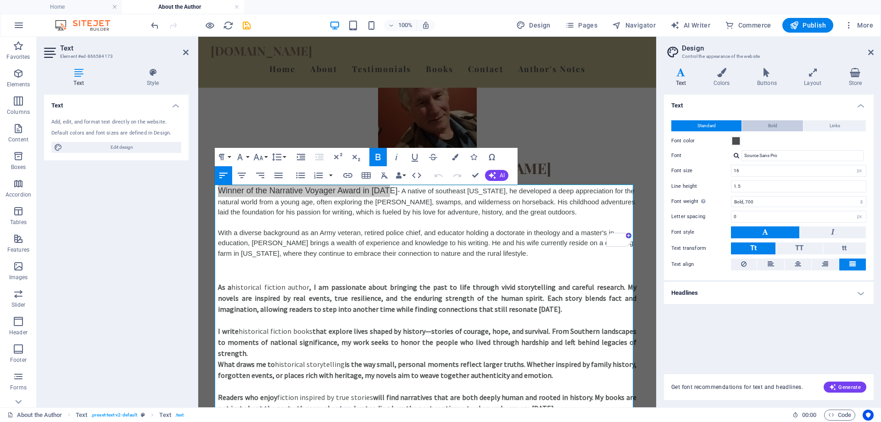
click at [769, 126] on span "Bold" at bounding box center [772, 125] width 9 height 11
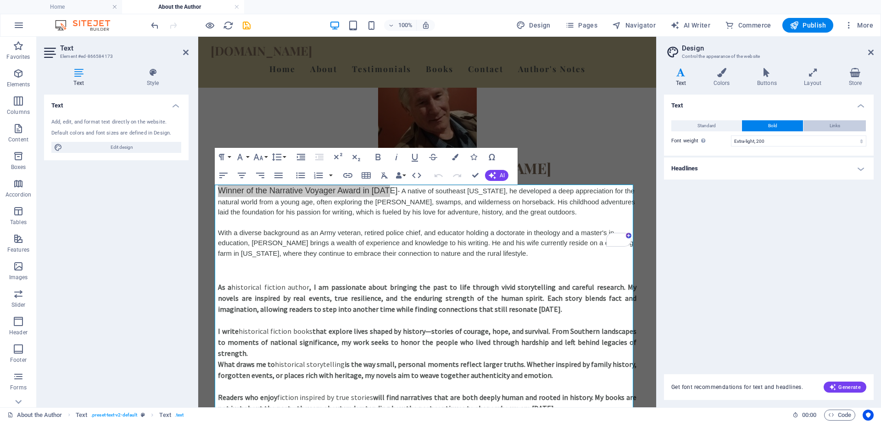
click at [827, 126] on button "Links" at bounding box center [835, 125] width 62 height 11
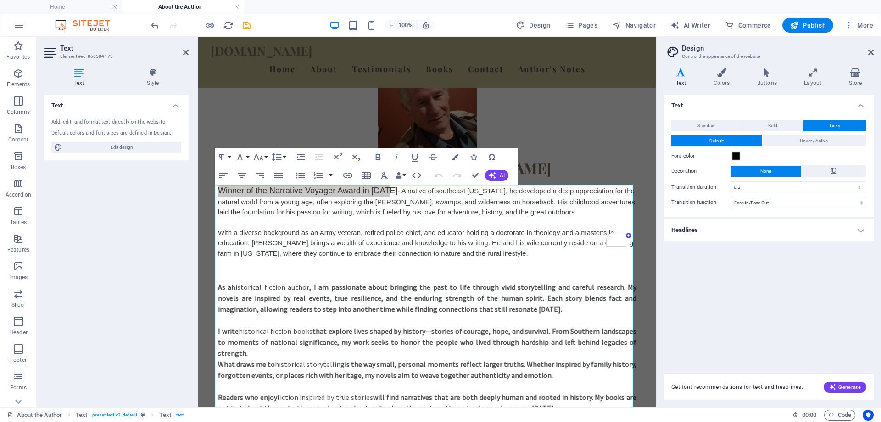
click at [859, 229] on h4 "Headlines" at bounding box center [769, 230] width 210 height 22
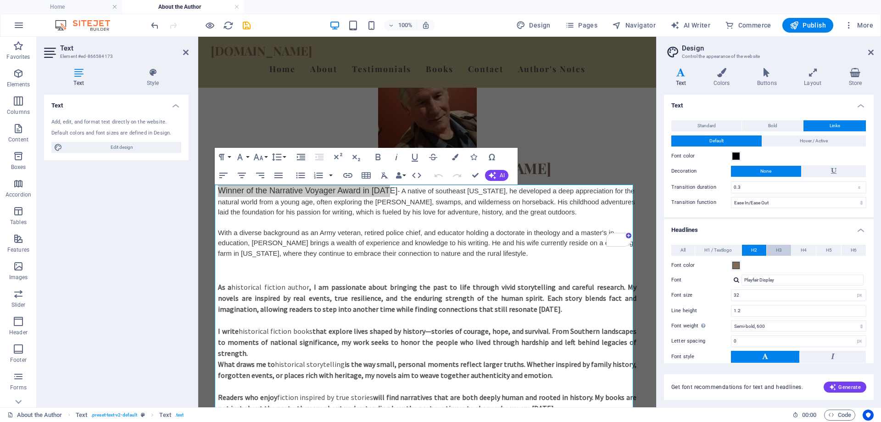
click at [780, 250] on span "H3" at bounding box center [779, 250] width 6 height 11
click at [756, 247] on span "H2" at bounding box center [754, 250] width 6 height 11
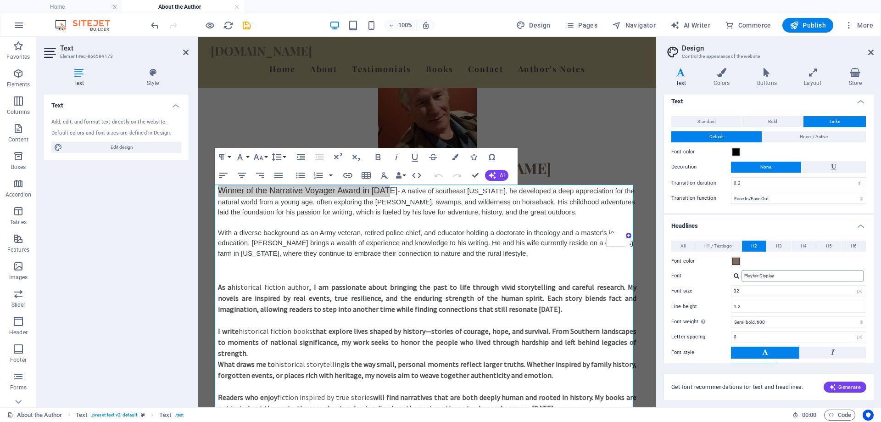
scroll to position [0, 0]
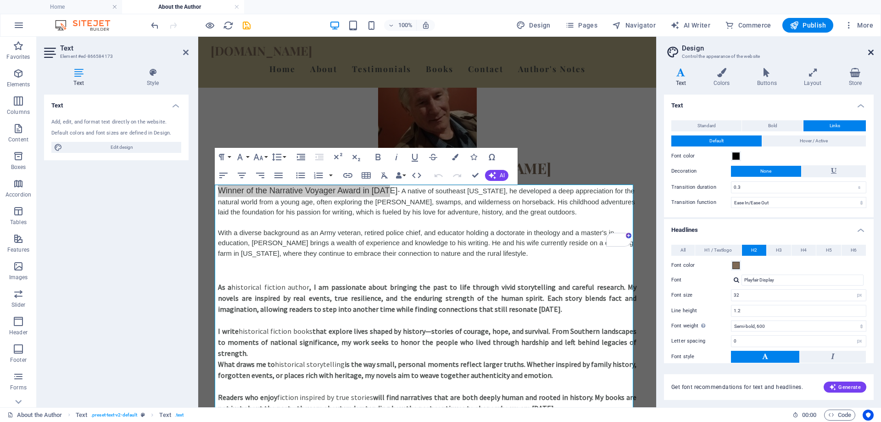
click at [871, 52] on icon at bounding box center [872, 52] width 6 height 7
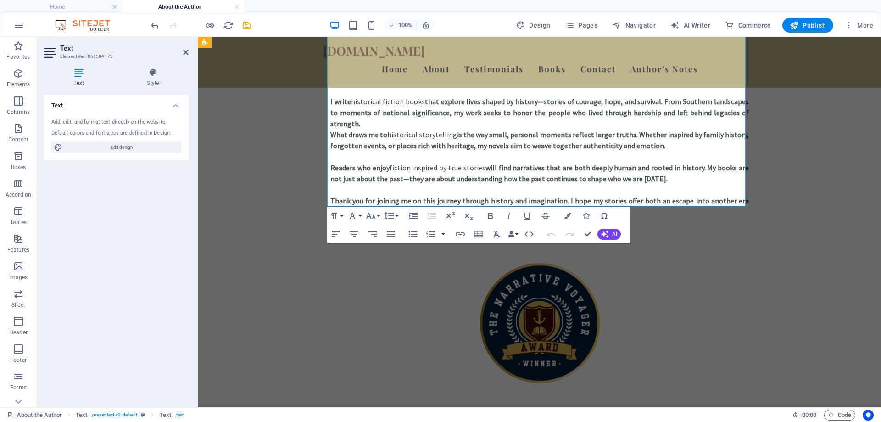
scroll to position [257, 0]
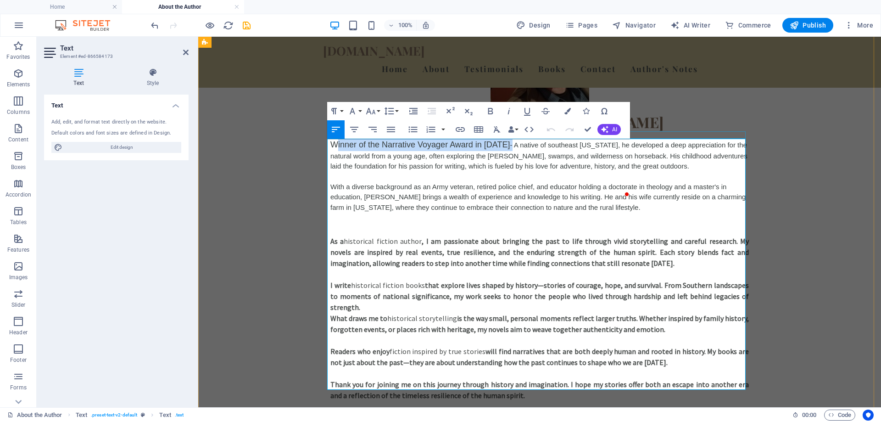
drag, startPoint x: 500, startPoint y: 143, endPoint x: 331, endPoint y: 135, distance: 169.6
click at [331, 135] on div "About the Author - [PERSON_NAME] Winner of the Narrative Voyager Award in [DATE…" at bounding box center [540, 203] width 448 height 468
click at [401, 139] on p "Winner of the Narrative Voyager Award in [DATE] - A native of [GEOGRAPHIC_DATA]…" at bounding box center [540, 158] width 419 height 39
drag, startPoint x: 498, startPoint y: 145, endPoint x: 330, endPoint y: 146, distance: 168.5
click at [331, 146] on span "Winner of the Narrative Voyager Award in [DATE]" at bounding box center [421, 144] width 180 height 9
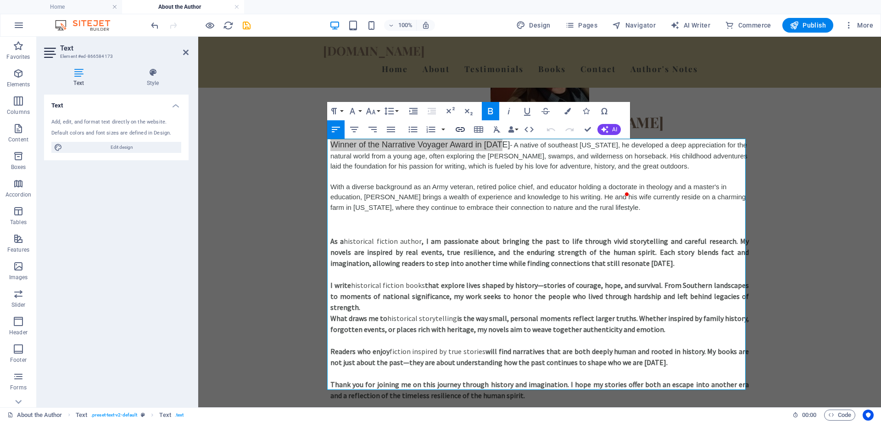
click at [459, 126] on icon "button" at bounding box center [460, 129] width 11 height 11
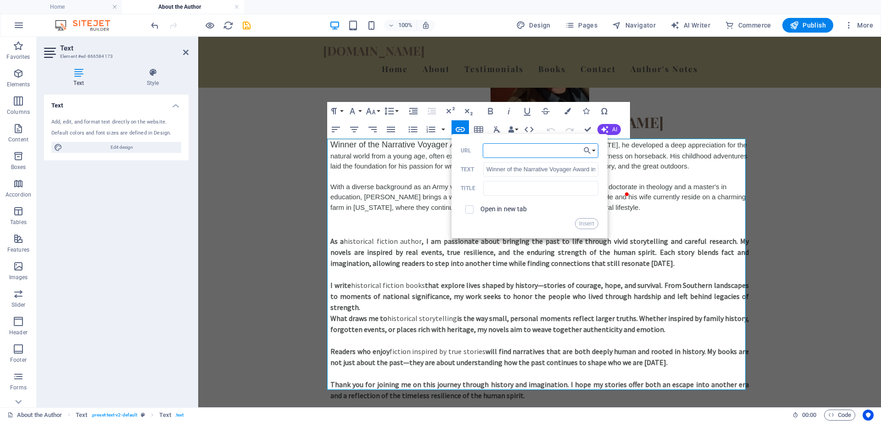
paste input "[URL][DOMAIN_NAME][PERSON_NAME]"
type input "[URL][DOMAIN_NAME][PERSON_NAME]"
click at [467, 210] on input "checkbox" at bounding box center [468, 208] width 8 height 8
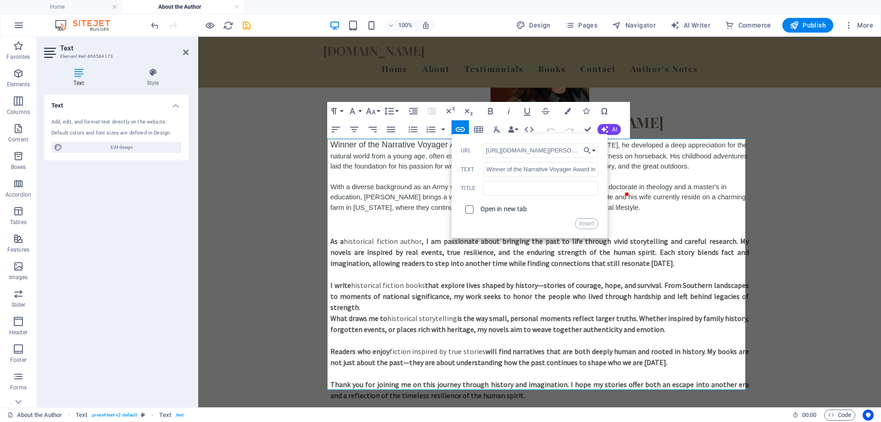
checkbox input "true"
click at [591, 224] on button "Insert" at bounding box center [586, 223] width 23 height 11
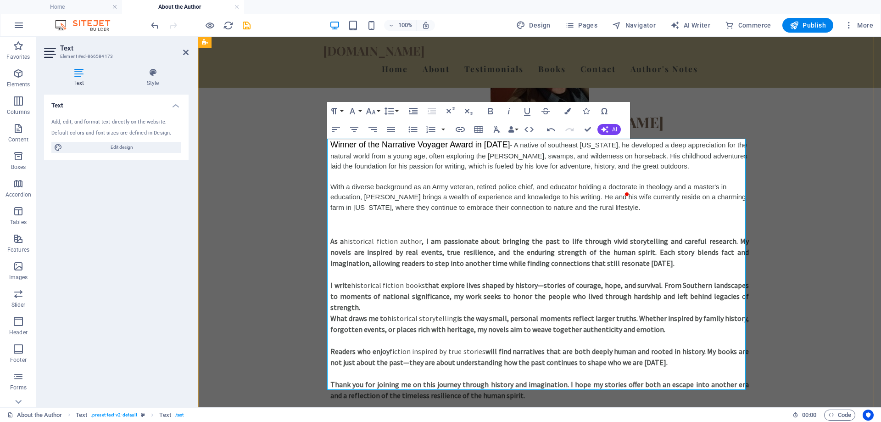
click at [591, 224] on p "To enrich screen reader interactions, please activate Accessibility in Grammarl…" at bounding box center [540, 229] width 419 height 11
click at [847, 240] on div "About the Author - [PERSON_NAME] Winner of the Narrative Voyager Award in [DATE…" at bounding box center [539, 203] width 683 height 468
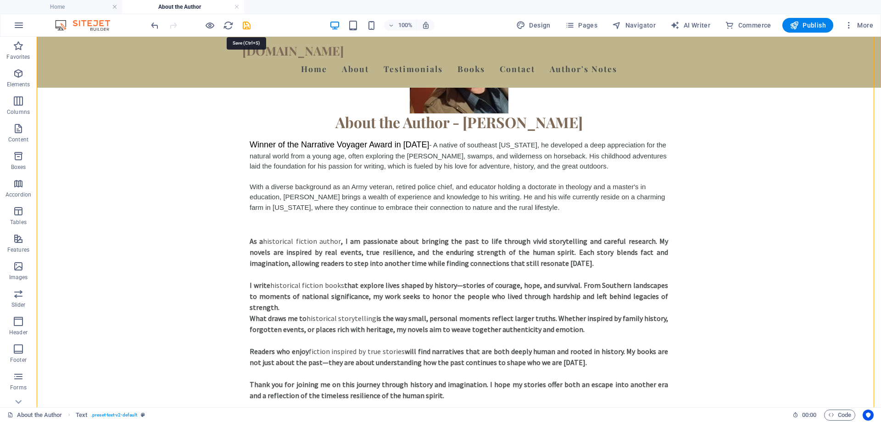
click at [246, 26] on icon "save" at bounding box center [246, 25] width 11 height 11
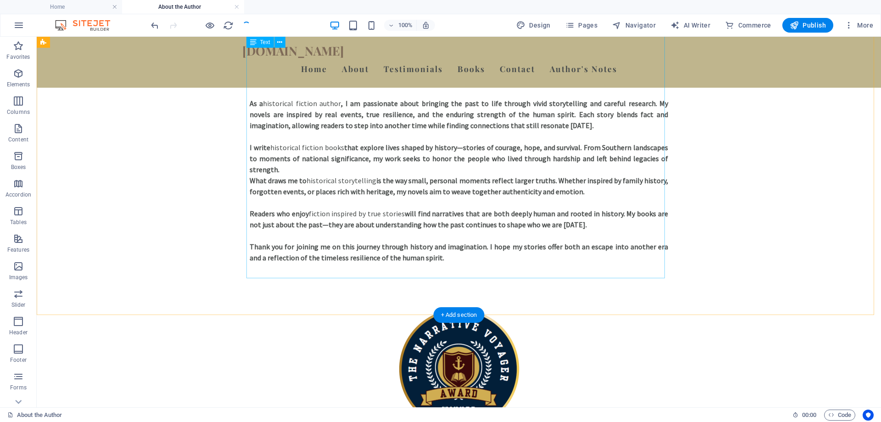
scroll to position [257, 0]
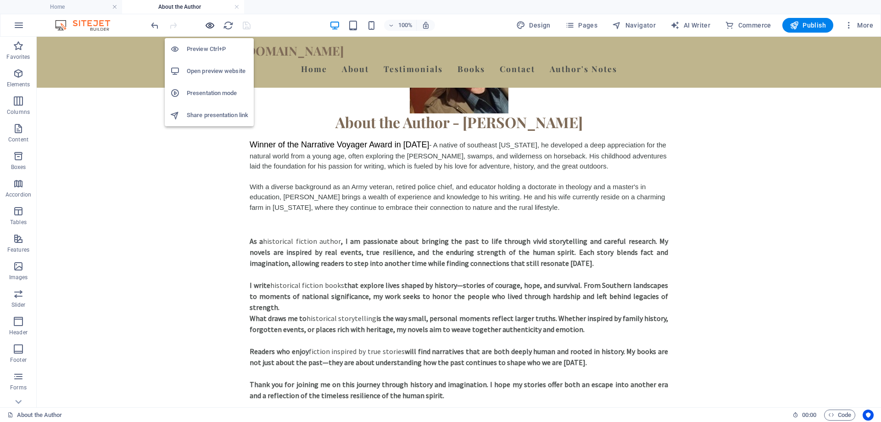
click at [210, 23] on icon "button" at bounding box center [210, 25] width 11 height 11
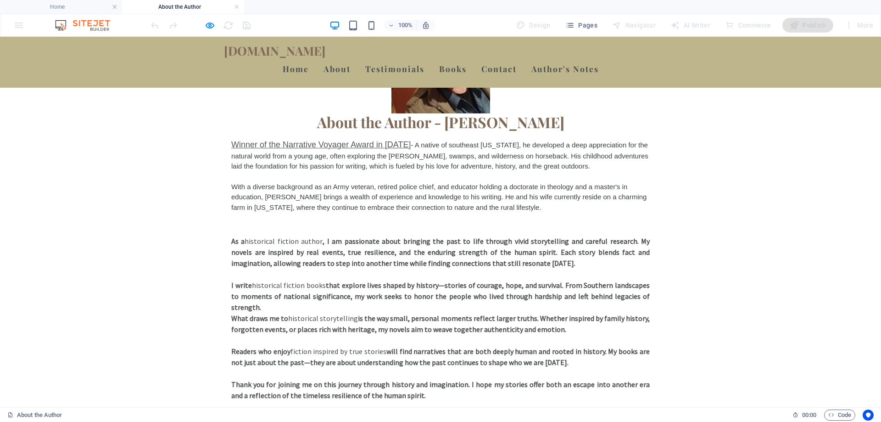
click at [277, 145] on span "Winner of the Narrative Voyager Award in [DATE]" at bounding box center [321, 144] width 180 height 9
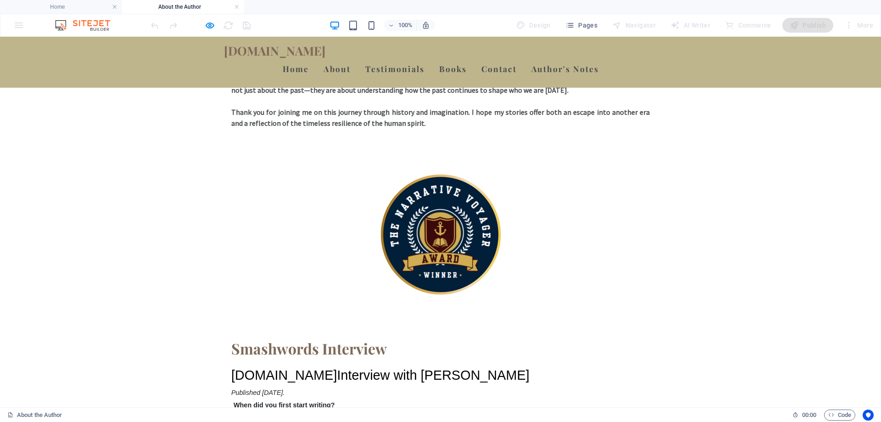
scroll to position [551, 0]
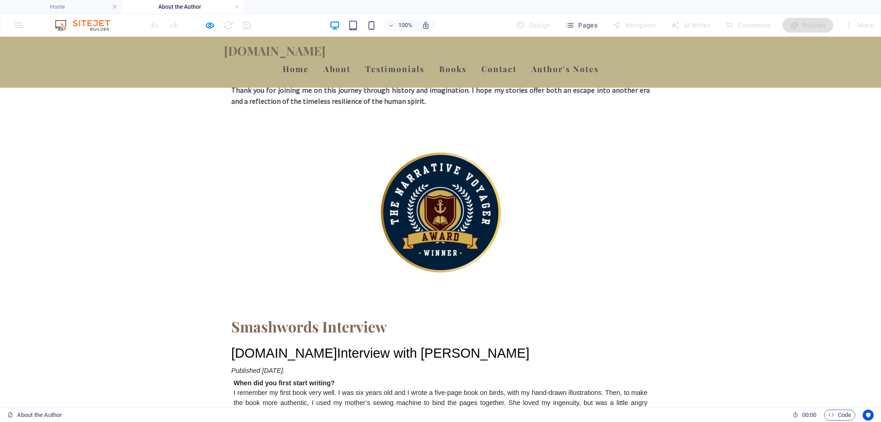
click at [429, 238] on img at bounding box center [441, 212] width 138 height 138
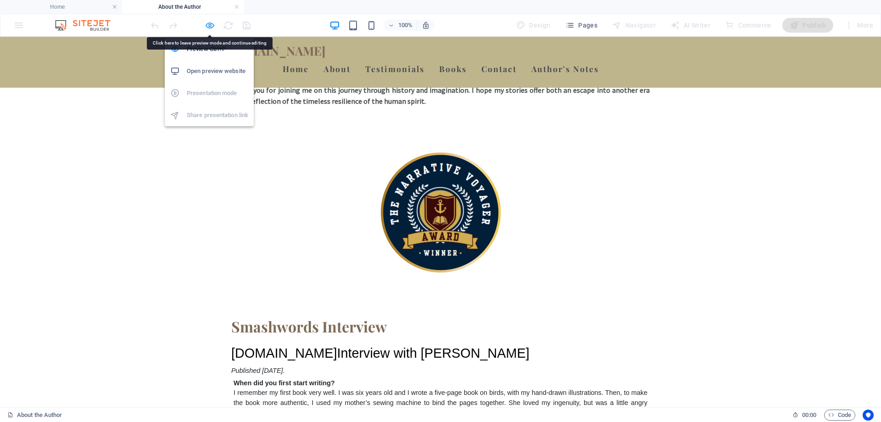
click at [212, 26] on icon "button" at bounding box center [210, 25] width 11 height 11
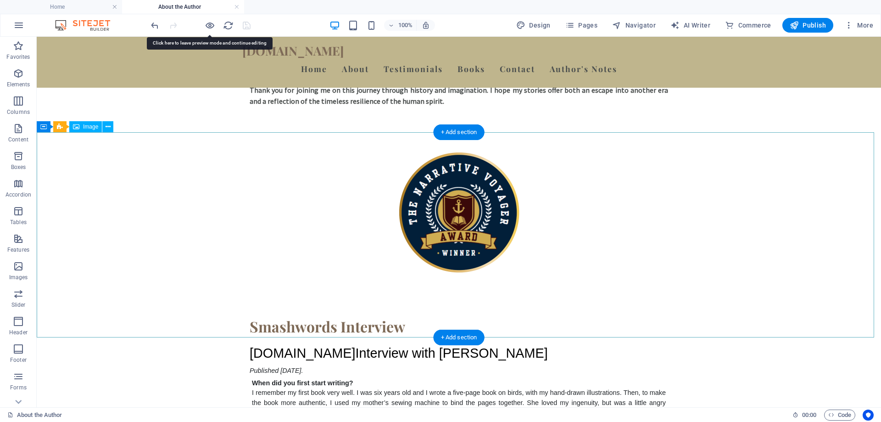
click at [444, 210] on figure at bounding box center [459, 212] width 845 height 138
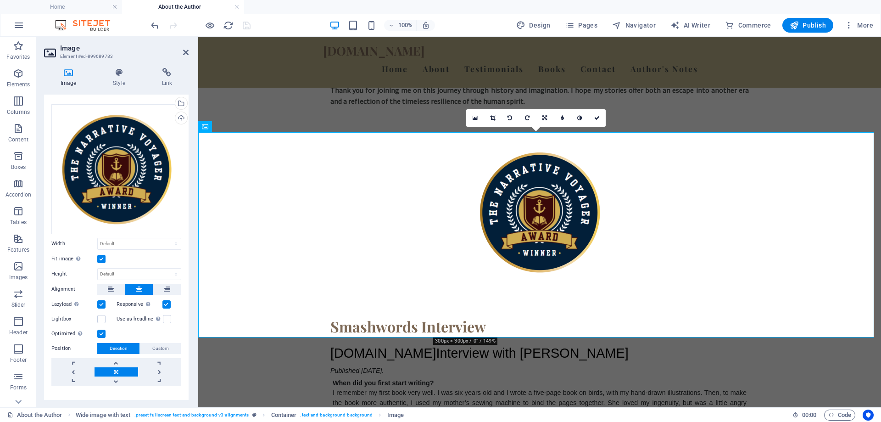
scroll to position [28, 0]
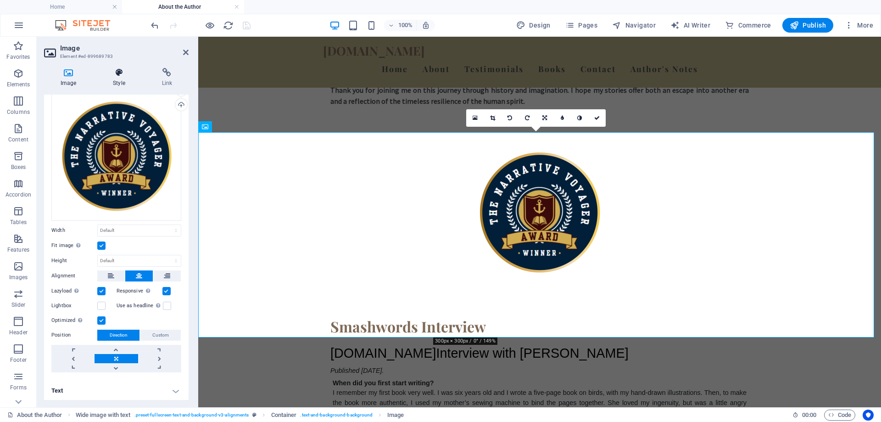
click at [120, 73] on icon at bounding box center [118, 72] width 45 height 9
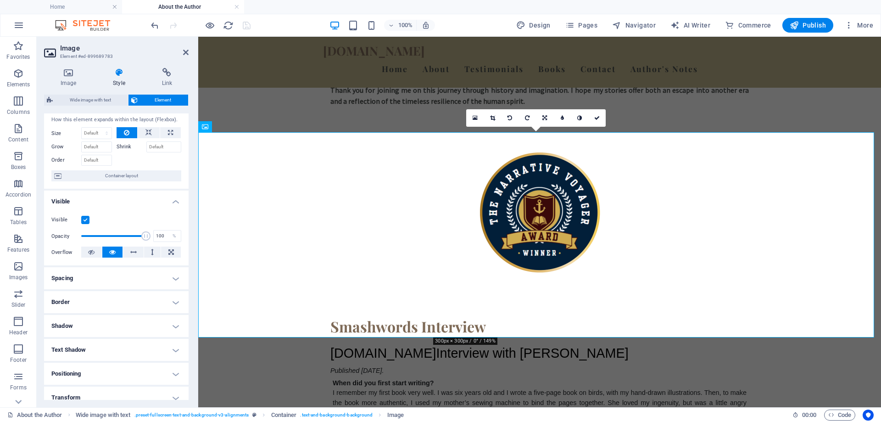
scroll to position [0, 0]
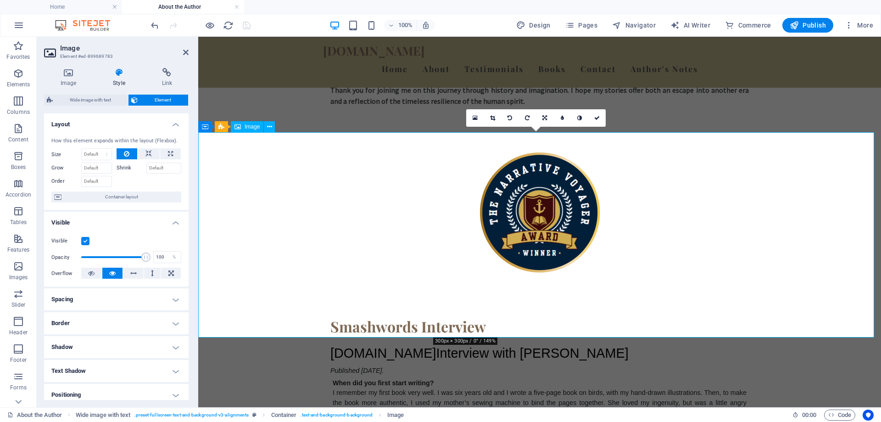
click at [251, 202] on figure at bounding box center [539, 212] width 683 height 138
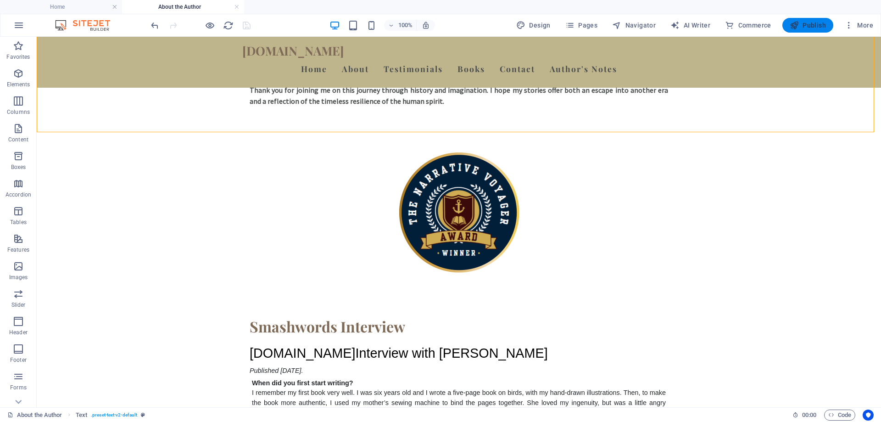
click at [816, 27] on span "Publish" at bounding box center [808, 25] width 36 height 9
